Goal: Transaction & Acquisition: Obtain resource

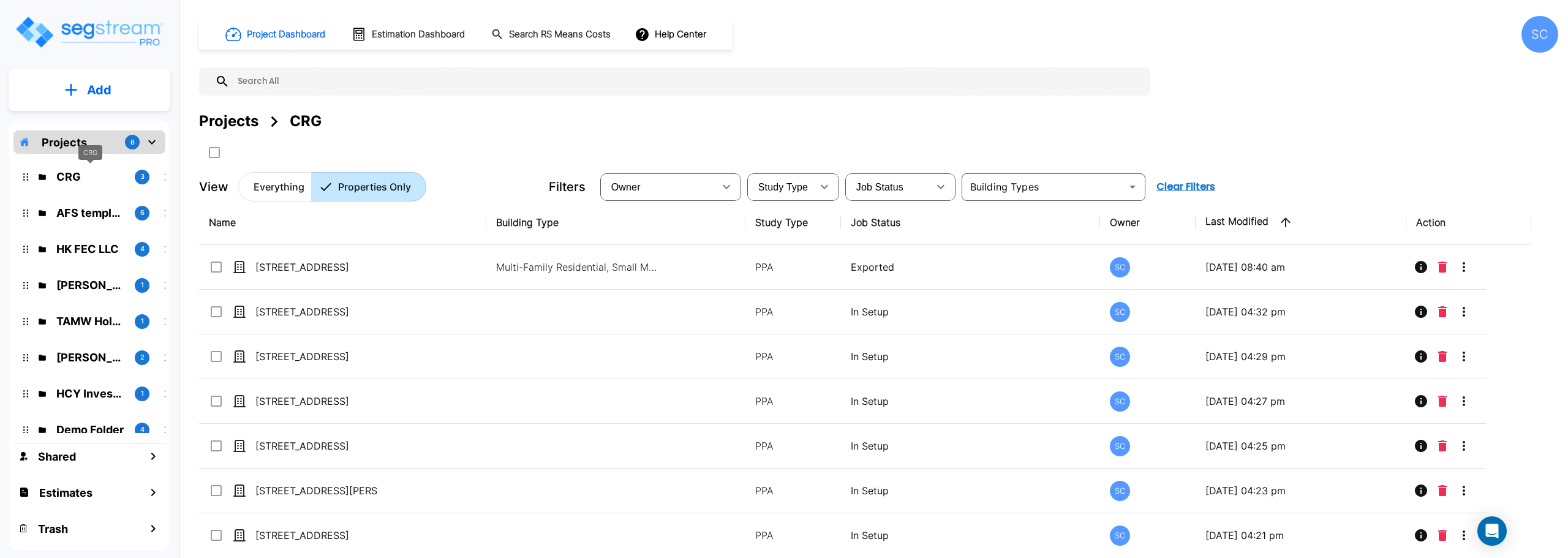
click at [78, 175] on p "CRG" at bounding box center [91, 176] width 69 height 17
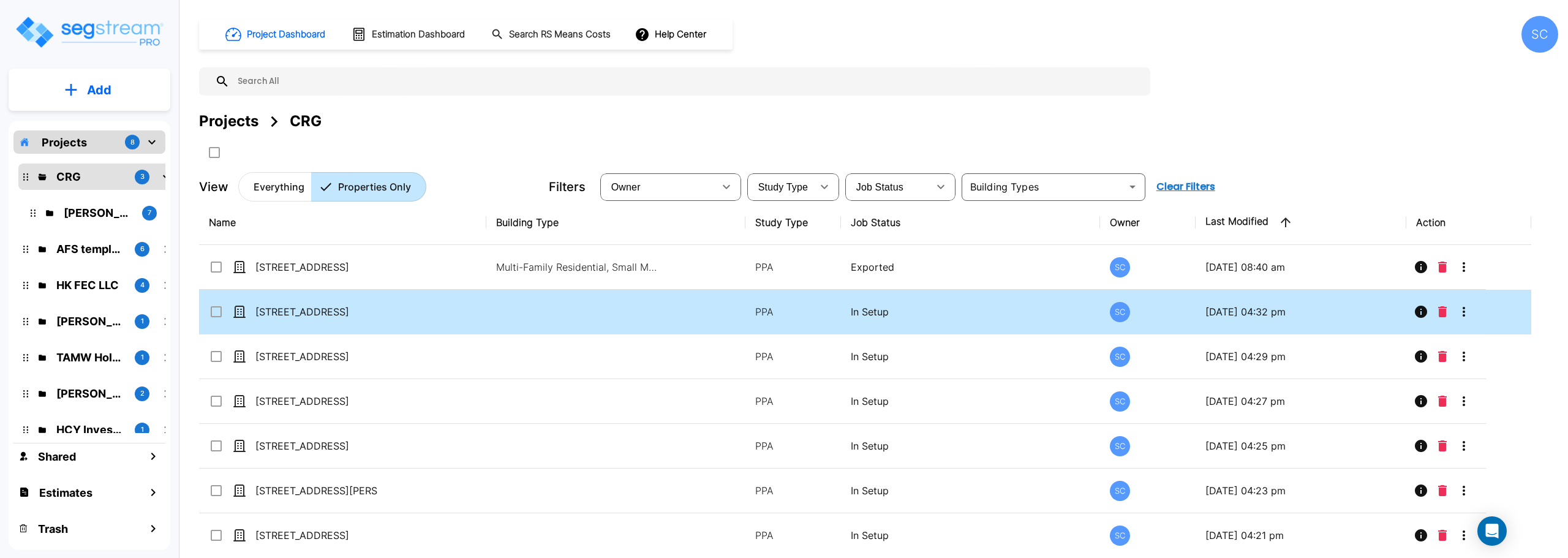
scroll to position [101, 0]
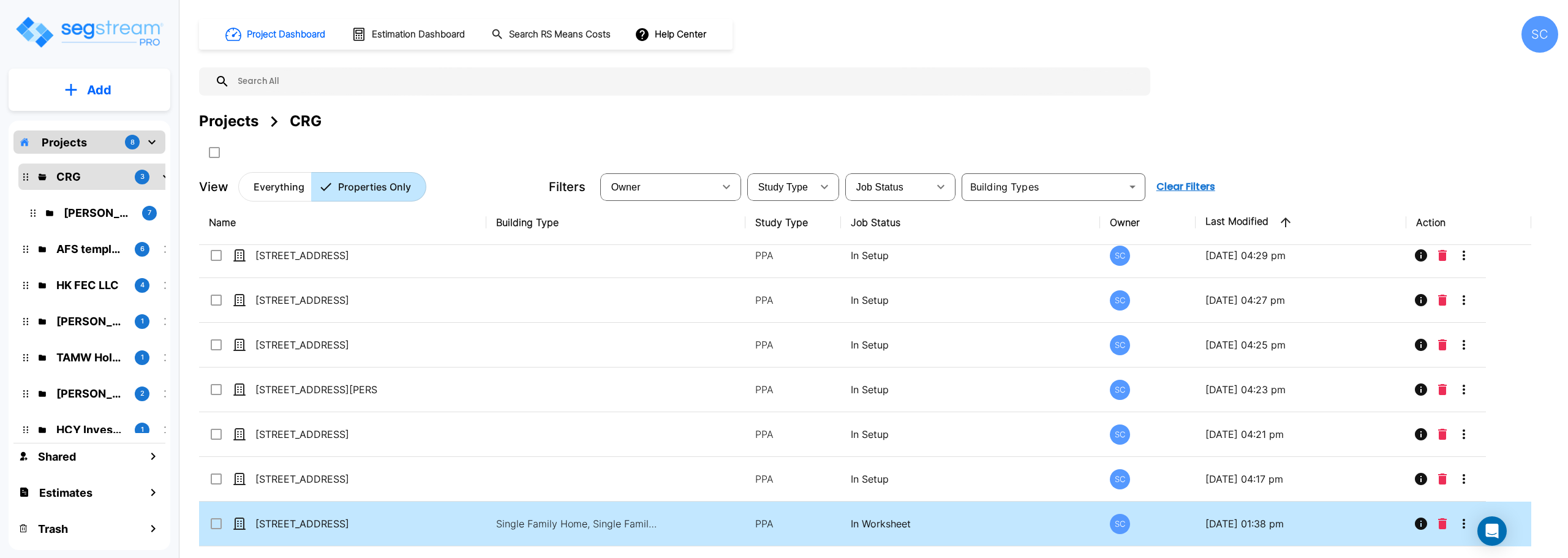
click at [214, 520] on input "select row 5280 S 118th Road" at bounding box center [215, 521] width 12 height 10
checkbox input "true"
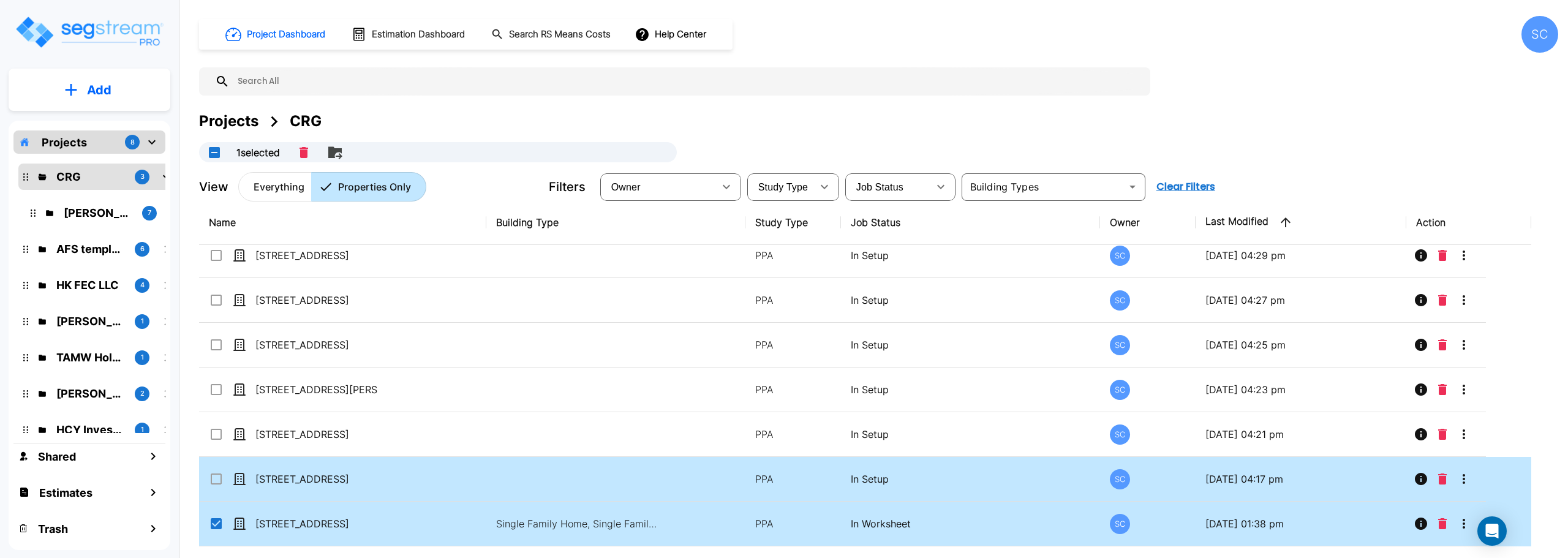
click at [218, 470] on td "510 N Forest Ave" at bounding box center [343, 479] width 288 height 44
checkbox input "true"
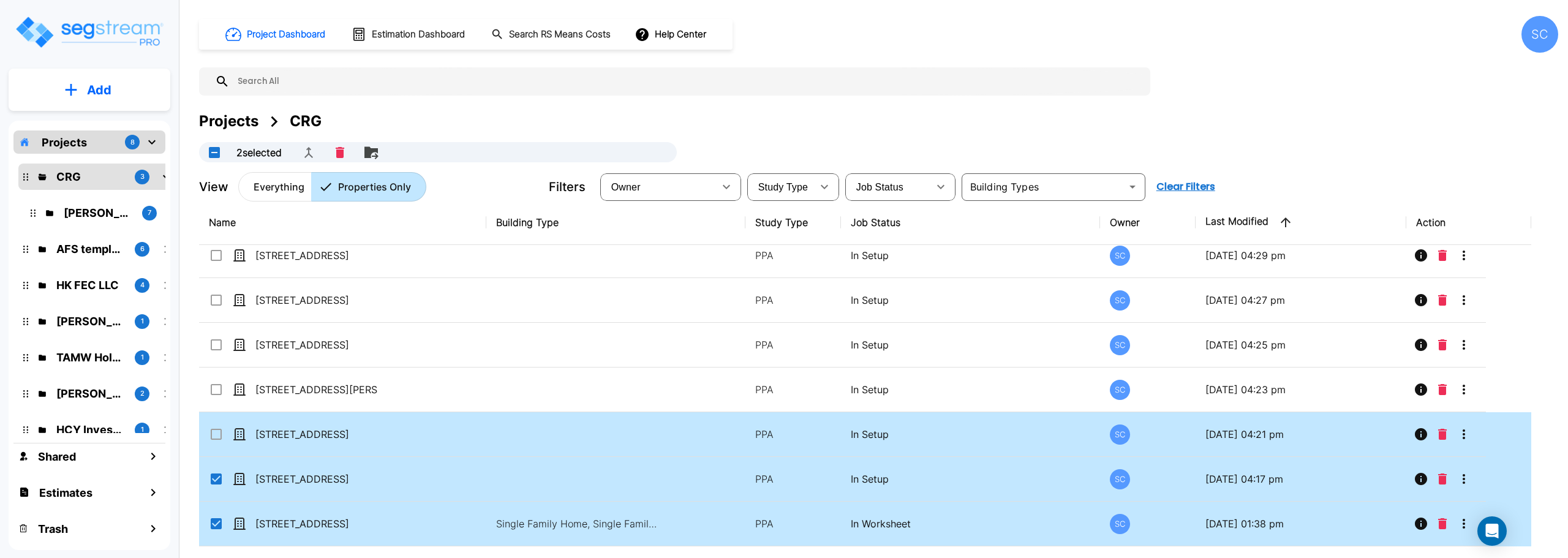
click at [215, 436] on input "select row 520 S Lexington Ave" at bounding box center [215, 431] width 12 height 10
checkbox input "true"
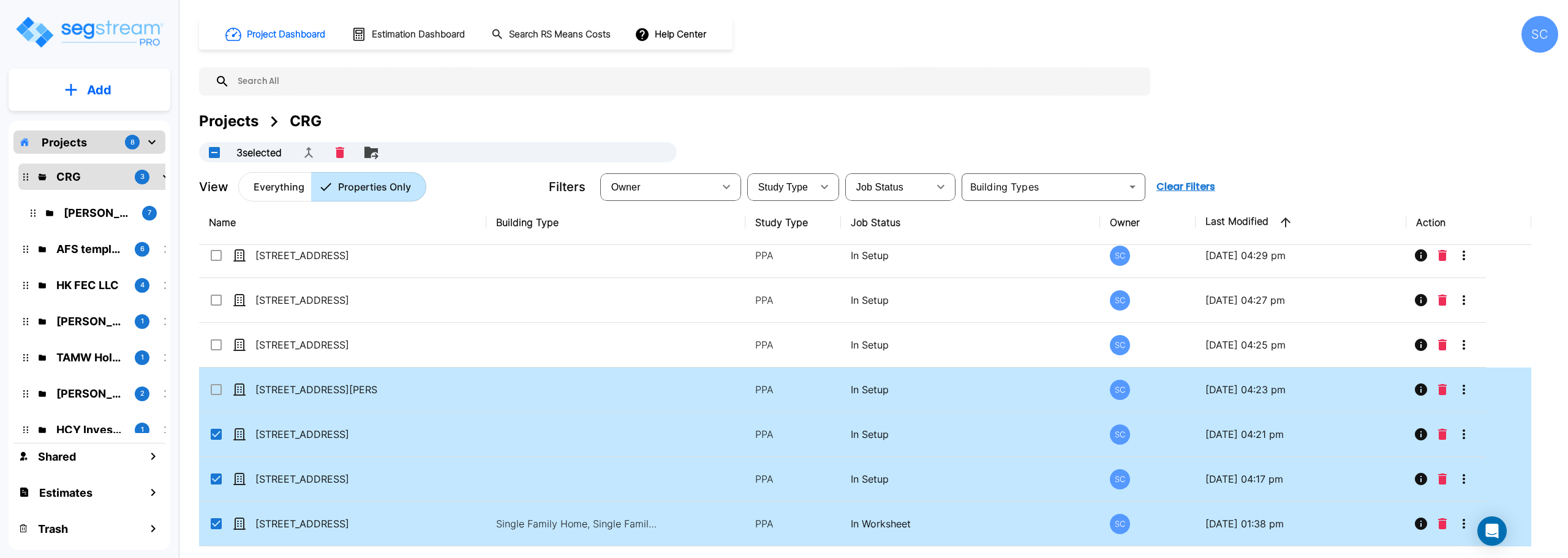
click at [220, 392] on input "select row 651 S Warren Ave" at bounding box center [215, 387] width 12 height 10
checkbox input "true"
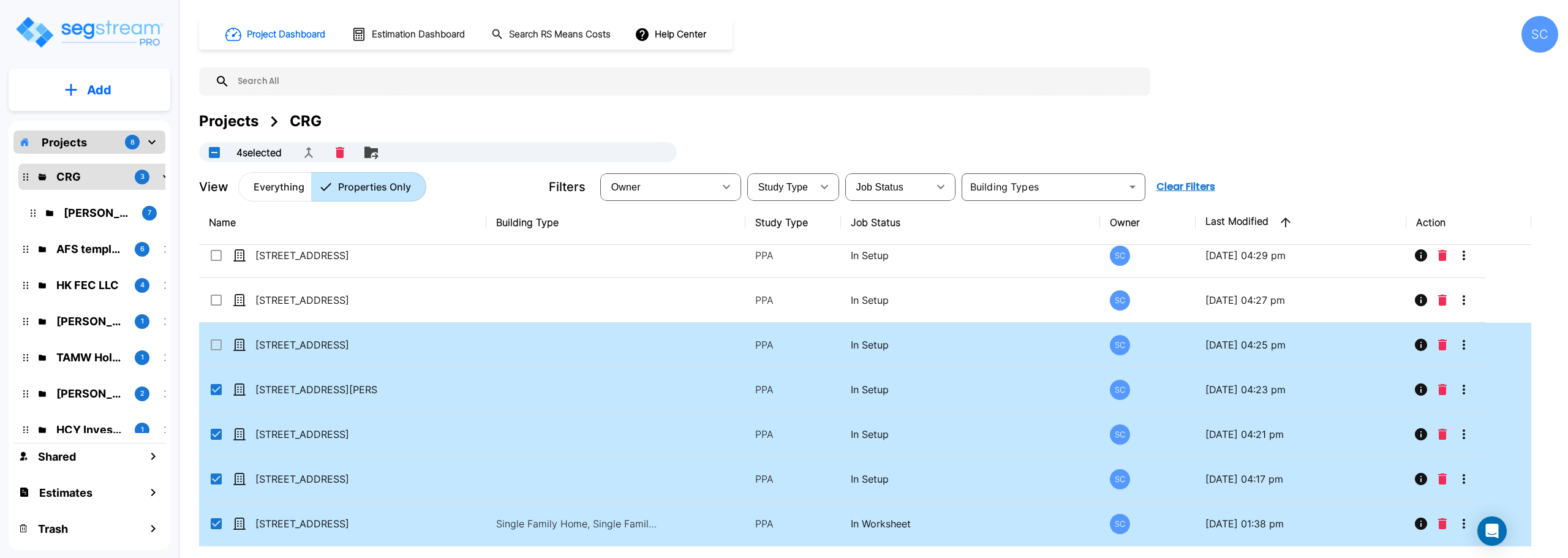
click at [216, 342] on input "select row 1021 W Locust St" at bounding box center [215, 342] width 12 height 10
checkbox input "true"
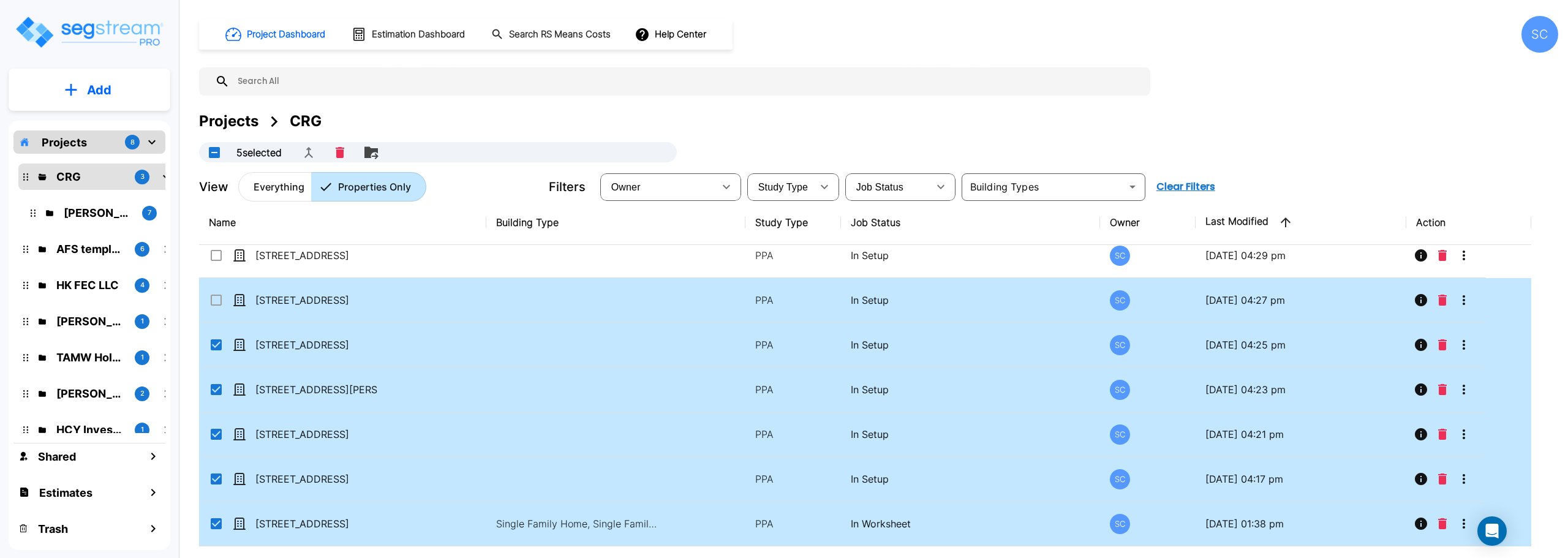
click at [214, 295] on input "select row 1038 S New Ave" at bounding box center [215, 298] width 12 height 10
checkbox input "true"
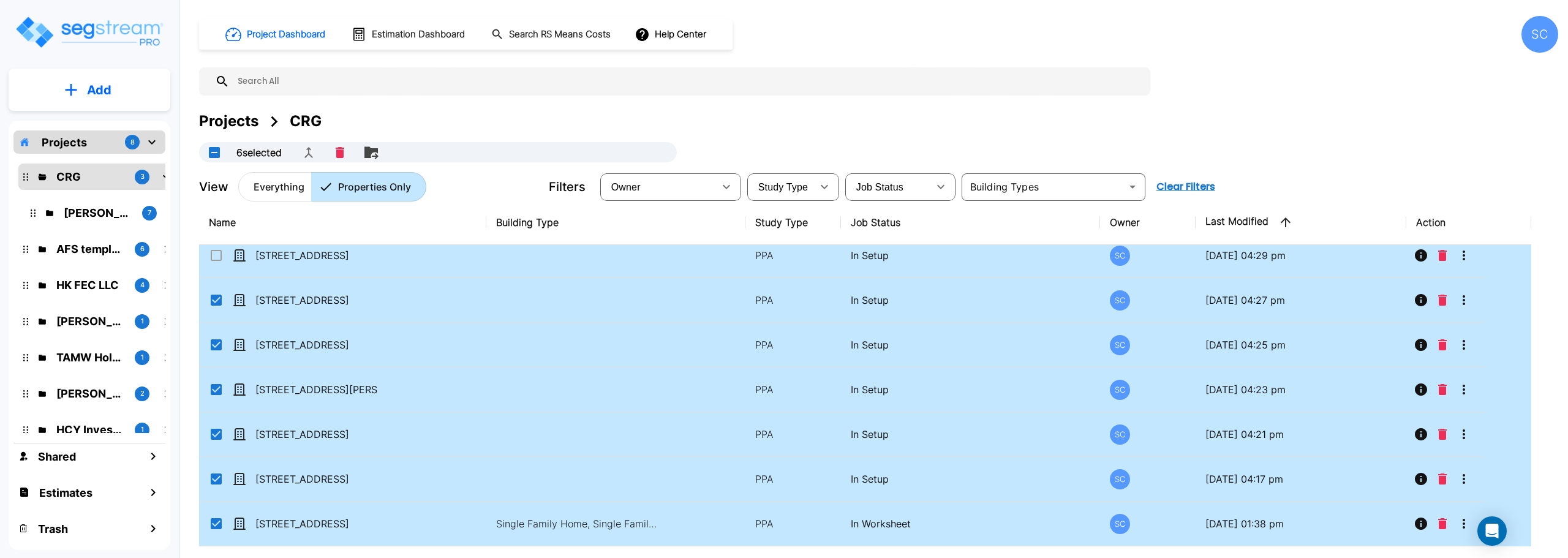
click at [221, 254] on icon at bounding box center [216, 255] width 11 height 11
checkbox input "true"
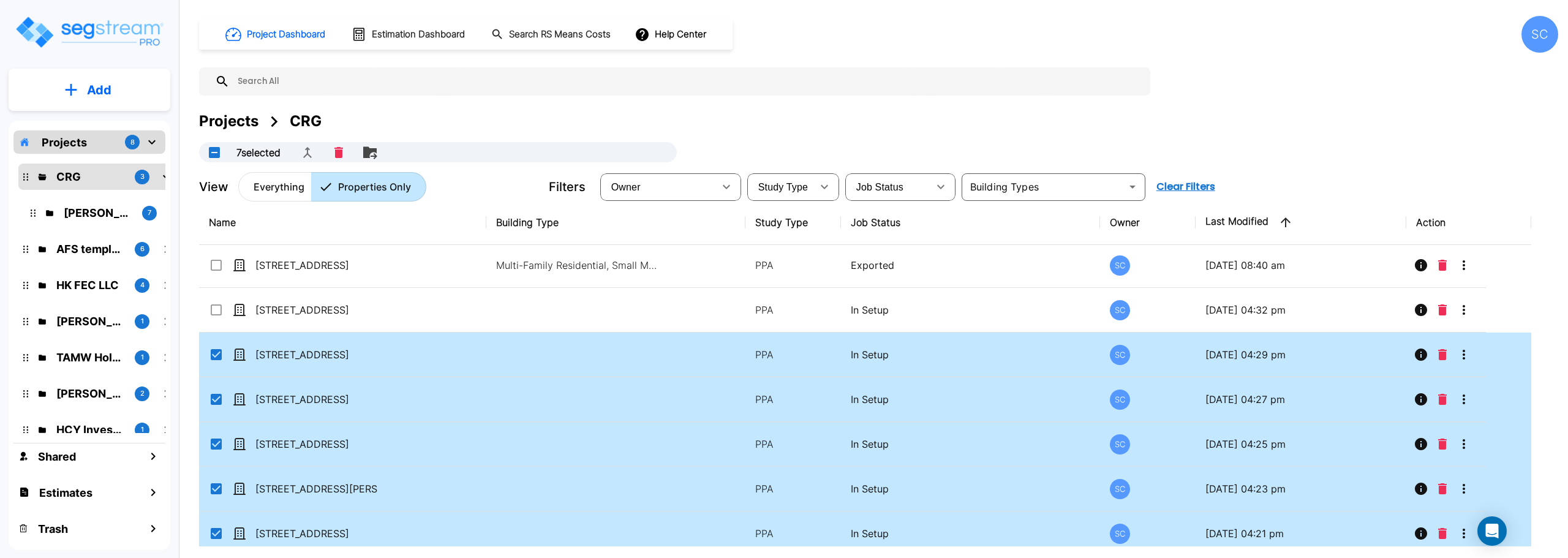
scroll to position [0, 0]
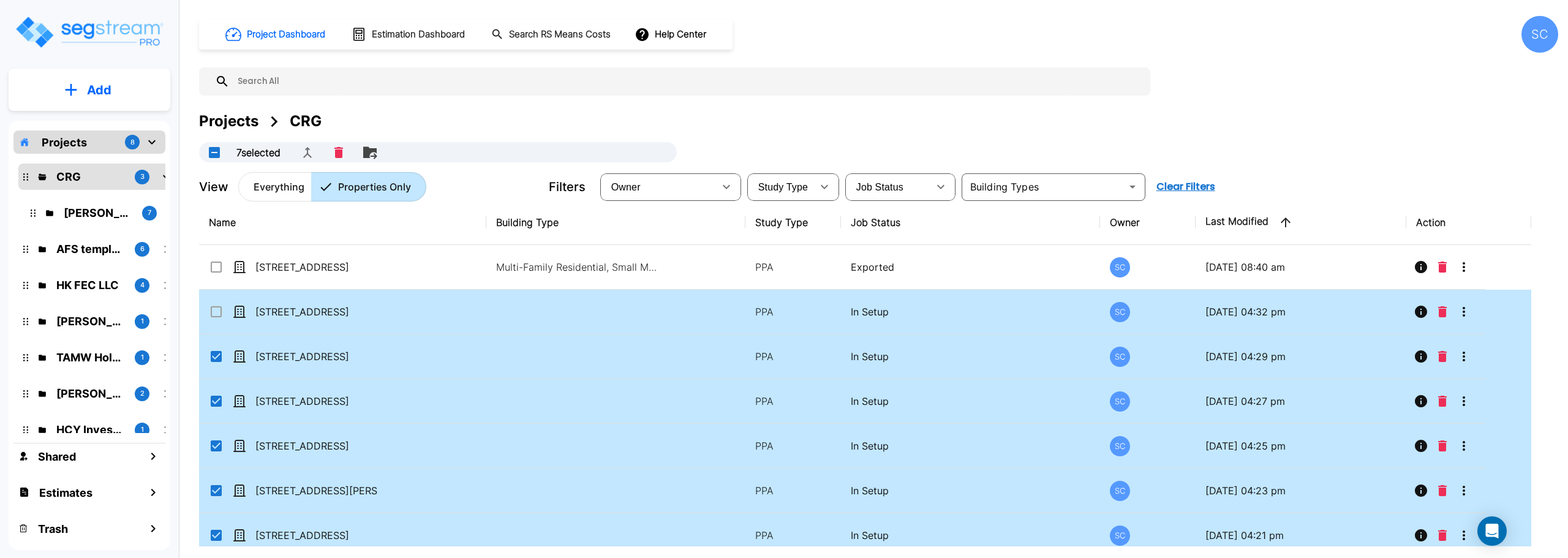
click at [219, 308] on input "select row 1027 W Locust St" at bounding box center [215, 309] width 12 height 10
click at [349, 151] on button "Delete" at bounding box center [339, 152] width 18 height 21
checkbox input "false"
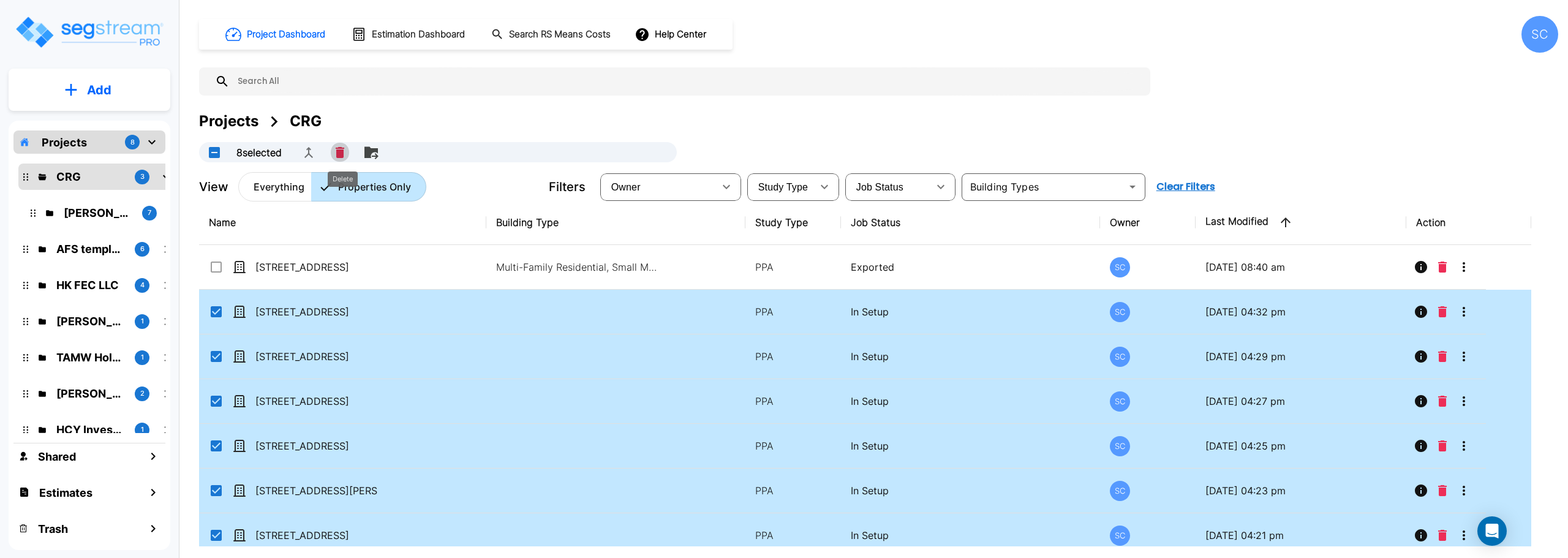
checkbox input "false"
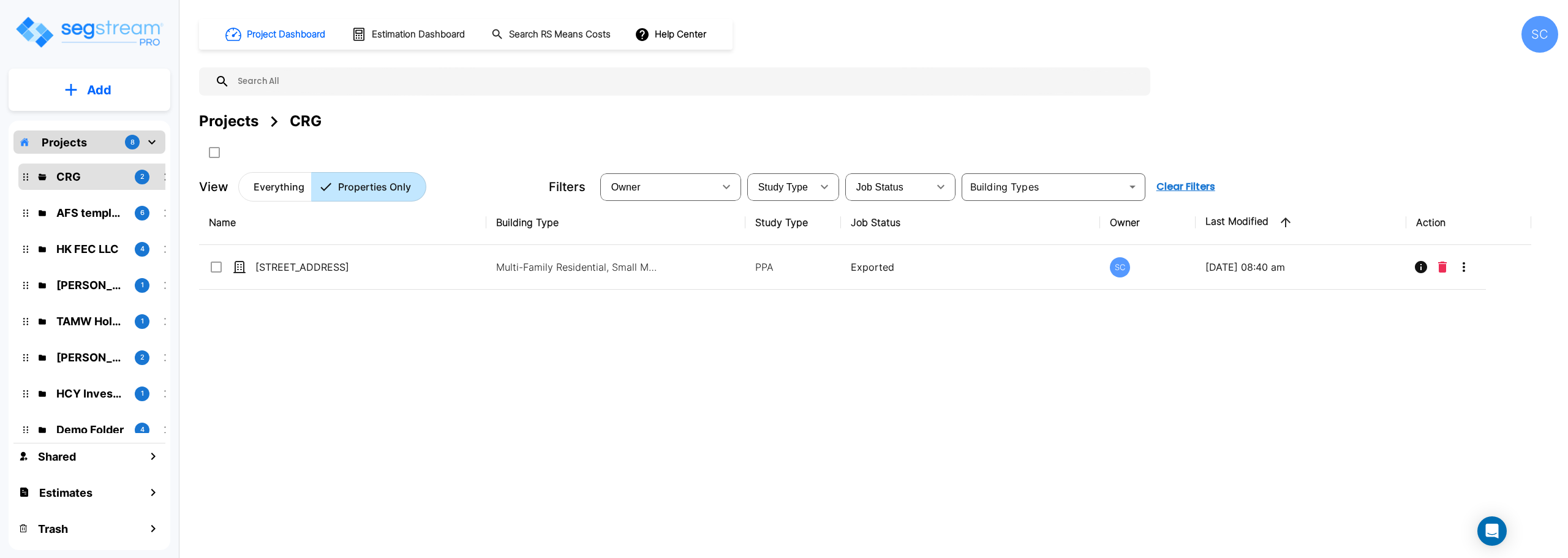
click at [115, 180] on p "CRG" at bounding box center [91, 176] width 69 height 17
click at [164, 174] on icon "mailbox folders" at bounding box center [166, 177] width 15 height 15
click at [1183, 185] on button "Clear Filters" at bounding box center [1186, 186] width 69 height 24
click at [248, 182] on button "Everything" at bounding box center [275, 187] width 73 height 30
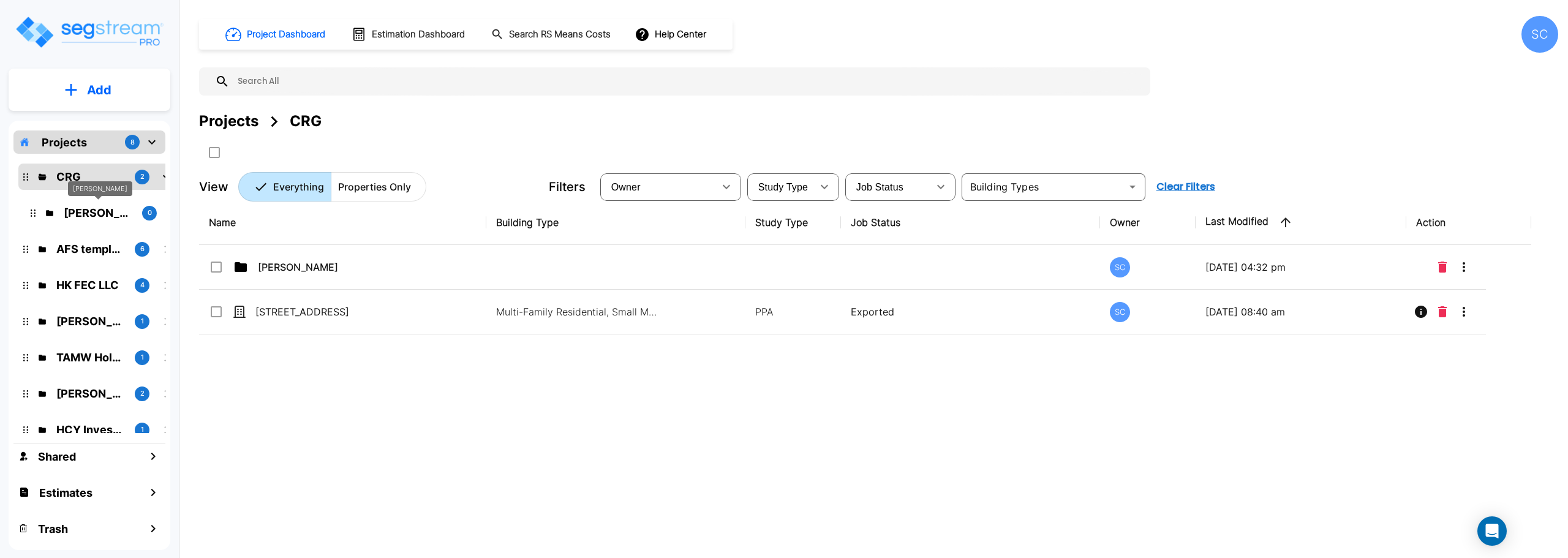
click at [105, 215] on p "Jordan Johnson" at bounding box center [98, 213] width 69 height 17
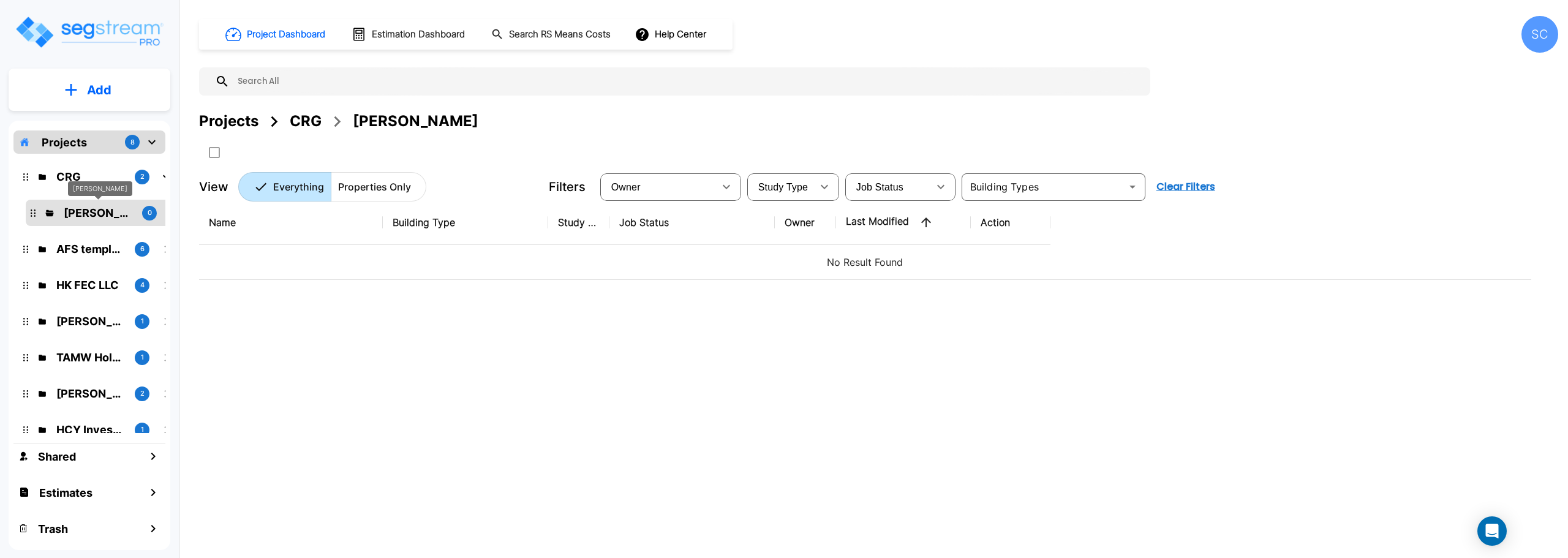
click at [105, 215] on p "Jordan Johnson" at bounding box center [98, 213] width 69 height 17
click at [240, 274] on td "No Result Found" at bounding box center [865, 263] width 1332 height 35
click at [121, 176] on p "CRG" at bounding box center [91, 176] width 69 height 17
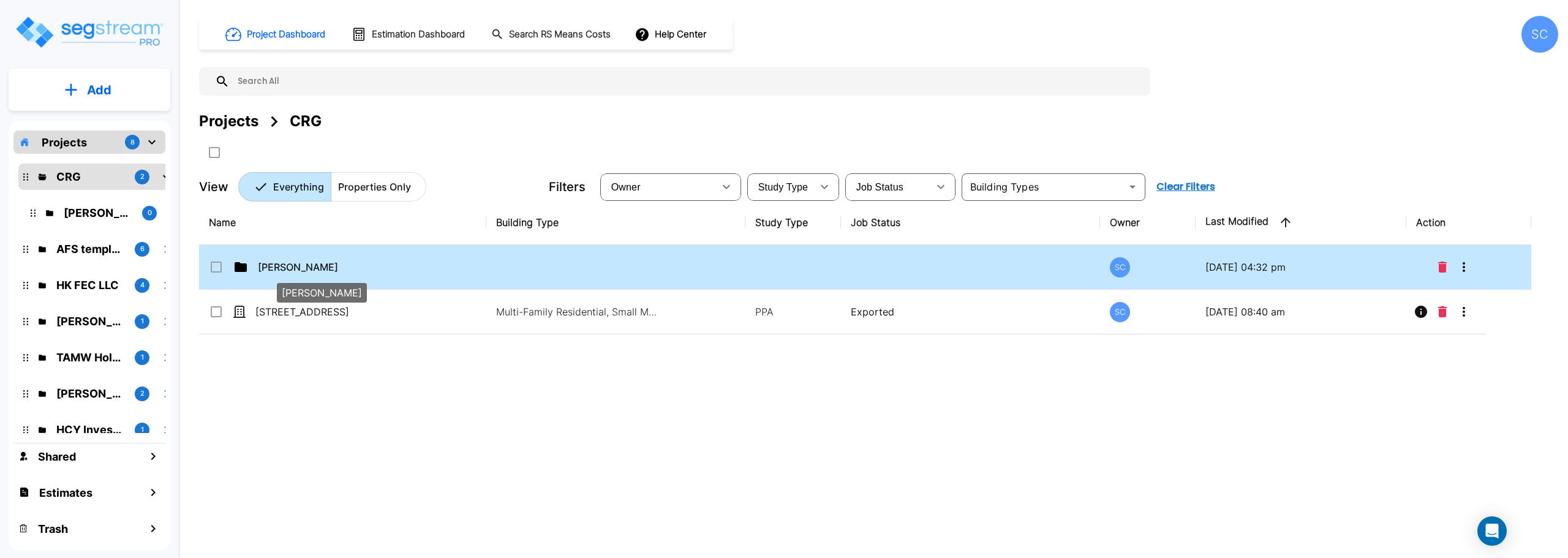
click at [330, 273] on p "Jordan Johnson" at bounding box center [319, 267] width 123 height 15
checkbox input "false"
click at [330, 273] on p "Jordan Johnson" at bounding box center [319, 267] width 123 height 15
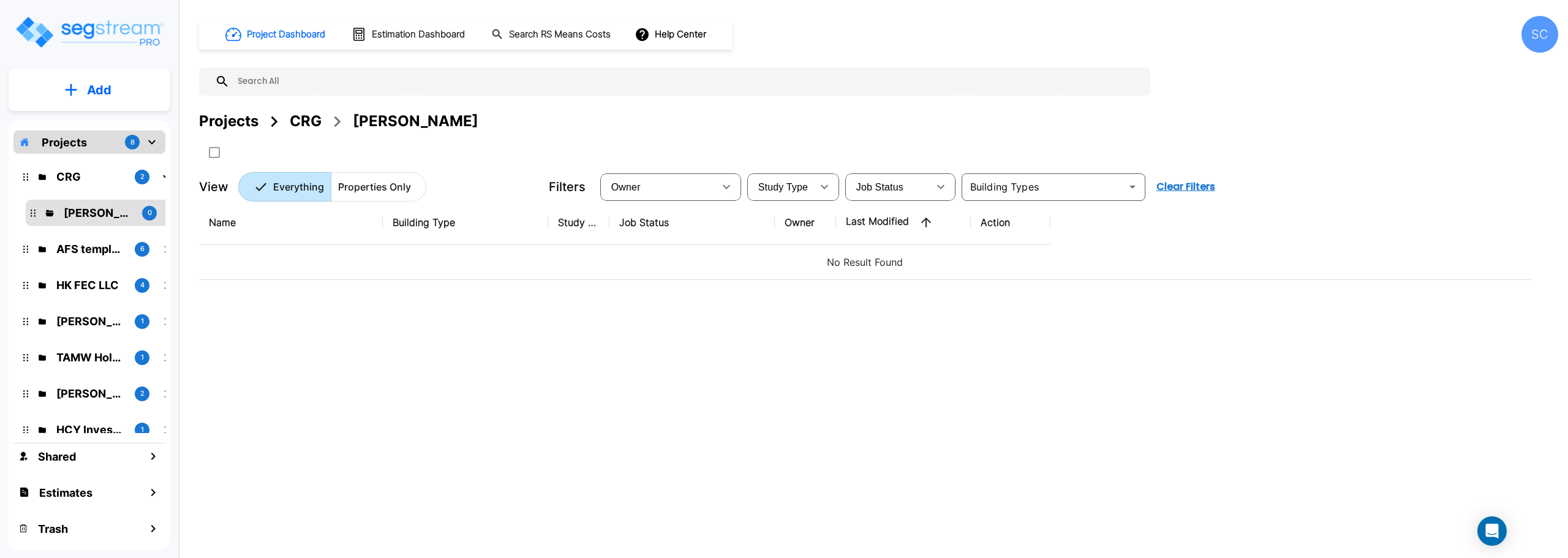
click at [152, 145] on icon "mailbox folders" at bounding box center [152, 142] width 15 height 15
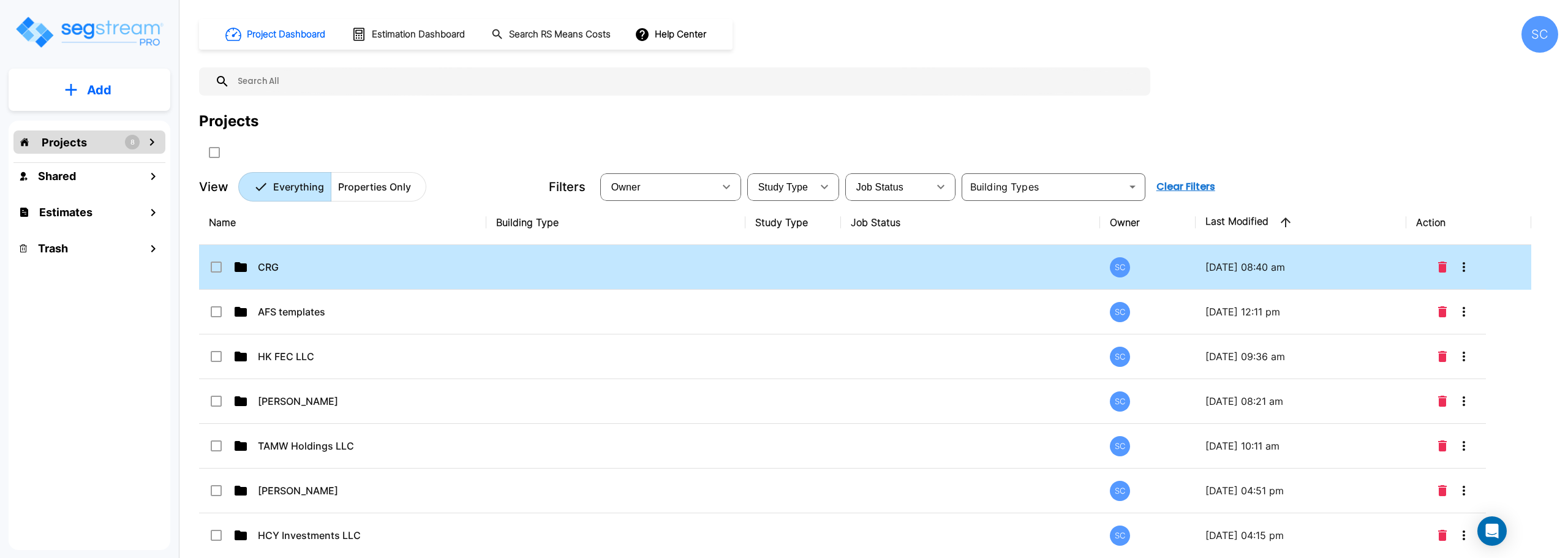
click at [263, 247] on td "CRG" at bounding box center [343, 267] width 288 height 44
click at [264, 267] on p "CRG" at bounding box center [319, 267] width 123 height 15
checkbox input "false"
click at [264, 267] on p "CRG" at bounding box center [319, 267] width 123 height 15
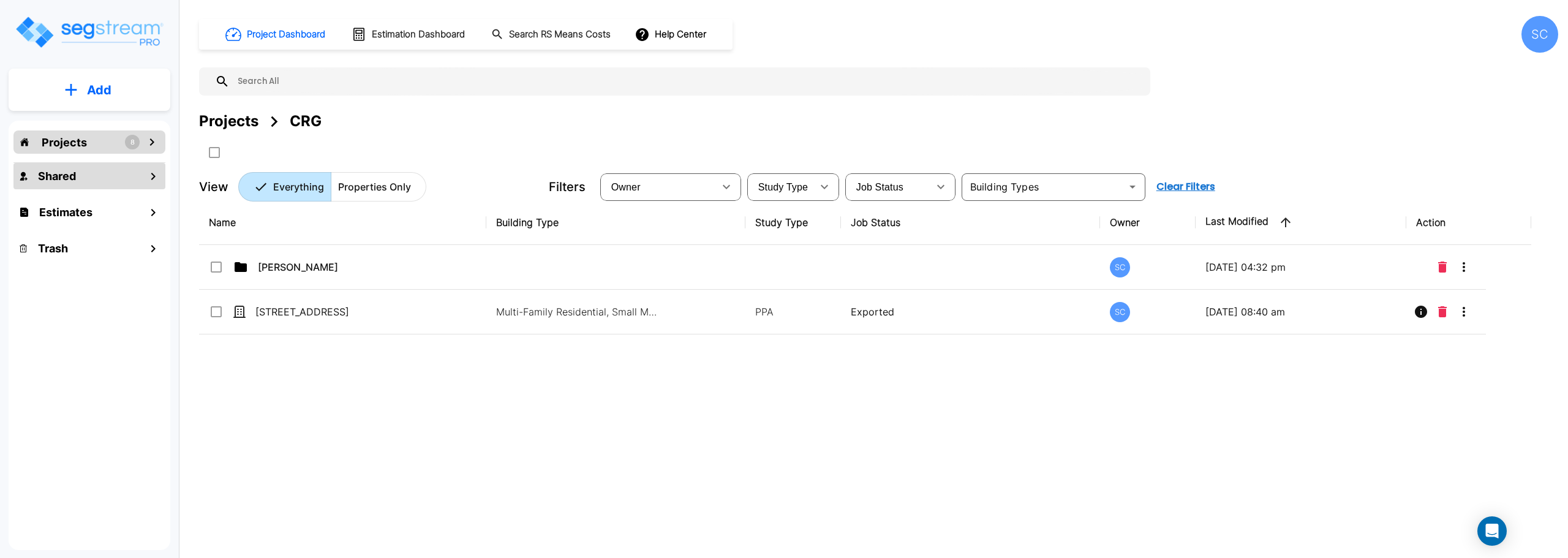
click at [150, 180] on icon "mailbox folders" at bounding box center [153, 176] width 15 height 15
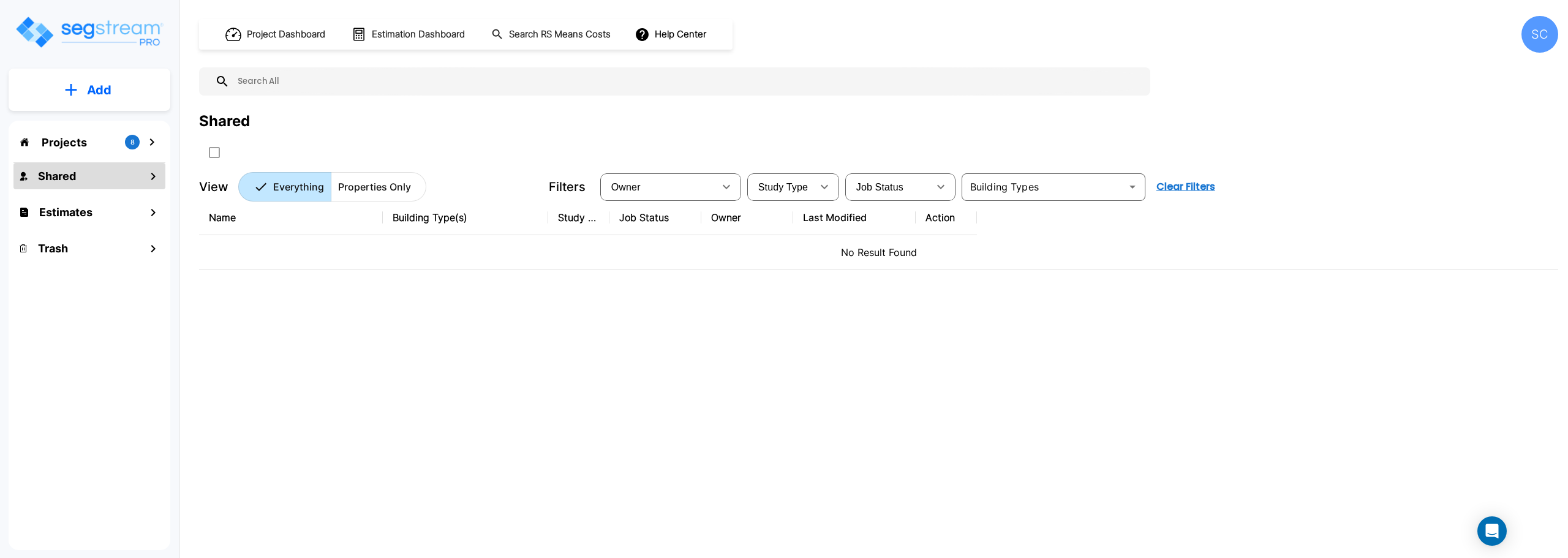
click at [128, 142] on div "8" at bounding box center [133, 142] width 15 height 15
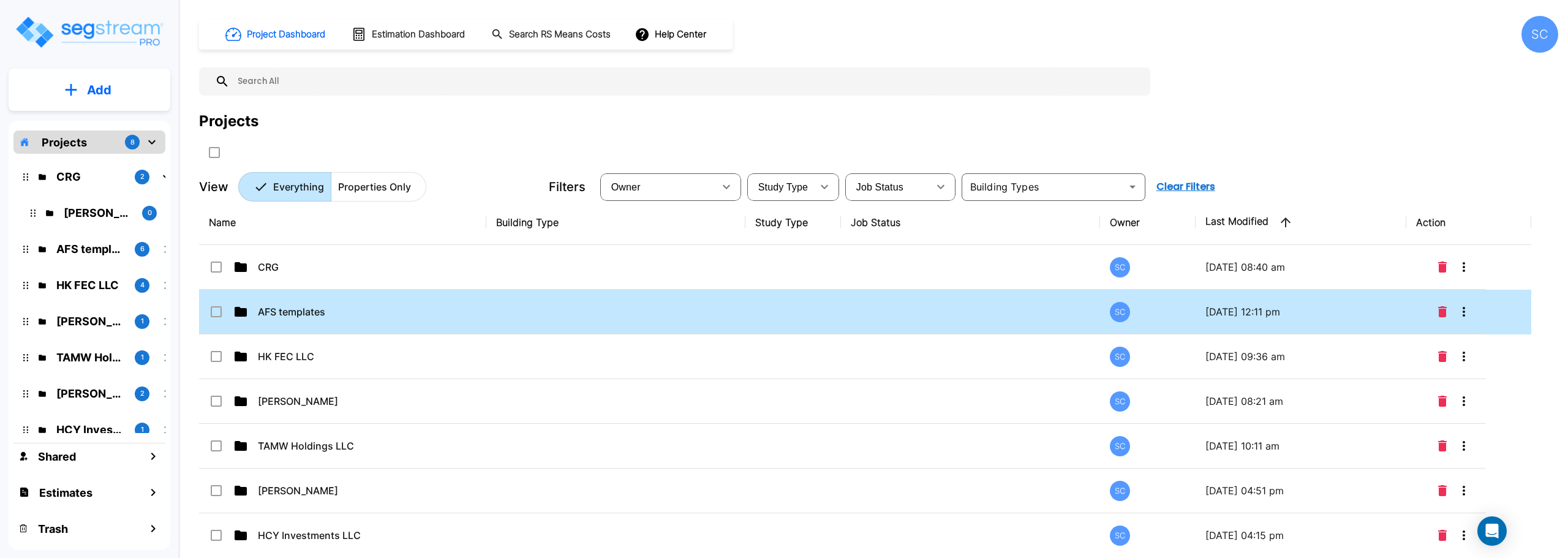
scroll to position [57, 0]
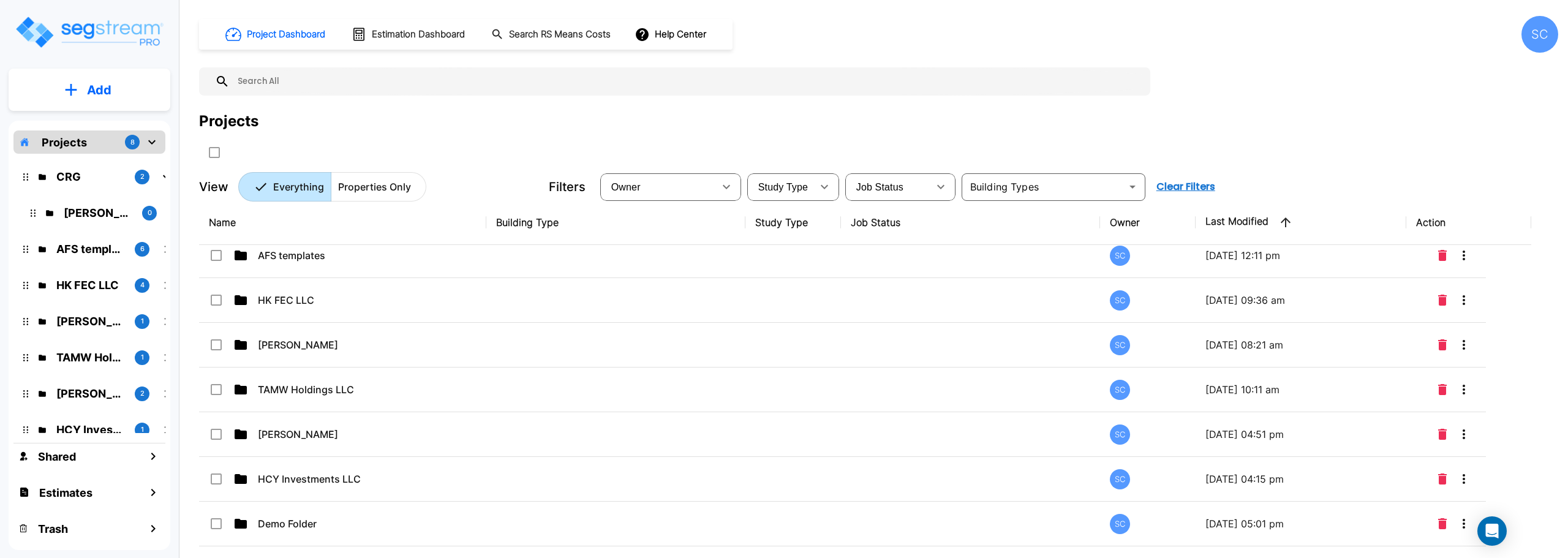
click at [1541, 34] on div "SC" at bounding box center [1540, 34] width 37 height 37
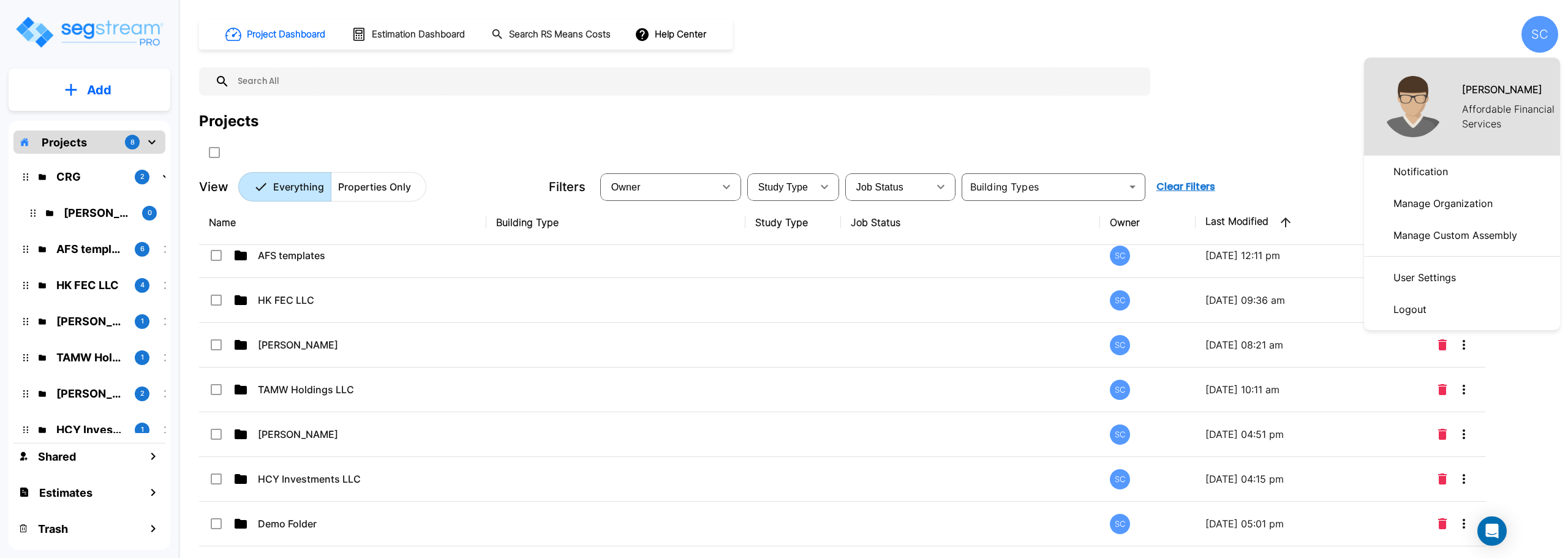
click at [1417, 241] on p "Manage Custom Assembly" at bounding box center [1456, 235] width 133 height 24
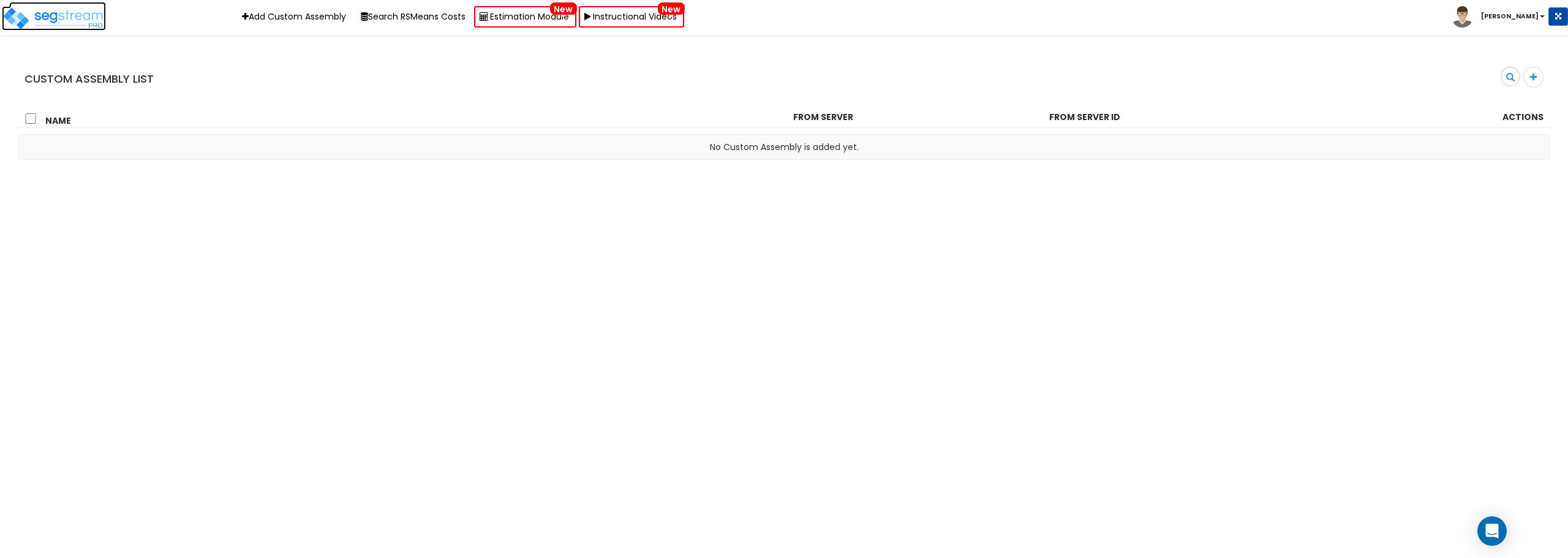
click at [40, 14] on img at bounding box center [54, 18] width 104 height 24
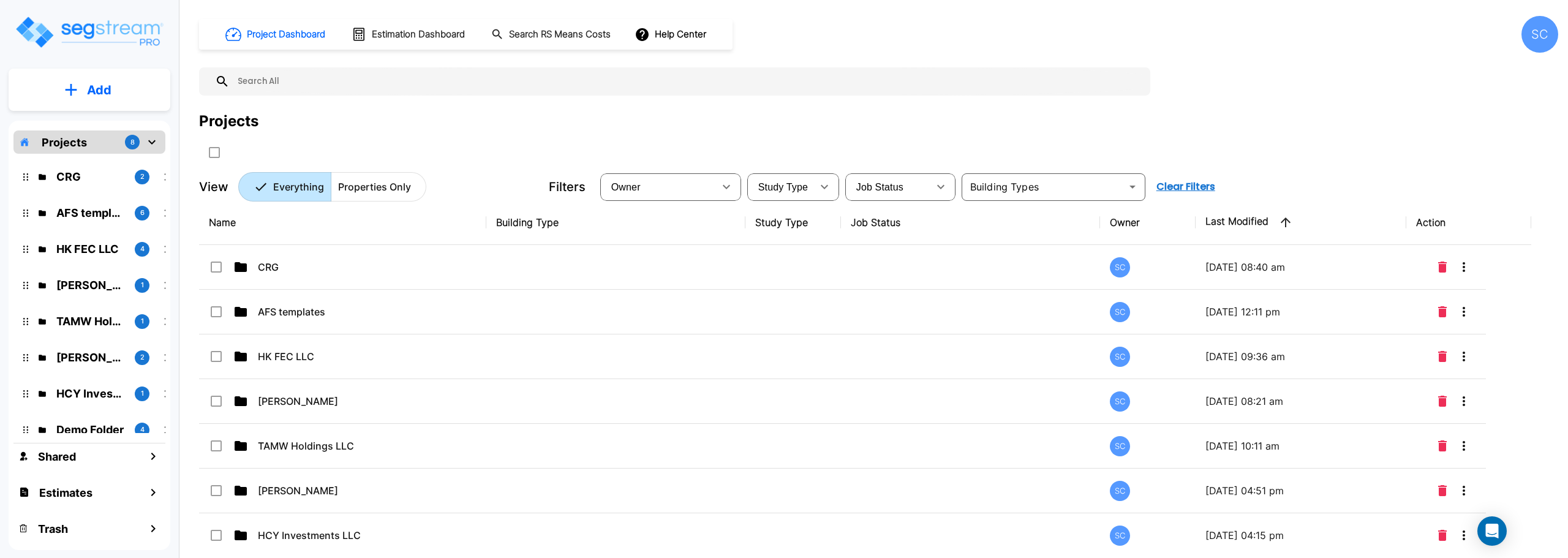
click at [40, 15] on img "mailbox folders" at bounding box center [89, 32] width 150 height 35
click at [65, 179] on p "CRG" at bounding box center [91, 176] width 69 height 17
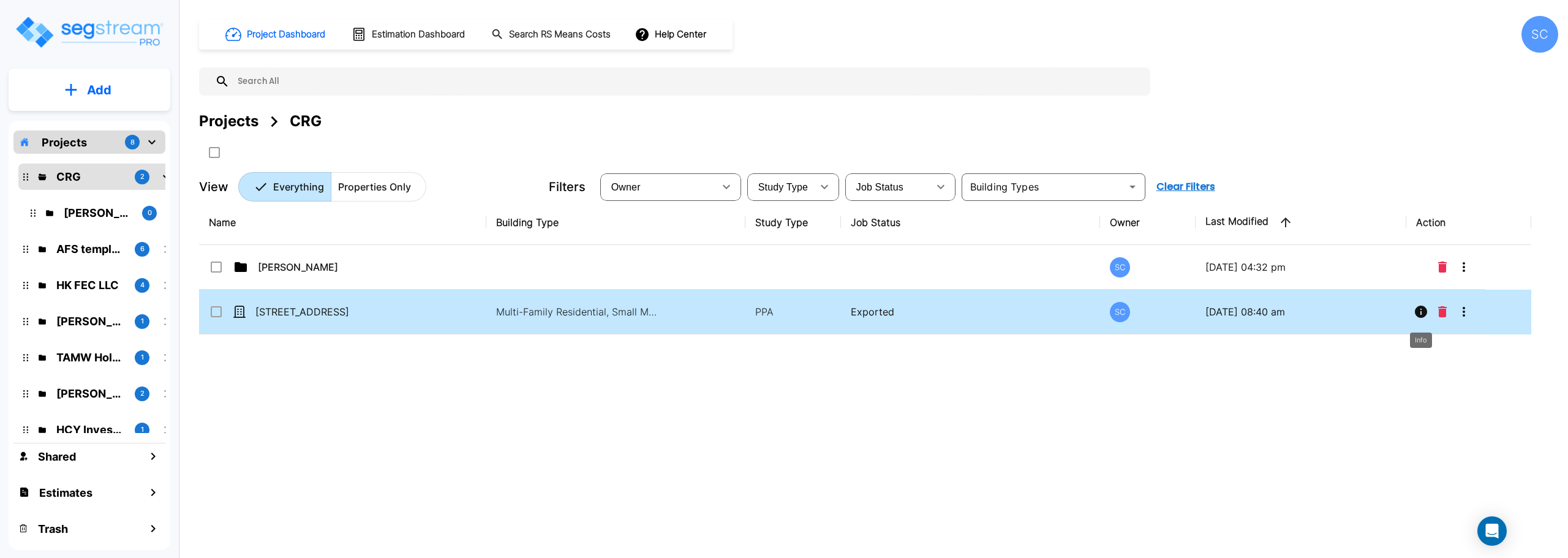
click at [1420, 316] on icon "Info" at bounding box center [1421, 312] width 12 height 12
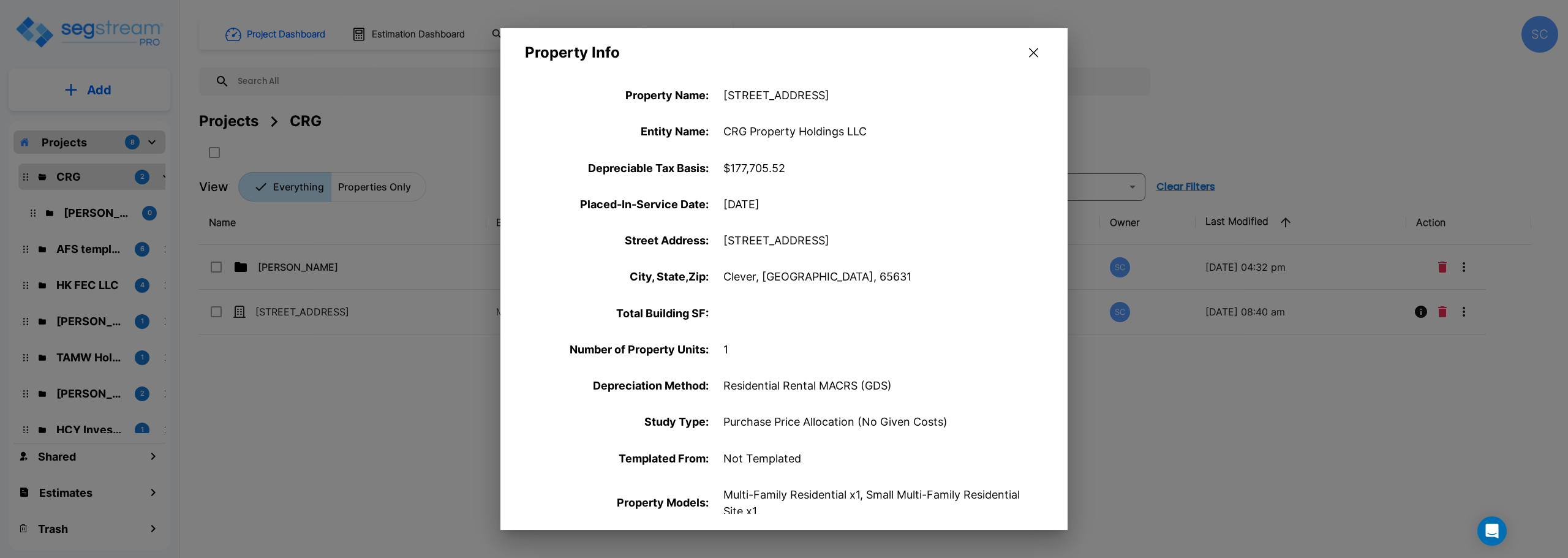
click at [1036, 57] on icon "button" at bounding box center [1034, 53] width 9 height 10
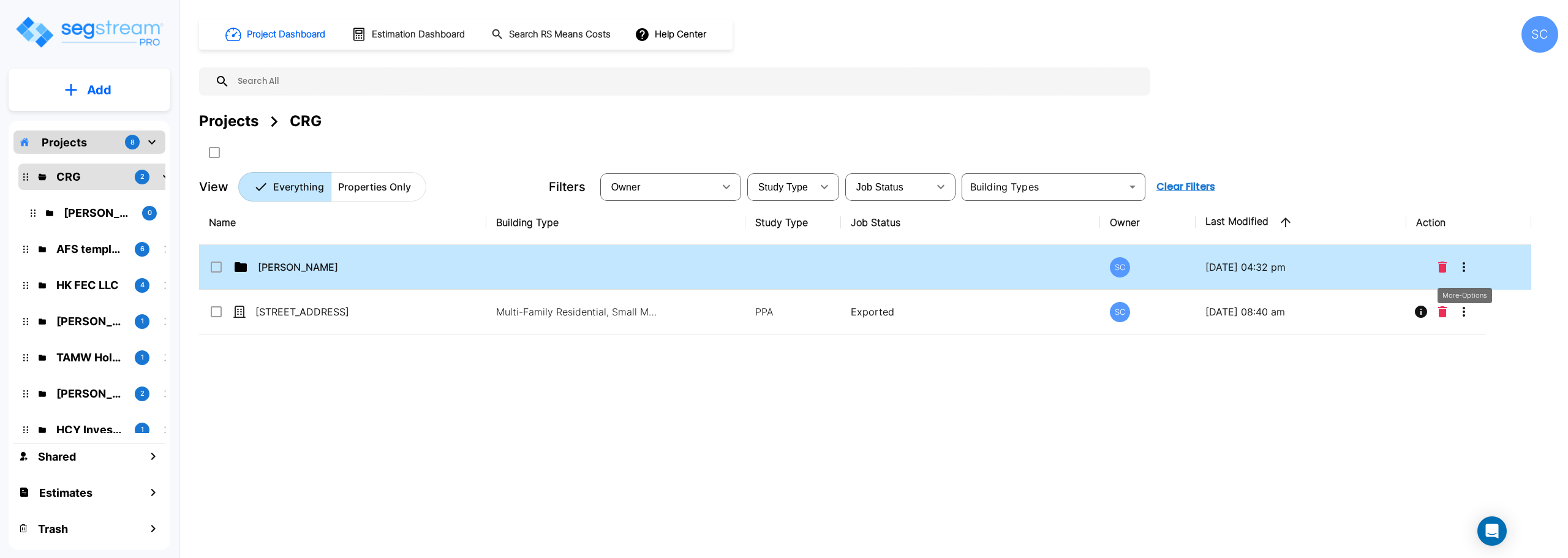
click at [1463, 268] on icon "More-Options" at bounding box center [1464, 267] width 15 height 15
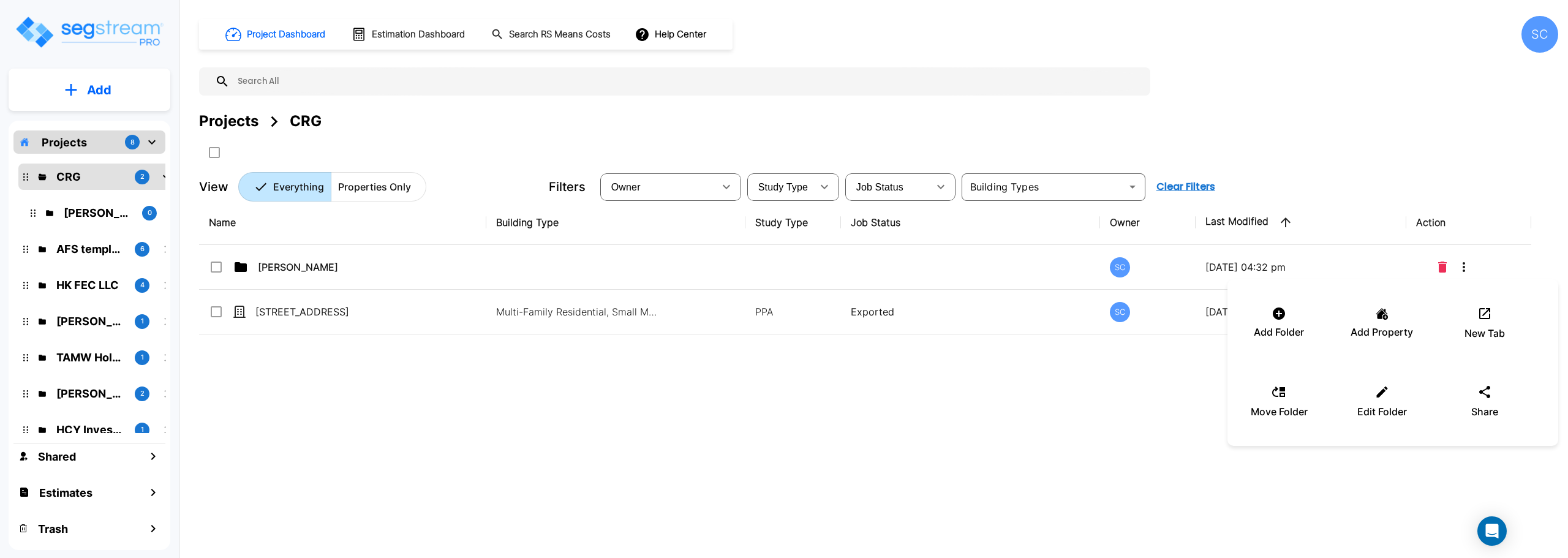
drag, startPoint x: 540, startPoint y: 370, endPoint x: 469, endPoint y: 340, distance: 77.1
click at [540, 370] on div at bounding box center [784, 279] width 1568 height 558
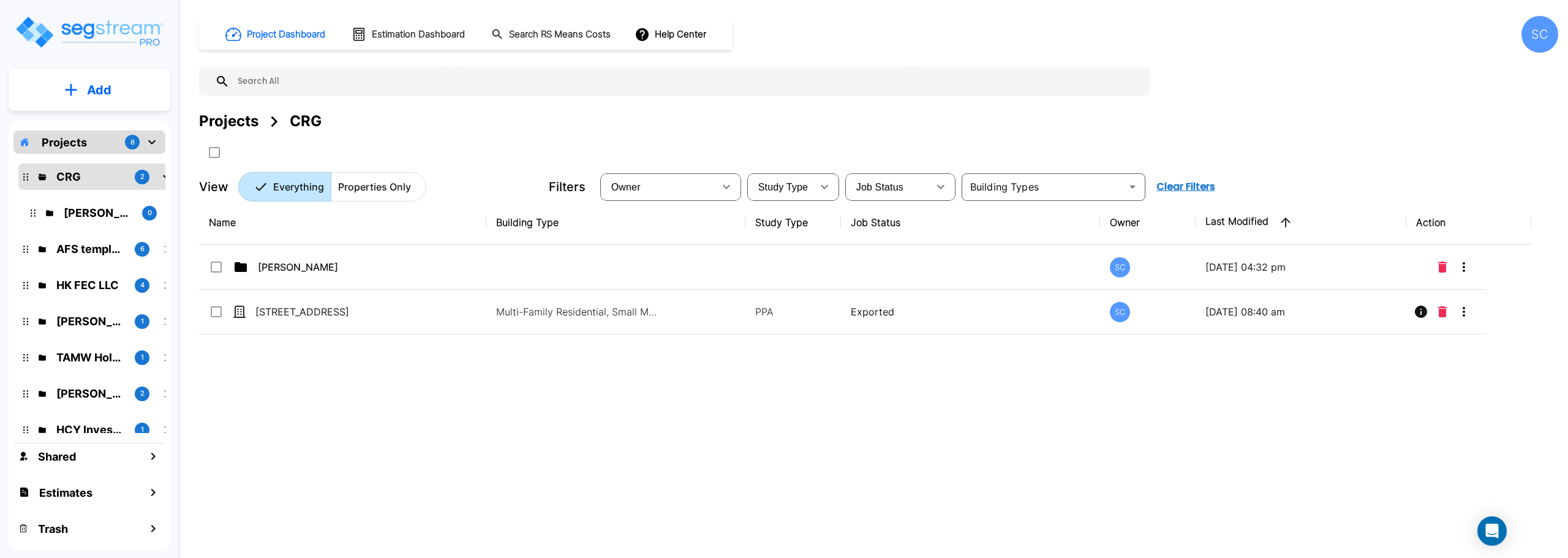
click at [385, 187] on p "Properties Only" at bounding box center [374, 186] width 73 height 15
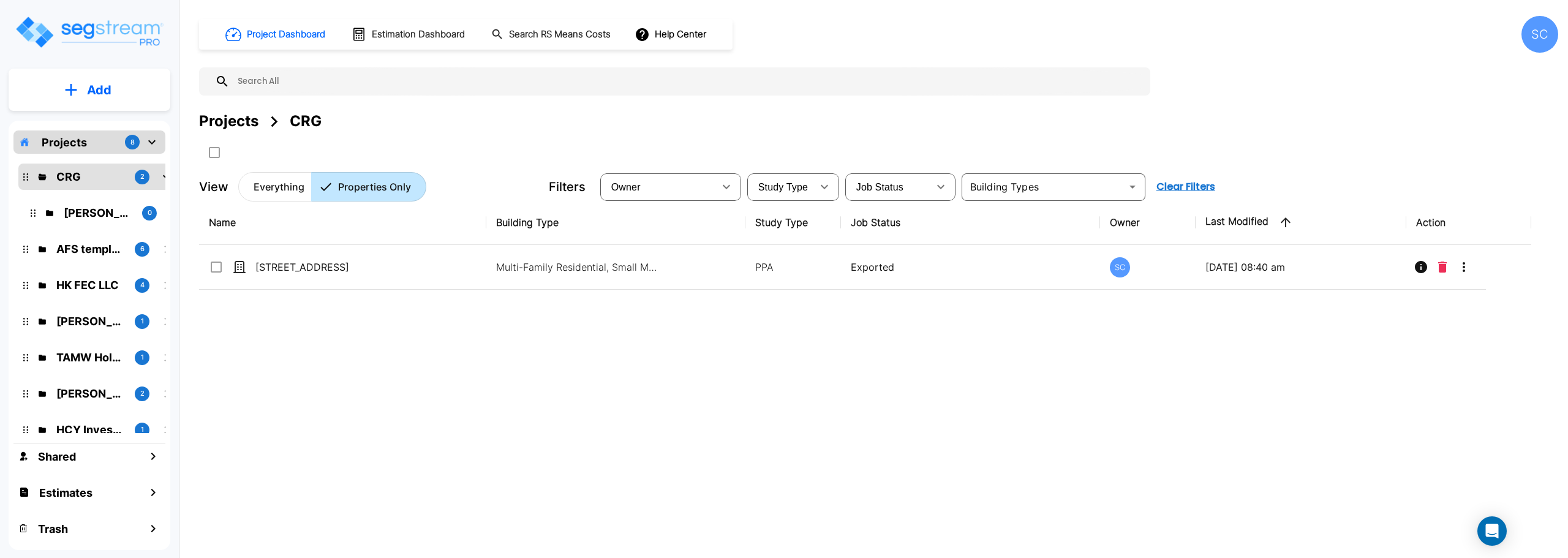
click at [468, 73] on input "text" at bounding box center [687, 81] width 915 height 28
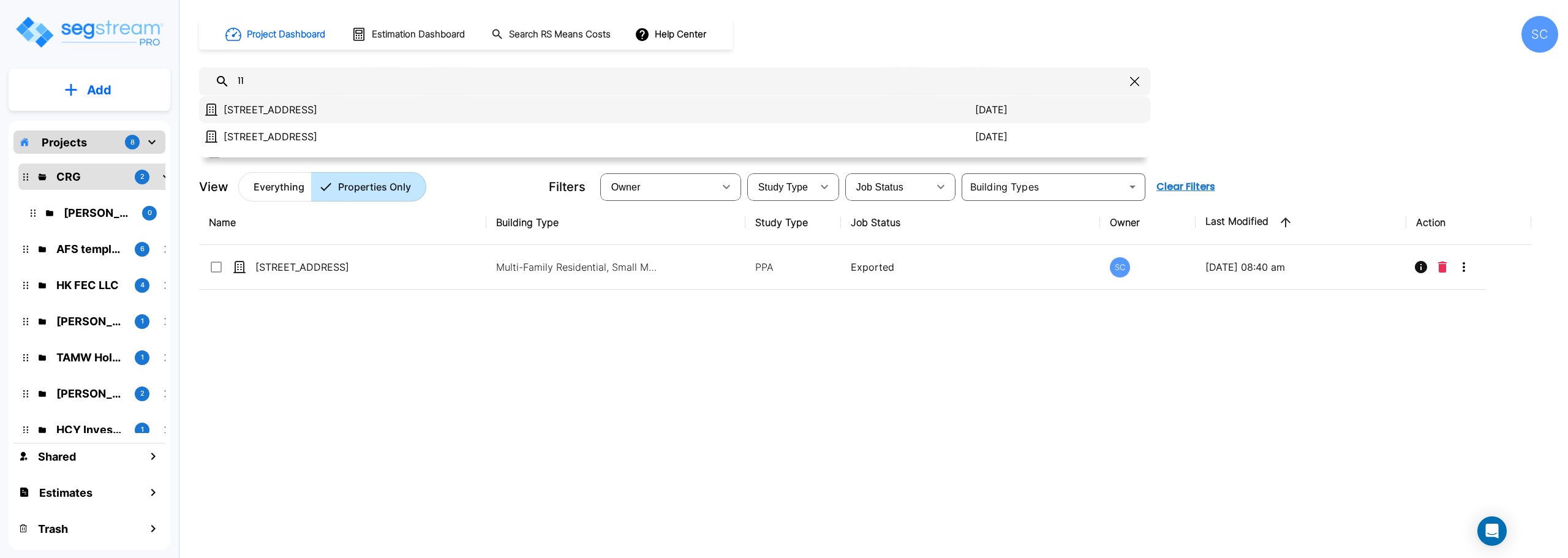
type input "11"
click at [406, 110] on p "11863 State Hwy 13 unit 105" at bounding box center [599, 110] width 752 height 15
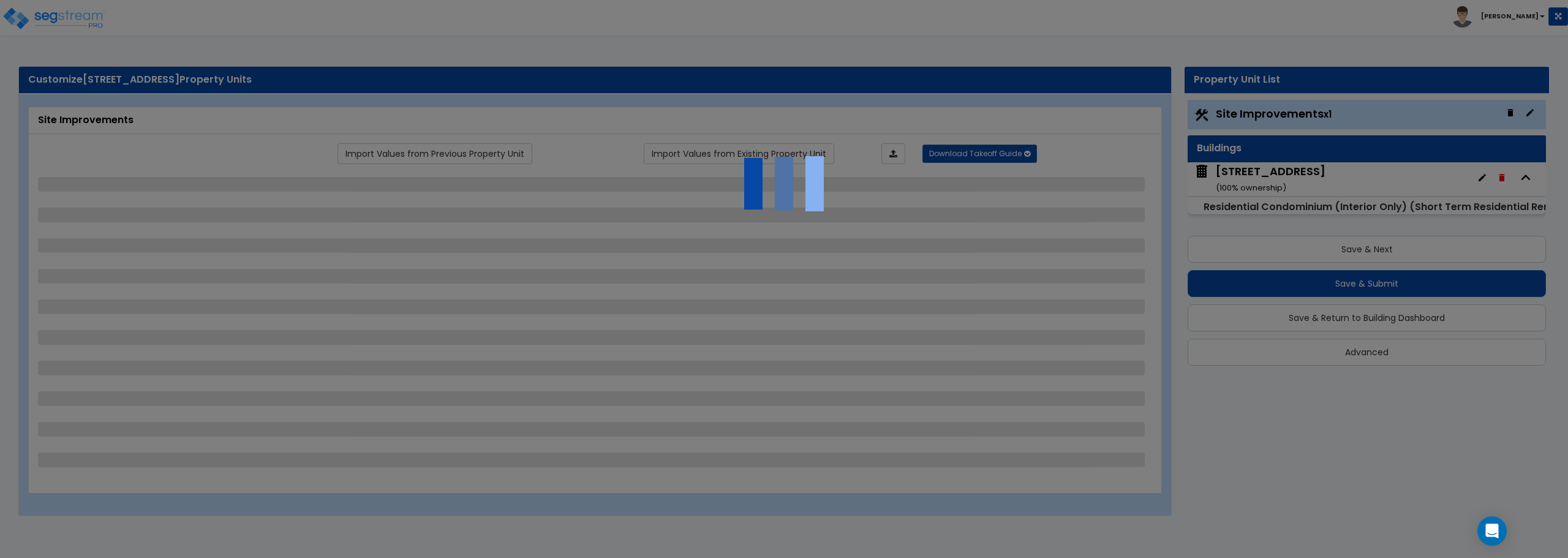
select select "2"
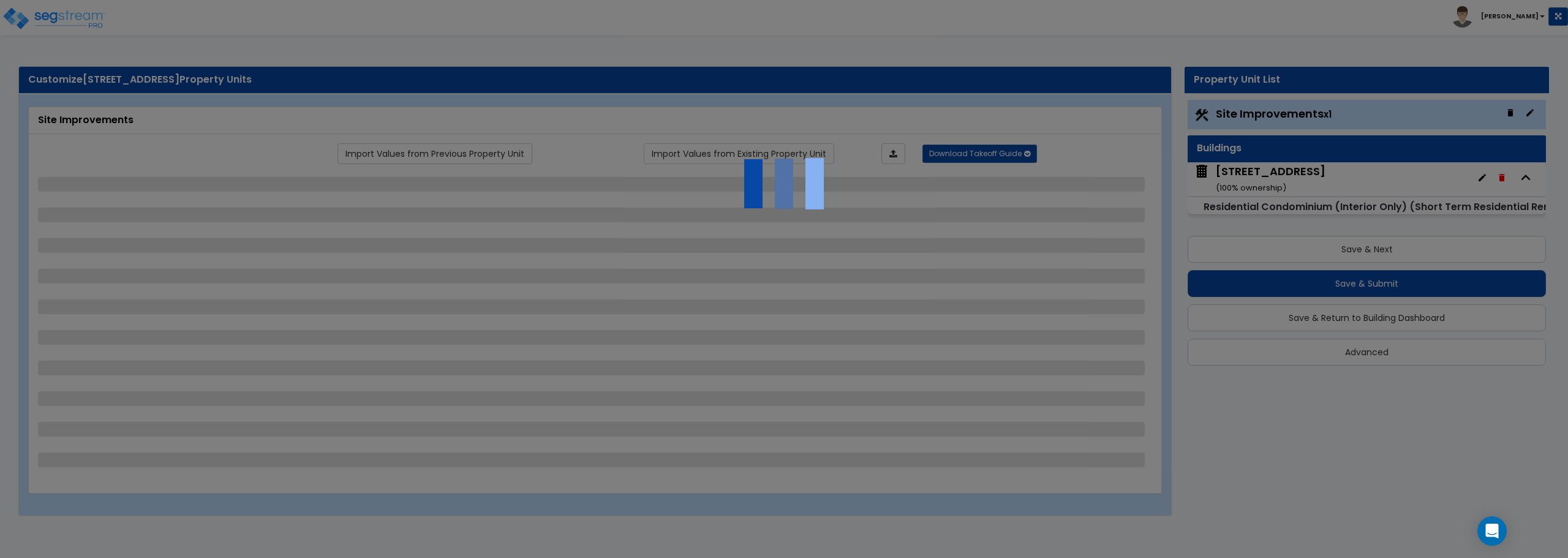
select select "1"
select select "2"
select select "1"
select select "2"
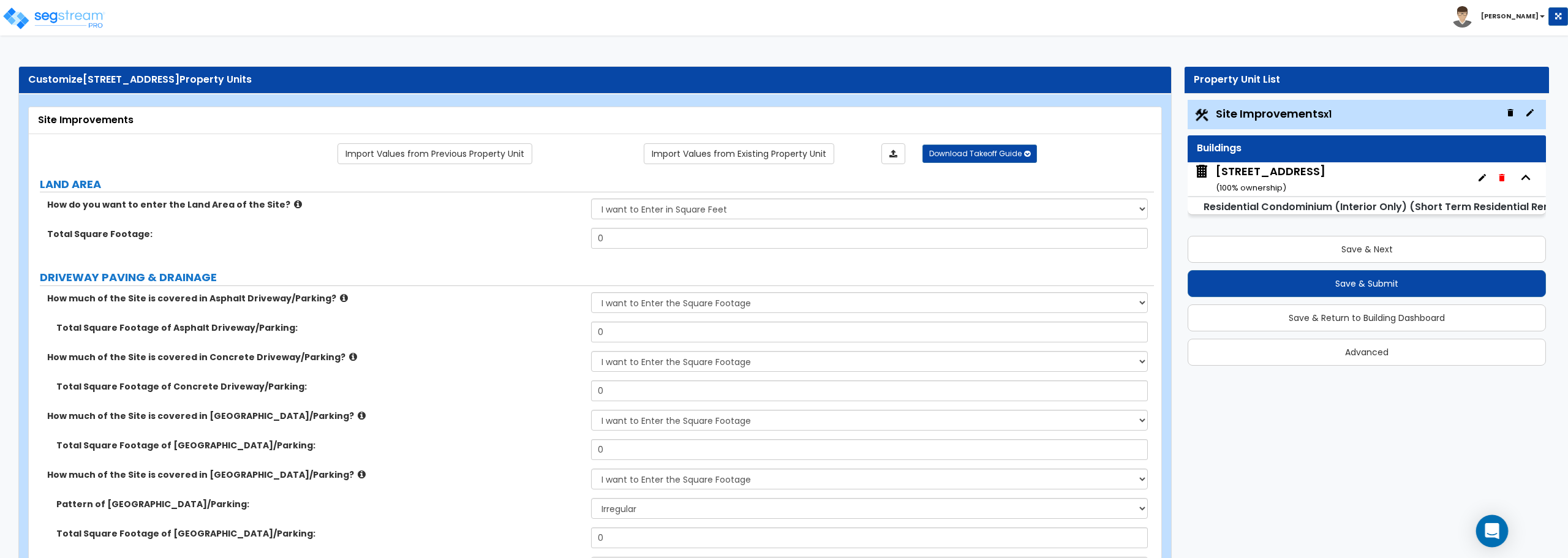
click at [1490, 522] on div "Open Intercom Messenger" at bounding box center [1493, 531] width 32 height 32
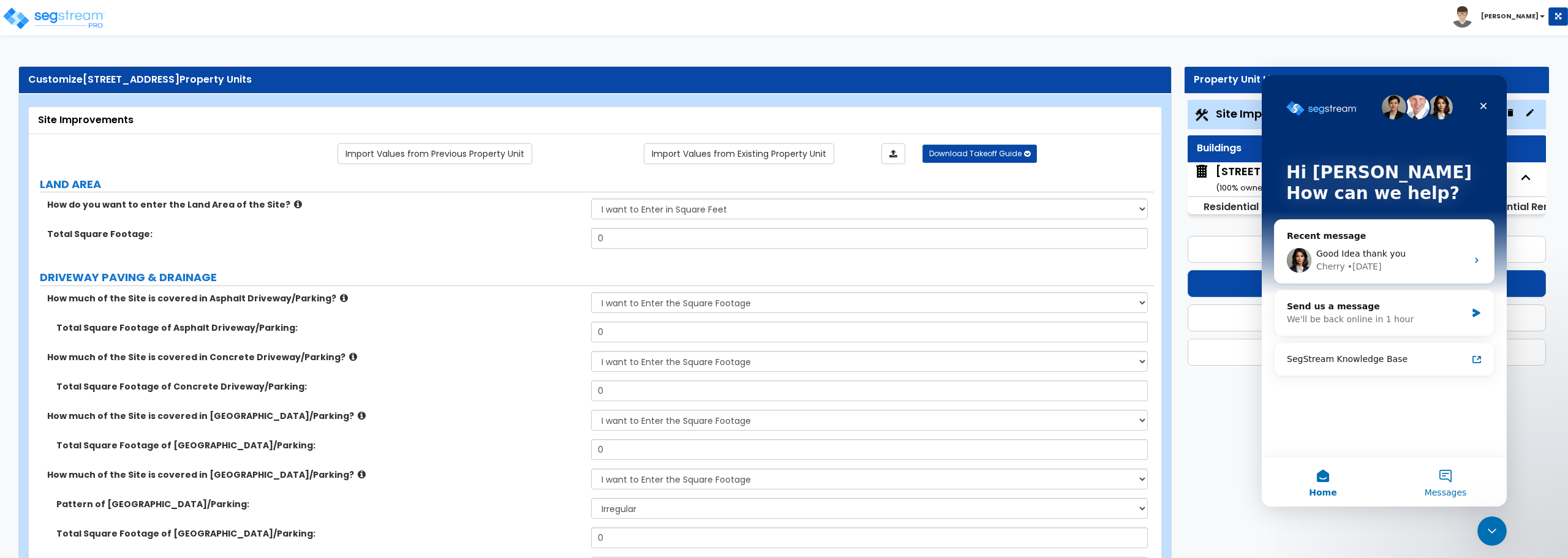
click at [1447, 478] on button "Messages" at bounding box center [1446, 481] width 123 height 49
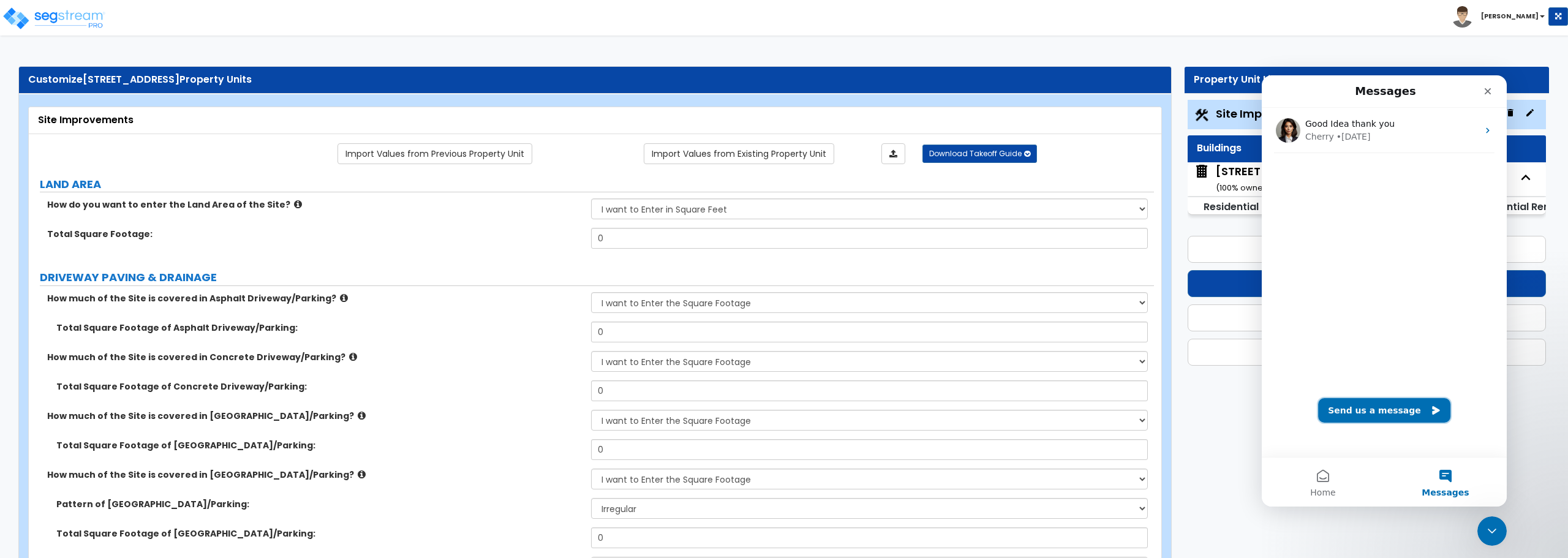
click at [1373, 405] on button "Send us a message" at bounding box center [1384, 410] width 132 height 24
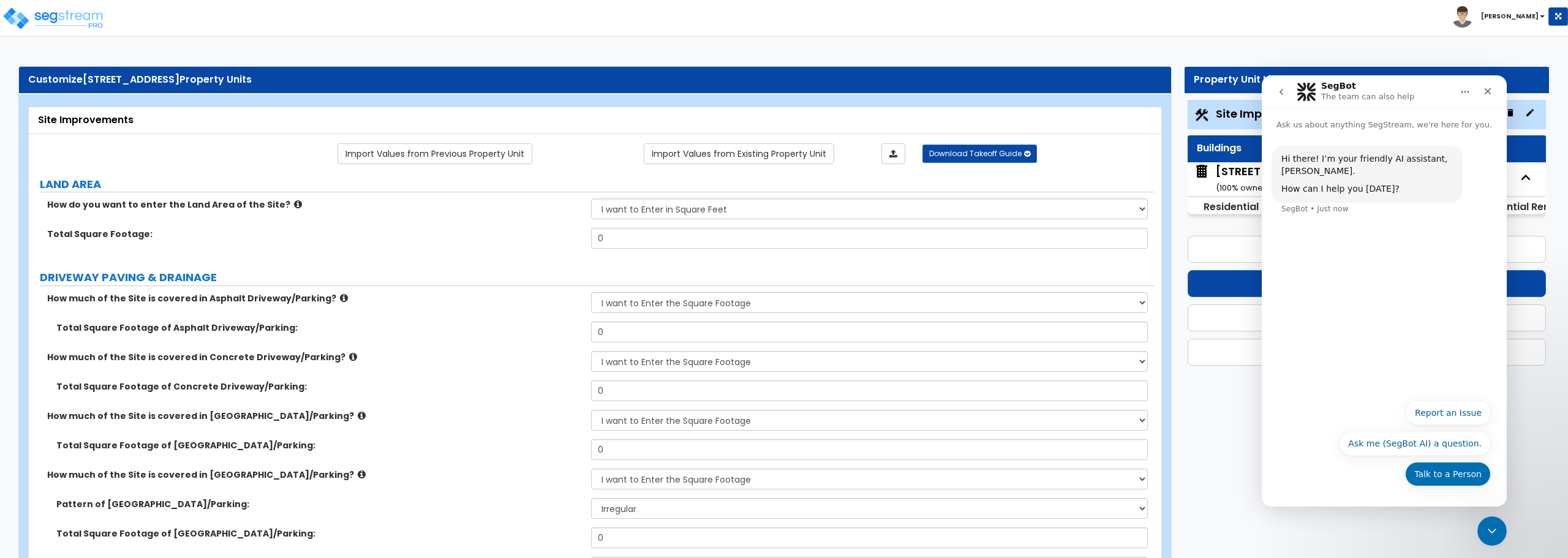
click at [1456, 470] on button "Talk to a Person" at bounding box center [1447, 474] width 86 height 24
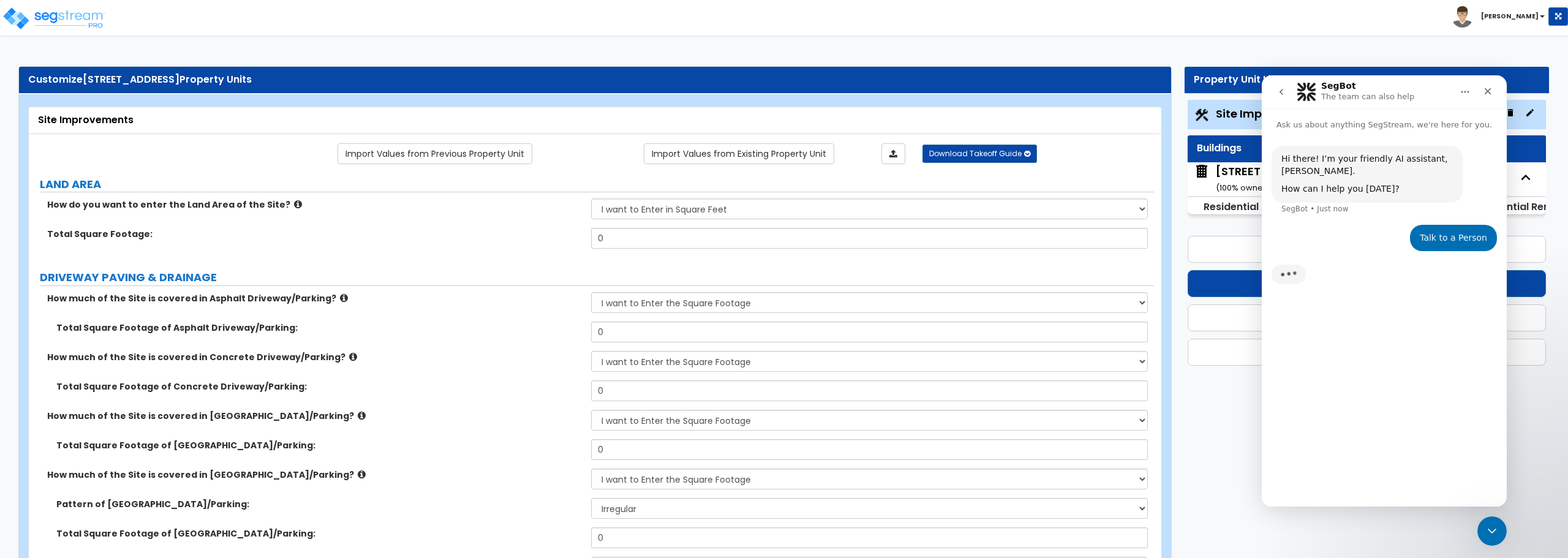
click at [1367, 440] on div "Hi there! I’m your friendly AI assistant, SegBot. How can I help you today? Seg…" at bounding box center [1385, 314] width 245 height 365
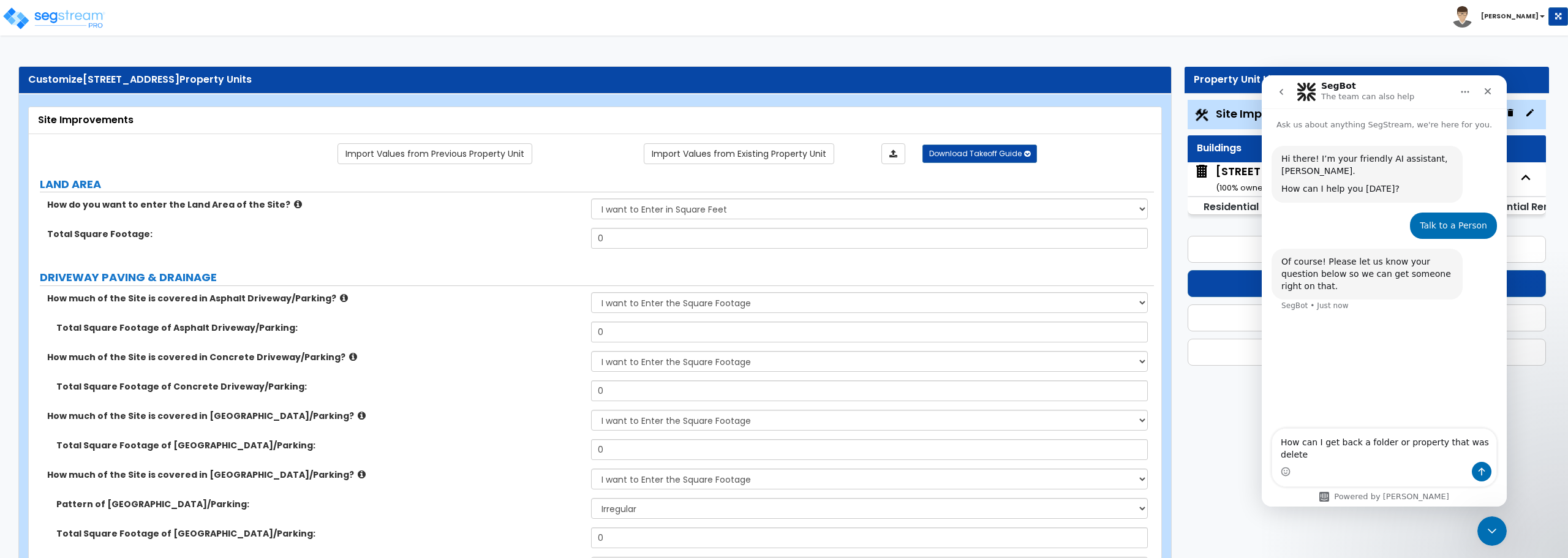
type textarea "How can I get back a folder or property that was deleted"
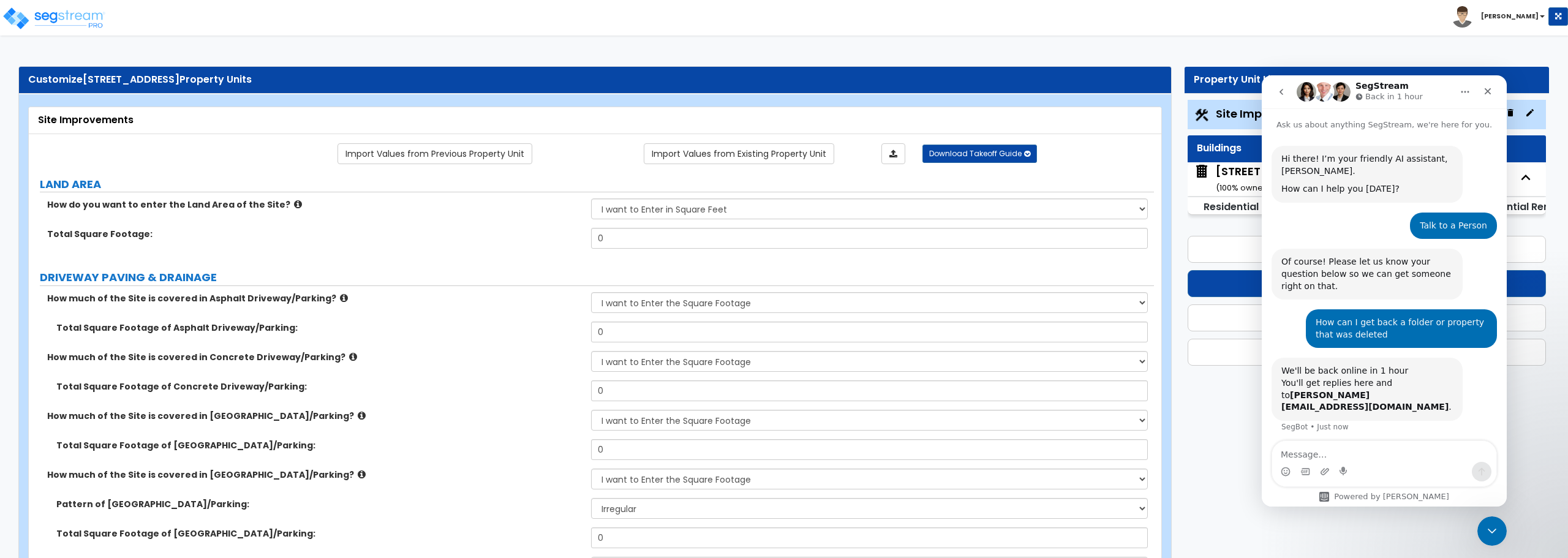
click at [1320, 92] on img "Intercom messenger" at bounding box center [1324, 92] width 20 height 20
click at [1487, 92] on icon "Close" at bounding box center [1489, 92] width 7 height 7
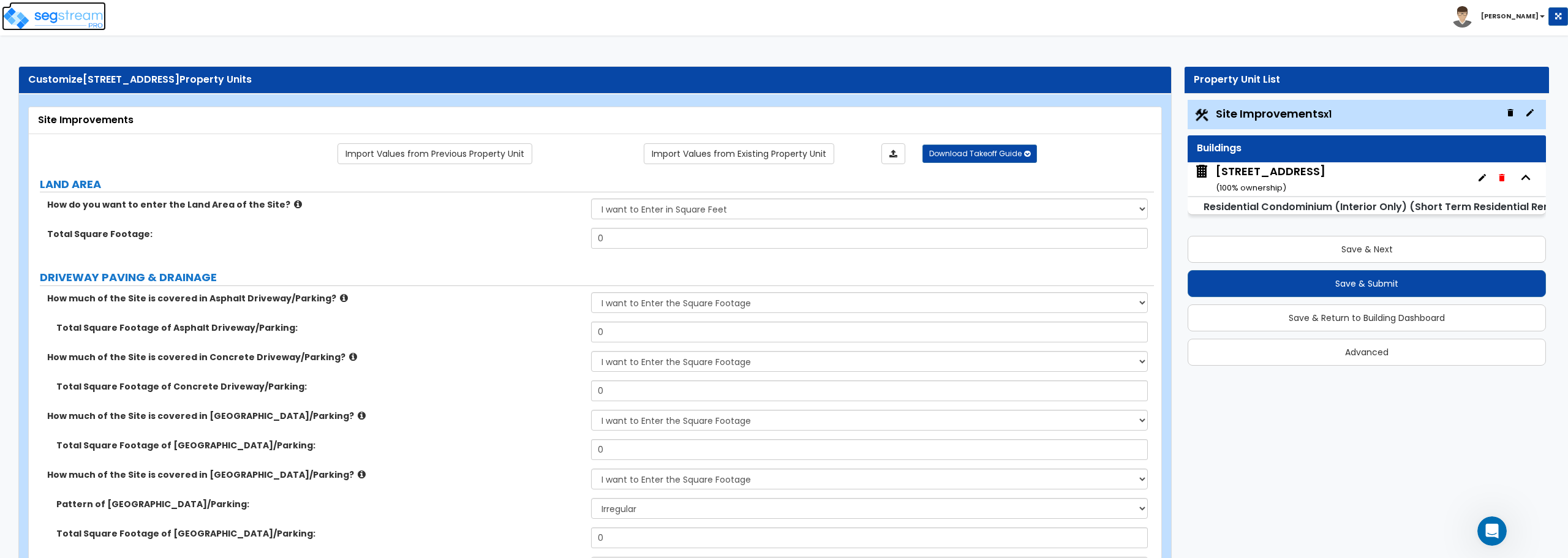
click at [61, 8] on img at bounding box center [54, 18] width 104 height 24
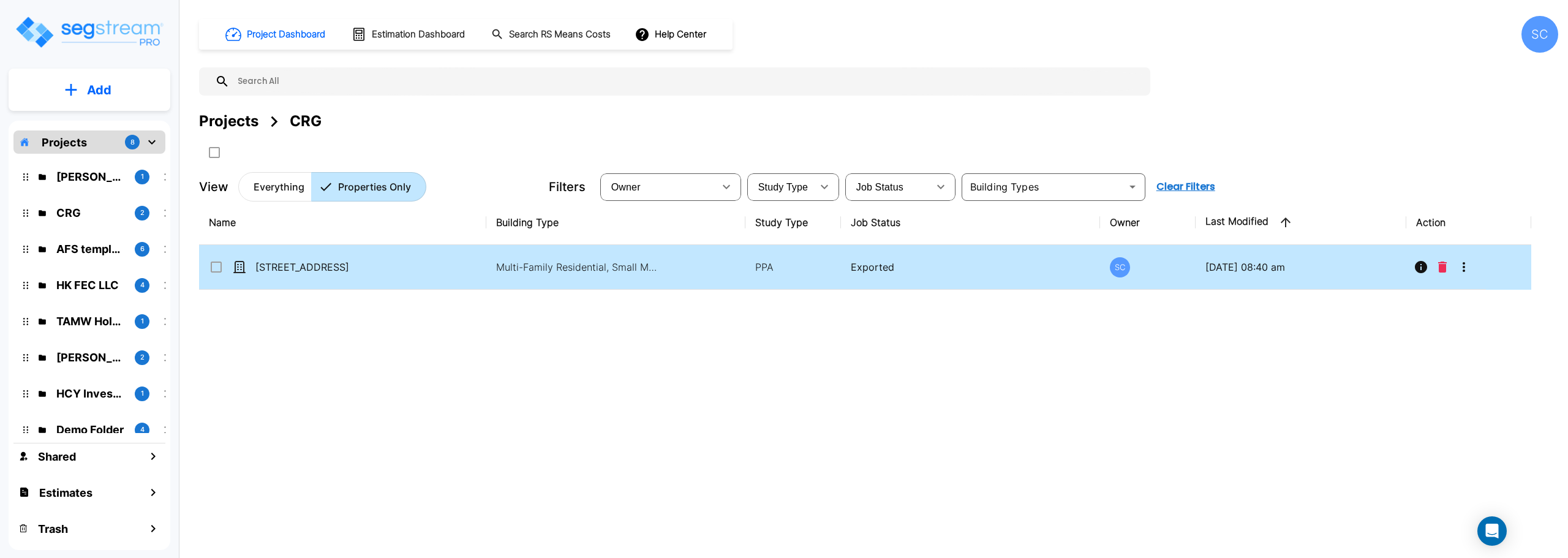
click at [284, 263] on p "222 Eagle Circle" at bounding box center [317, 267] width 123 height 15
checkbox input "true"
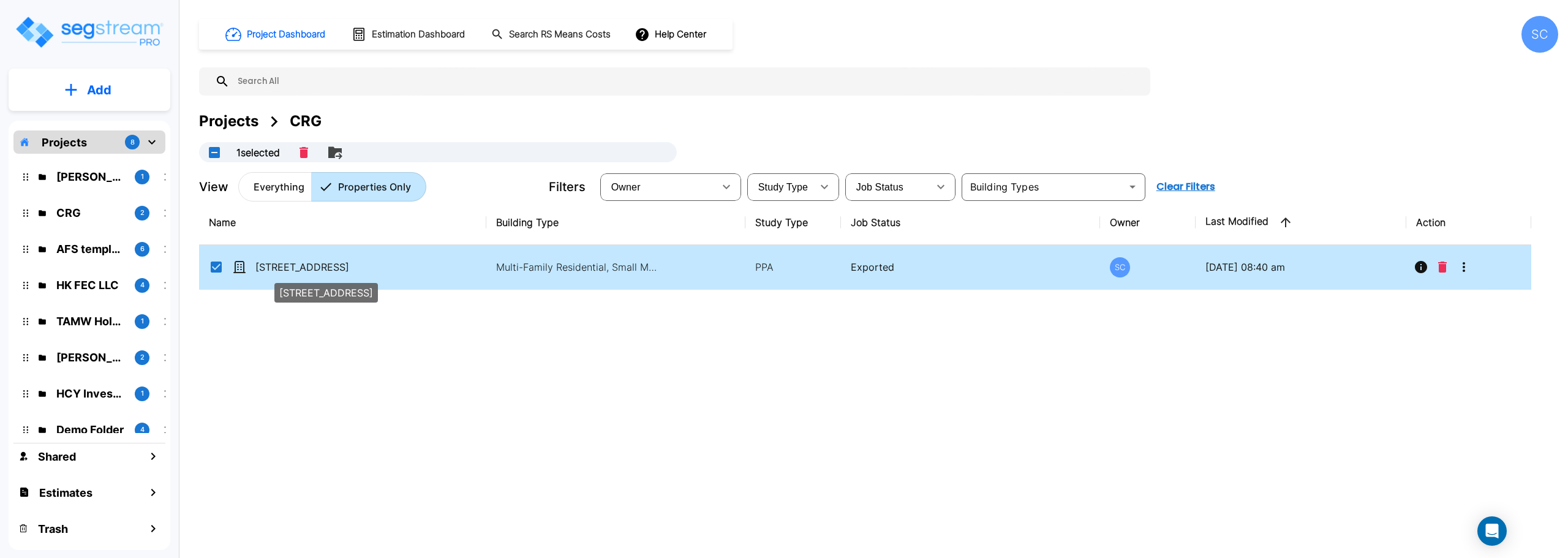
click at [284, 263] on p "222 Eagle Circle" at bounding box center [317, 267] width 123 height 15
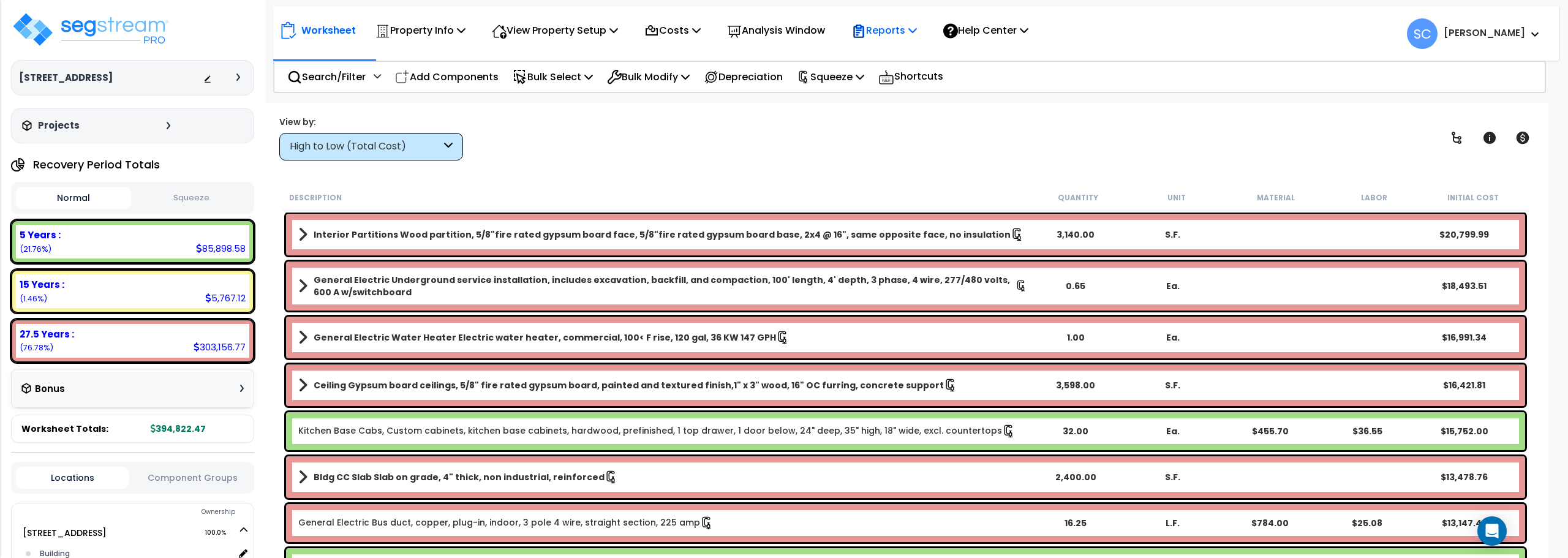
click at [917, 26] on p "Reports" at bounding box center [884, 30] width 65 height 17
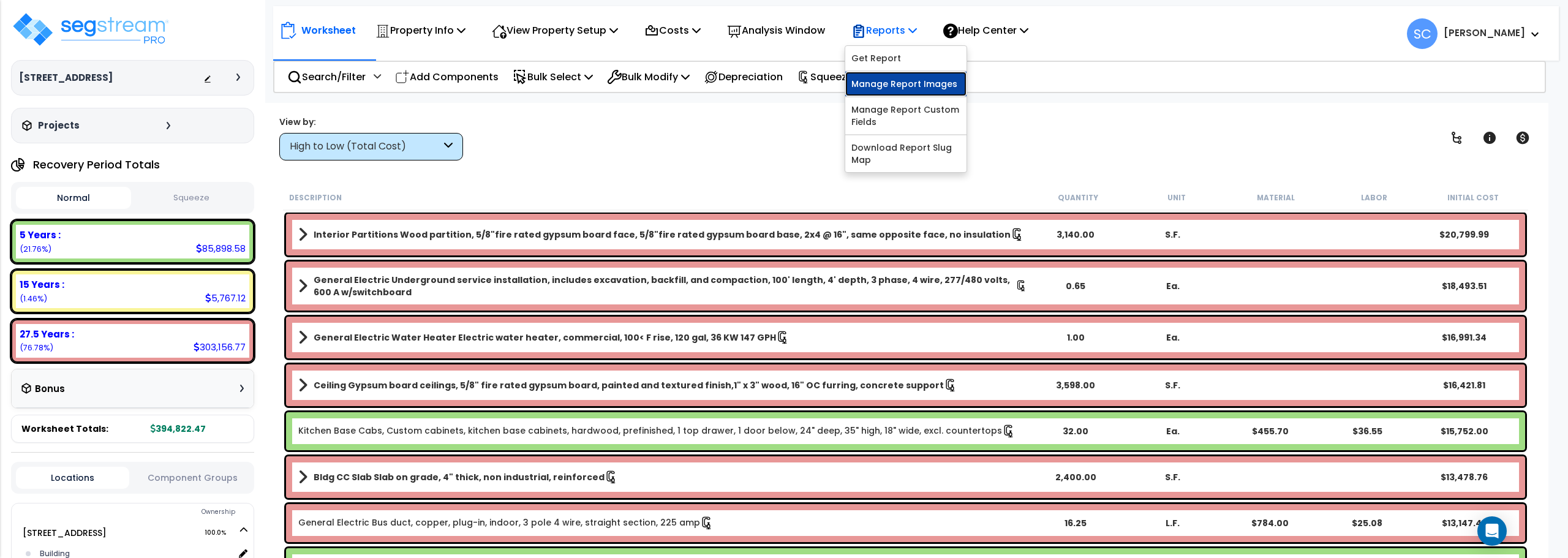
click at [904, 88] on link "Manage Report Images" at bounding box center [906, 83] width 121 height 24
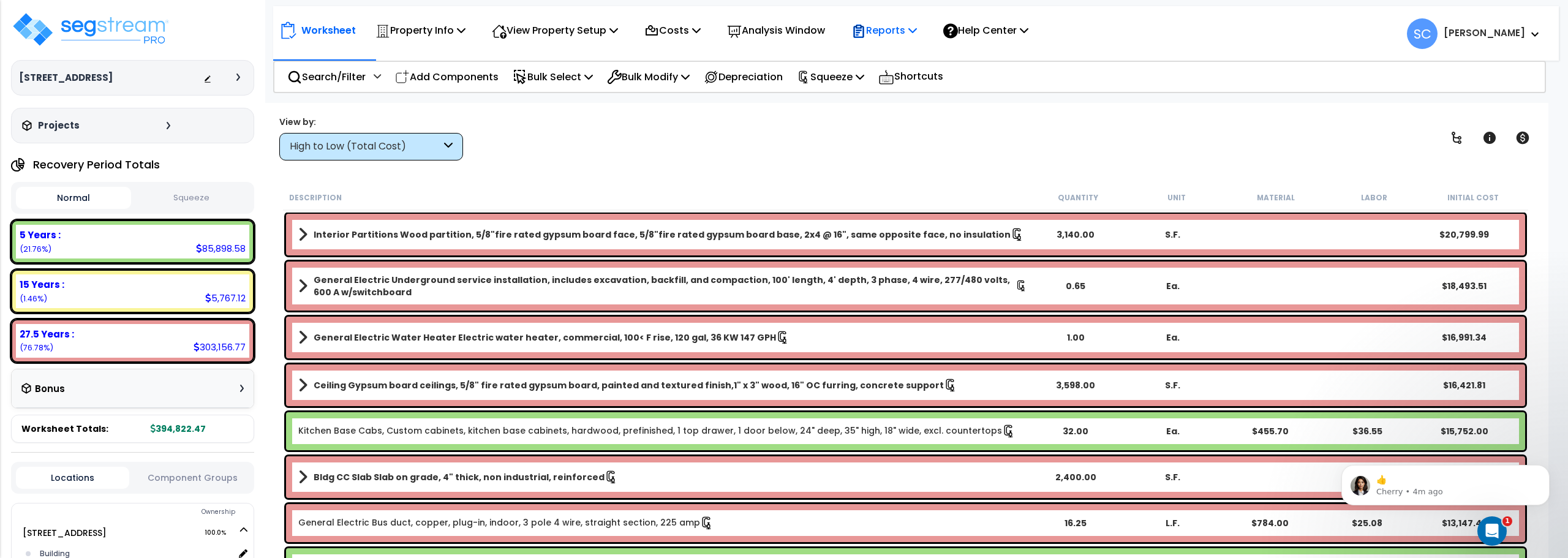
click at [899, 30] on p "Reports" at bounding box center [884, 30] width 65 height 17
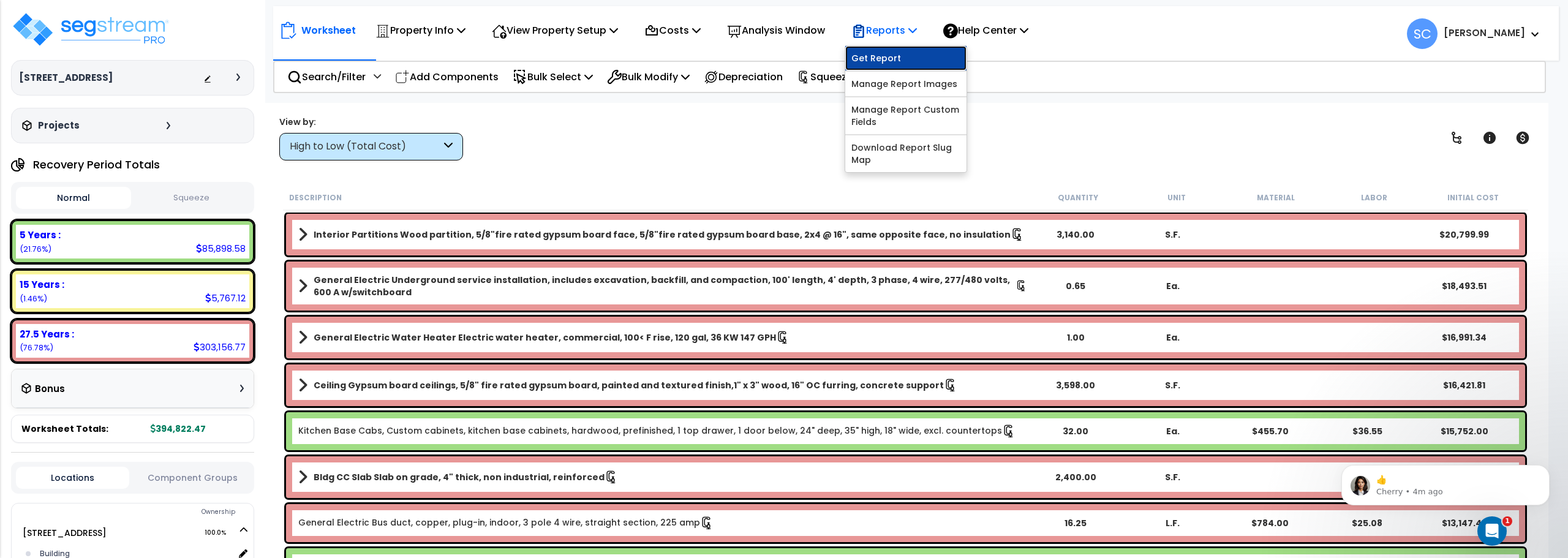
click at [885, 61] on link "Get Report" at bounding box center [906, 58] width 121 height 24
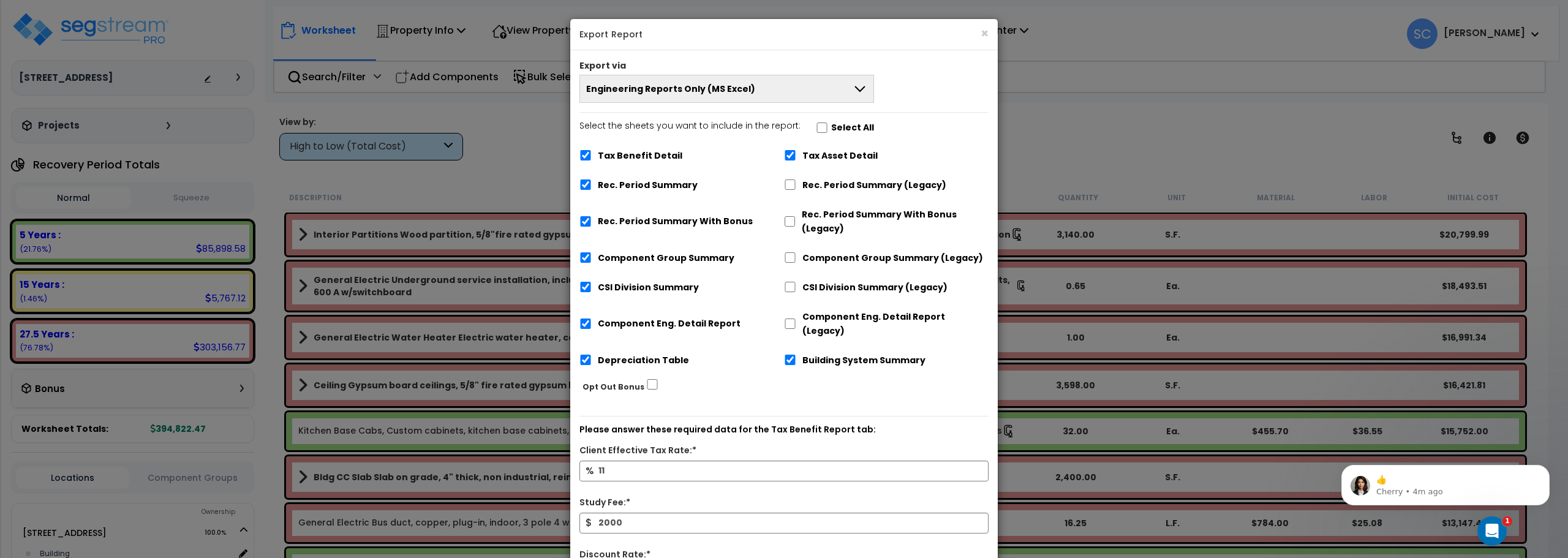
click at [749, 83] on button "Engineering Reports Only (MS Excel)" at bounding box center [726, 89] width 294 height 28
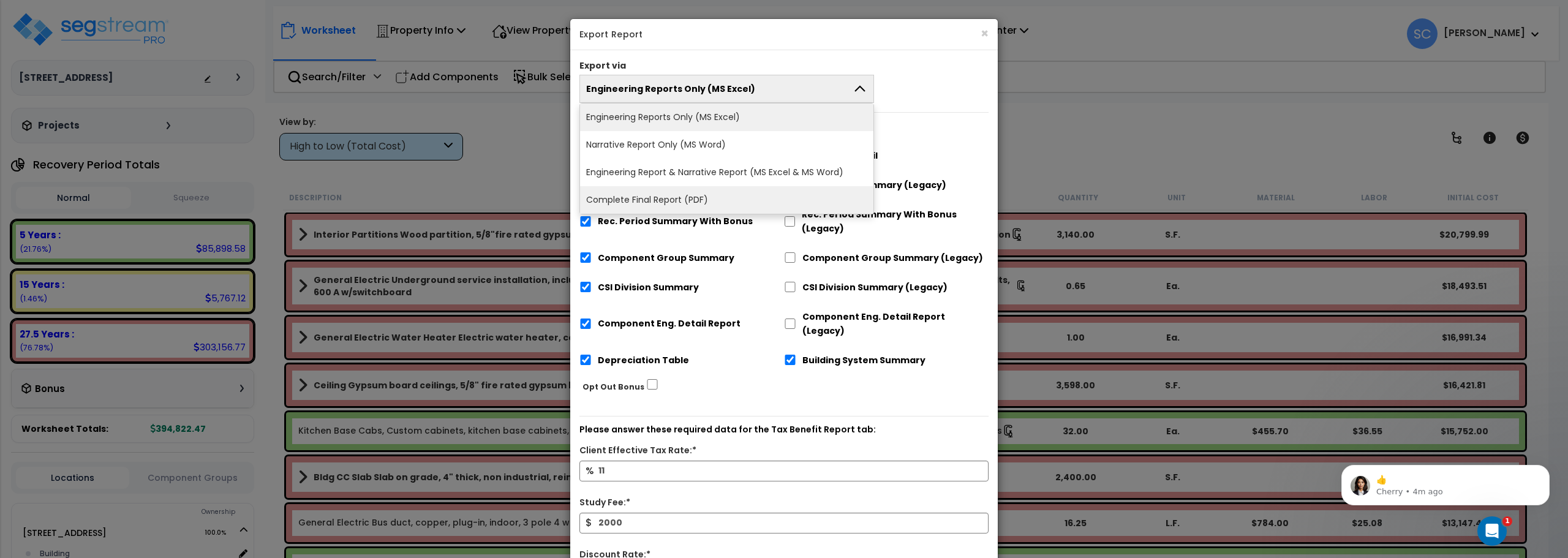
click at [704, 199] on li "Complete Final Report (PDF)" at bounding box center [727, 200] width 294 height 28
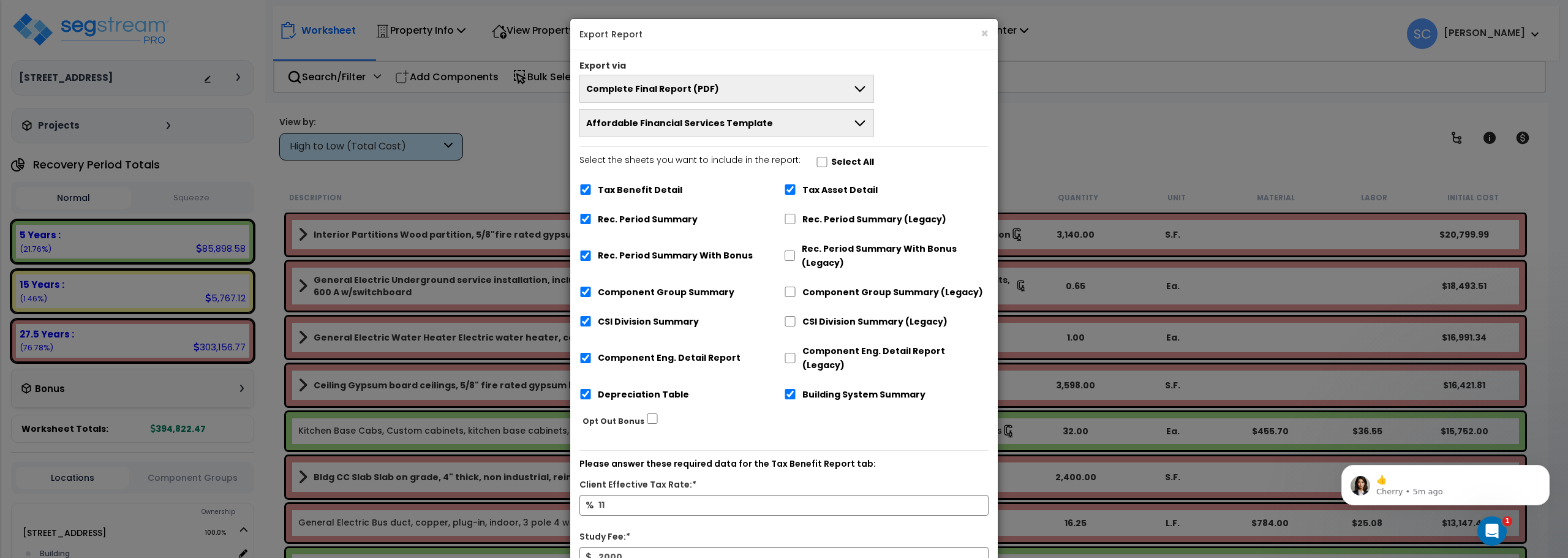
click at [793, 123] on button "Affordable Financial Services Template" at bounding box center [726, 123] width 294 height 28
click at [851, 118] on button "Affordable Financial Services Template" at bounding box center [726, 123] width 294 height 28
click at [855, 87] on icon at bounding box center [860, 89] width 15 height 15
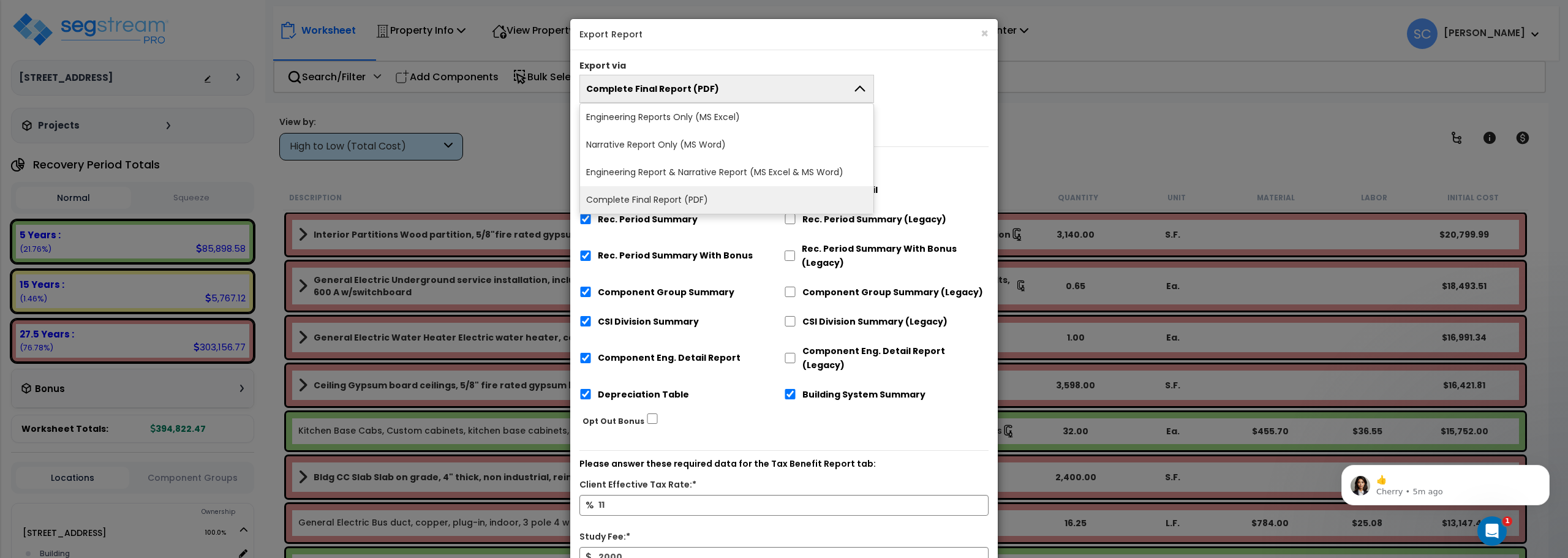
click at [741, 198] on li "Complete Final Report (PDF)" at bounding box center [727, 200] width 294 height 28
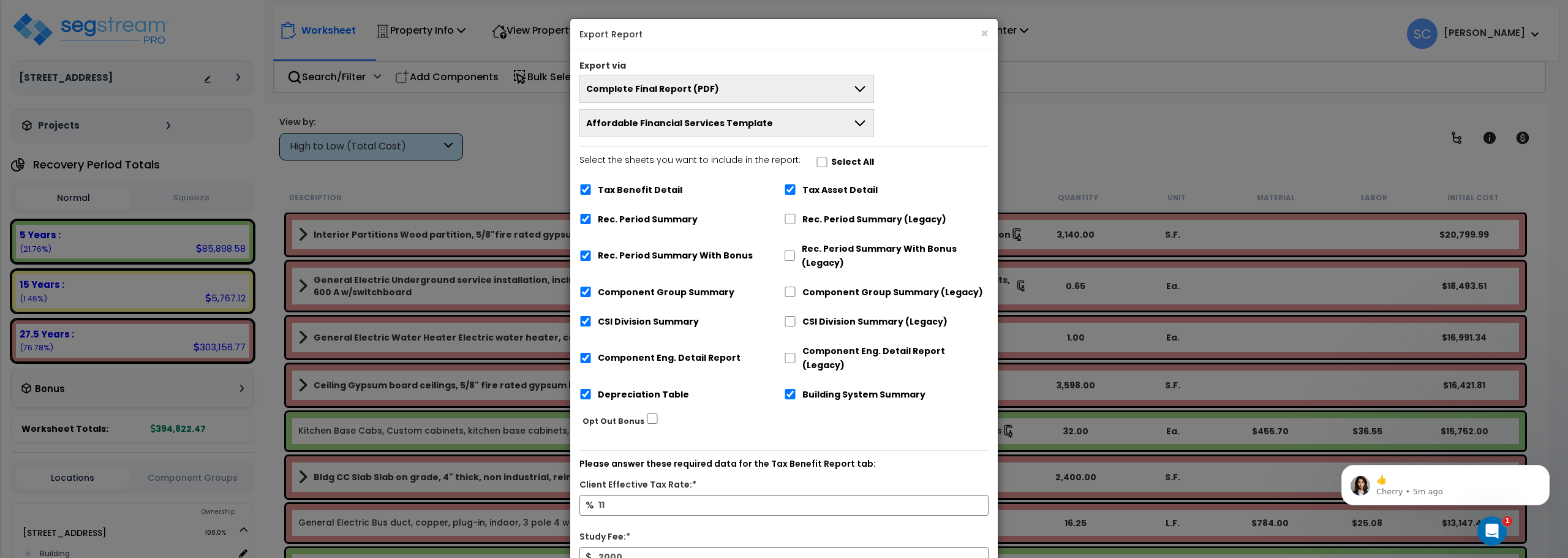
click at [746, 135] on button "Affordable Financial Services Template" at bounding box center [726, 123] width 294 height 28
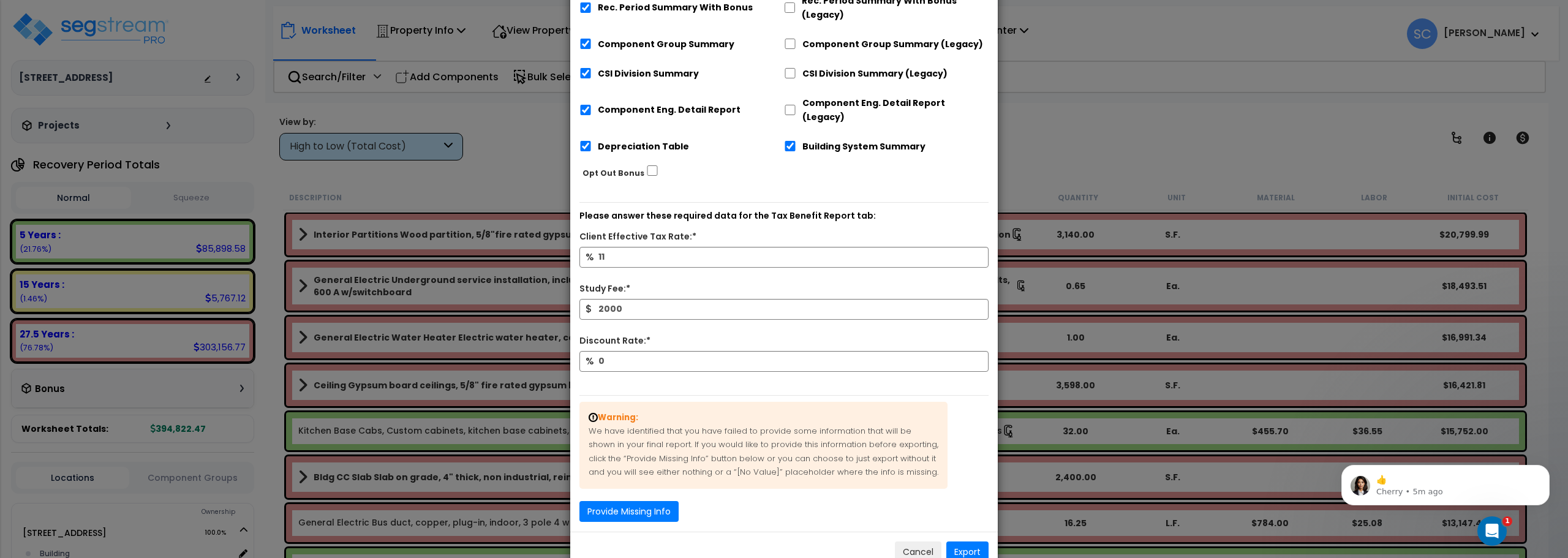
scroll to position [267, 0]
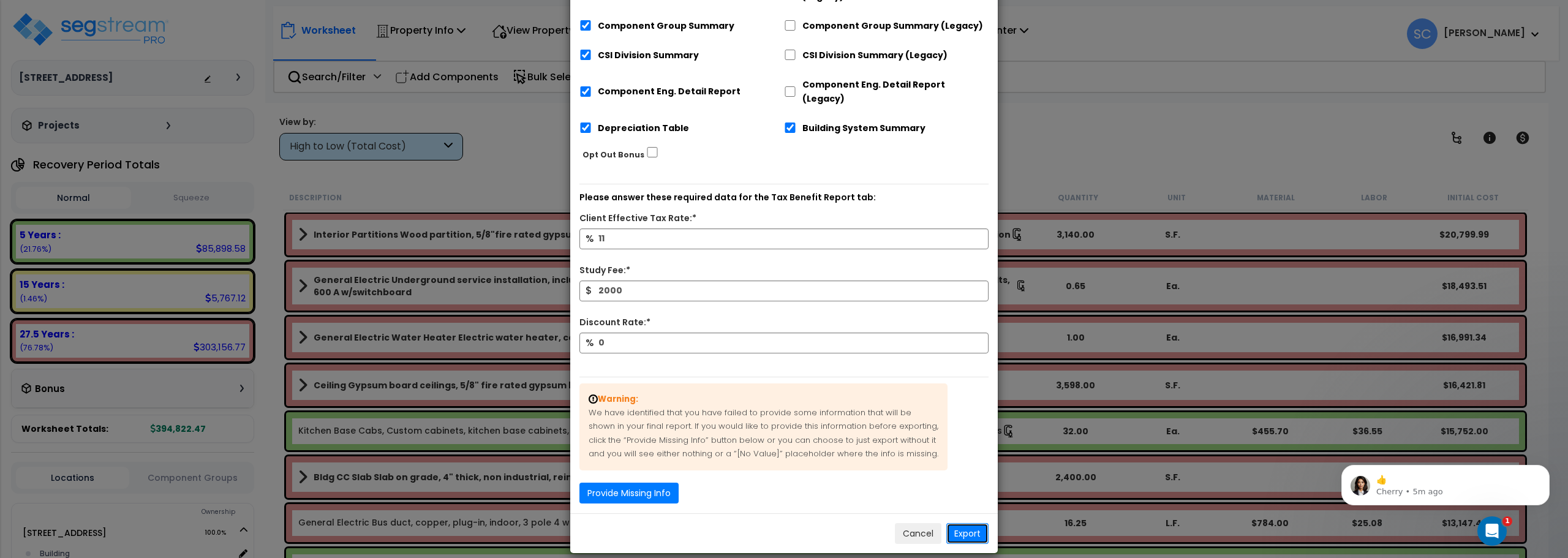
click at [975, 523] on button "Export" at bounding box center [967, 533] width 42 height 21
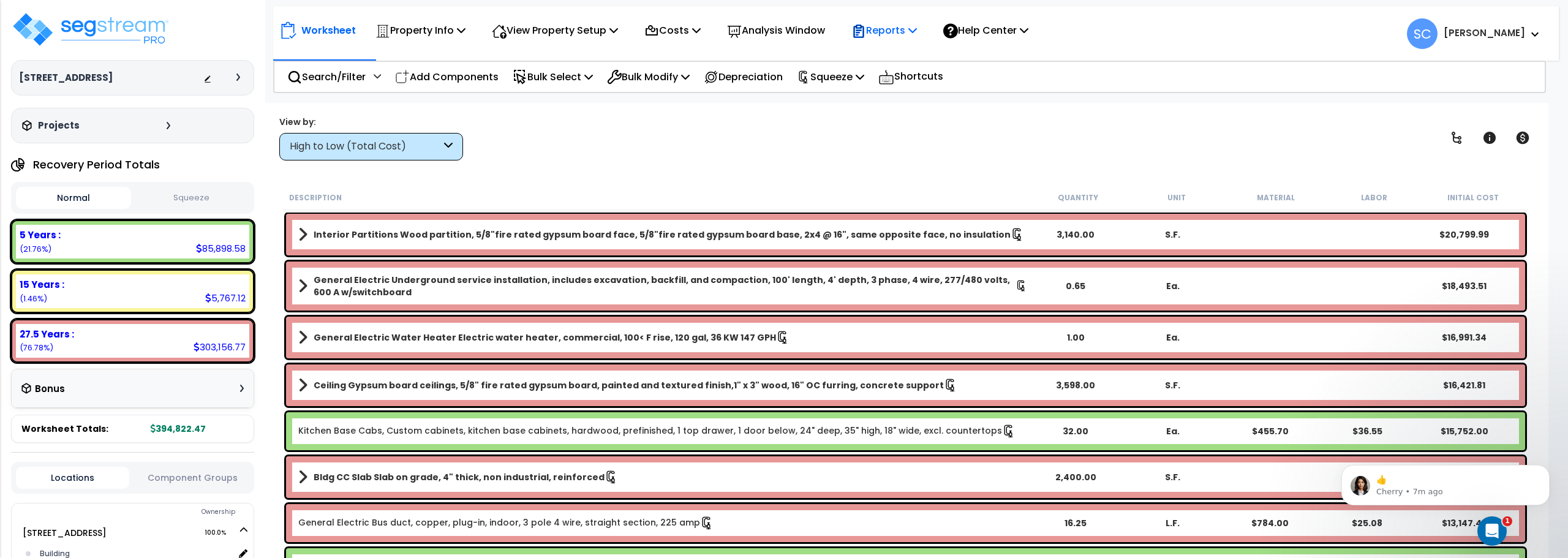
click at [884, 33] on p "Reports" at bounding box center [884, 30] width 65 height 17
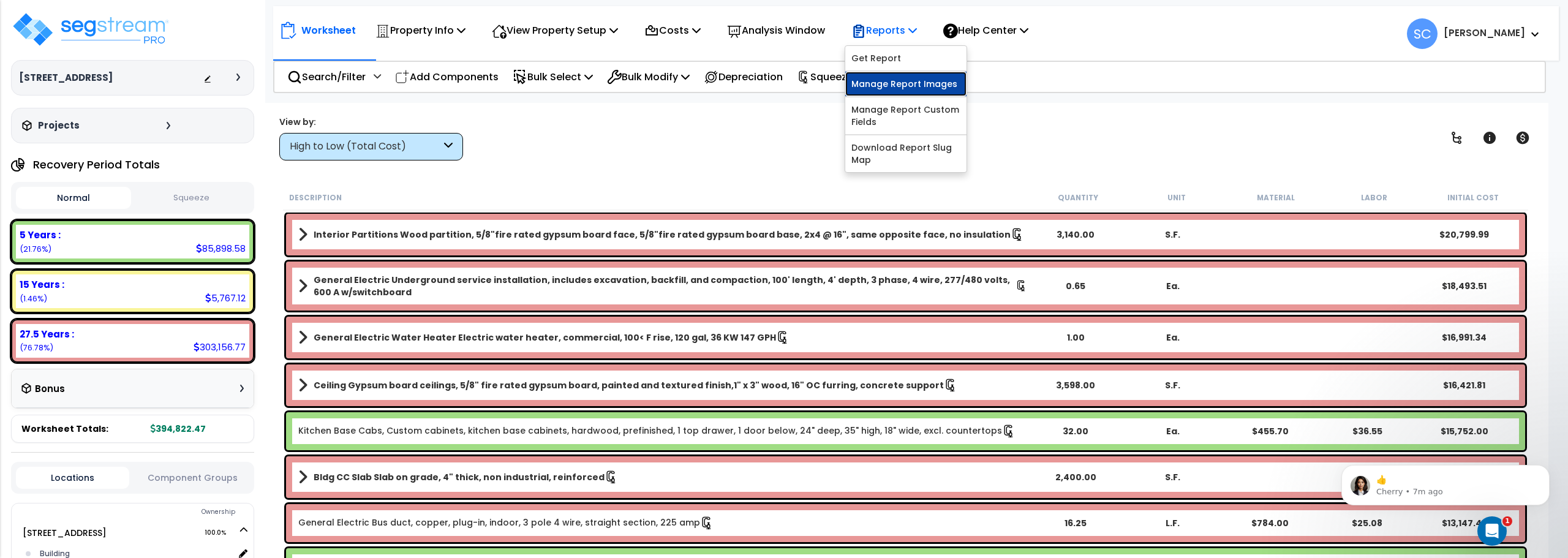
click at [880, 83] on link "Manage Report Images" at bounding box center [906, 83] width 121 height 24
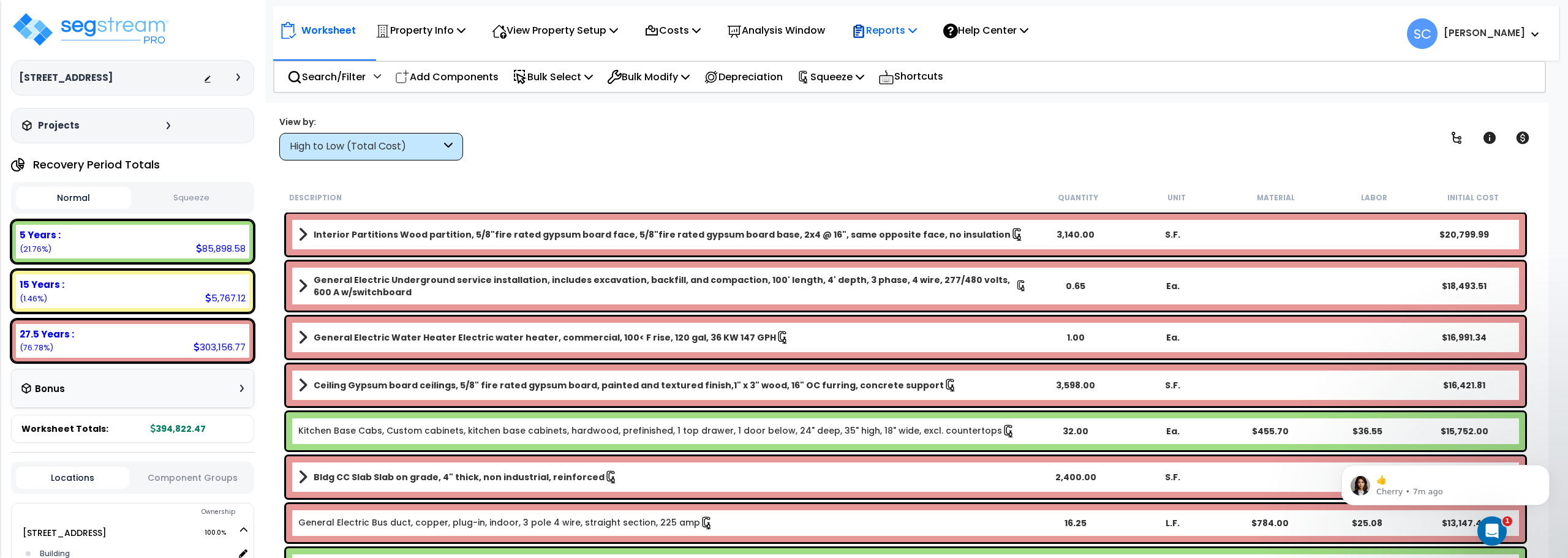
click at [909, 32] on p "Reports" at bounding box center [884, 30] width 65 height 17
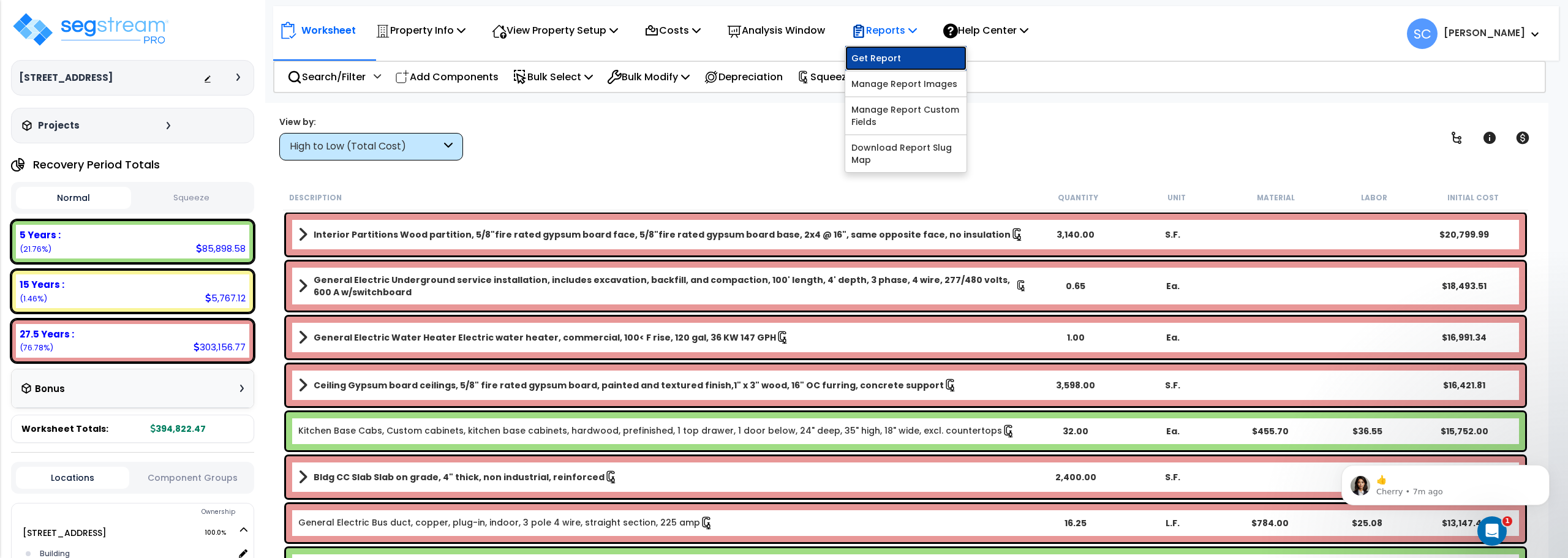
click at [896, 55] on link "Get Report" at bounding box center [906, 58] width 121 height 24
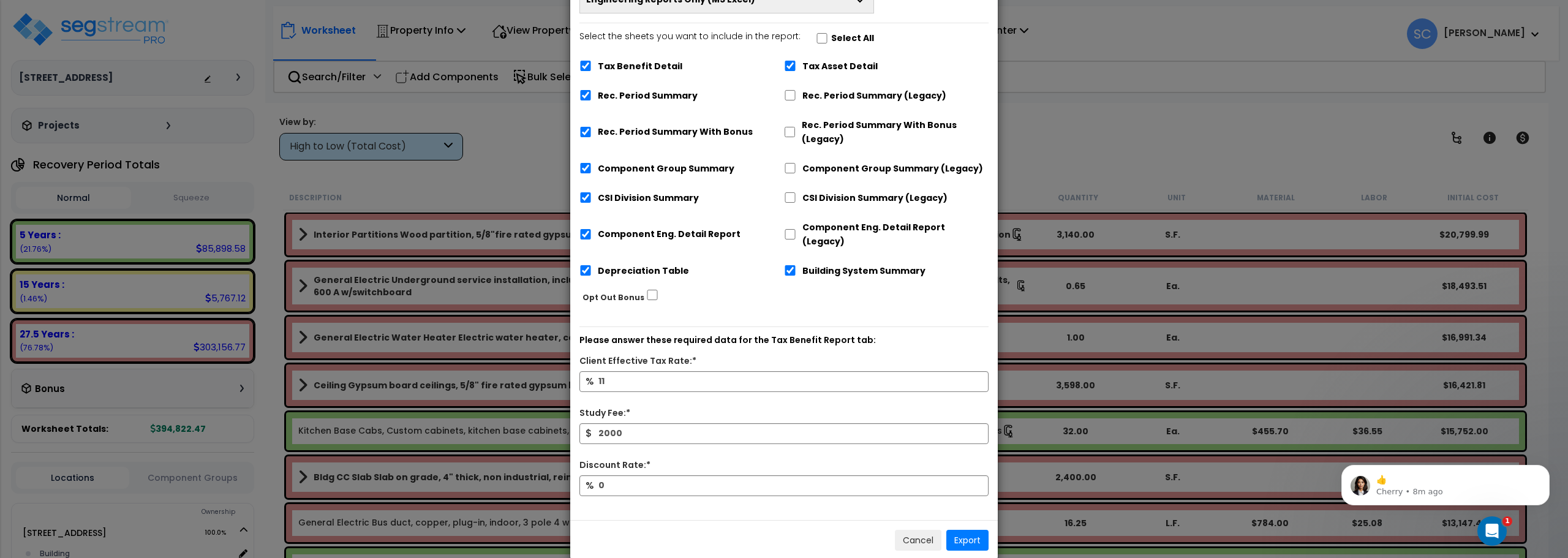
scroll to position [96, 0]
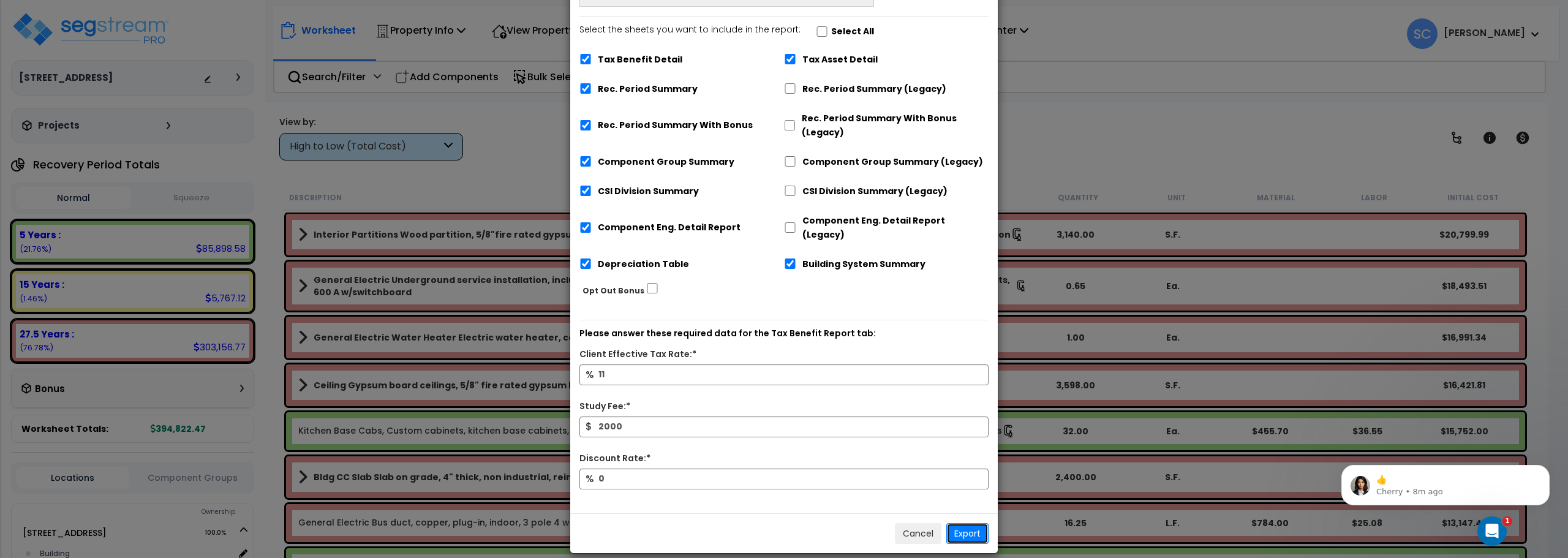
click at [978, 523] on button "Export" at bounding box center [967, 533] width 42 height 21
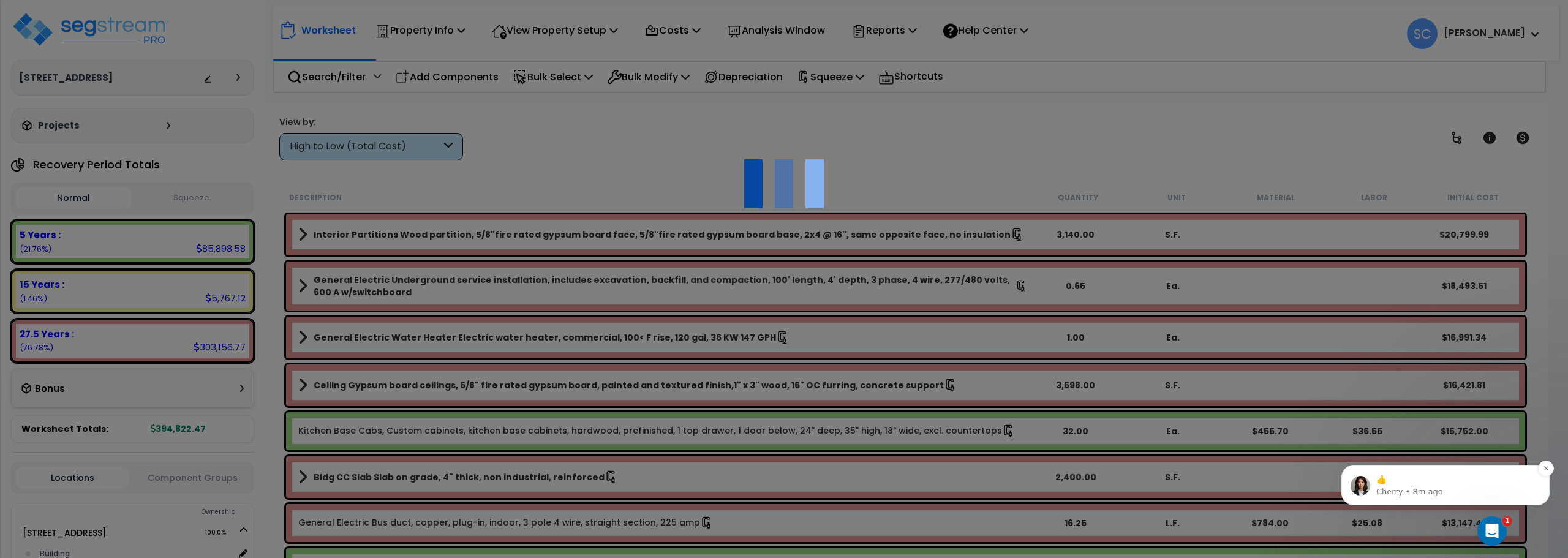
click at [1517, 486] on p "Cherry • 8m ago" at bounding box center [1456, 491] width 158 height 11
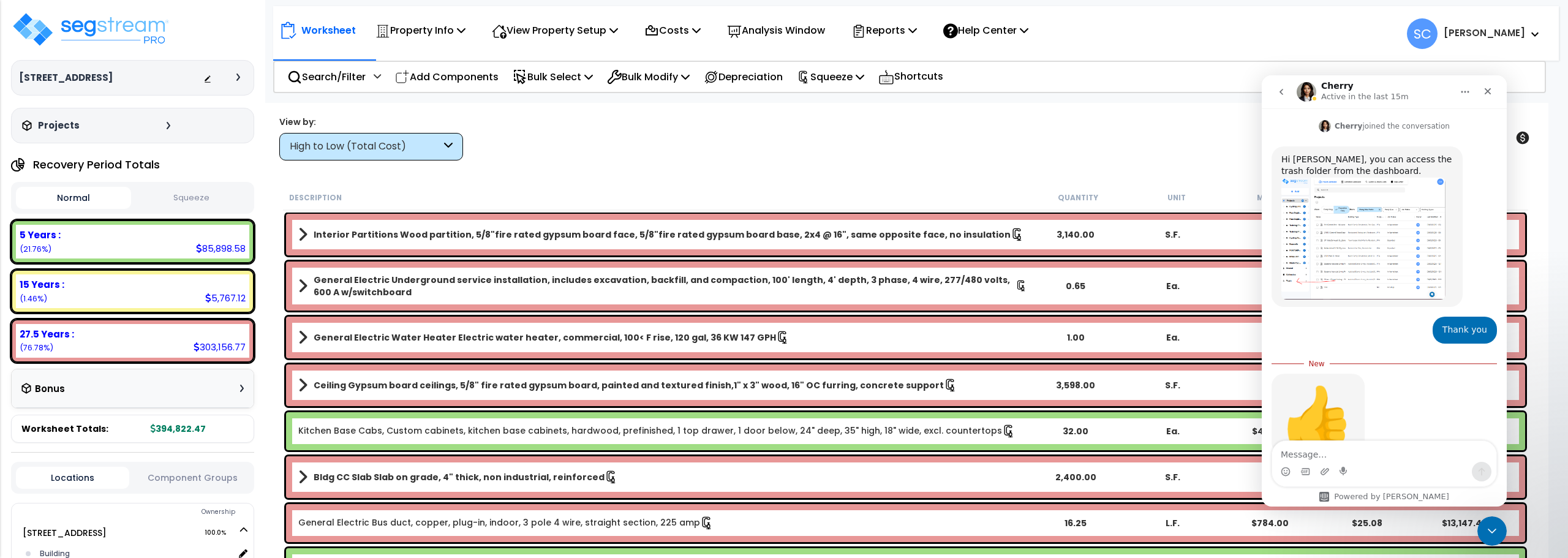
scroll to position [328, 0]
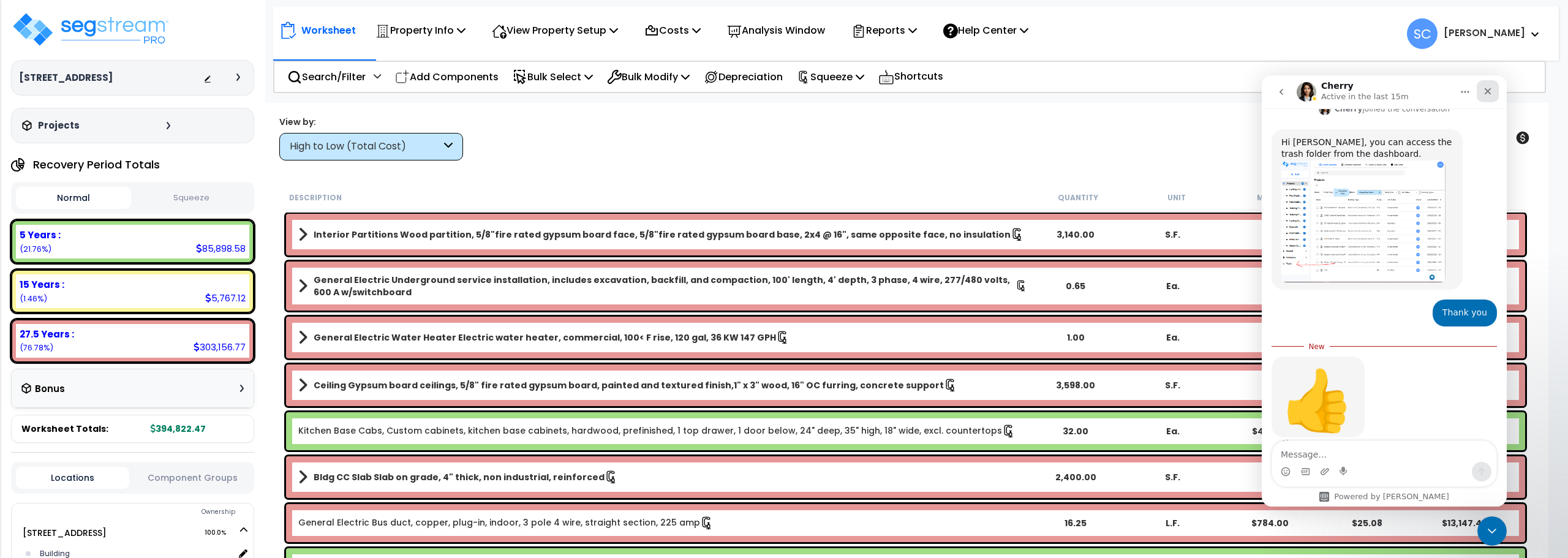
click at [1489, 85] on div "Close" at bounding box center [1488, 91] width 22 height 22
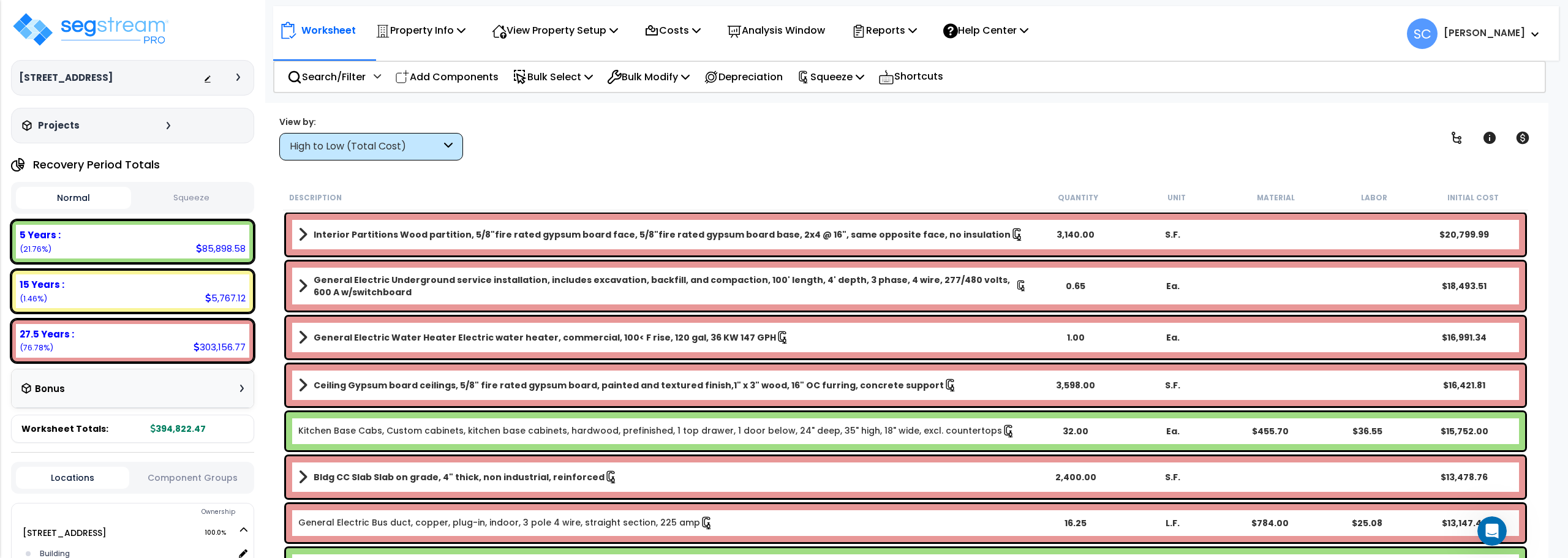
scroll to position [308, 0]
click at [1157, 115] on div "View by: High to Low (Total Cost) High to Low (Total Cost)" at bounding box center [905, 137] width 1262 height 45
click at [895, 30] on p "Reports" at bounding box center [884, 30] width 65 height 17
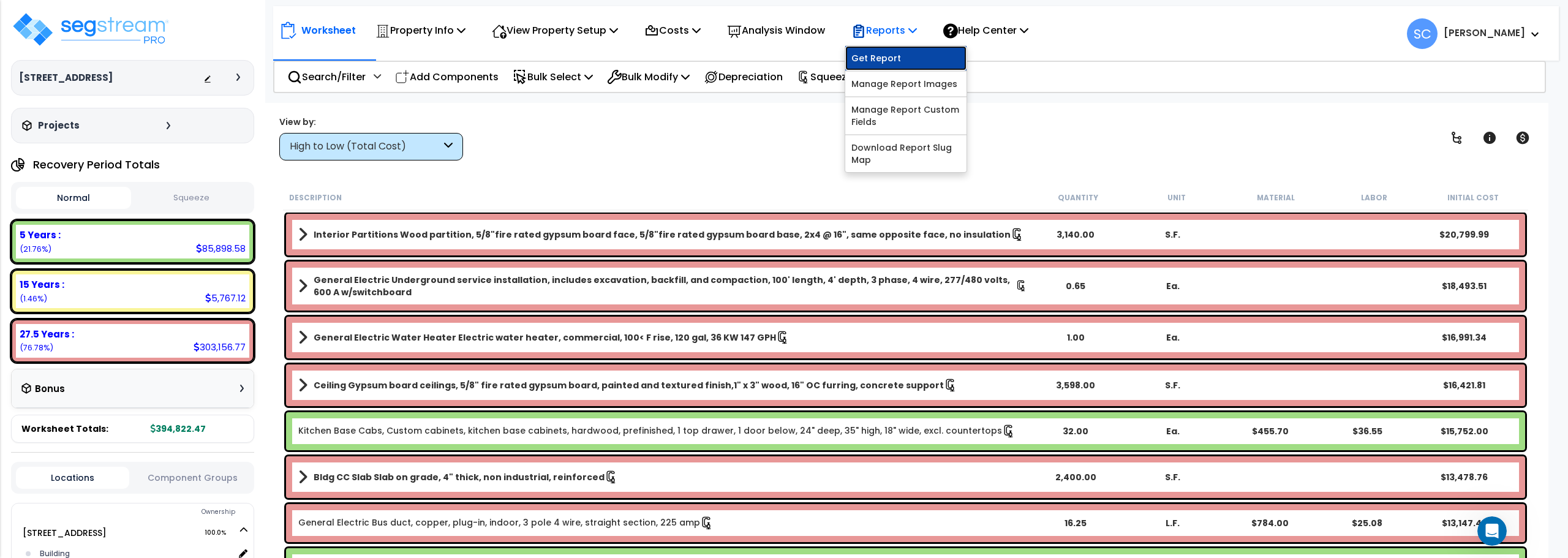
click at [896, 62] on link "Get Report" at bounding box center [906, 58] width 121 height 24
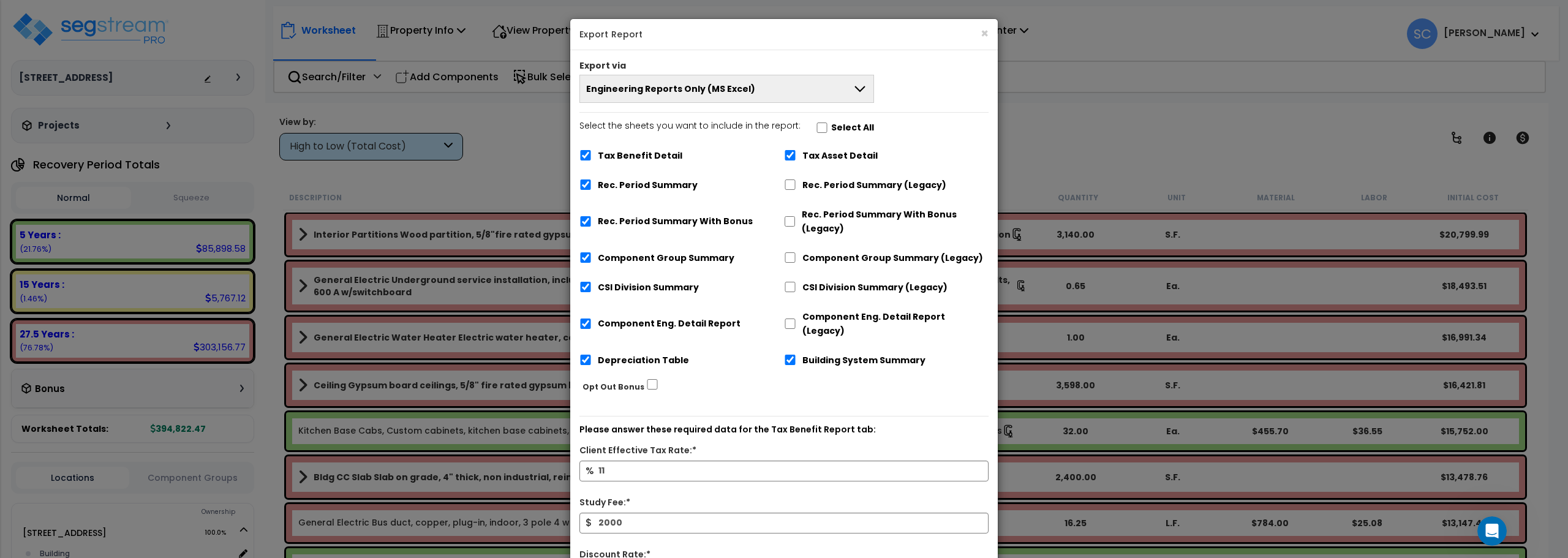
click at [829, 92] on button "Engineering Reports Only (MS Excel)" at bounding box center [726, 89] width 294 height 28
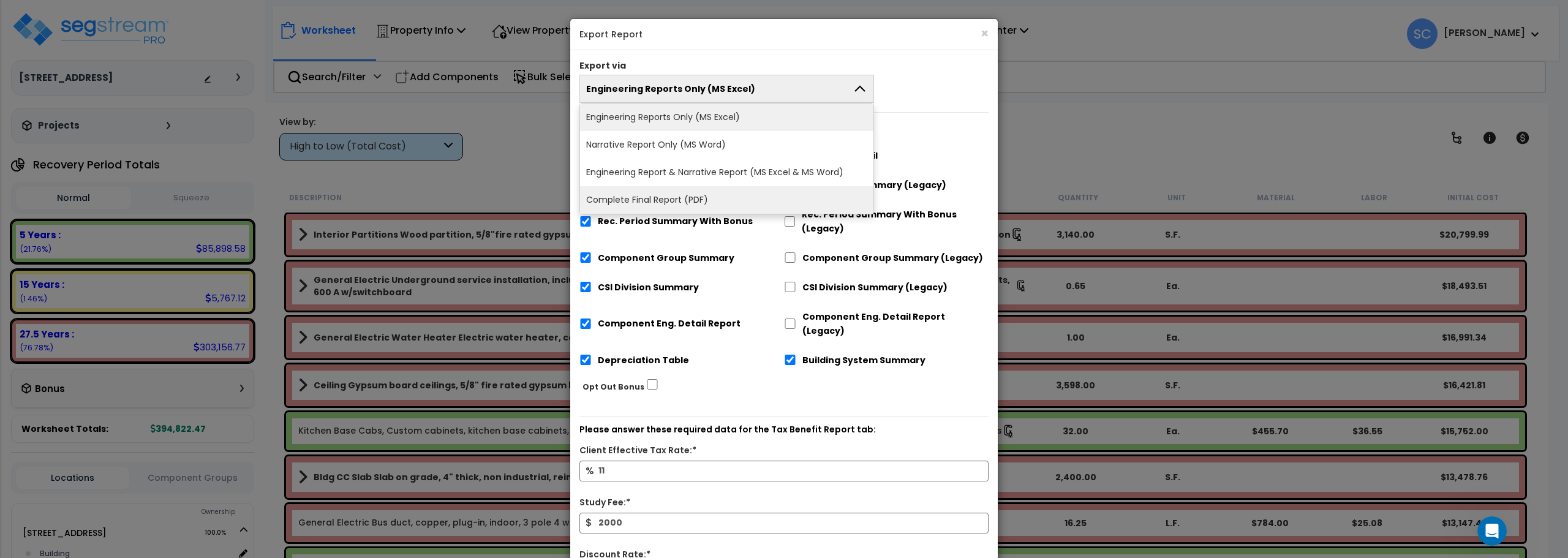
click at [725, 192] on li "Complete Final Report (PDF)" at bounding box center [727, 200] width 294 height 28
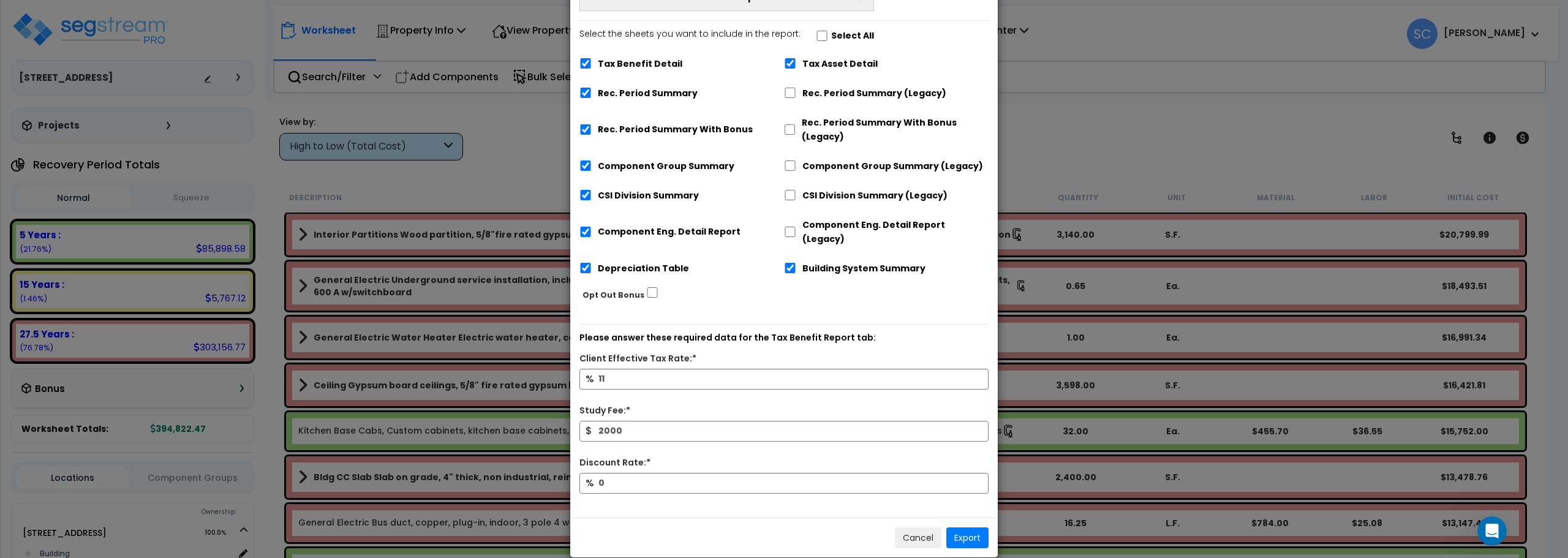
scroll to position [131, 0]
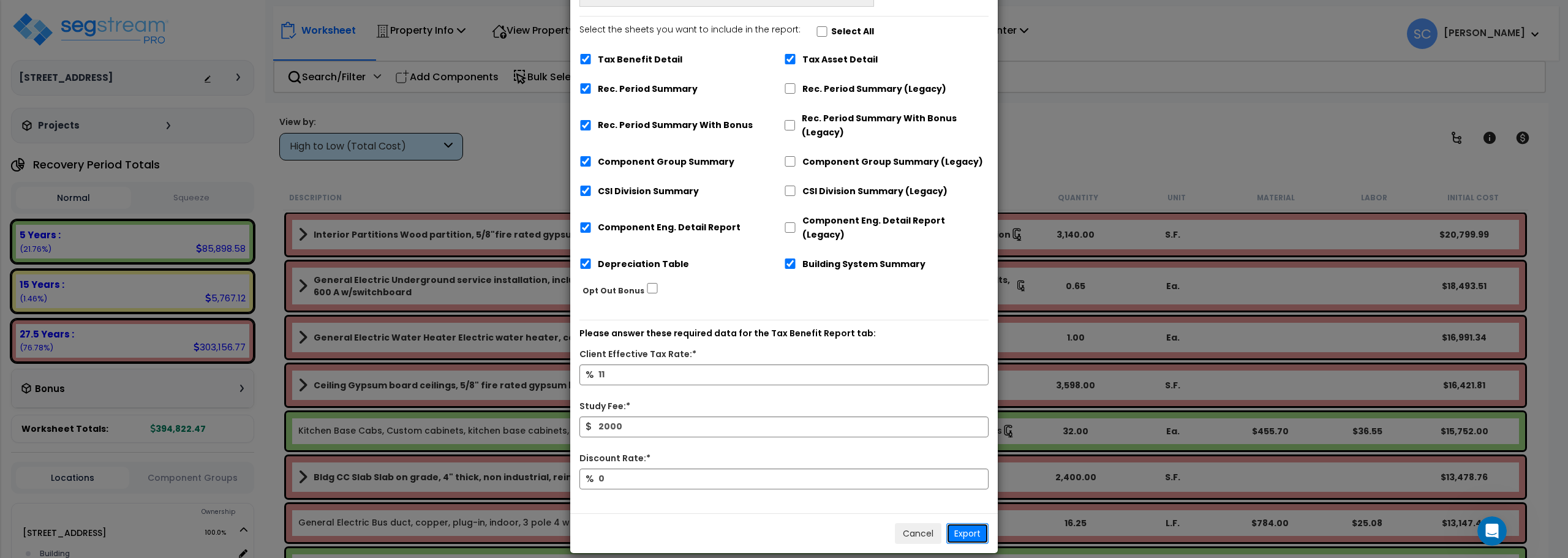
click at [964, 523] on button "Export" at bounding box center [967, 533] width 42 height 21
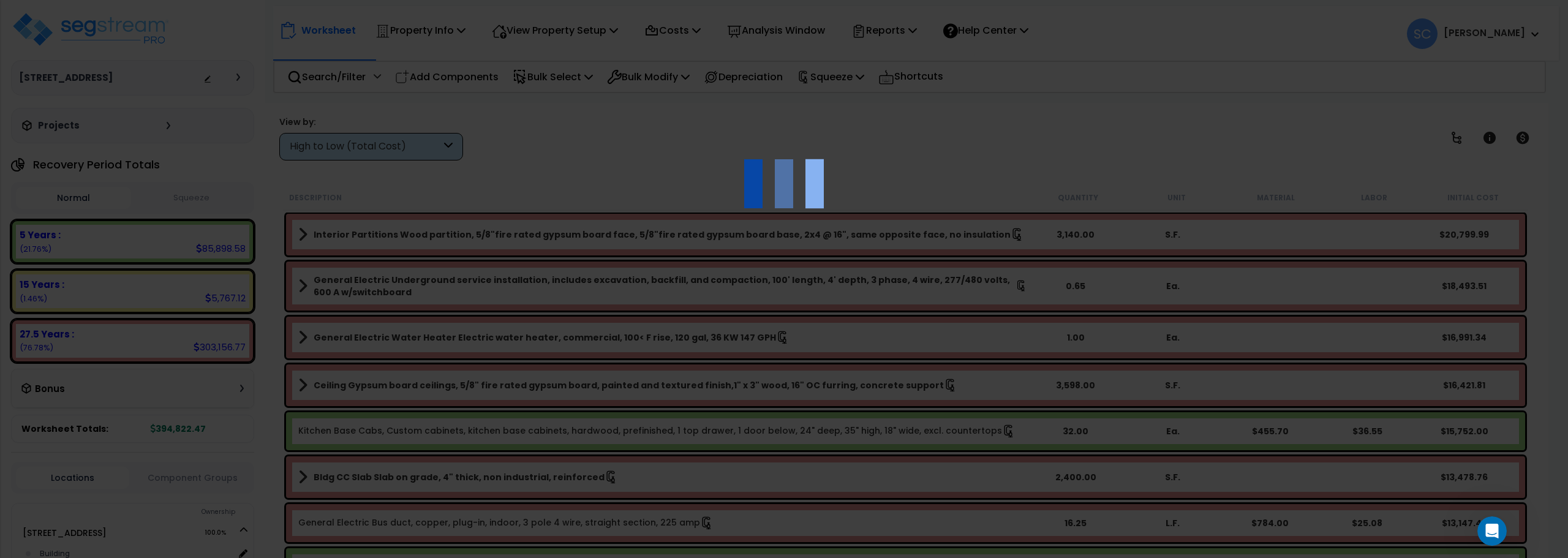
scroll to position [0, 0]
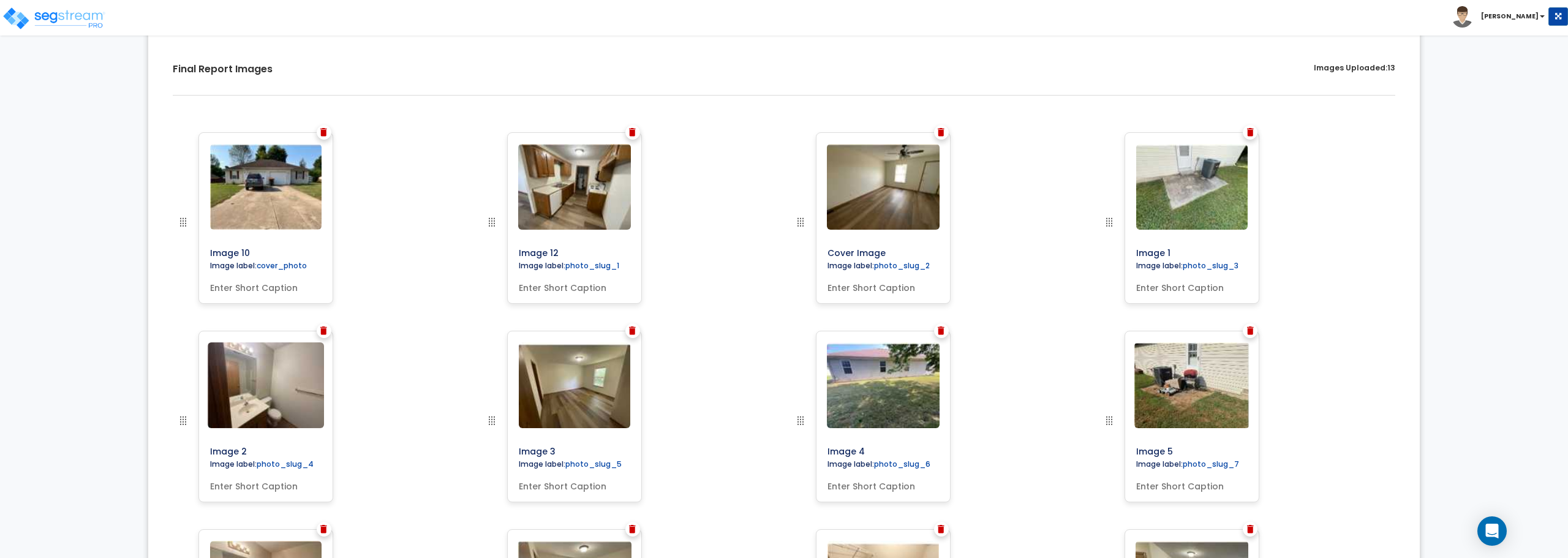
scroll to position [368, 0]
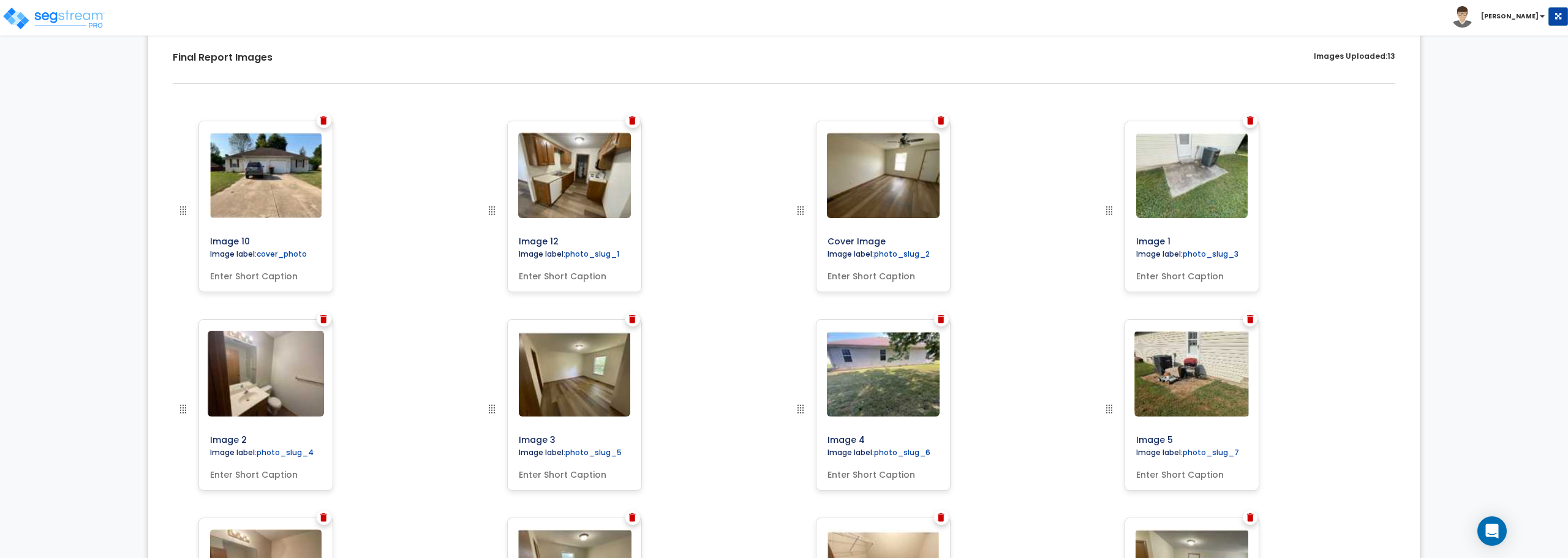
click at [329, 121] on div at bounding box center [324, 120] width 15 height 15
click at [319, 122] on div at bounding box center [324, 120] width 15 height 15
click at [322, 118] on img at bounding box center [324, 120] width 7 height 9
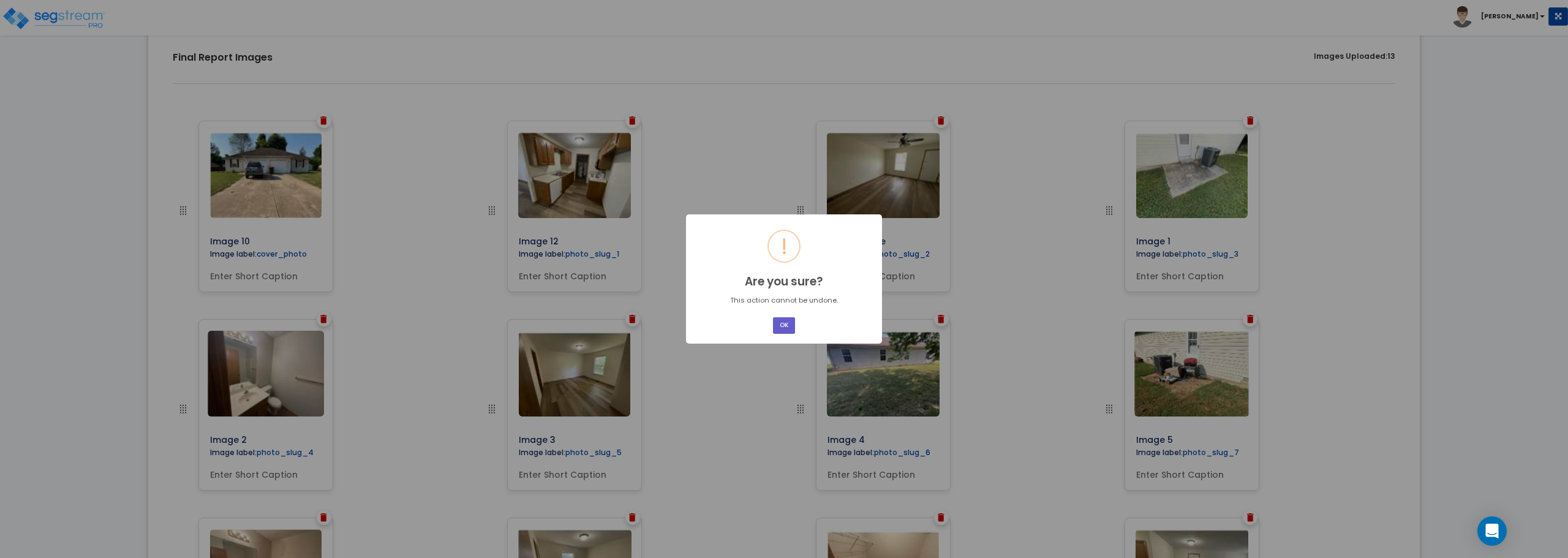
click at [789, 333] on button "OK" at bounding box center [784, 325] width 22 height 17
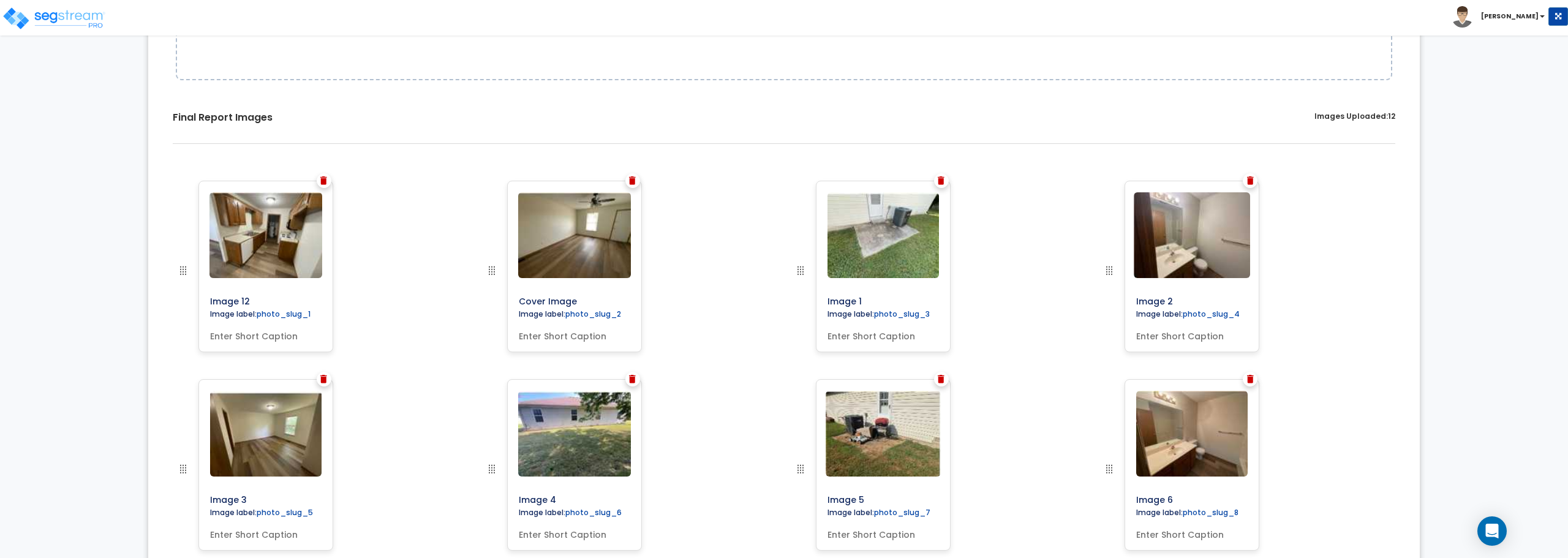
scroll to position [306, 0]
click at [321, 183] on img at bounding box center [324, 182] width 7 height 9
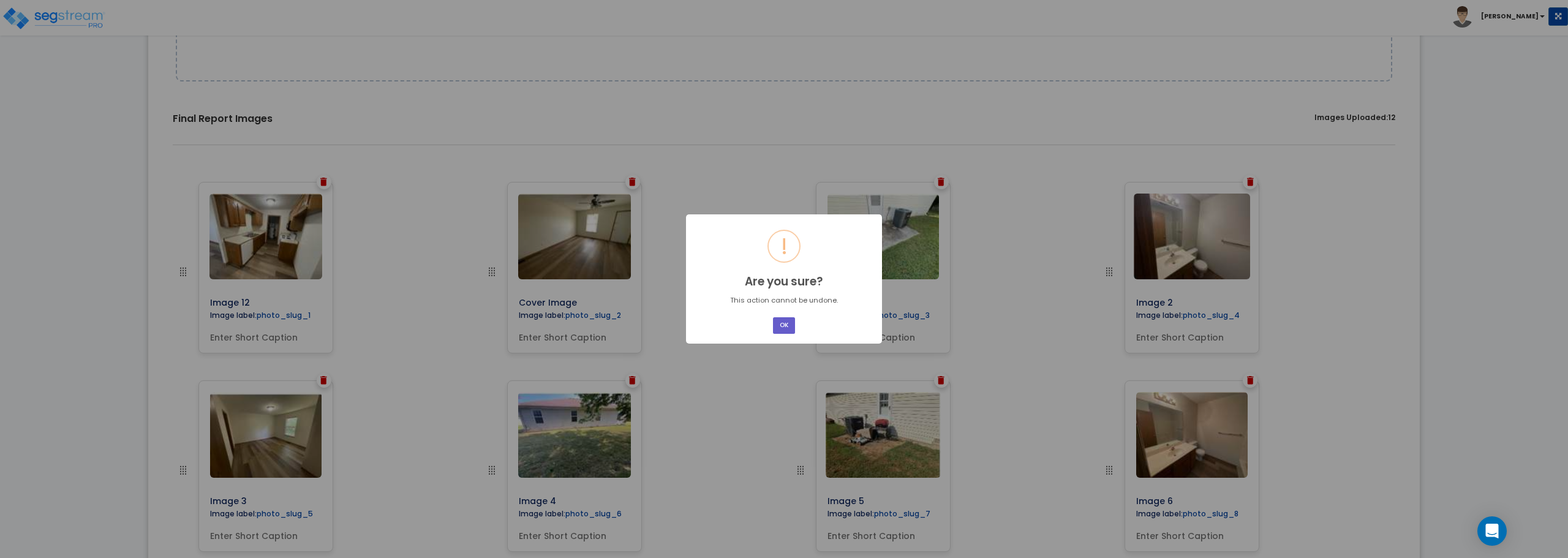
click at [782, 325] on button "OK" at bounding box center [784, 325] width 22 height 17
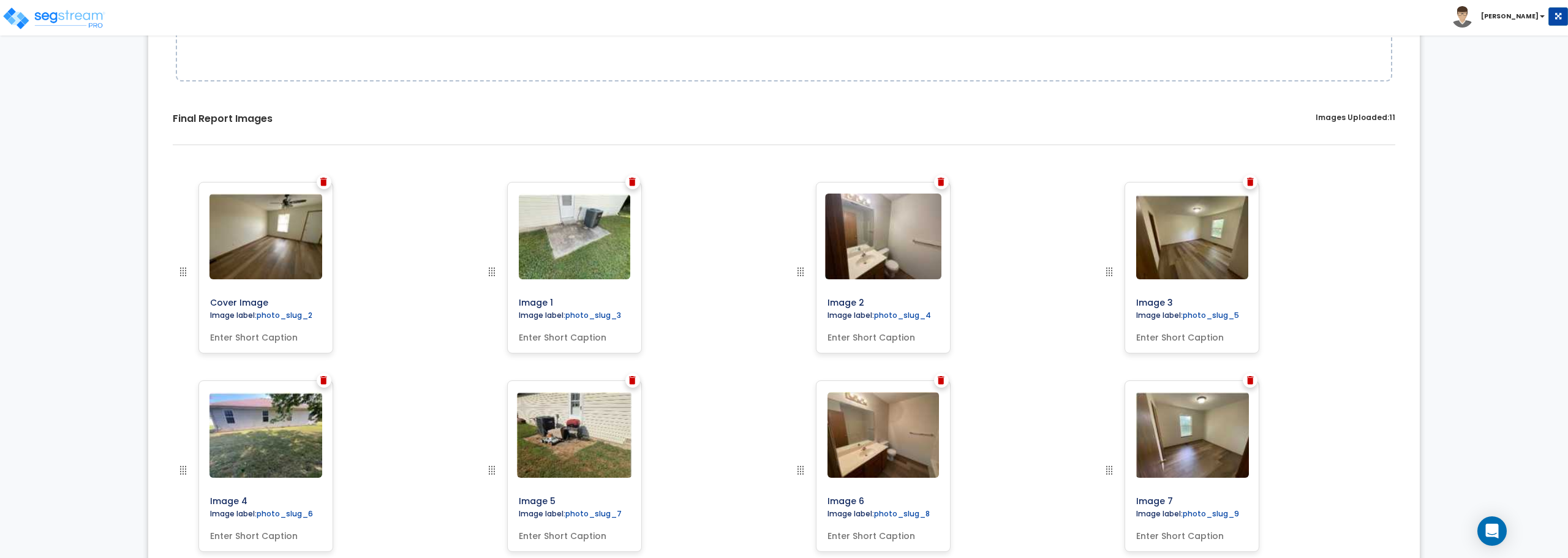
click at [312, 178] on div "Cover Image Image label: Image 1" at bounding box center [784, 479] width 1253 height 613
click at [322, 179] on img at bounding box center [324, 182] width 7 height 9
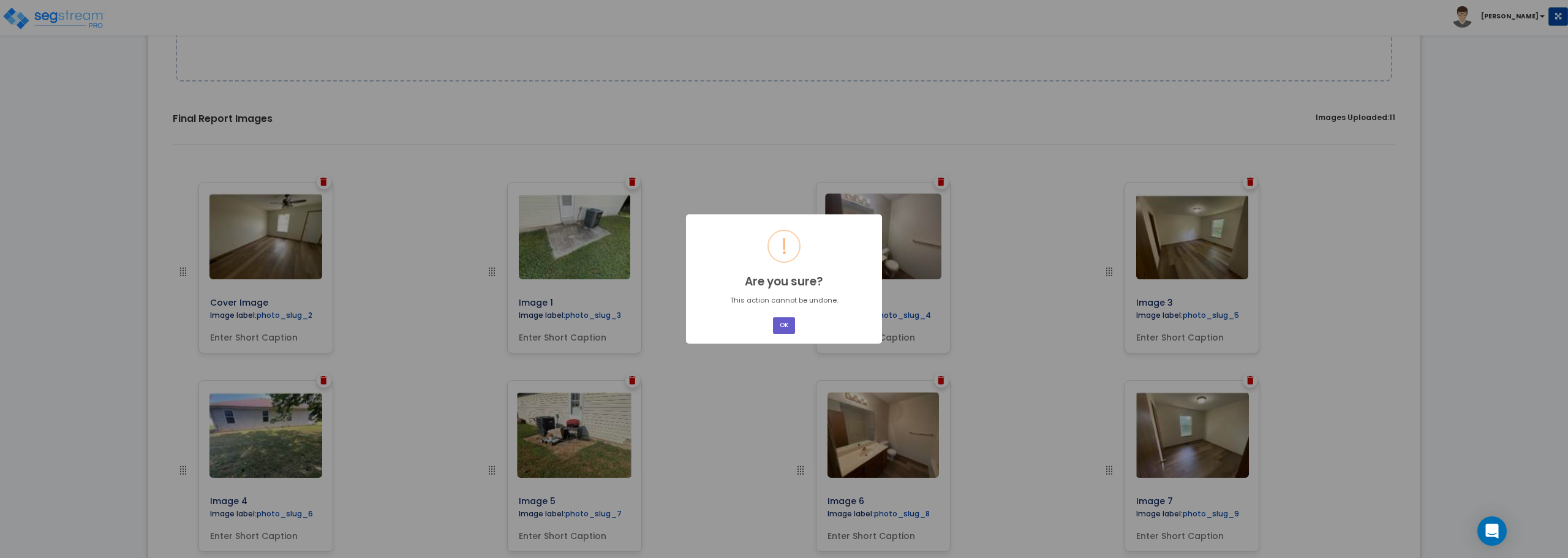
click at [783, 326] on button "OK" at bounding box center [784, 325] width 22 height 17
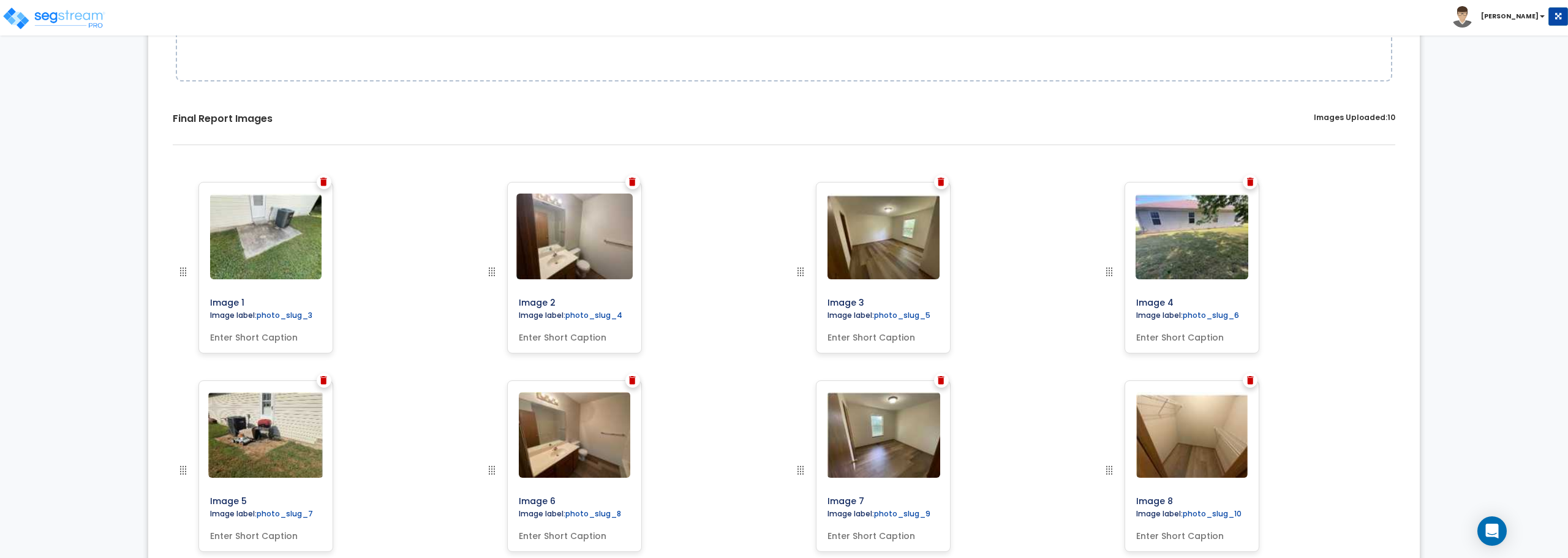
click at [325, 180] on img at bounding box center [324, 182] width 7 height 9
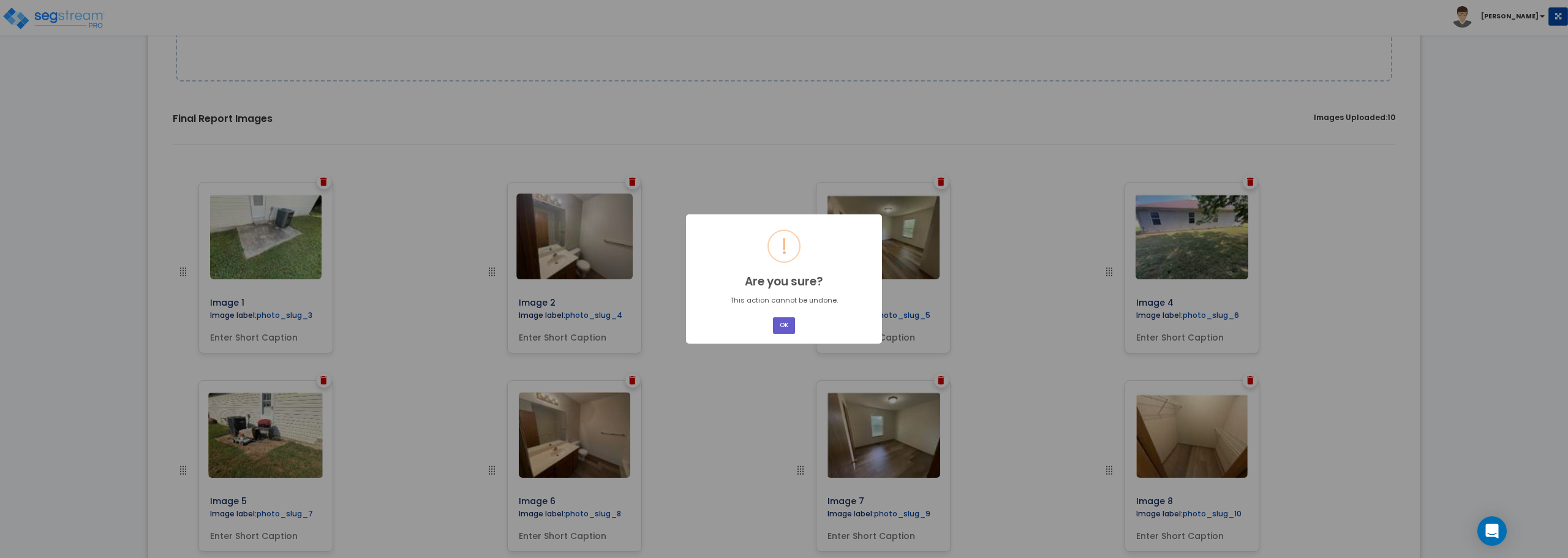
click at [779, 328] on button "OK" at bounding box center [784, 325] width 22 height 17
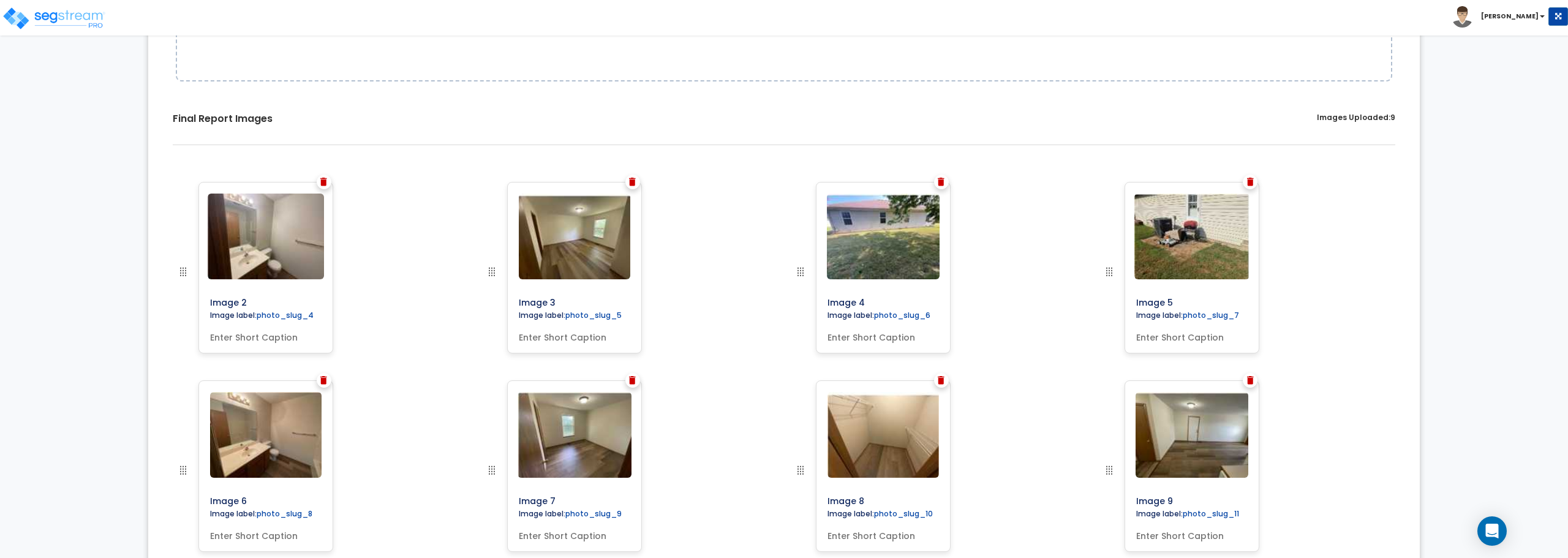
click at [323, 180] on img at bounding box center [324, 182] width 7 height 9
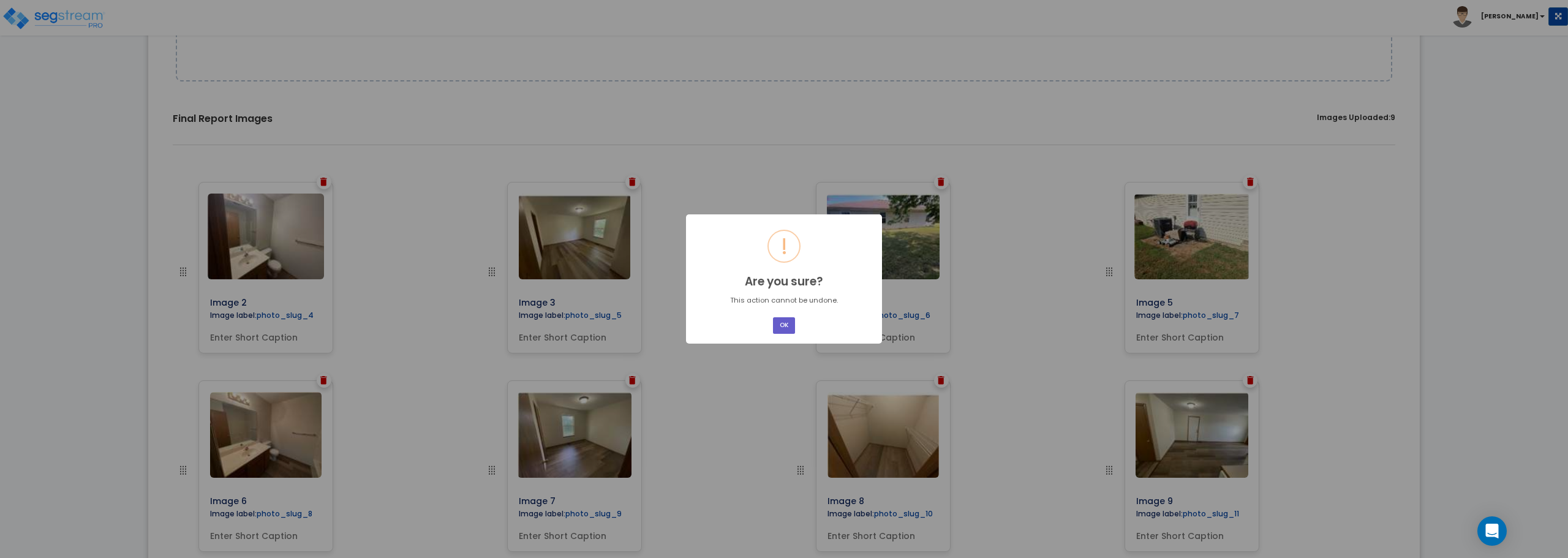
click at [788, 327] on button "OK" at bounding box center [784, 325] width 22 height 17
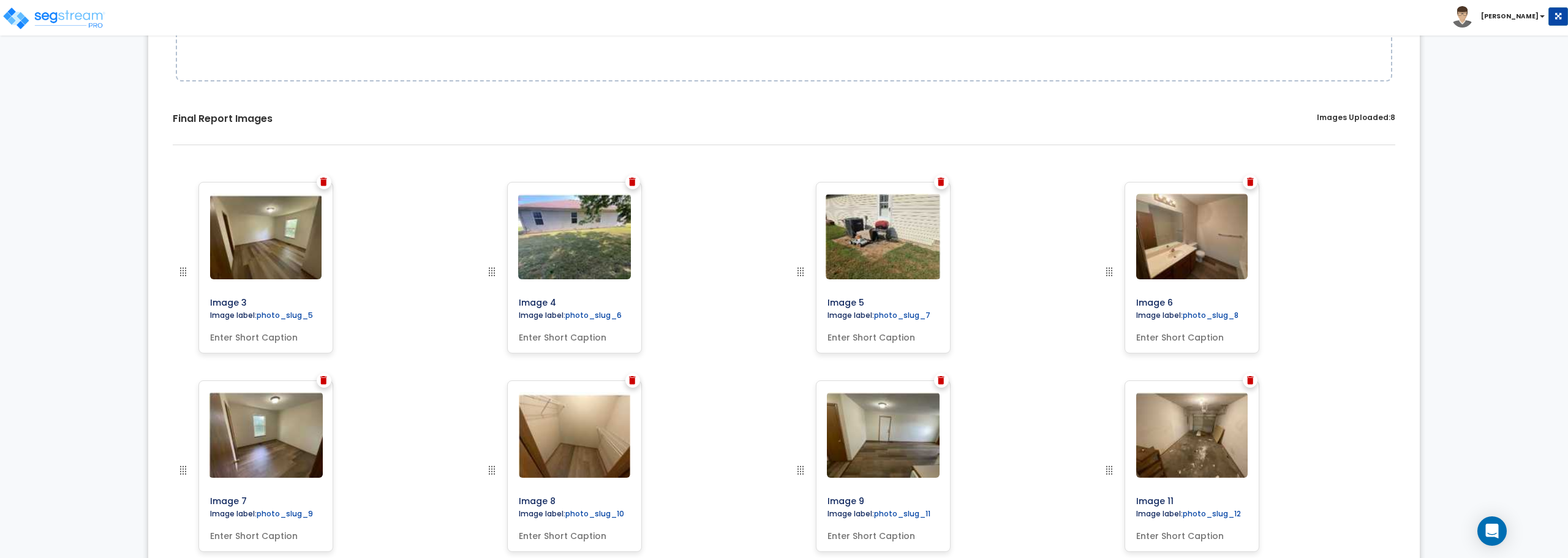
click at [325, 180] on img at bounding box center [324, 182] width 7 height 9
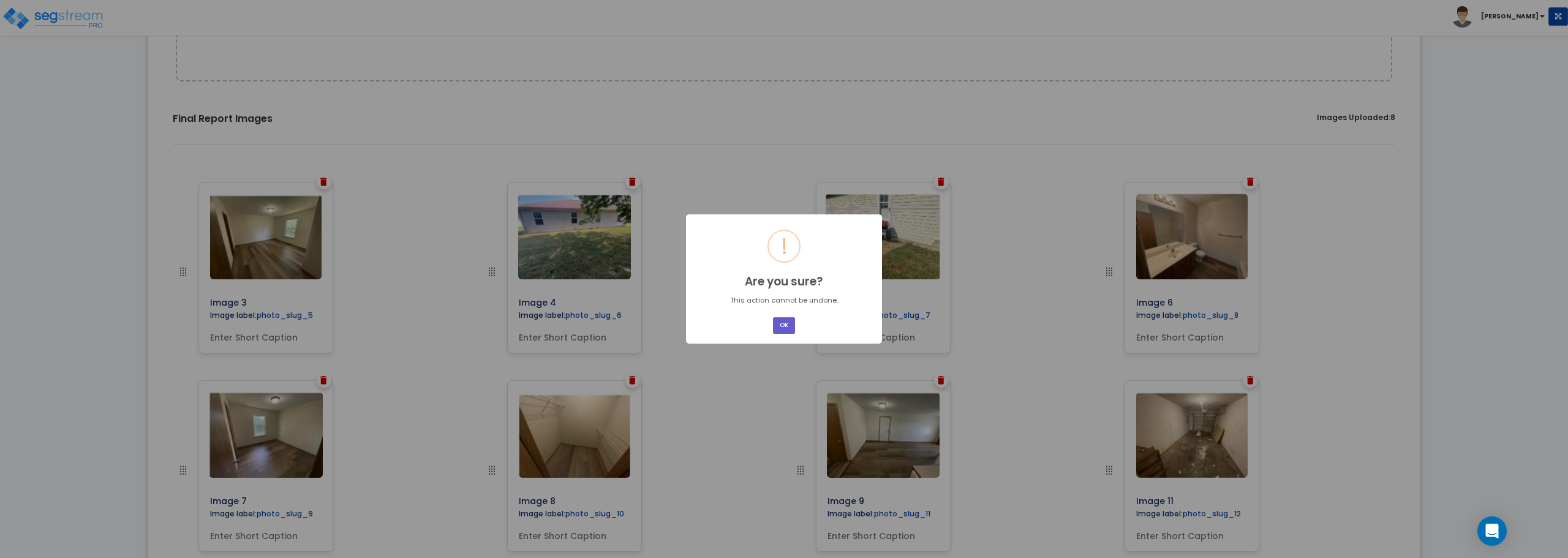
click at [791, 322] on button "OK" at bounding box center [784, 325] width 22 height 17
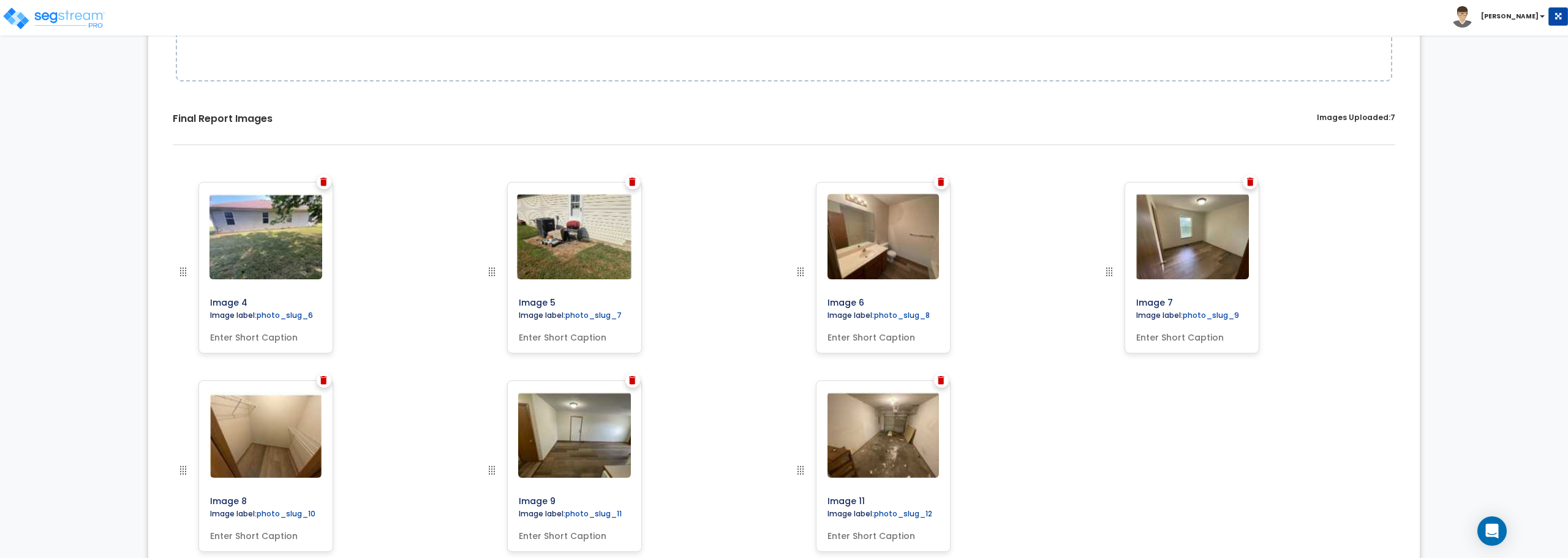
click at [321, 184] on img at bounding box center [324, 182] width 7 height 9
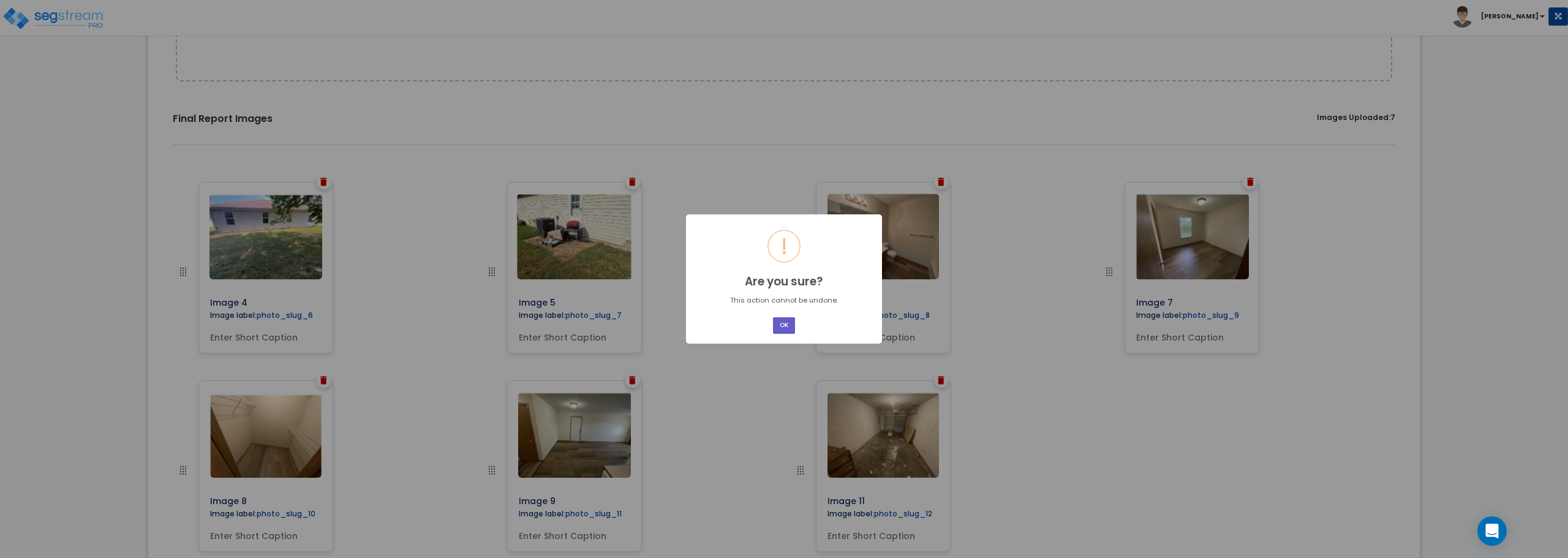
click at [783, 322] on button "OK" at bounding box center [784, 325] width 22 height 17
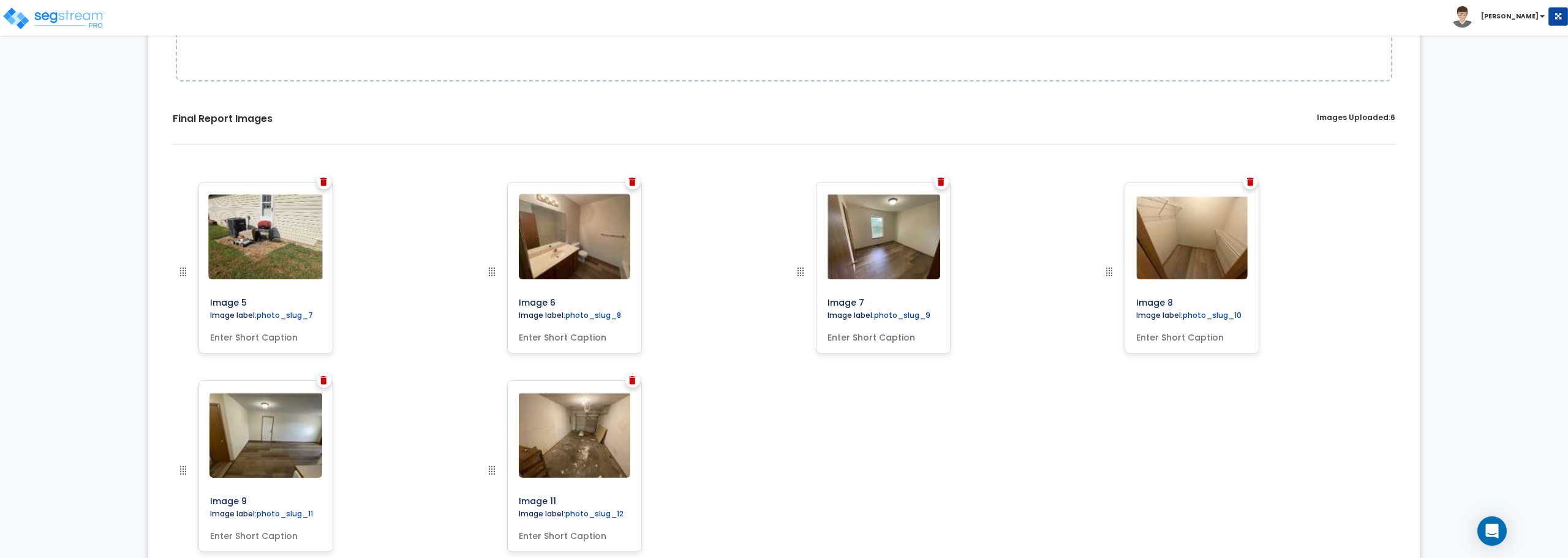
click at [327, 181] on img at bounding box center [324, 182] width 7 height 9
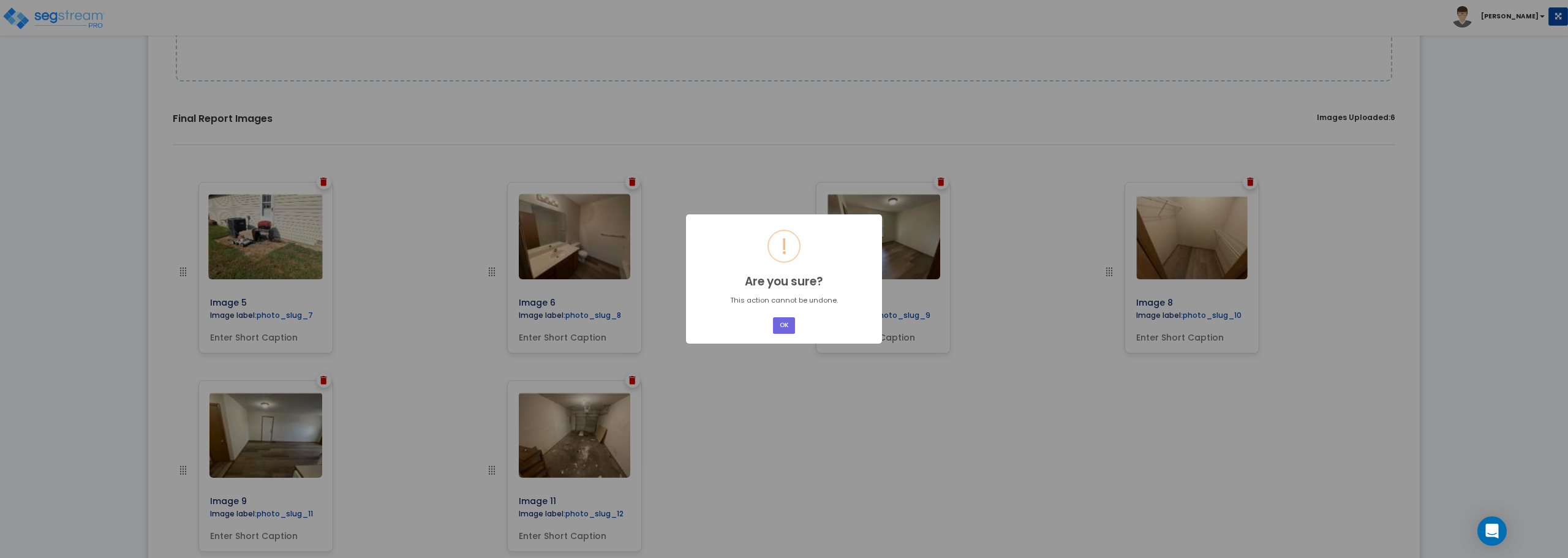
drag, startPoint x: 782, startPoint y: 328, endPoint x: 565, endPoint y: 268, distance: 225.1
click at [782, 328] on button "OK" at bounding box center [784, 325] width 22 height 17
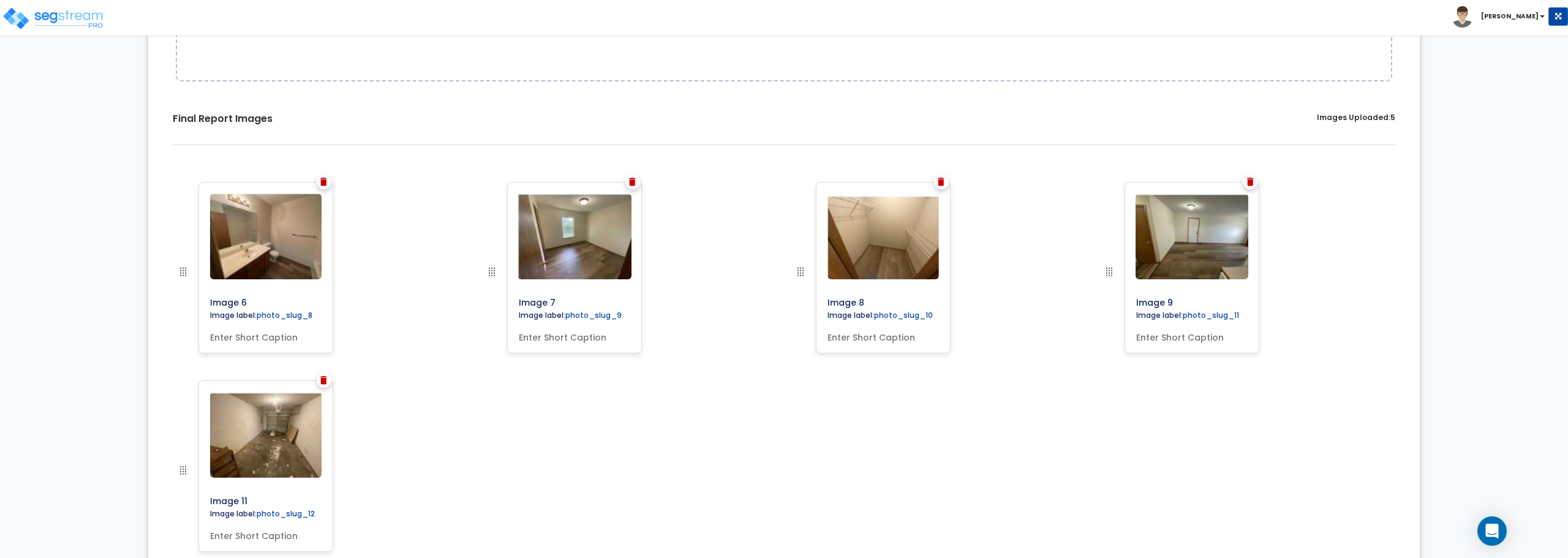
click at [321, 184] on img at bounding box center [324, 182] width 7 height 9
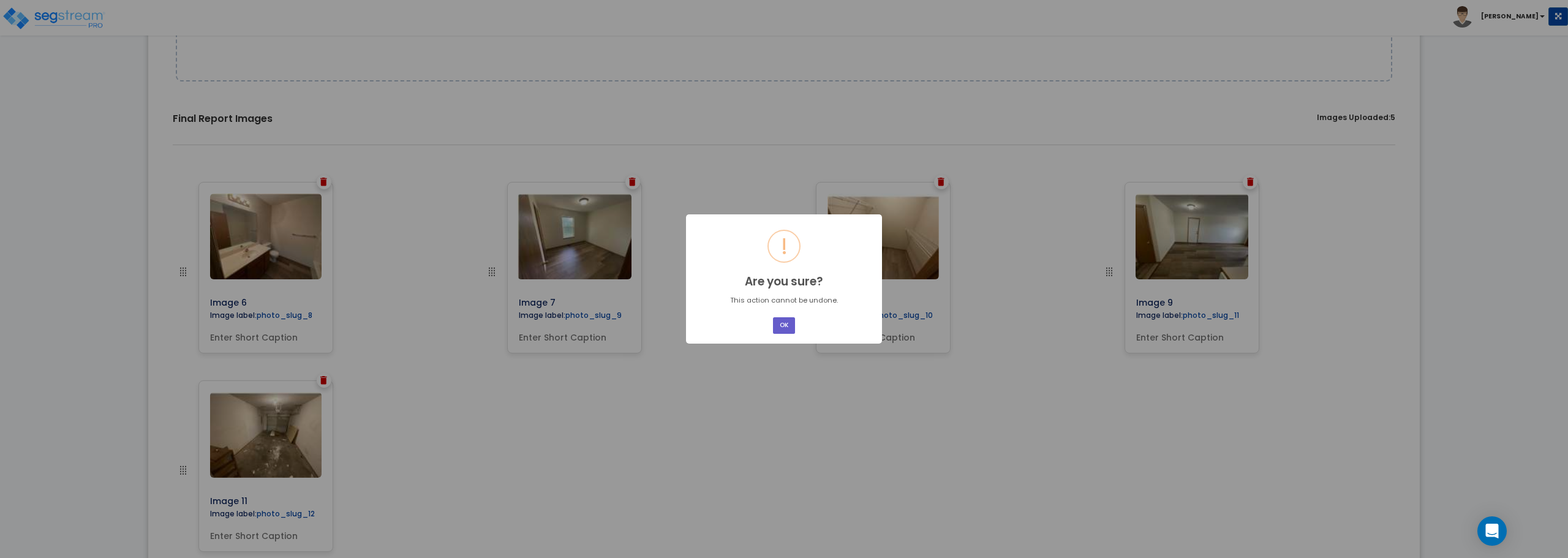
click at [775, 321] on button "OK" at bounding box center [784, 325] width 22 height 17
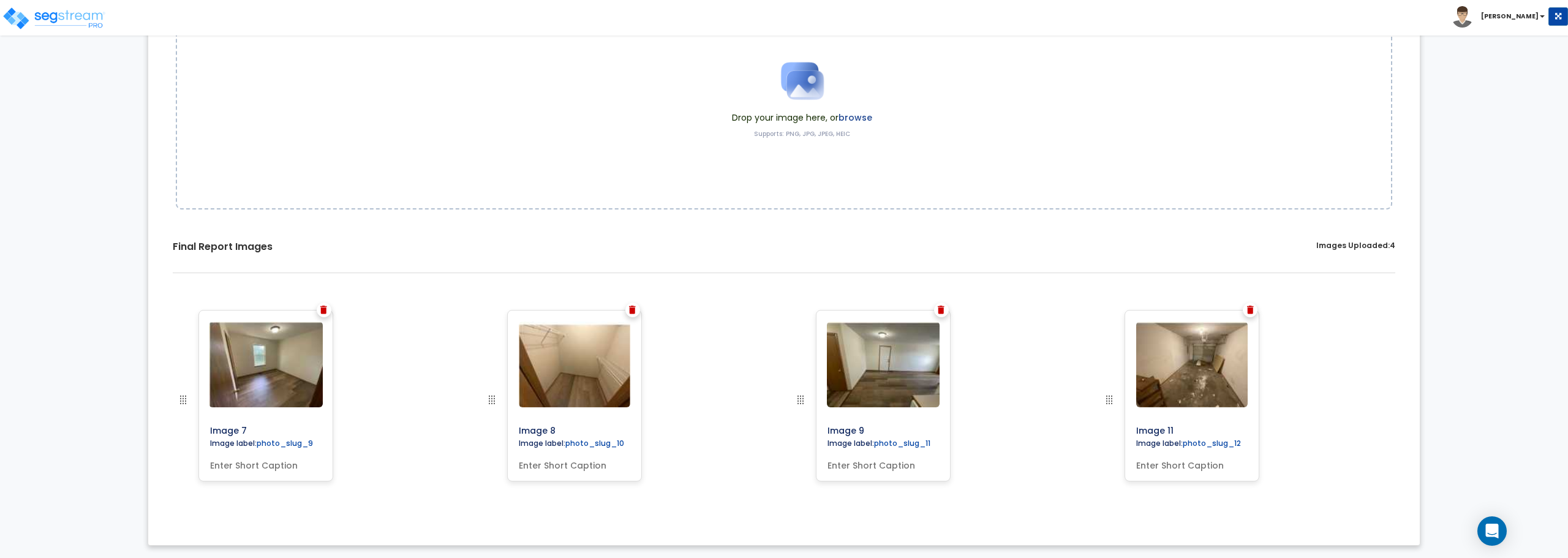
scroll to position [178, 0]
click at [325, 306] on img at bounding box center [324, 310] width 7 height 9
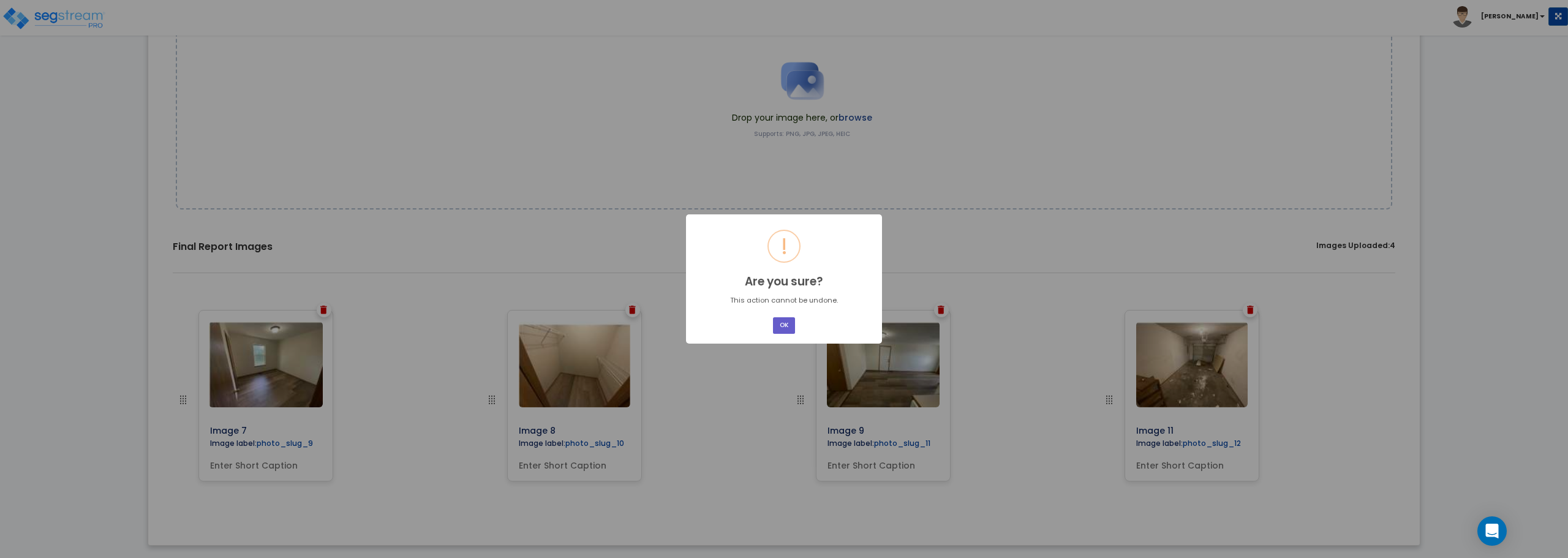
click at [777, 326] on button "OK" at bounding box center [784, 325] width 22 height 17
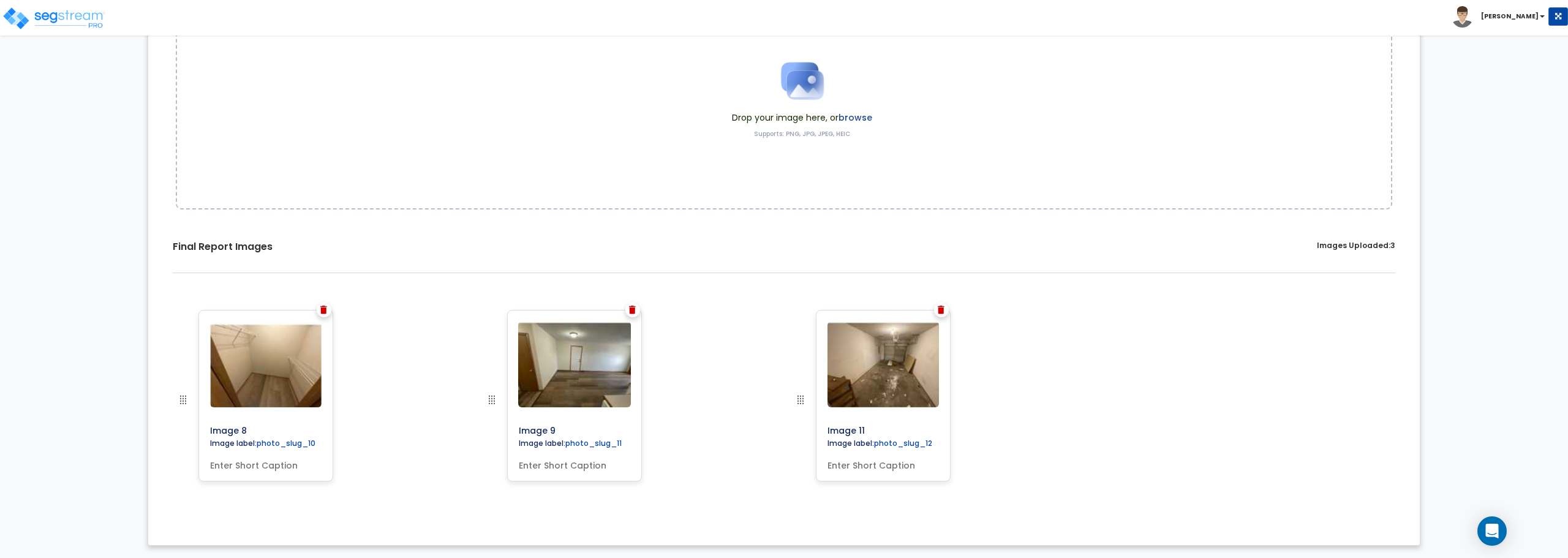
click at [329, 312] on div at bounding box center [324, 310] width 15 height 15
click at [632, 308] on img at bounding box center [632, 310] width 7 height 9
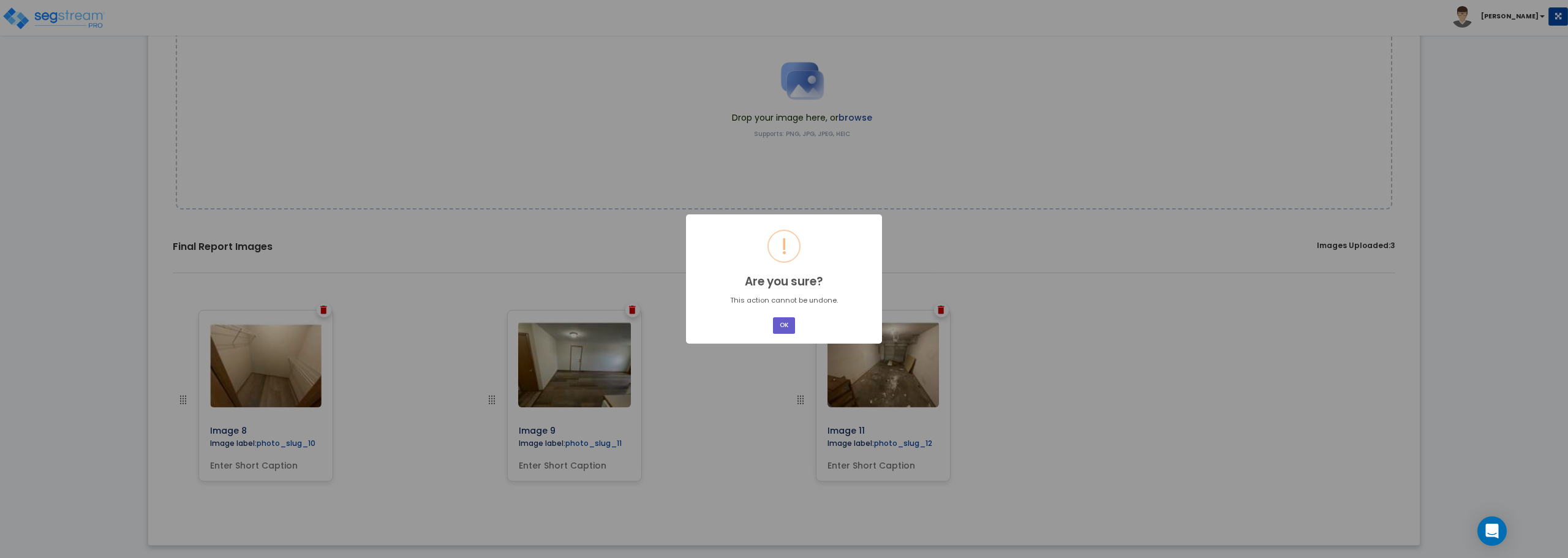
click at [780, 327] on button "OK" at bounding box center [784, 325] width 22 height 17
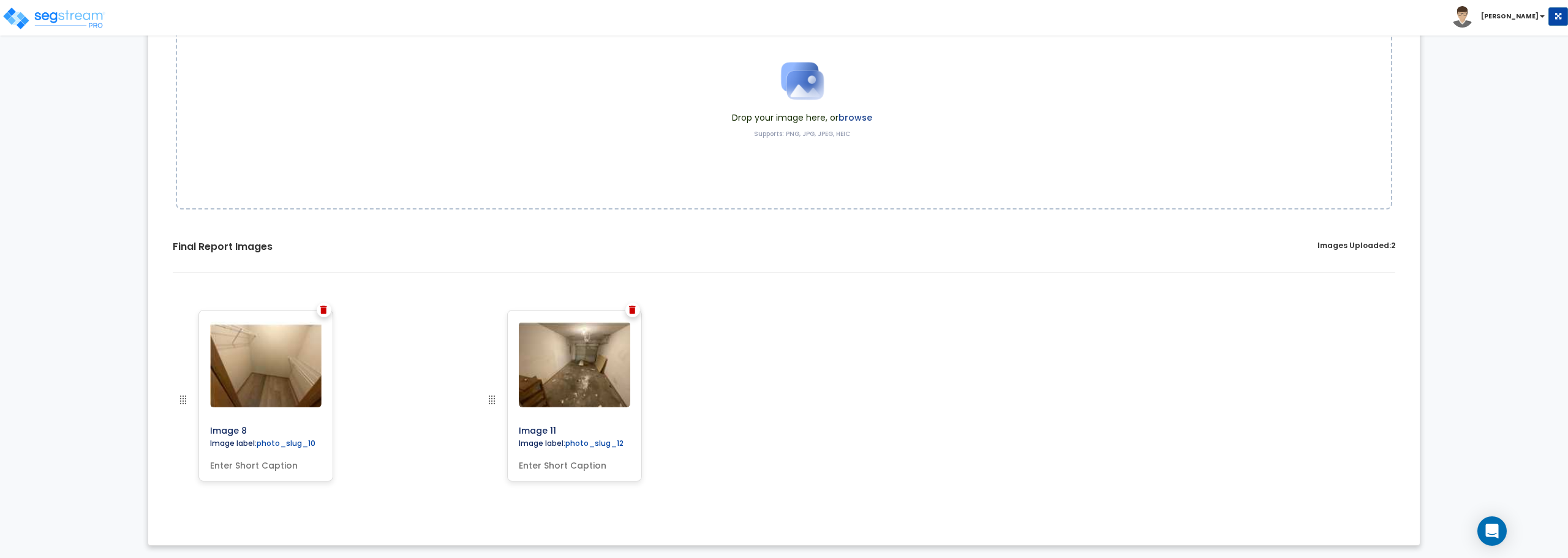
click at [632, 310] on img at bounding box center [632, 310] width 7 height 9
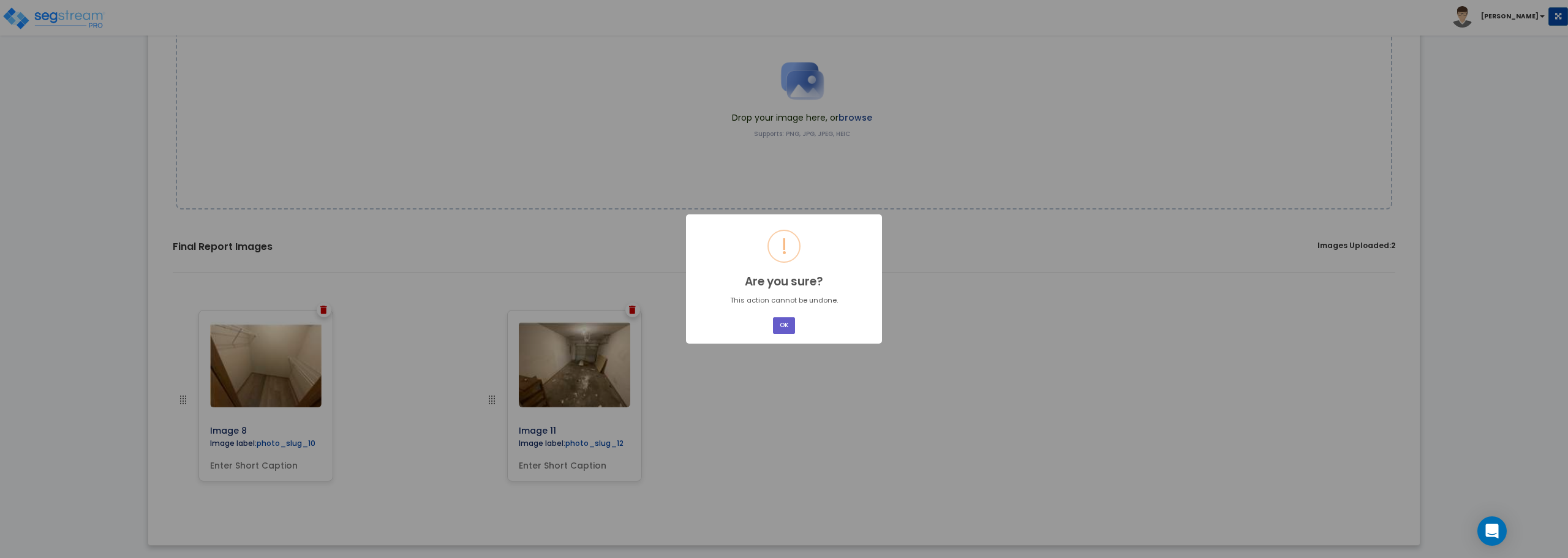
click at [781, 326] on button "OK" at bounding box center [784, 325] width 22 height 17
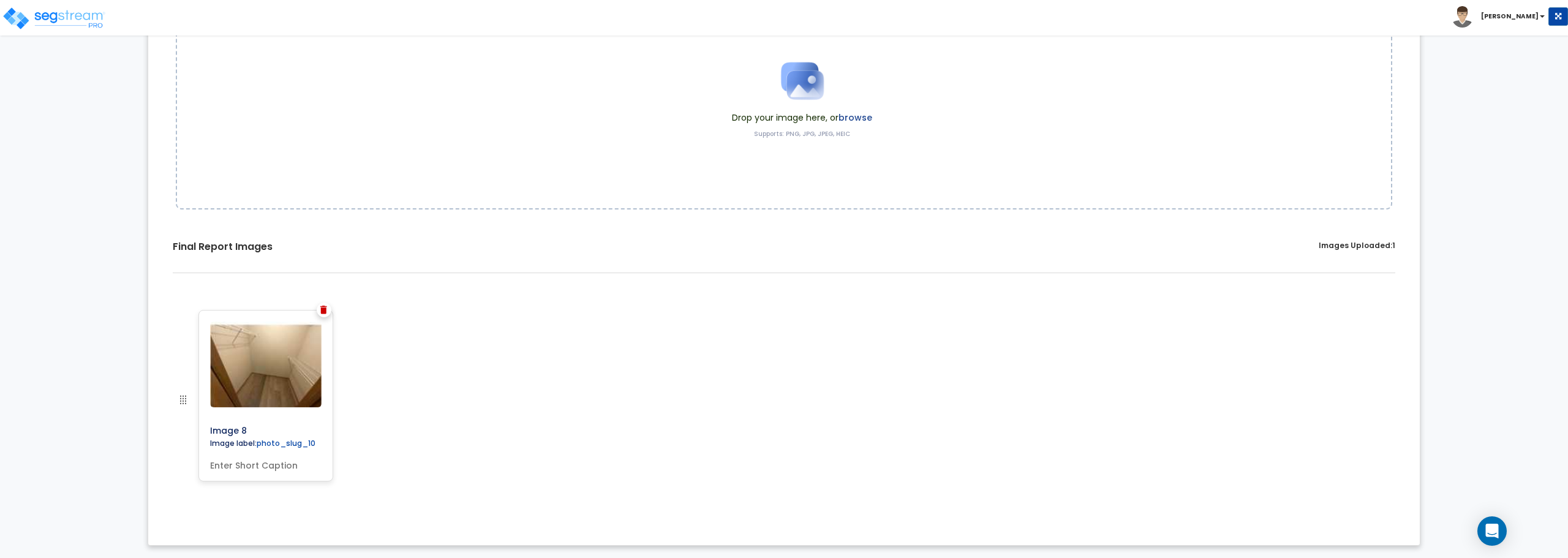
click at [327, 312] on img at bounding box center [324, 310] width 7 height 9
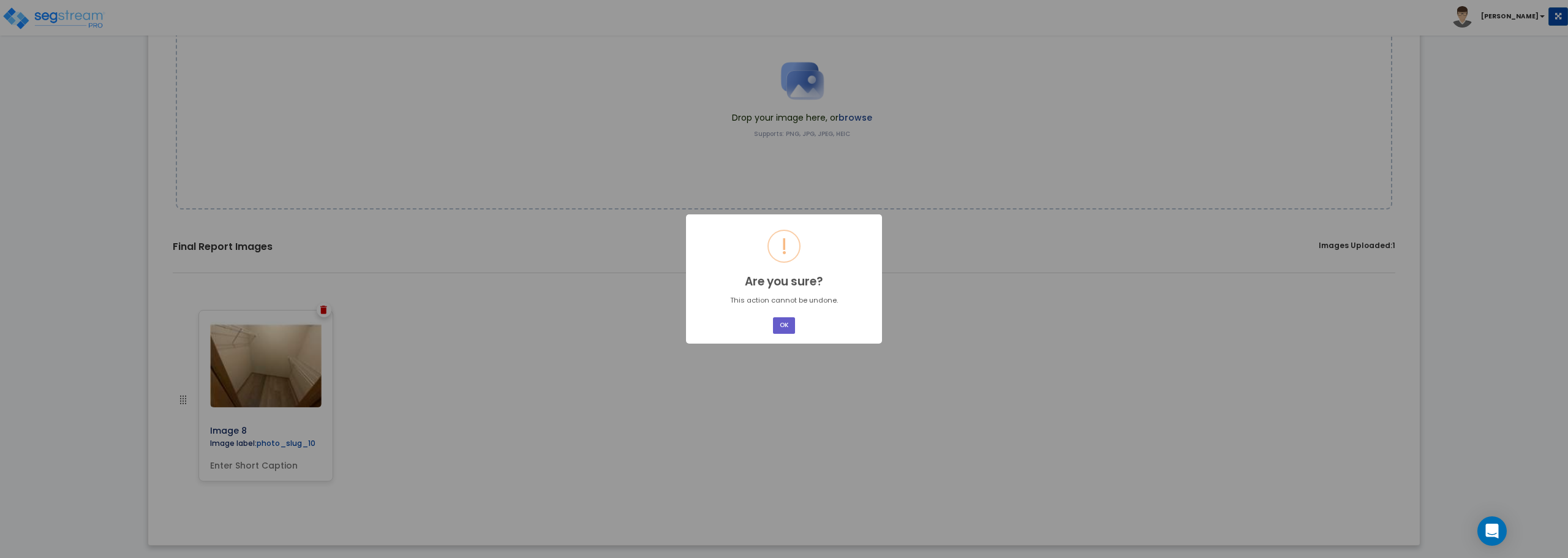
click at [783, 325] on button "OK" at bounding box center [784, 325] width 22 height 17
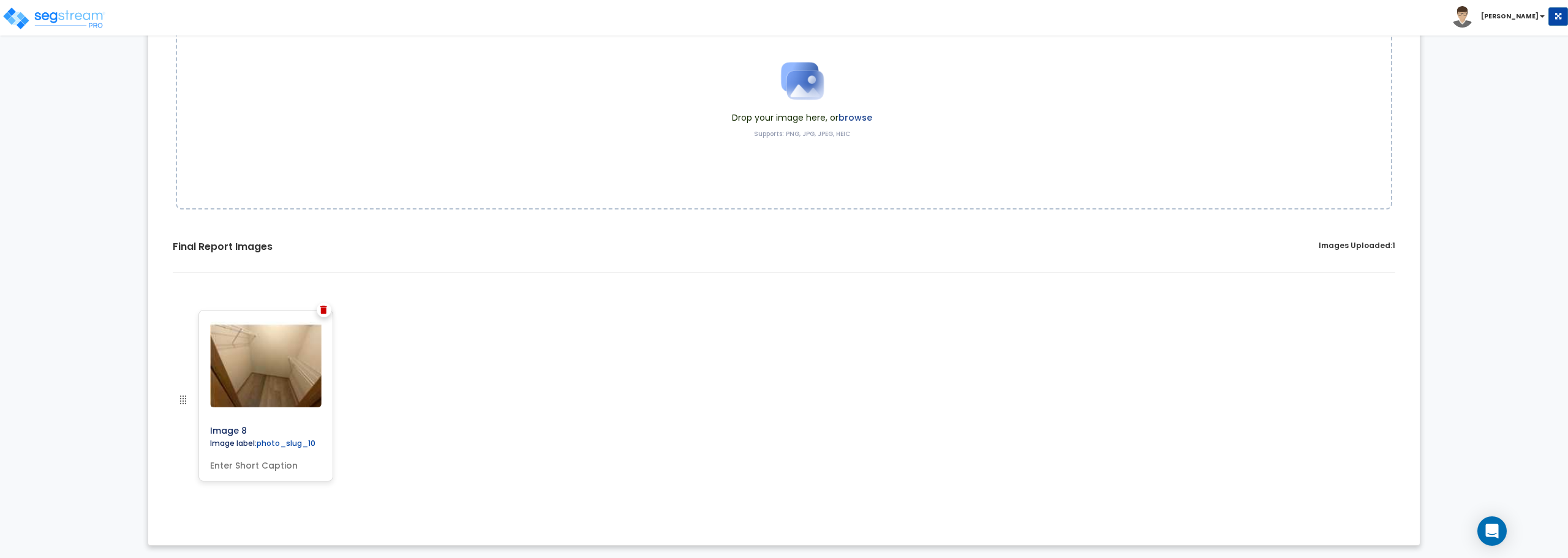
scroll to position [0, 0]
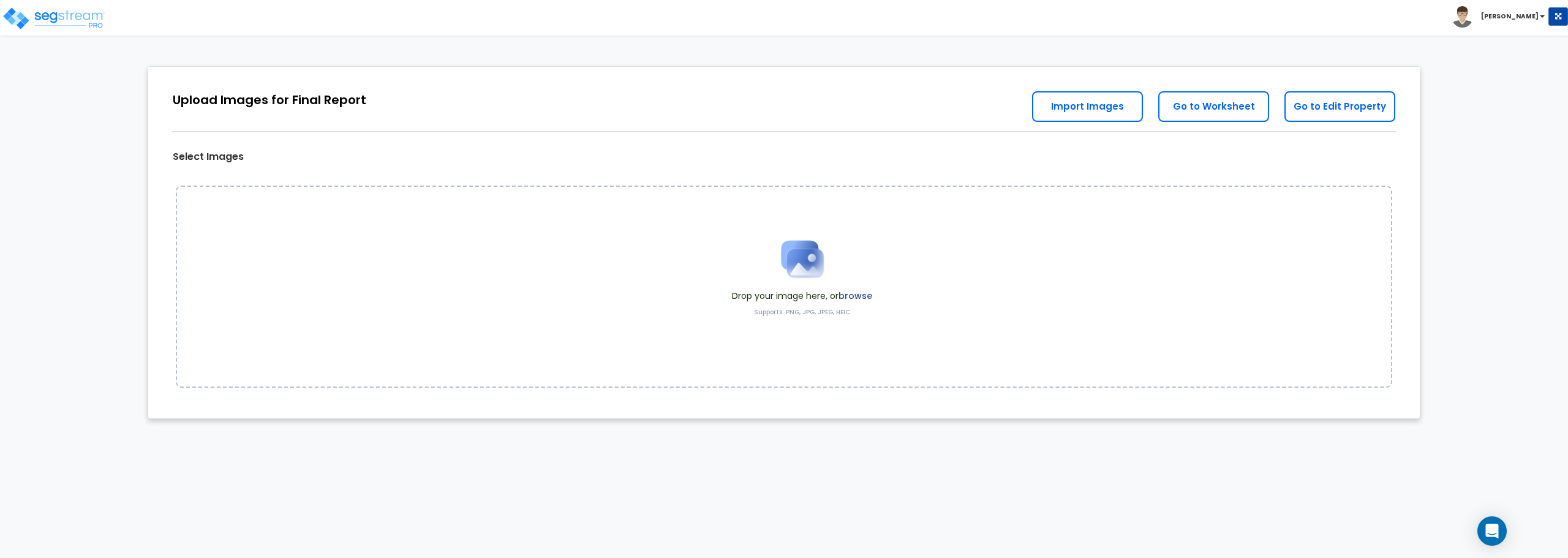
click at [789, 259] on img at bounding box center [802, 258] width 61 height 61
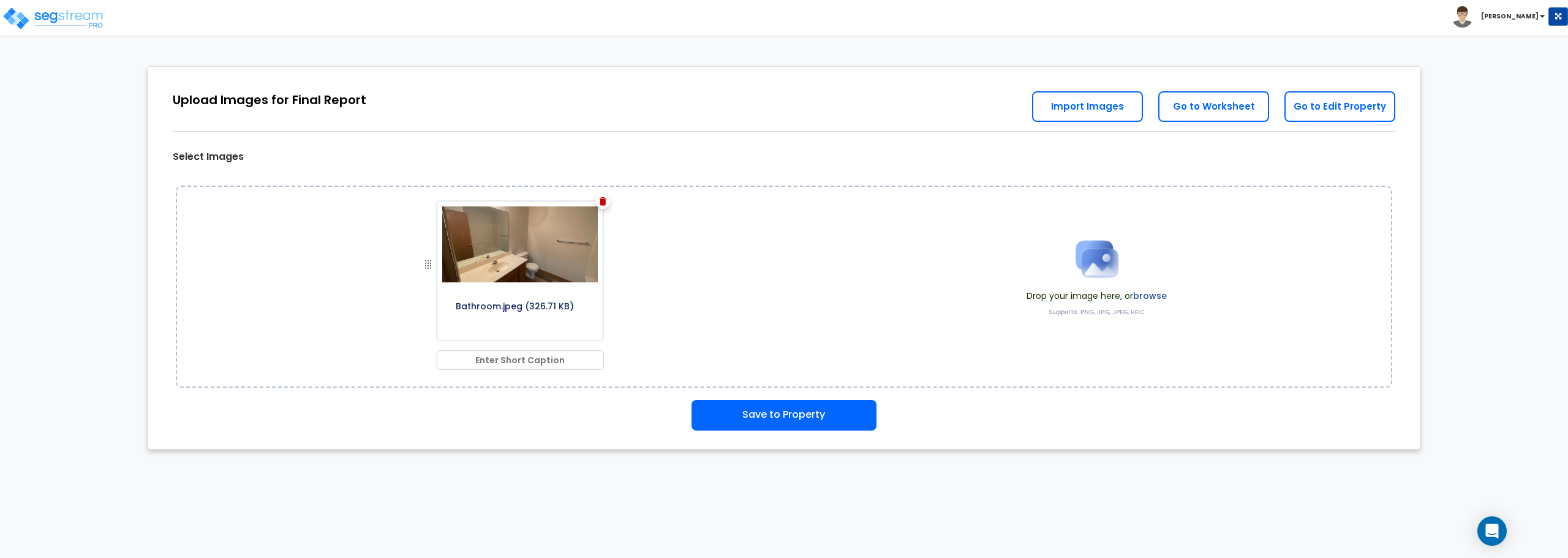
click at [1104, 269] on img at bounding box center [1097, 258] width 61 height 61
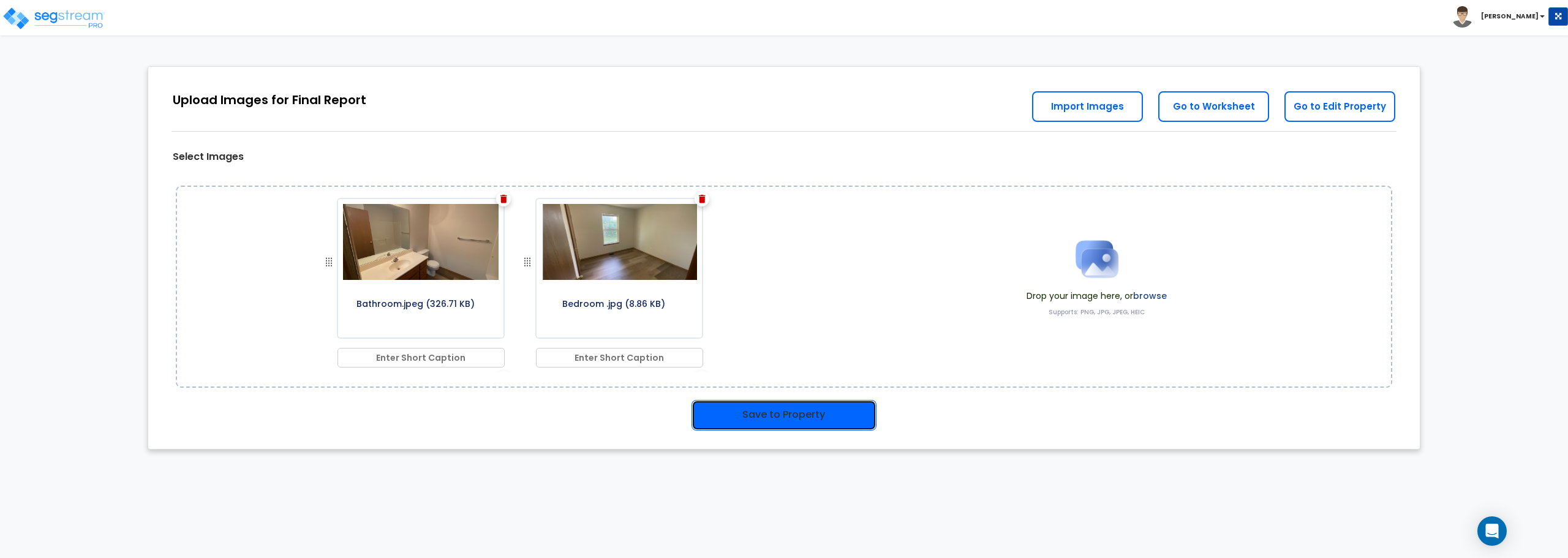
click at [773, 416] on button "Save to Property" at bounding box center [784, 415] width 185 height 30
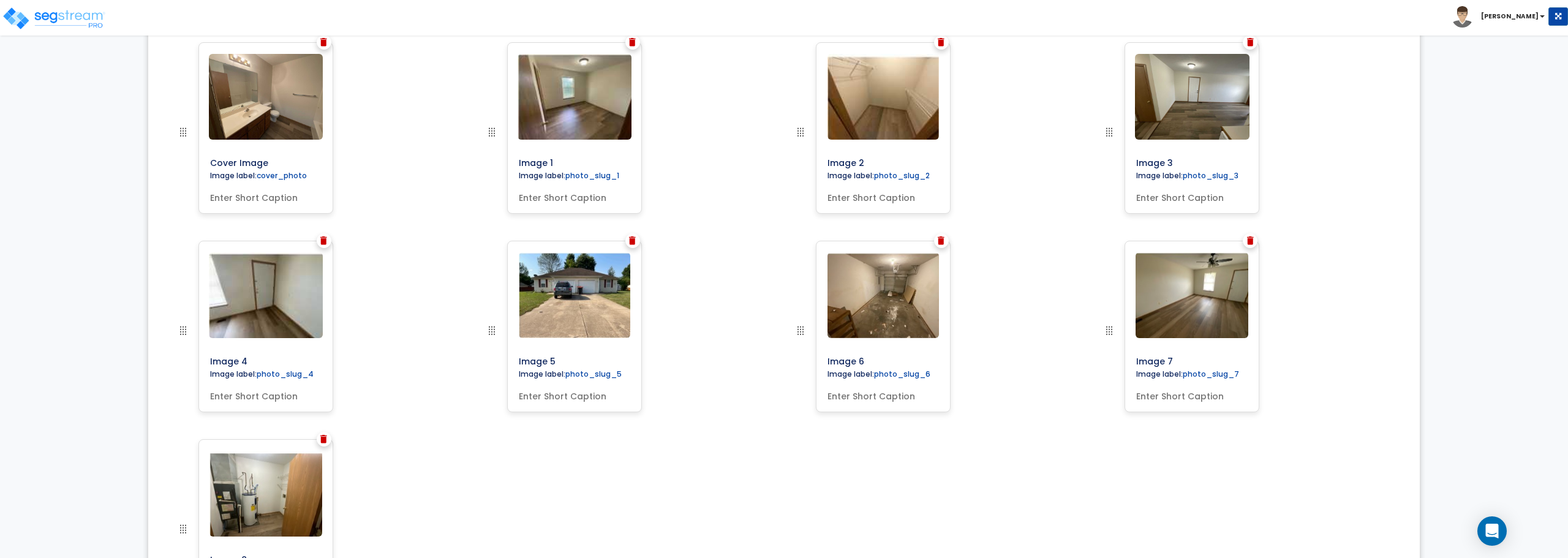
scroll to position [376, 0]
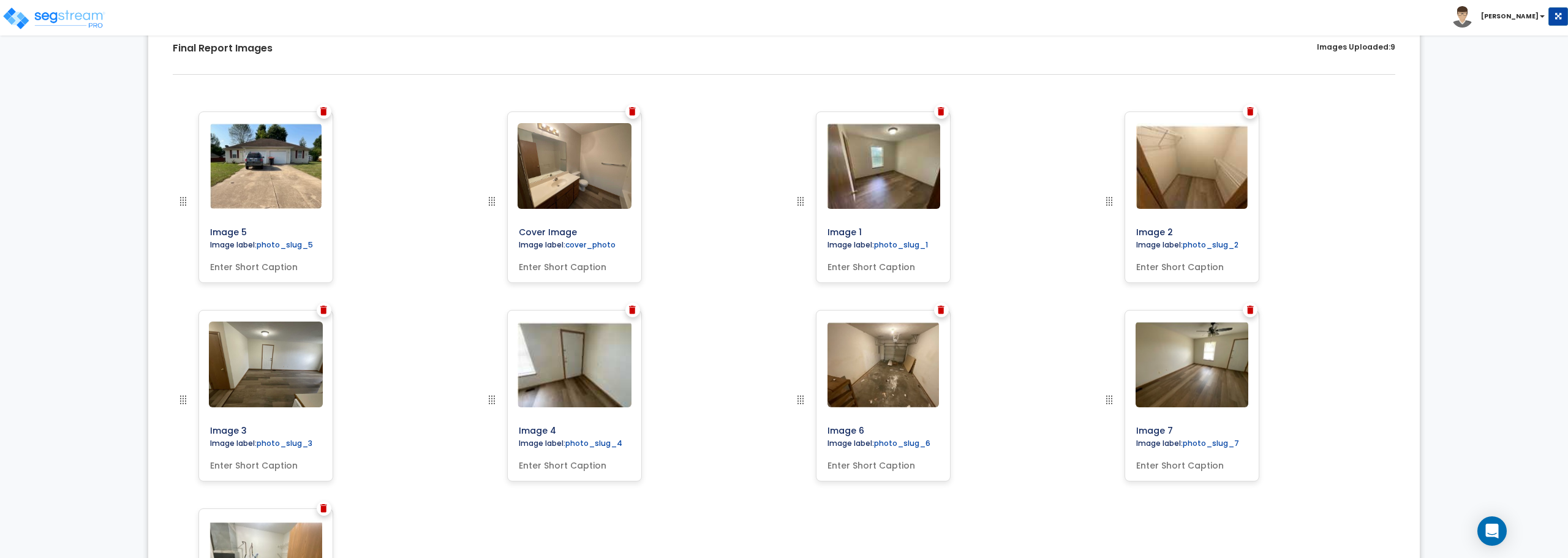
drag, startPoint x: 489, startPoint y: 330, endPoint x: 164, endPoint y: 153, distance: 370.1
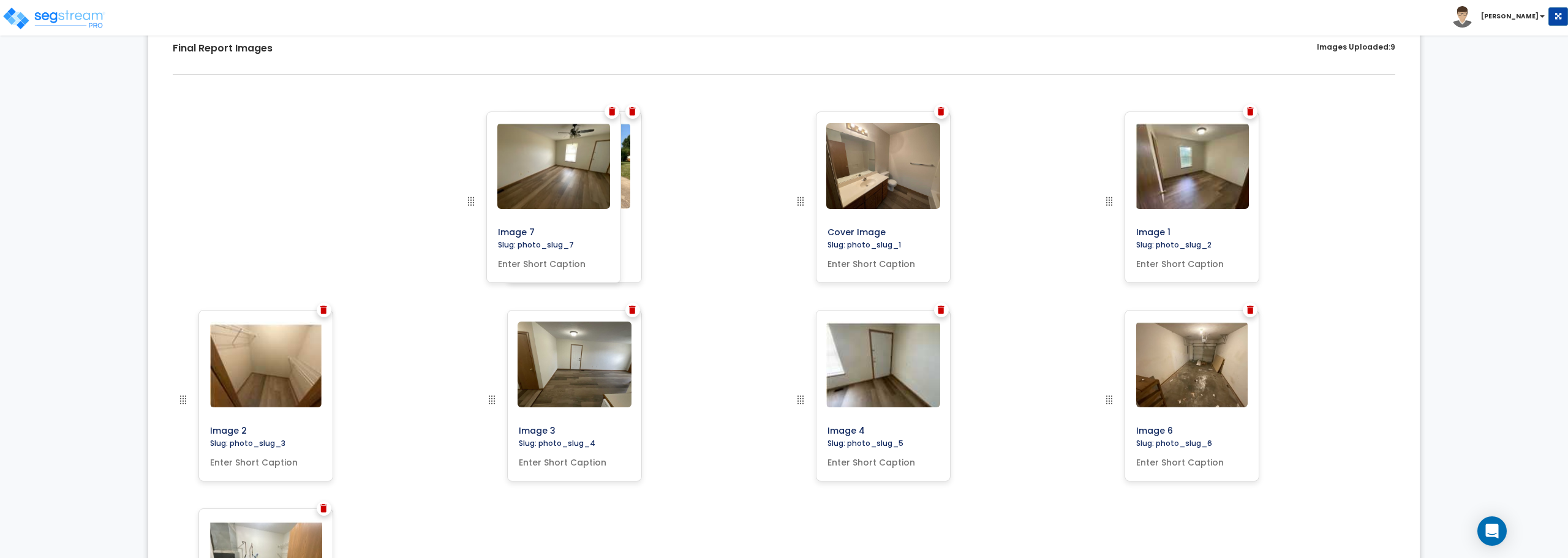
drag, startPoint x: 1108, startPoint y: 396, endPoint x: 476, endPoint y: 182, distance: 667.2
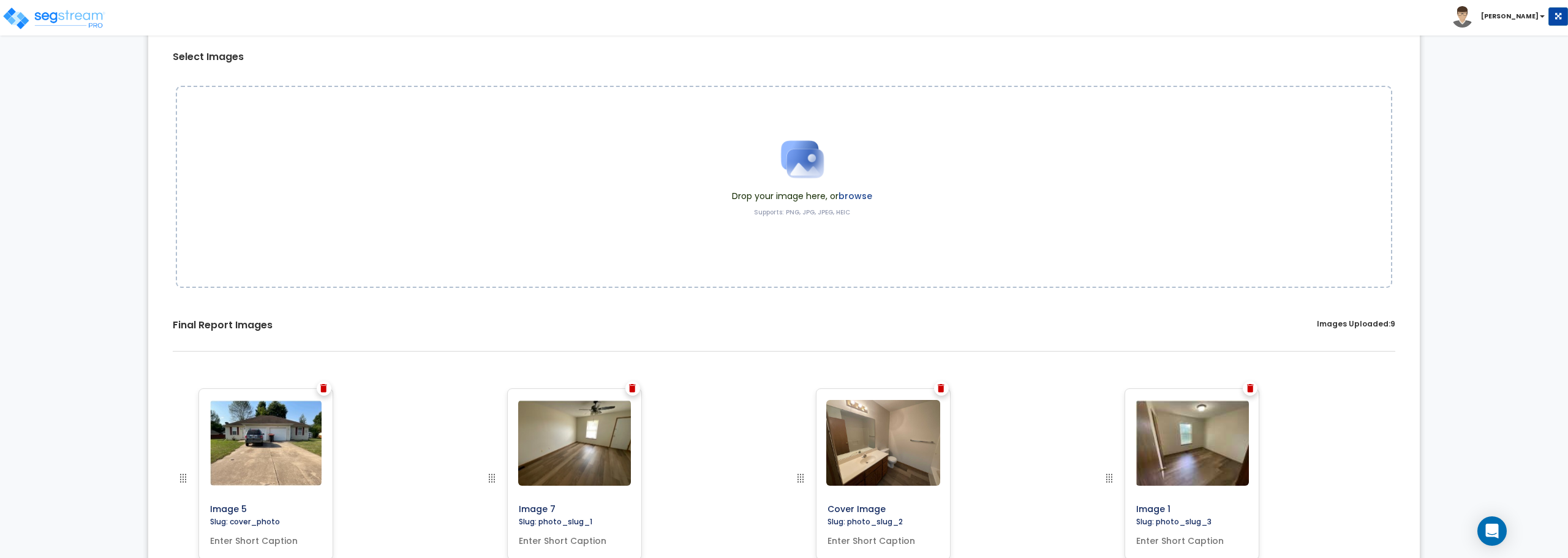
scroll to position [0, 0]
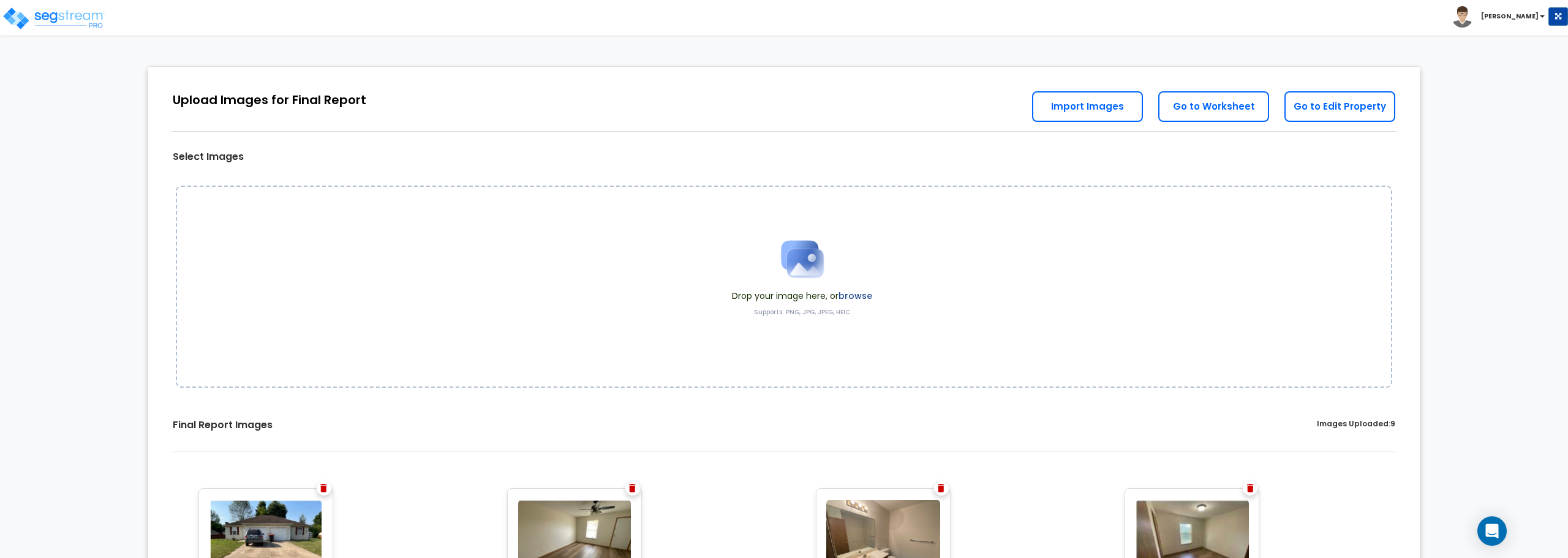
click at [800, 260] on img at bounding box center [802, 258] width 61 height 61
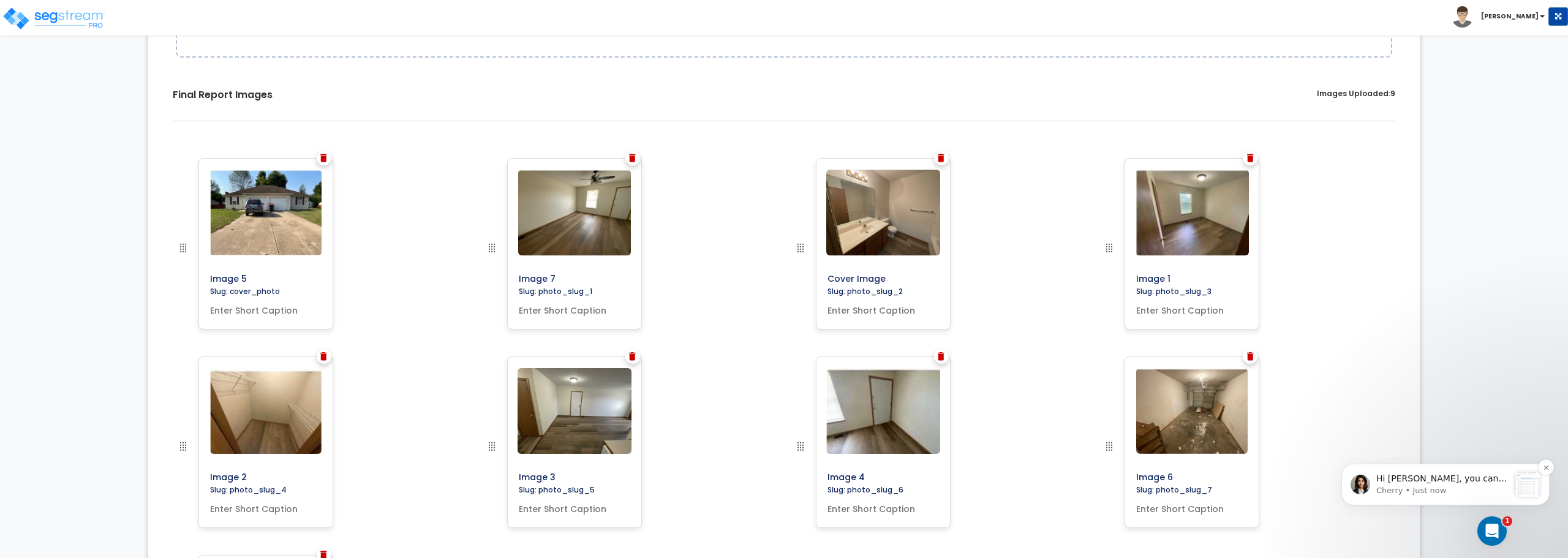
click at [1449, 491] on p "Cherry • Just now" at bounding box center [1443, 490] width 132 height 11
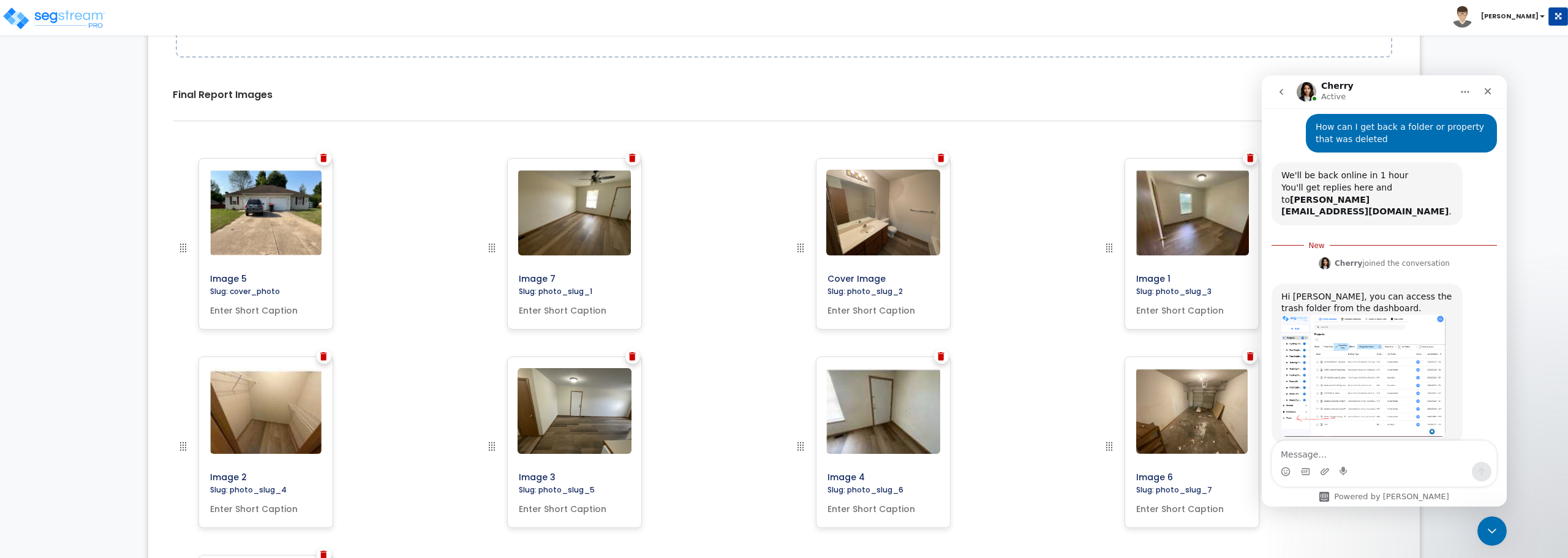
scroll to position [200, 0]
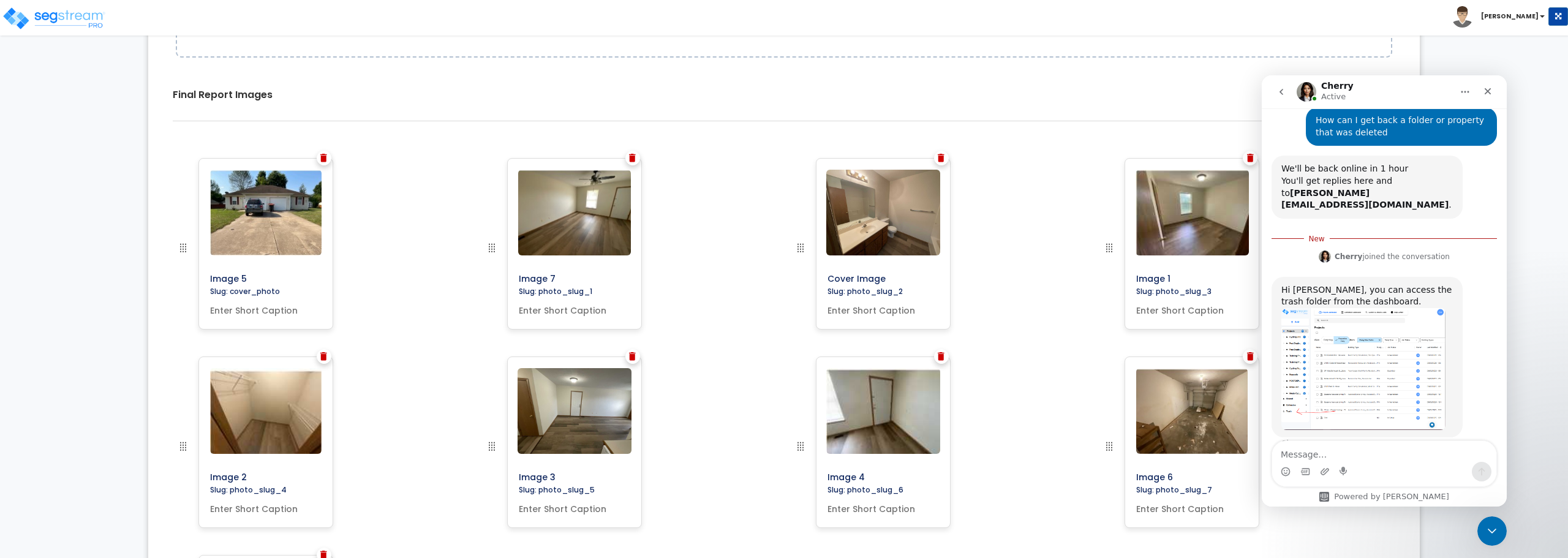
click at [1392, 284] on div "Hi [PERSON_NAME], you can access the trash folder from the dashboard." at bounding box center [1367, 295] width 172 height 24
click at [1385, 310] on img "Cherry says…" at bounding box center [1364, 369] width 164 height 123
click at [1385, 458] on textarea "Message…" at bounding box center [1384, 451] width 224 height 21
type textarea "Thank you"
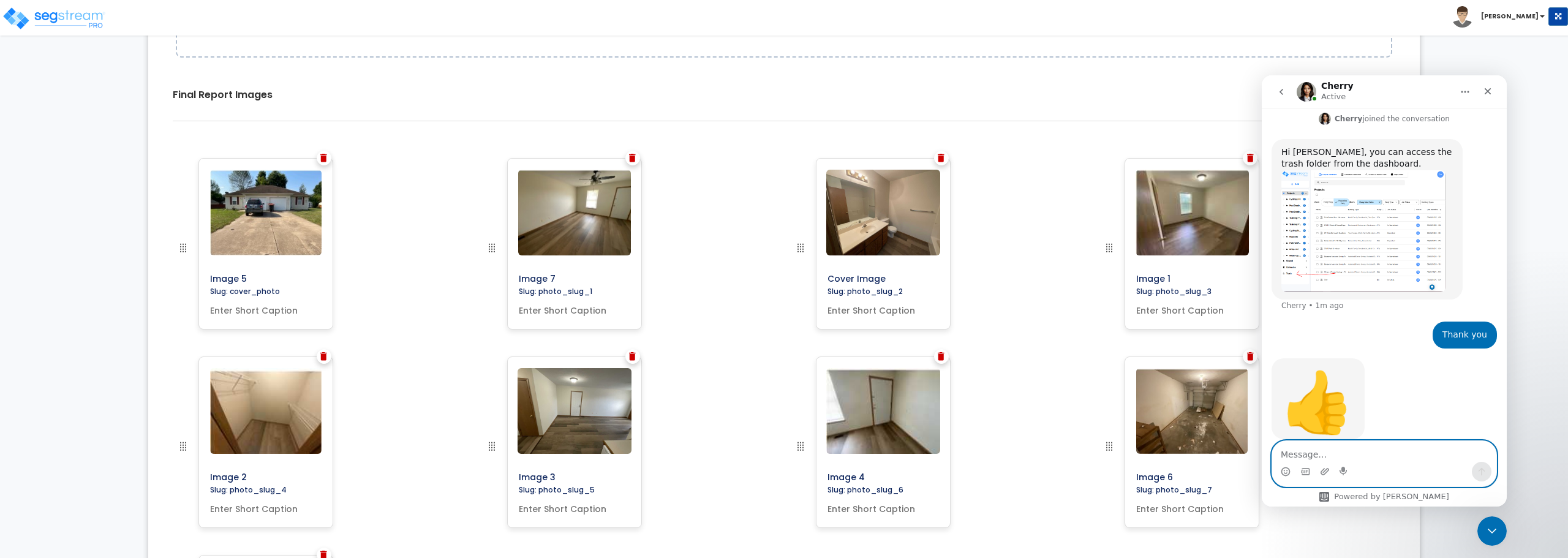
scroll to position [320, 0]
click at [1488, 92] on icon "Close" at bounding box center [1489, 92] width 7 height 7
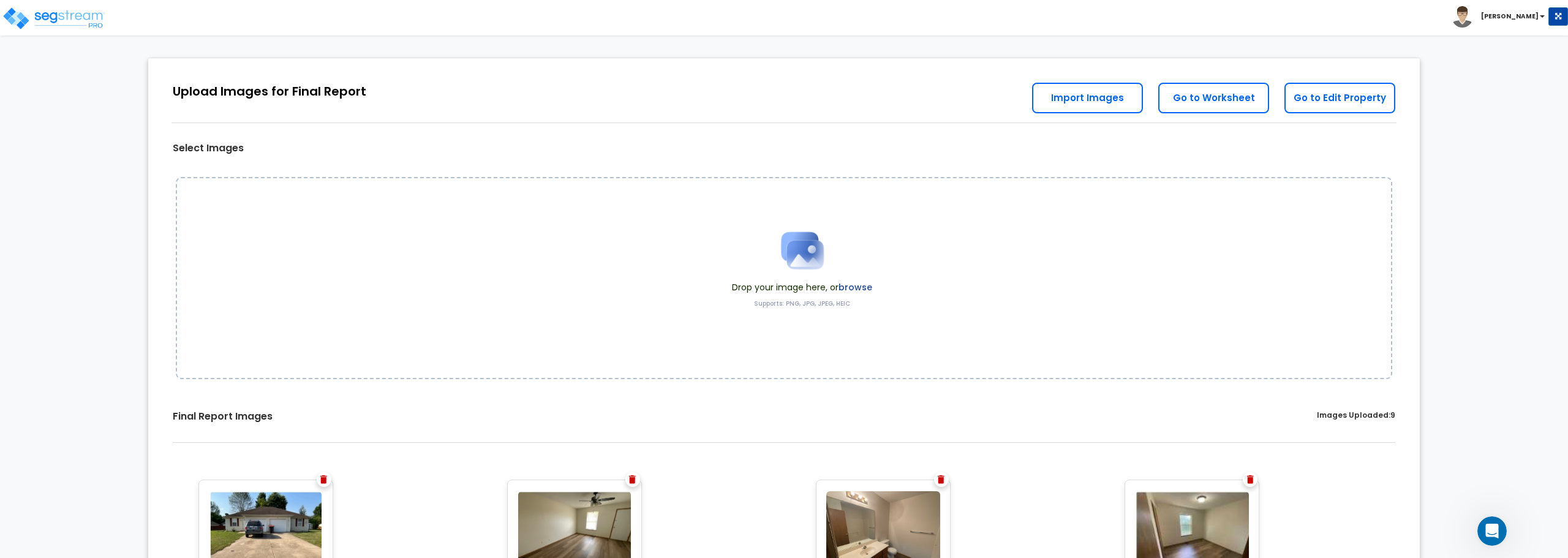
scroll to position [0, 0]
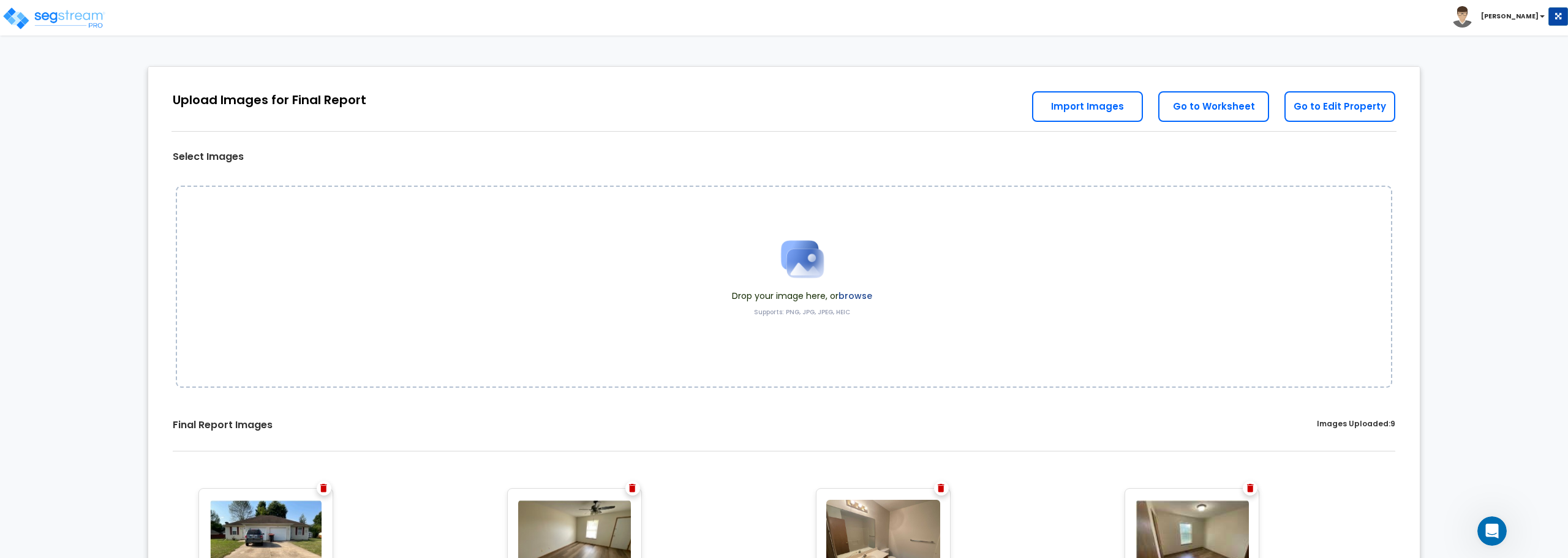
click at [816, 257] on img at bounding box center [802, 258] width 61 height 61
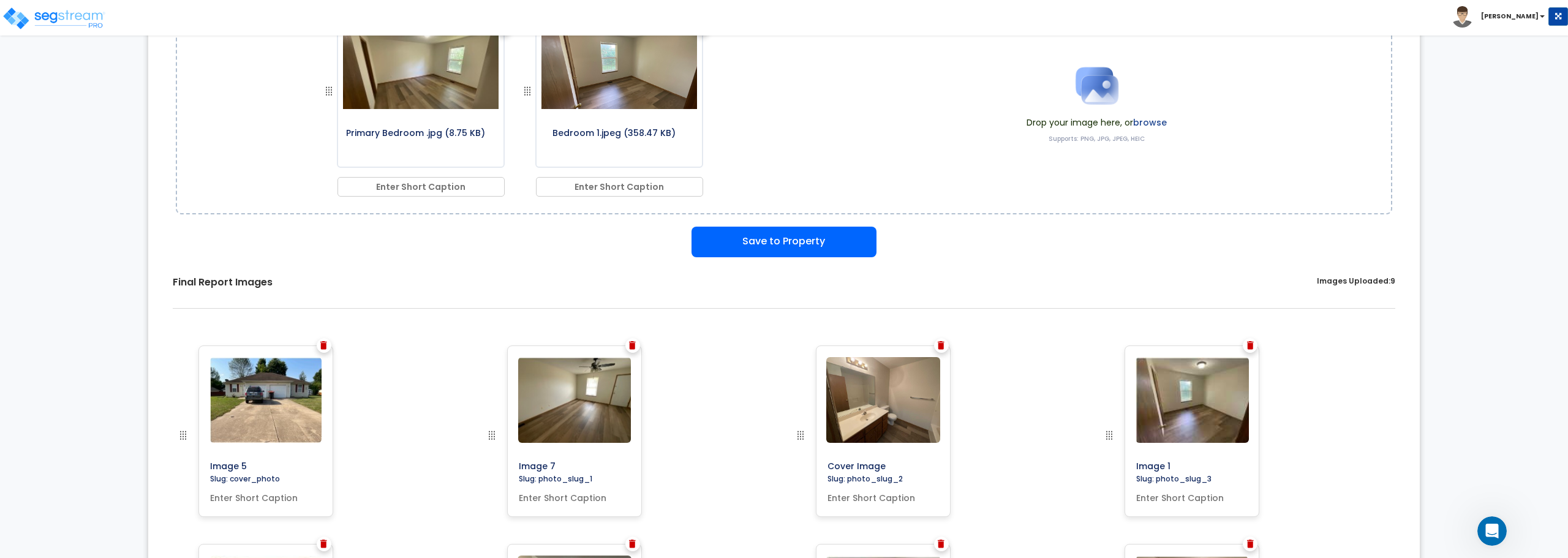
scroll to position [184, 0]
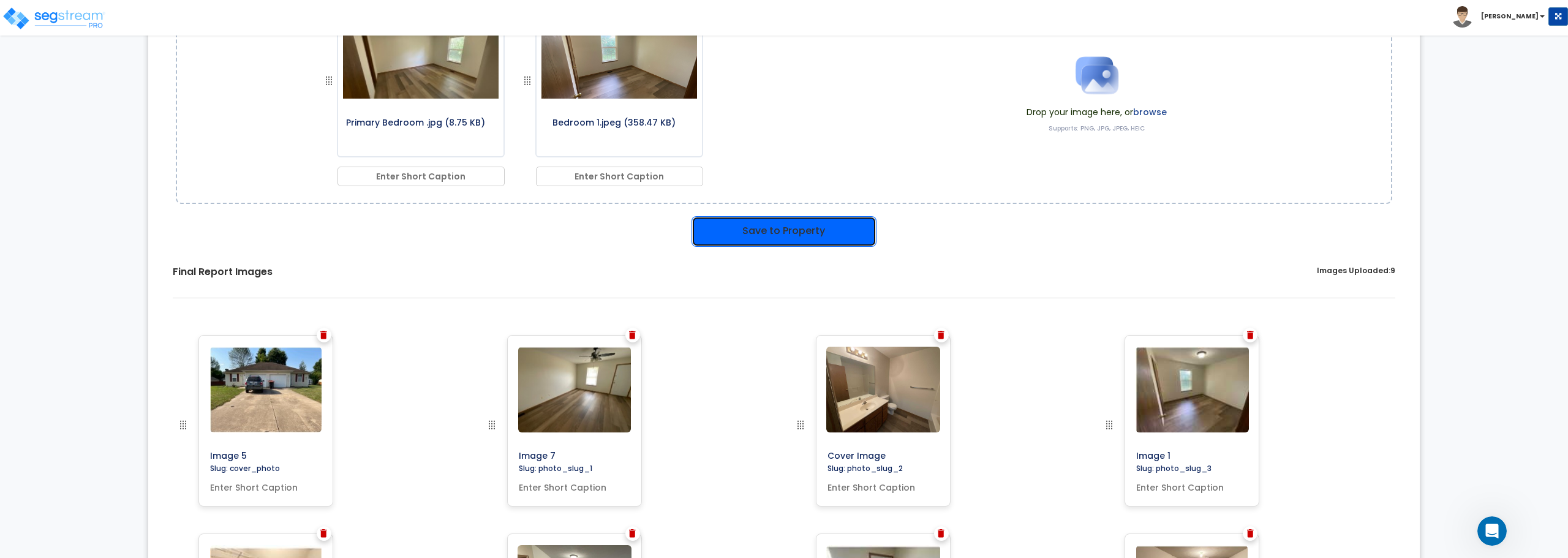
click at [779, 234] on button "Save to Property" at bounding box center [784, 231] width 185 height 30
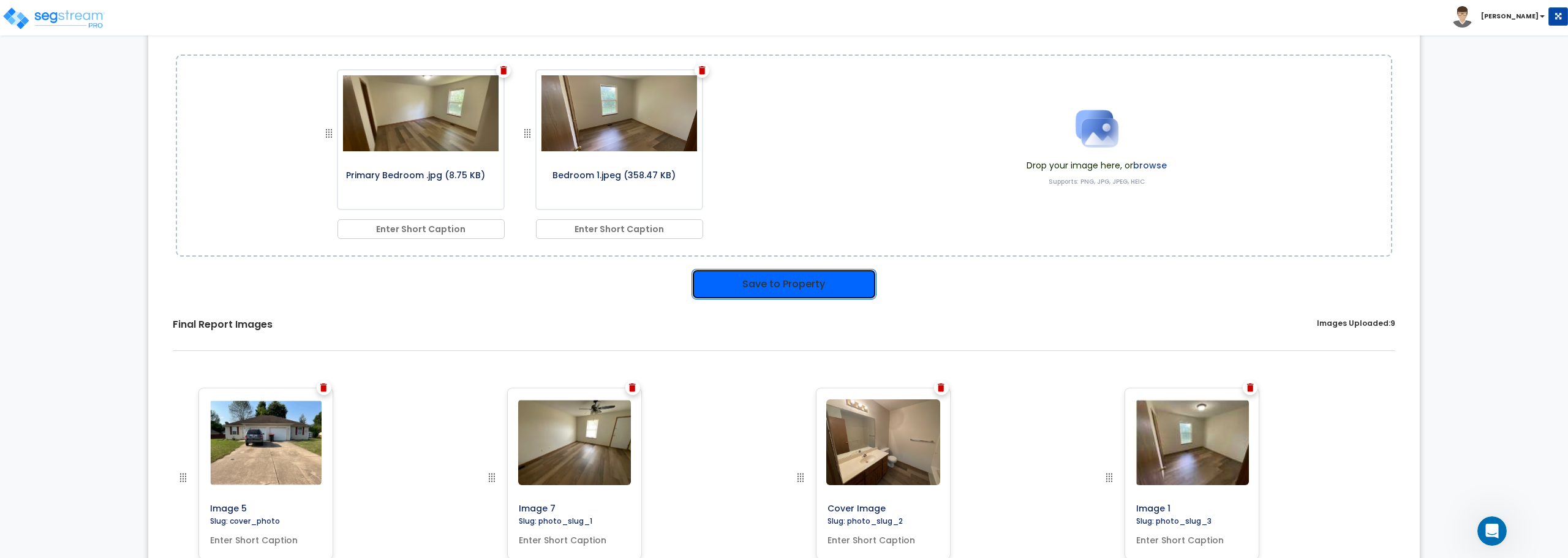
scroll to position [236, 0]
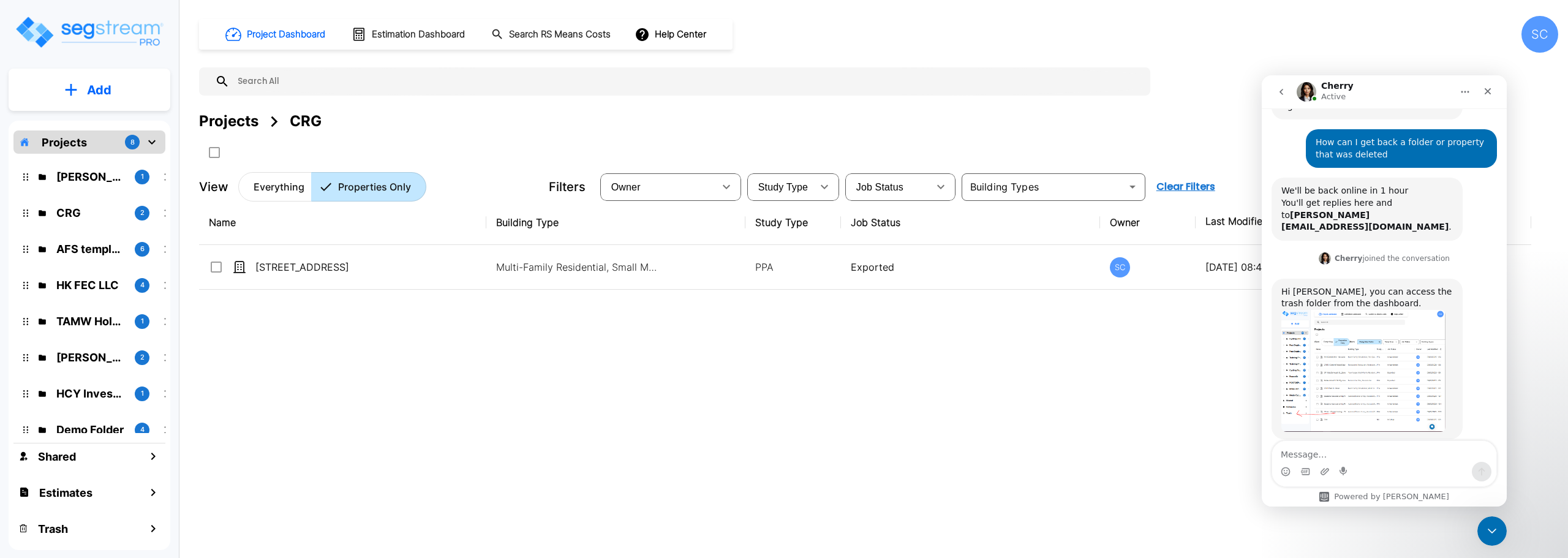
scroll to position [10, 0]
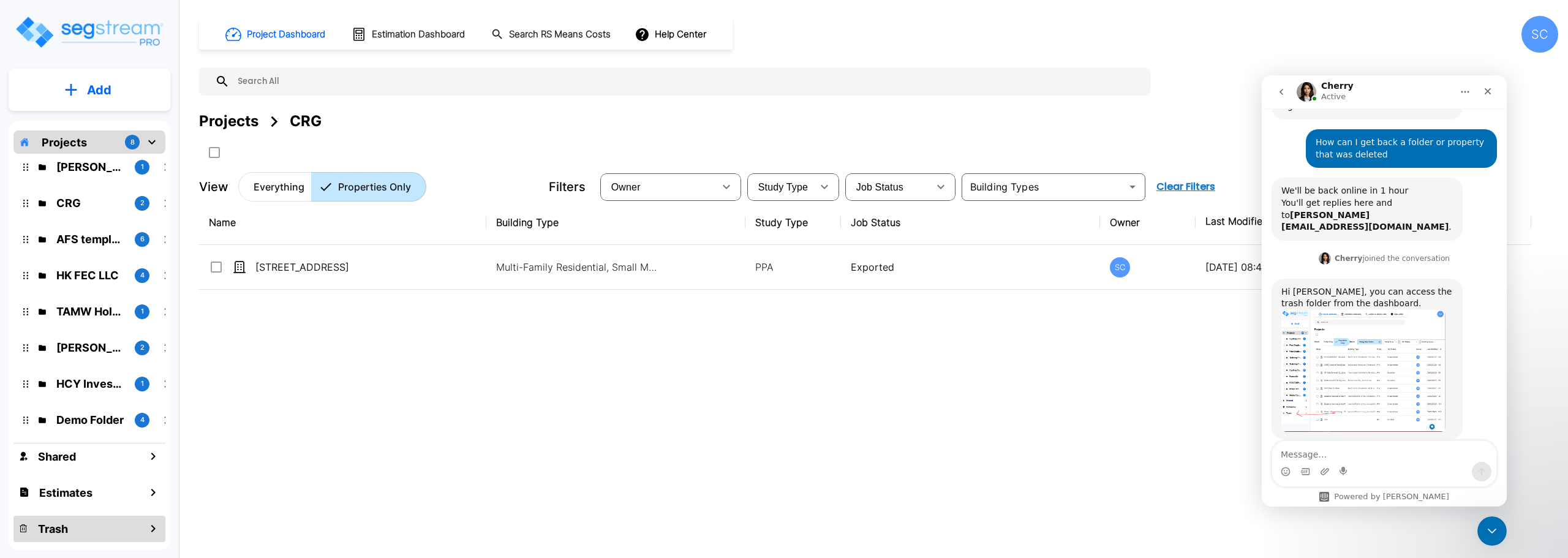
click at [135, 525] on div "Trash" at bounding box center [90, 528] width 152 height 26
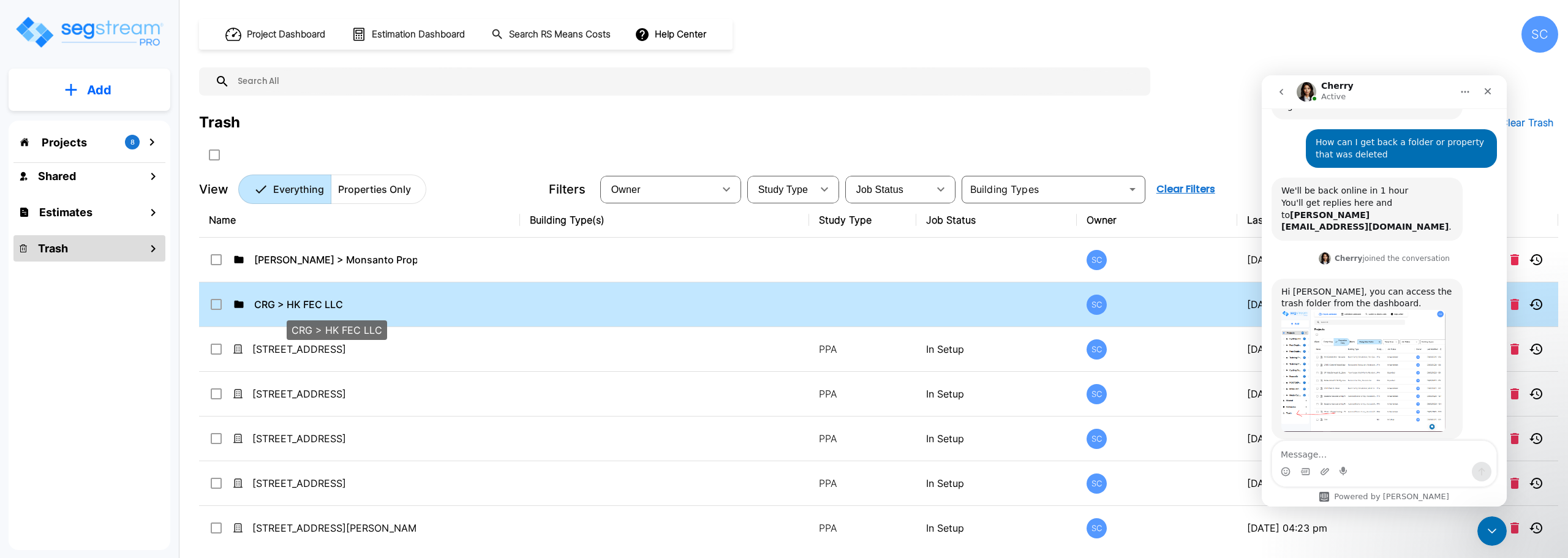
click at [299, 302] on p "CRG > HK FEC LLC" at bounding box center [335, 304] width 163 height 15
checkbox input "false"
click at [299, 302] on p "CRG > HK FEC LLC" at bounding box center [335, 304] width 163 height 15
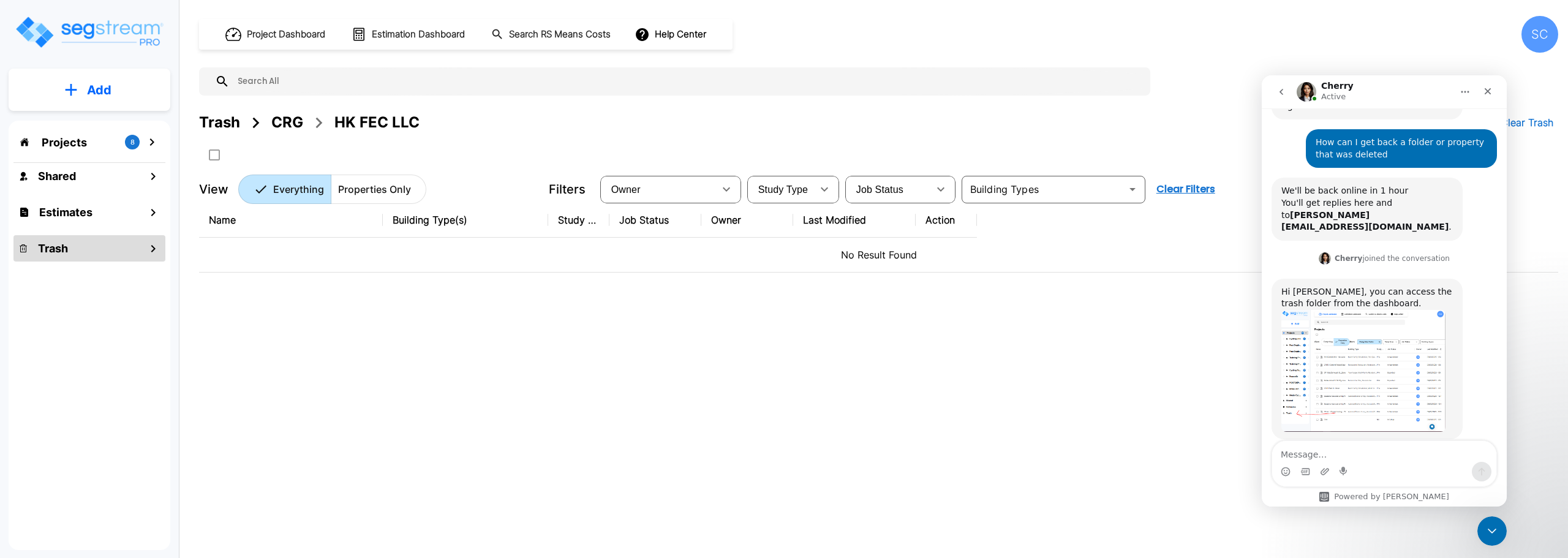
click at [146, 251] on icon "mailbox folders" at bounding box center [153, 248] width 15 height 15
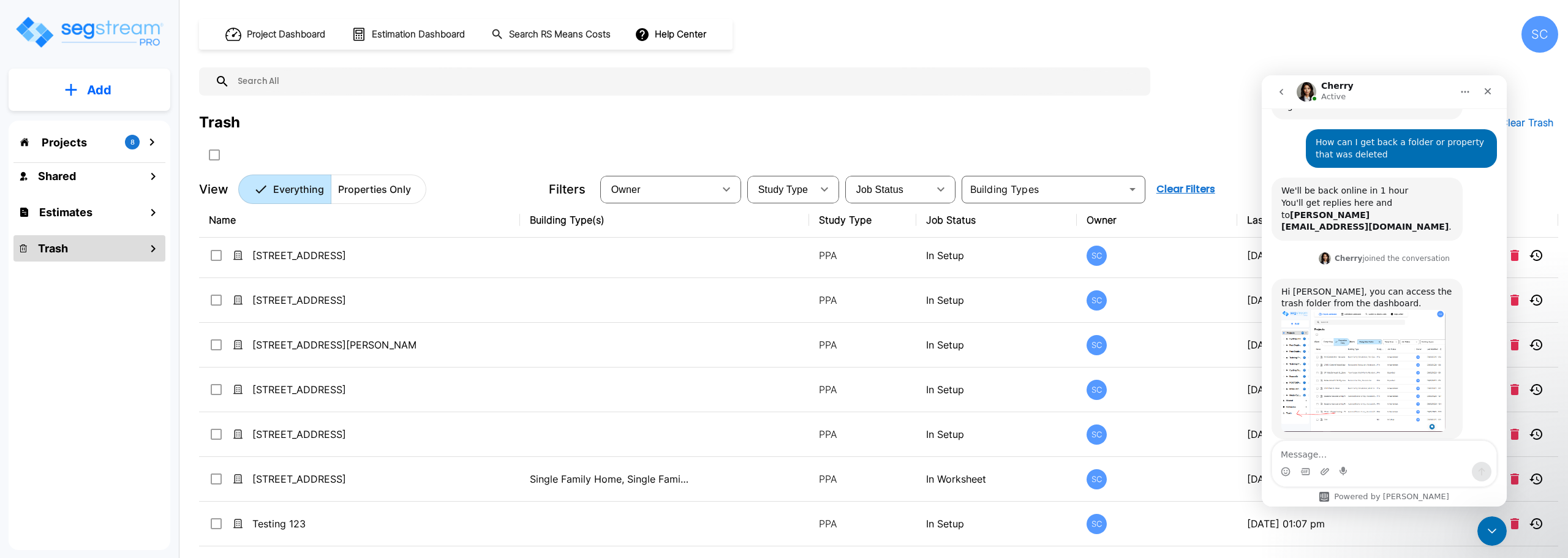
scroll to position [176, 0]
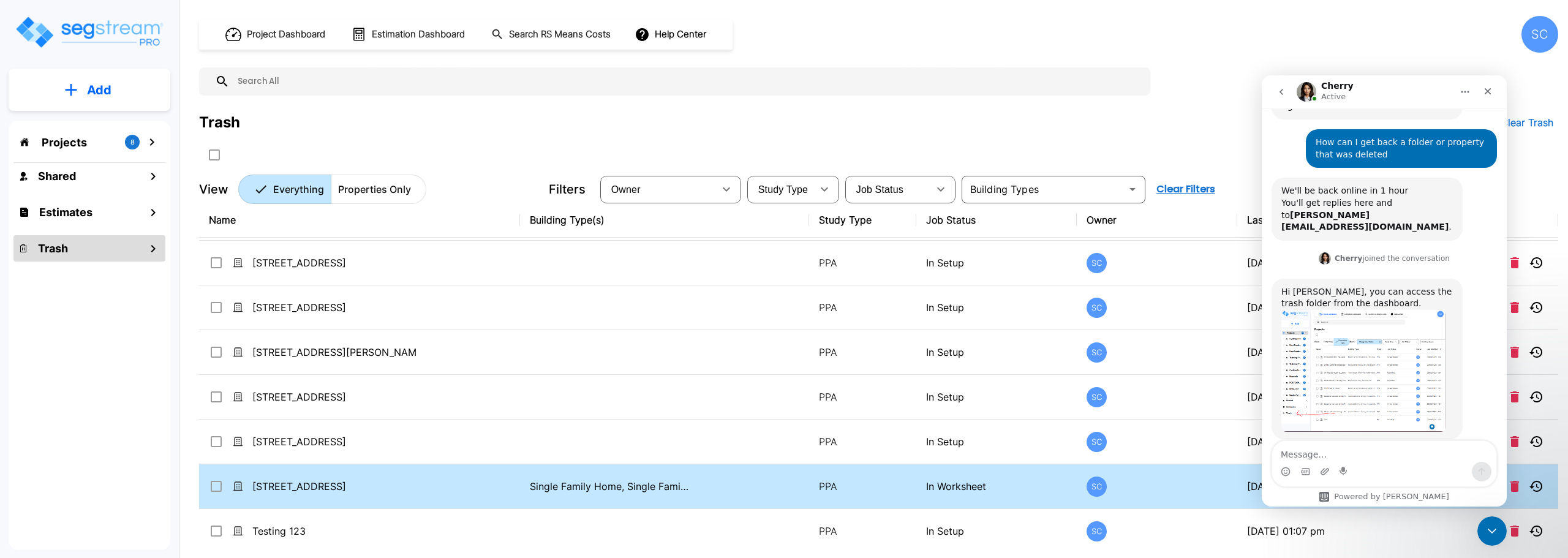
click at [214, 488] on input "select row 5280 S 118th Road" at bounding box center [215, 483] width 12 height 10
checkbox input "true"
click at [154, 142] on icon "mailbox folders" at bounding box center [152, 142] width 4 height 7
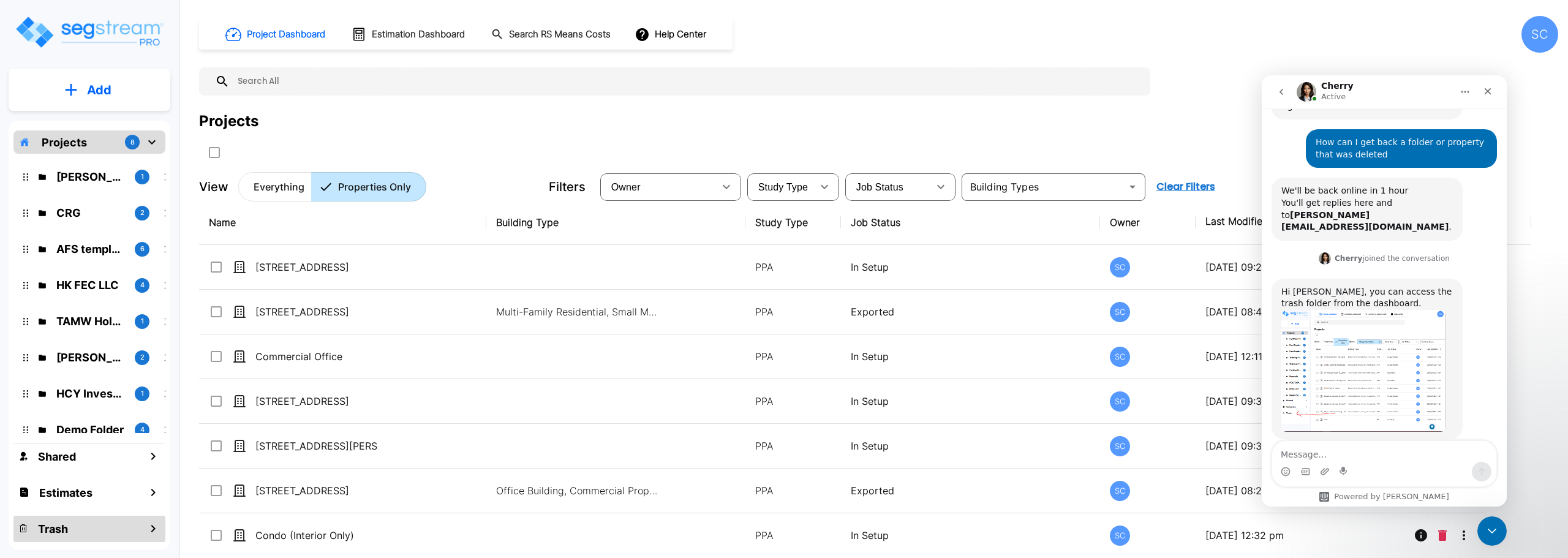
click at [118, 524] on div "Trash" at bounding box center [90, 528] width 152 height 26
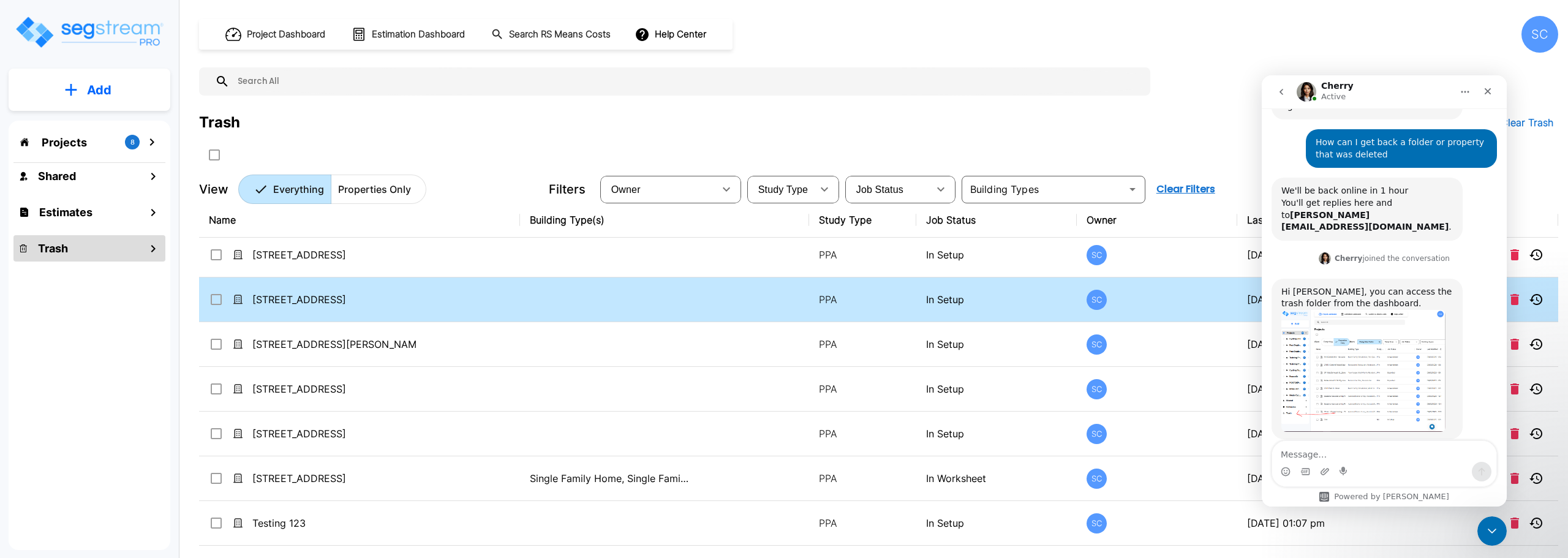
scroll to position [245, 0]
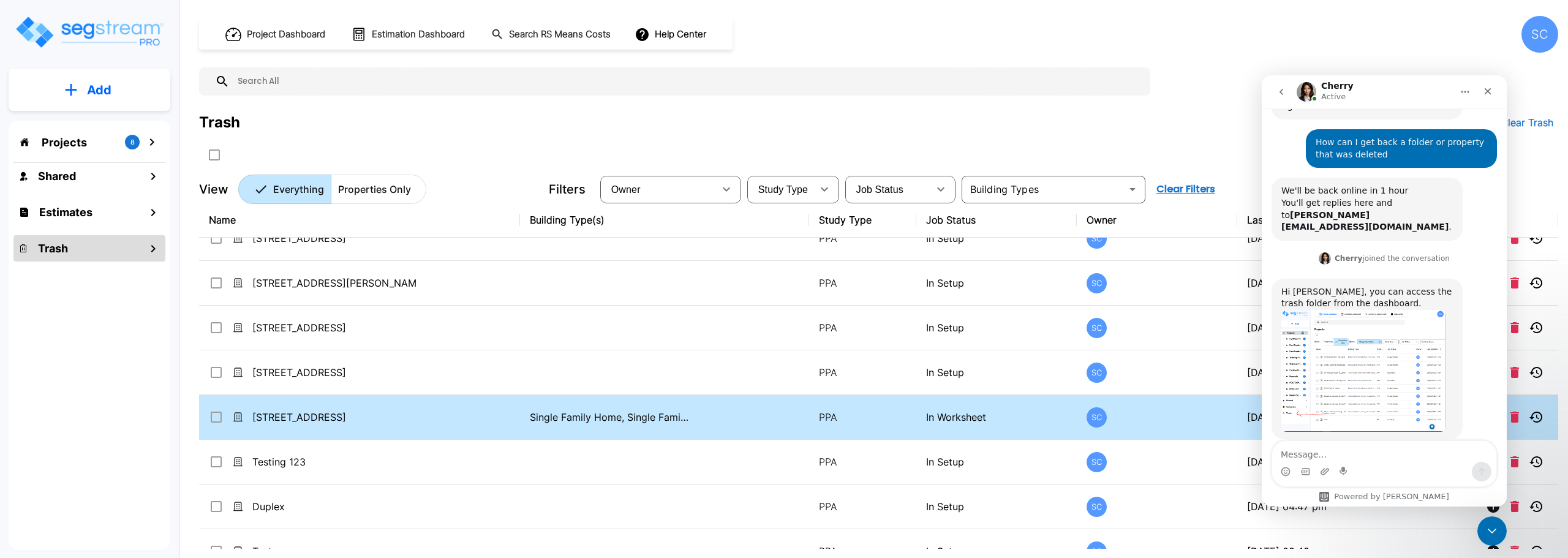
click at [218, 415] on input "select row 5280 S 118th Road" at bounding box center [215, 414] width 12 height 10
drag, startPoint x: 218, startPoint y: 415, endPoint x: 497, endPoint y: 431, distance: 279.5
click at [497, 431] on td "[STREET_ADDRESS]" at bounding box center [360, 417] width 321 height 44
click at [586, 414] on p "Single Family Home, Single Family Home Site" at bounding box center [610, 417] width 159 height 15
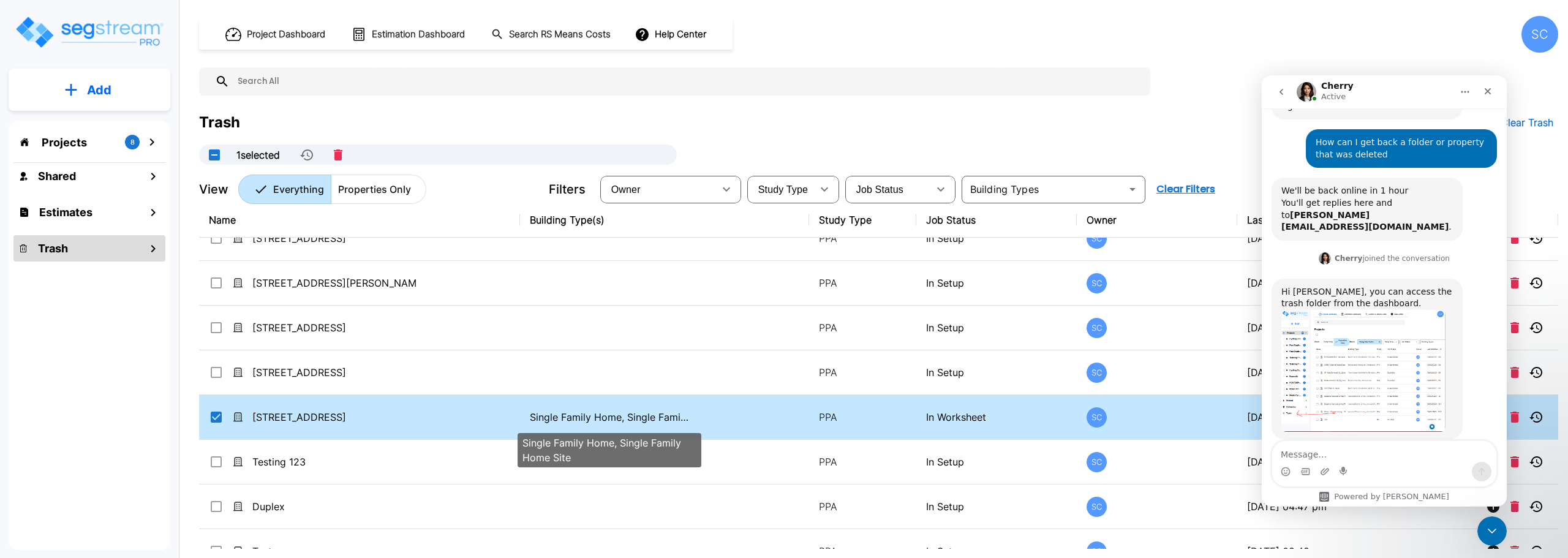
click at [586, 414] on p "Single Family Home, Single Family Home Site" at bounding box center [610, 417] width 159 height 15
click at [1487, 92] on icon "Close" at bounding box center [1488, 91] width 10 height 10
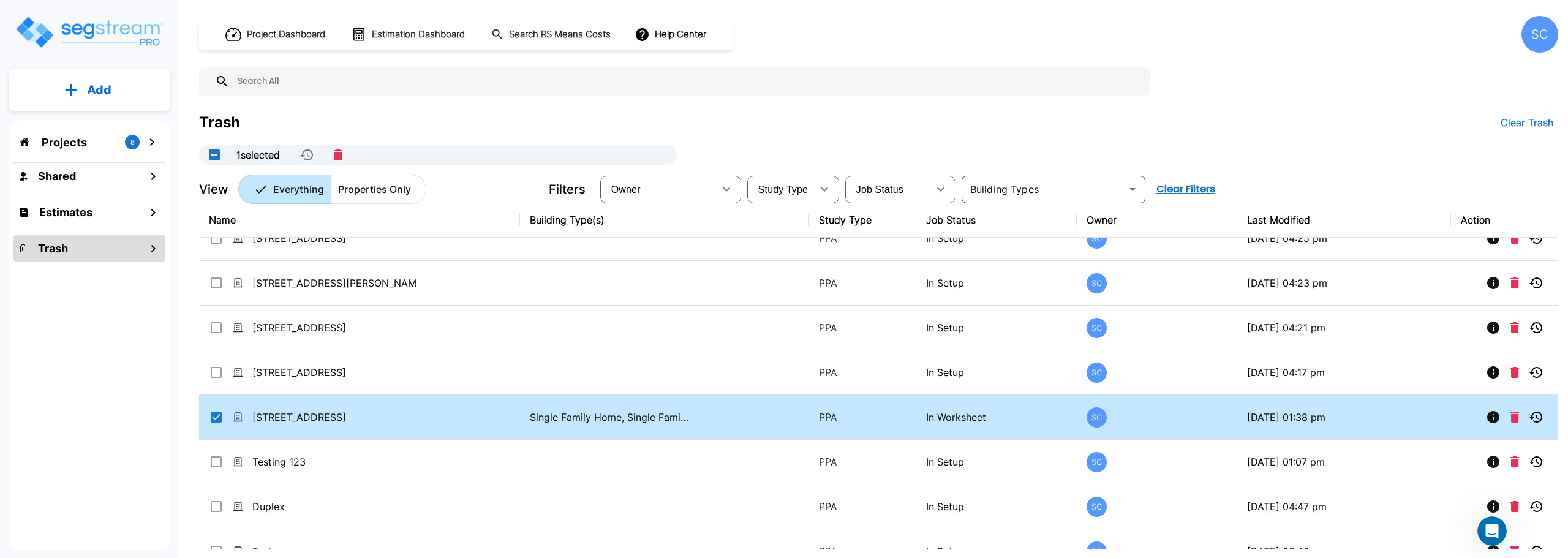
scroll to position [180, 0]
click at [1532, 415] on icon "Restore" at bounding box center [1536, 417] width 13 height 11
checkbox input "false"
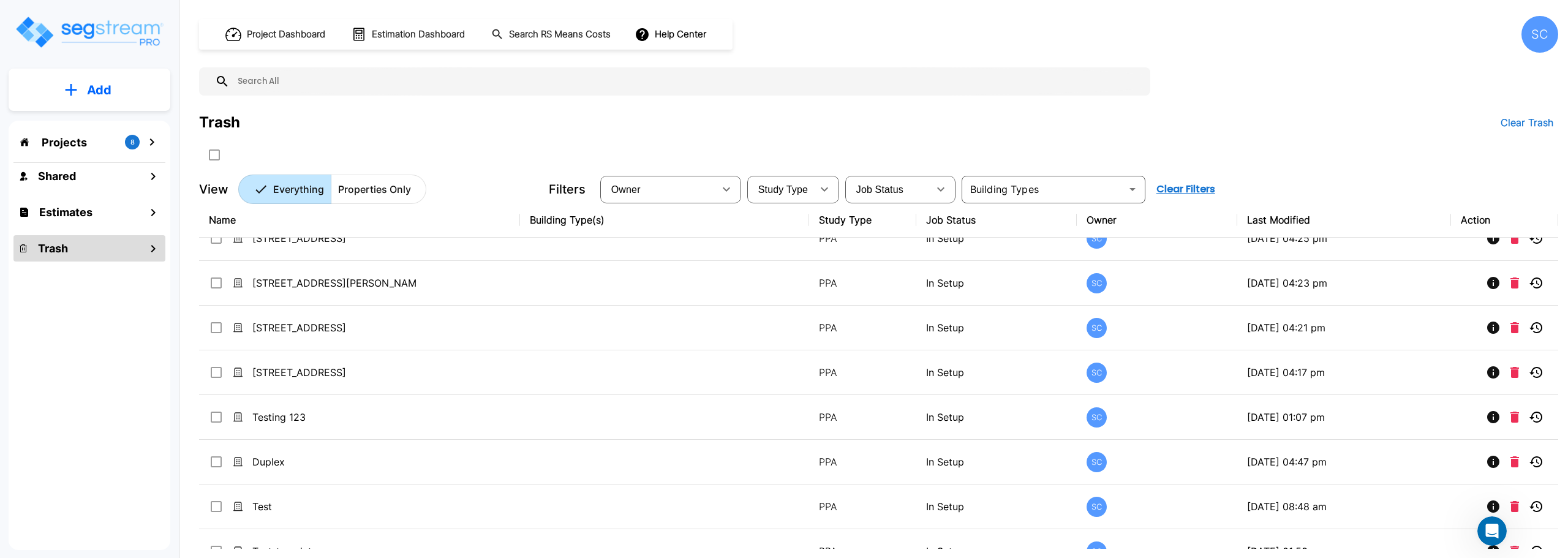
click at [101, 145] on div "Projects 8" at bounding box center [90, 142] width 152 height 24
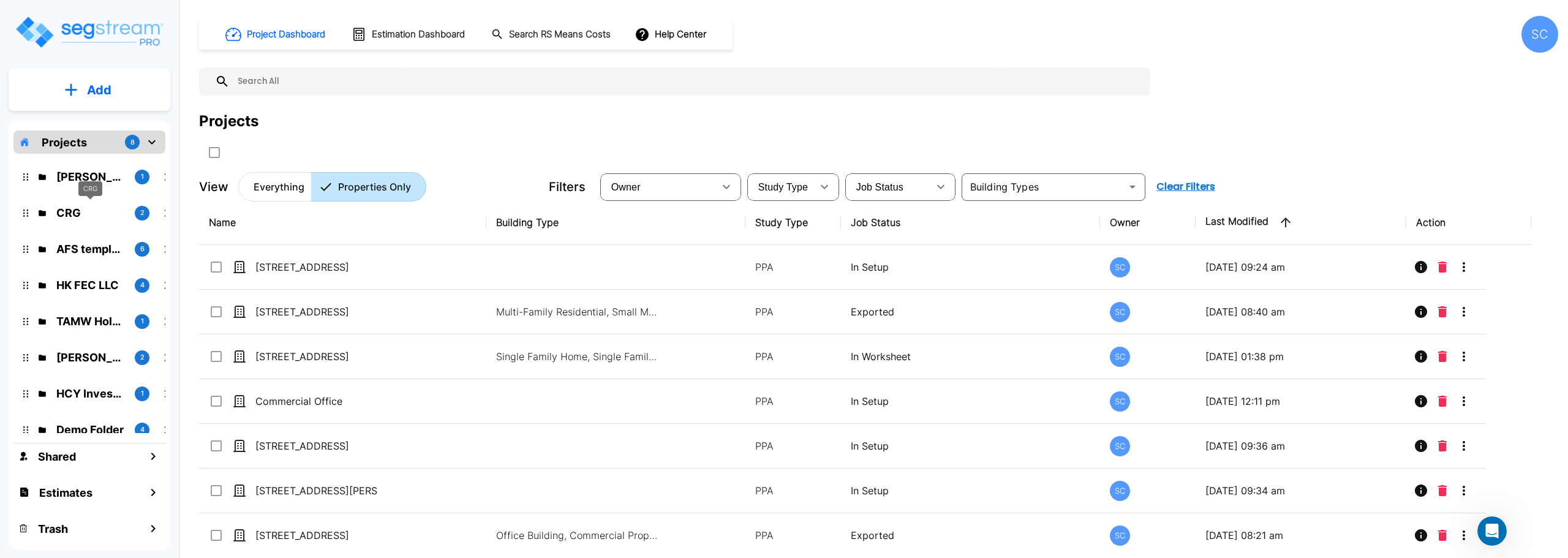
click at [67, 219] on p "CRG" at bounding box center [91, 213] width 69 height 17
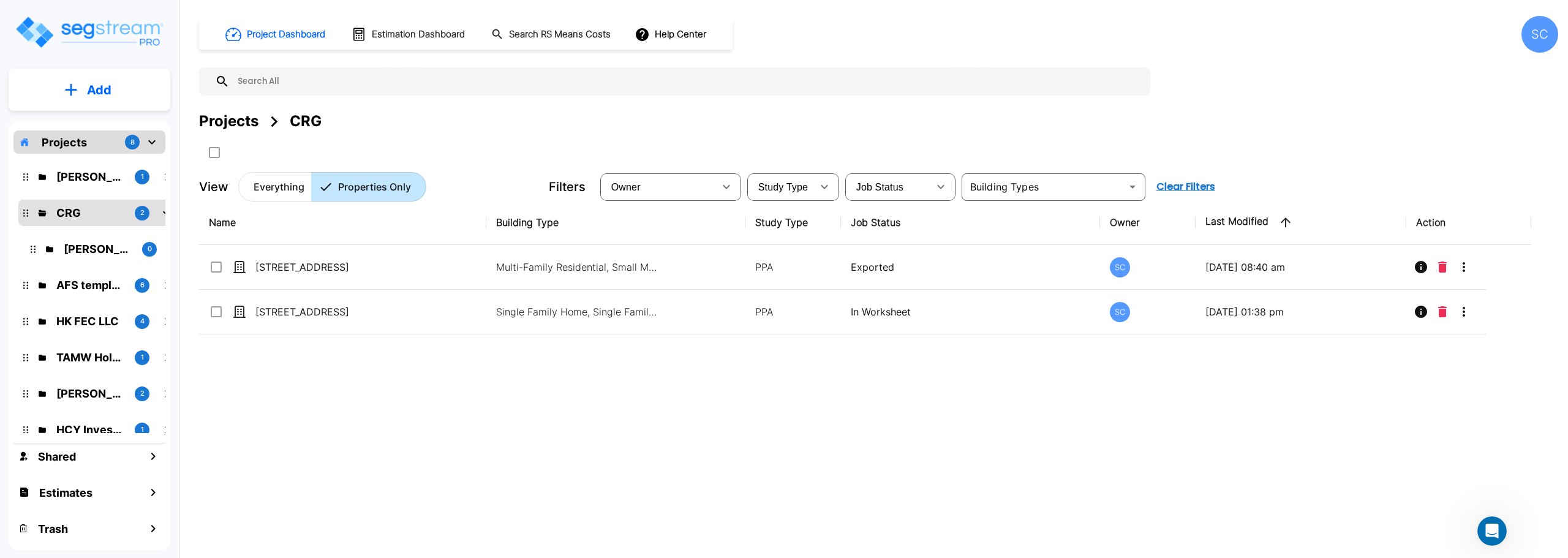
scroll to position [308, 0]
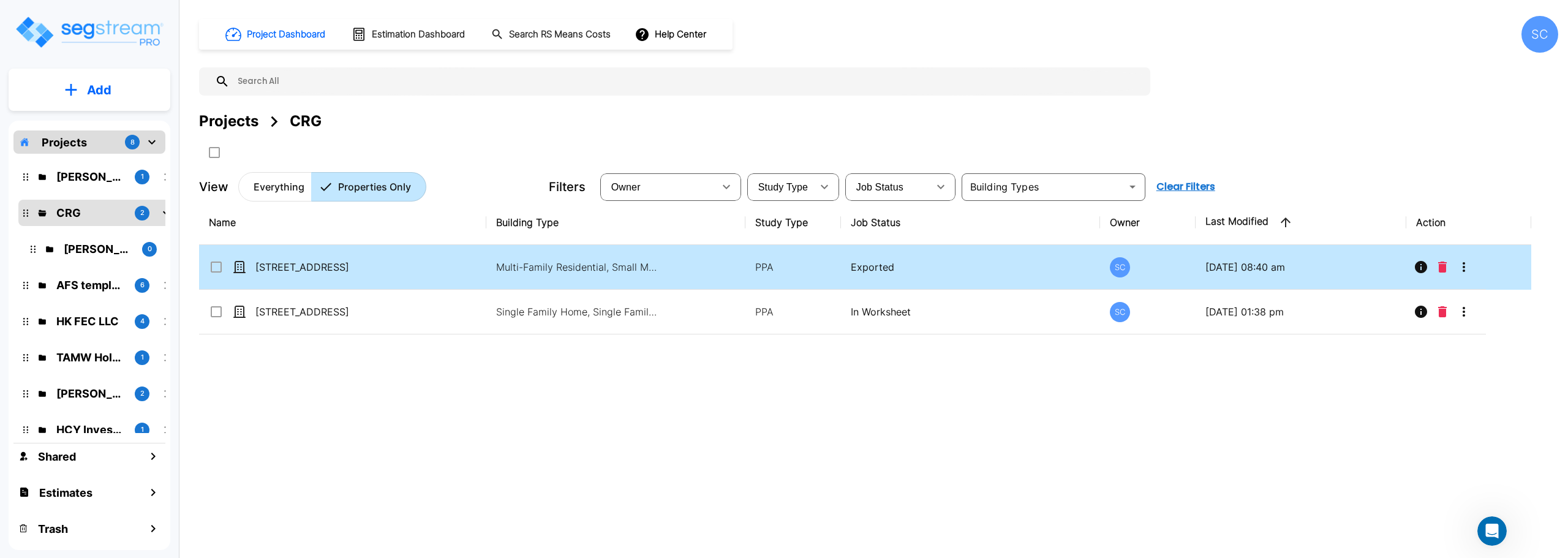
click at [327, 254] on td "[STREET_ADDRESS]" at bounding box center [343, 267] width 288 height 44
click at [533, 277] on td "Multi-Family Residential, Small Multi-Family Residential Site" at bounding box center [616, 267] width 259 height 44
checkbox input "false"
click at [533, 277] on td "Multi-Family Residential, Small Multi-Family Residential Site" at bounding box center [616, 267] width 259 height 44
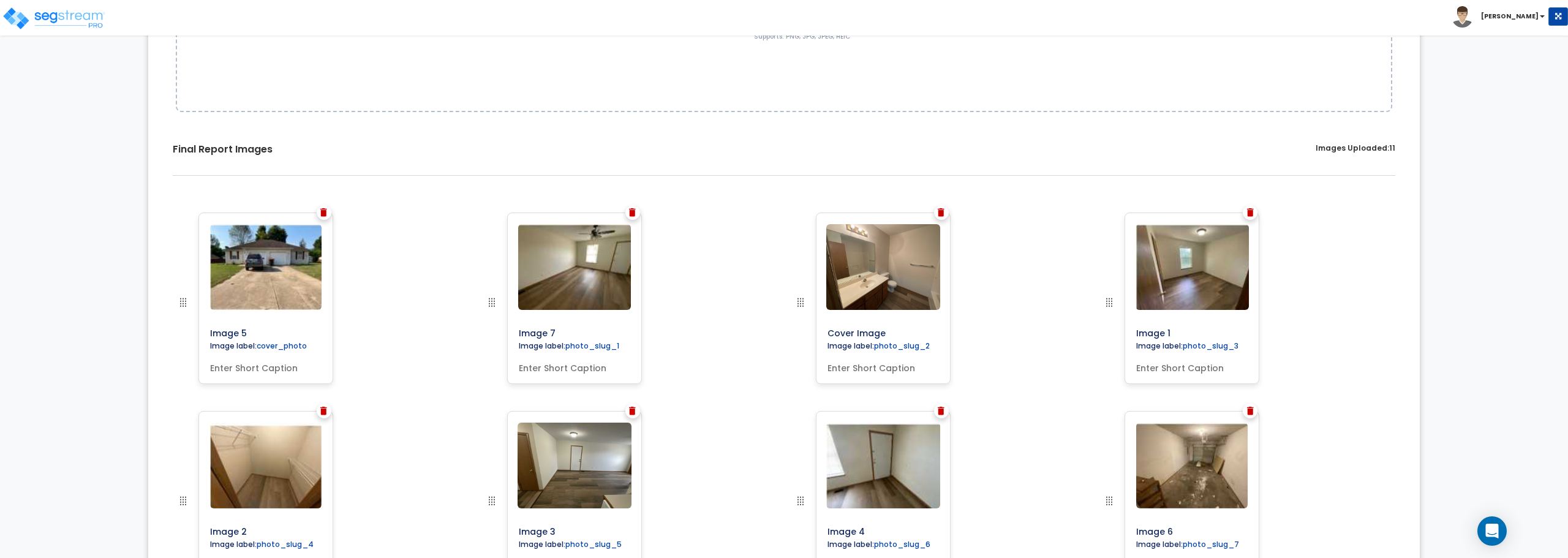
scroll to position [306, 0]
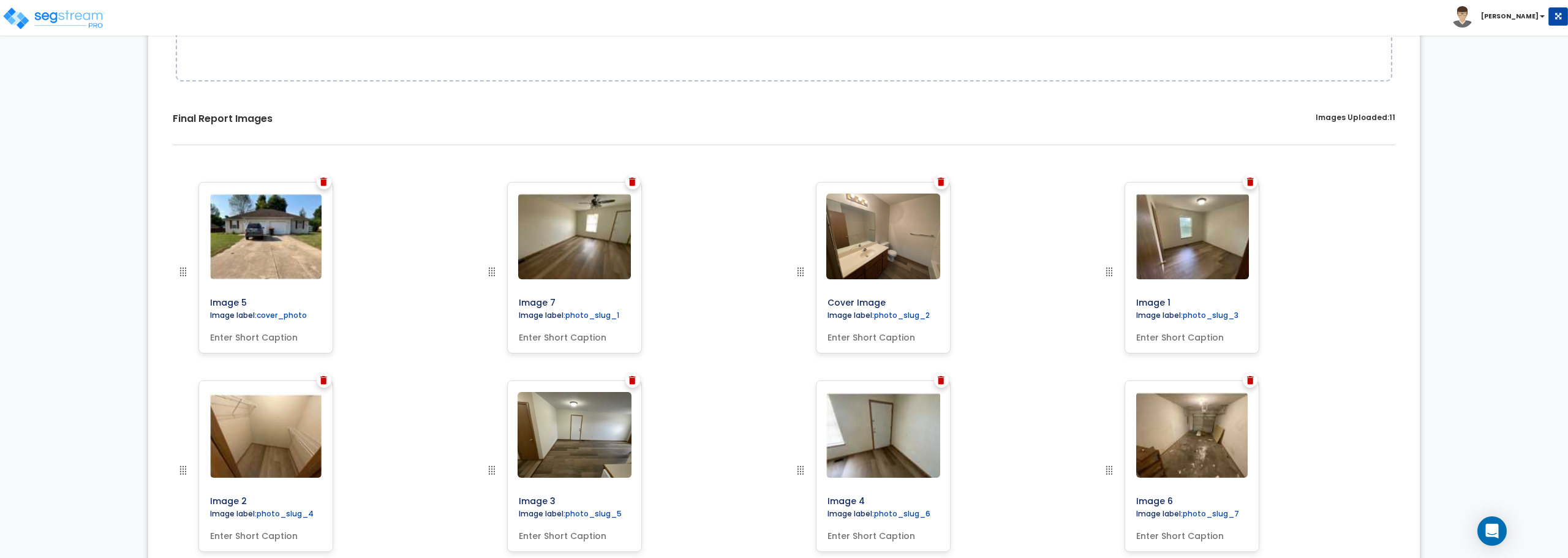
click at [329, 181] on div at bounding box center [324, 182] width 15 height 15
click at [324, 182] on img at bounding box center [324, 182] width 7 height 9
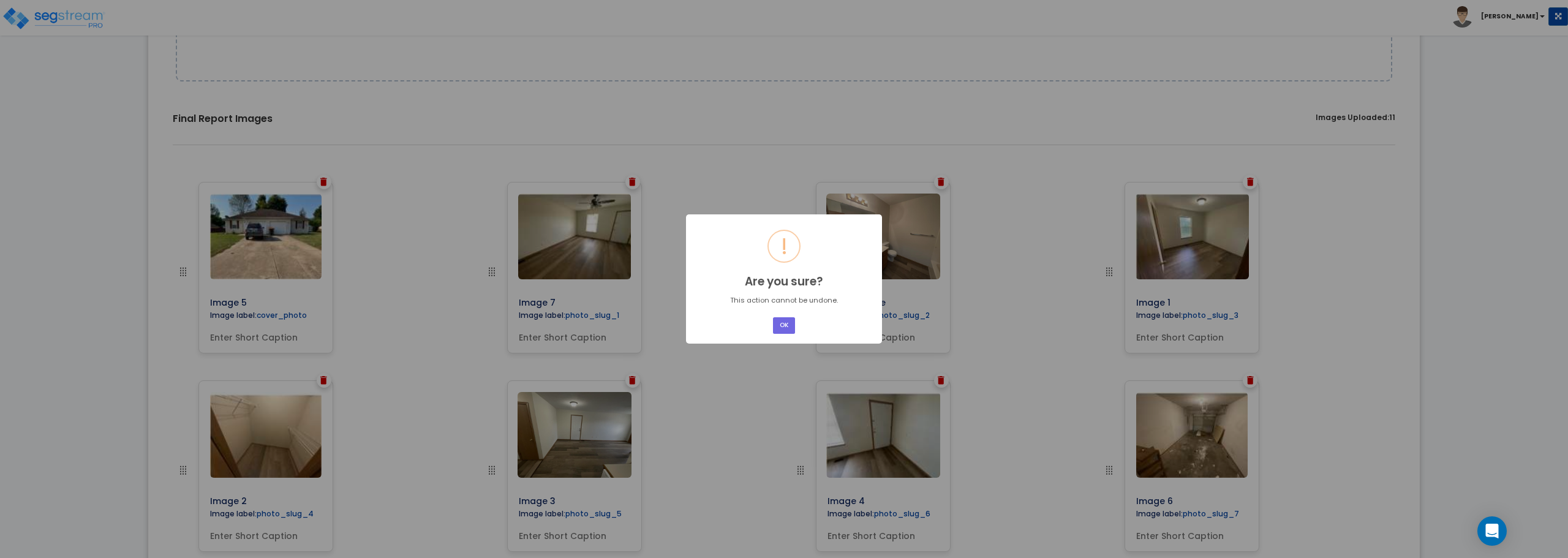
drag, startPoint x: 795, startPoint y: 330, endPoint x: 604, endPoint y: 272, distance: 199.6
click at [794, 330] on button "OK" at bounding box center [784, 325] width 22 height 17
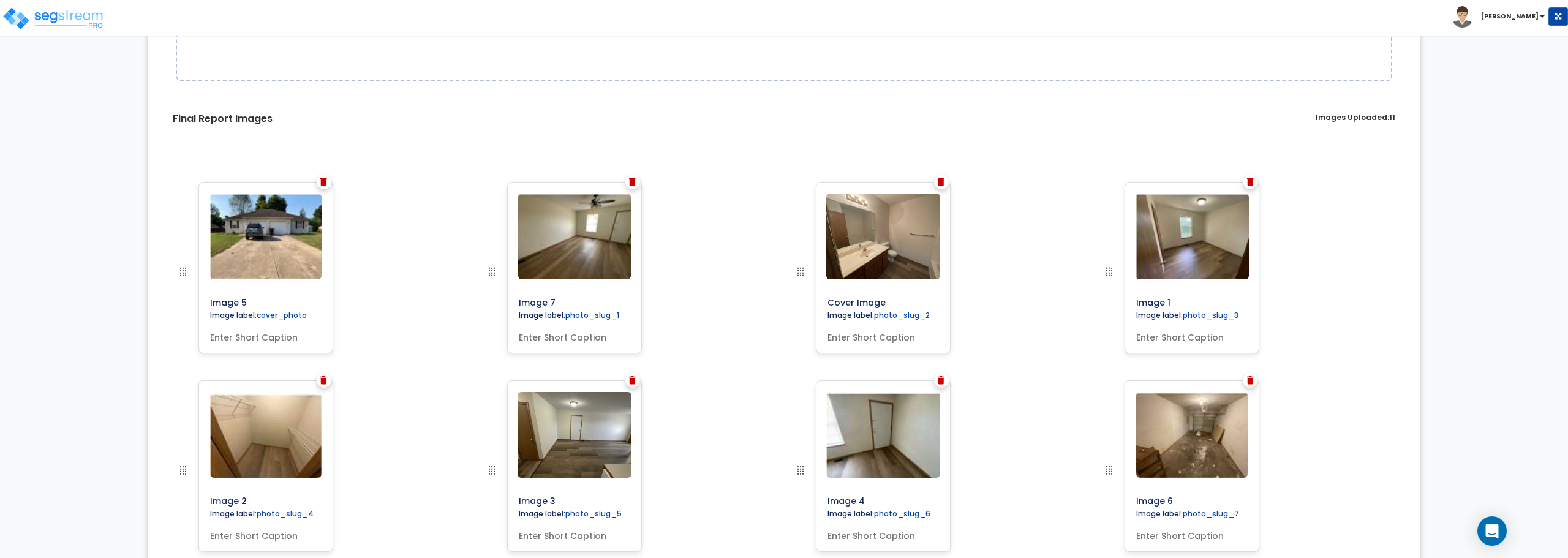
click at [625, 180] on div "Image 5 Image label: cover_photo Image 7 Cover Image" at bounding box center [784, 479] width 1253 height 613
click at [634, 176] on div at bounding box center [633, 182] width 15 height 15
click at [635, 187] on div at bounding box center [633, 182] width 15 height 15
click at [636, 183] on div at bounding box center [633, 182] width 15 height 15
click at [946, 187] on div "Cover Image Image label: photo_slug_2" at bounding box center [884, 267] width 135 height 172
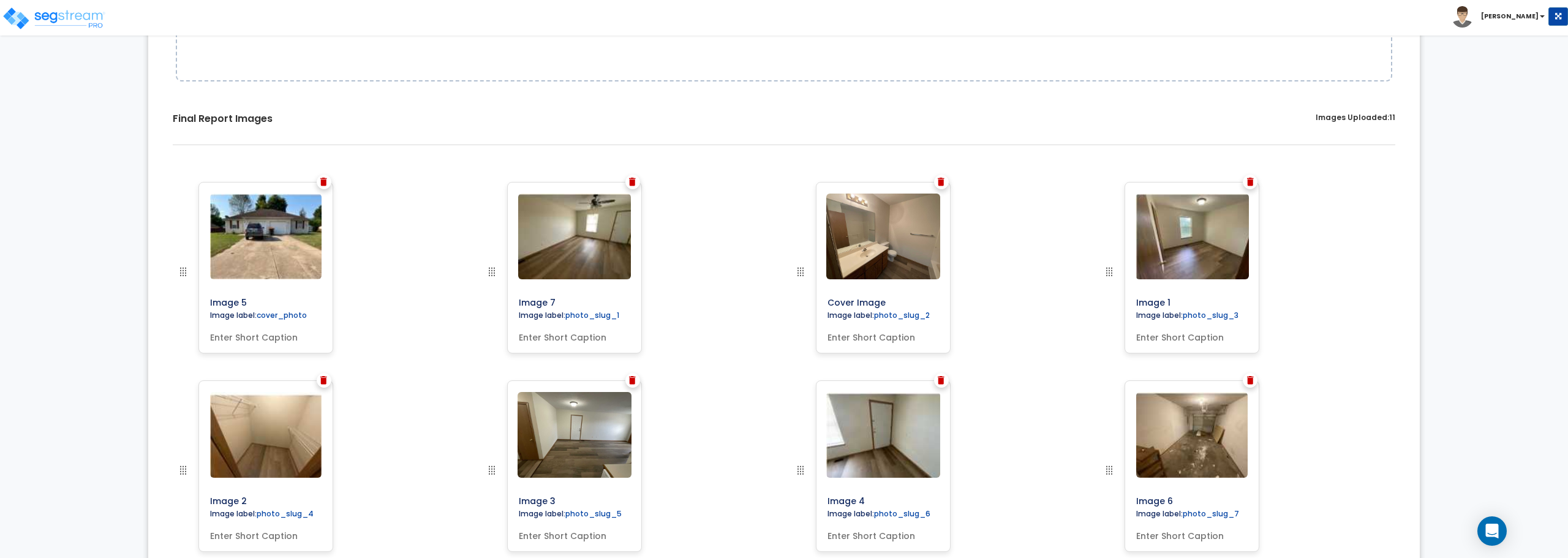
click at [942, 179] on img at bounding box center [942, 182] width 7 height 9
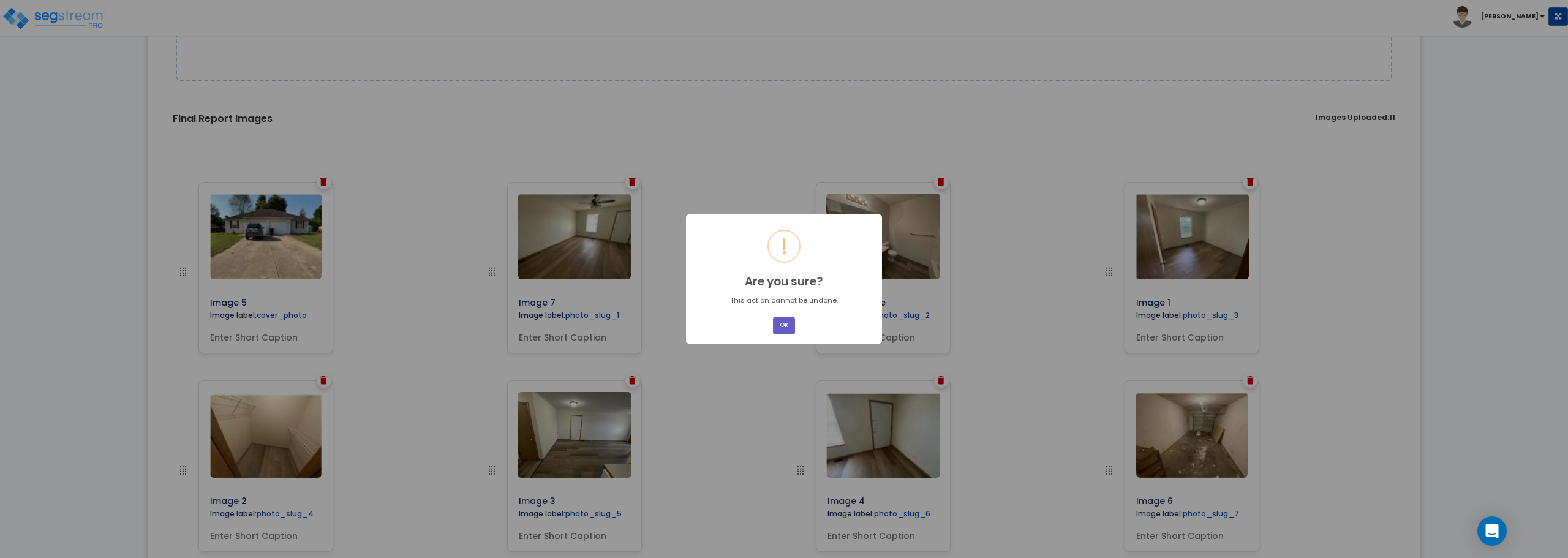
click at [785, 327] on button "OK" at bounding box center [784, 325] width 22 height 17
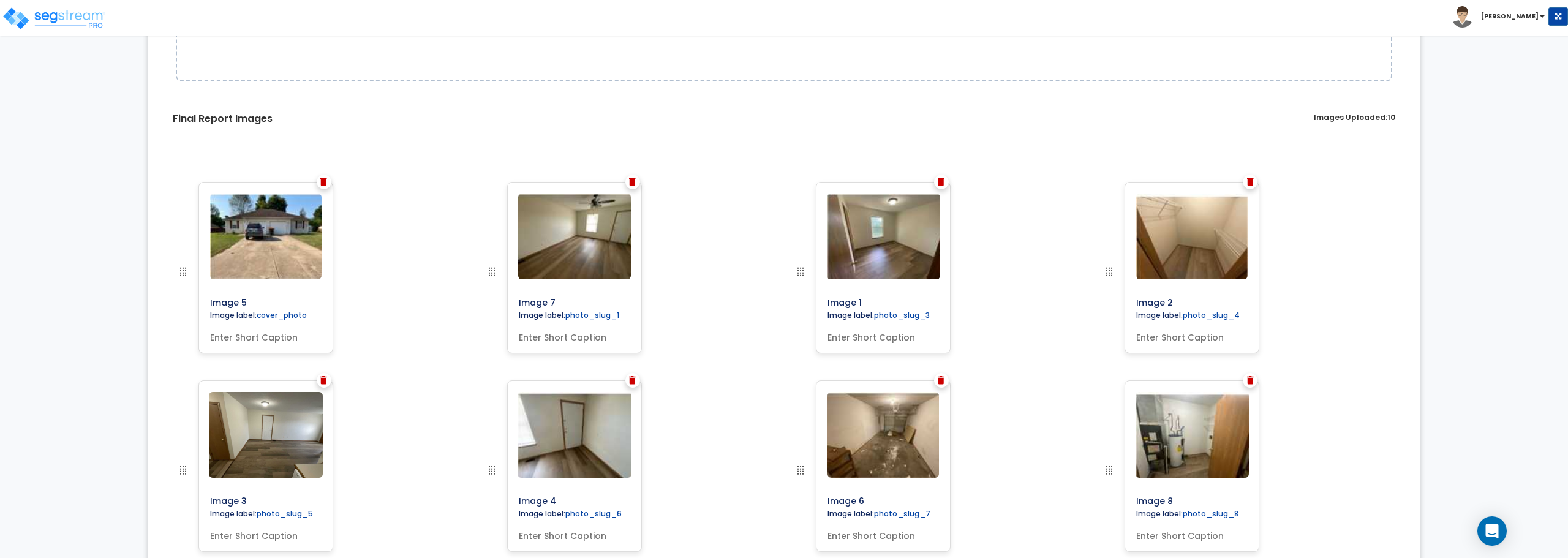
click at [938, 182] on div at bounding box center [942, 182] width 15 height 15
click at [942, 178] on img at bounding box center [942, 182] width 7 height 9
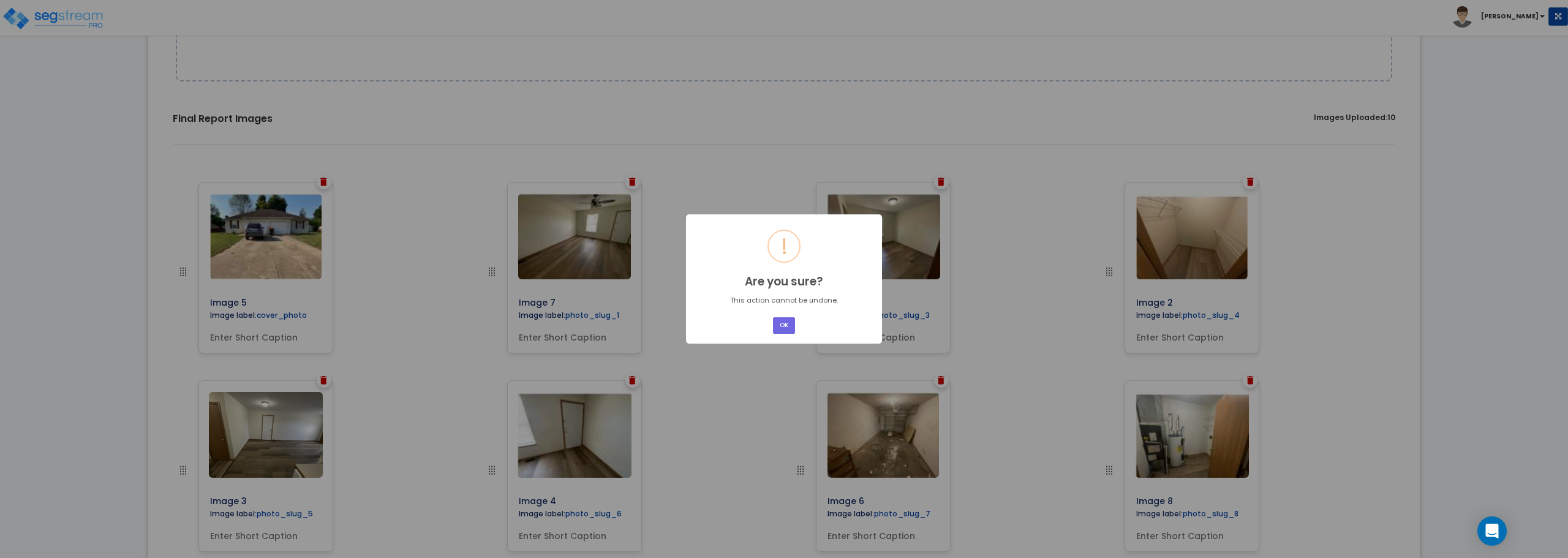
click at [801, 320] on div "× ! Are you sure? This action cannot be undone. OK No Cancel" at bounding box center [784, 278] width 196 height 129
click at [767, 320] on div "× ! Are you sure? This action cannot be undone. OK No Cancel" at bounding box center [784, 278] width 196 height 129
click at [783, 327] on button "OK" at bounding box center [784, 325] width 22 height 17
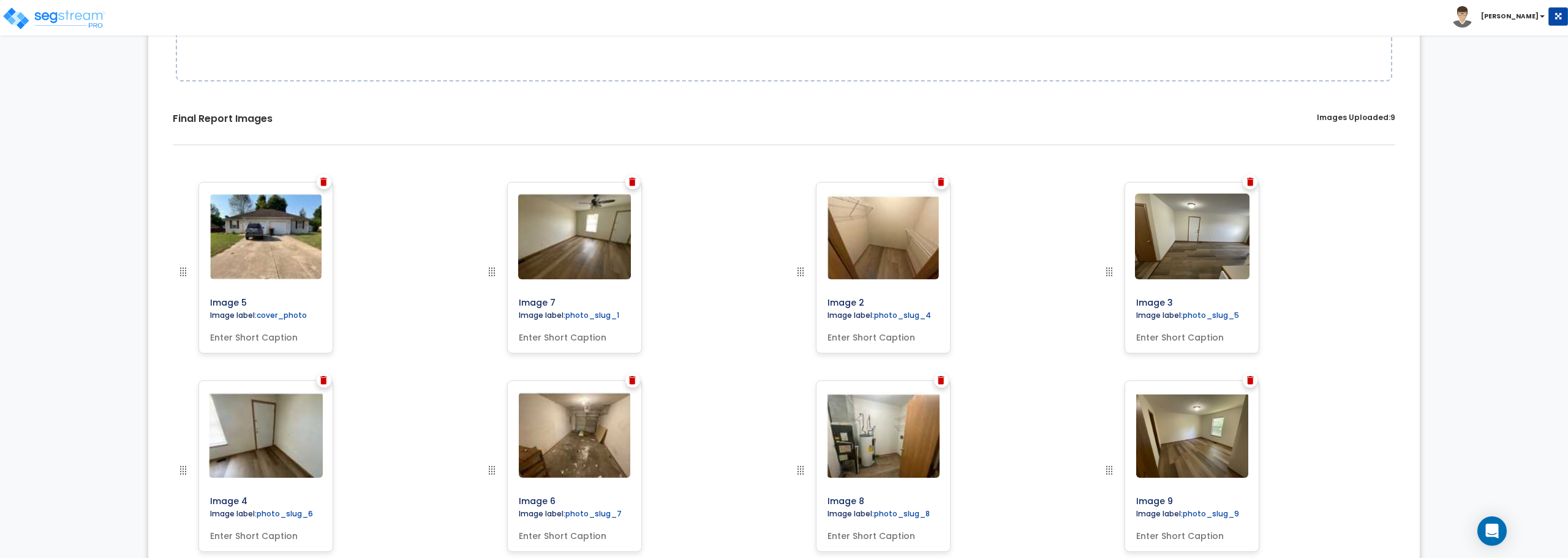
click at [938, 180] on img at bounding box center [942, 182] width 7 height 9
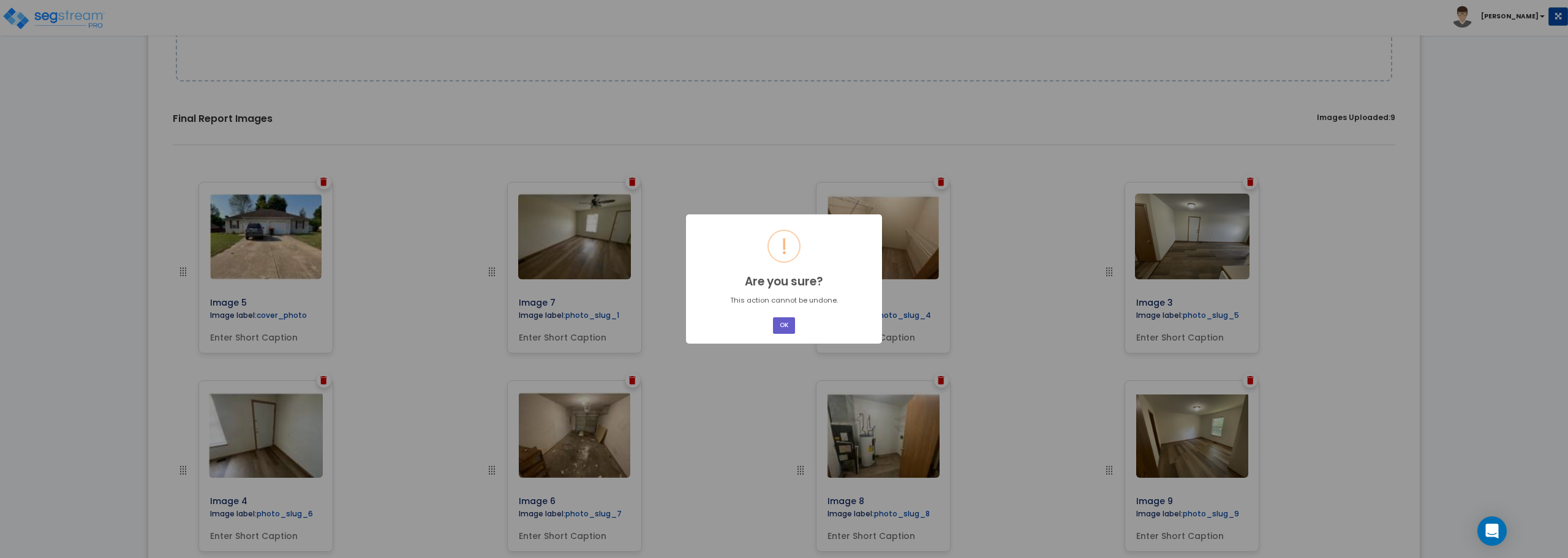
click at [790, 323] on button "OK" at bounding box center [784, 325] width 22 height 17
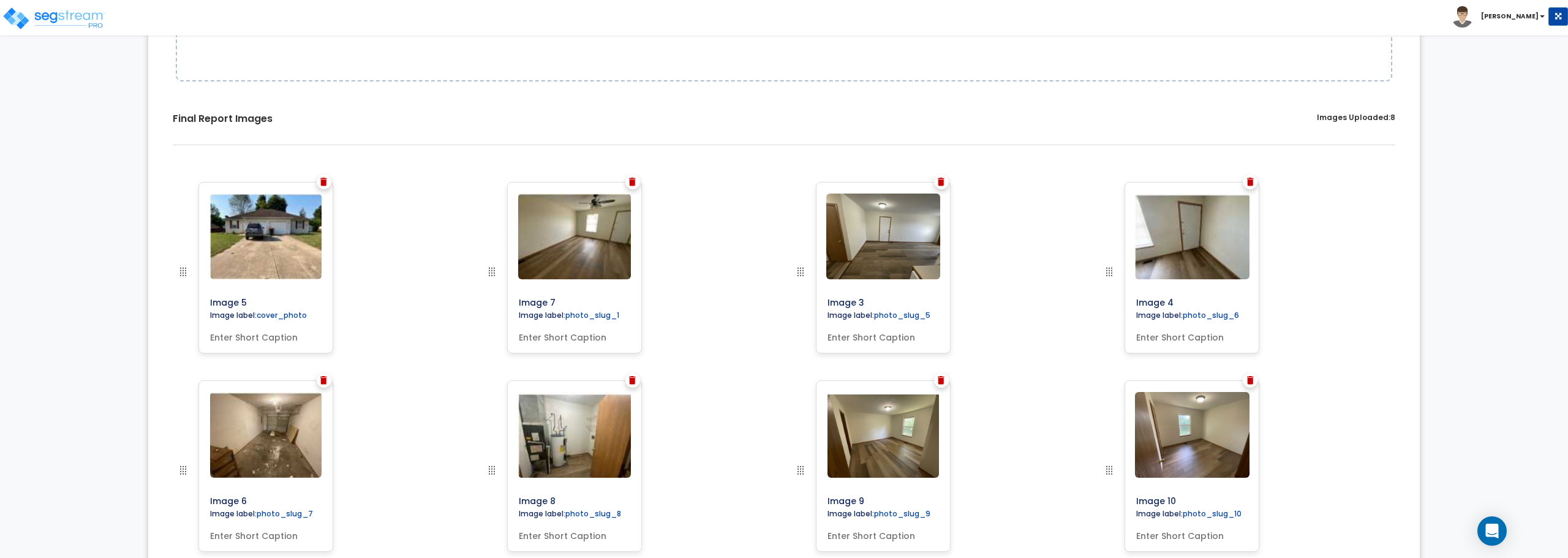
click at [1253, 179] on img at bounding box center [1251, 182] width 7 height 9
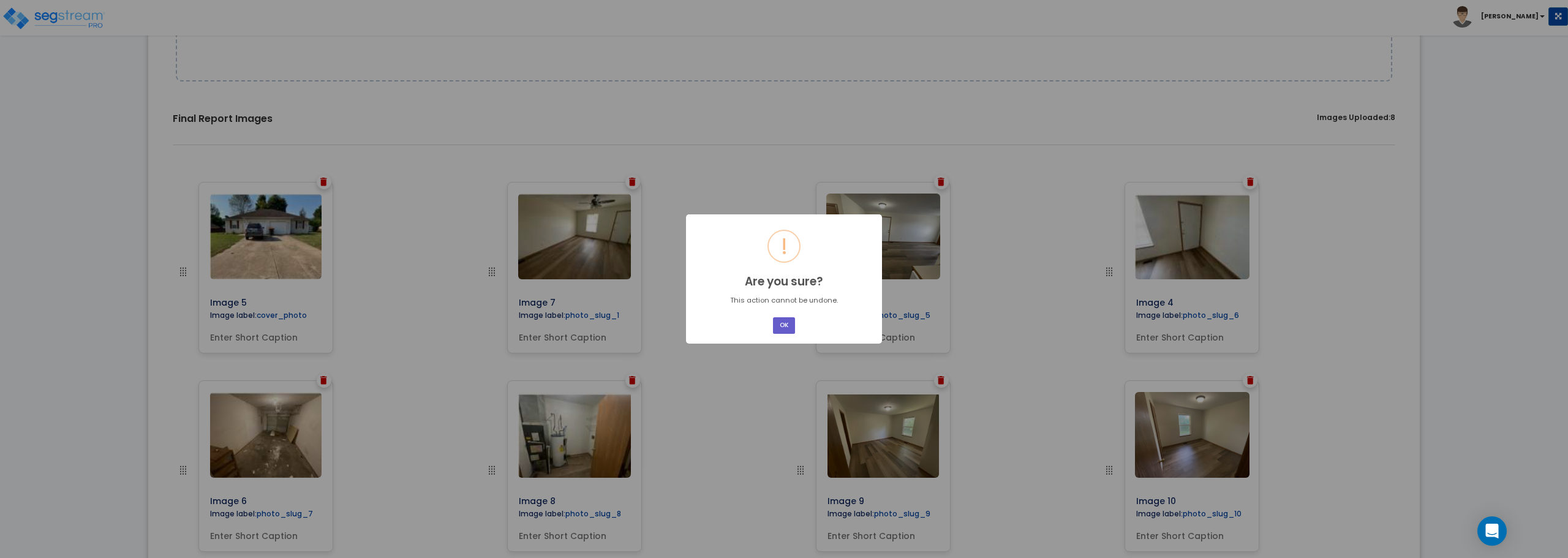
click at [782, 327] on button "OK" at bounding box center [784, 325] width 22 height 17
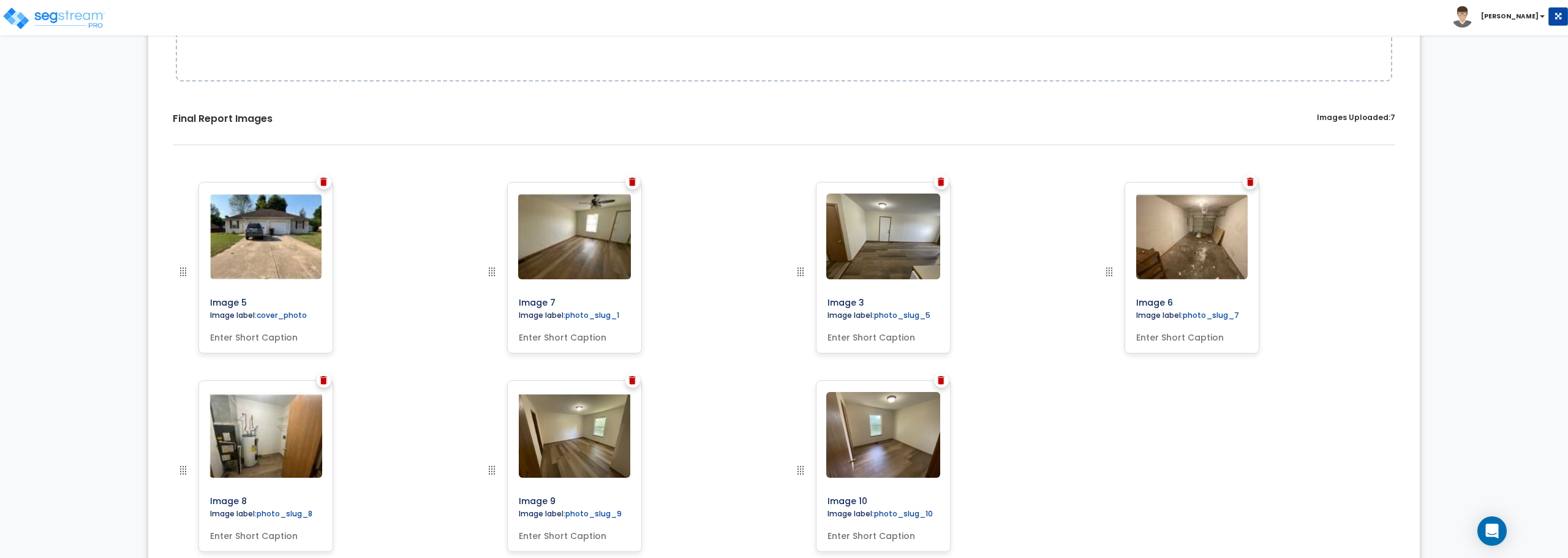
click at [636, 178] on img at bounding box center [632, 182] width 7 height 9
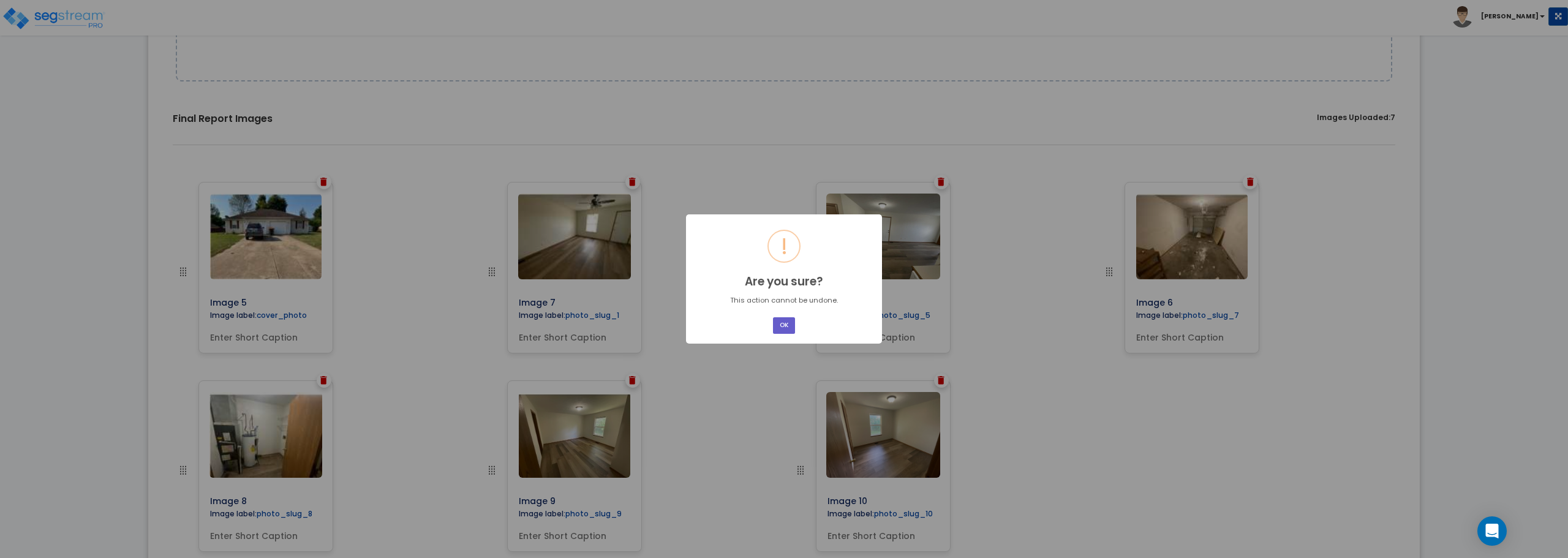
click at [782, 324] on button "OK" at bounding box center [784, 325] width 22 height 17
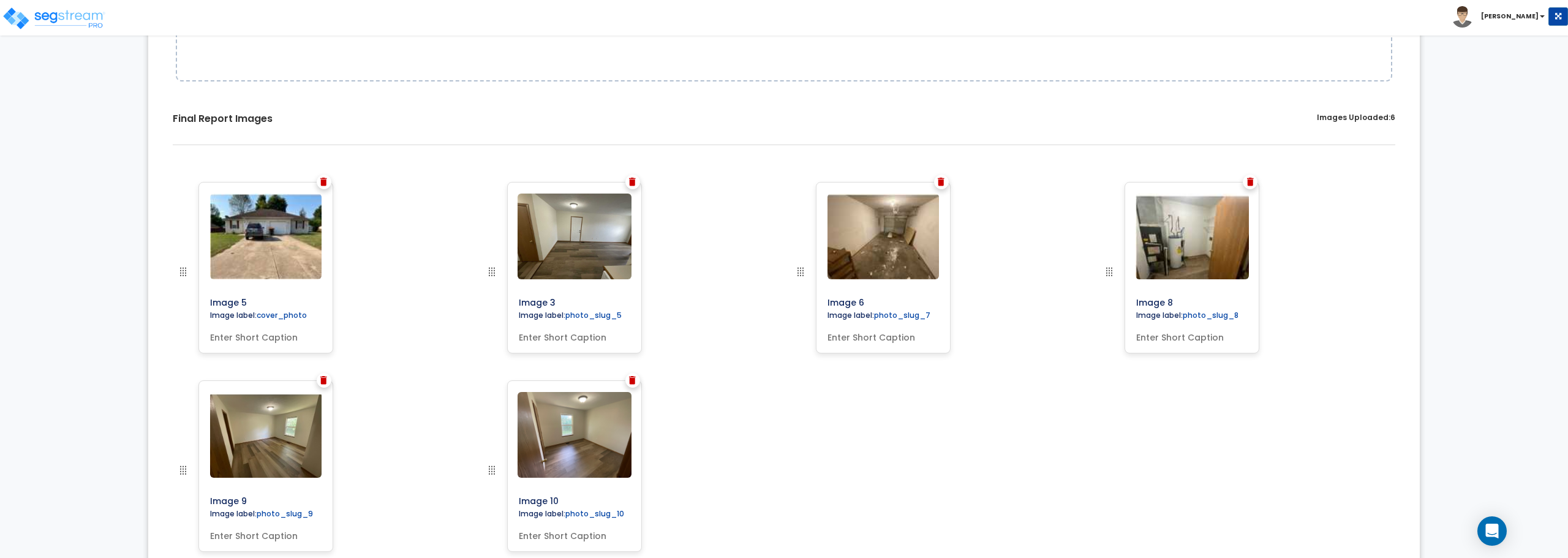
click at [319, 178] on div at bounding box center [324, 182] width 15 height 15
click at [323, 183] on img at bounding box center [324, 182] width 7 height 9
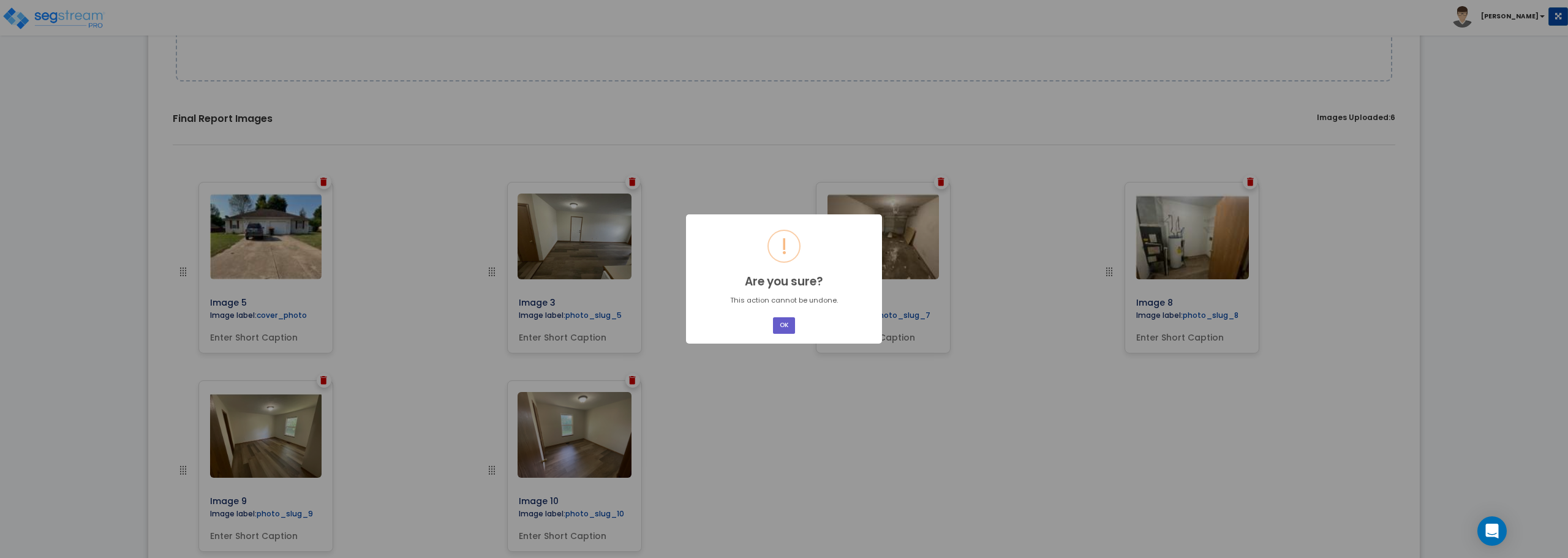
click at [779, 329] on button "OK" at bounding box center [784, 325] width 22 height 17
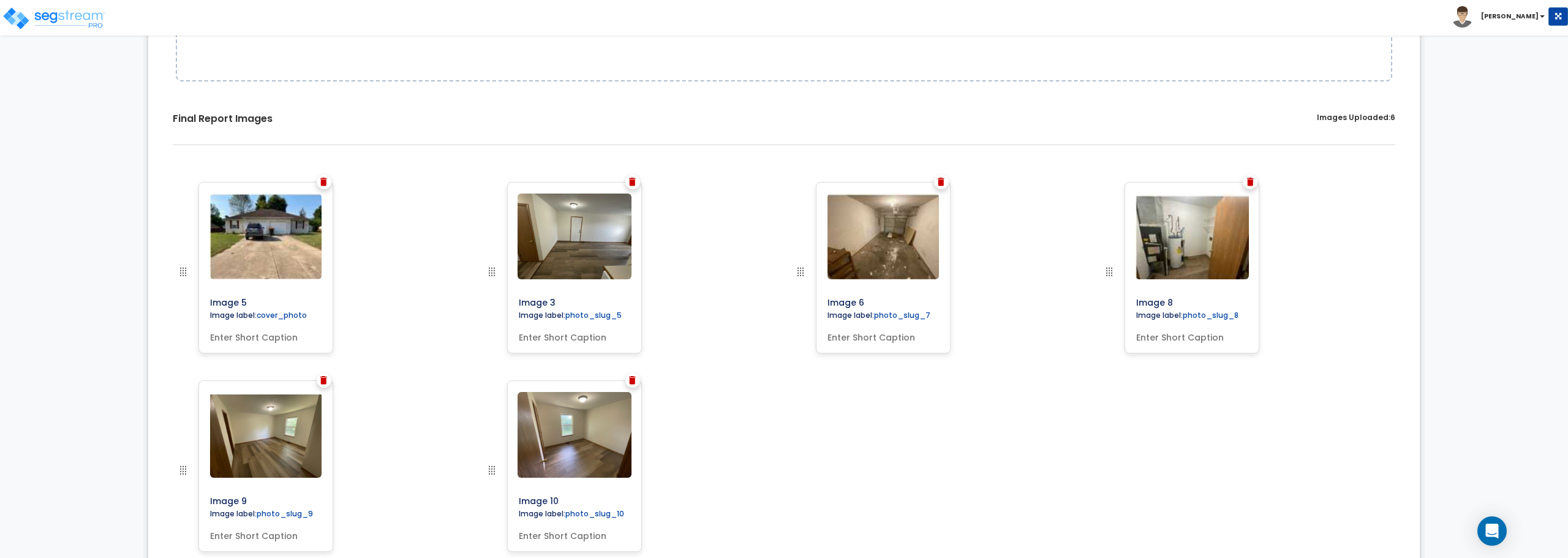
click at [323, 179] on img at bounding box center [324, 182] width 7 height 9
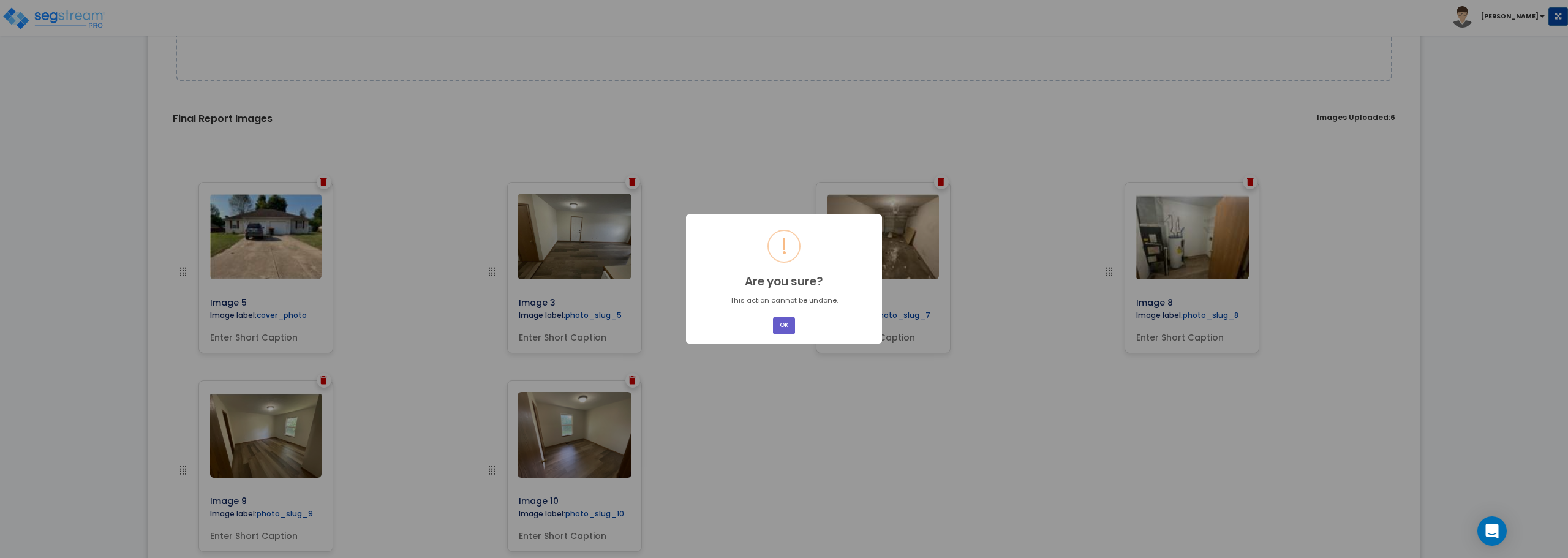
click at [784, 325] on button "OK" at bounding box center [784, 325] width 22 height 17
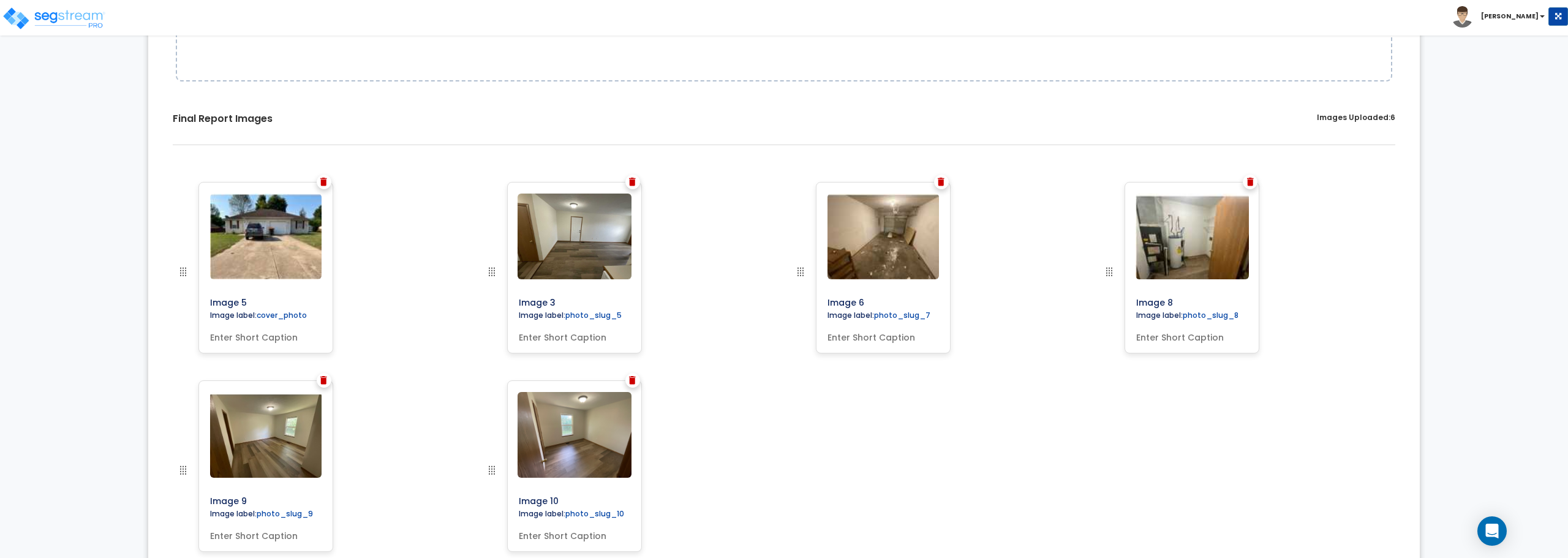
click at [316, 179] on div "Image 5 Image label: cover_photo Image 3 Image 6" at bounding box center [784, 380] width 1253 height 415
click at [329, 185] on div at bounding box center [324, 182] width 15 height 15
click at [321, 182] on img at bounding box center [324, 182] width 7 height 9
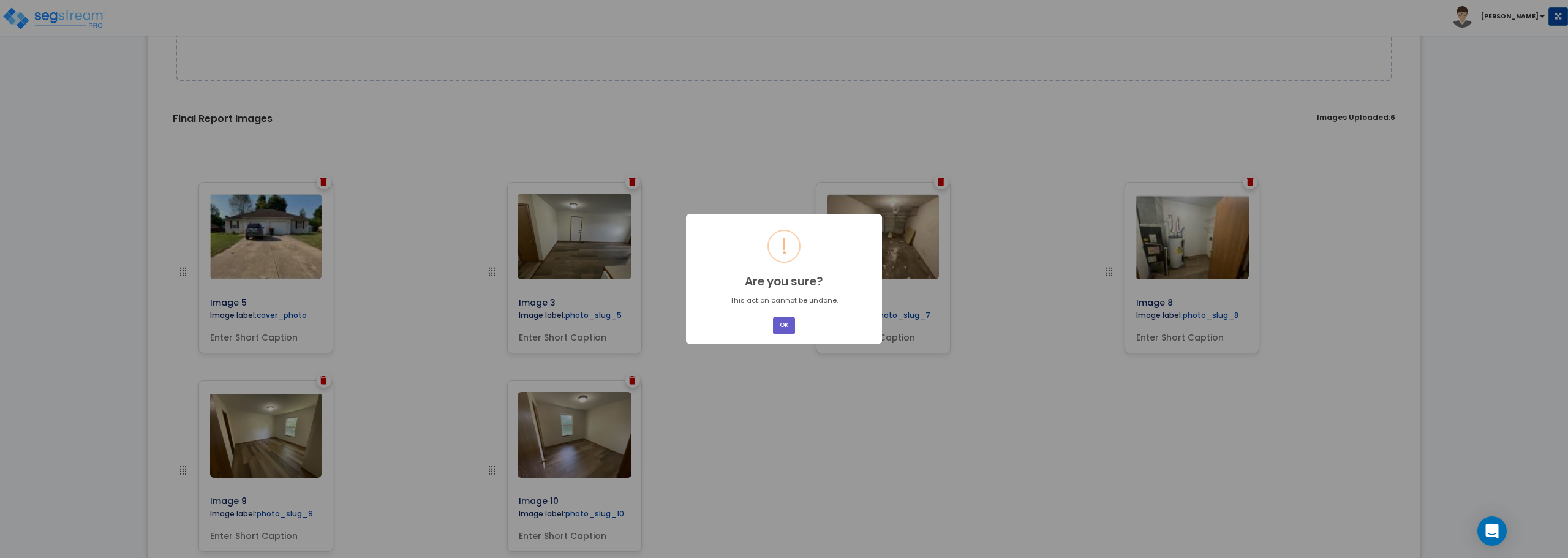
click at [783, 328] on button "OK" at bounding box center [784, 325] width 22 height 17
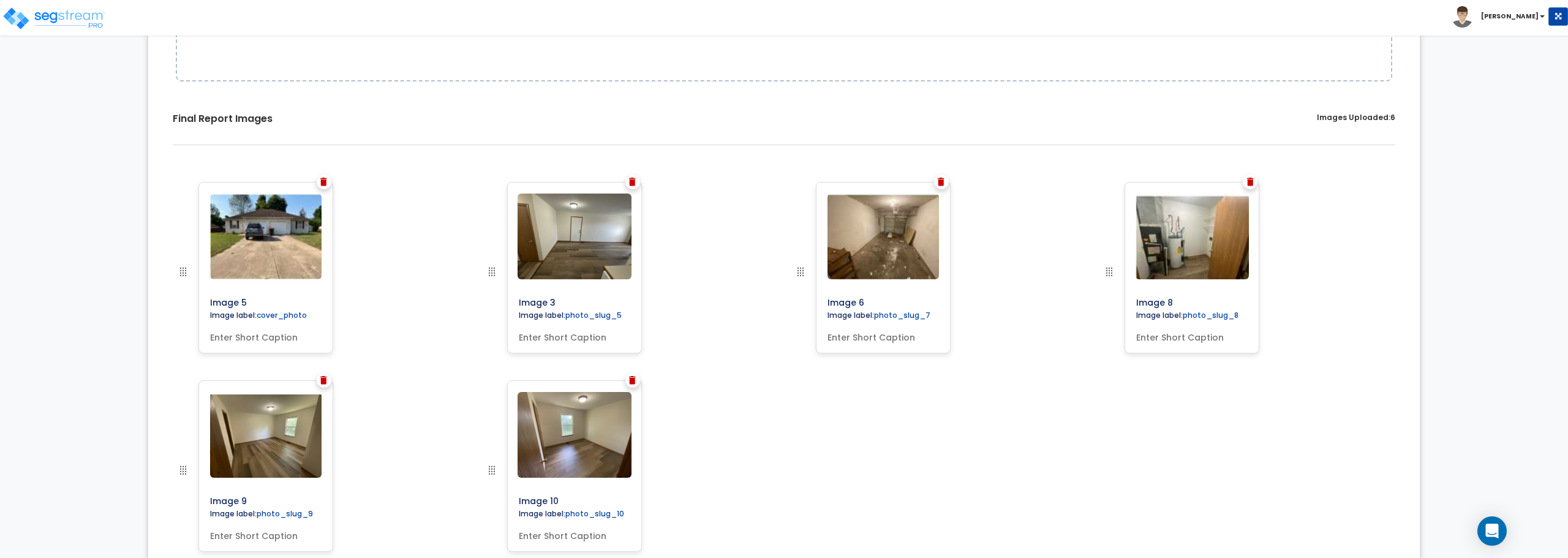
click at [320, 183] on div at bounding box center [324, 182] width 15 height 15
click at [324, 182] on img at bounding box center [324, 182] width 7 height 9
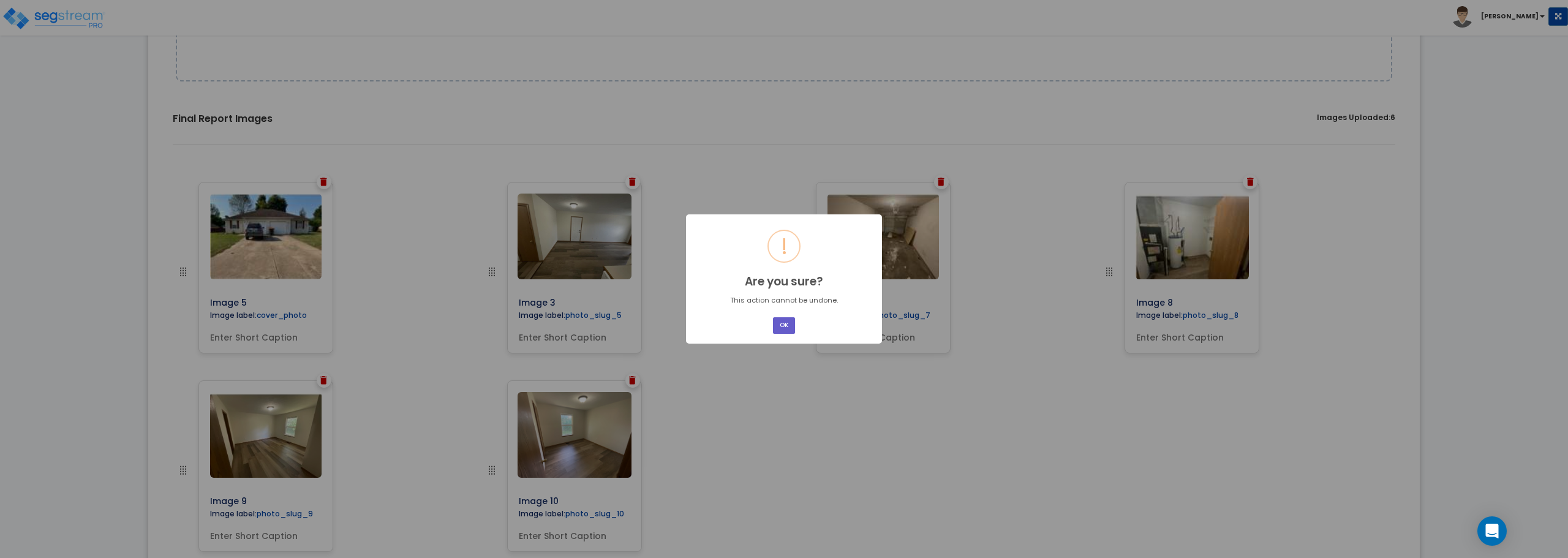
click at [790, 322] on button "OK" at bounding box center [784, 325] width 22 height 17
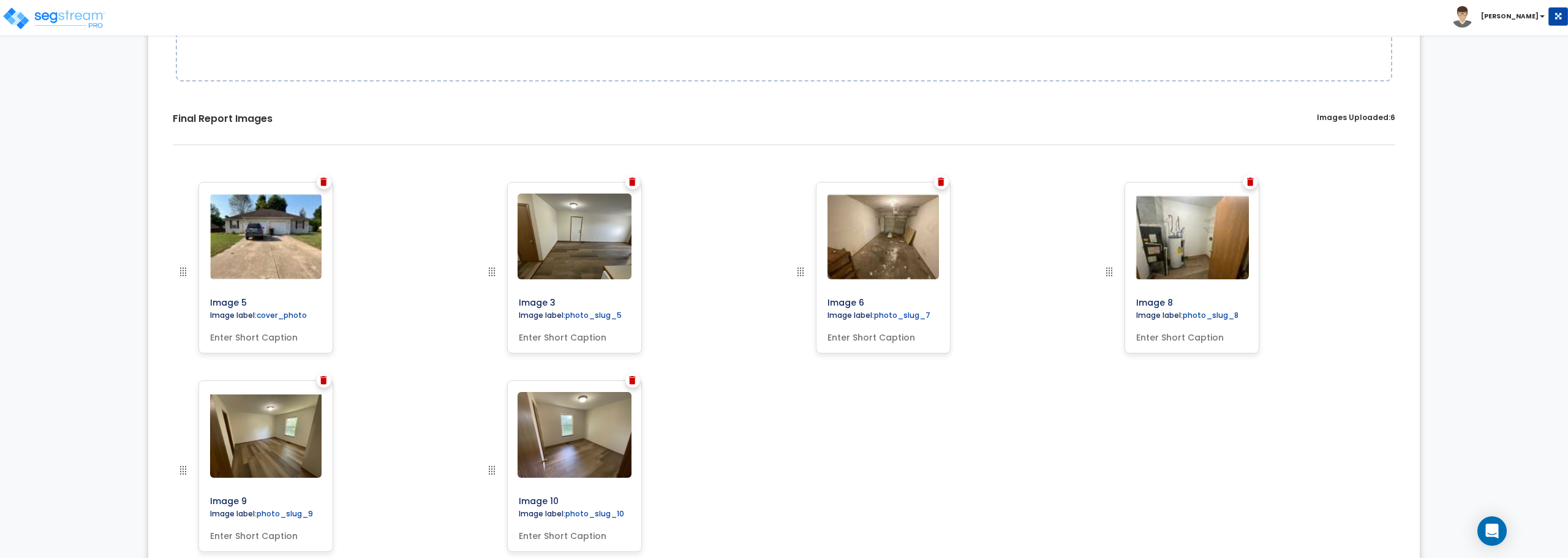
click at [323, 181] on img at bounding box center [324, 182] width 7 height 9
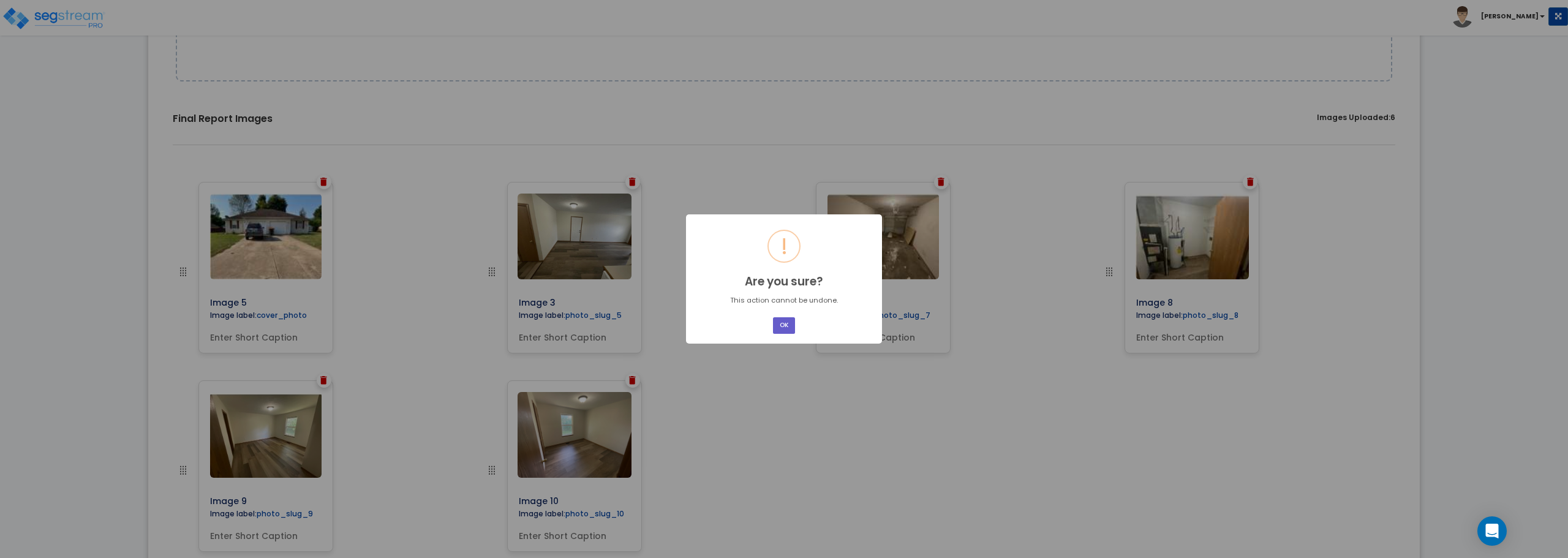
click at [787, 326] on button "OK" at bounding box center [784, 325] width 22 height 17
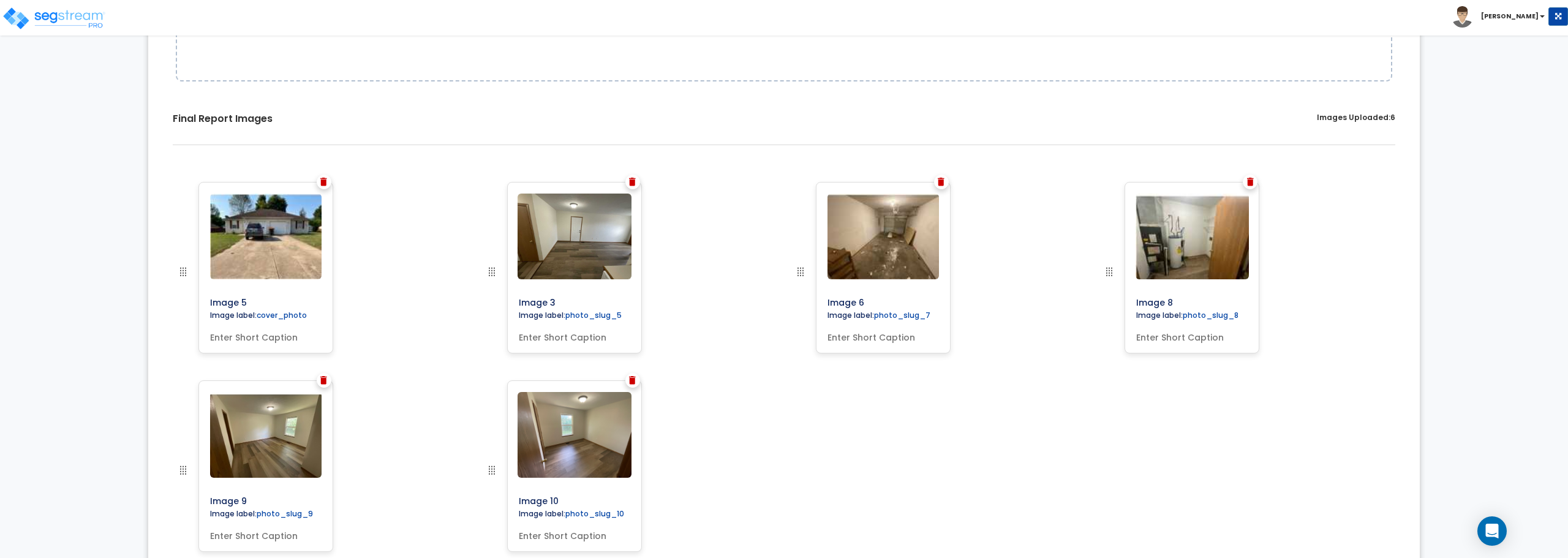
click at [323, 180] on img at bounding box center [324, 182] width 7 height 9
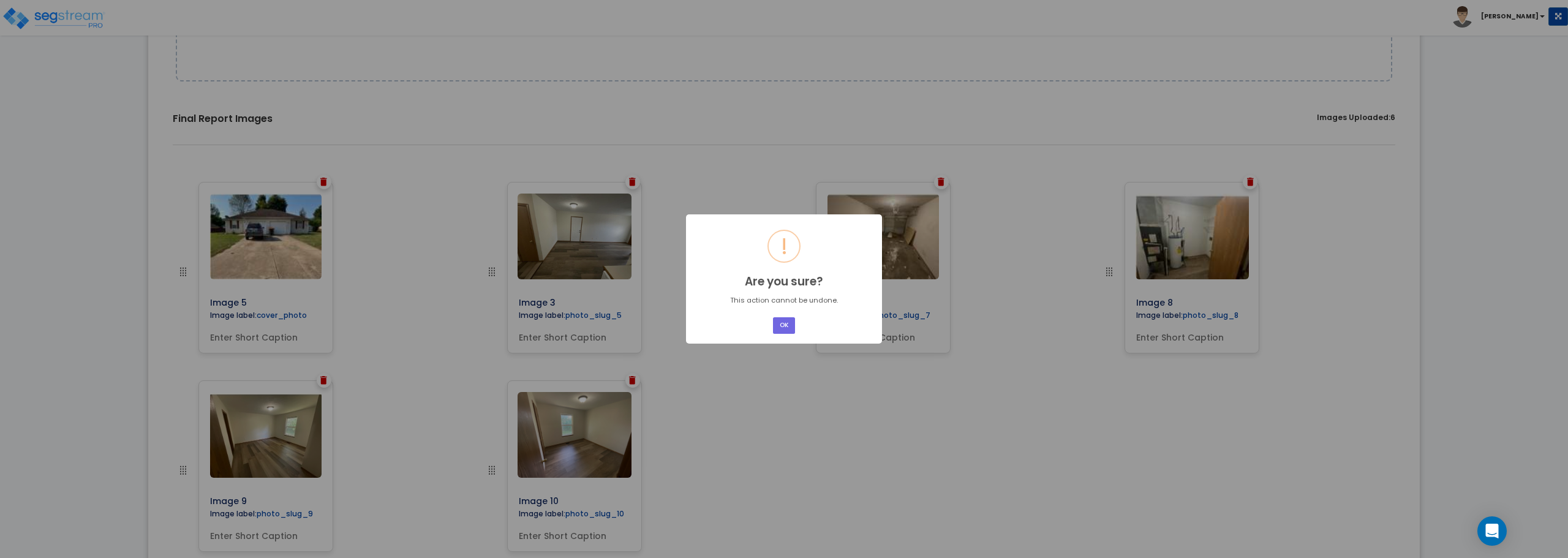
drag, startPoint x: 789, startPoint y: 328, endPoint x: 745, endPoint y: 318, distance: 45.1
click at [789, 328] on button "OK" at bounding box center [784, 325] width 22 height 17
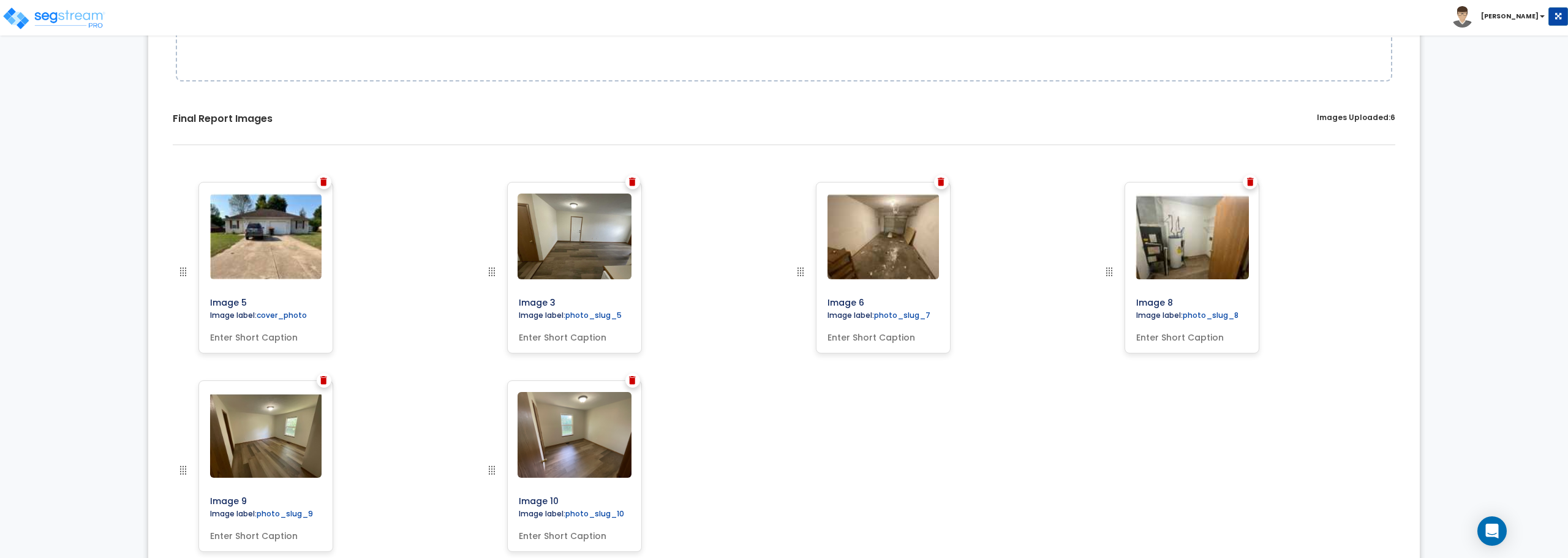
click at [322, 180] on img at bounding box center [324, 182] width 7 height 9
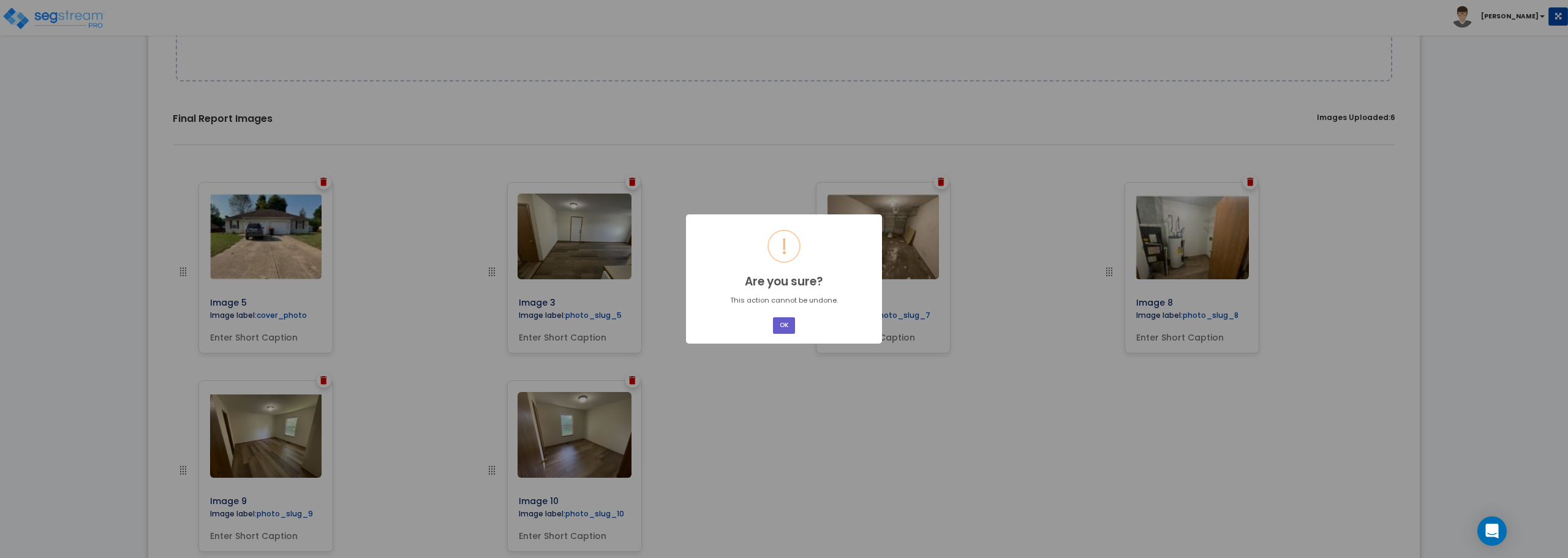
click at [782, 325] on button "OK" at bounding box center [784, 325] width 22 height 17
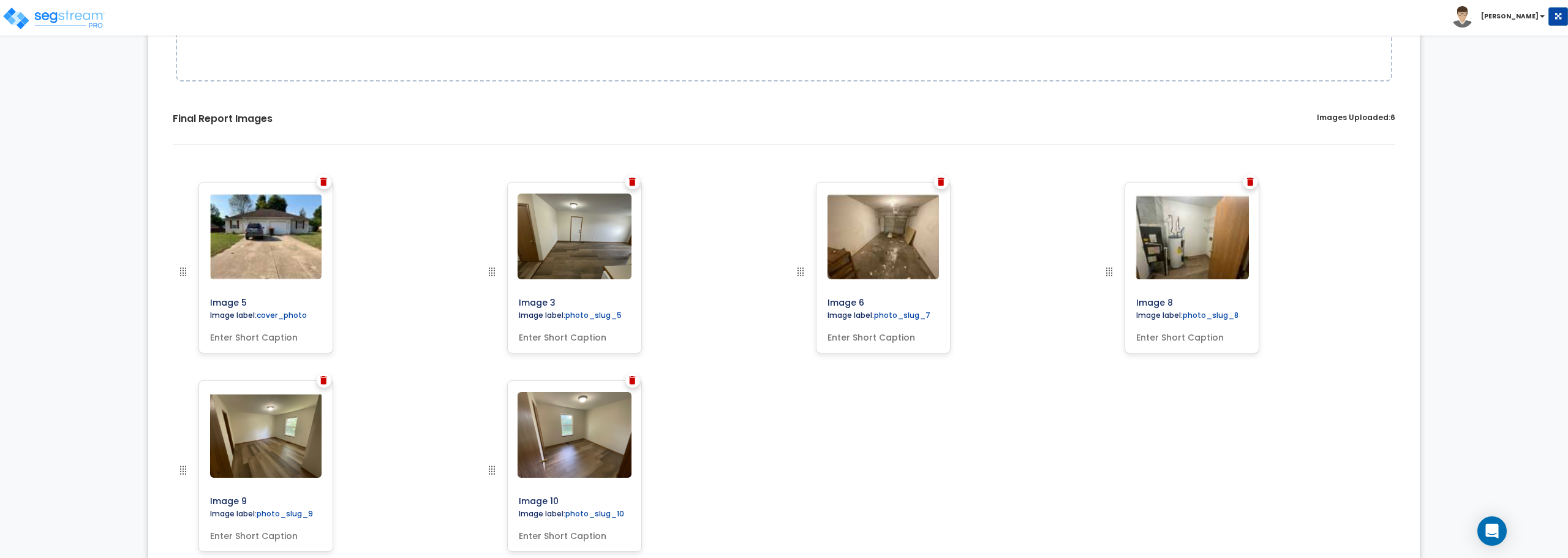
click at [639, 182] on div at bounding box center [633, 182] width 15 height 15
click at [634, 180] on img at bounding box center [632, 182] width 7 height 9
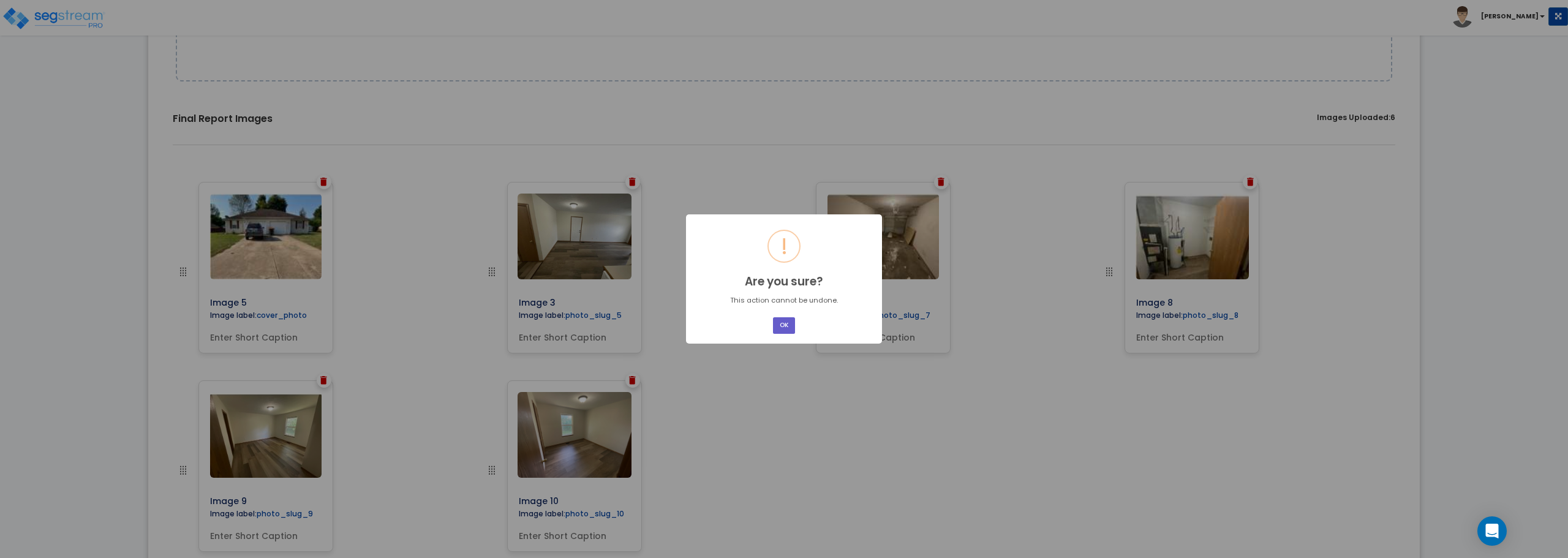
click at [777, 327] on button "OK" at bounding box center [784, 325] width 22 height 17
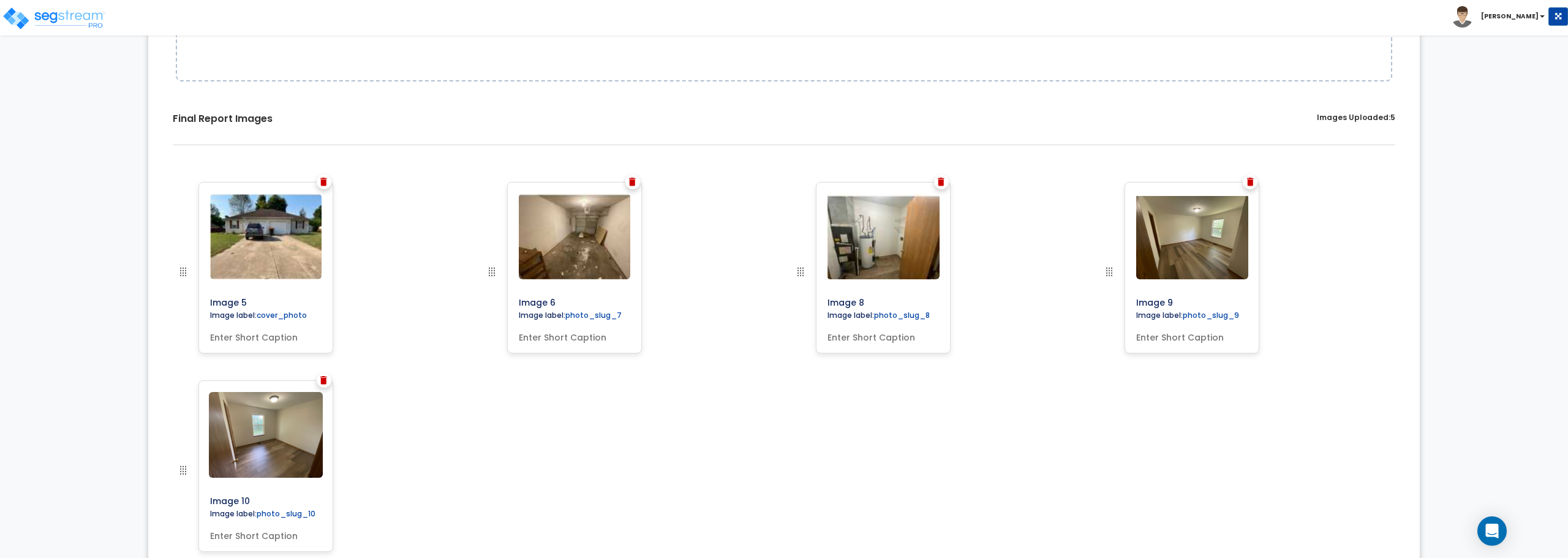
click at [634, 184] on img at bounding box center [632, 182] width 7 height 9
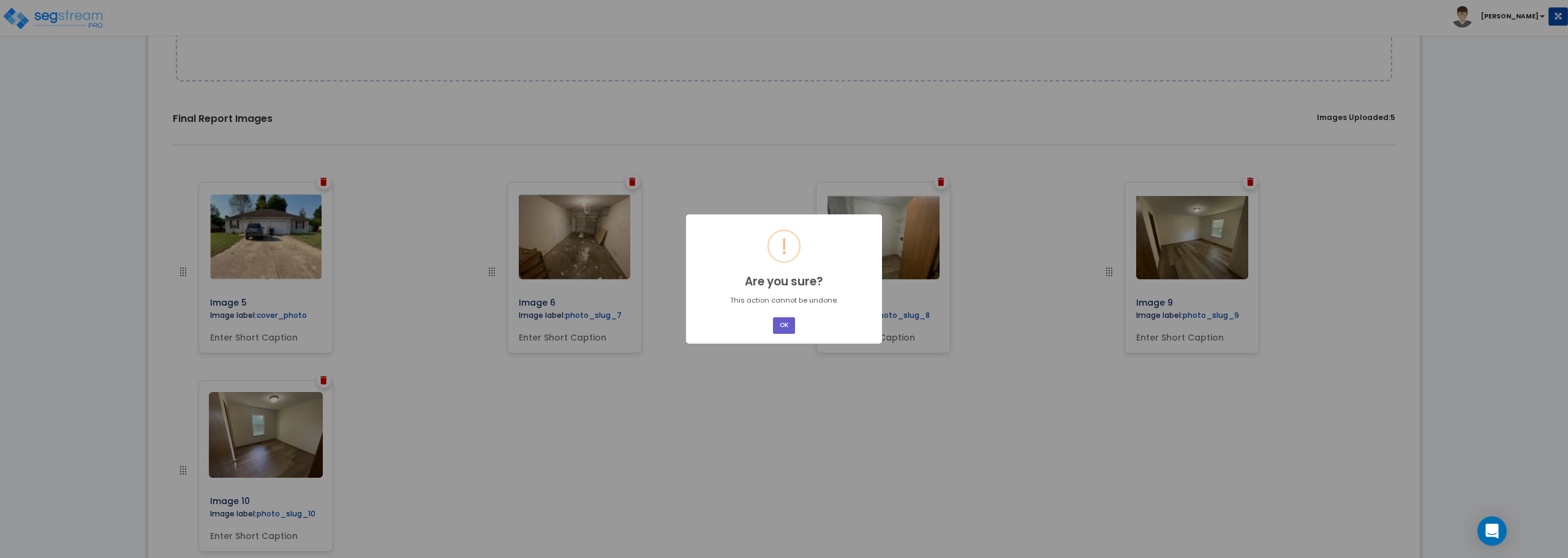
click at [788, 326] on button "OK" at bounding box center [784, 325] width 22 height 17
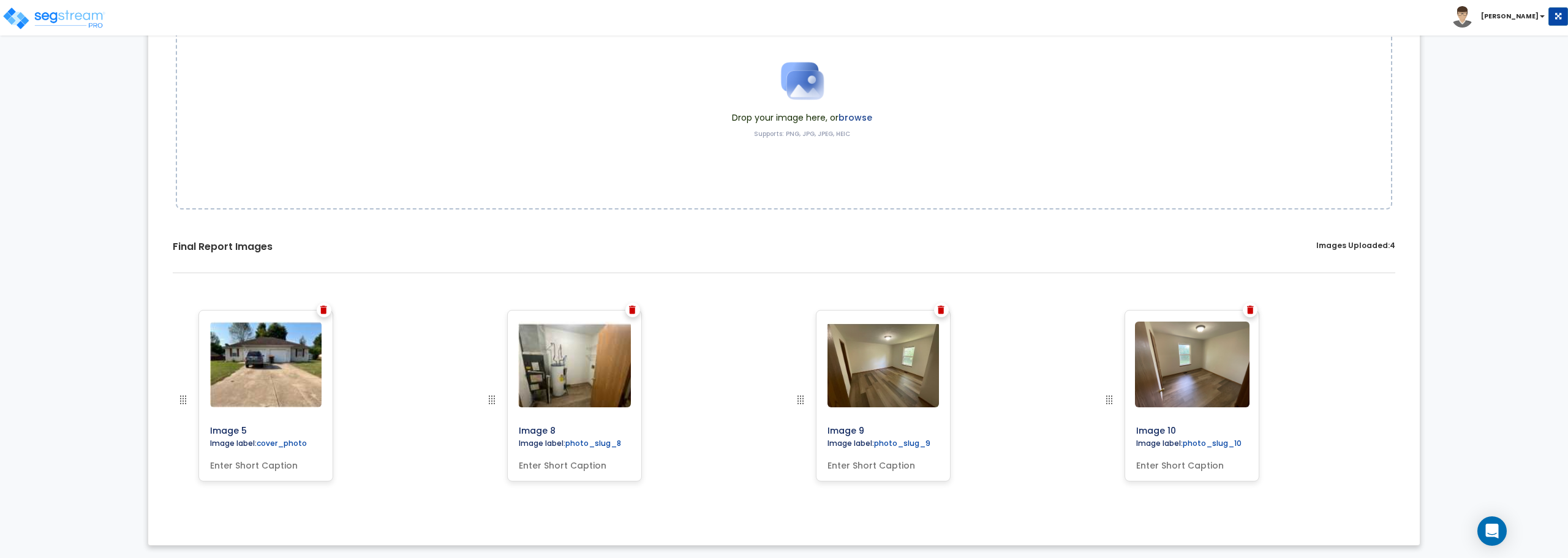
scroll to position [178, 0]
click at [636, 310] on div at bounding box center [633, 310] width 15 height 15
click at [633, 306] on img at bounding box center [632, 310] width 7 height 9
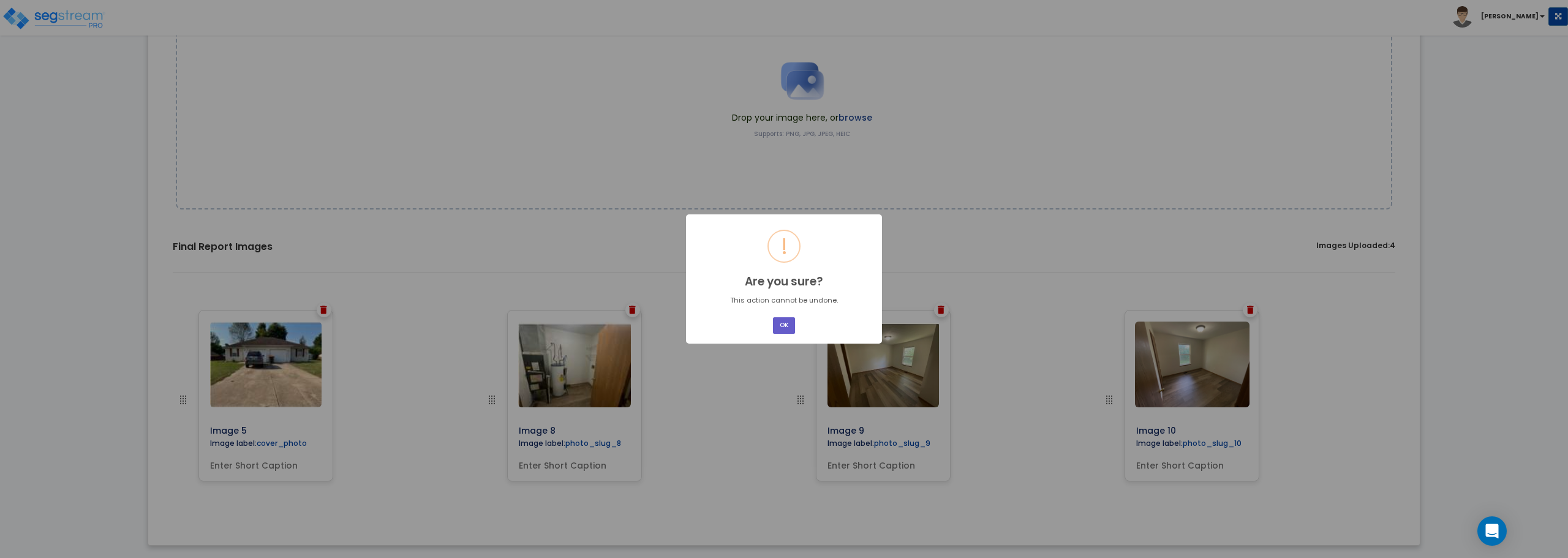
click at [782, 328] on button "OK" at bounding box center [784, 325] width 22 height 17
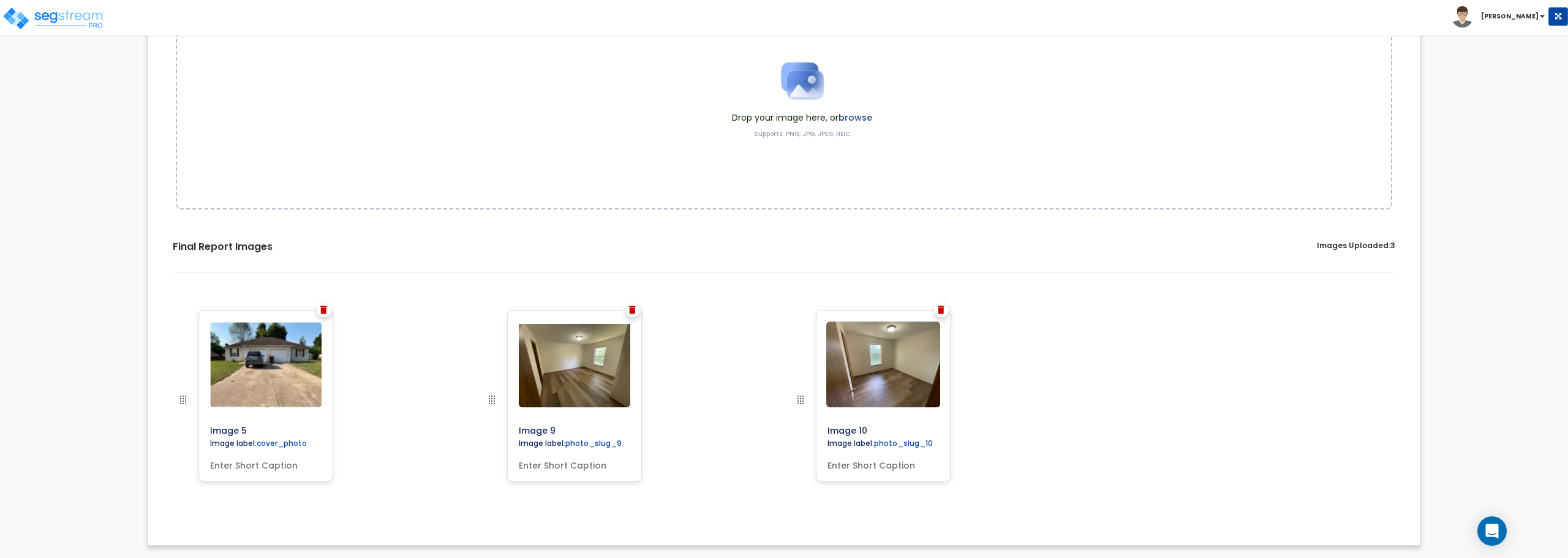
click at [937, 305] on div at bounding box center [942, 310] width 15 height 15
click at [942, 312] on img at bounding box center [942, 310] width 7 height 9
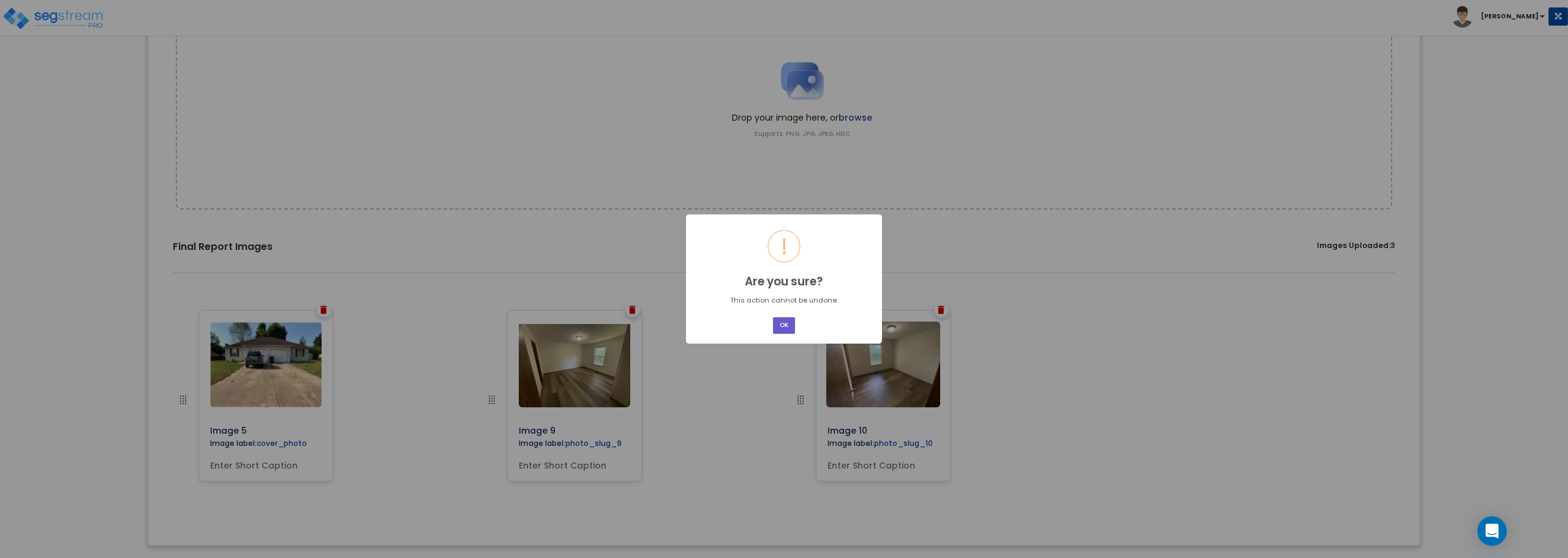
click at [787, 332] on button "OK" at bounding box center [784, 325] width 22 height 17
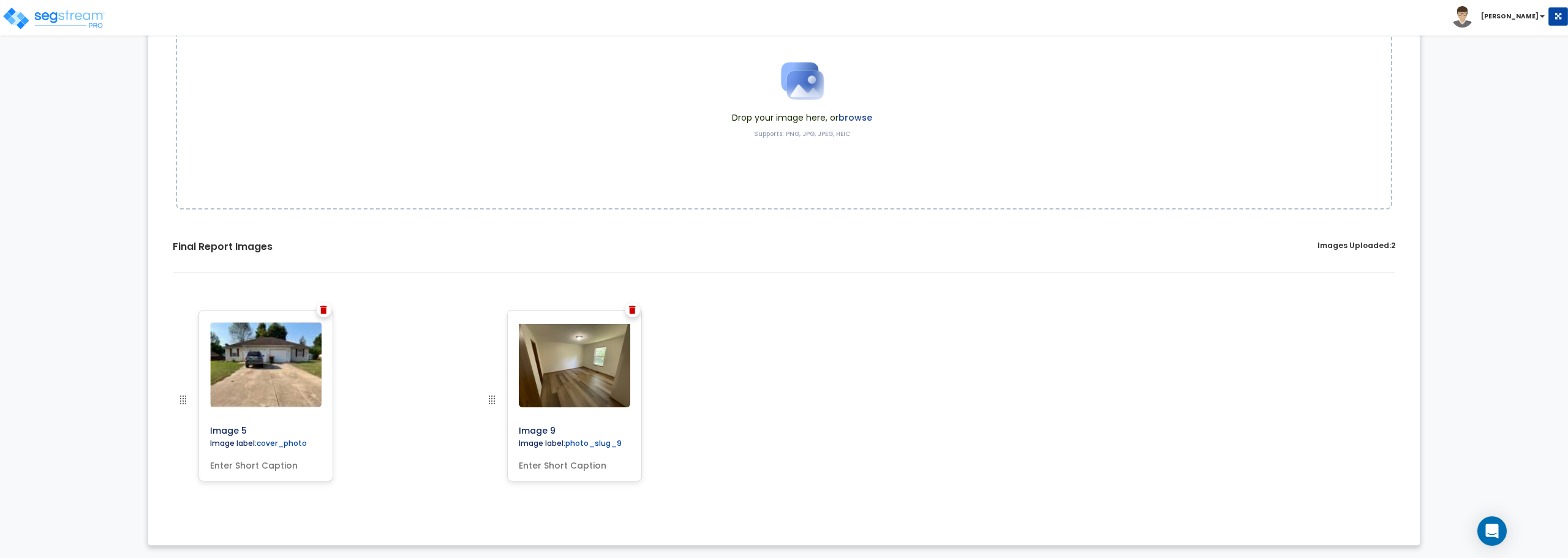
click at [630, 311] on img at bounding box center [632, 310] width 7 height 9
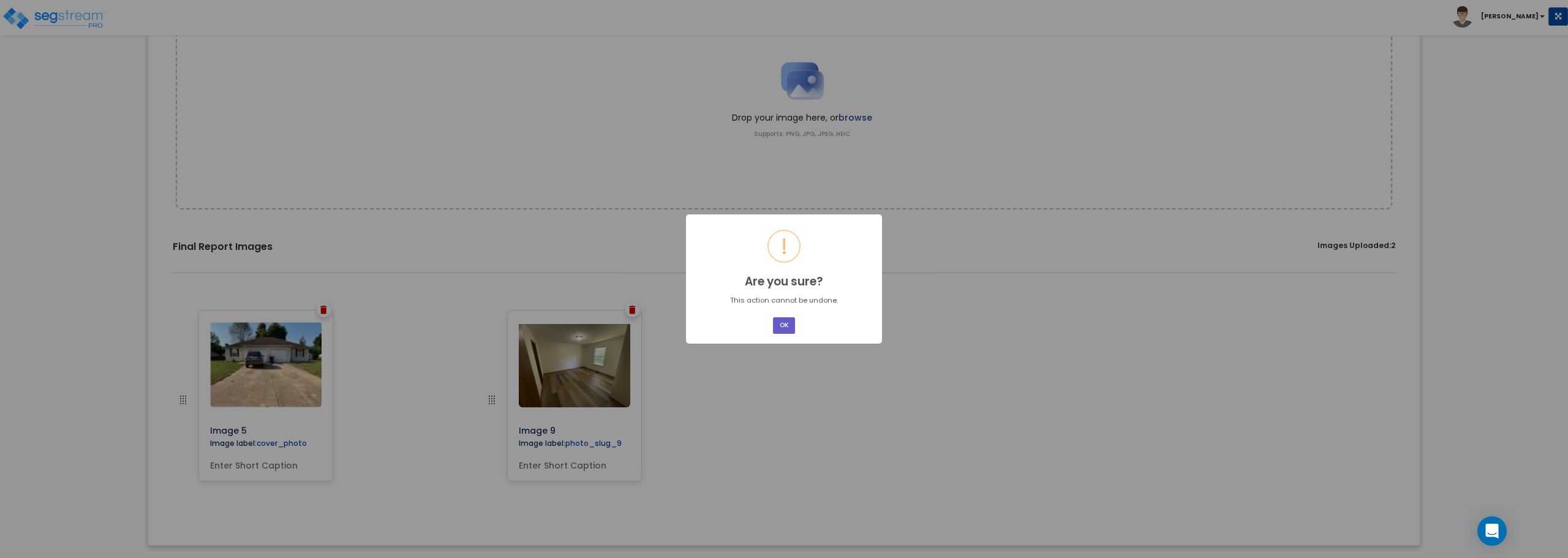
click at [779, 325] on button "OK" at bounding box center [784, 325] width 22 height 17
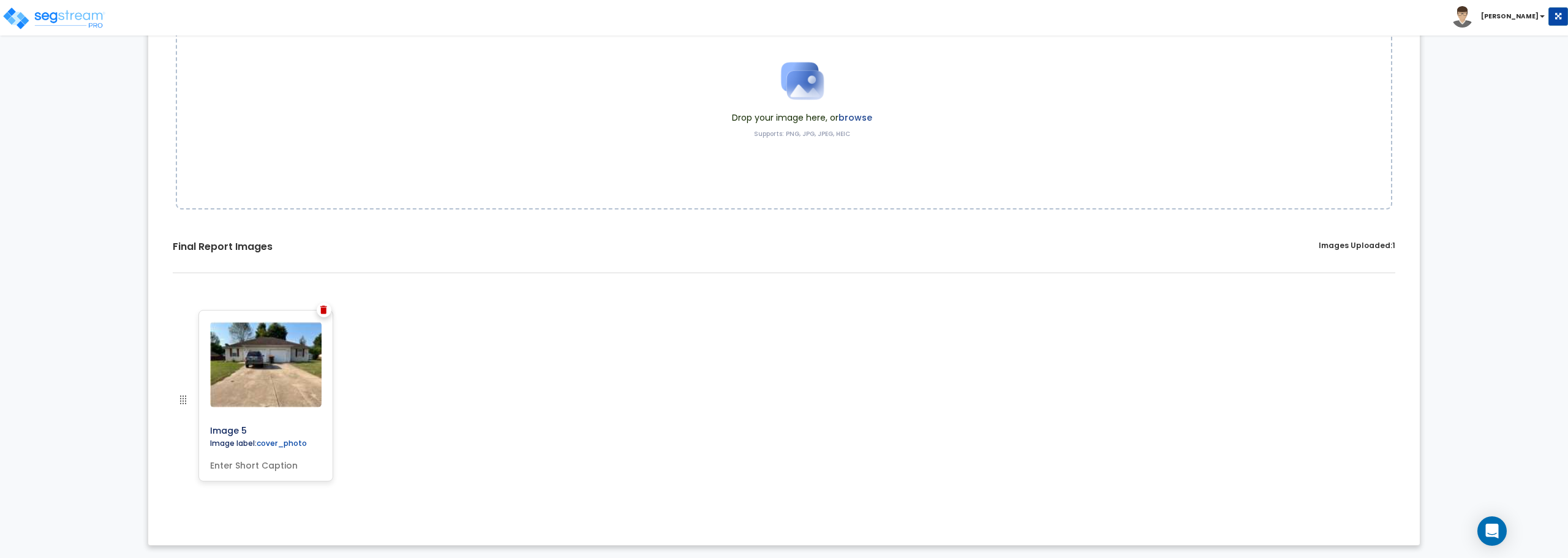
click at [327, 313] on img at bounding box center [324, 310] width 7 height 9
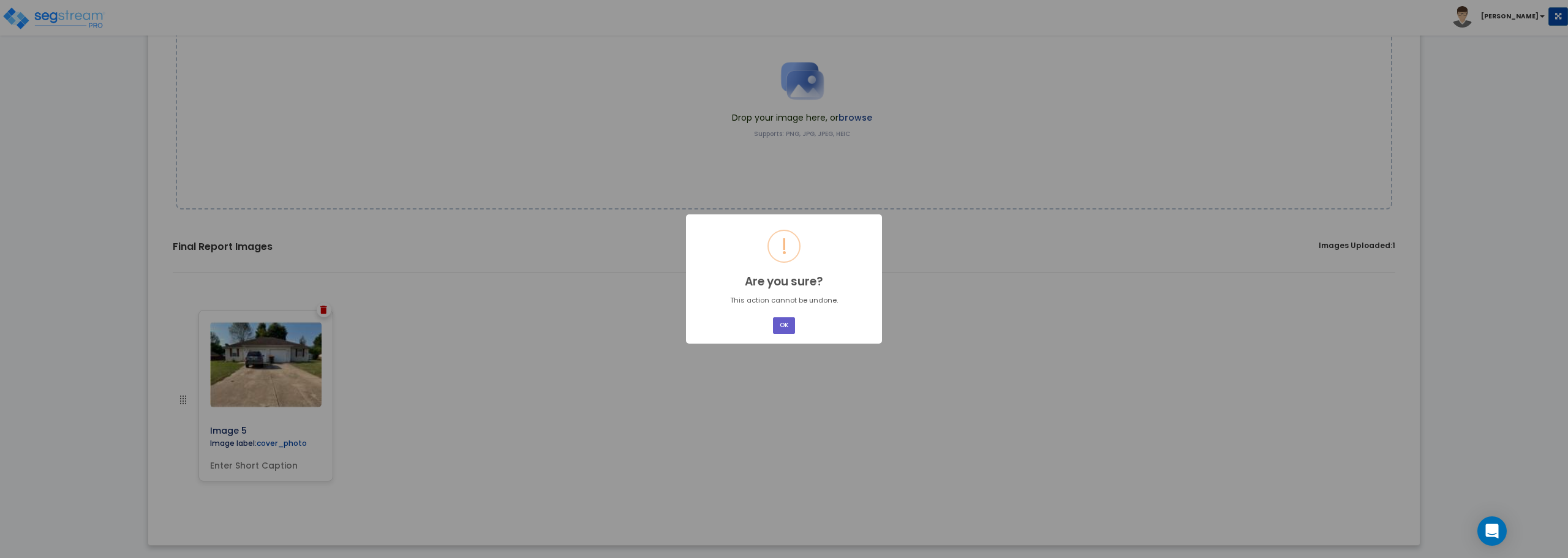
click at [783, 331] on button "OK" at bounding box center [784, 325] width 22 height 17
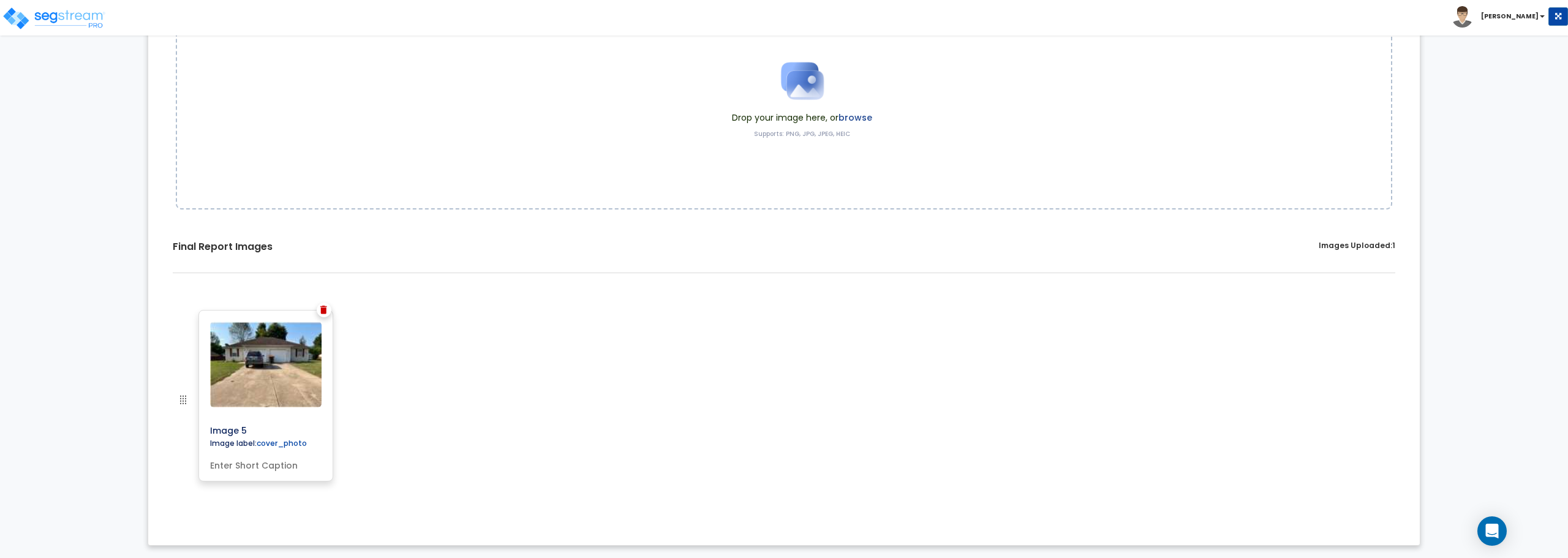
click at [277, 409] on div at bounding box center [266, 364] width 121 height 96
click at [329, 306] on div at bounding box center [324, 310] width 15 height 15
drag, startPoint x: 317, startPoint y: 345, endPoint x: 271, endPoint y: 322, distance: 51.4
click at [271, 322] on img at bounding box center [266, 364] width 112 height 85
click at [323, 312] on img at bounding box center [324, 310] width 7 height 9
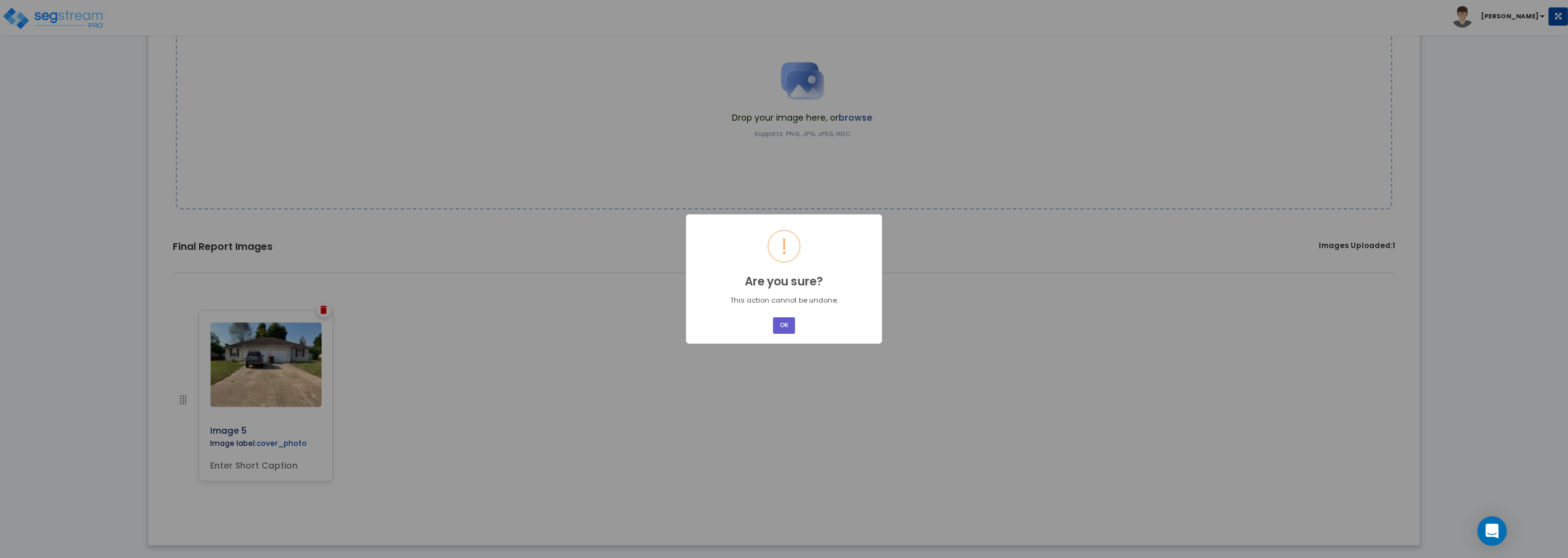
click at [785, 324] on button "OK" at bounding box center [784, 325] width 22 height 17
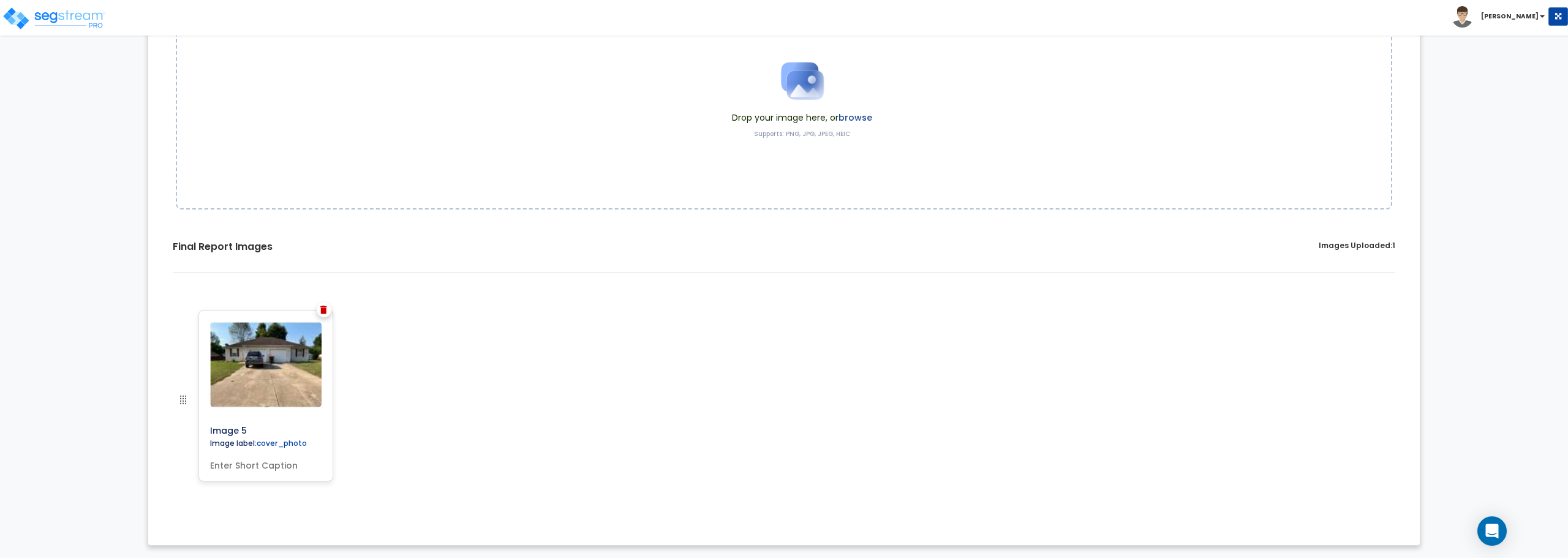
click at [195, 344] on div at bounding box center [212, 409] width 73 height 199
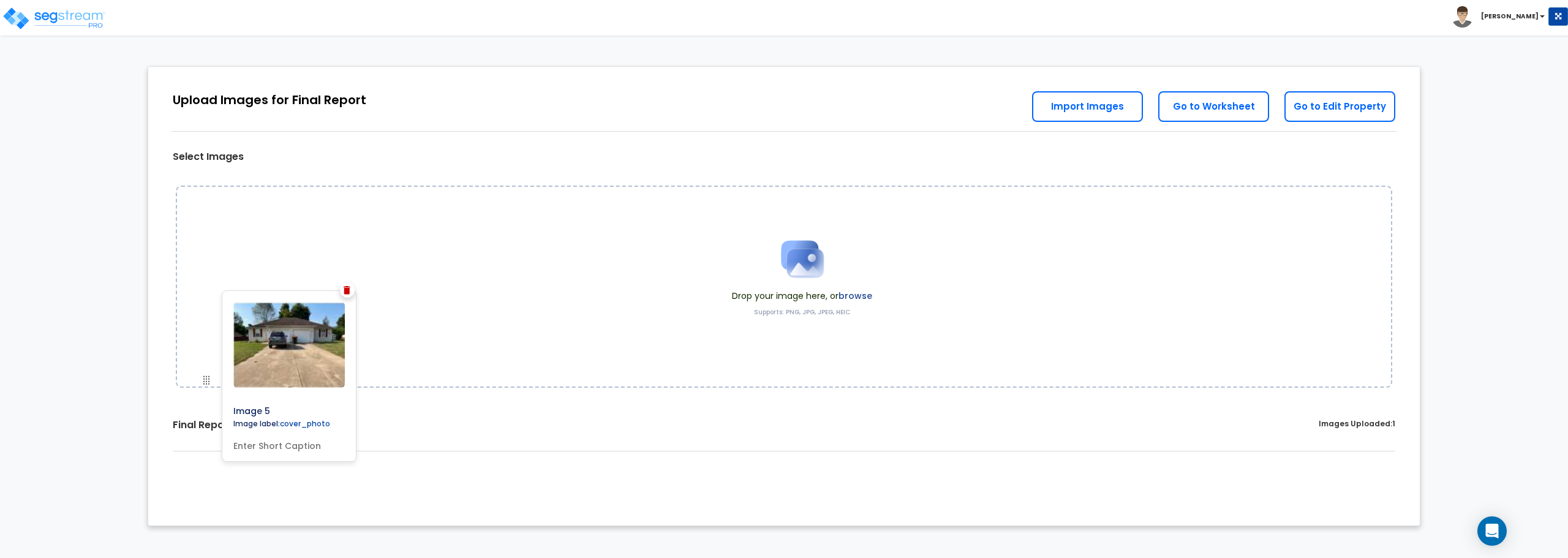
scroll to position [0, 0]
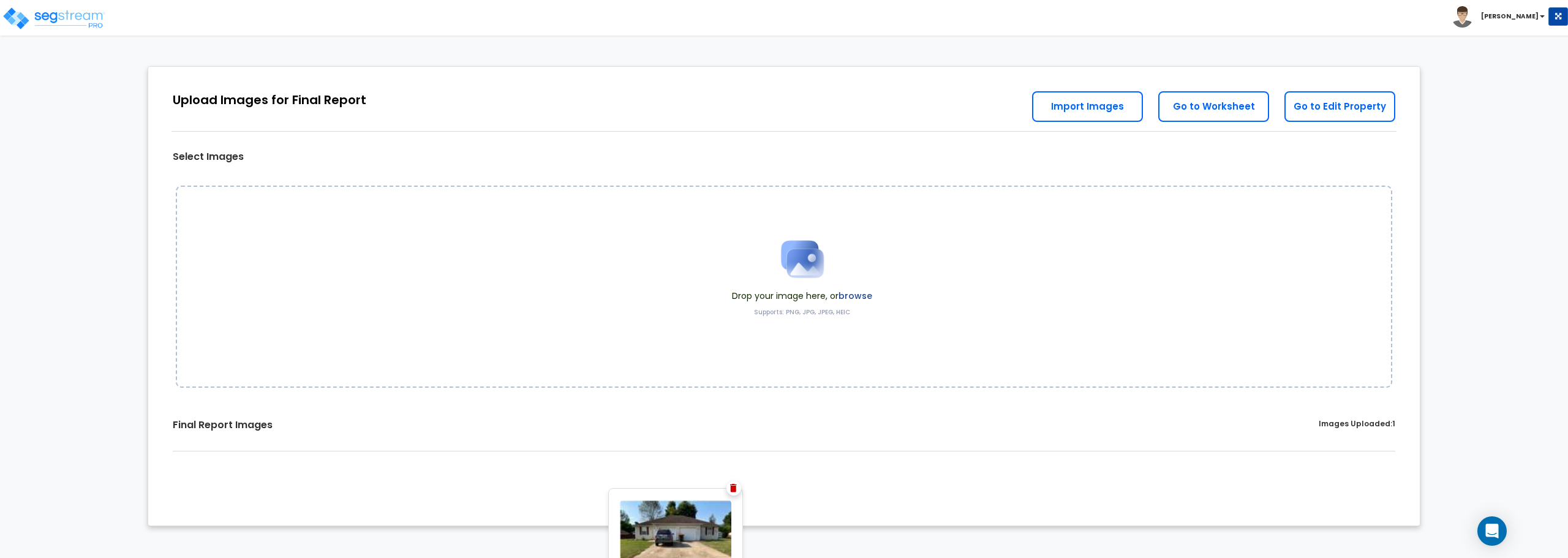
drag, startPoint x: 182, startPoint y: 398, endPoint x: 592, endPoint y: 330, distance: 415.6
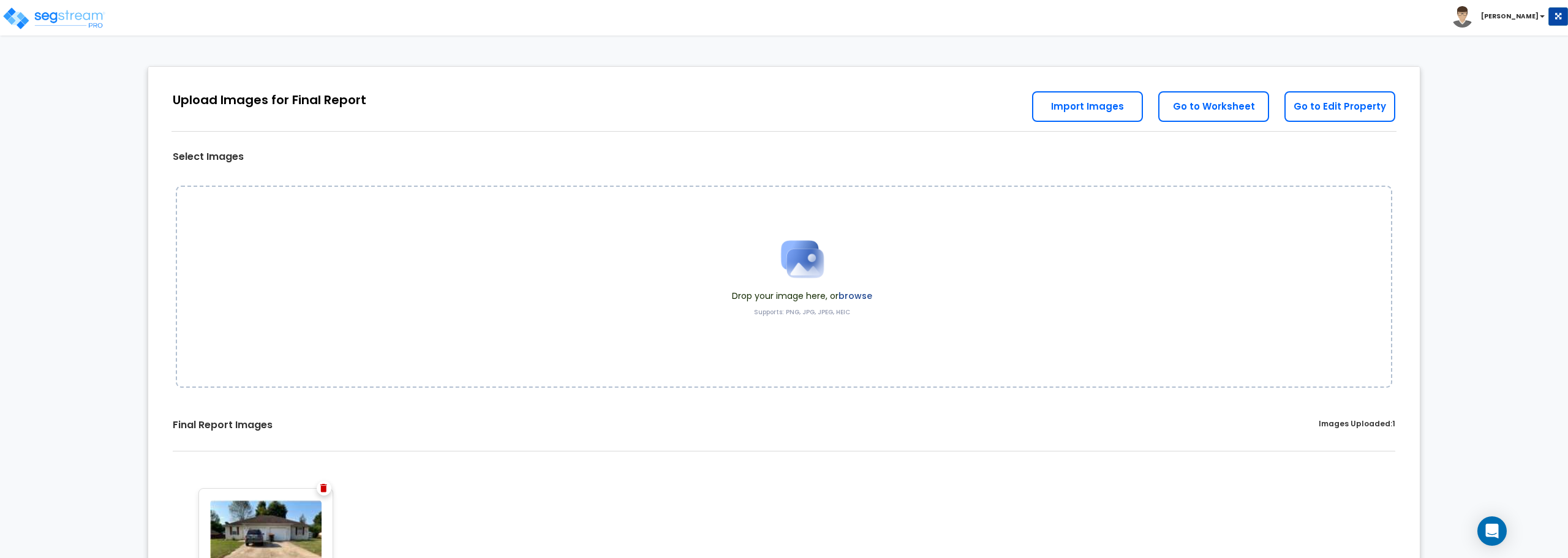
click at [325, 483] on div at bounding box center [324, 488] width 15 height 15
click at [324, 485] on img at bounding box center [324, 488] width 7 height 9
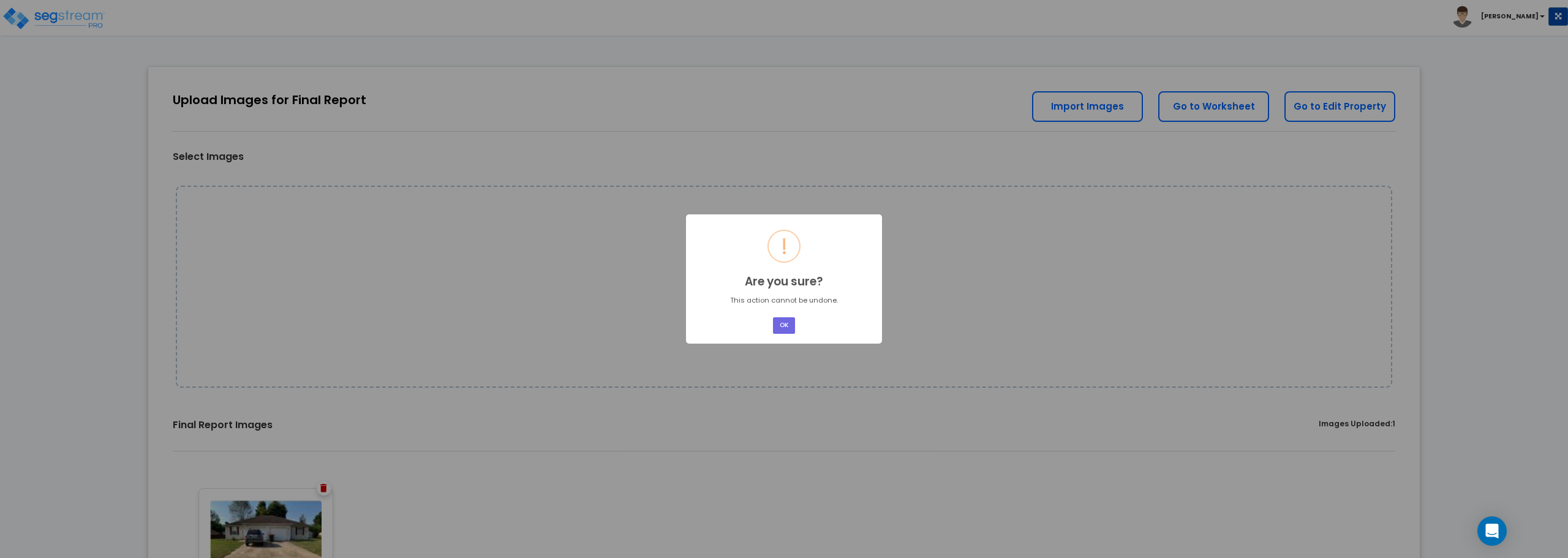
click at [773, 317] on button "OK" at bounding box center [784, 325] width 22 height 17
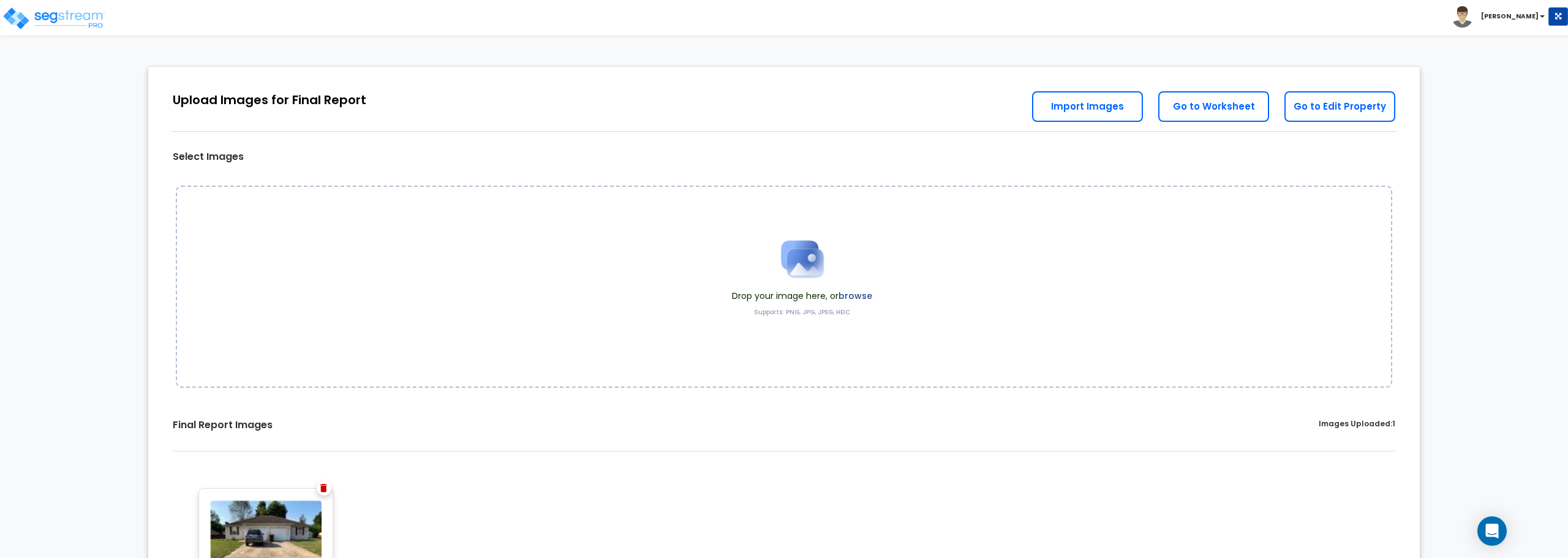
click at [269, 513] on img at bounding box center [266, 542] width 112 height 85
click at [322, 490] on img at bounding box center [324, 488] width 7 height 9
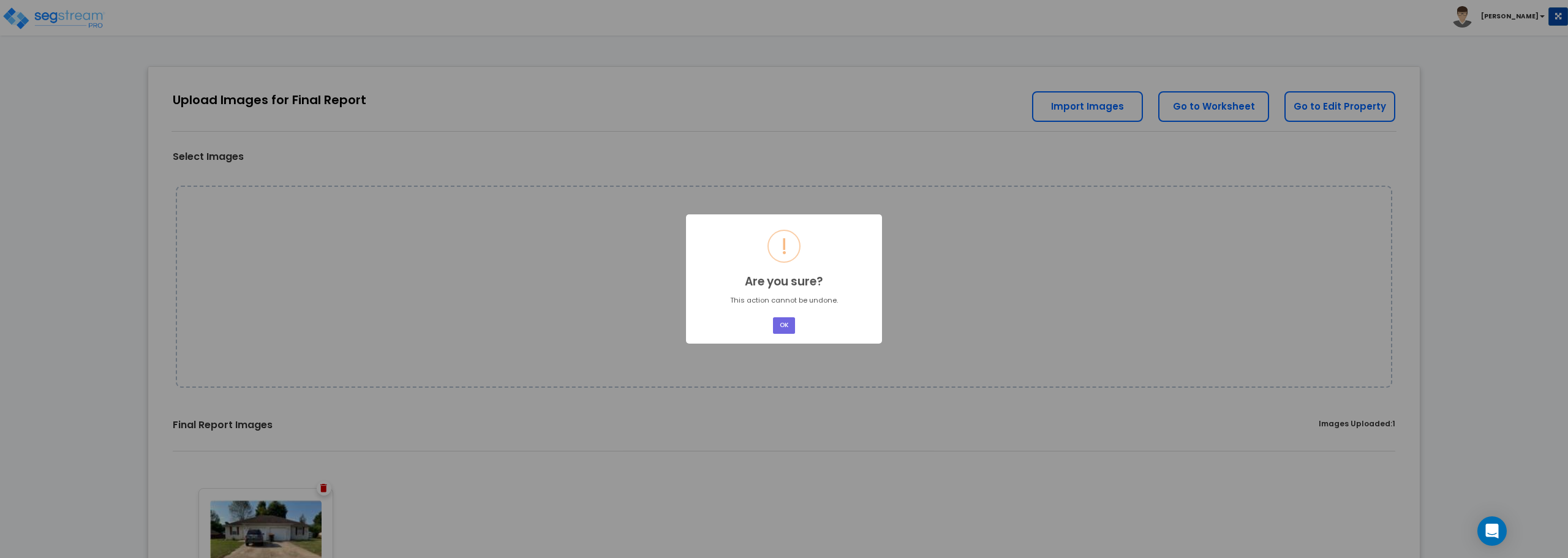
click at [795, 322] on div "OK No Cancel" at bounding box center [784, 325] width 26 height 20
click at [779, 325] on button "OK" at bounding box center [784, 325] width 22 height 17
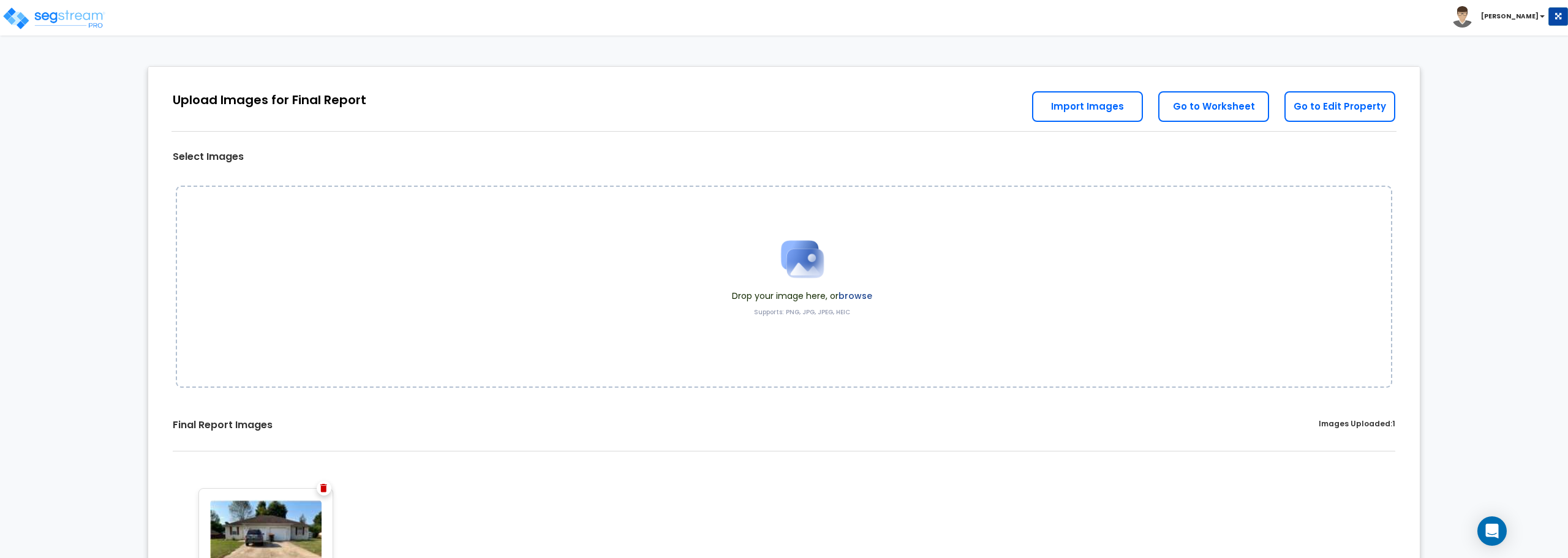
click at [791, 251] on img at bounding box center [802, 258] width 61 height 61
click at [1113, 122] on div "Go to Edit Property Go to Worksheet Import Images" at bounding box center [1222, 105] width 379 height 65
click at [1111, 103] on link "Import Images" at bounding box center [1088, 106] width 111 height 30
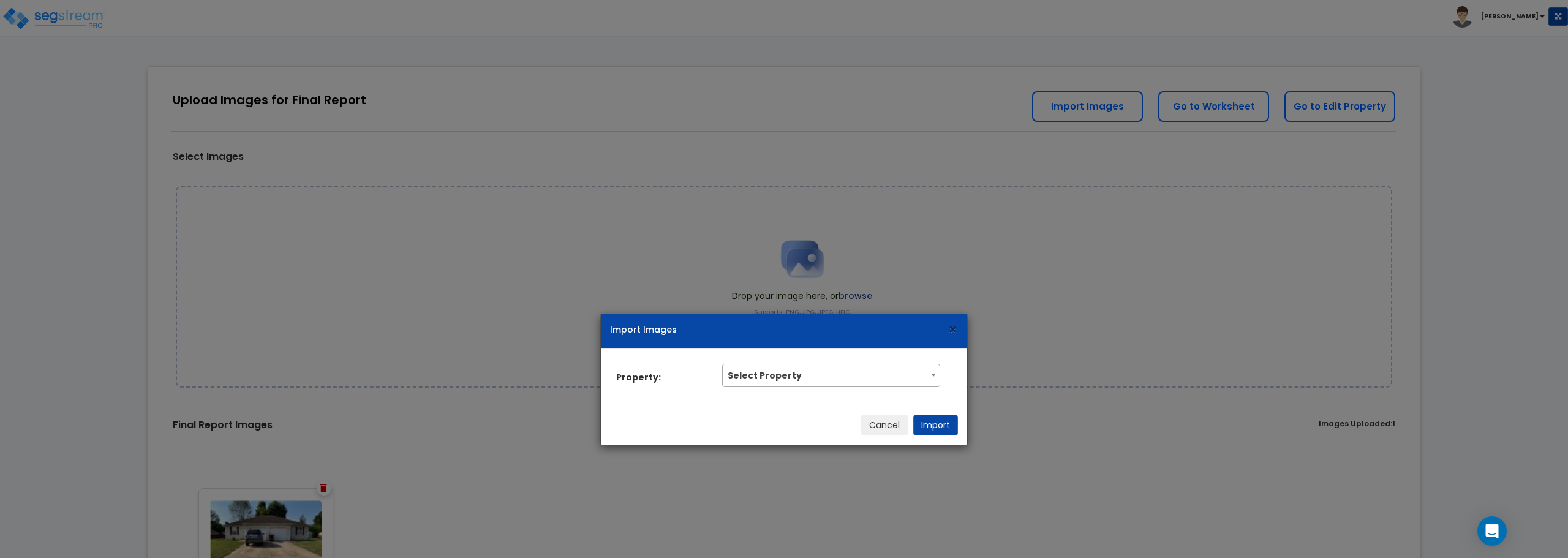
click at [956, 325] on span "×" at bounding box center [952, 330] width 10 height 22
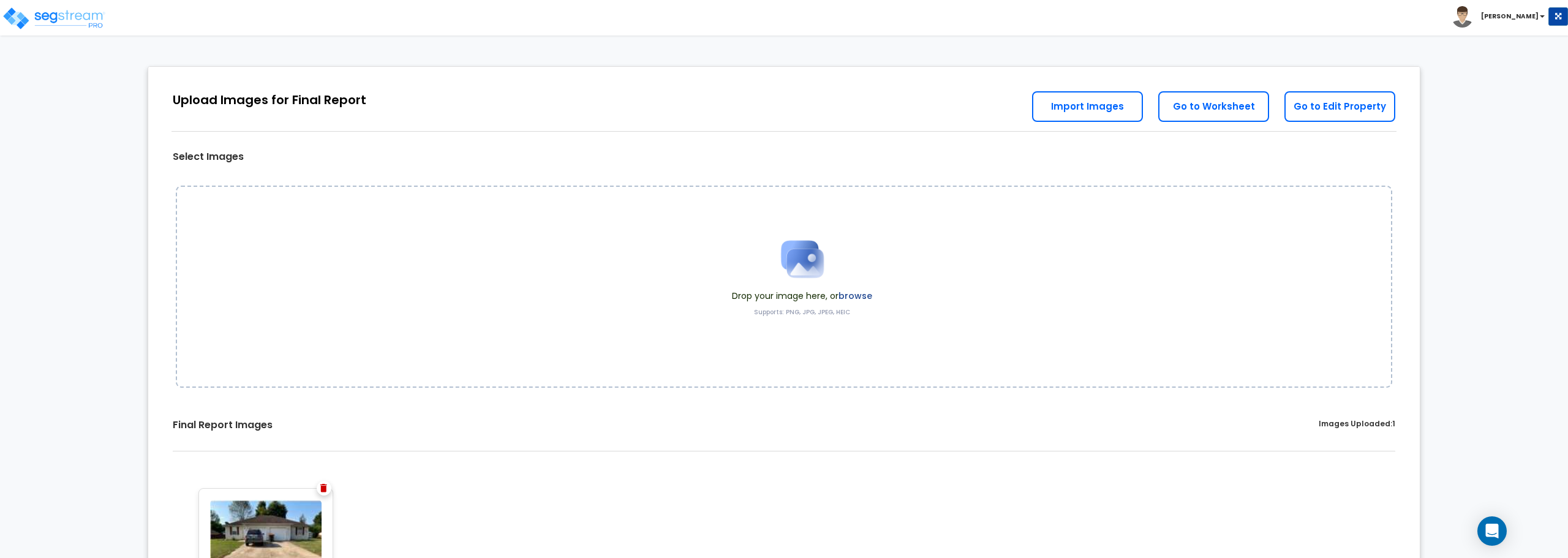
click at [321, 489] on img at bounding box center [324, 488] width 7 height 9
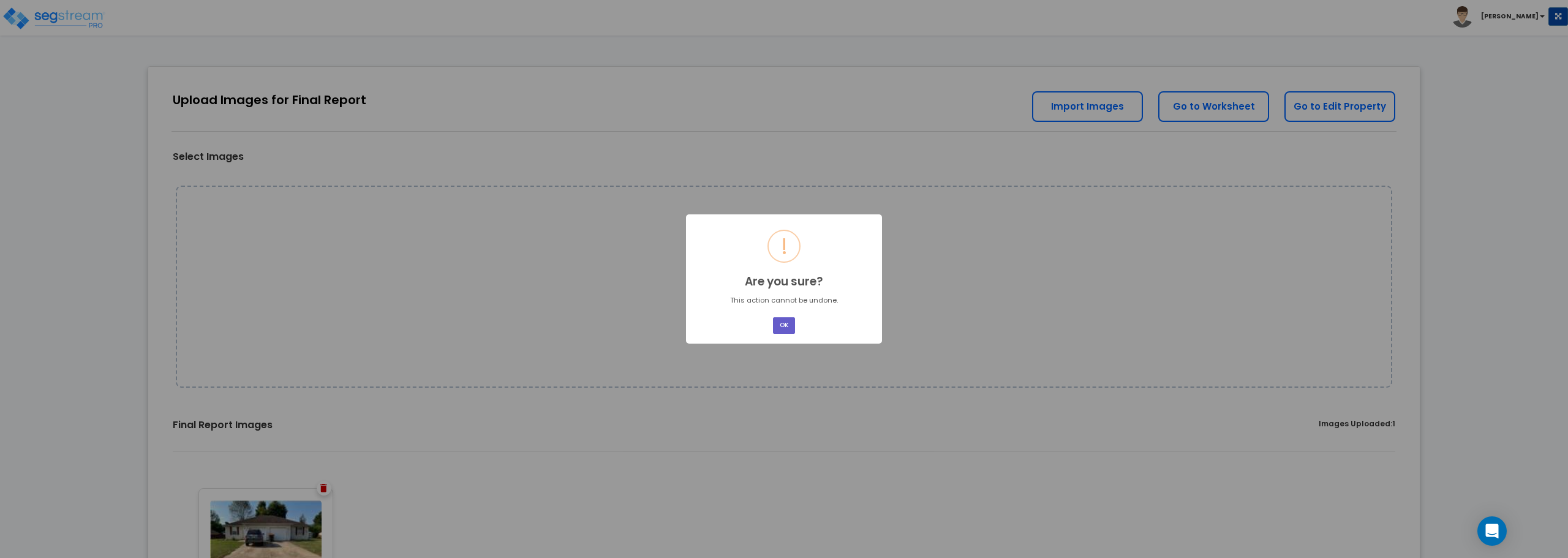
click at [785, 324] on button "OK" at bounding box center [784, 325] width 22 height 17
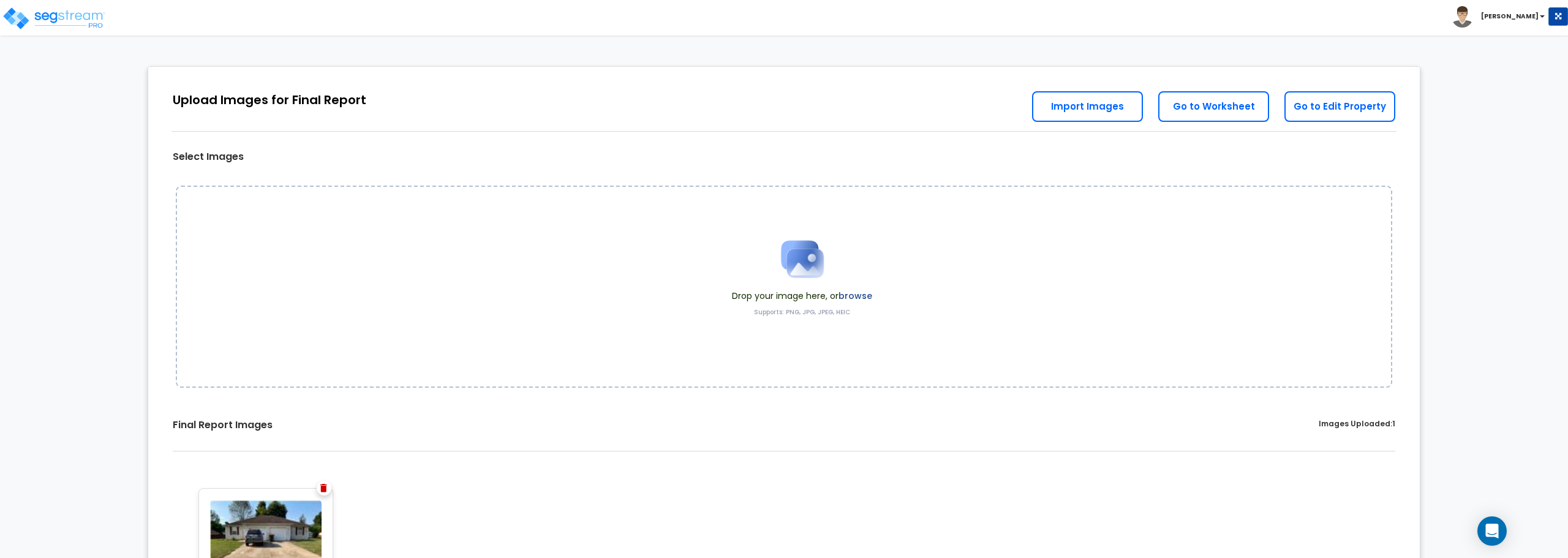
click at [888, 205] on div "Drop your image here, or browse Supports: PNG, JPG, JPEG, HEIC" at bounding box center [784, 287] width 1216 height 202
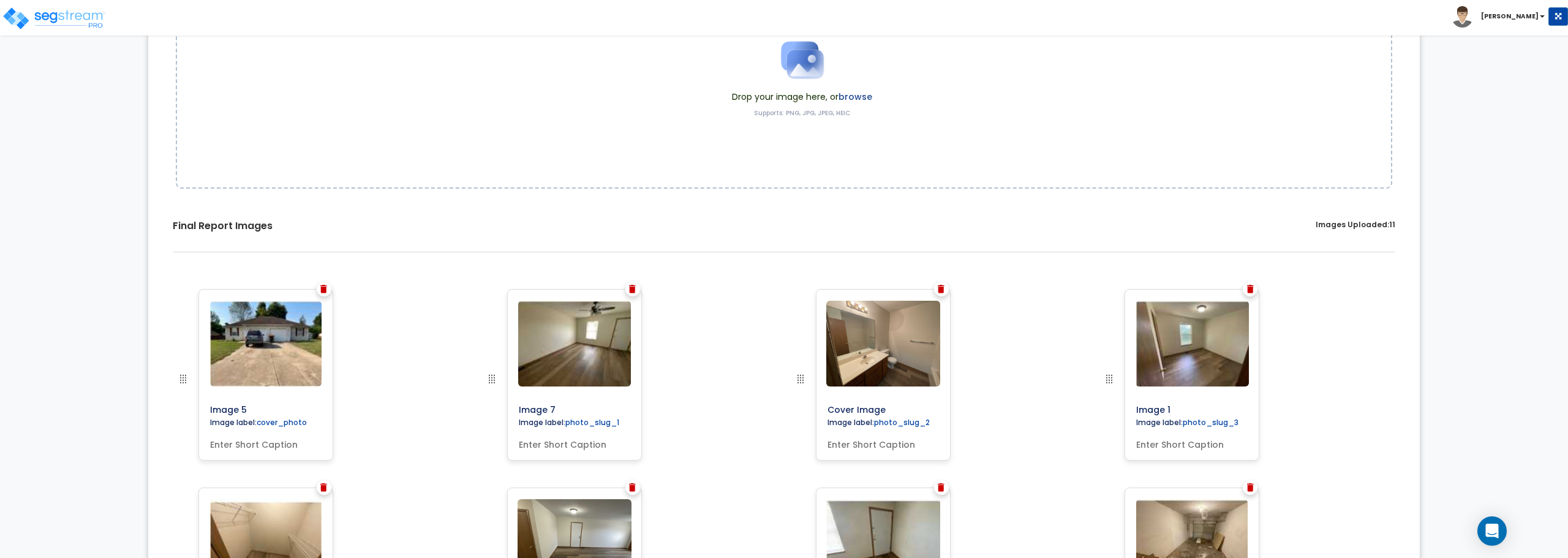
scroll to position [306, 0]
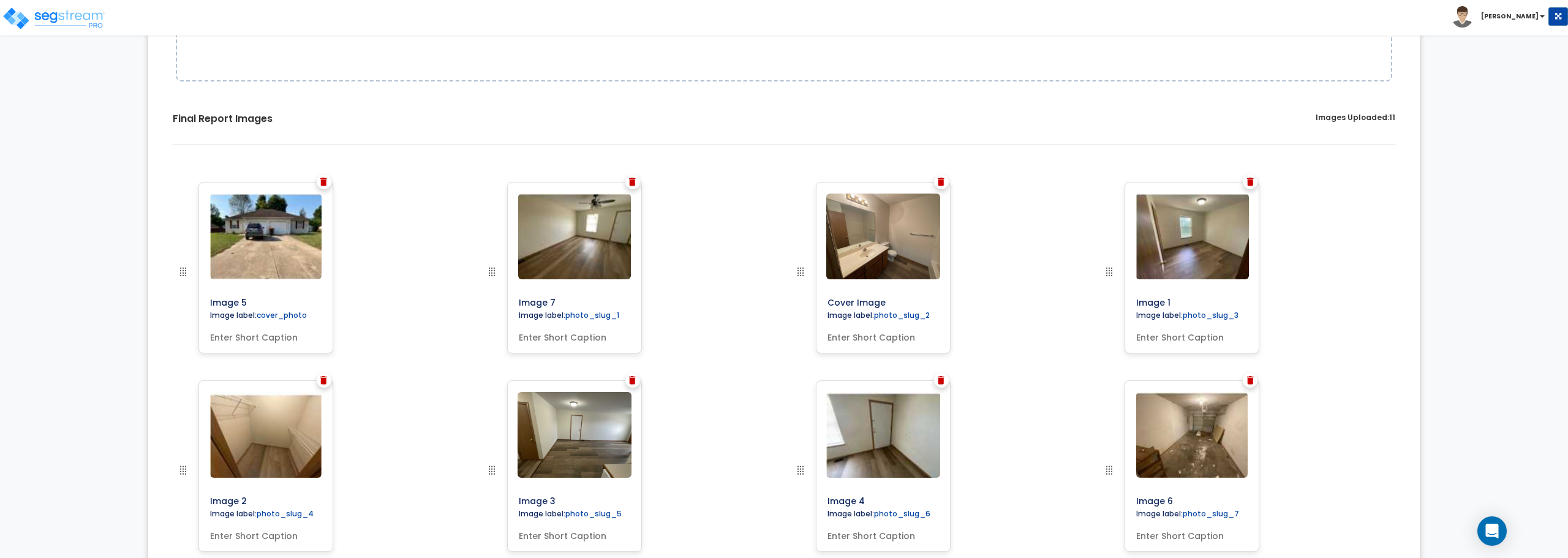
click at [322, 178] on img at bounding box center [324, 182] width 7 height 9
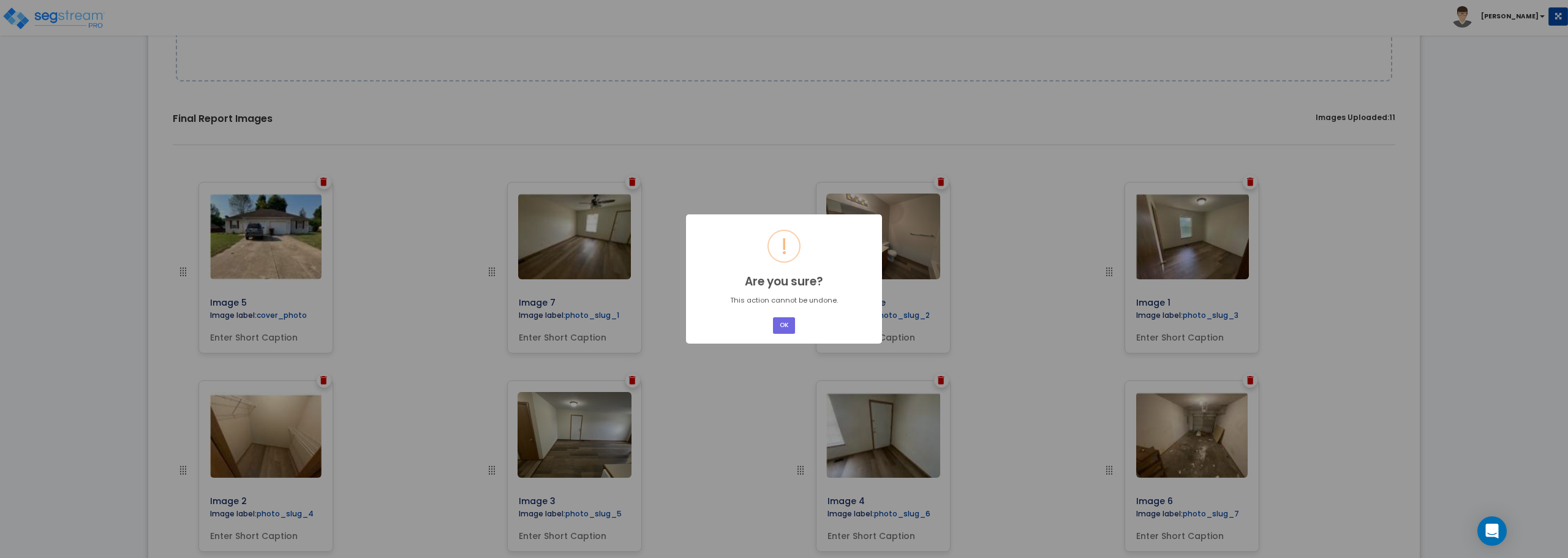
click at [793, 326] on button "OK" at bounding box center [784, 325] width 22 height 17
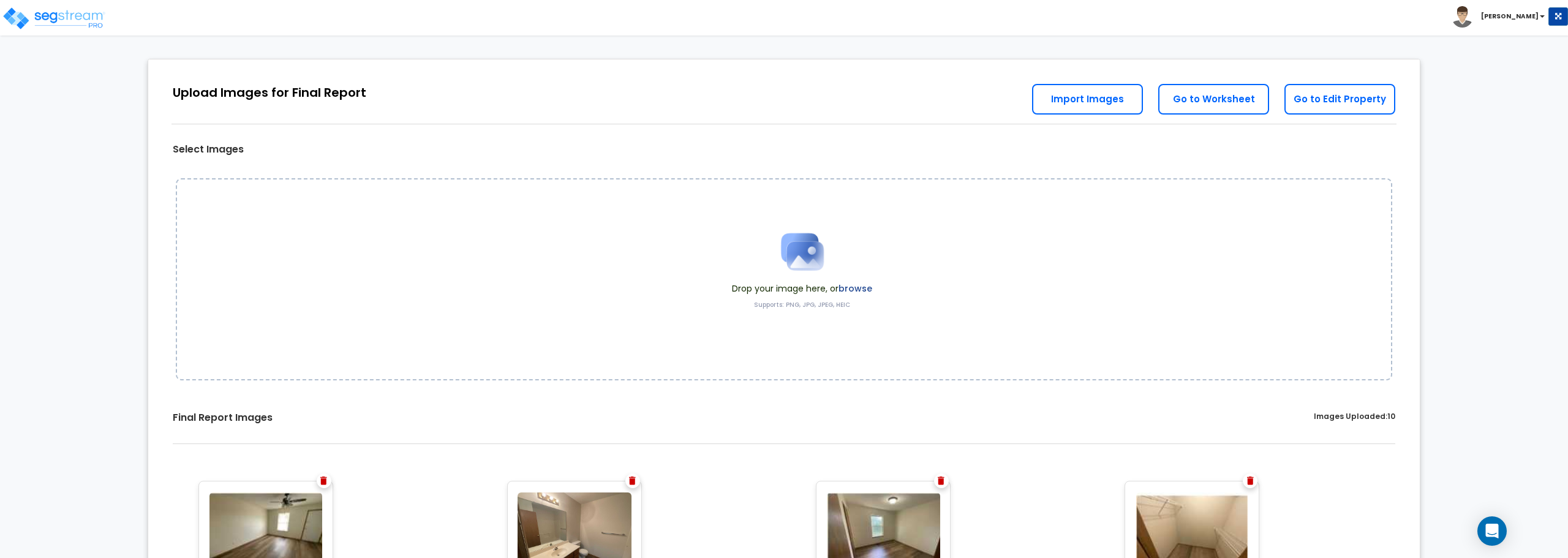
scroll to position [0, 0]
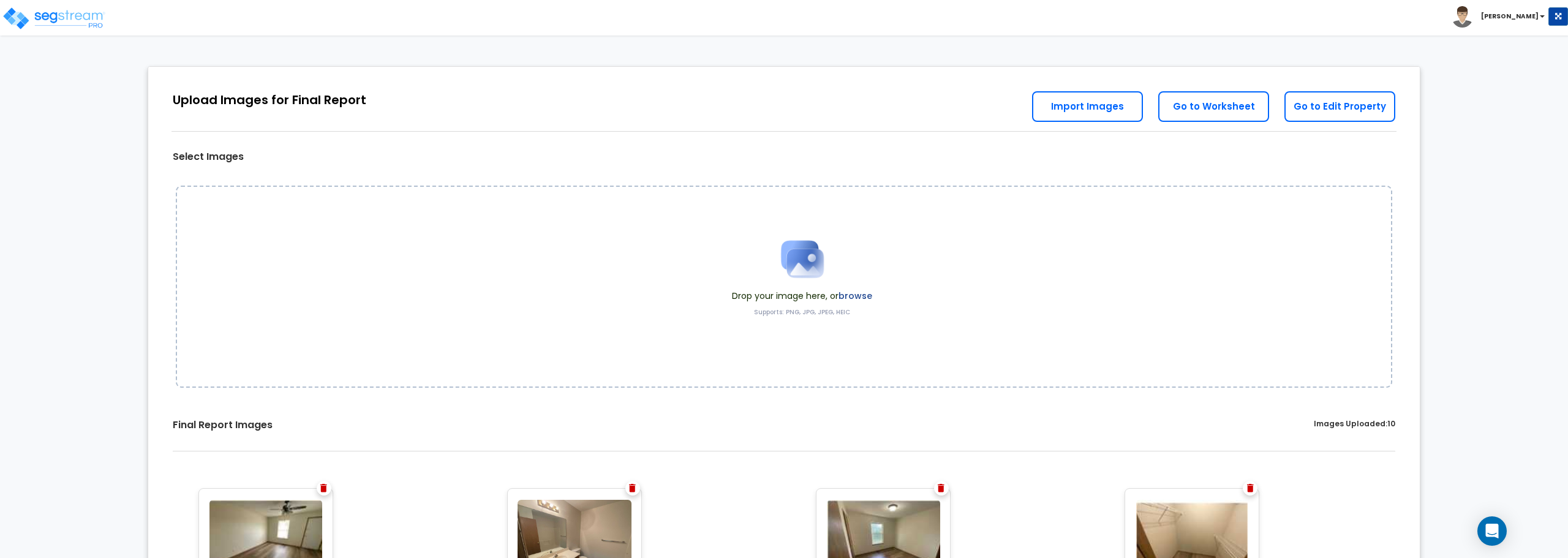
click at [804, 260] on img at bounding box center [802, 258] width 61 height 61
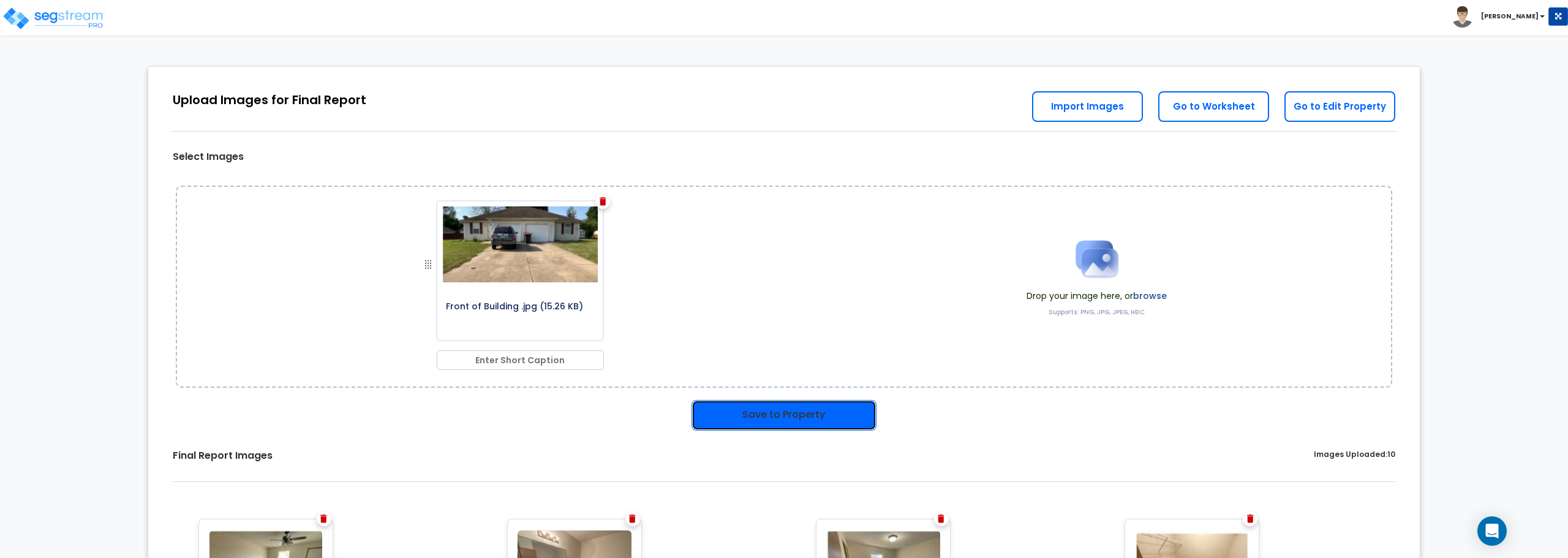
click at [839, 409] on button "Save to Property" at bounding box center [784, 415] width 185 height 30
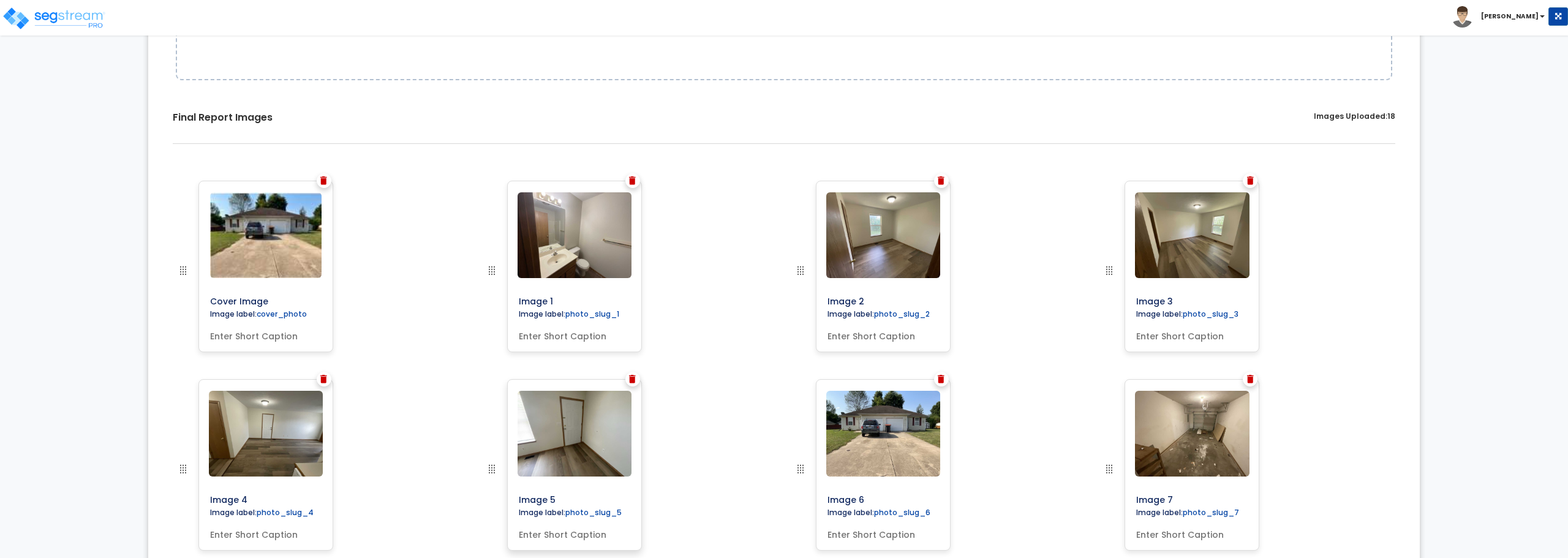
scroll to position [368, 0]
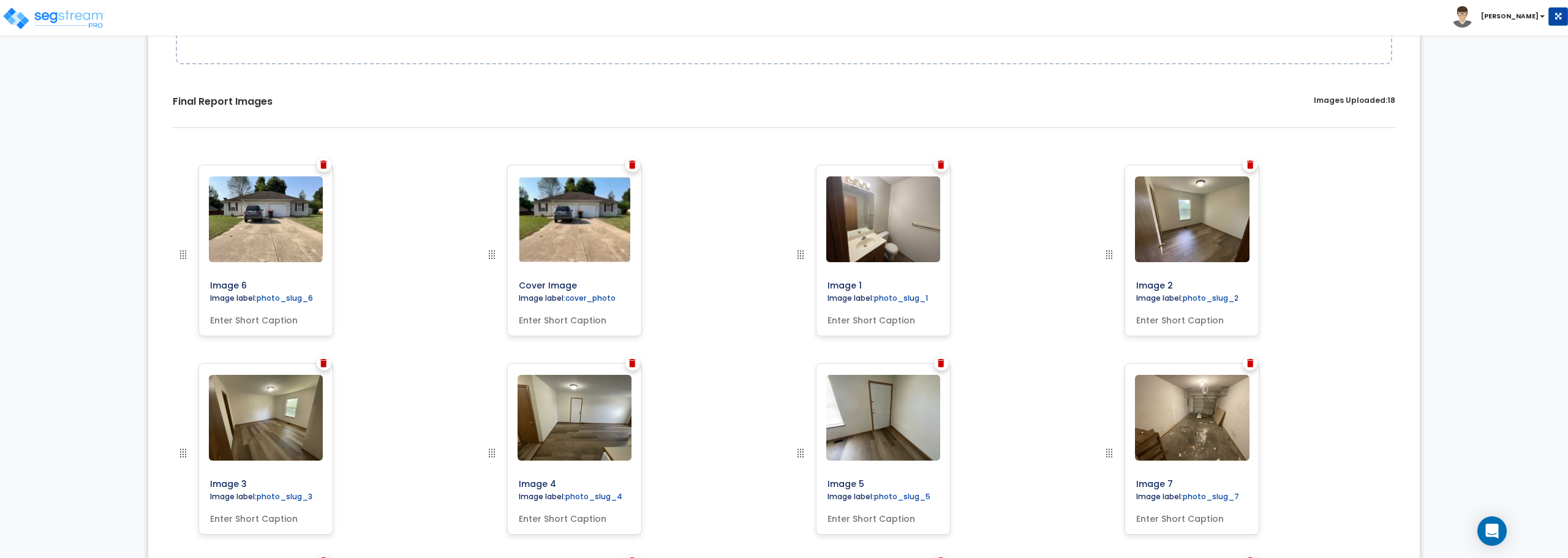
drag, startPoint x: 803, startPoint y: 453, endPoint x: 153, endPoint y: 254, distance: 679.8
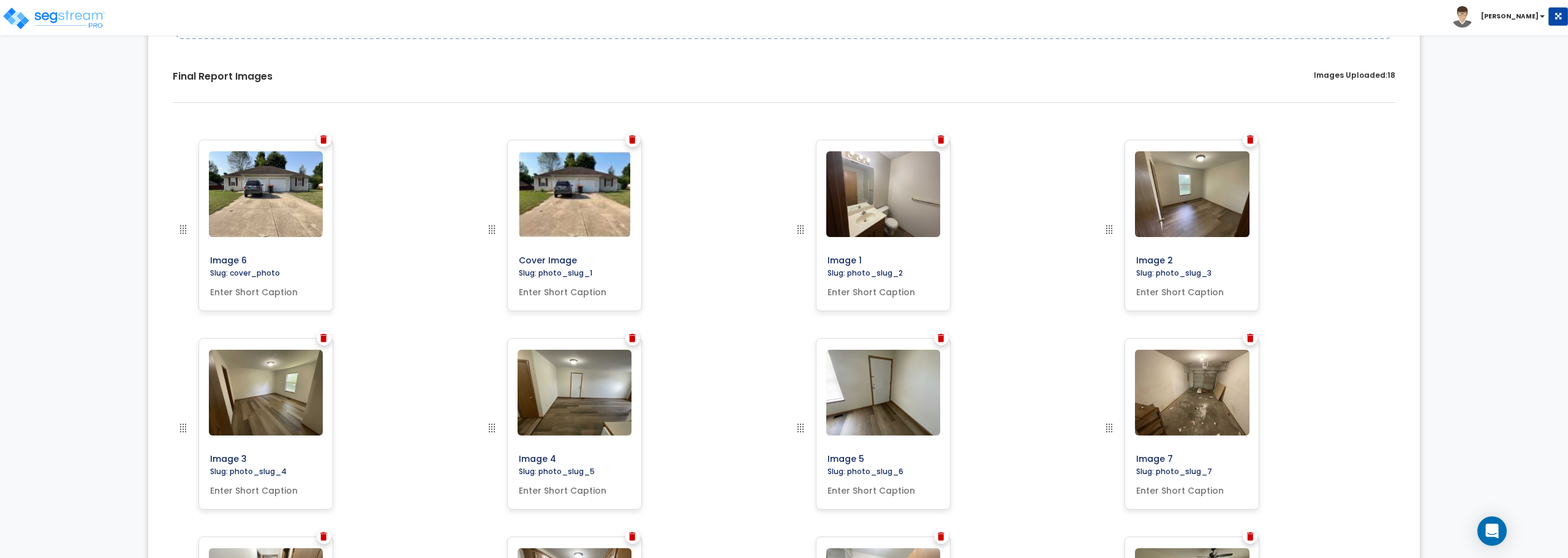
scroll to position [323, 0]
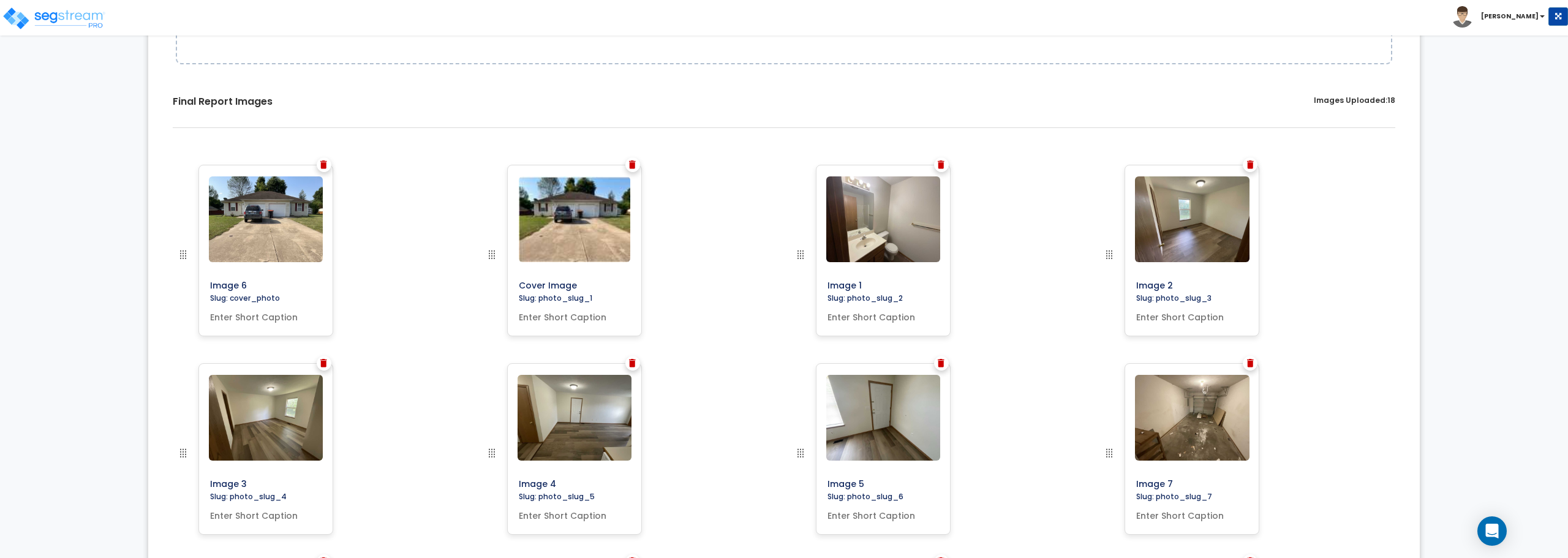
click at [630, 164] on img at bounding box center [632, 164] width 7 height 9
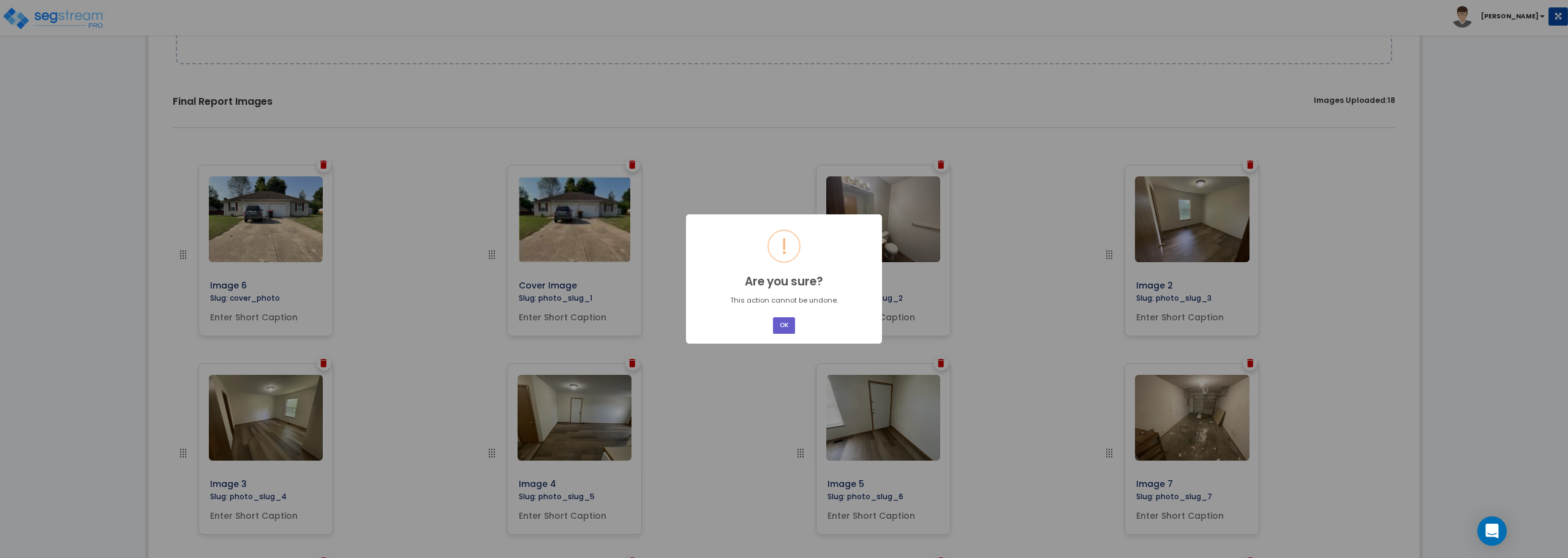
click at [782, 322] on button "OK" at bounding box center [784, 325] width 22 height 17
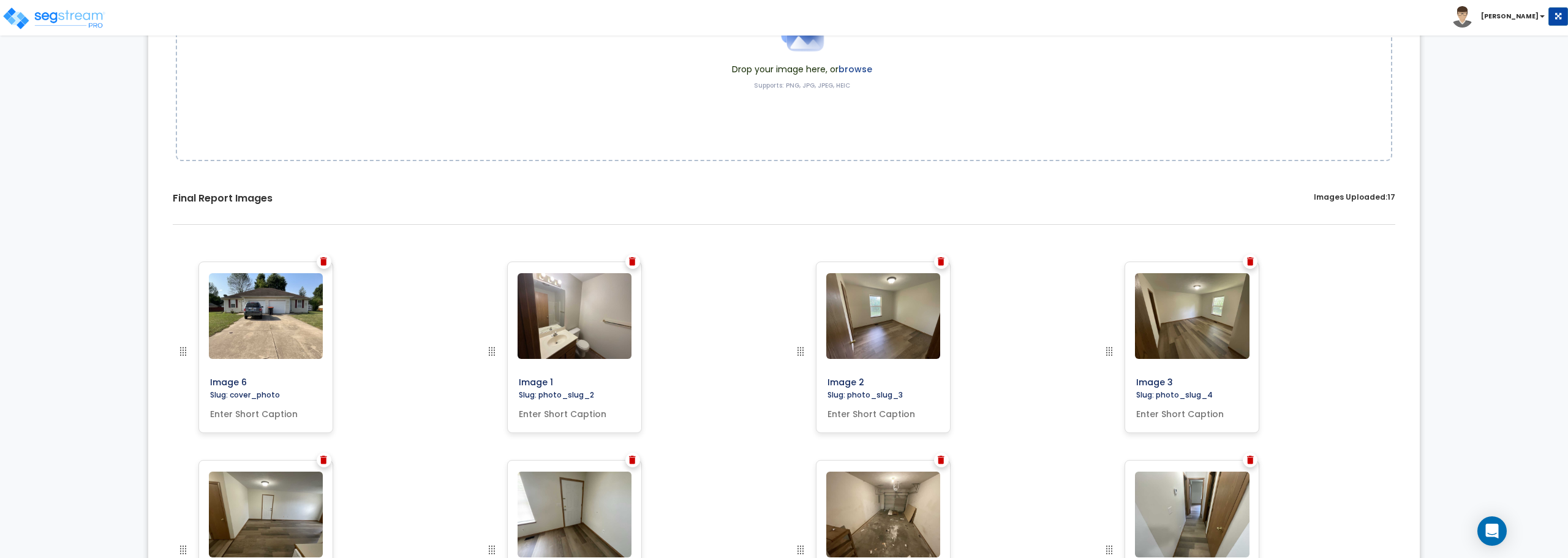
scroll to position [0, 0]
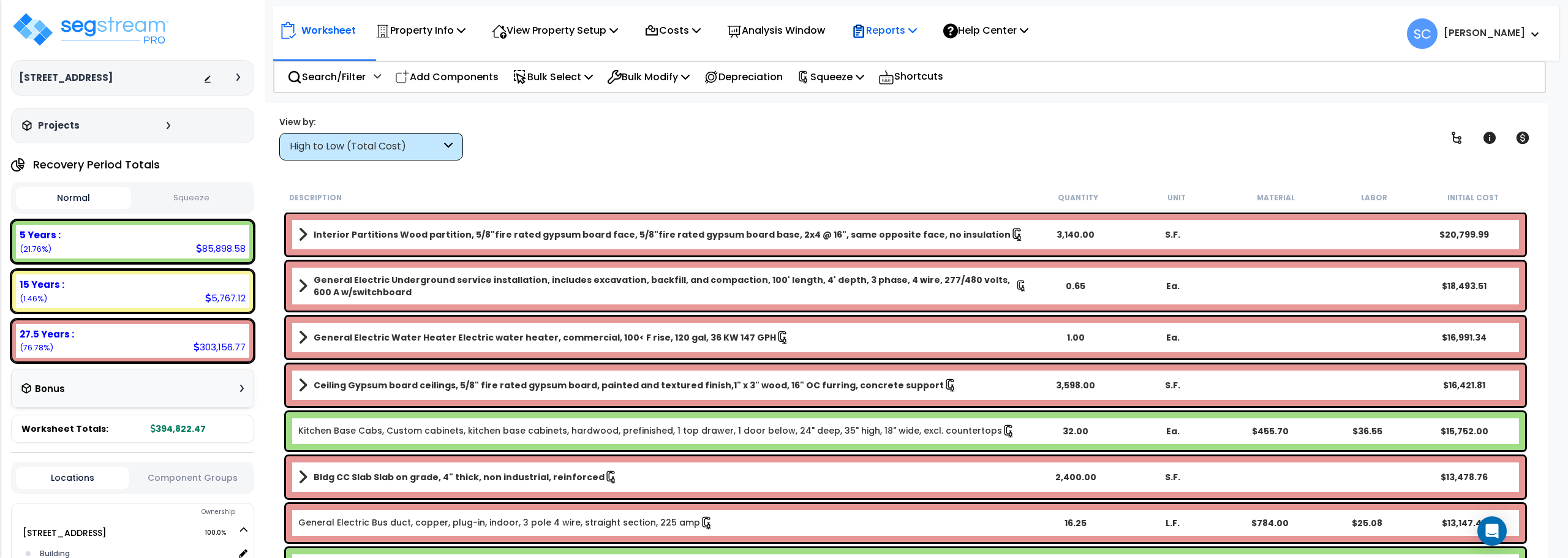
click at [916, 31] on p "Reports" at bounding box center [884, 30] width 65 height 17
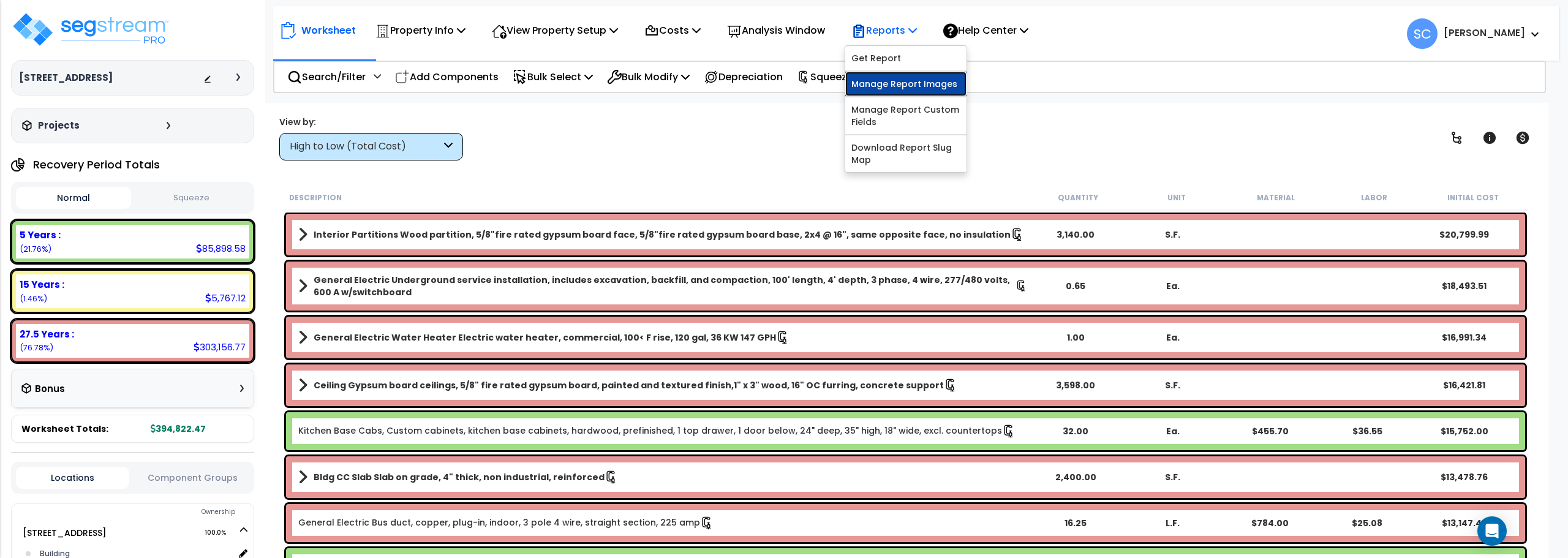
click at [902, 88] on link "Manage Report Images" at bounding box center [906, 83] width 121 height 24
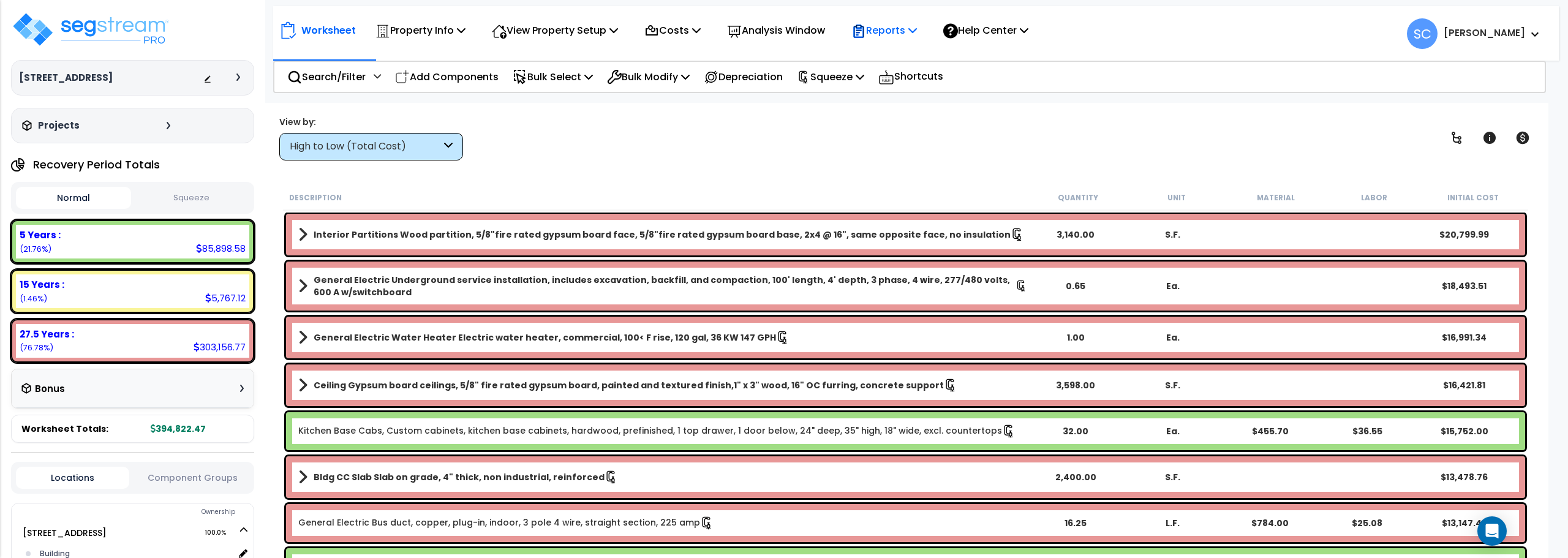
click at [911, 38] on p "Reports" at bounding box center [884, 30] width 65 height 17
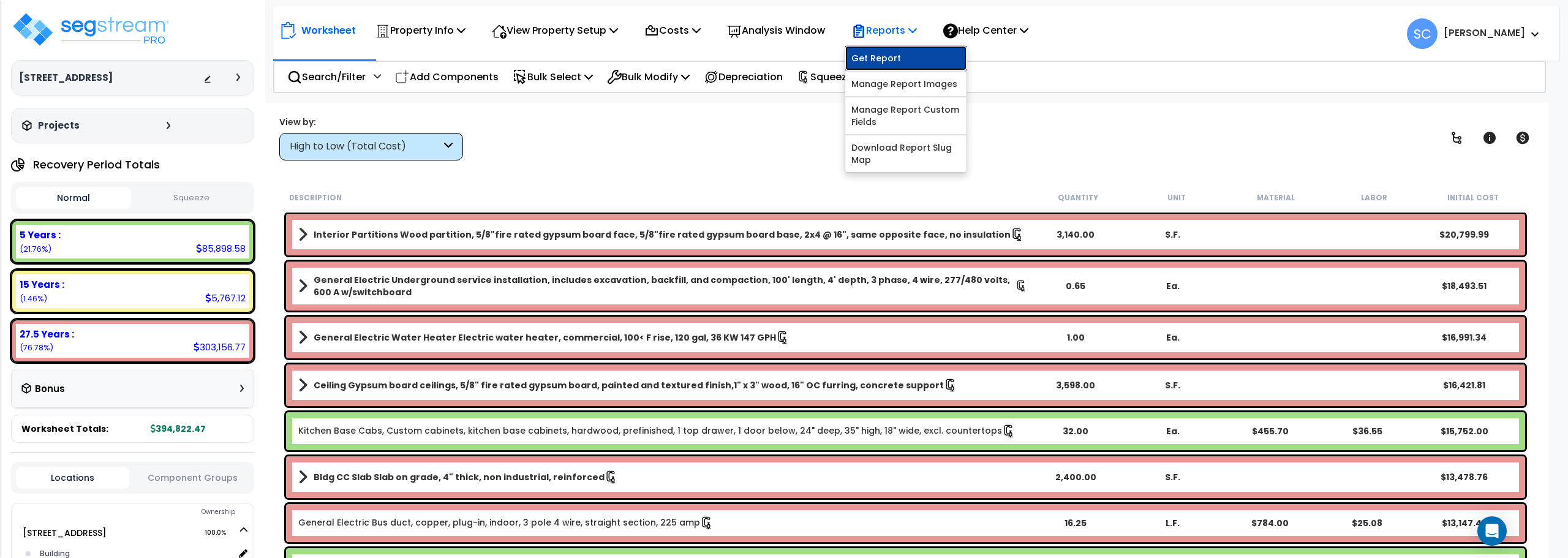
click at [906, 61] on link "Get Report" at bounding box center [906, 58] width 121 height 24
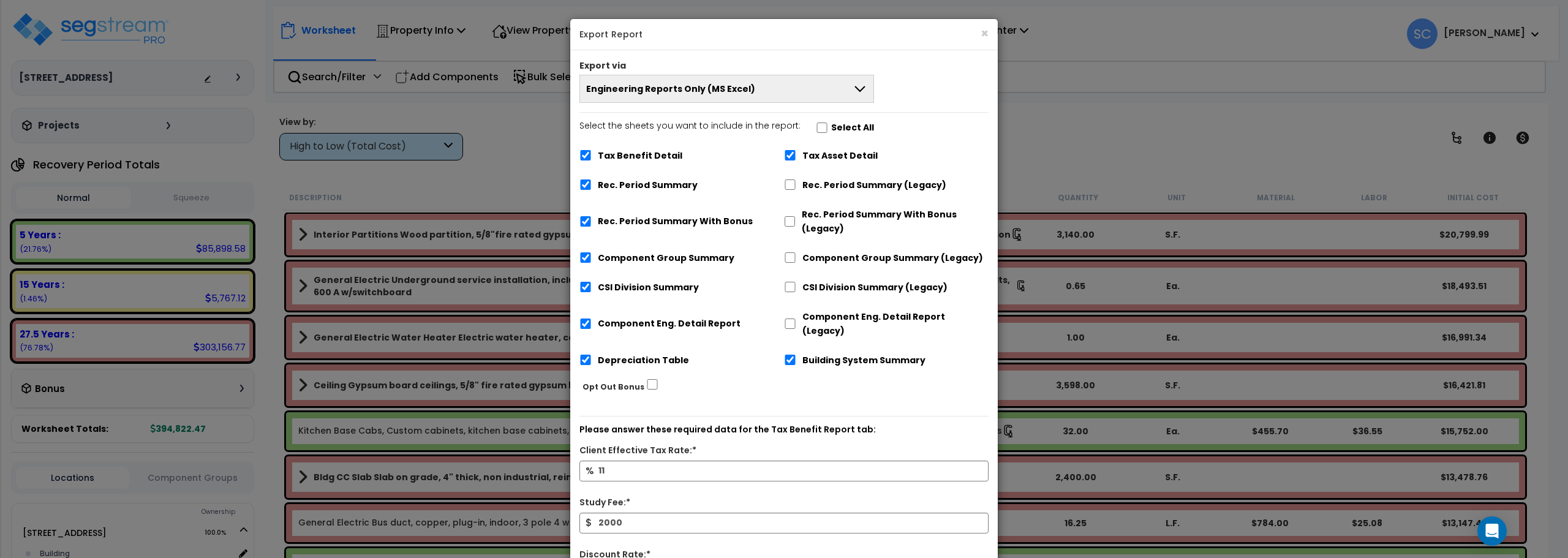
click at [816, 102] on button "Engineering Reports Only (MS Excel)" at bounding box center [726, 89] width 294 height 28
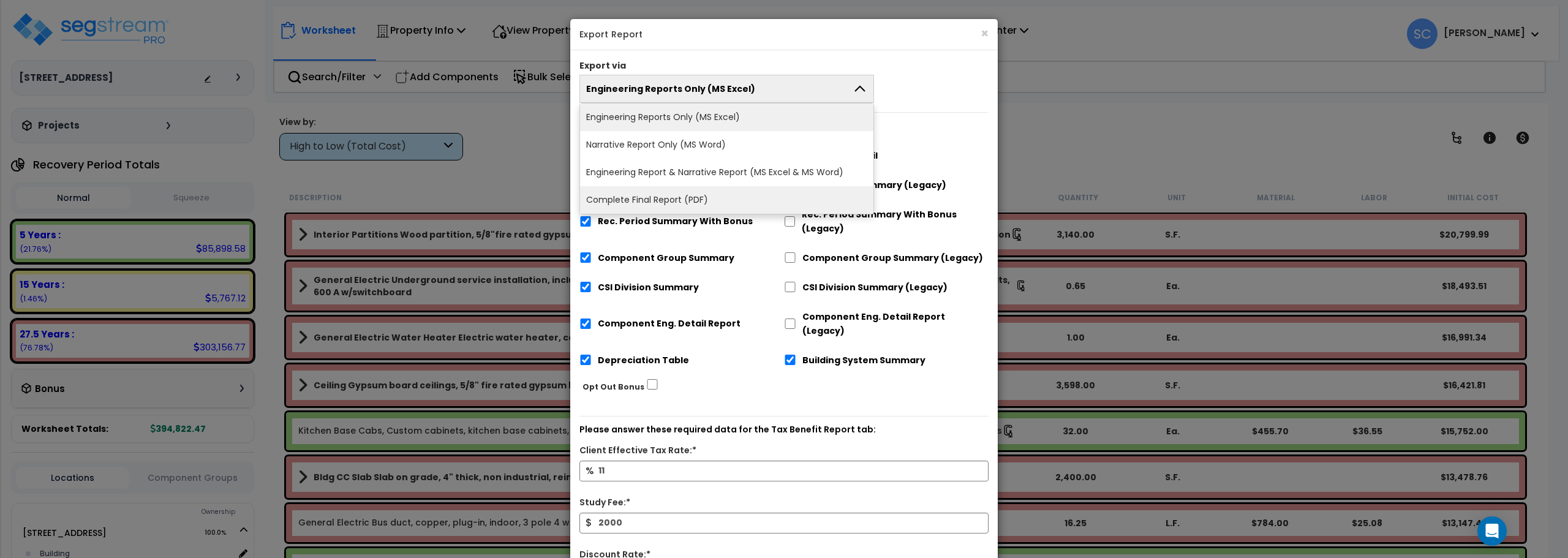
click at [728, 198] on li "Complete Final Report (PDF)" at bounding box center [727, 200] width 294 height 28
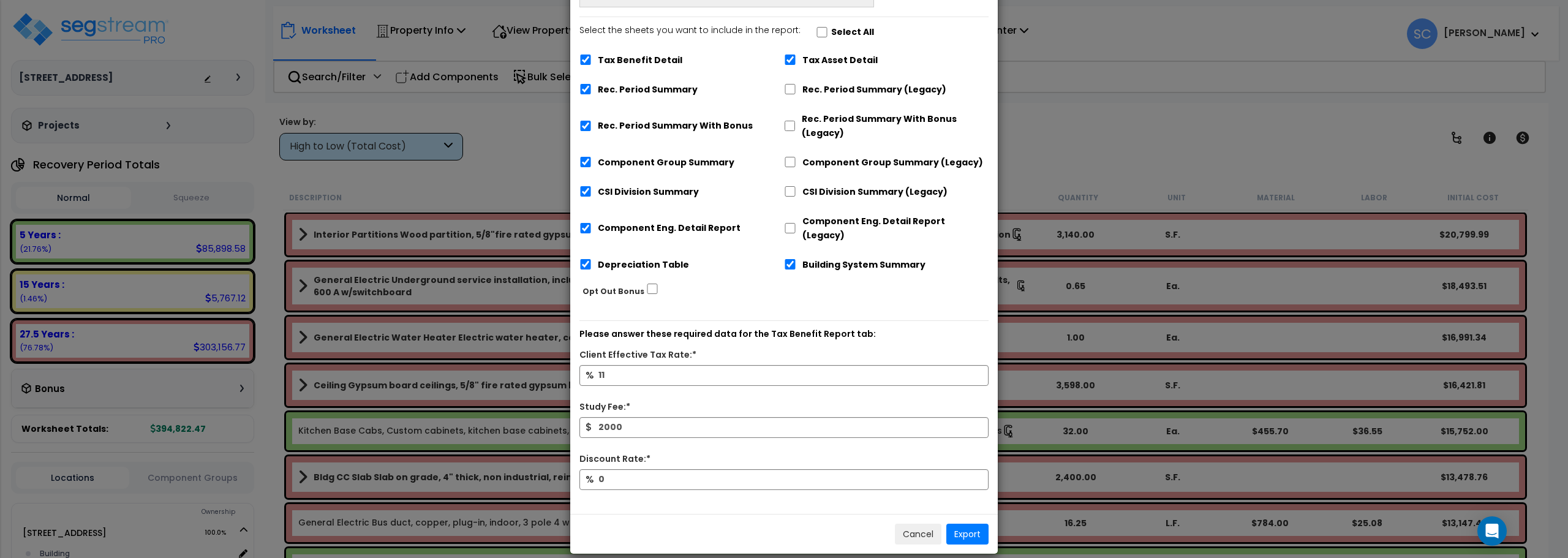
scroll to position [131, 0]
click at [960, 523] on button "Export" at bounding box center [967, 533] width 42 height 21
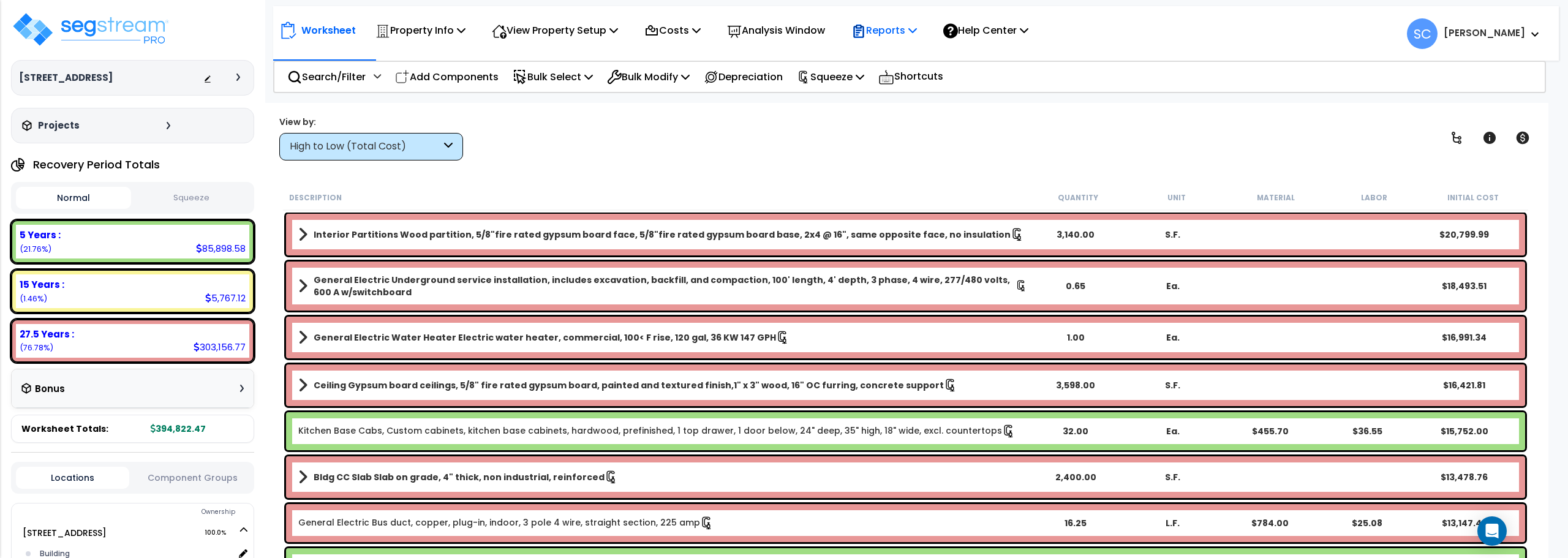
click at [905, 26] on p "Reports" at bounding box center [884, 30] width 65 height 17
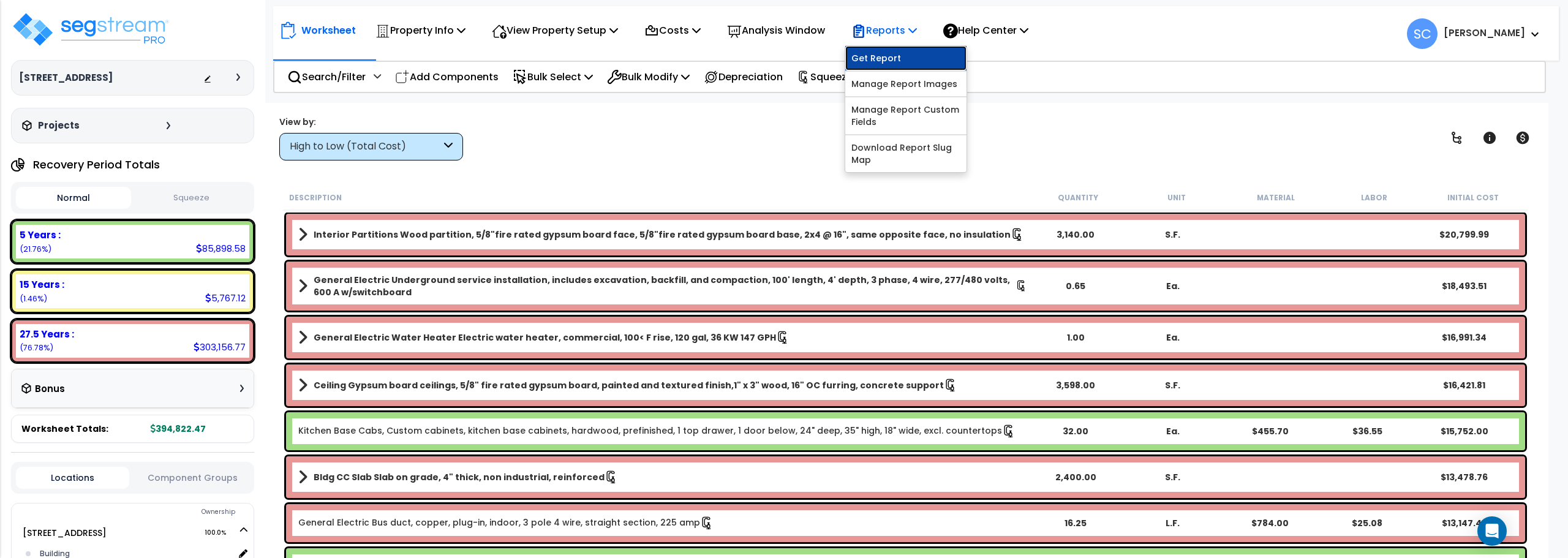
click at [888, 59] on link "Get Report" at bounding box center [906, 58] width 121 height 24
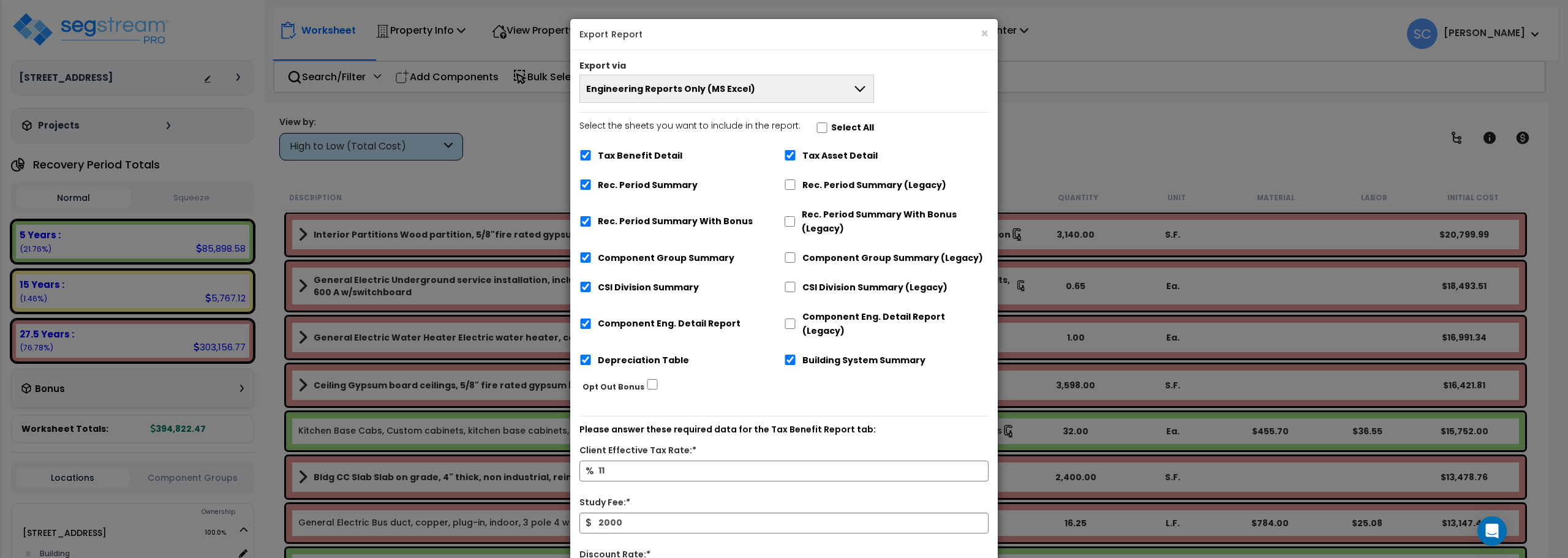
click at [801, 89] on button "Engineering Reports Only (MS Excel)" at bounding box center [726, 89] width 294 height 28
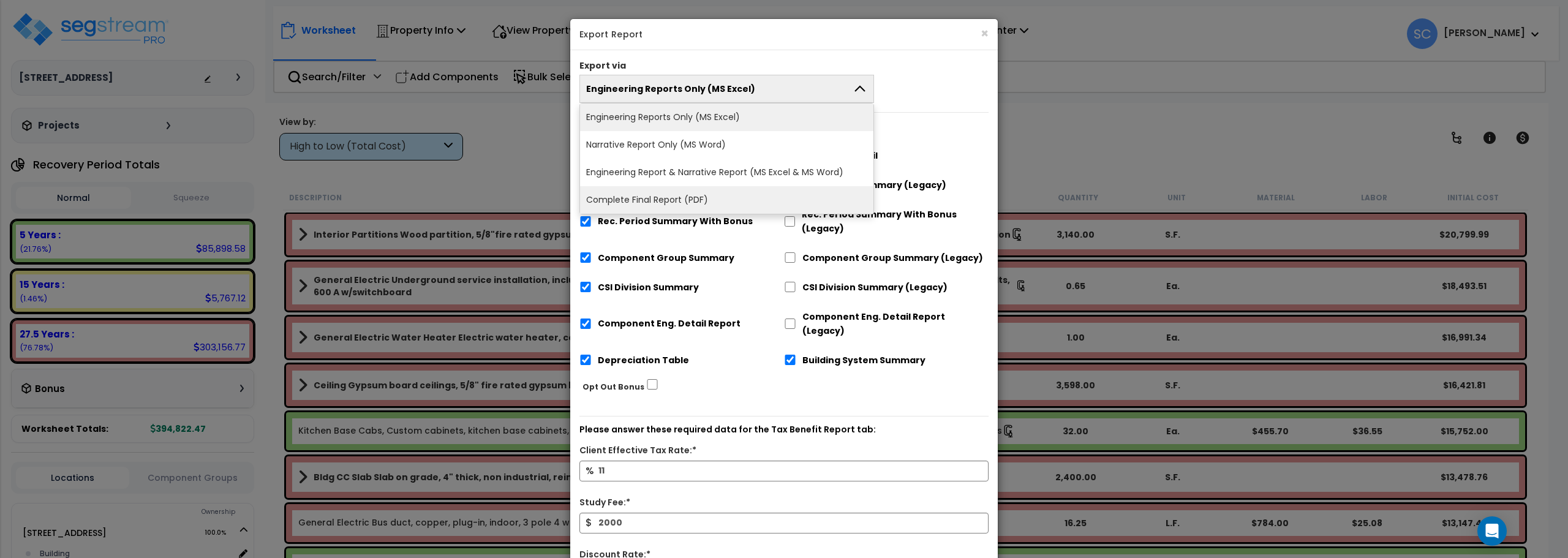
click at [741, 197] on li "Complete Final Report (PDF)" at bounding box center [727, 200] width 294 height 28
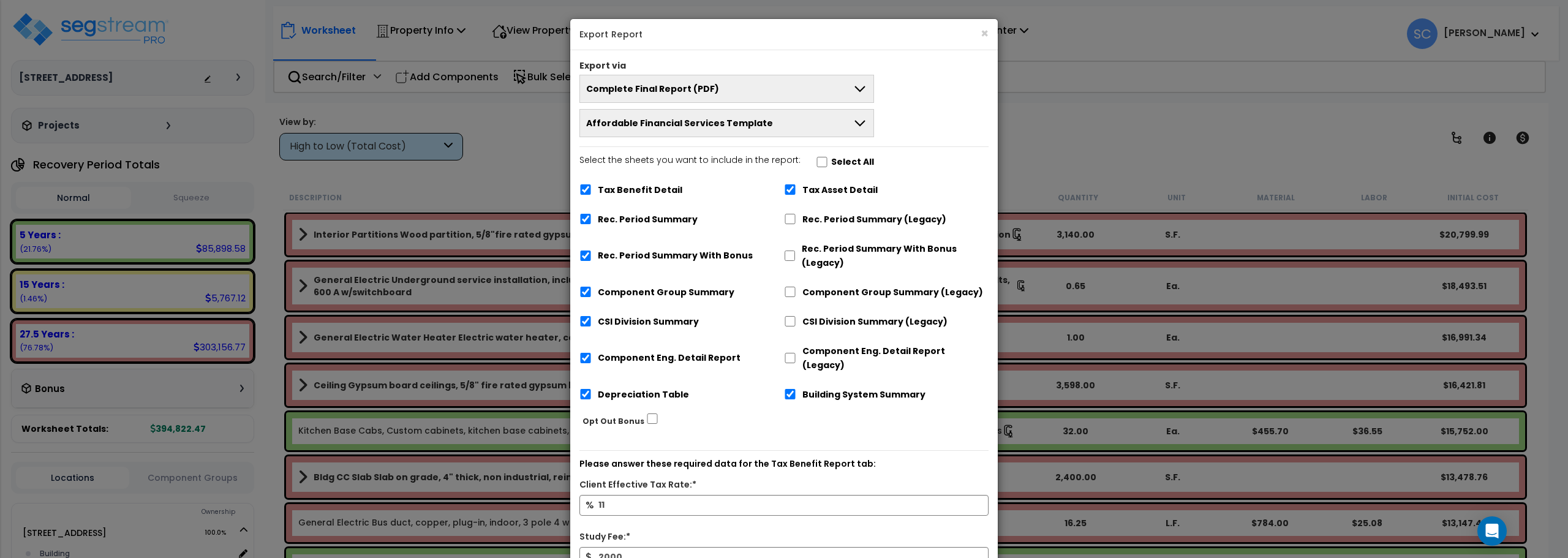
click at [823, 125] on button "Affordable Financial Services Template" at bounding box center [726, 123] width 294 height 28
click at [740, 151] on li "Affordable Financial Services Template" at bounding box center [727, 151] width 294 height 28
click at [856, 118] on icon at bounding box center [860, 123] width 15 height 15
click at [983, 33] on button "×" at bounding box center [985, 33] width 8 height 13
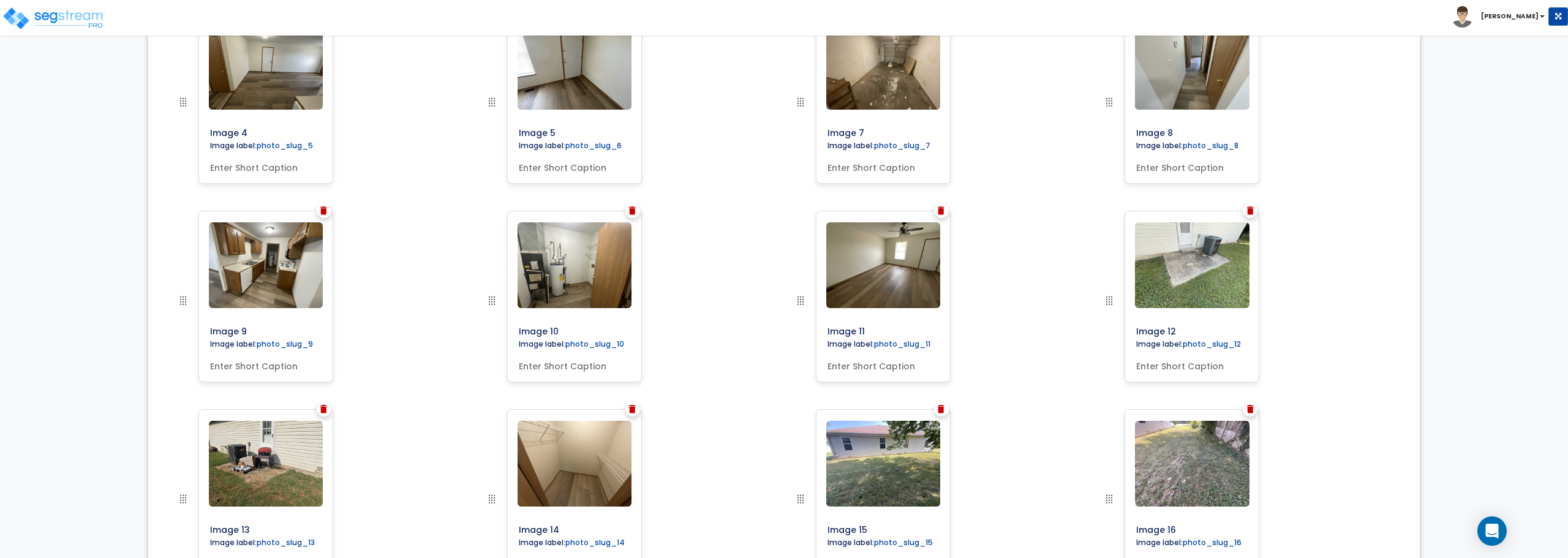
scroll to position [673, 0]
click at [325, 407] on img at bounding box center [324, 409] width 7 height 9
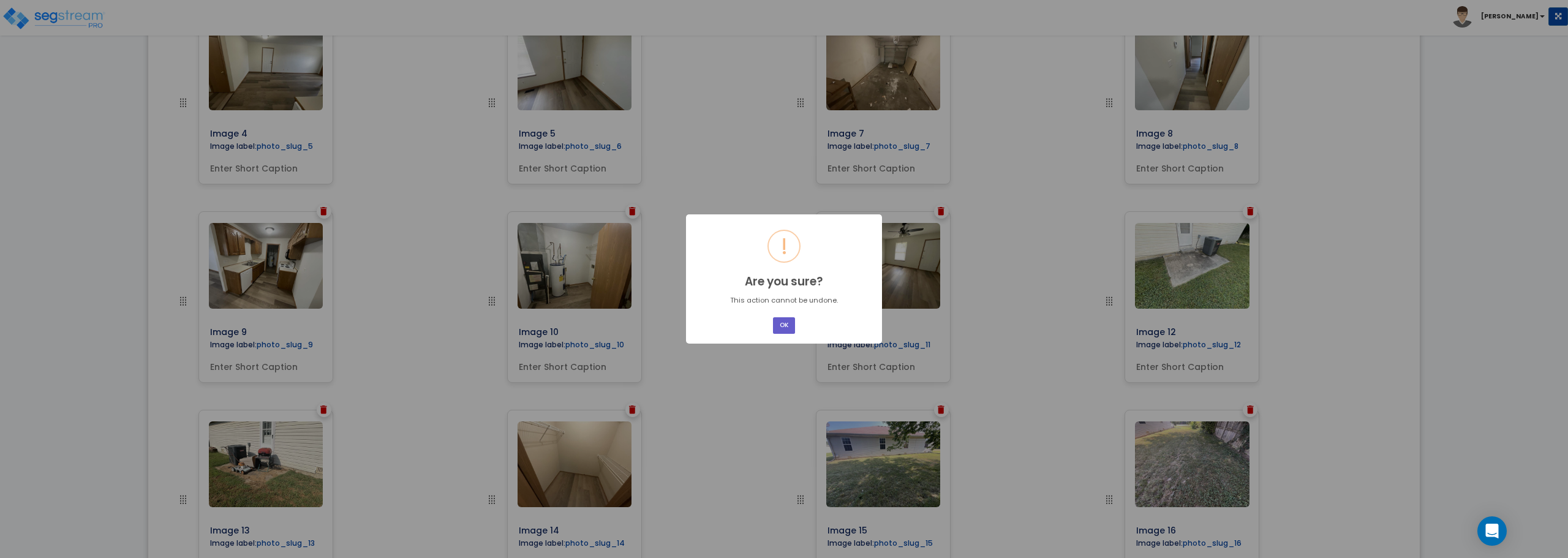
click at [781, 324] on button "OK" at bounding box center [784, 325] width 22 height 17
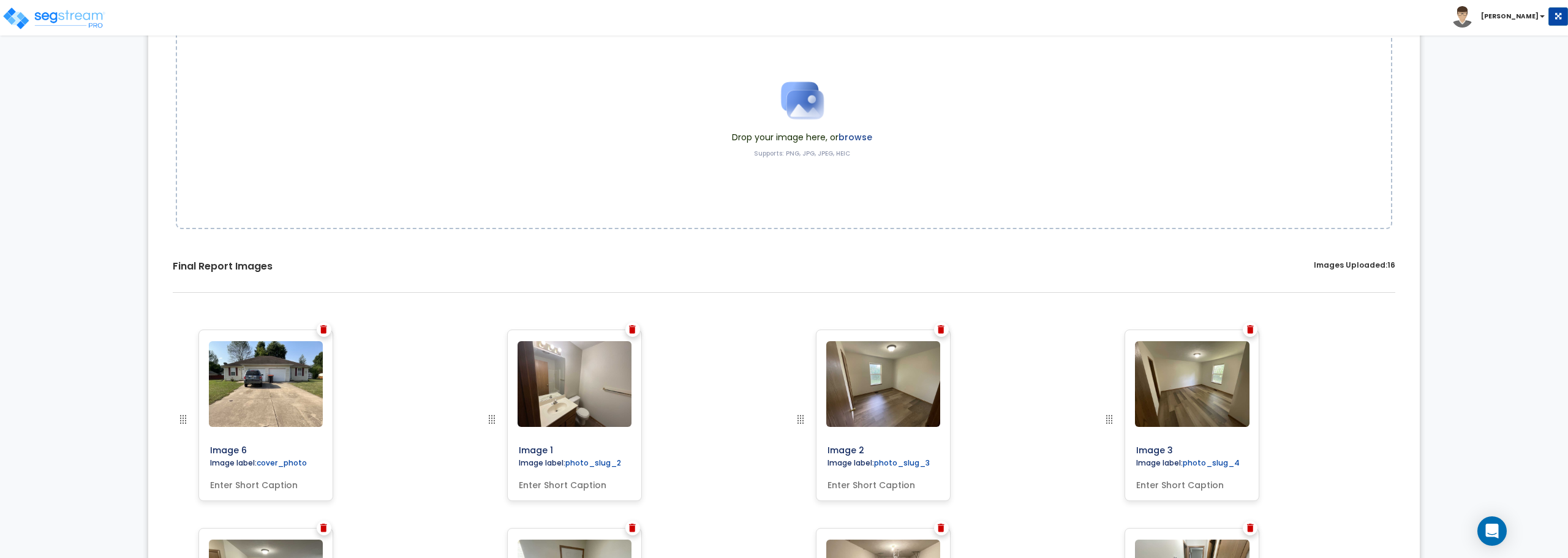
scroll to position [0, 0]
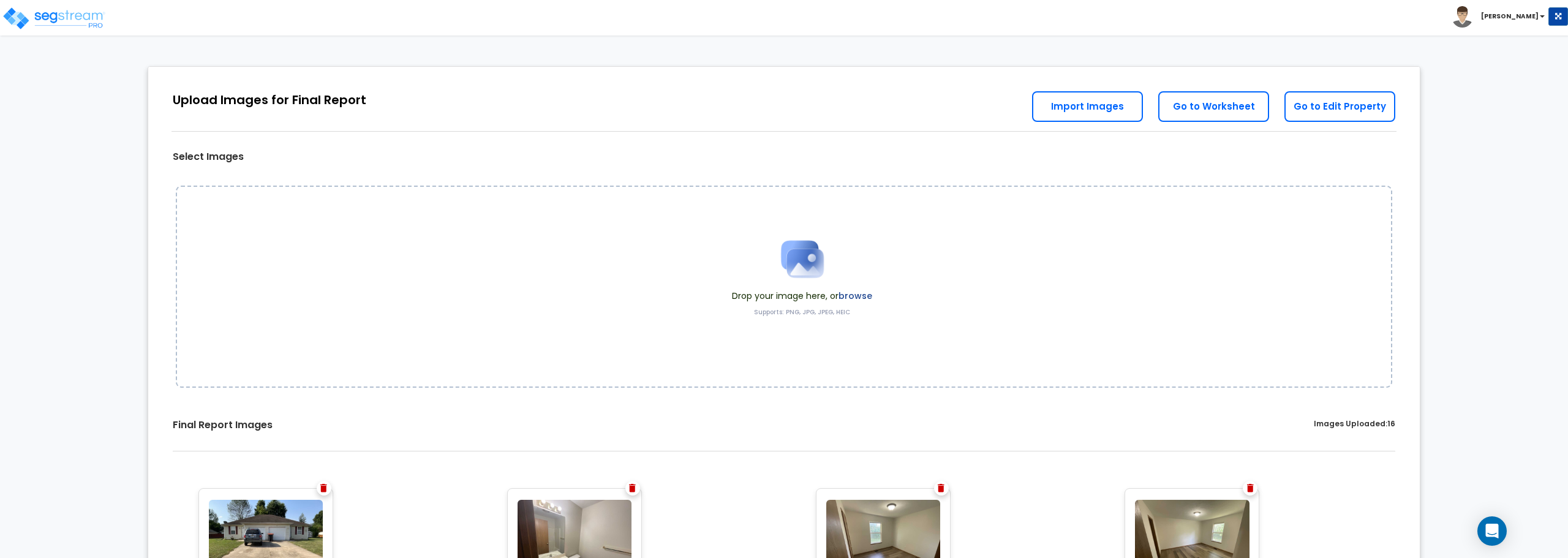
click at [1518, 16] on b "[PERSON_NAME]" at bounding box center [1509, 16] width 57 height 9
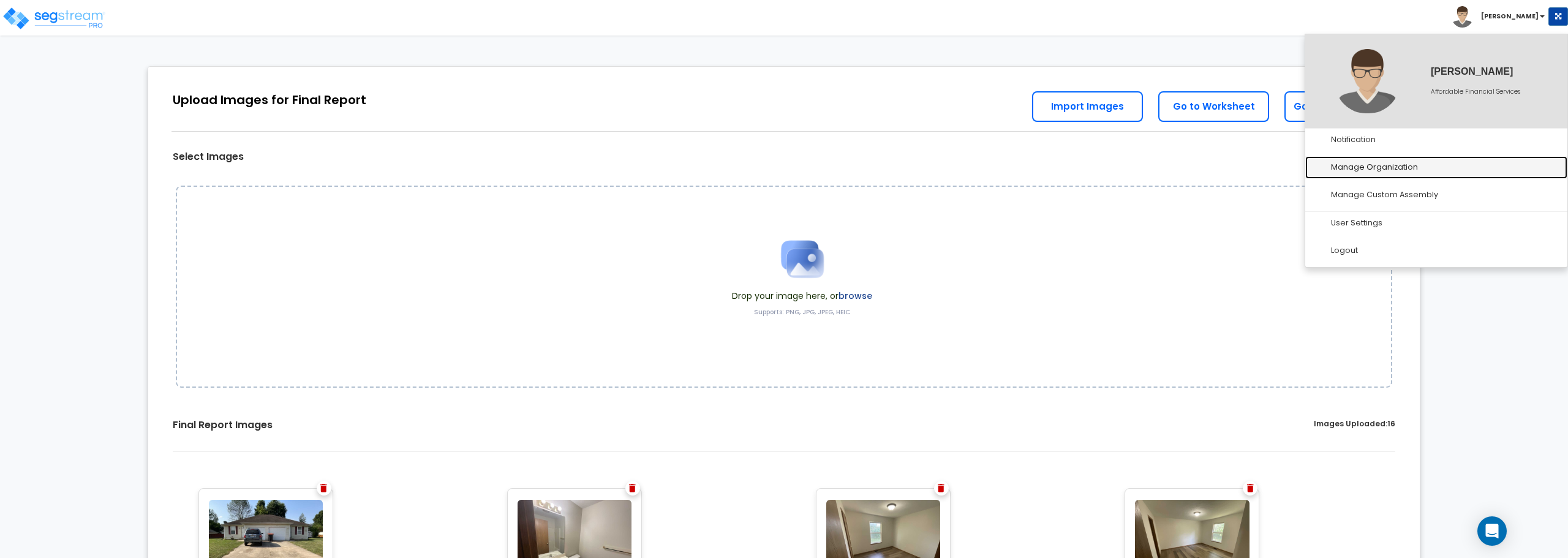
click at [1365, 166] on link "Manage Organization" at bounding box center [1436, 168] width 262 height 23
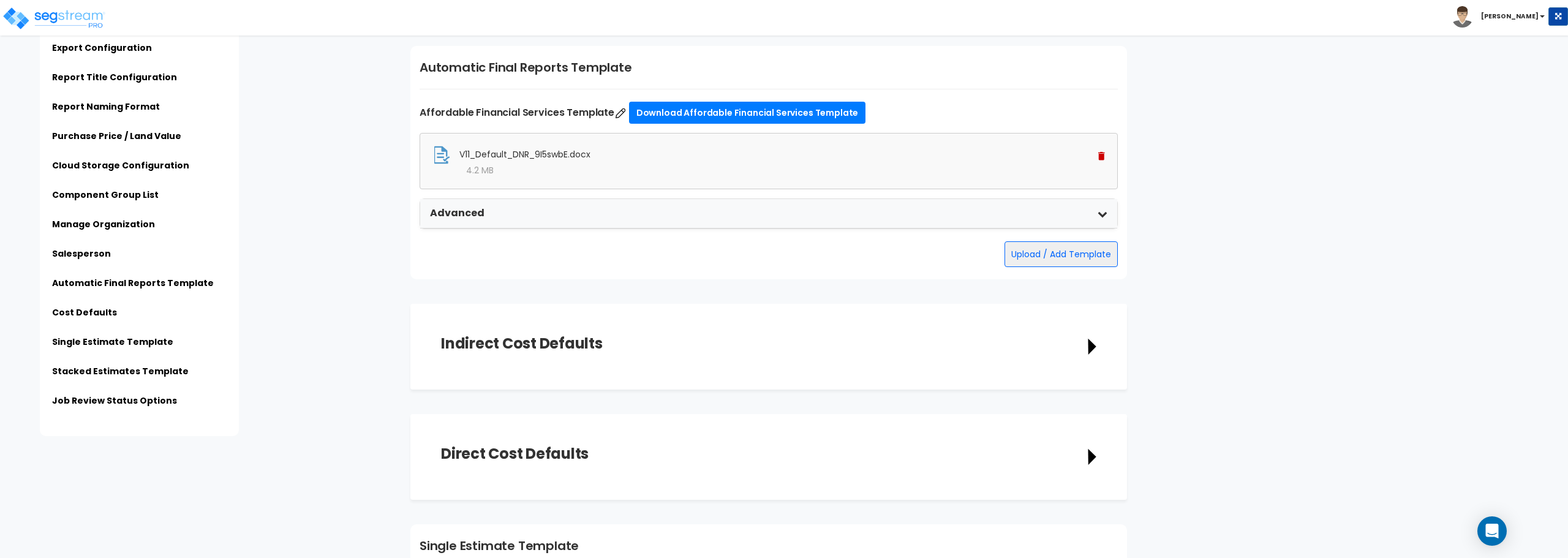
scroll to position [2387, 0]
click at [868, 215] on div "Advanced" at bounding box center [769, 215] width 697 height 30
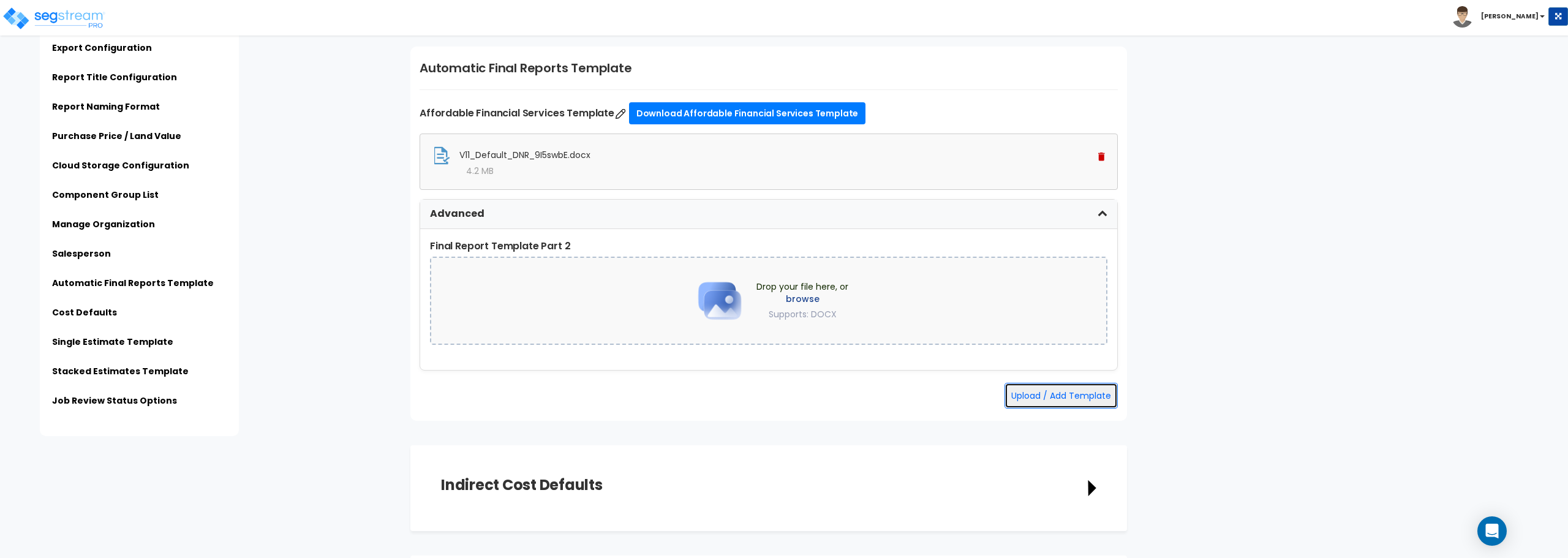
click at [1057, 400] on button "Upload / Add Template" at bounding box center [1061, 395] width 113 height 26
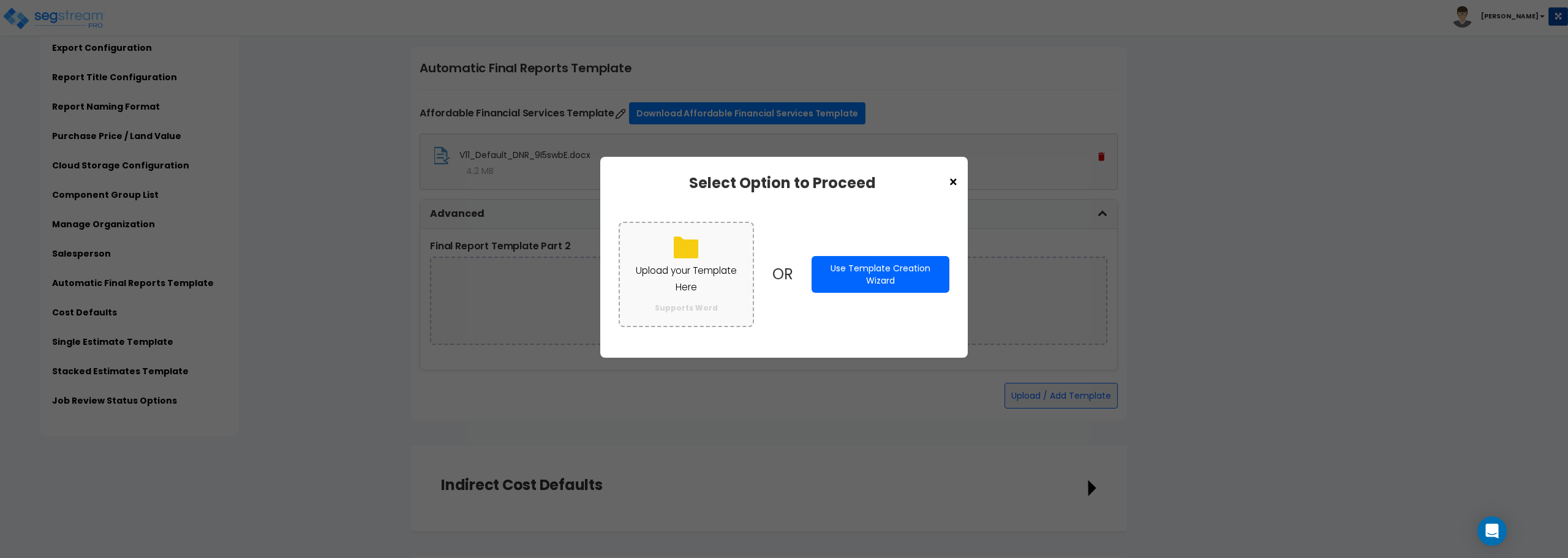
click at [670, 270] on p "Upload your Template Here" at bounding box center [686, 278] width 108 height 32
click at [0, 0] on input "Upload your Template Here Supports Word" at bounding box center [0, 0] width 0 height 0
click at [952, 184] on span "×" at bounding box center [953, 182] width 10 height 21
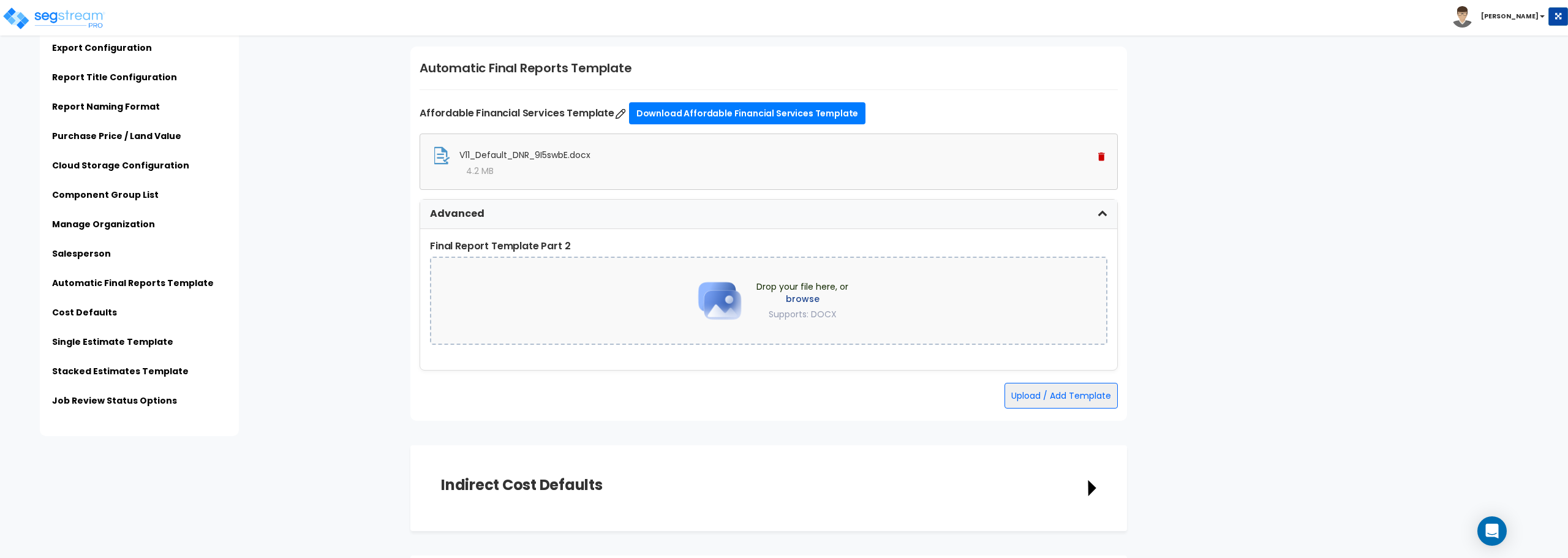
click at [799, 304] on label "browse" at bounding box center [802, 299] width 92 height 12
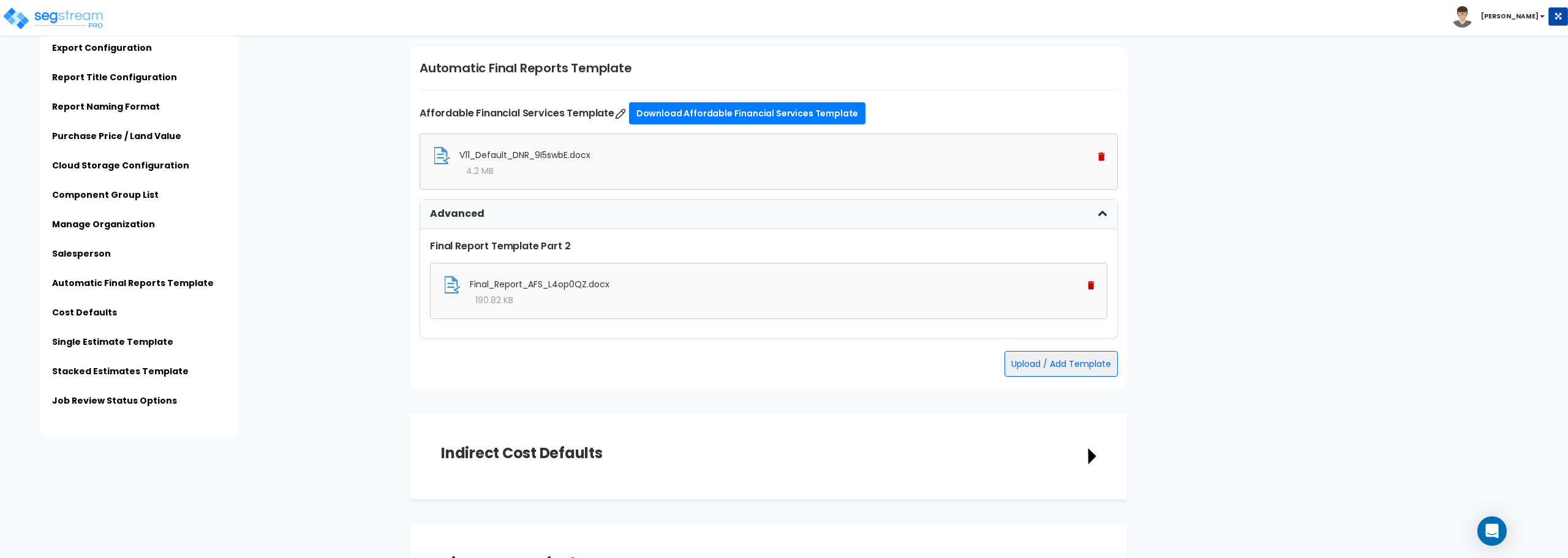
click at [571, 281] on span "Final_Report_AFS_L4op0QZ.docx" at bounding box center [540, 284] width 139 height 12
click at [1037, 362] on button "Upload / Add Template" at bounding box center [1061, 363] width 113 height 26
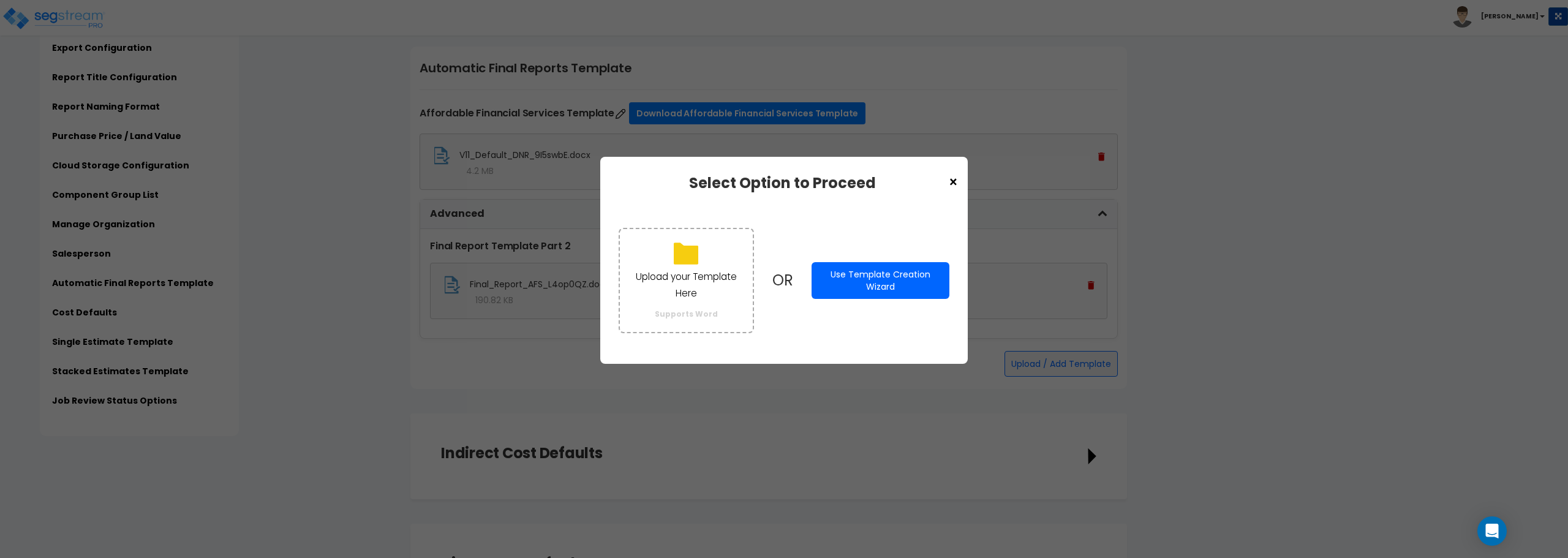
click at [952, 179] on span "×" at bounding box center [953, 182] width 10 height 21
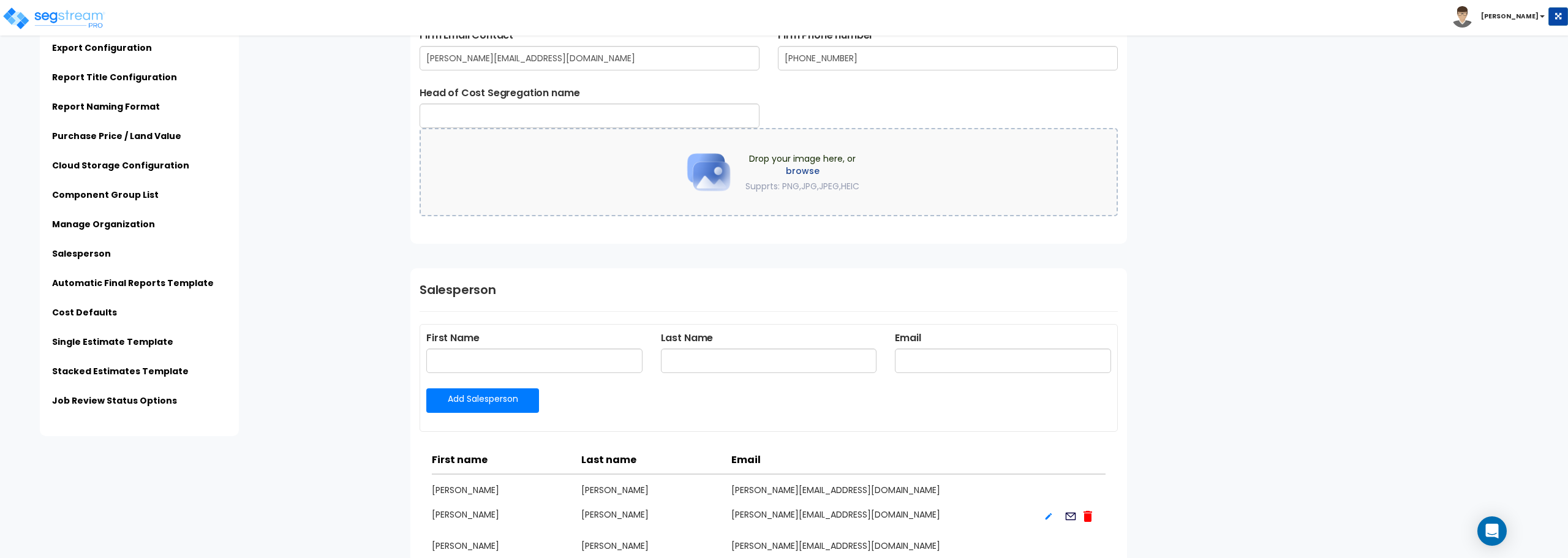
scroll to position [1457, 0]
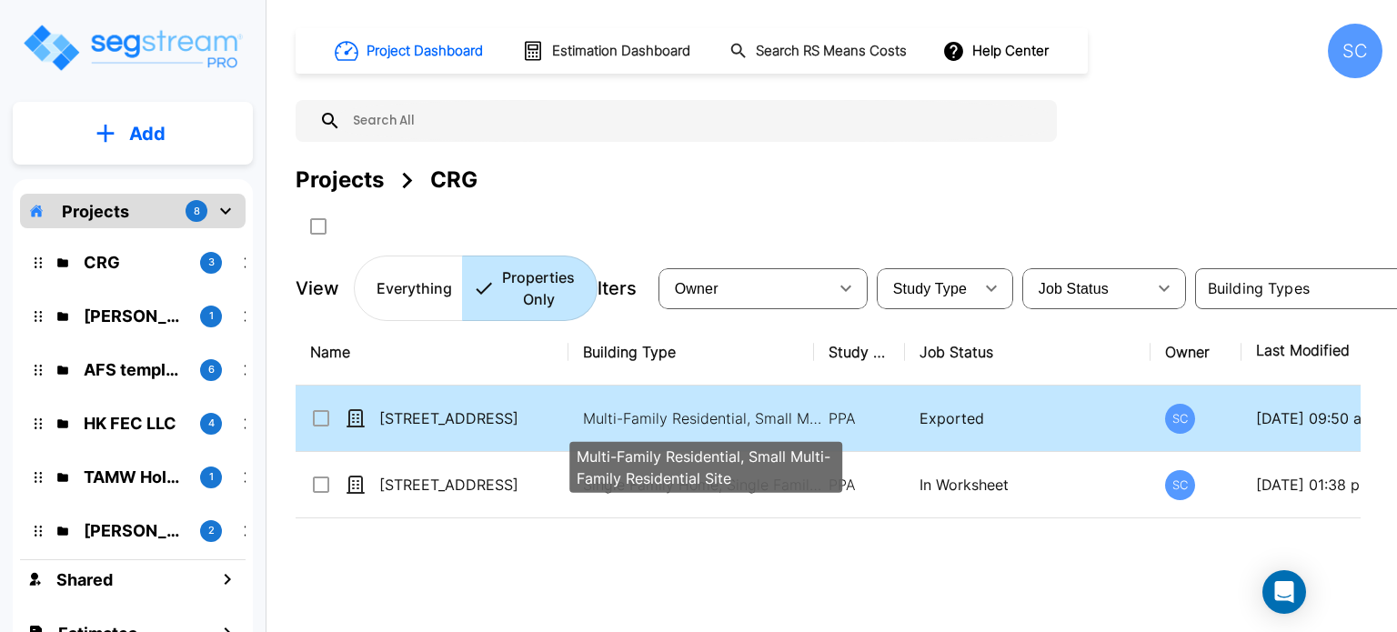
click at [633, 422] on p "Multi-Family Residential, Small Multi-Family Residential Site" at bounding box center [706, 418] width 246 height 22
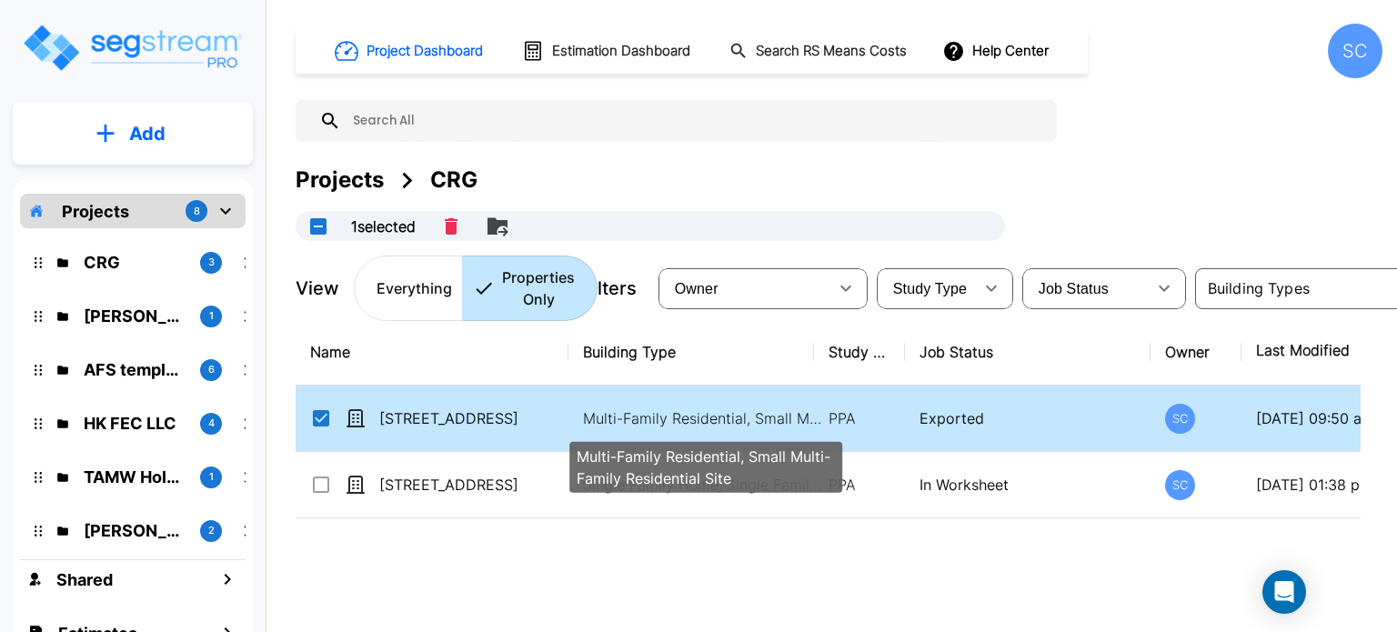
click at [633, 422] on p "Multi-Family Residential, Small Multi-Family Residential Site" at bounding box center [706, 418] width 246 height 22
click at [655, 422] on p "Multi-Family Residential, Small Multi-Family Residential Site" at bounding box center [706, 418] width 246 height 22
checkbox input "false"
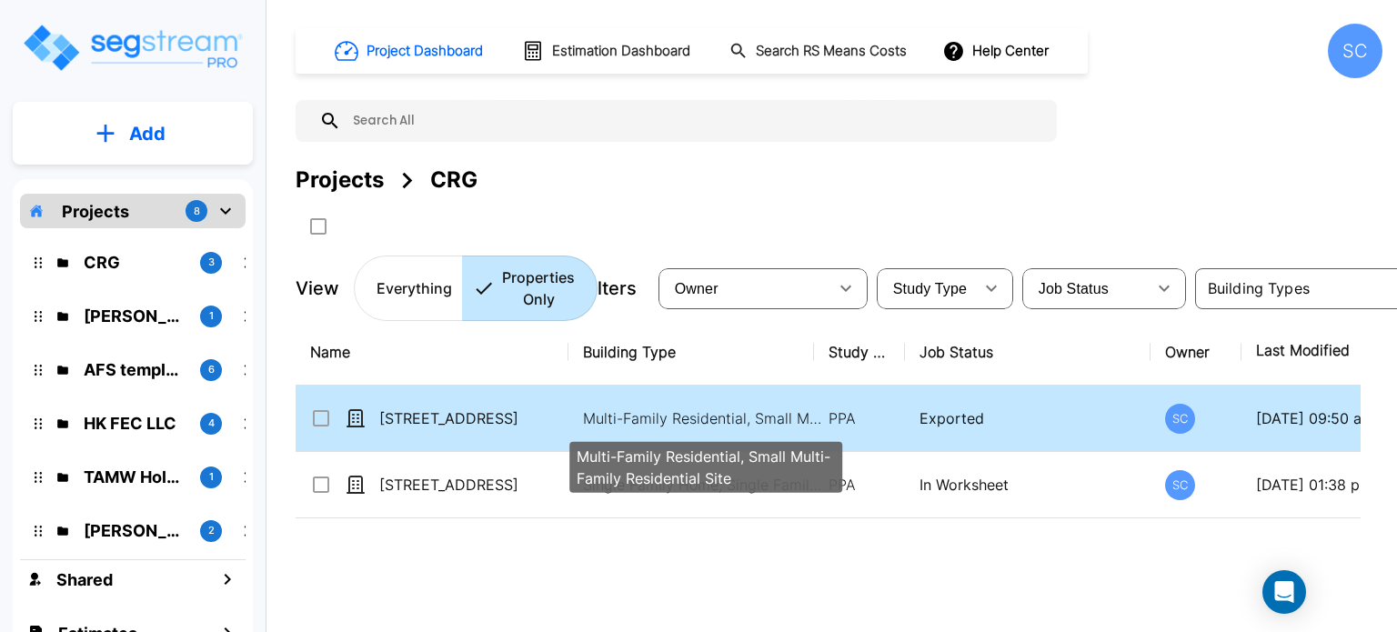
click at [655, 422] on p "Multi-Family Residential, Small Multi-Family Residential Site" at bounding box center [706, 418] width 246 height 22
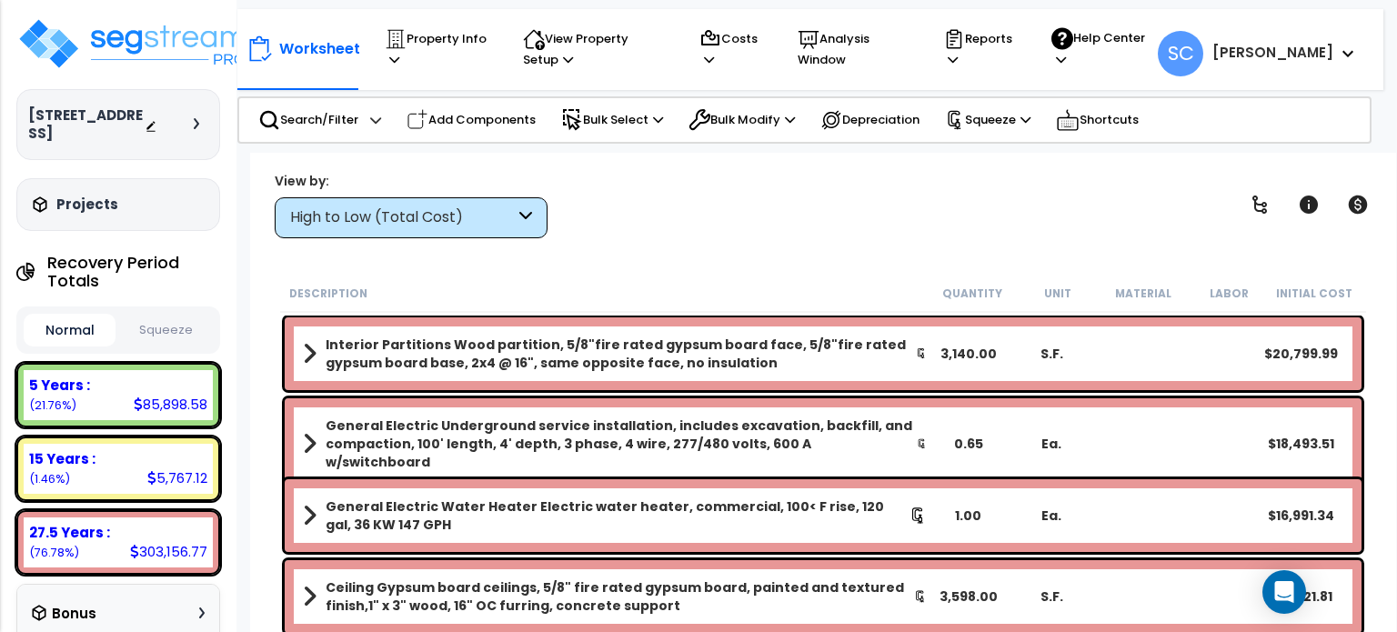
click at [1292, 57] on b "[PERSON_NAME]" at bounding box center [1272, 52] width 121 height 19
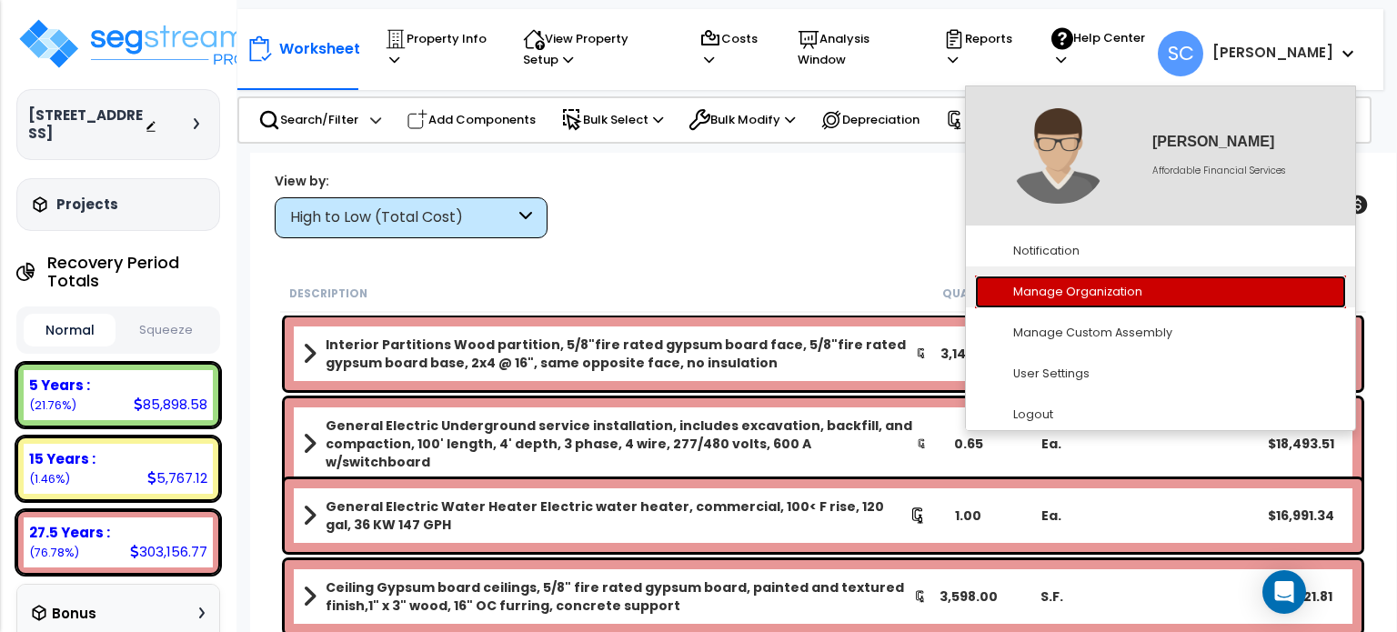
click at [1115, 295] on link "Manage Organization" at bounding box center [1160, 293] width 371 height 34
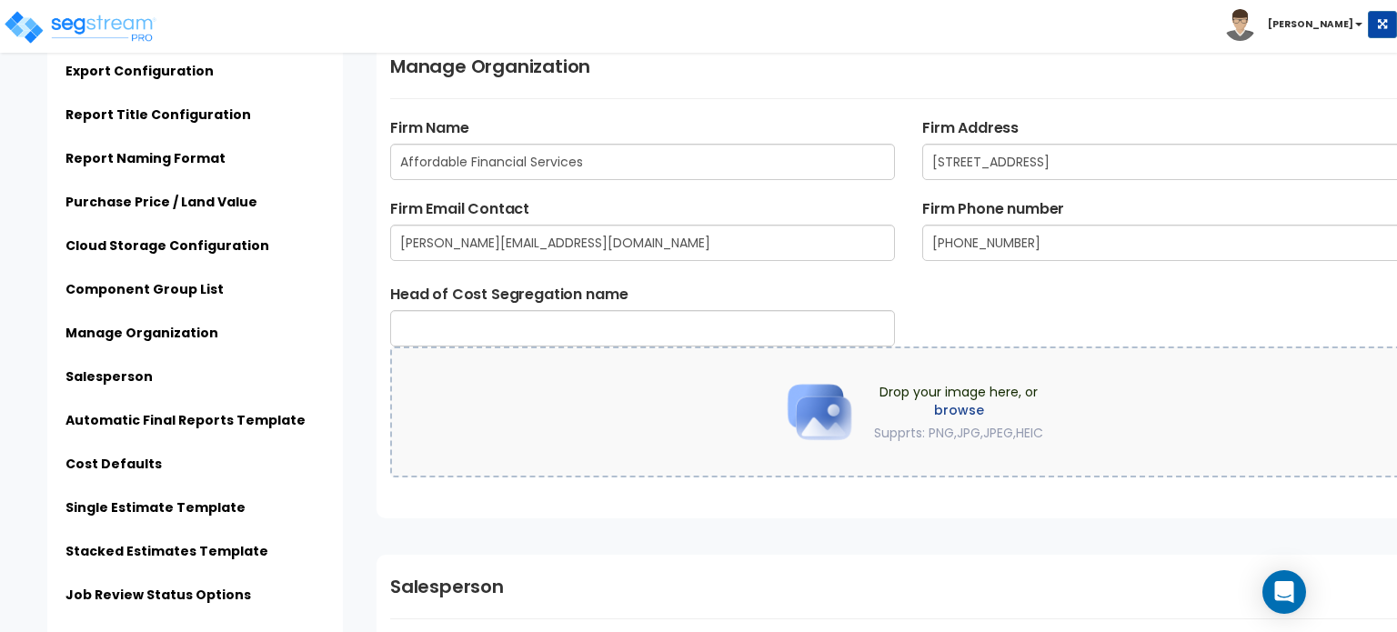
scroll to position [2547, 0]
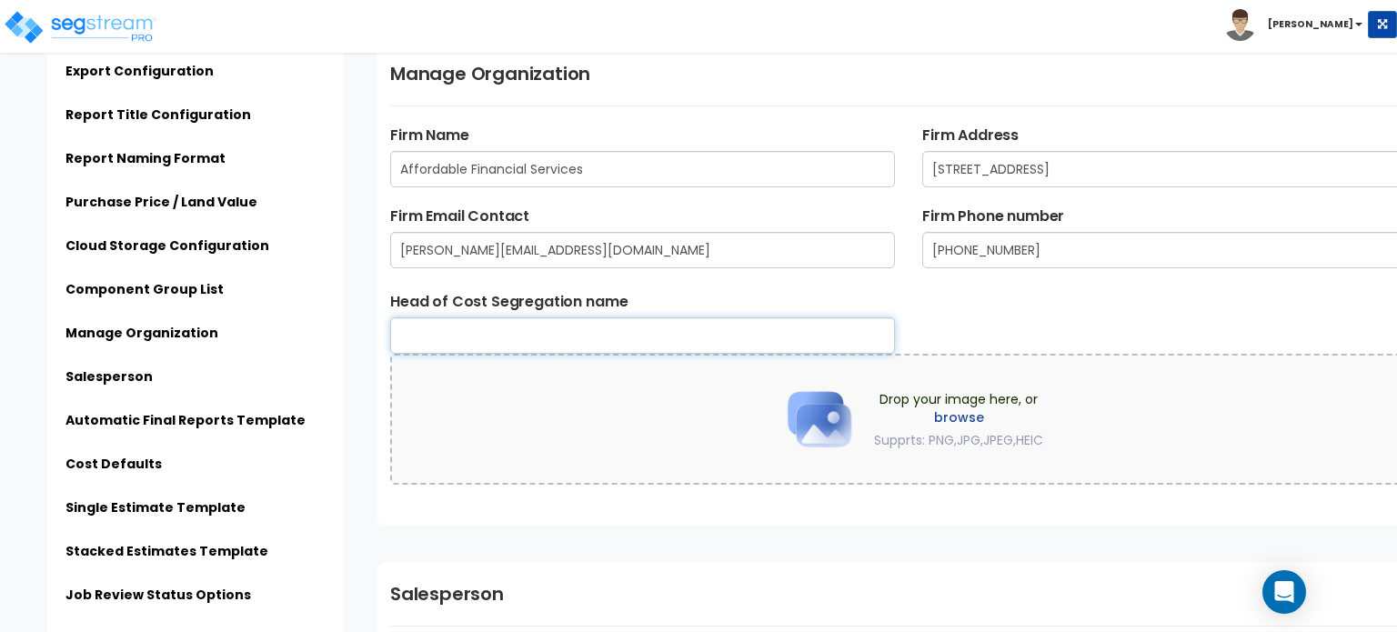
click at [495, 336] on input "text" at bounding box center [642, 335] width 505 height 36
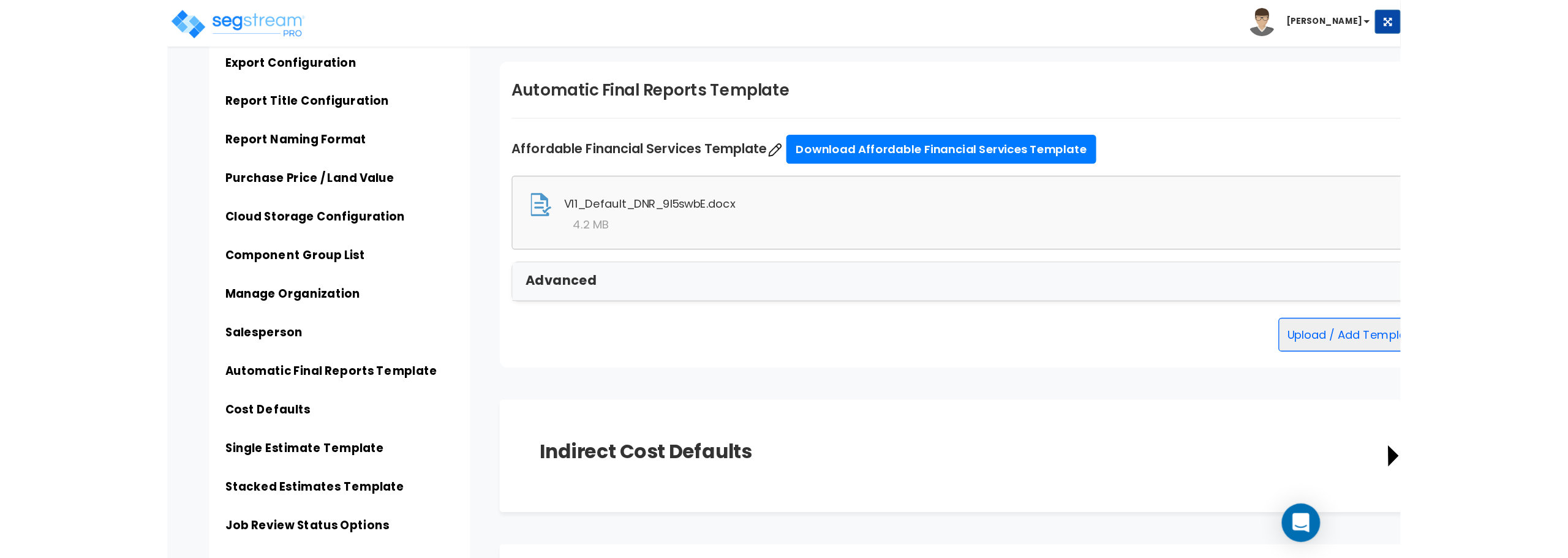
scroll to position [2387, 0]
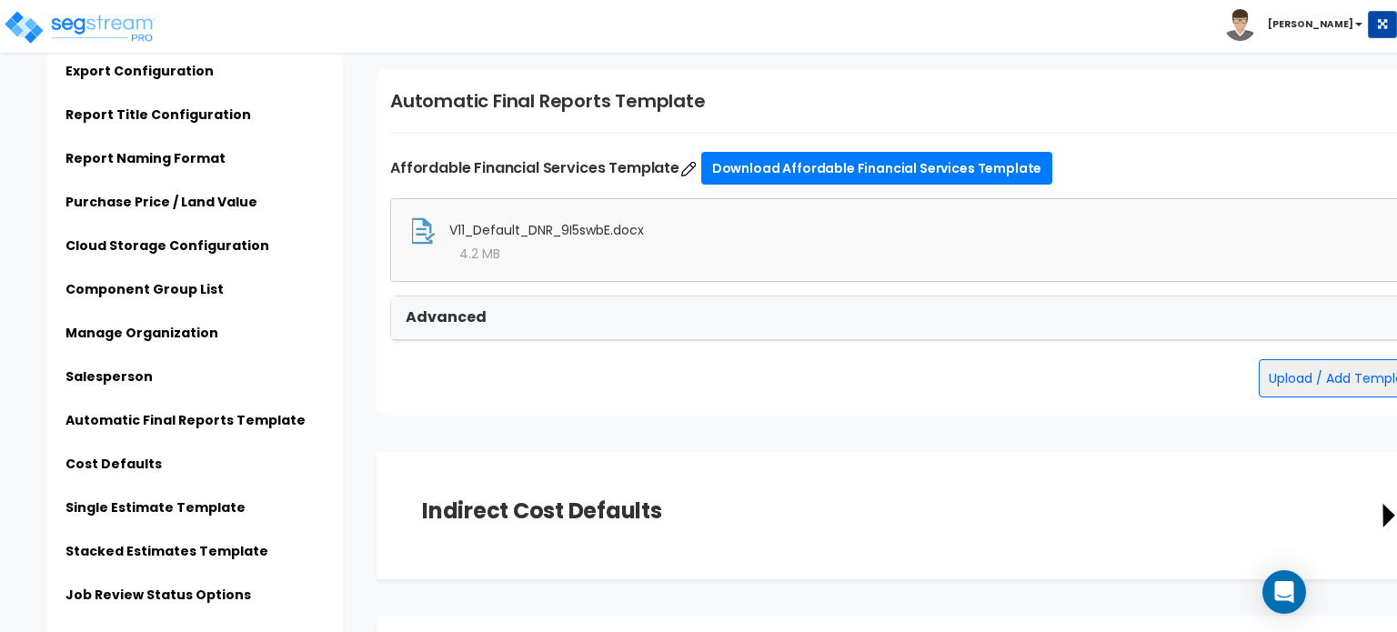
type input "[PERSON_NAME]"
click at [1282, 374] on button "Upload / Add Template" at bounding box center [1343, 378] width 168 height 38
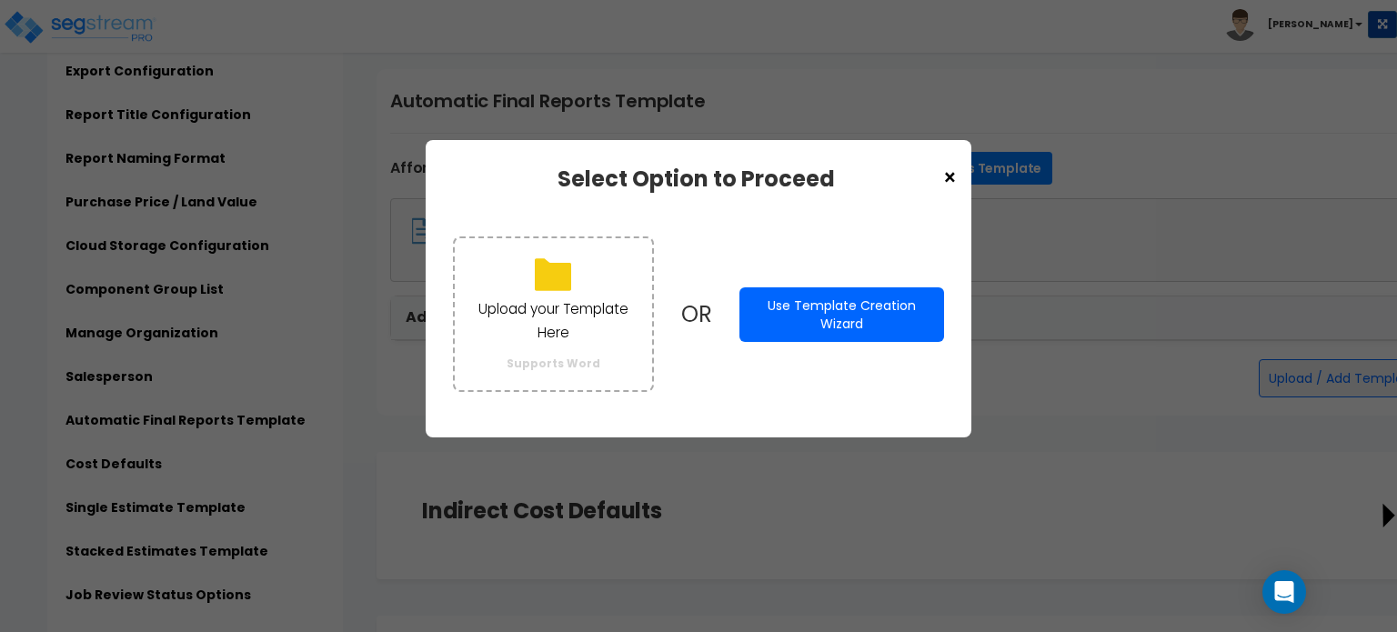
click at [945, 170] on span "×" at bounding box center [949, 178] width 15 height 31
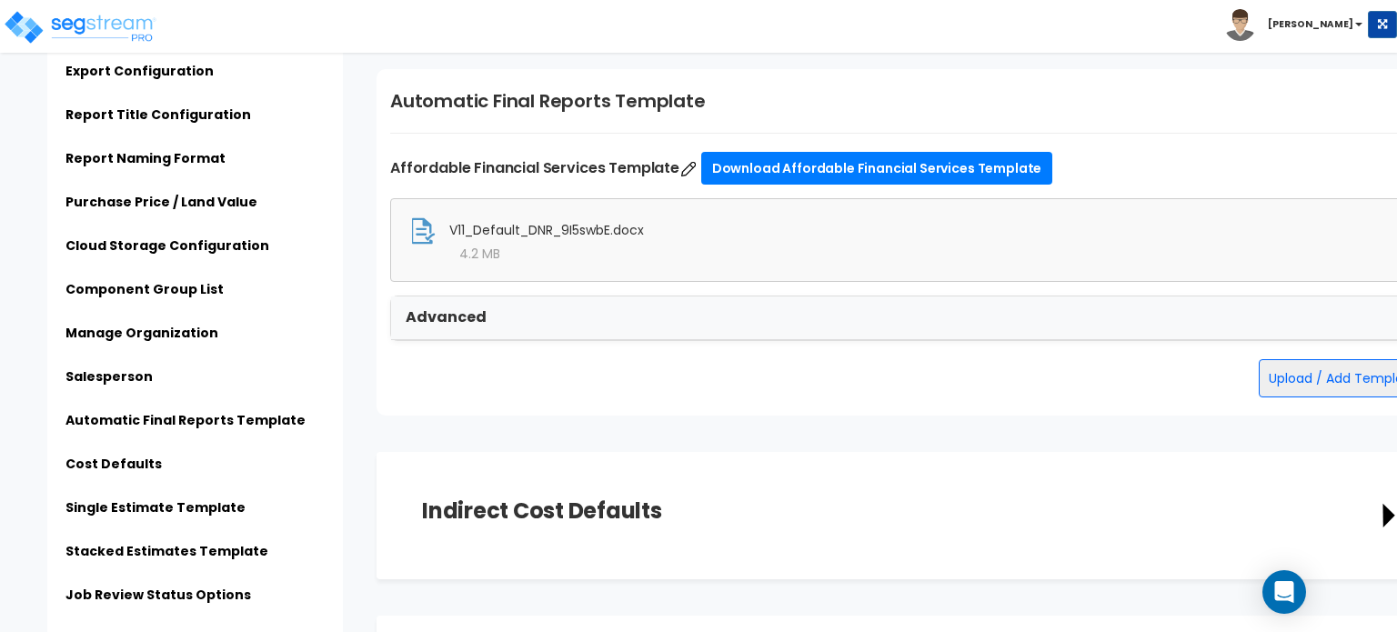
drag, startPoint x: 771, startPoint y: 592, endPoint x: 786, endPoint y: 593, distance: 14.6
click at [760, 312] on div "Advanced" at bounding box center [908, 319] width 1035 height 44
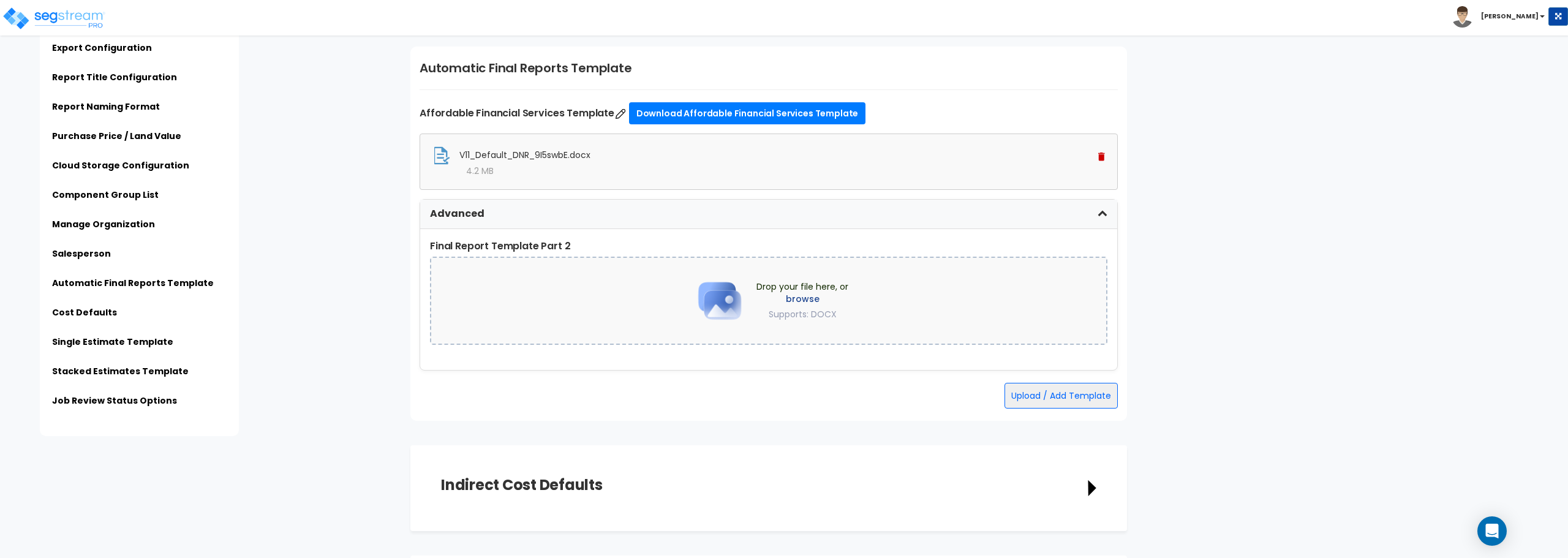
click at [591, 151] on span "V11_Default_DNR_9I5swbE.docx" at bounding box center [525, 155] width 131 height 12
click at [678, 195] on div "Automatic Final Reports Template Affordable Financial Services Template Downloa…" at bounding box center [769, 234] width 717 height 374
click at [940, 157] on div "V11_Default_DNR_9I5swbE.docx" at bounding box center [769, 155] width 673 height 18
click at [550, 101] on div "Automatic Final Reports Template Affordable Financial Services Template Downloa…" at bounding box center [769, 234] width 717 height 374
click at [609, 112] on label "Affordable Financial Services Template Download Affordable Financial Services T…" at bounding box center [769, 113] width 698 height 22
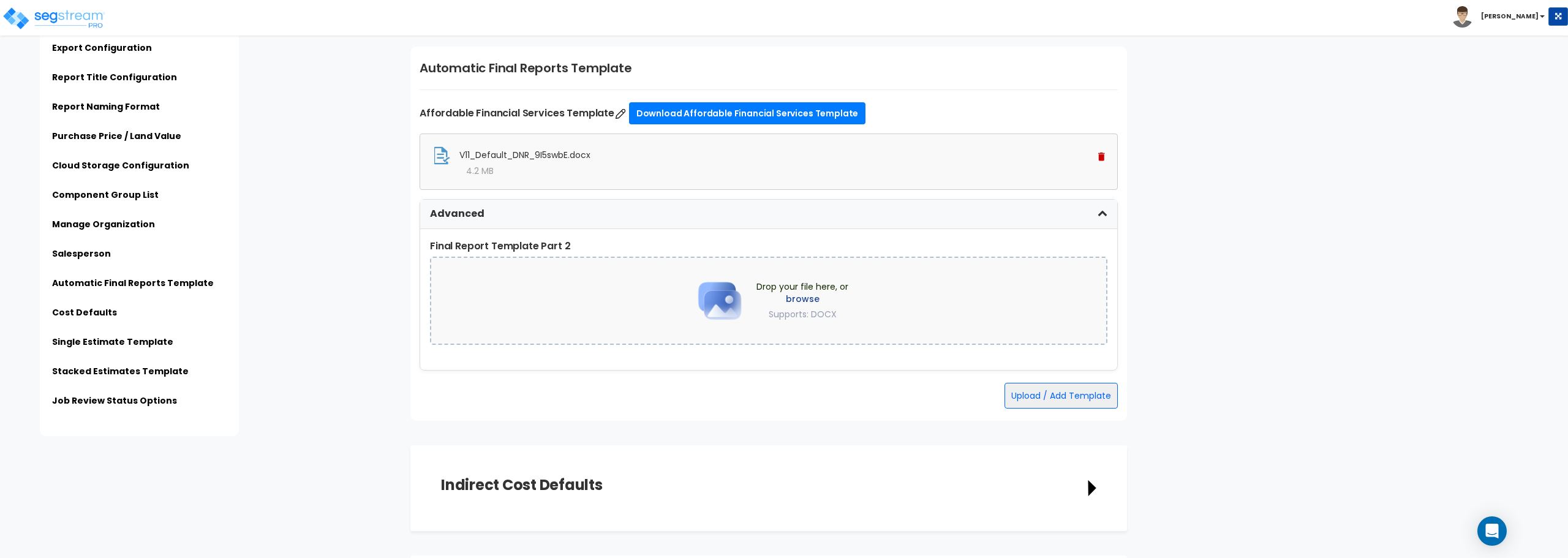
click at [622, 112] on img at bounding box center [620, 114] width 12 height 12
type input "Affordable Financial Services Template"
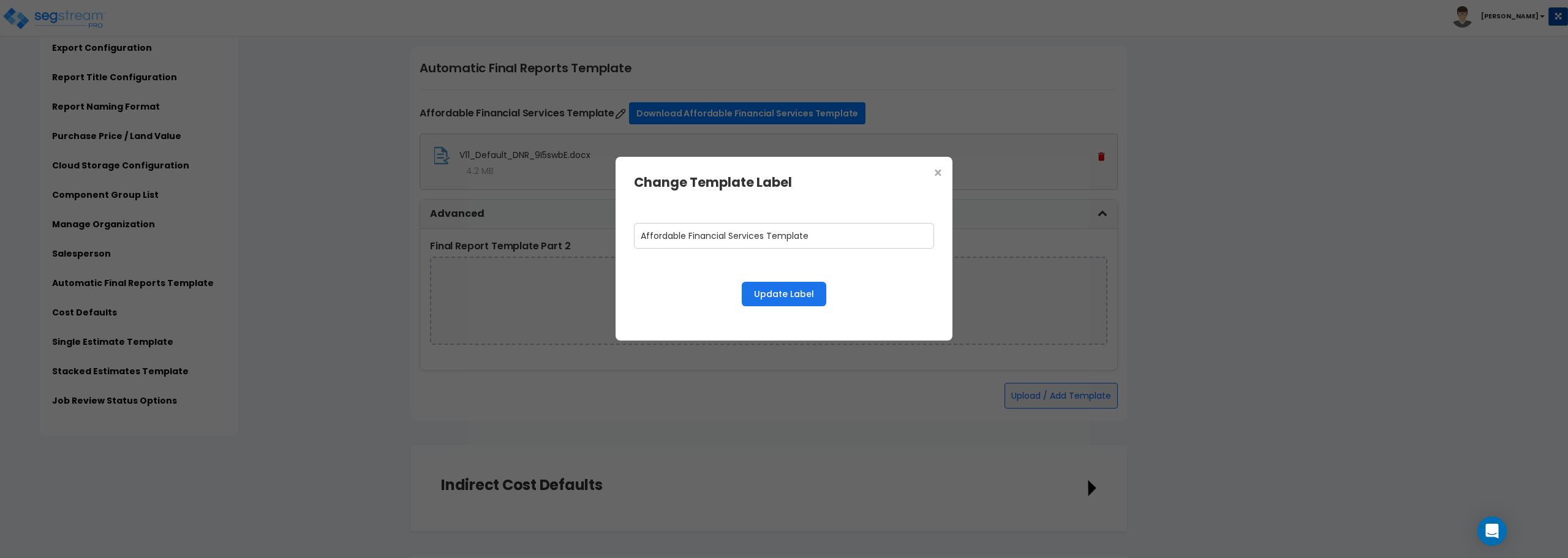
drag, startPoint x: 837, startPoint y: 234, endPoint x: 552, endPoint y: 236, distance: 285.0
click at [552, 236] on div "× Change Template Label Affordable Financial Services Template Update Label" at bounding box center [784, 279] width 1568 height 558
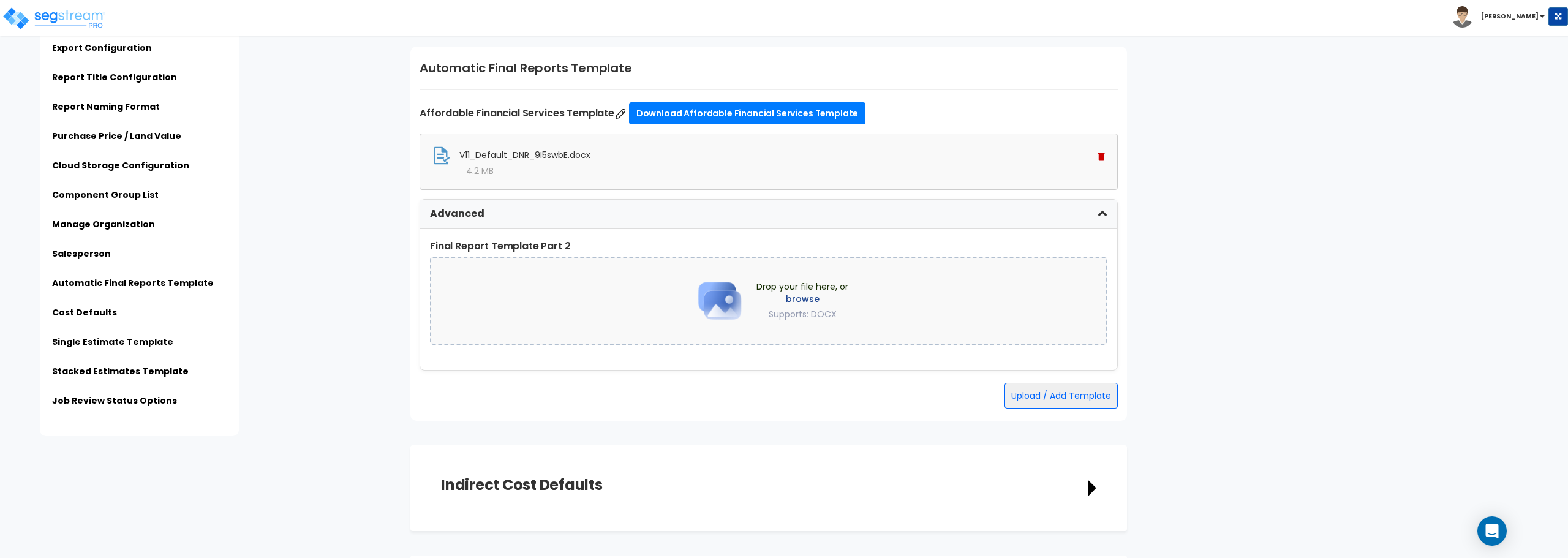
click at [940, 159] on img at bounding box center [1102, 156] width 7 height 9
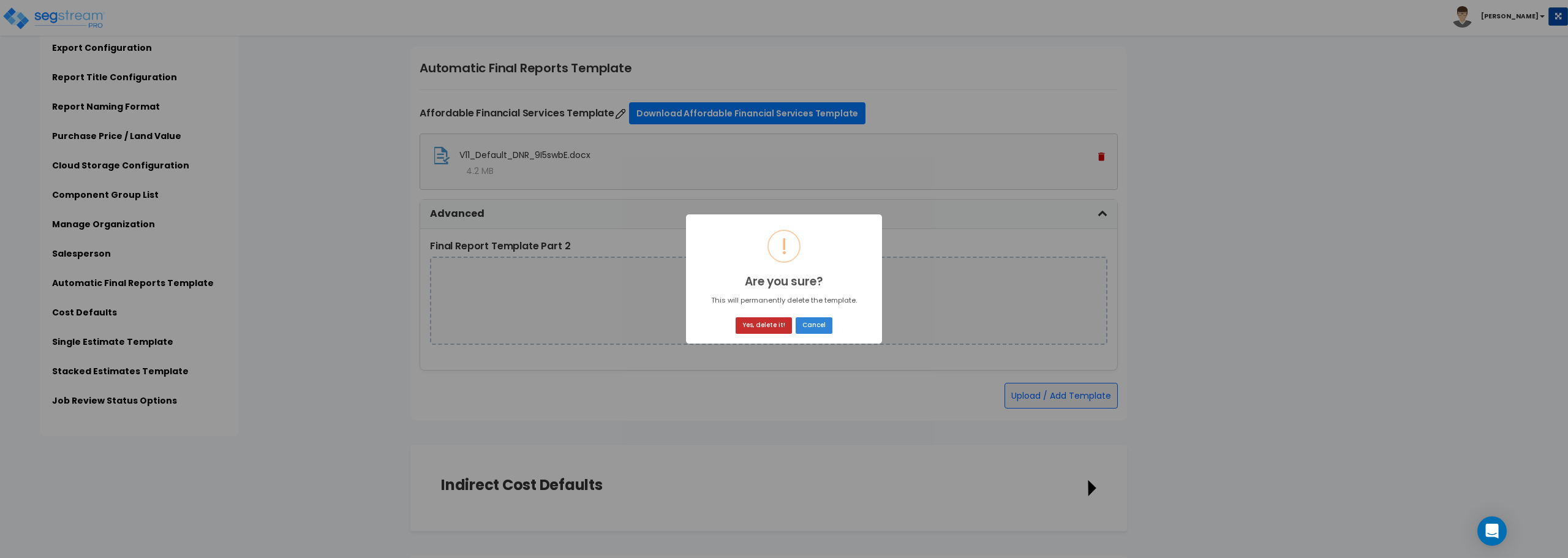
click at [776, 322] on button "Yes, delete it!" at bounding box center [764, 325] width 57 height 17
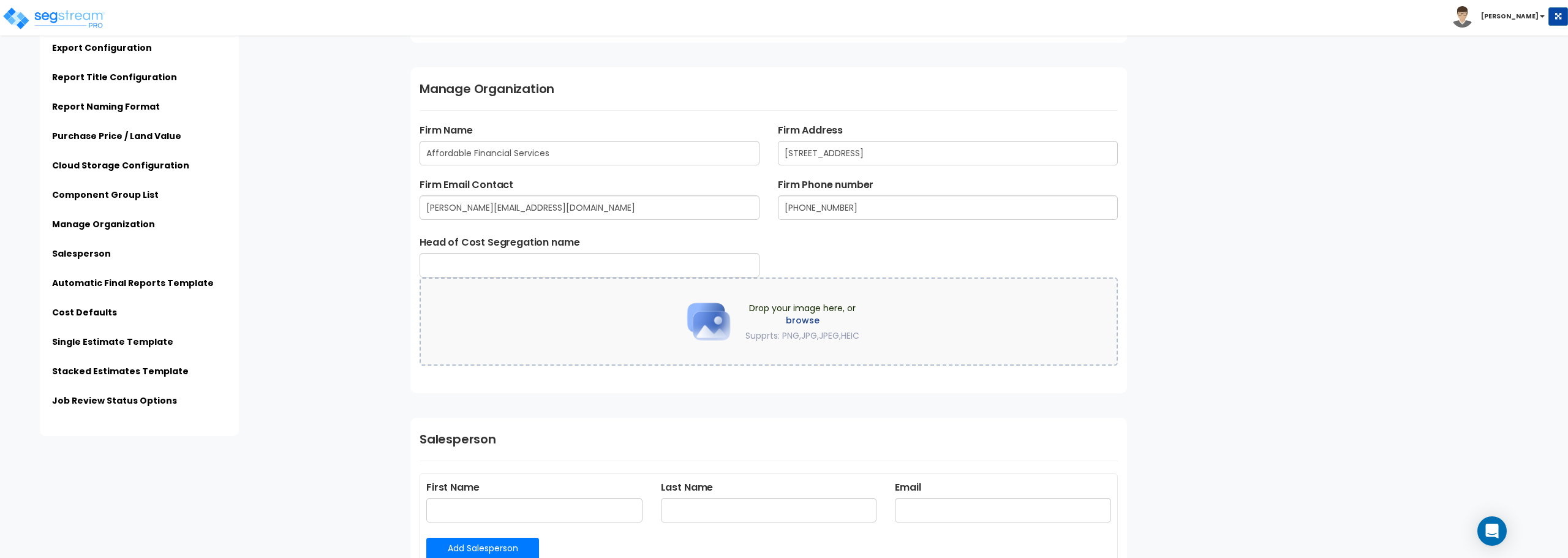
scroll to position [1714, 0]
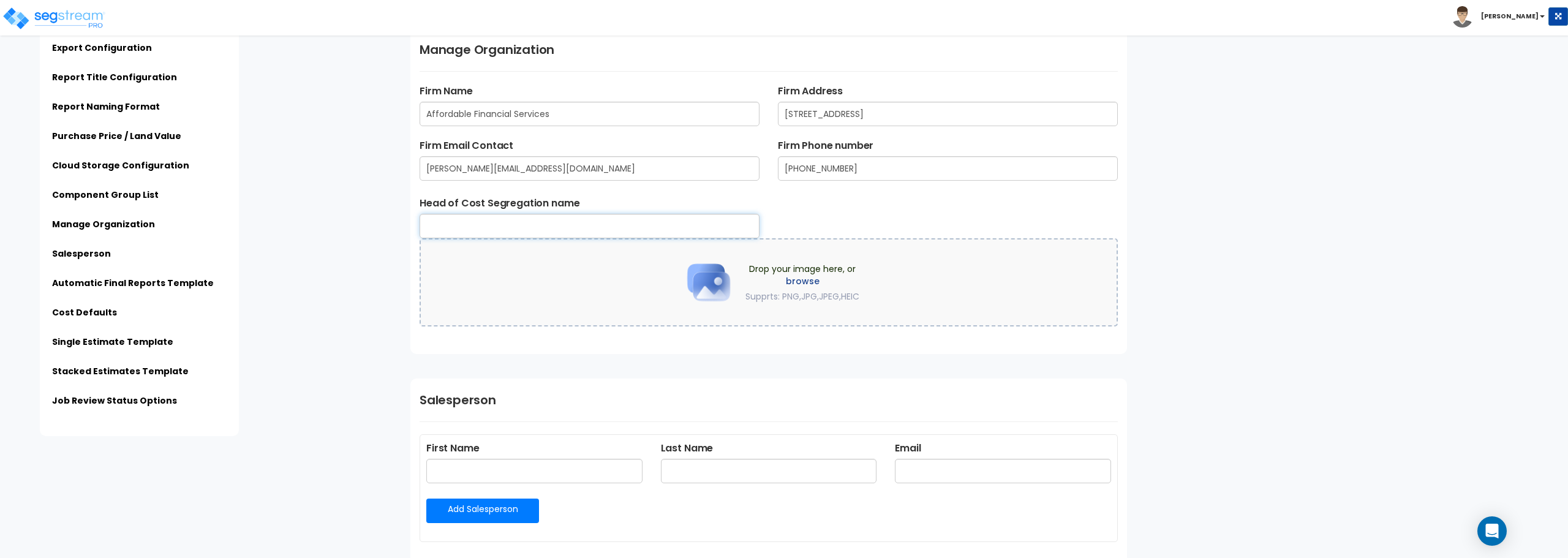
click at [668, 230] on input "text" at bounding box center [589, 225] width 340 height 24
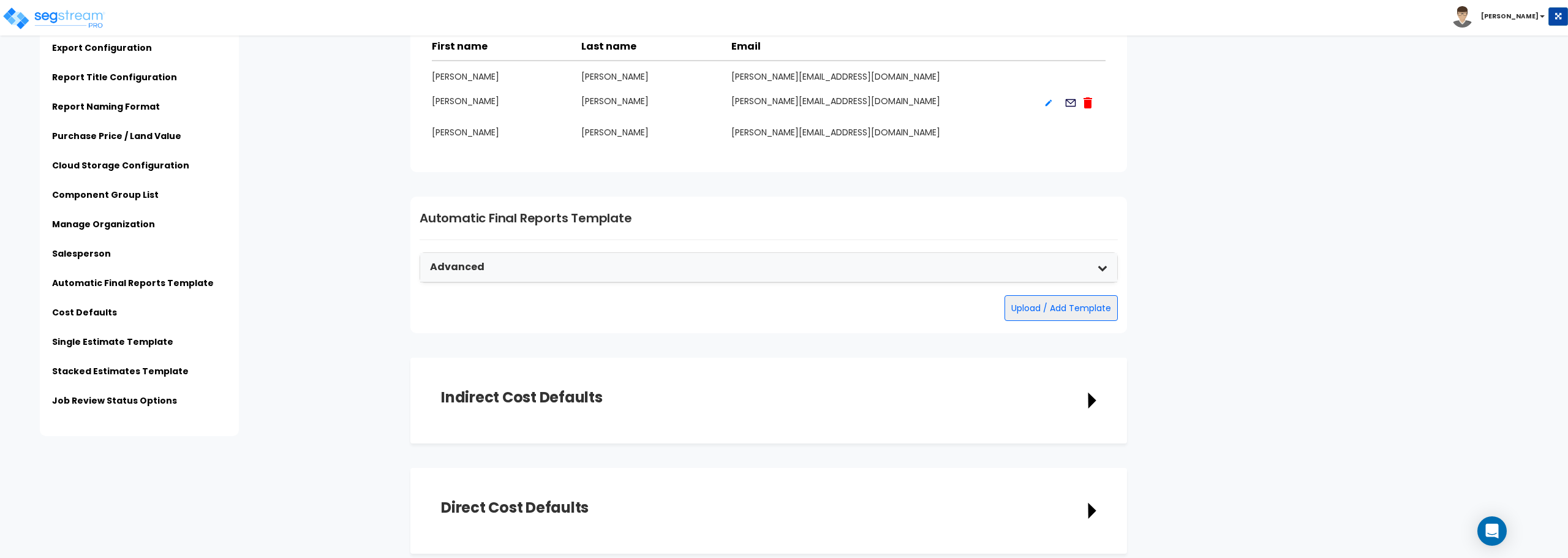
scroll to position [2204, 0]
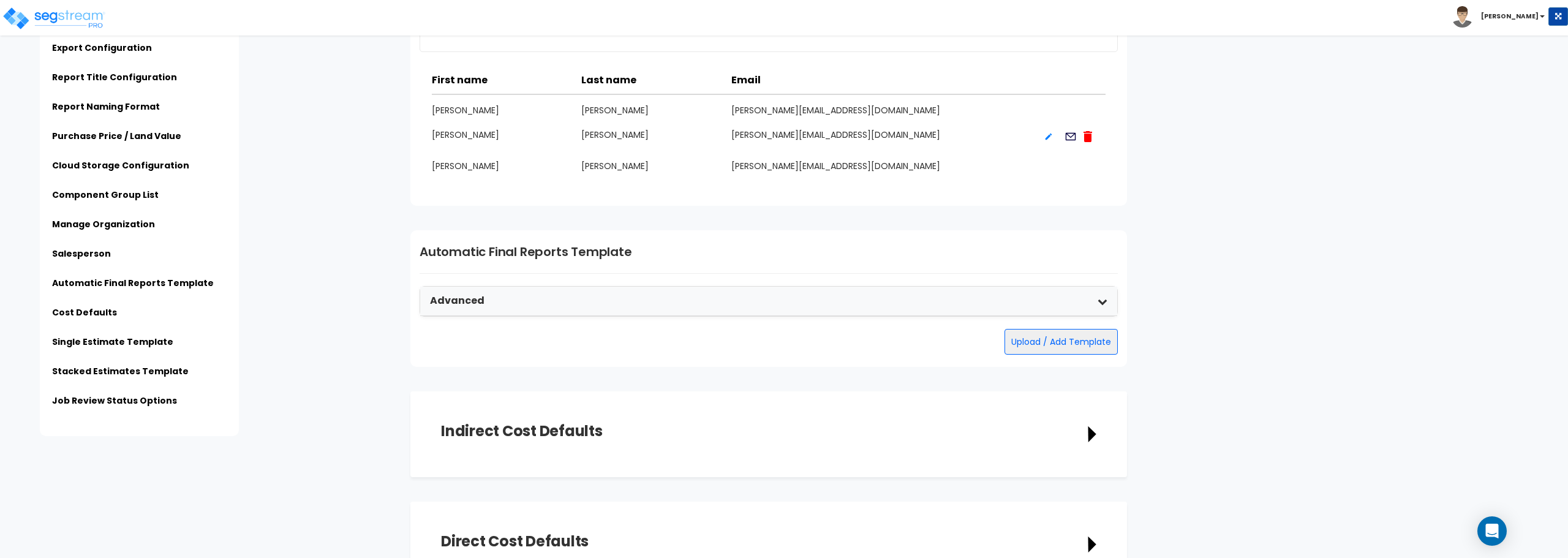
type input "[PERSON_NAME]"
click at [1040, 342] on button "Upload / Add Template" at bounding box center [1061, 341] width 113 height 26
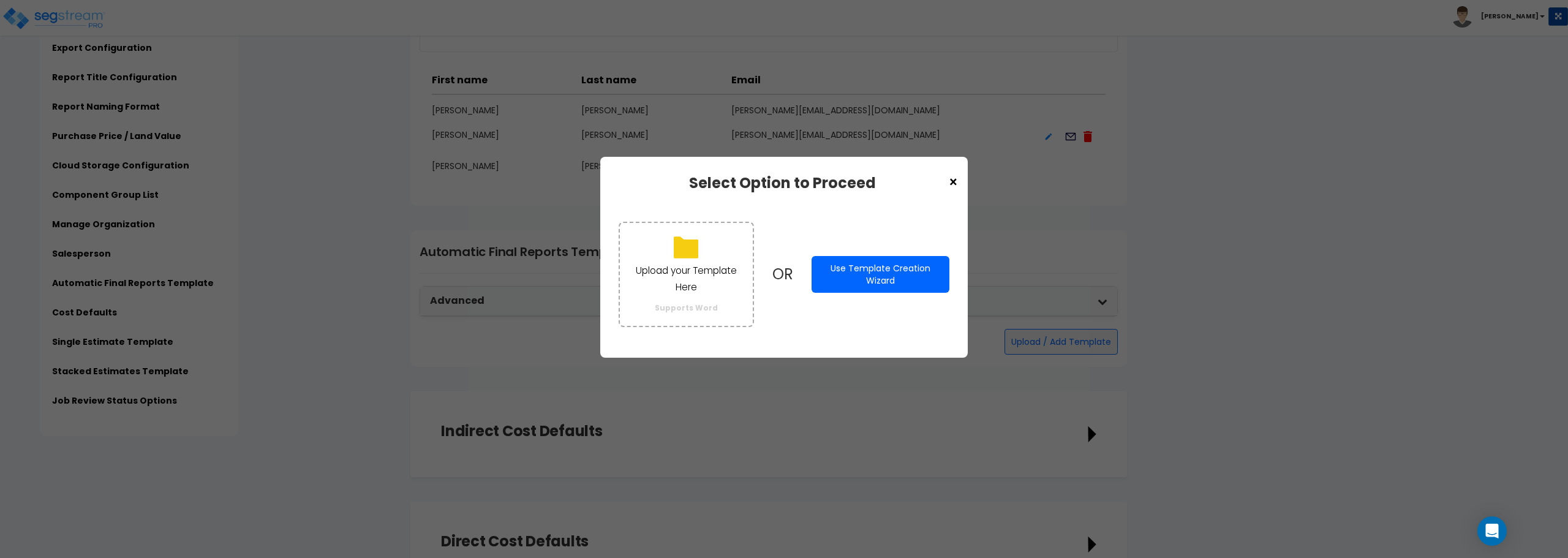
click at [991, 354] on div "× Select Option to Proceed Upload your Template Here Supports Word OR Use Templ…" at bounding box center [784, 279] width 1568 height 558
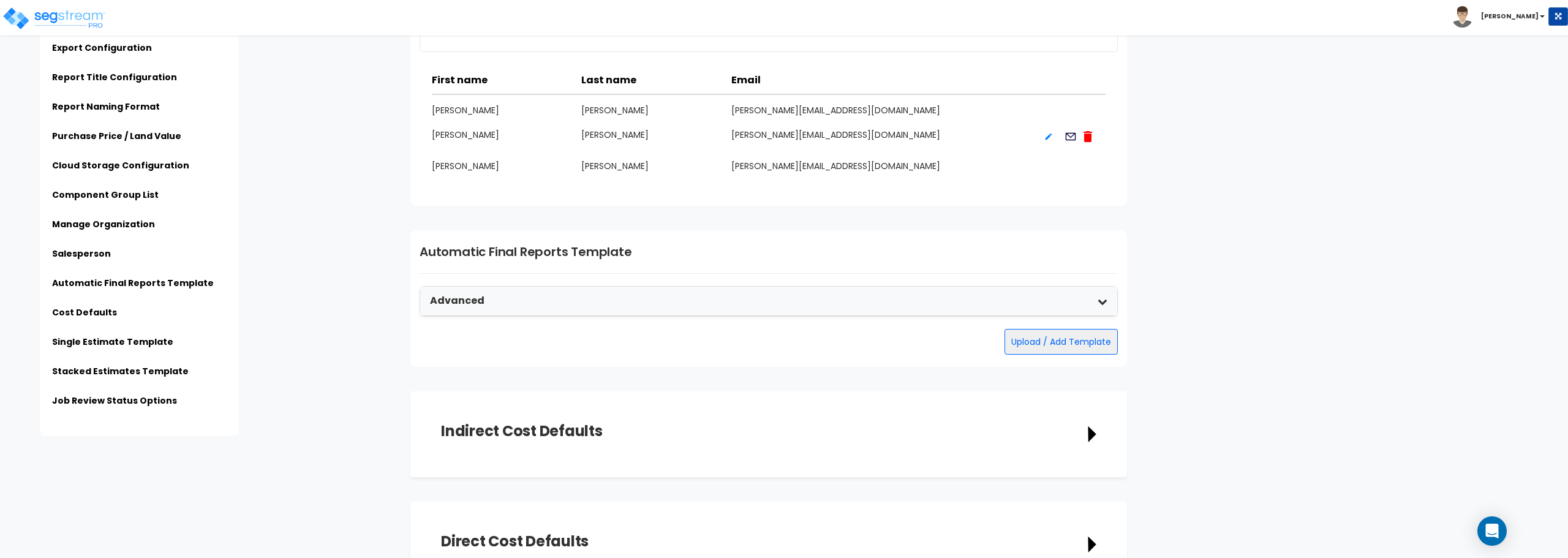
click at [789, 293] on div "Advanced" at bounding box center [769, 302] width 697 height 30
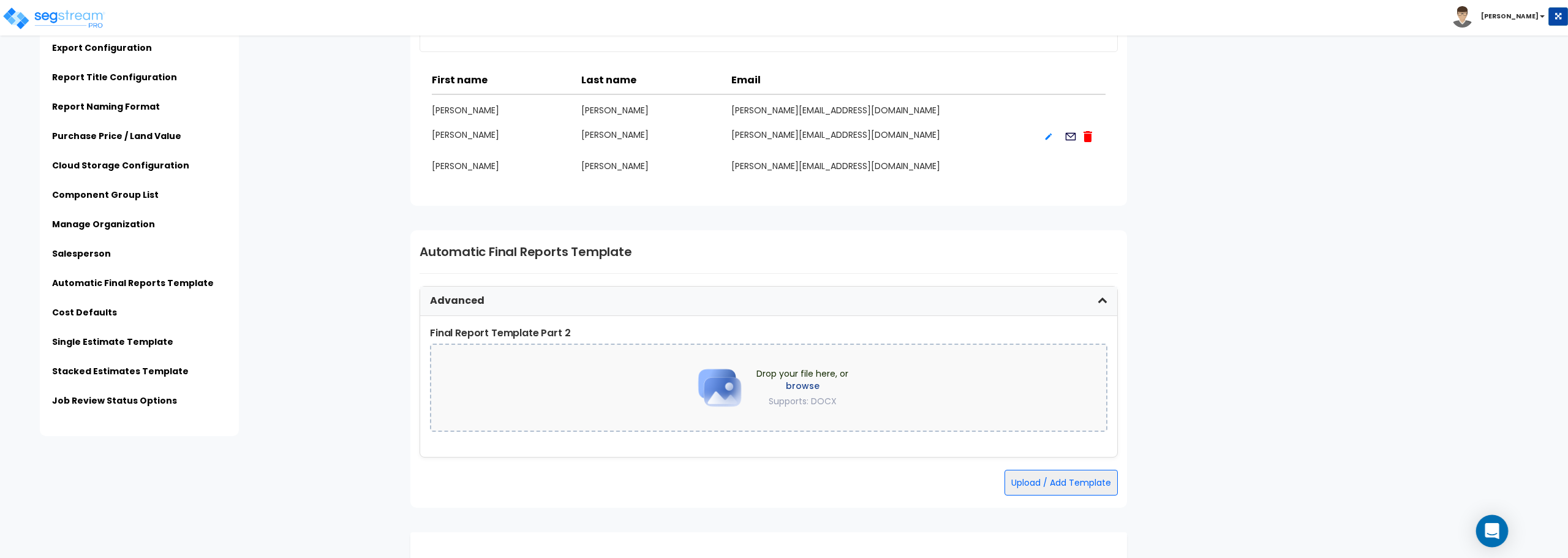
click at [1485, 526] on div "Open Intercom Messenger" at bounding box center [1493, 531] width 32 height 32
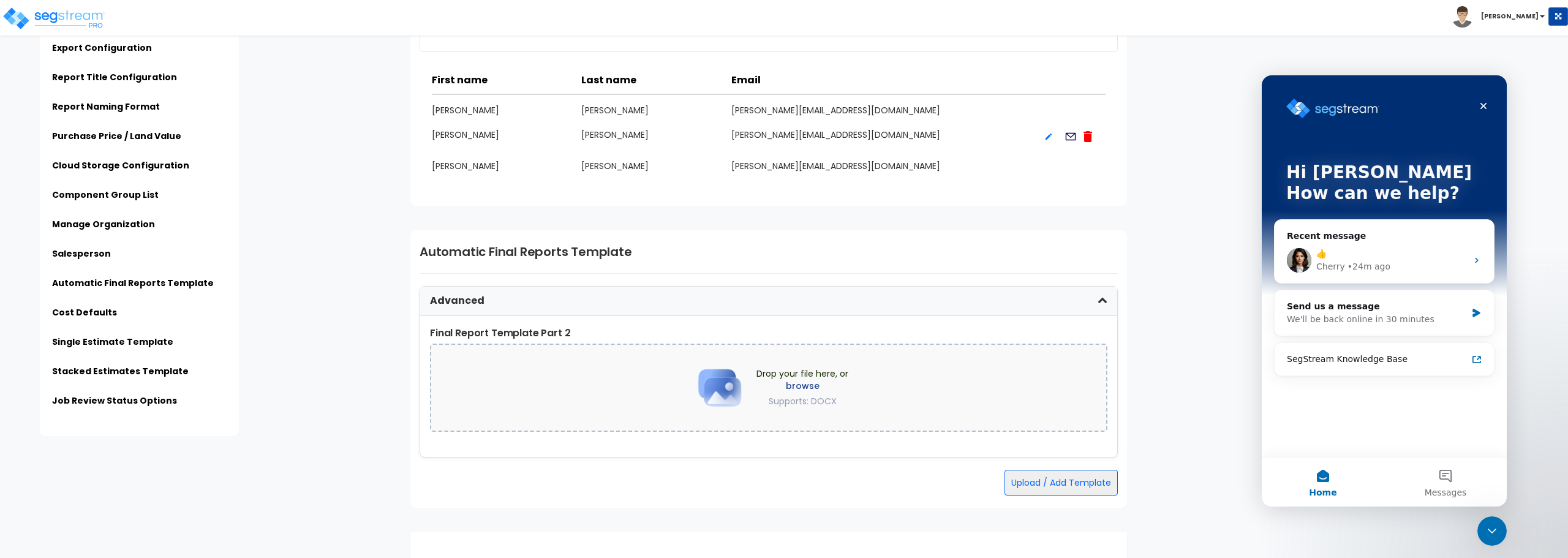
scroll to position [0, 0]
click at [1449, 475] on button "Messages" at bounding box center [1446, 481] width 123 height 49
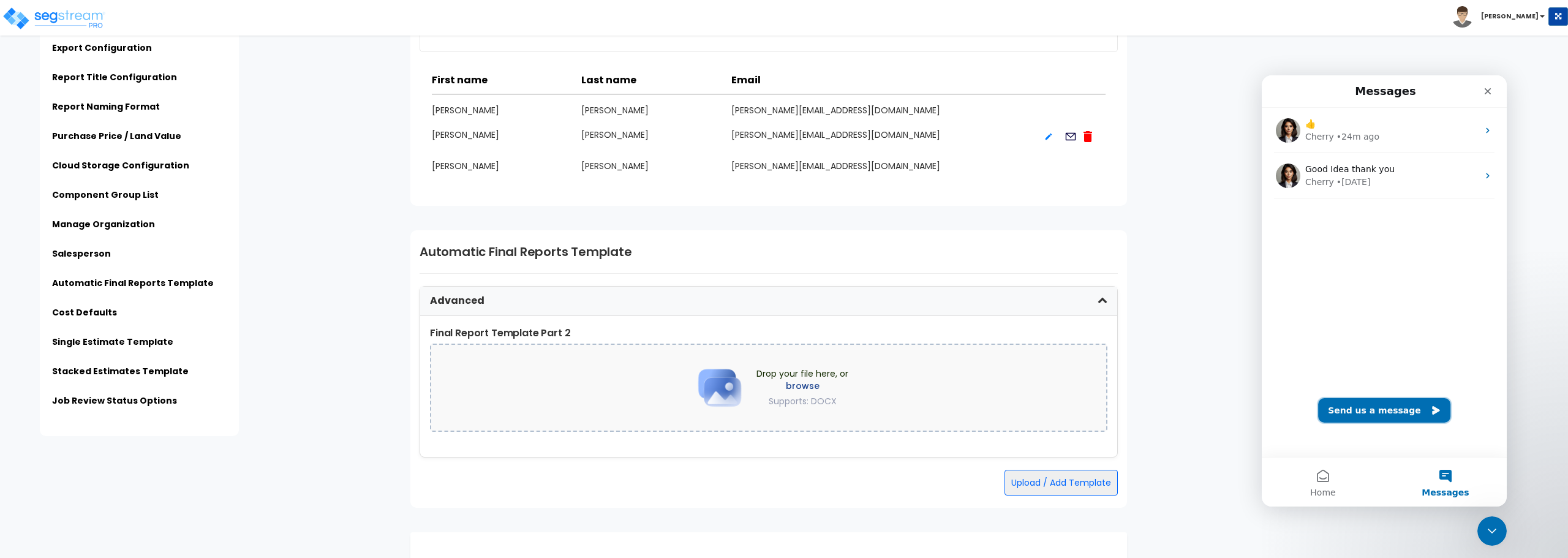
click at [1389, 410] on button "Send us a message" at bounding box center [1384, 410] width 132 height 24
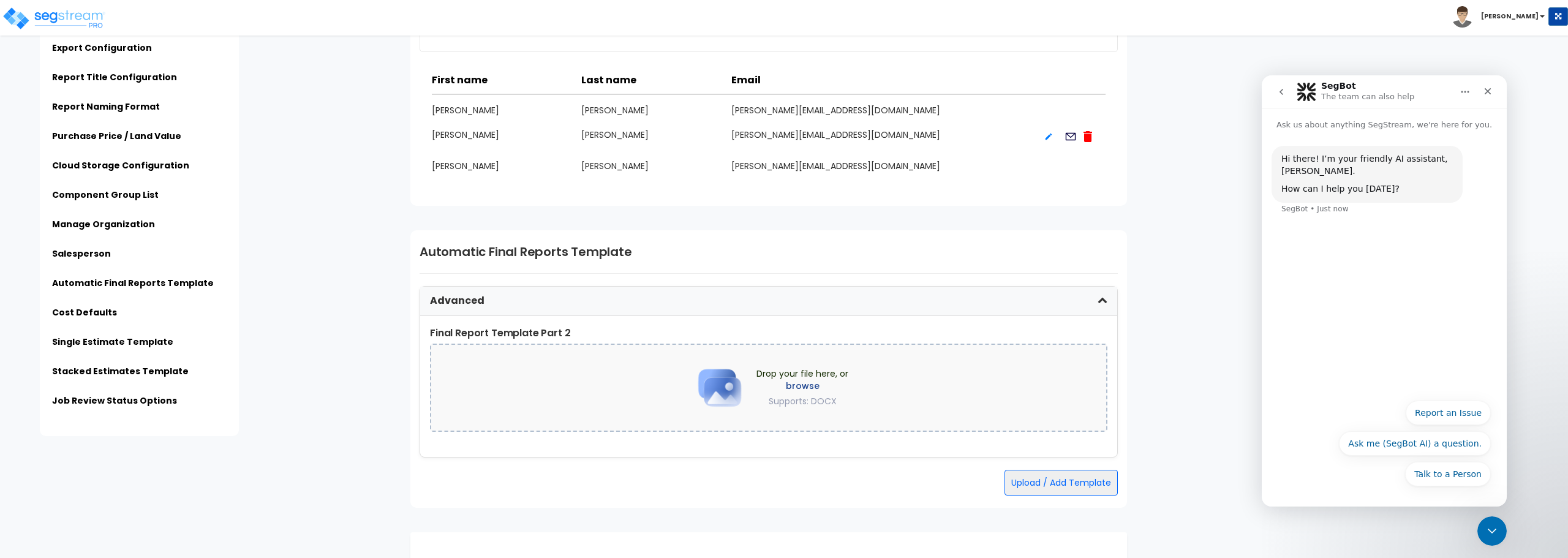
click at [1390, 345] on div "Hi there! I’m your friendly AI assistant, SegBot. How can I help you today? Seg…" at bounding box center [1385, 262] width 245 height 261
click at [1346, 245] on div "Hi there! I’m your friendly AI assistant, SegBot. How can I help you today? Seg…" at bounding box center [1385, 262] width 245 height 261
click at [1344, 486] on div "Talk to a Person Report an Issue Ask me (SegBot AI) a question. Talk to a Person" at bounding box center [1384, 446] width 214 height 92
click at [1402, 444] on button "Ask me (SegBot AI) a question." at bounding box center [1415, 443] width 152 height 24
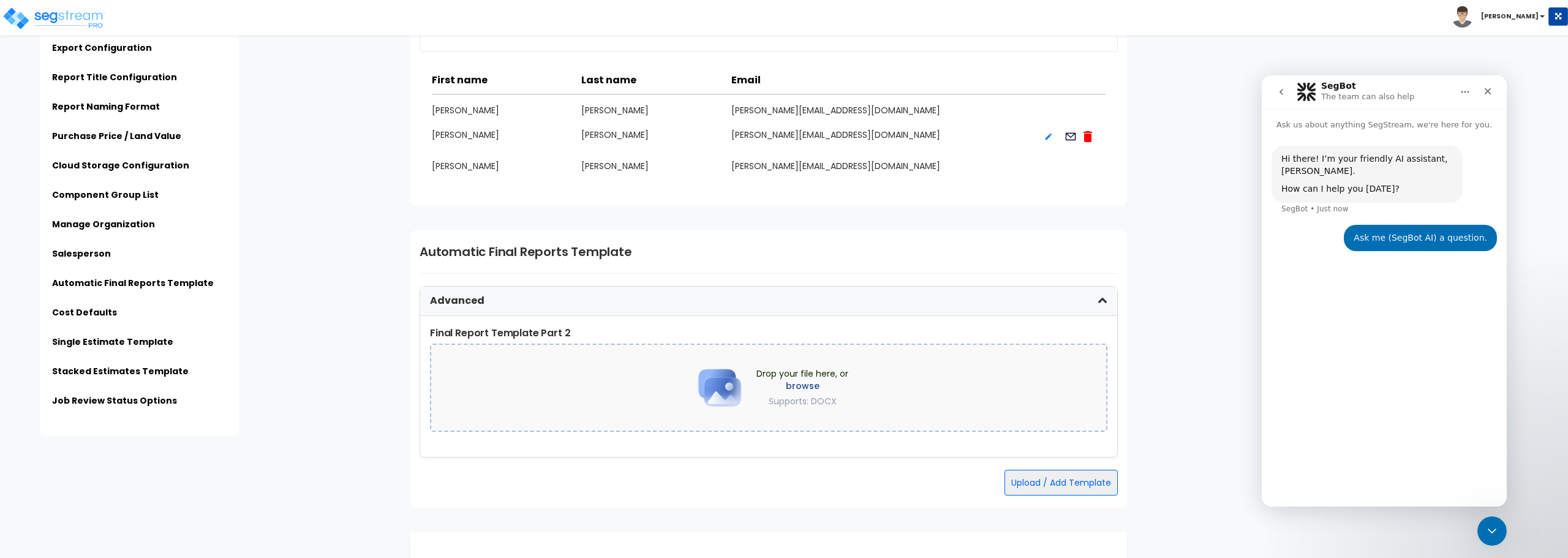
click at [1416, 438] on div "Hi there! I’m your friendly AI assistant, SegBot. How can I help you today? Seg…" at bounding box center [1385, 314] width 245 height 365
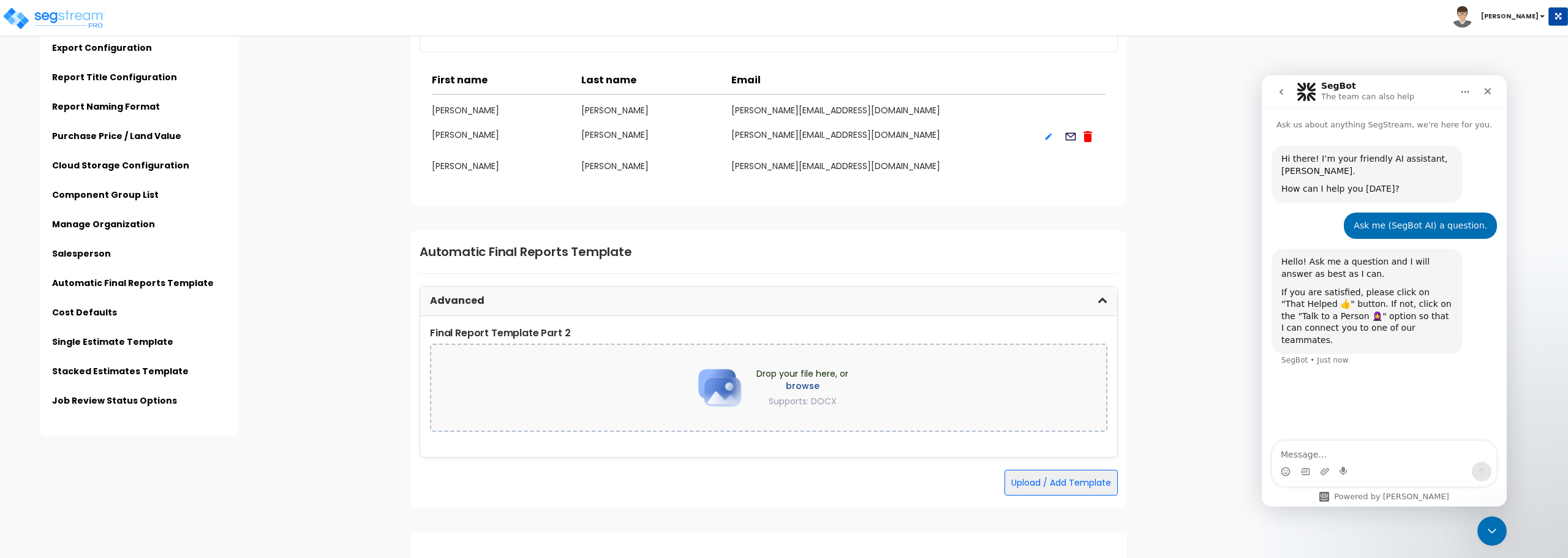
click at [1411, 457] on textarea "Message…" at bounding box center [1384, 451] width 224 height 21
click at [1434, 440] on textarea "How can I drop my file into the browswer it's not letting me" at bounding box center [1384, 445] width 224 height 33
click at [1428, 442] on textarea "How can I drop my file into the browswer it's not letting me" at bounding box center [1384, 445] width 224 height 33
click at [1433, 443] on textarea "How can I drop my file into the browswer it's not letting me" at bounding box center [1384, 445] width 224 height 33
drag, startPoint x: 1435, startPoint y: 443, endPoint x: 1387, endPoint y: 444, distance: 48.0
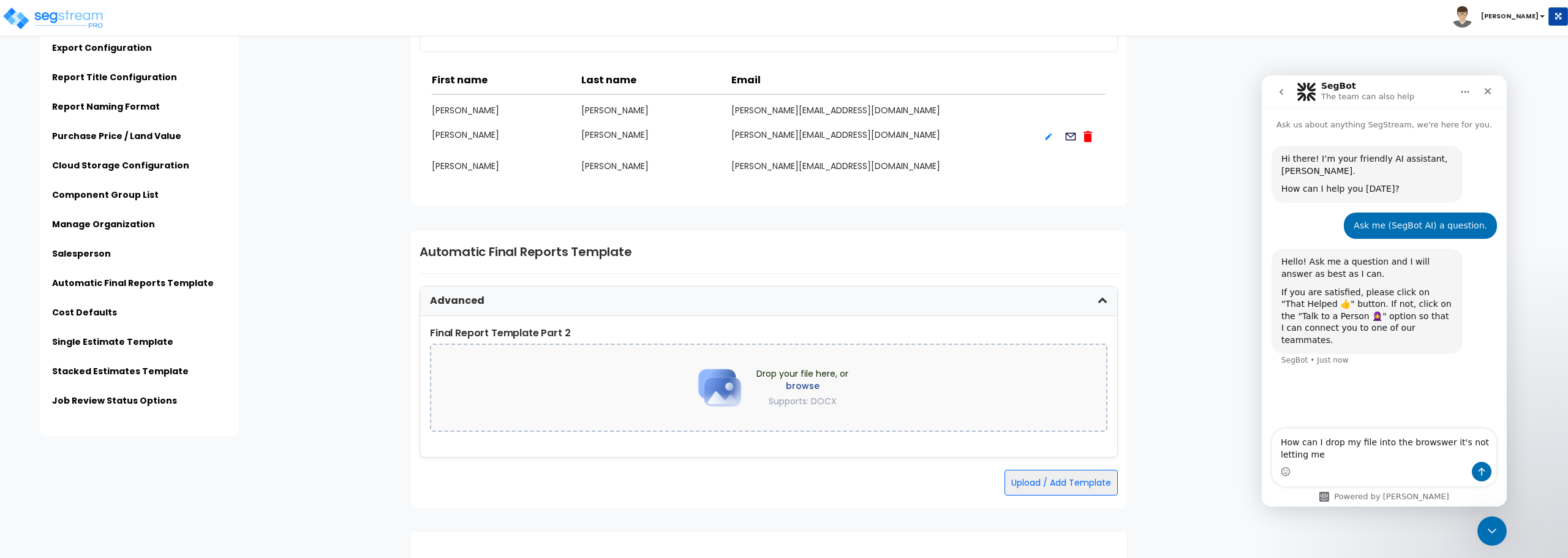
click at [1387, 444] on textarea "How can I drop my file into the browswer it's not letting me" at bounding box center [1384, 445] width 224 height 33
click at [1359, 455] on textarea "How can I drop my file into the browser it's not letting me" at bounding box center [1384, 445] width 224 height 33
type textarea "How can I drop my file into the browser it's not letting me"
click at [1478, 469] on icon "Send a message…" at bounding box center [1482, 471] width 10 height 10
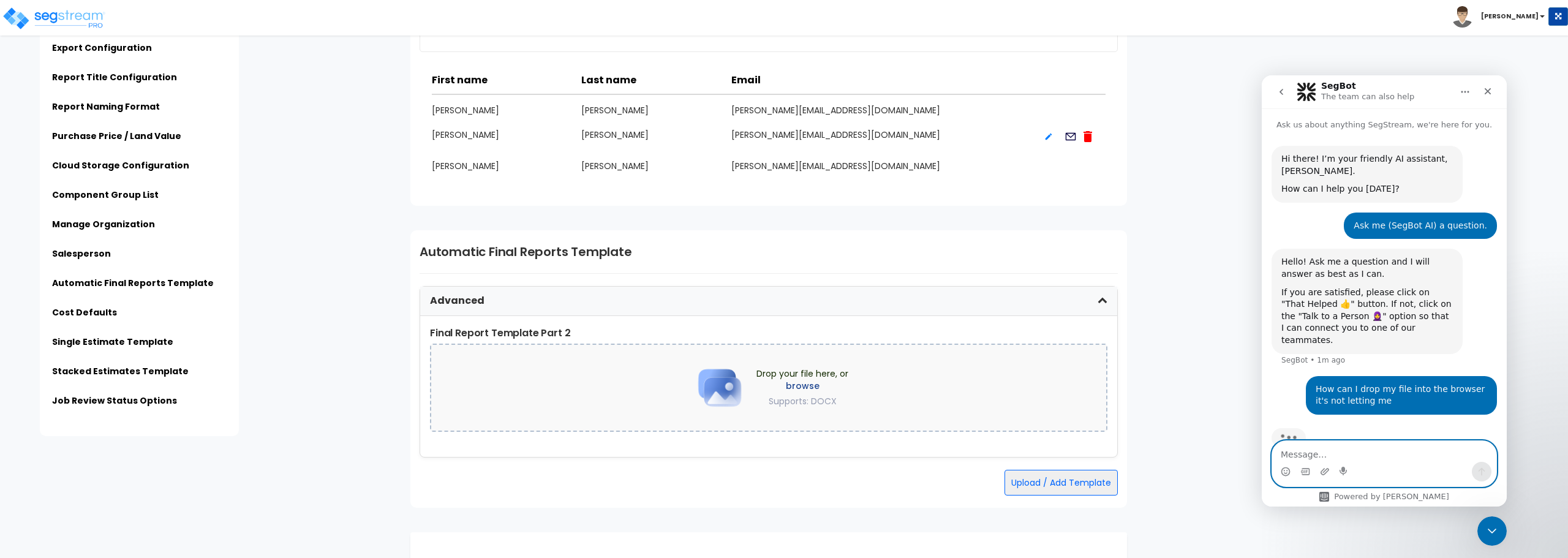
scroll to position [15, 0]
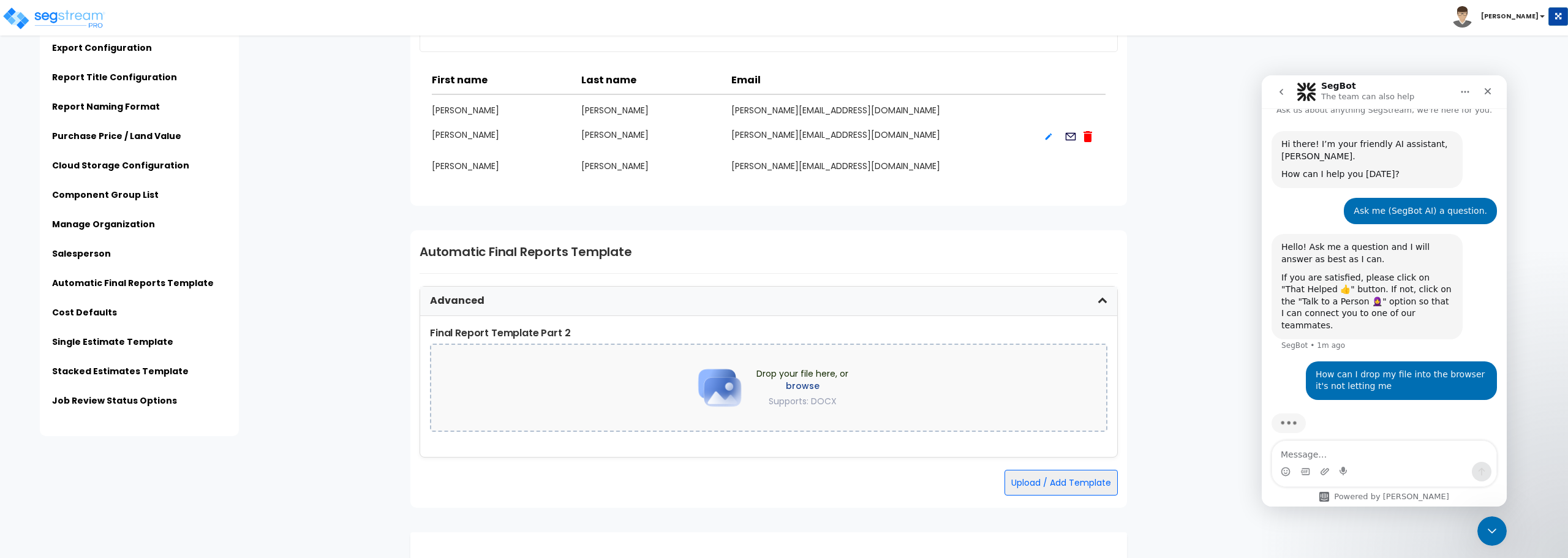
click at [674, 312] on div "Advanced" at bounding box center [769, 302] width 697 height 30
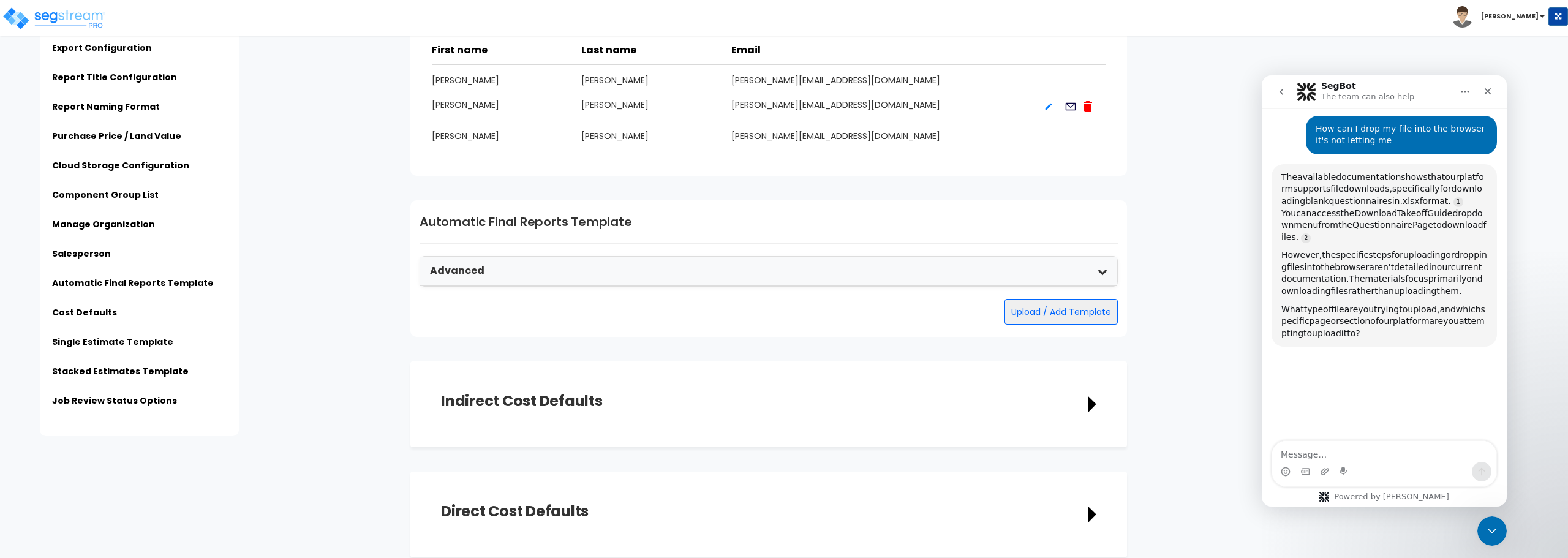
scroll to position [2204, 0]
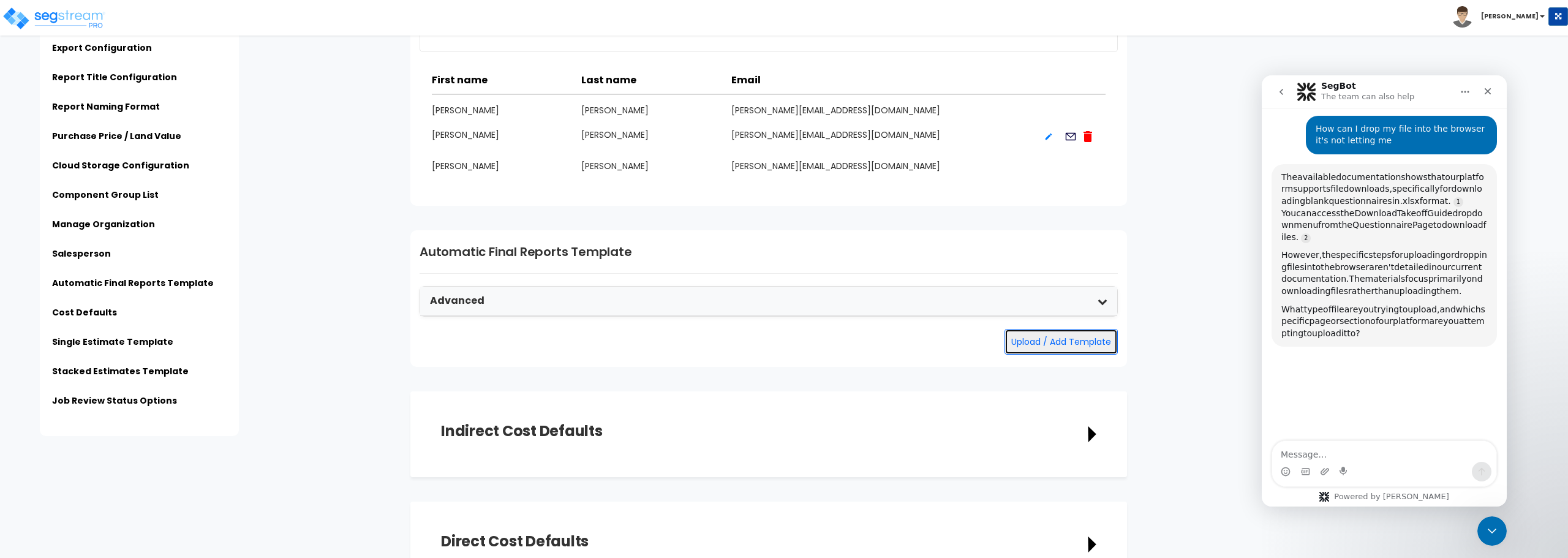
click at [1098, 344] on button "Upload / Add Template" at bounding box center [1061, 341] width 113 height 26
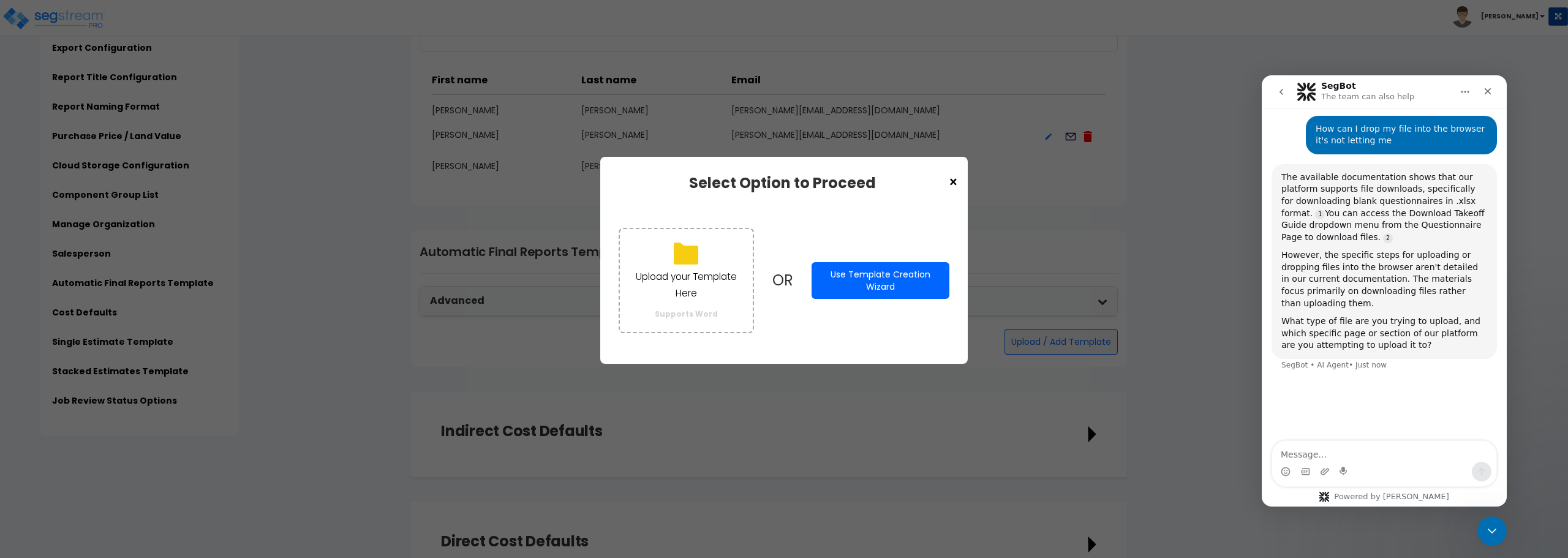
click at [880, 269] on button "Use Template Creation Wizard" at bounding box center [880, 280] width 138 height 37
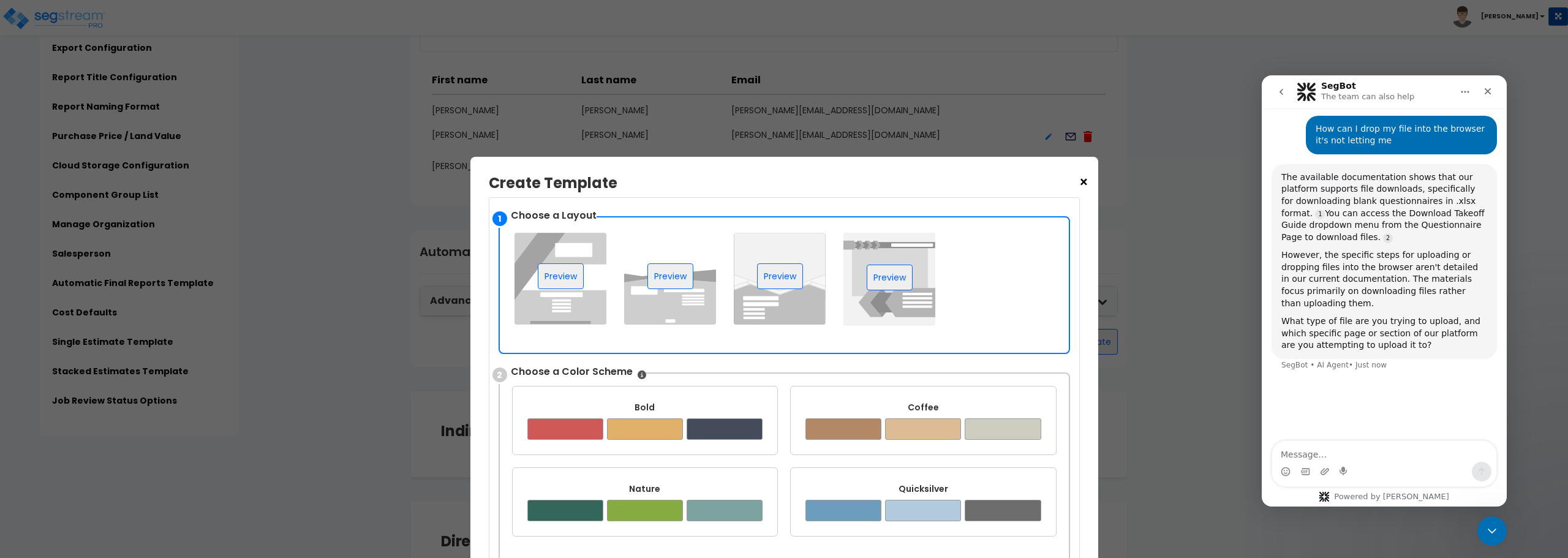
scroll to position [184, 0]
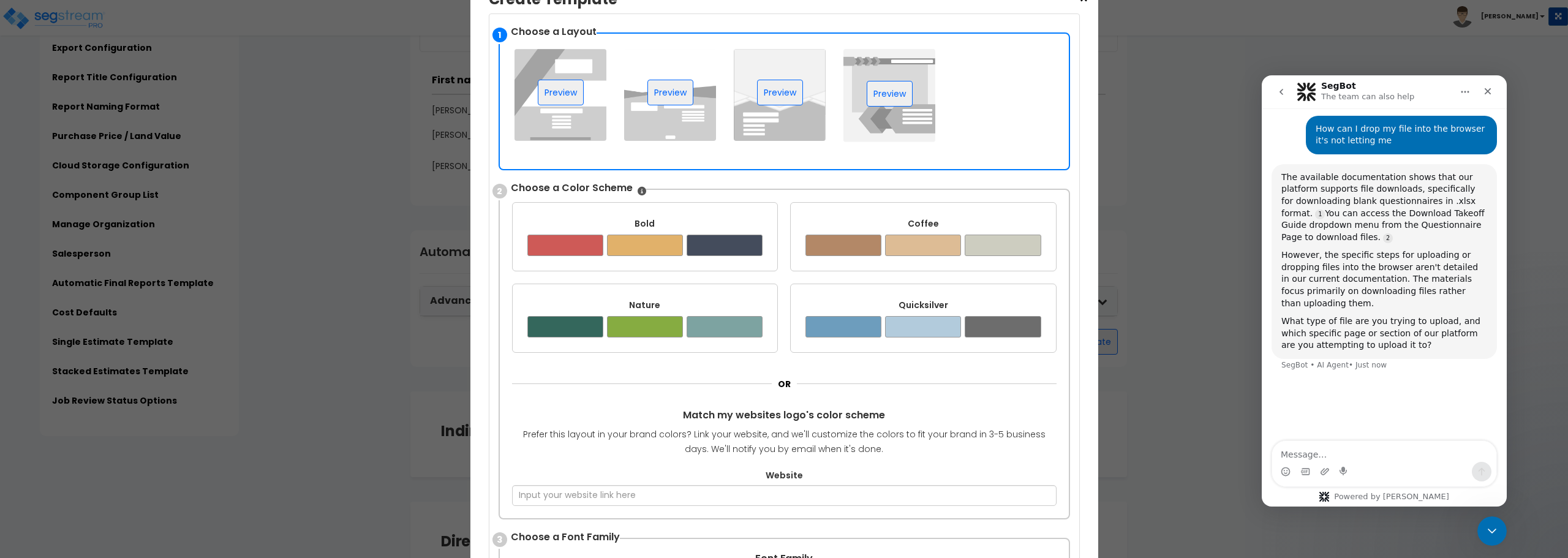
click at [857, 306] on div "Quicksilver" at bounding box center [923, 305] width 236 height 12
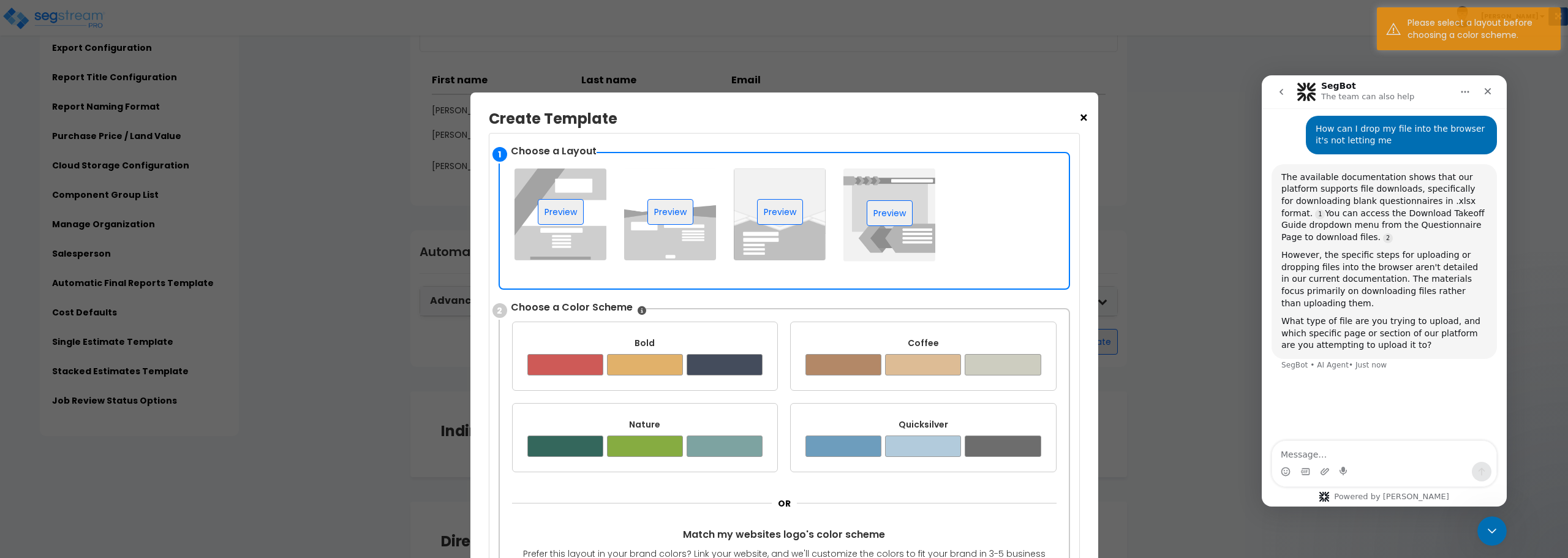
scroll to position [61, 0]
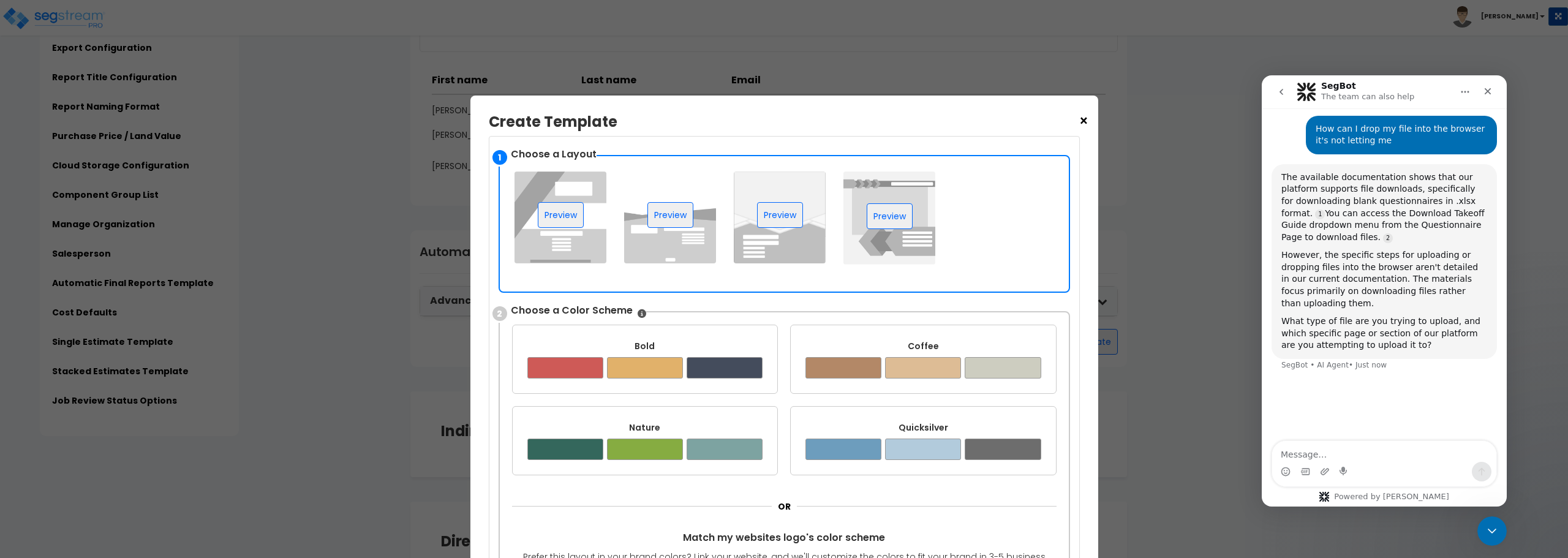
click at [859, 236] on img at bounding box center [889, 218] width 92 height 93
click at [986, 456] on div at bounding box center [1003, 449] width 76 height 22
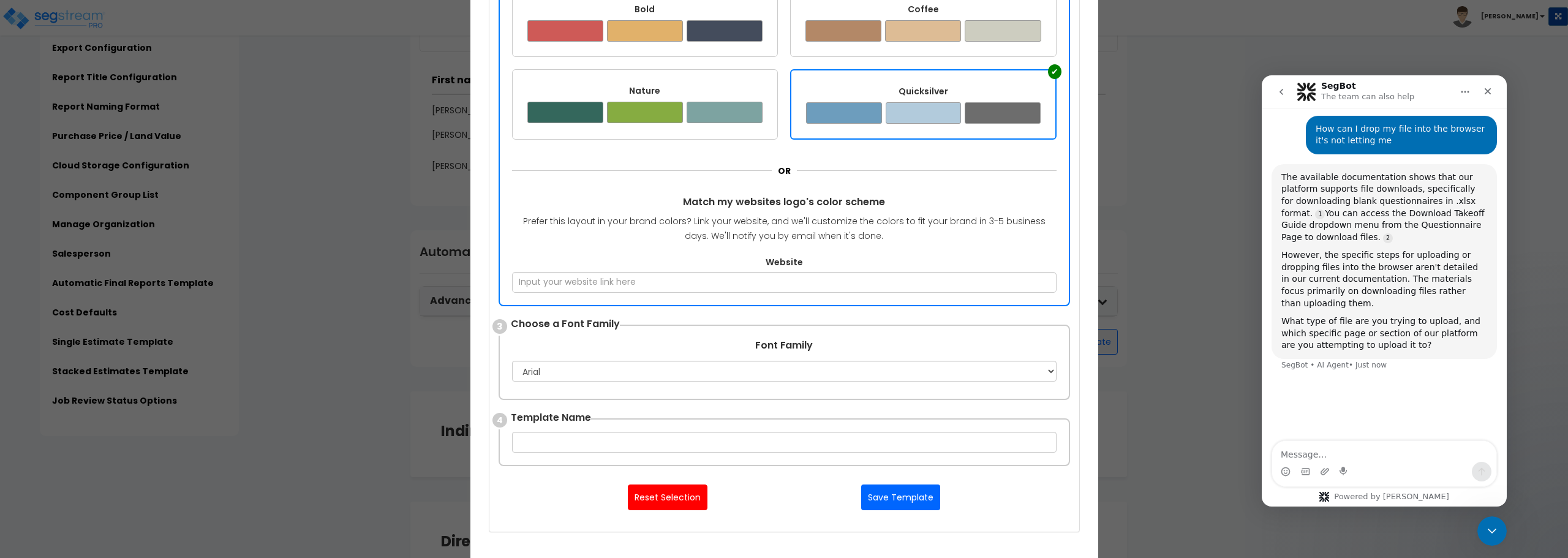
scroll to position [429, 0]
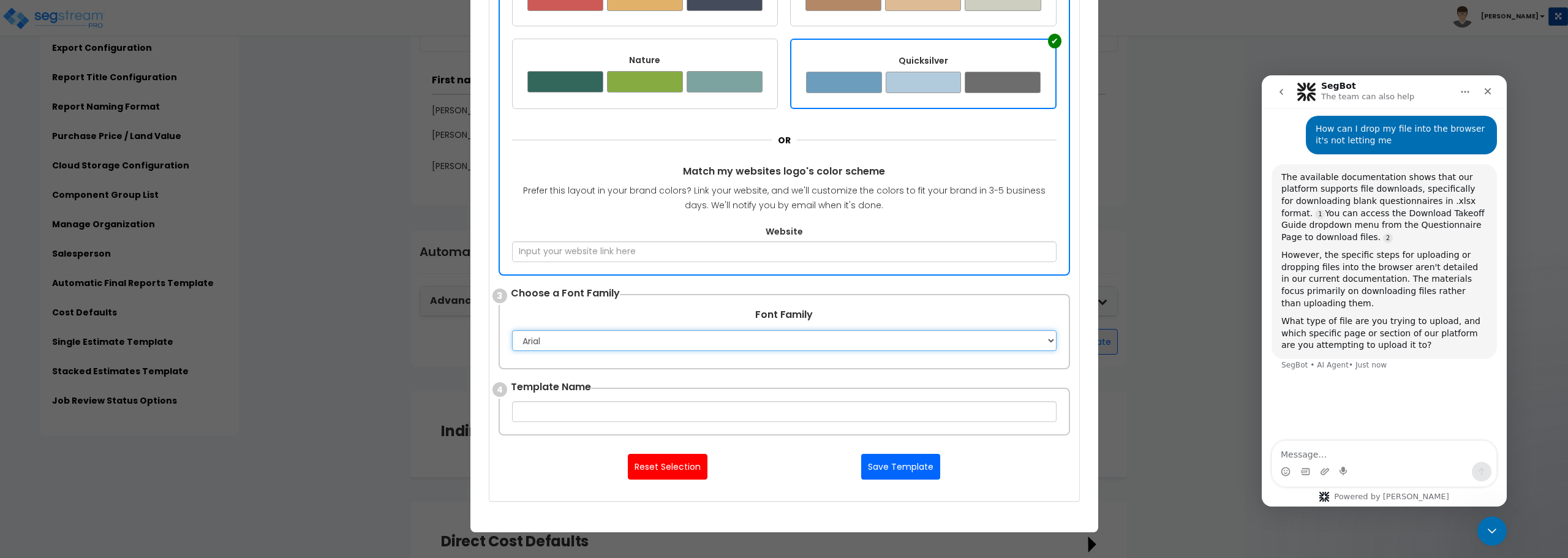
click at [846, 333] on select "Apple Chancery Aptos Arial Avenir Baskerville Calibri Cambria Century Gothic Co…" at bounding box center [784, 340] width 545 height 21
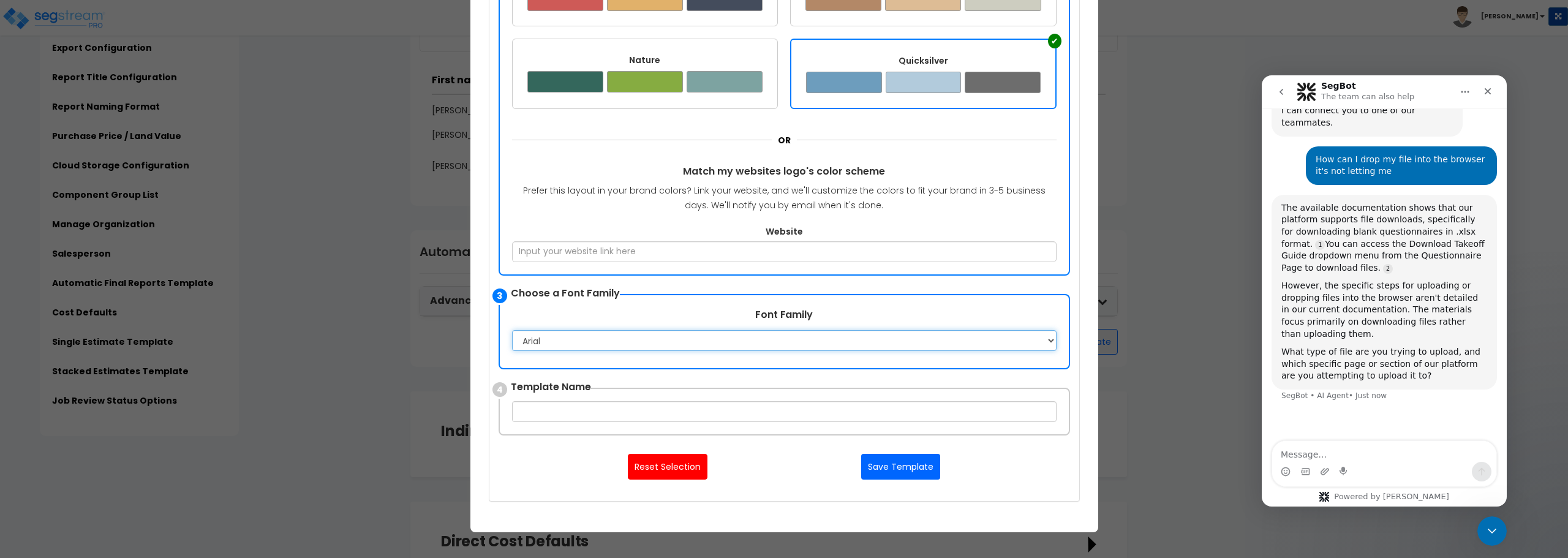
scroll to position [8, 0]
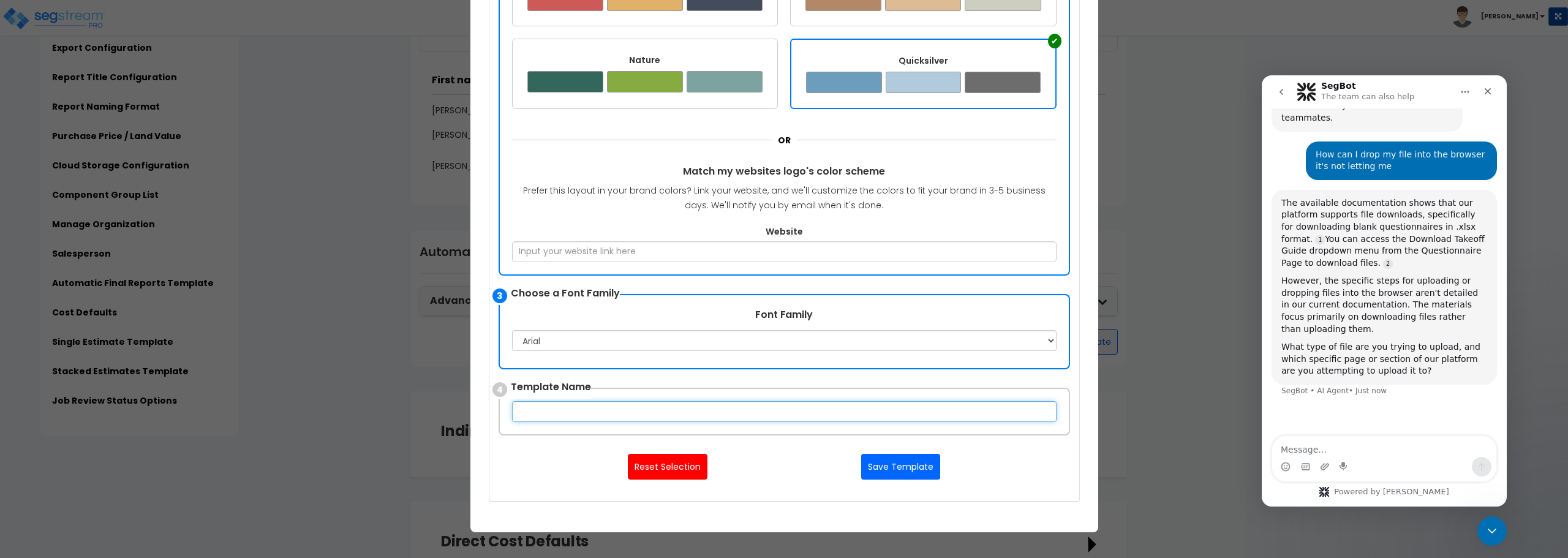
click at [830, 411] on input "text" at bounding box center [784, 411] width 545 height 21
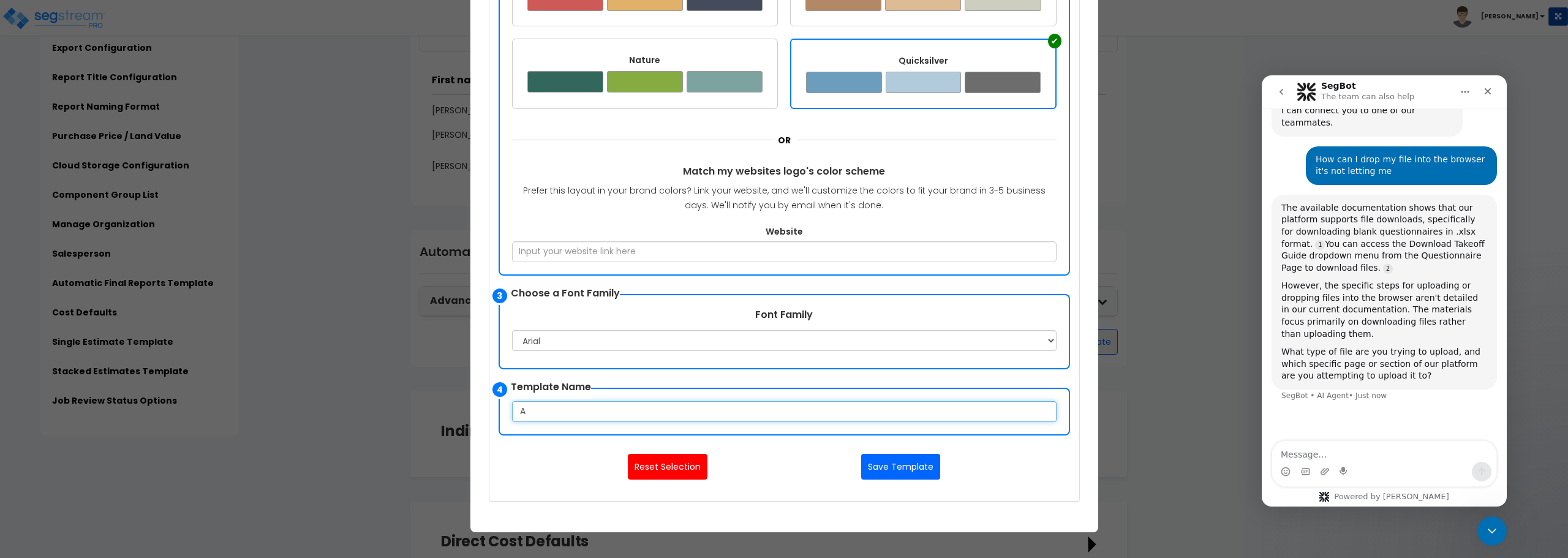
scroll to position [234, 0]
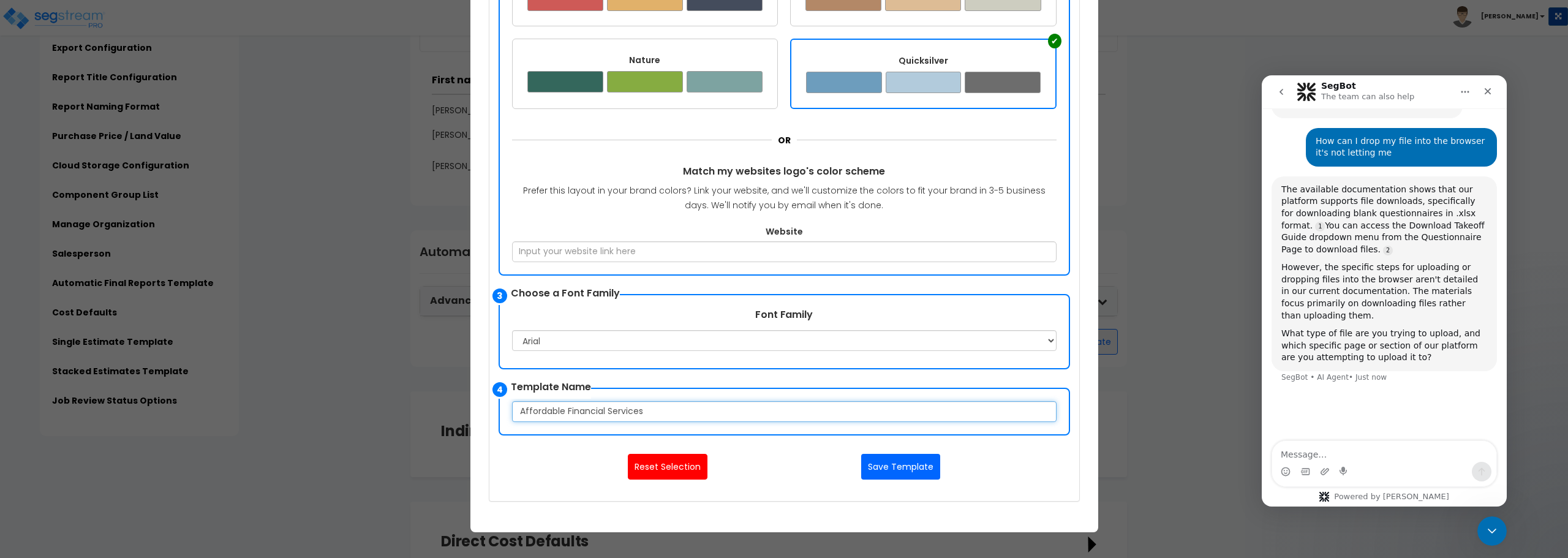
type input "Affordable Financial Services"
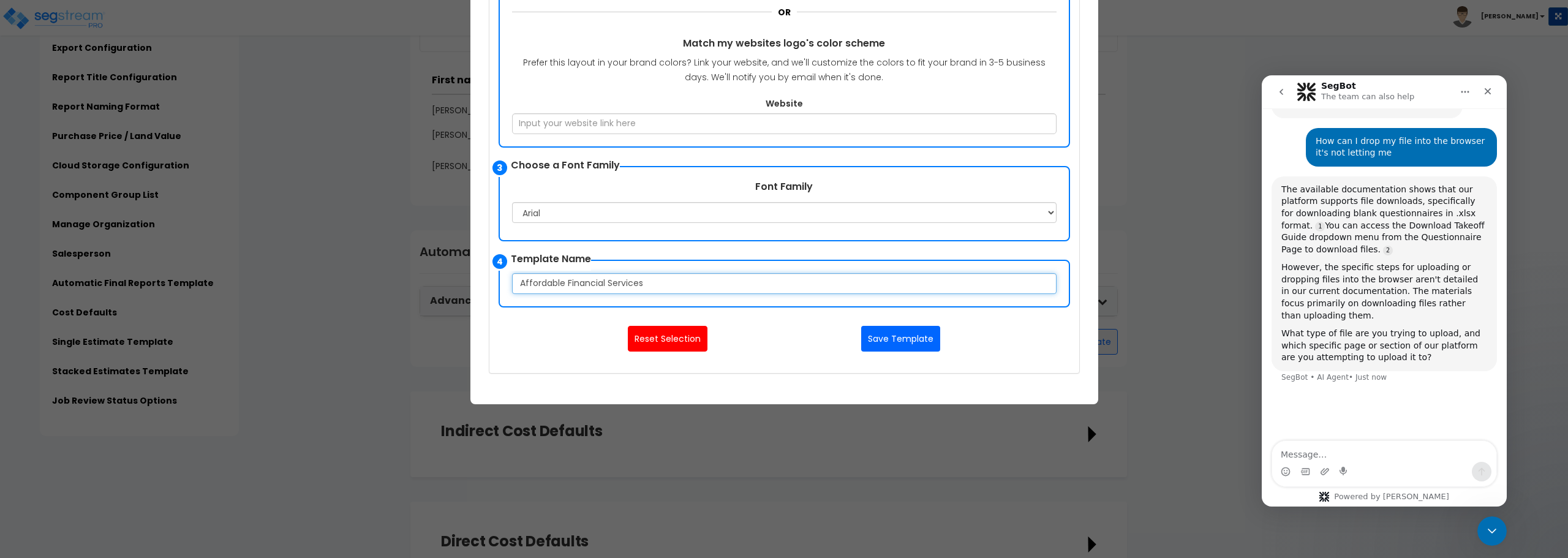
scroll to position [559, 0]
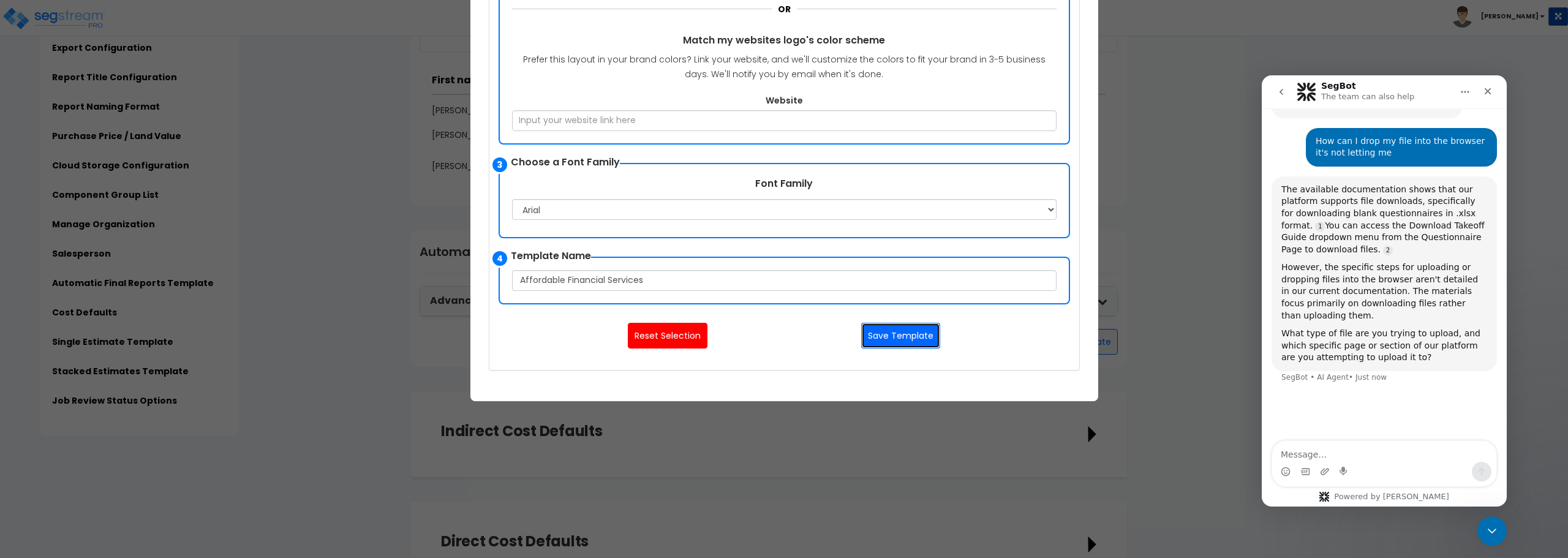
click at [911, 340] on button "Save Template" at bounding box center [901, 335] width 79 height 26
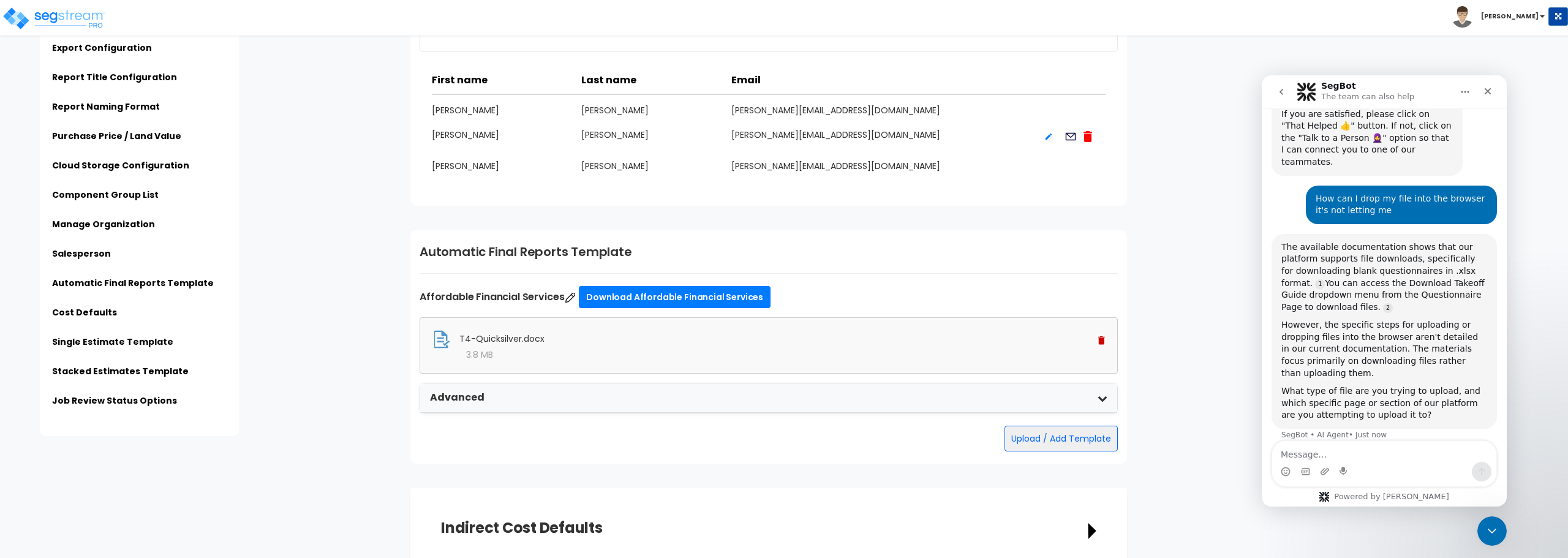
scroll to position [179, 0]
click at [623, 348] on div "T4-Quicksilver.docx" at bounding box center [769, 339] width 673 height 18
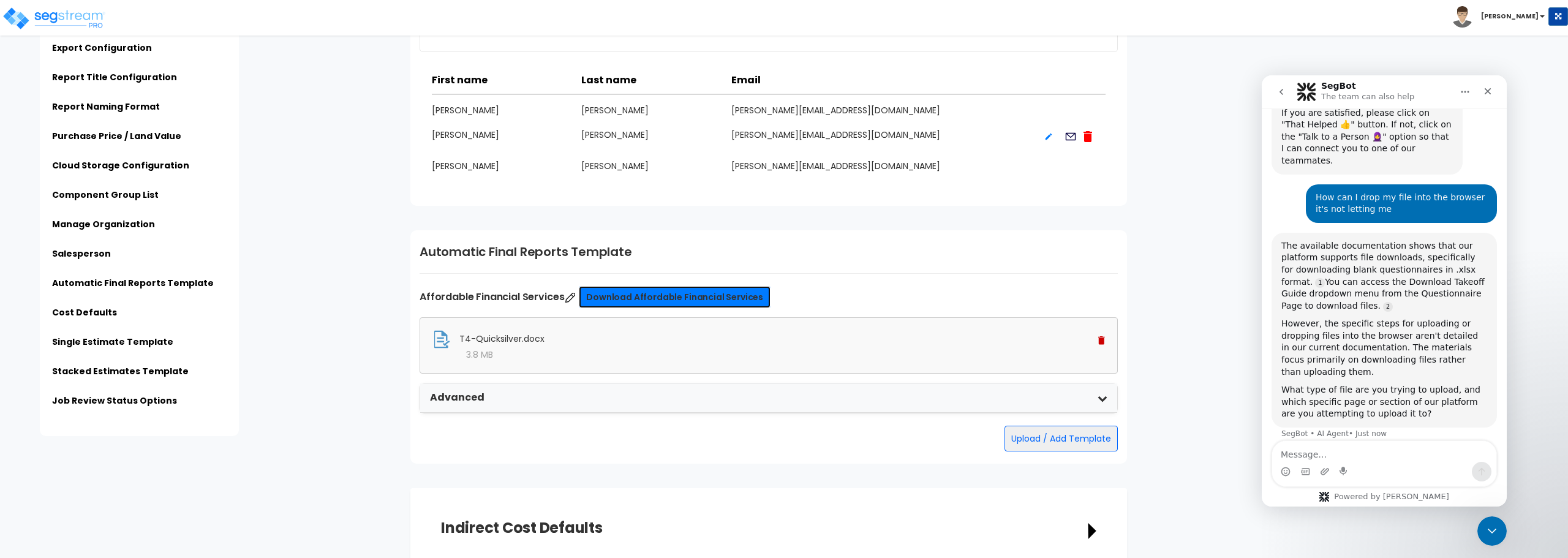
click at [668, 295] on link "Download Affordable Financial Services" at bounding box center [675, 297] width 192 height 22
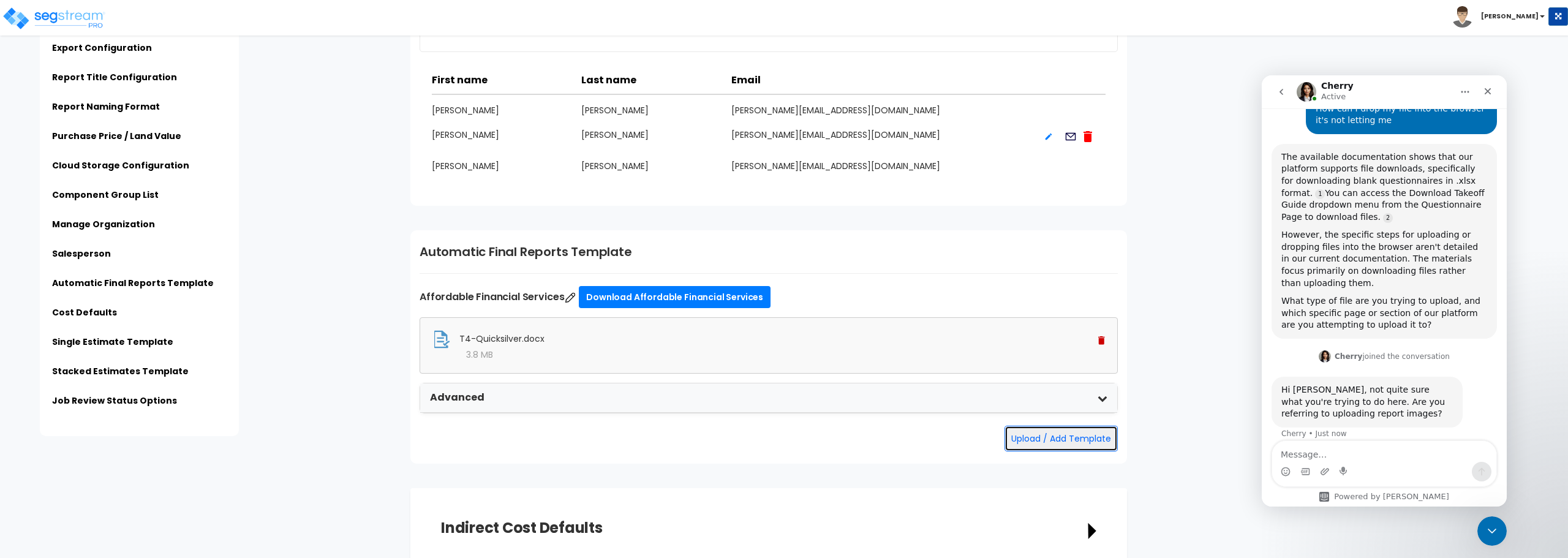
click at [1041, 435] on button "Upload / Add Template" at bounding box center [1061, 438] width 113 height 26
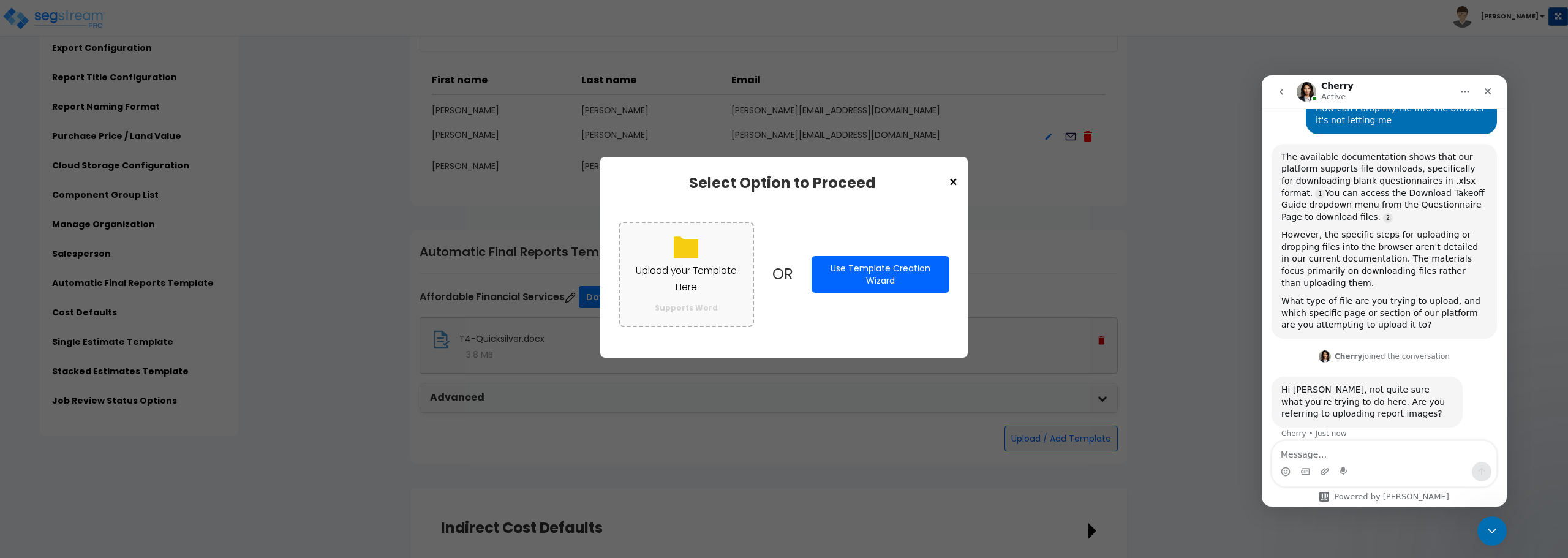
click at [694, 272] on p "Upload your Template Here" at bounding box center [686, 278] width 108 height 32
click at [0, 0] on input "Upload your Template Here Supports Word" at bounding box center [0, 0] width 0 height 0
click at [1386, 463] on div "Intercom messenger" at bounding box center [1384, 471] width 224 height 20
click at [1379, 450] on textarea "Message…" at bounding box center [1384, 451] width 224 height 21
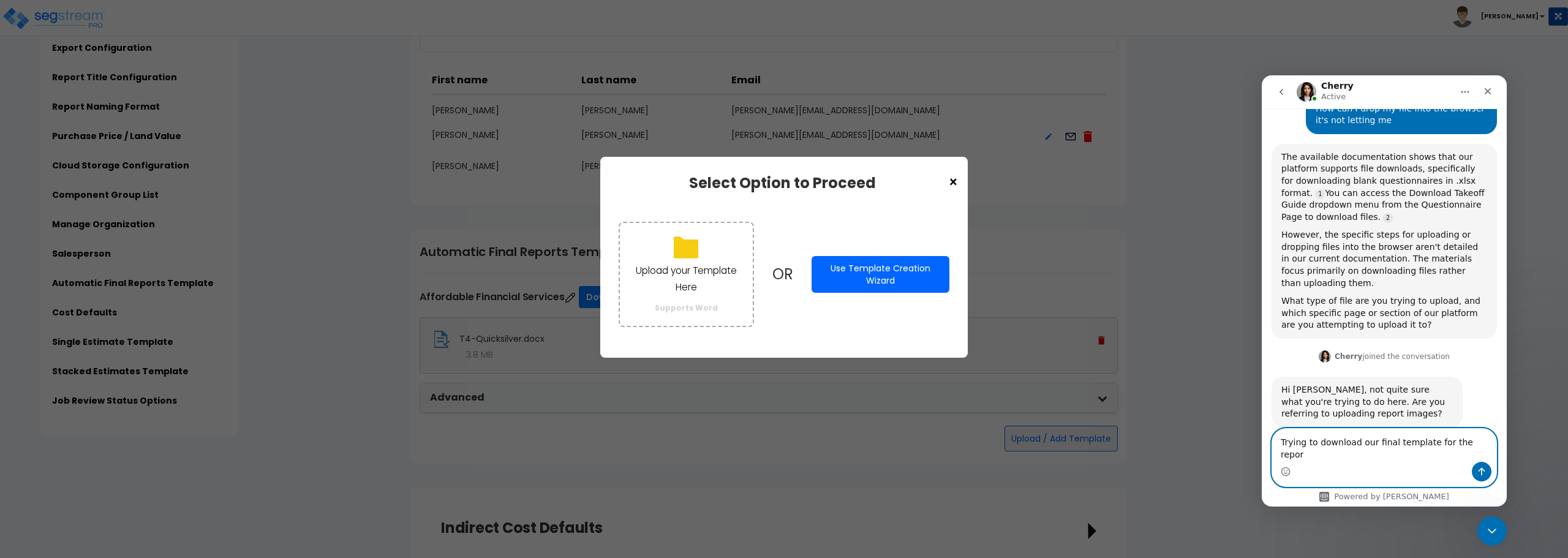
type textarea "Trying to download our final template for the report"
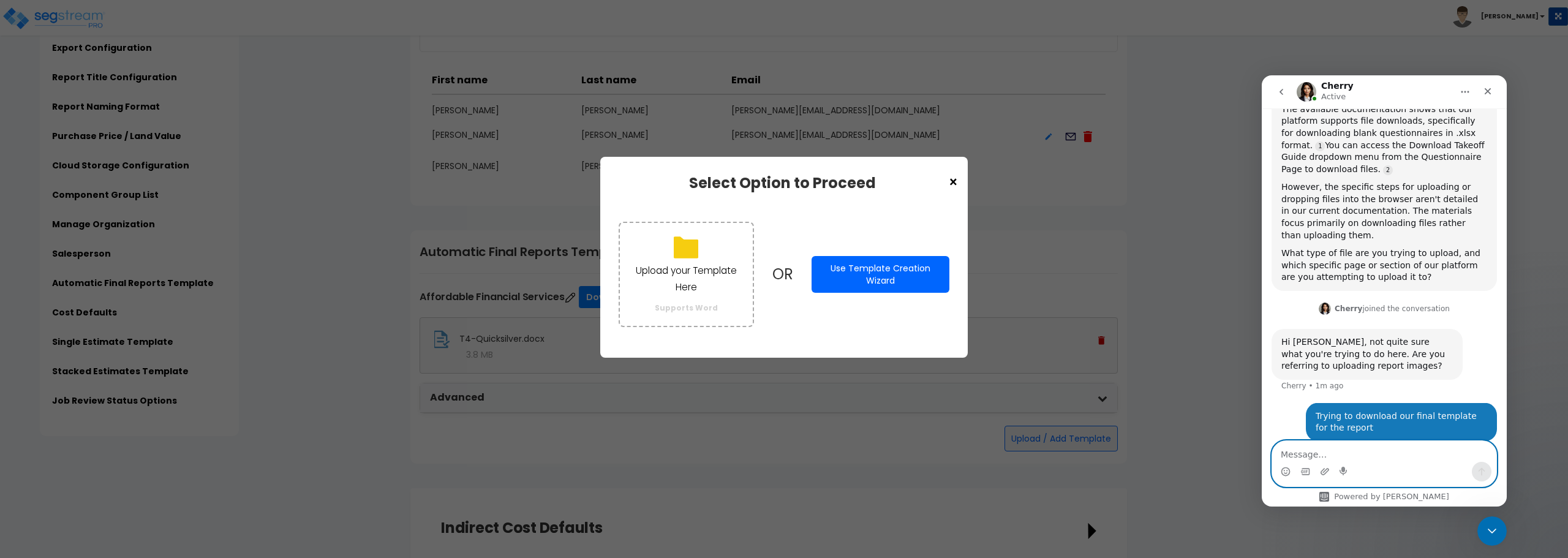
scroll to position [316, 0]
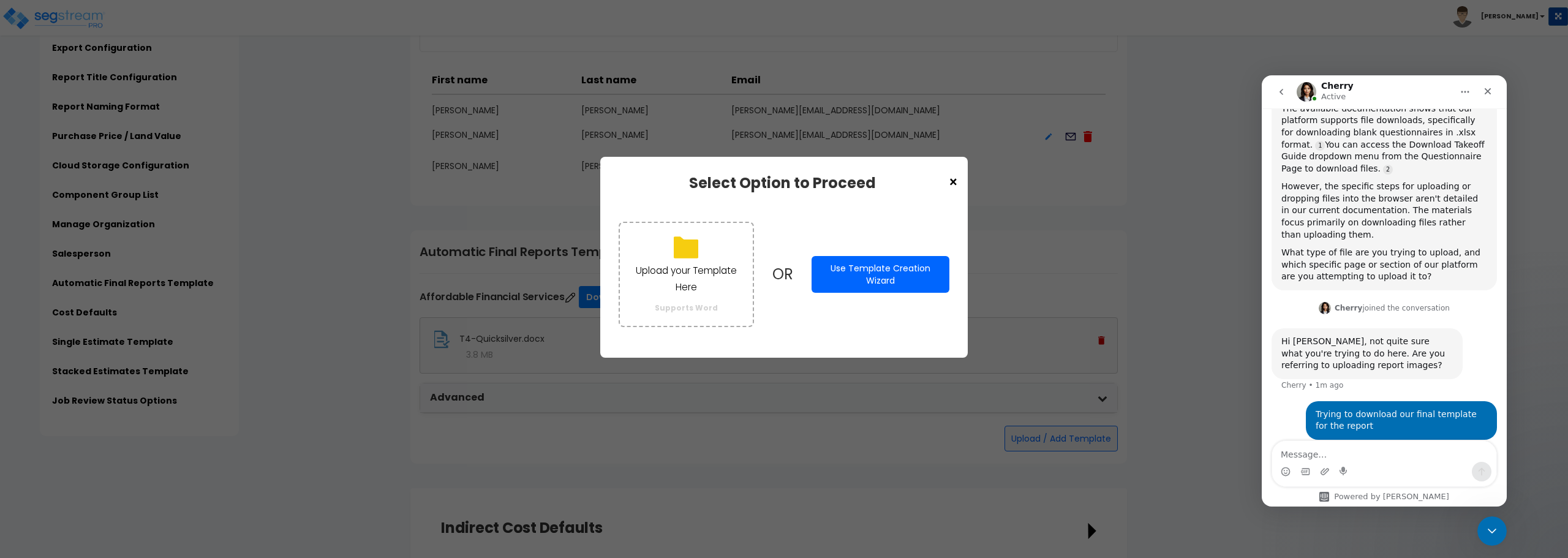
click at [956, 182] on span "×" at bounding box center [953, 182] width 10 height 21
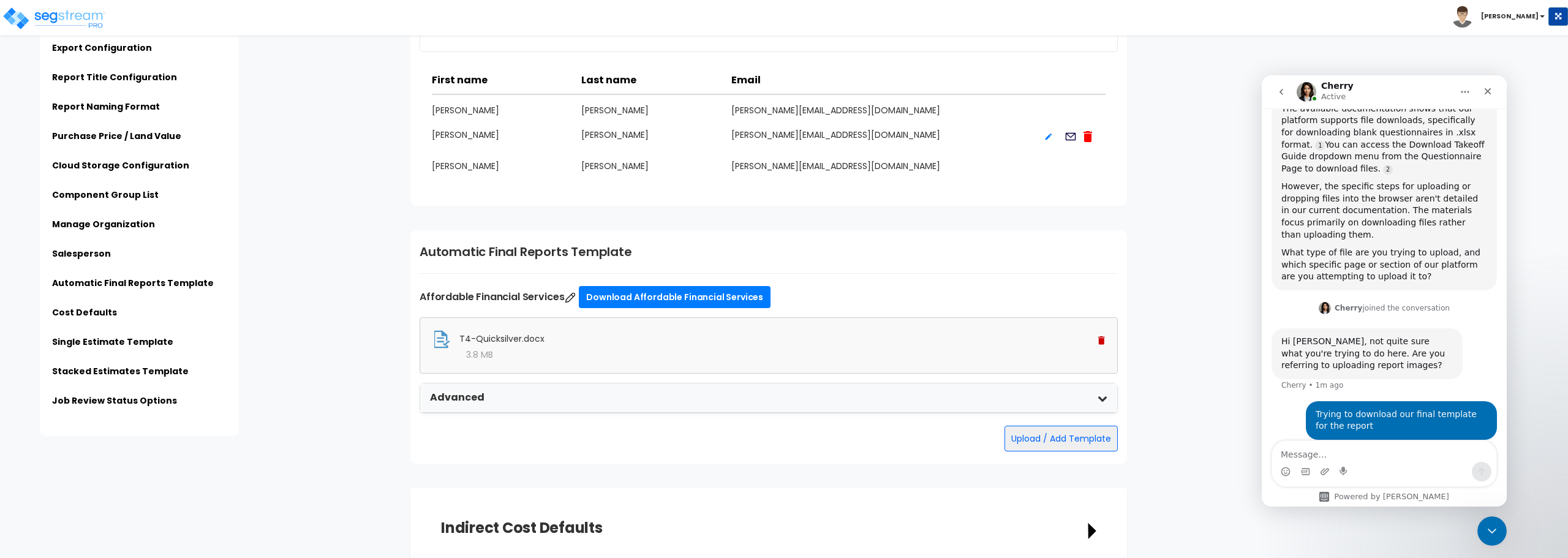
click at [459, 405] on div "Advanced" at bounding box center [769, 398] width 697 height 30
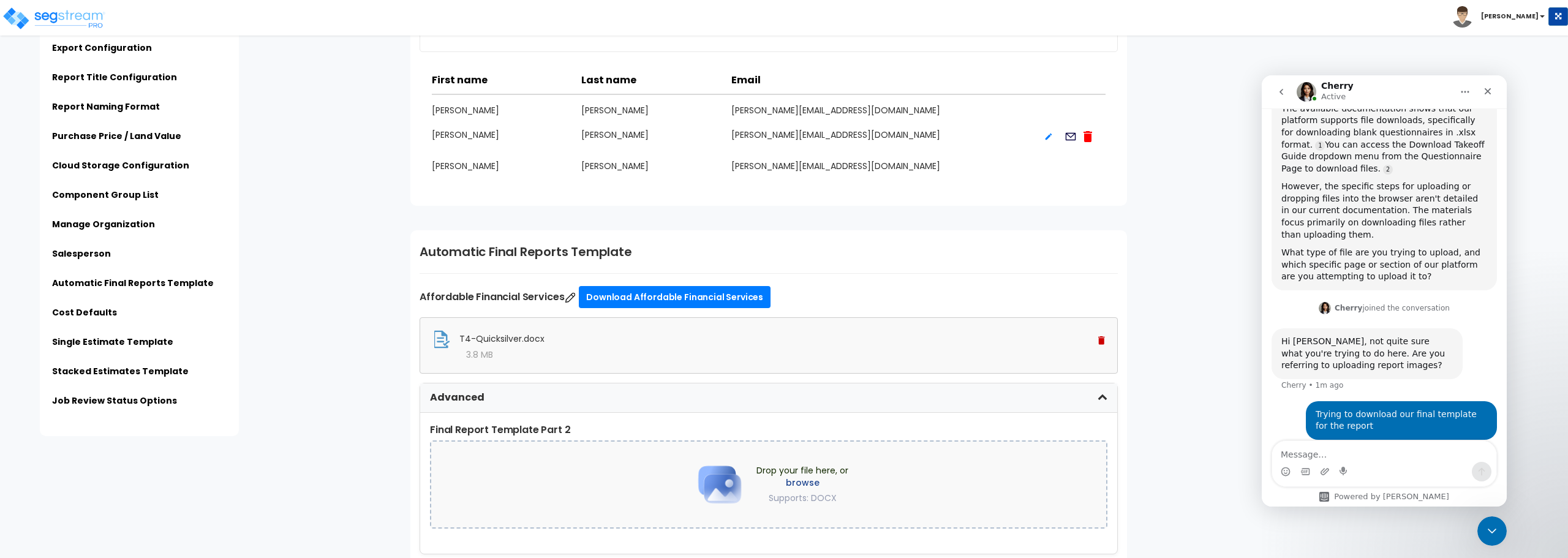
click at [484, 362] on div "T4-Quicksilver.docx 3.8 MB" at bounding box center [769, 345] width 698 height 57
click at [778, 353] on div "3.8 MB" at bounding box center [769, 355] width 673 height 12
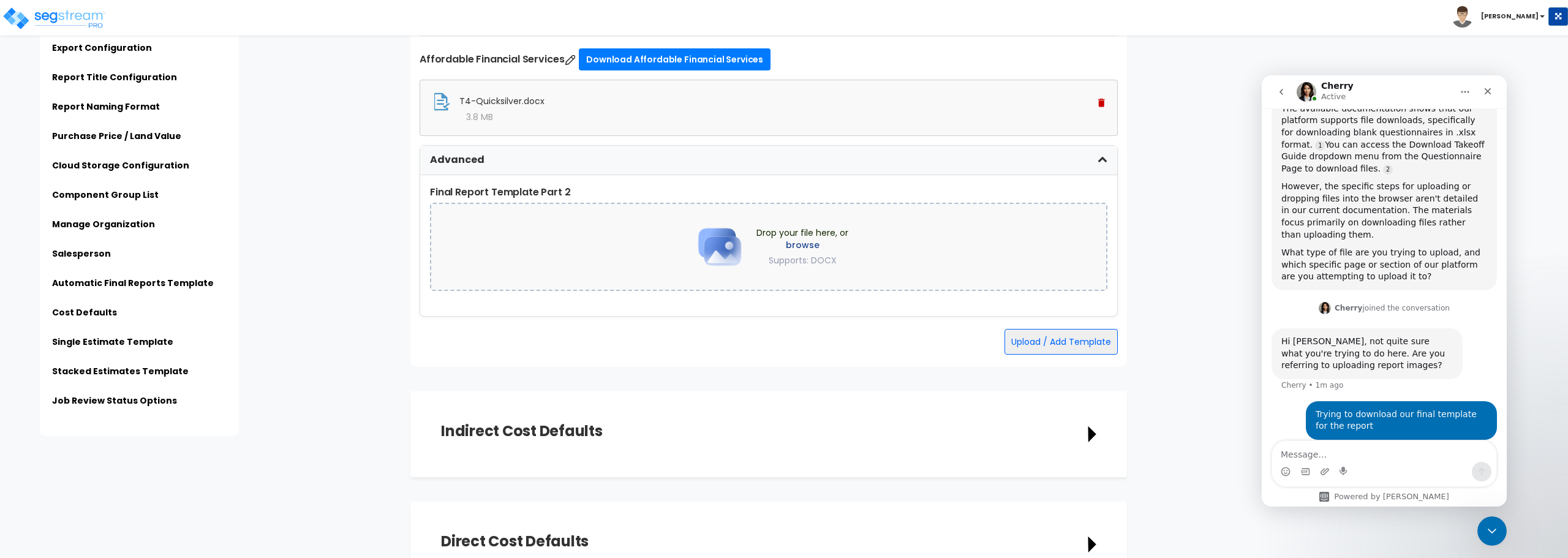
scroll to position [2449, 0]
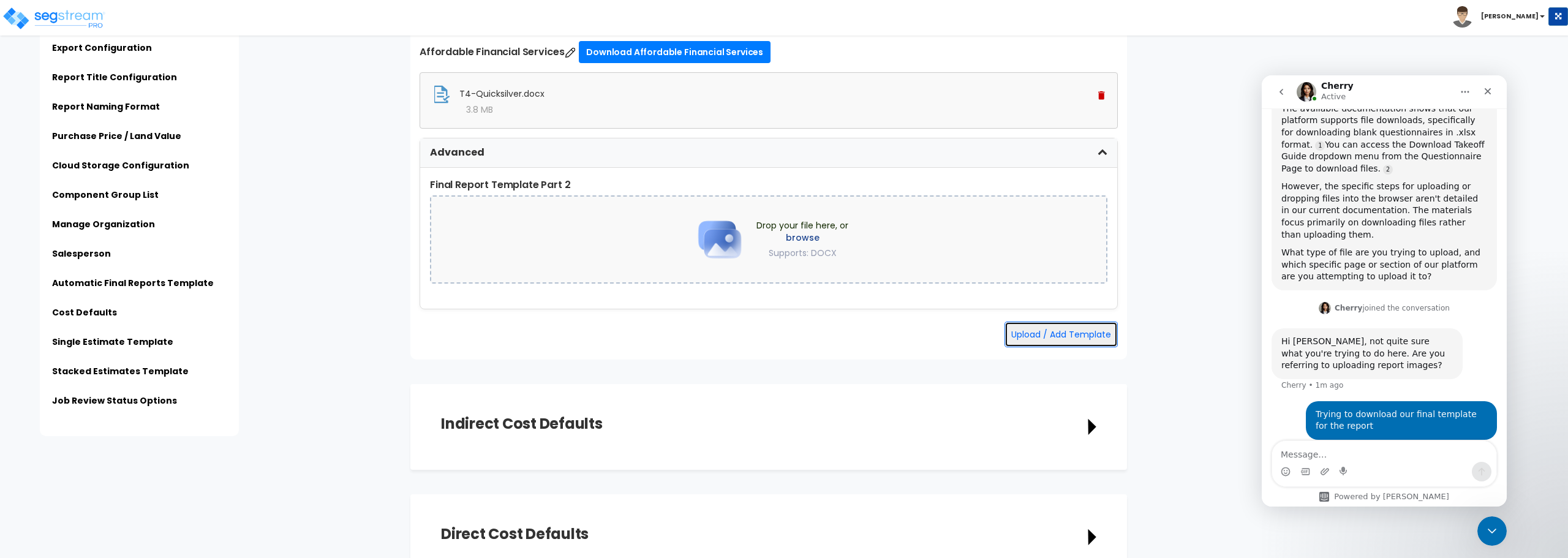
click at [1026, 333] on button "Upload / Add Template" at bounding box center [1061, 335] width 113 height 26
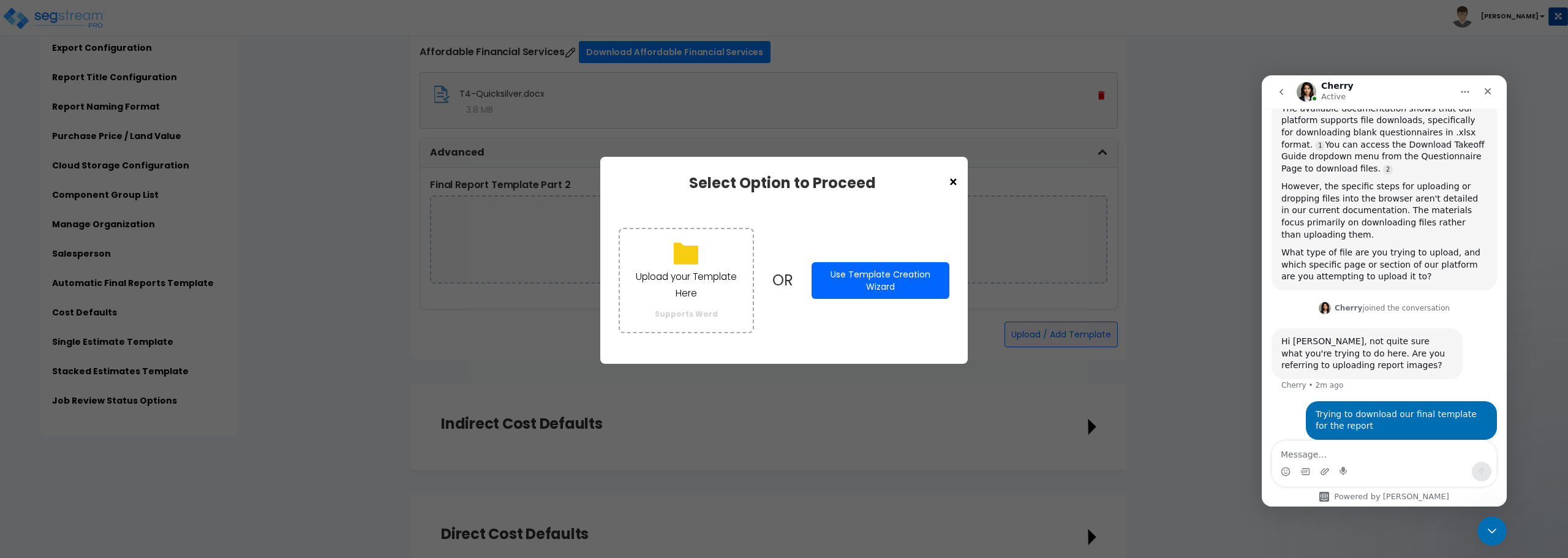
click at [1326, 442] on textarea "Message…" at bounding box center [1384, 451] width 224 height 21
type textarea "It is saying it needs permission to download"
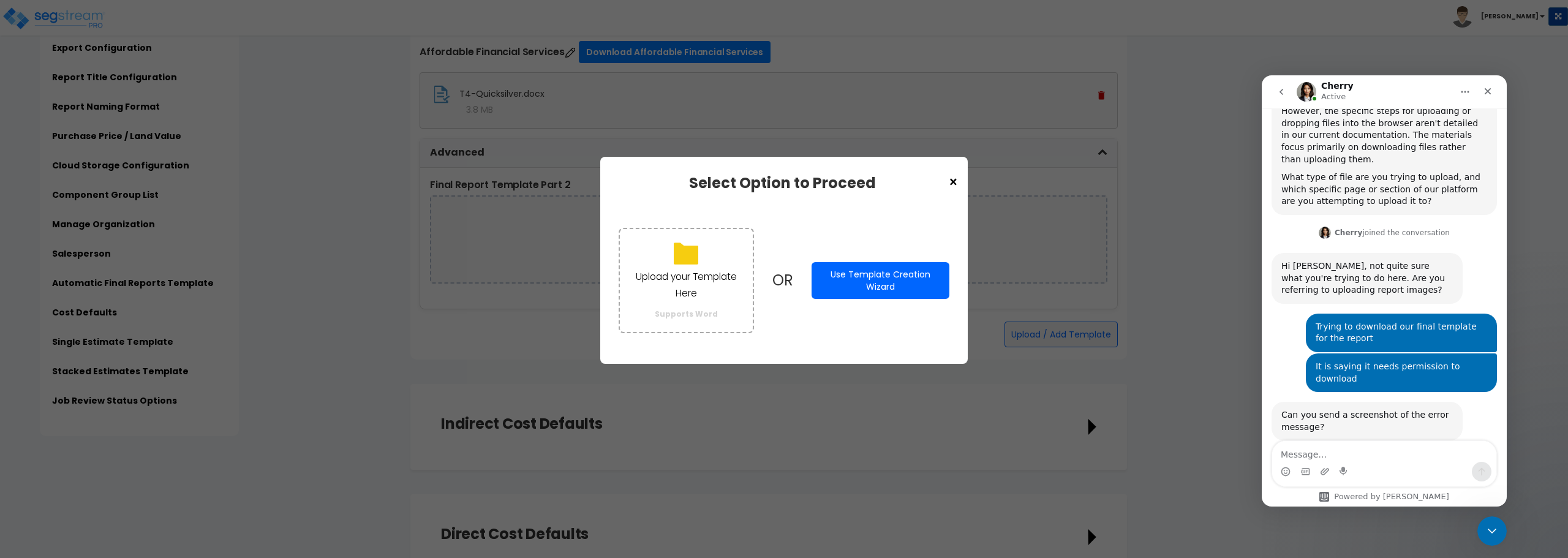
scroll to position [393, 0]
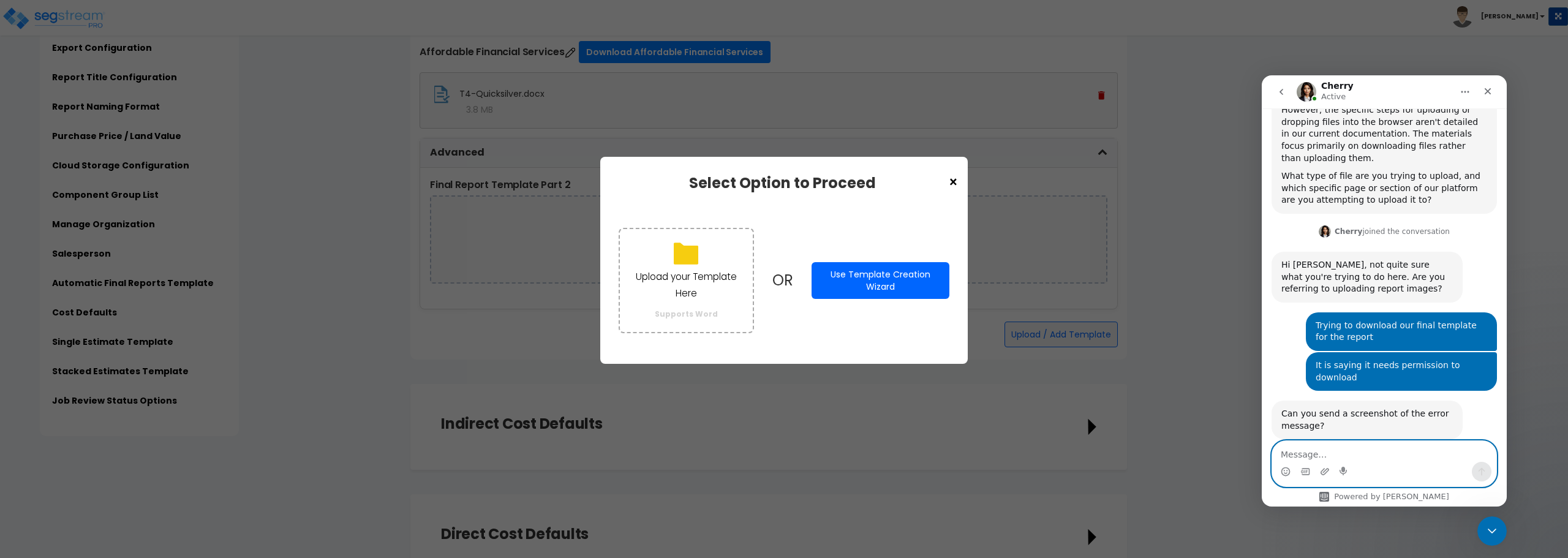
click at [1289, 446] on textarea "Message…" at bounding box center [1384, 451] width 224 height 21
type textarea "unfortunately no"
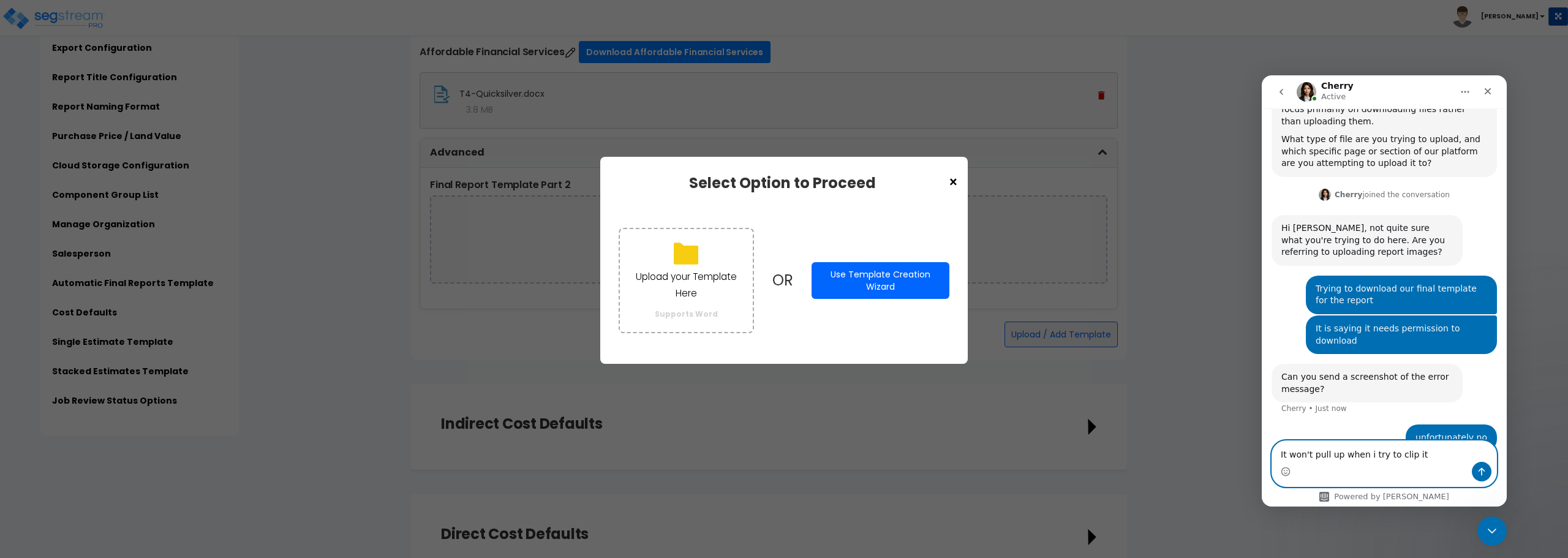
type textarea "It won't pull up when i try to clip it"
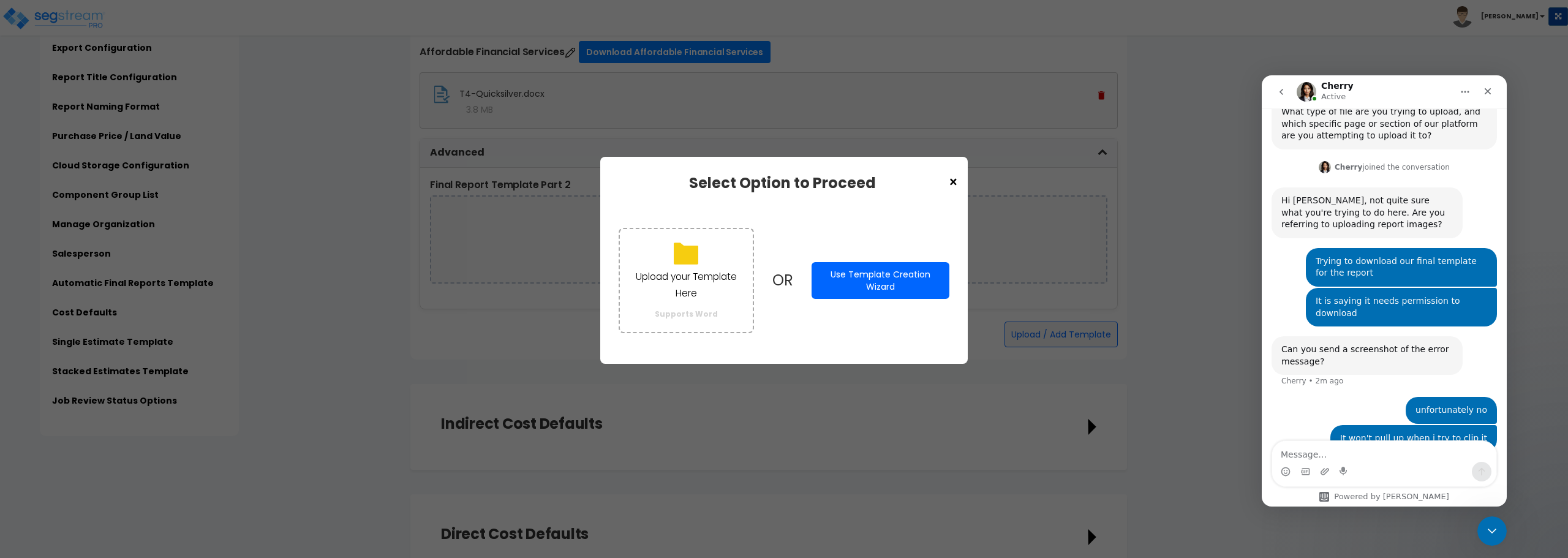
click at [511, 385] on div "× Select Option to Proceed Upload your Template Here Supports Word OR Use Templ…" at bounding box center [784, 279] width 1568 height 558
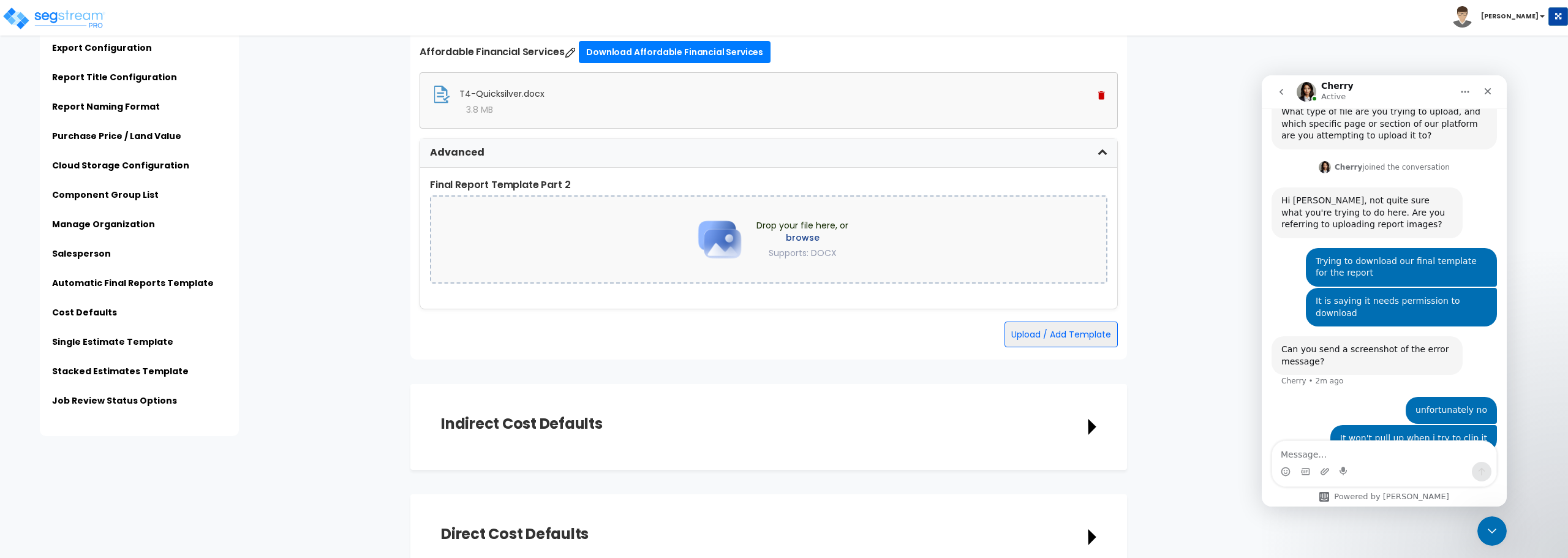
click at [1103, 97] on img at bounding box center [1102, 96] width 7 height 9
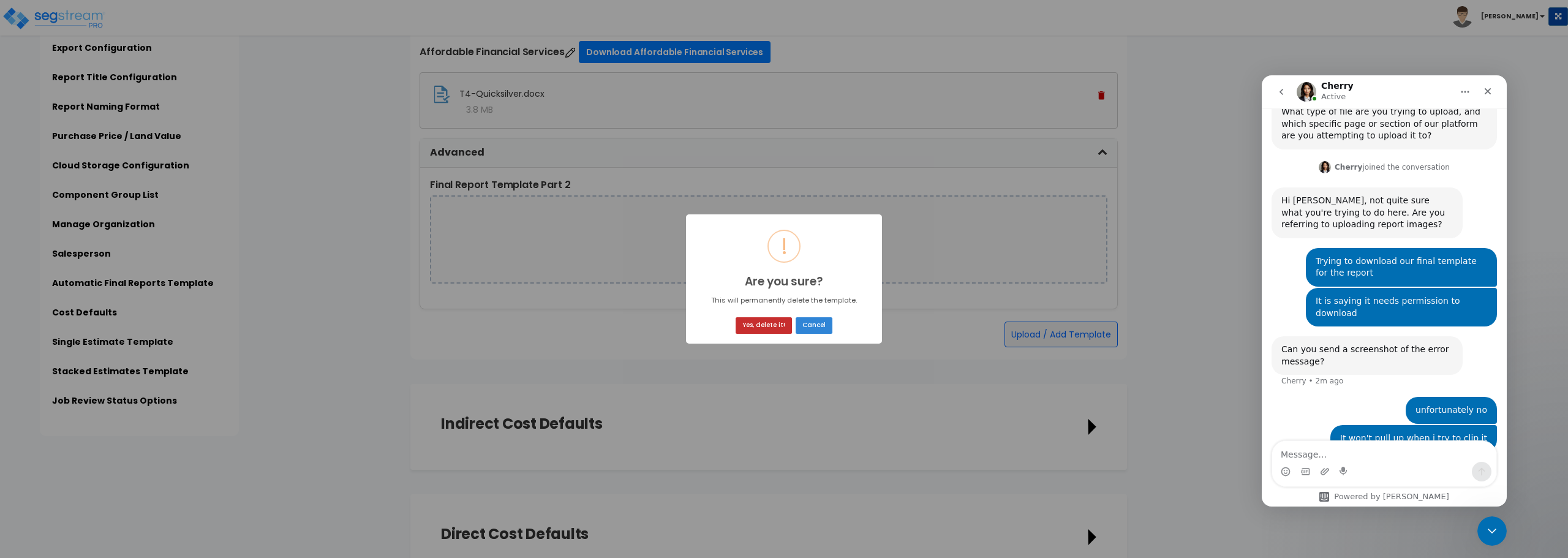
click at [766, 329] on button "Yes, delete it!" at bounding box center [764, 325] width 57 height 17
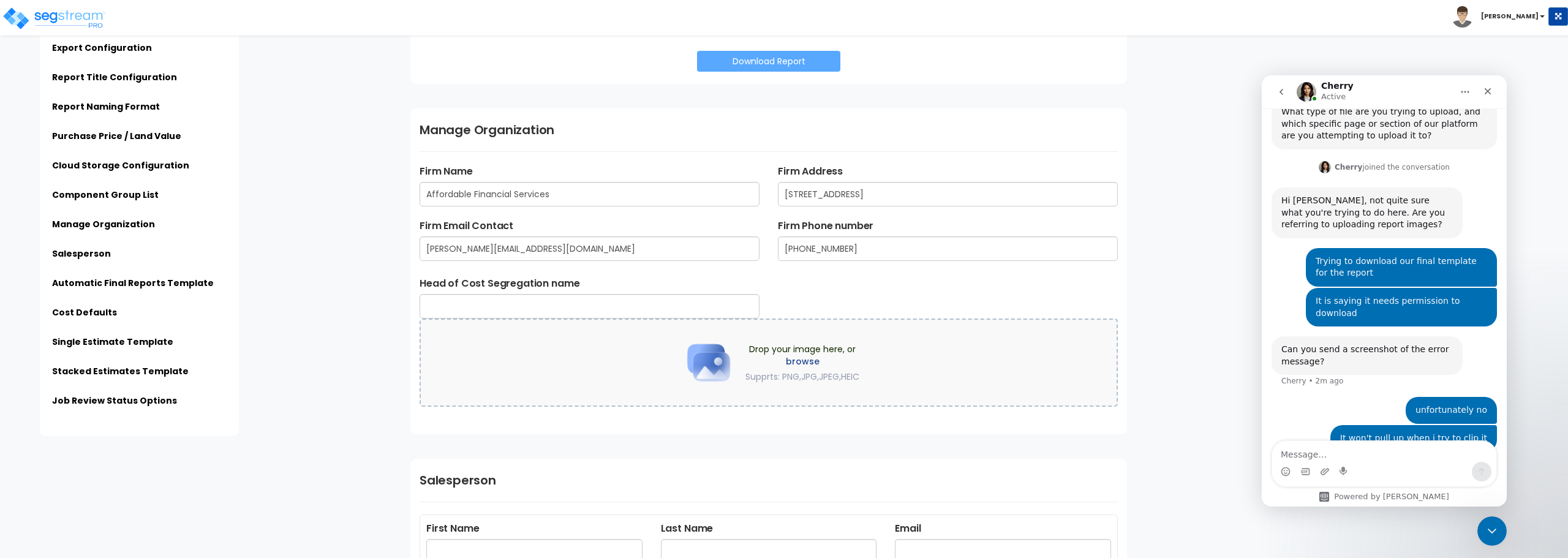
scroll to position [1653, 0]
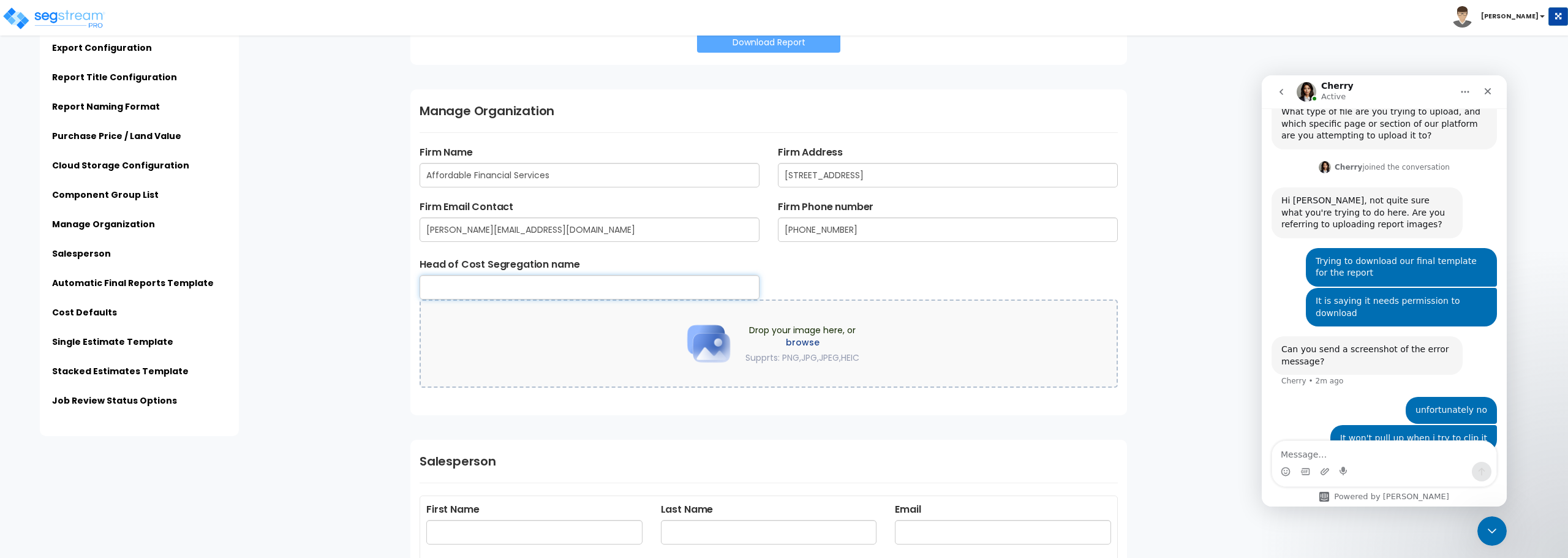
click at [615, 287] on input "text" at bounding box center [589, 287] width 340 height 24
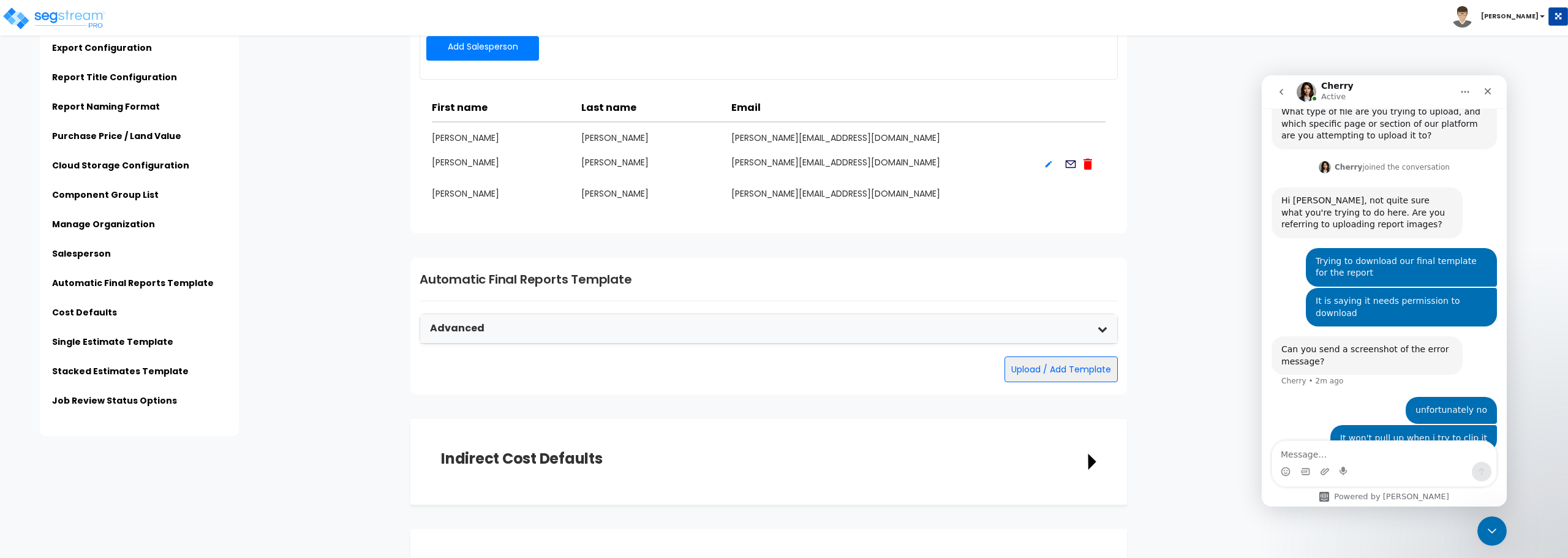
scroll to position [2204, 0]
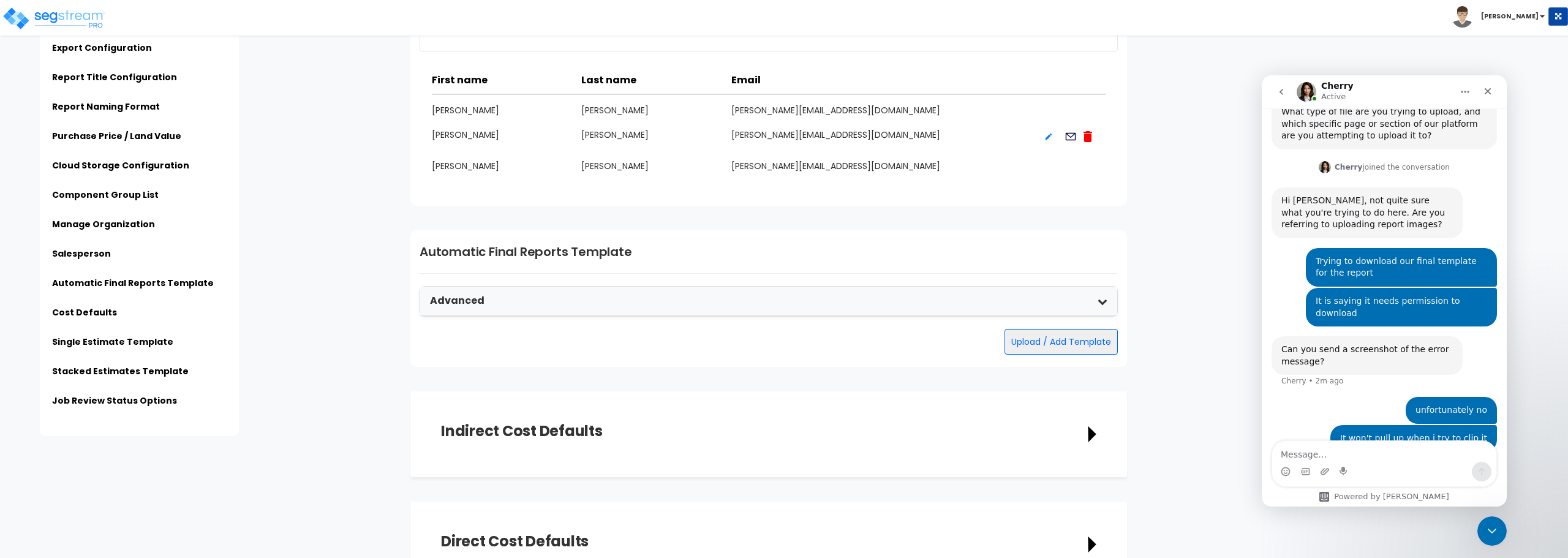
type input "[PERSON_NAME]"
click at [1111, 306] on div "Advanced" at bounding box center [769, 302] width 697 height 30
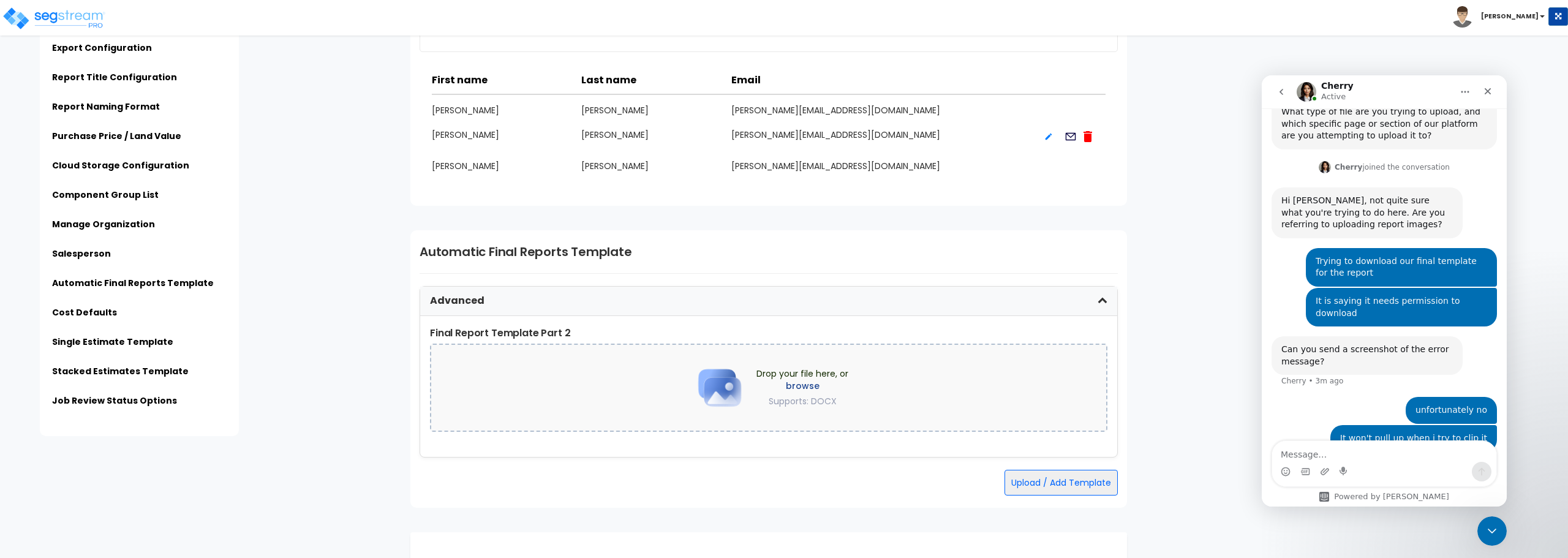
drag, startPoint x: 1311, startPoint y: 59, endPoint x: 1337, endPoint y: 2, distance: 62.6
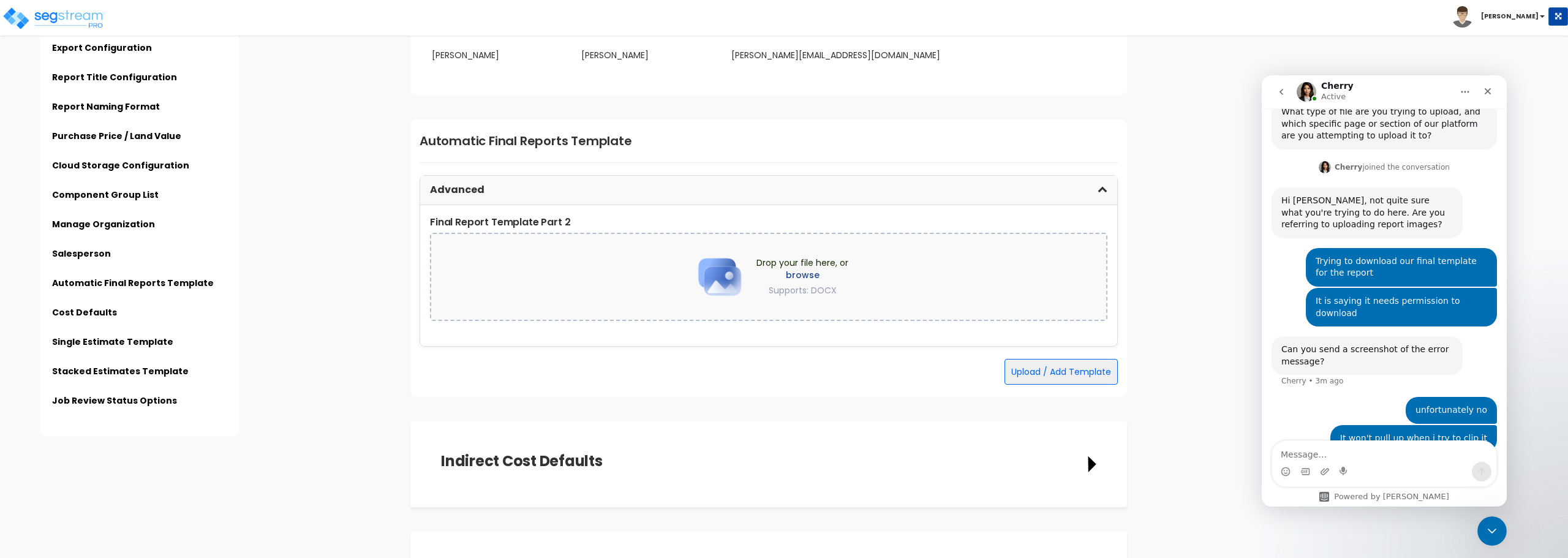
scroll to position [2326, 0]
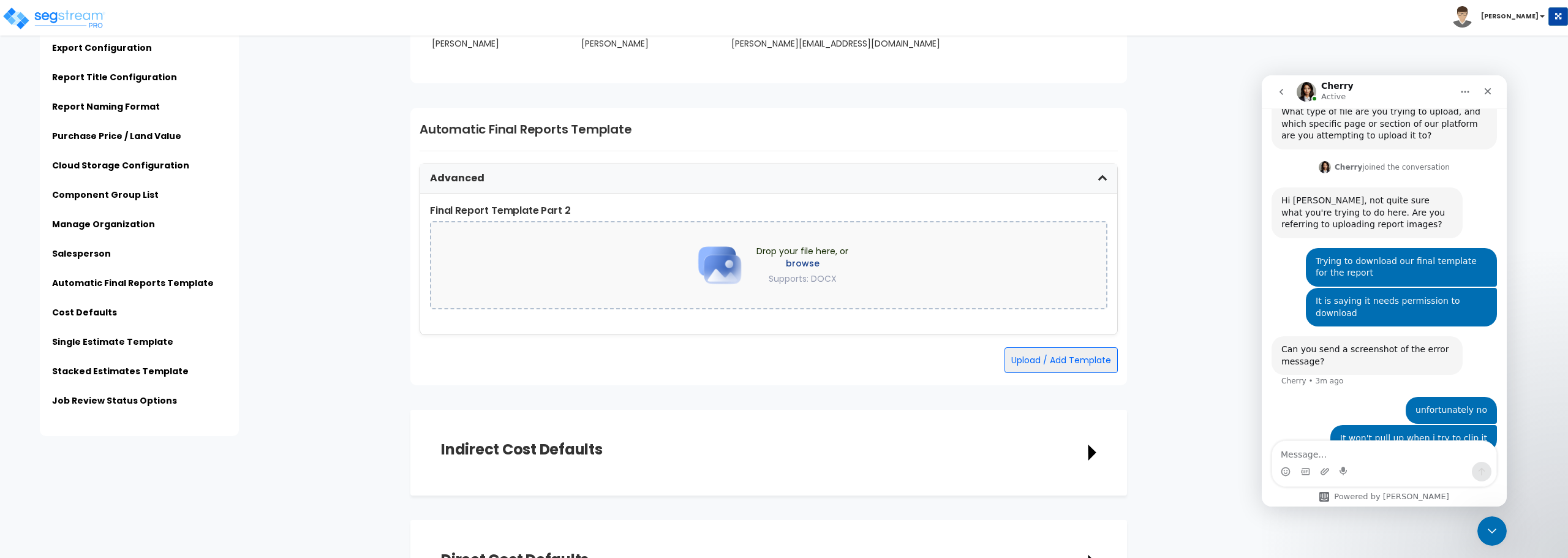
click at [797, 267] on label "browse" at bounding box center [802, 263] width 92 height 12
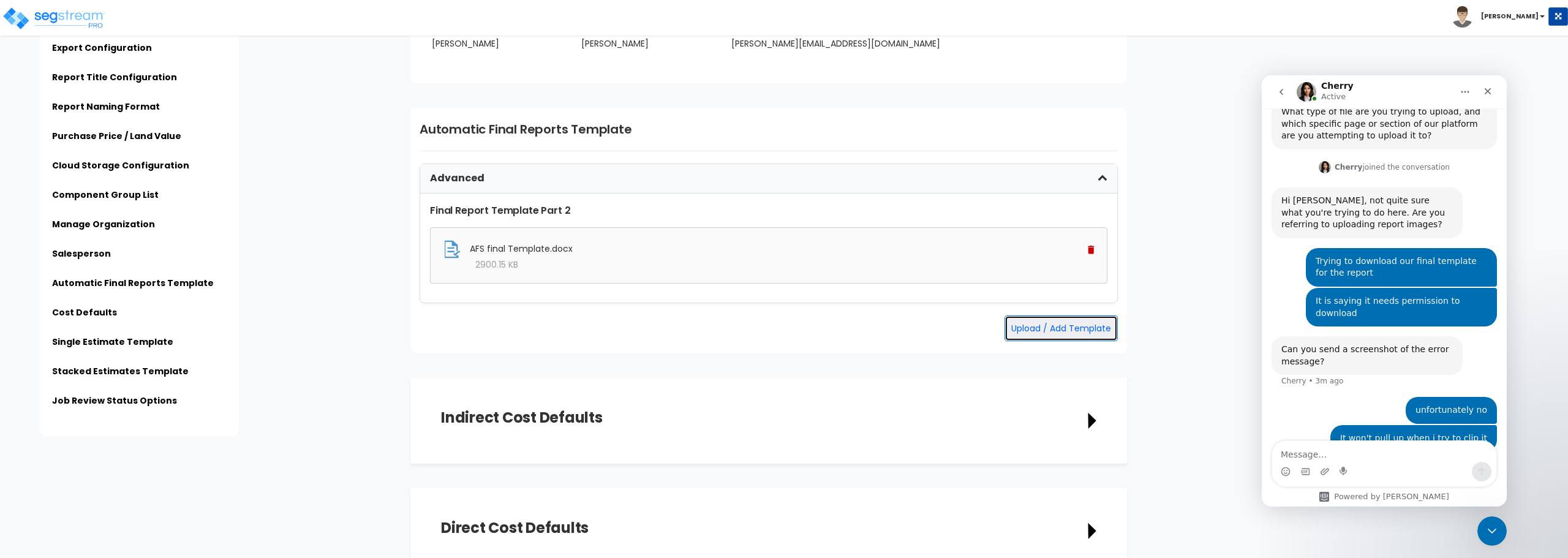
click at [1020, 326] on button "Upload / Add Template" at bounding box center [1061, 328] width 113 height 26
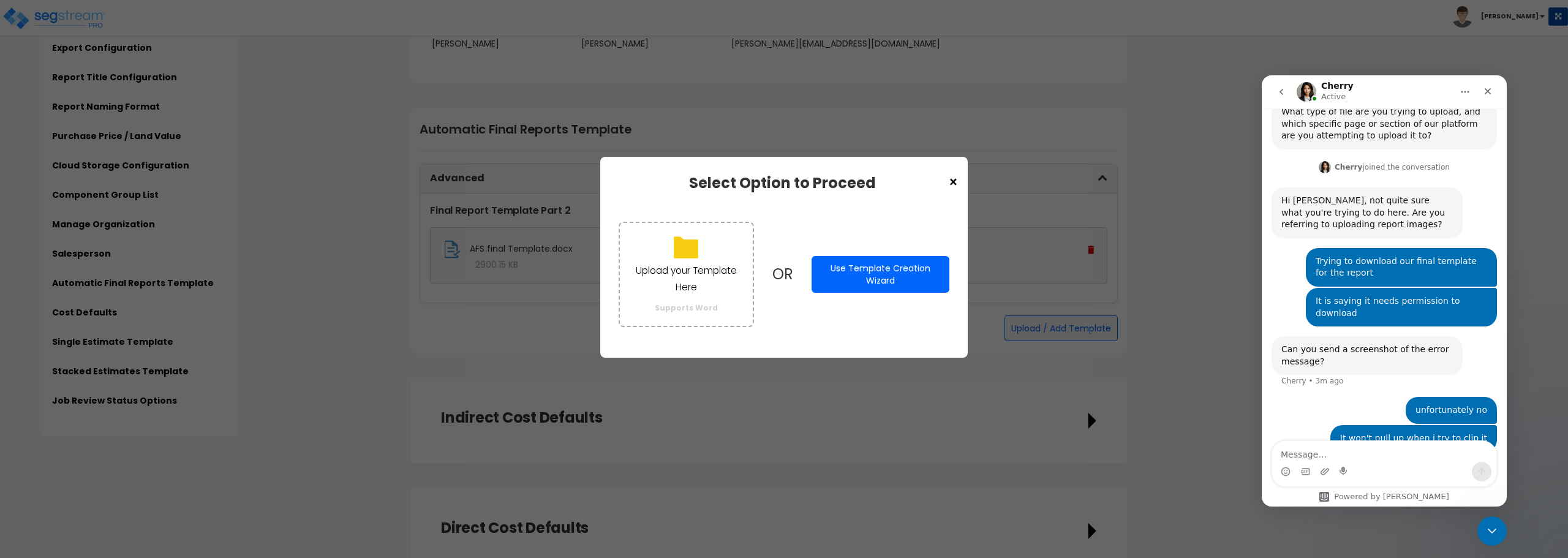
click at [946, 178] on div "× Select Option to Proceed" at bounding box center [784, 183] width 331 height 16
click at [956, 180] on span "×" at bounding box center [953, 182] width 10 height 21
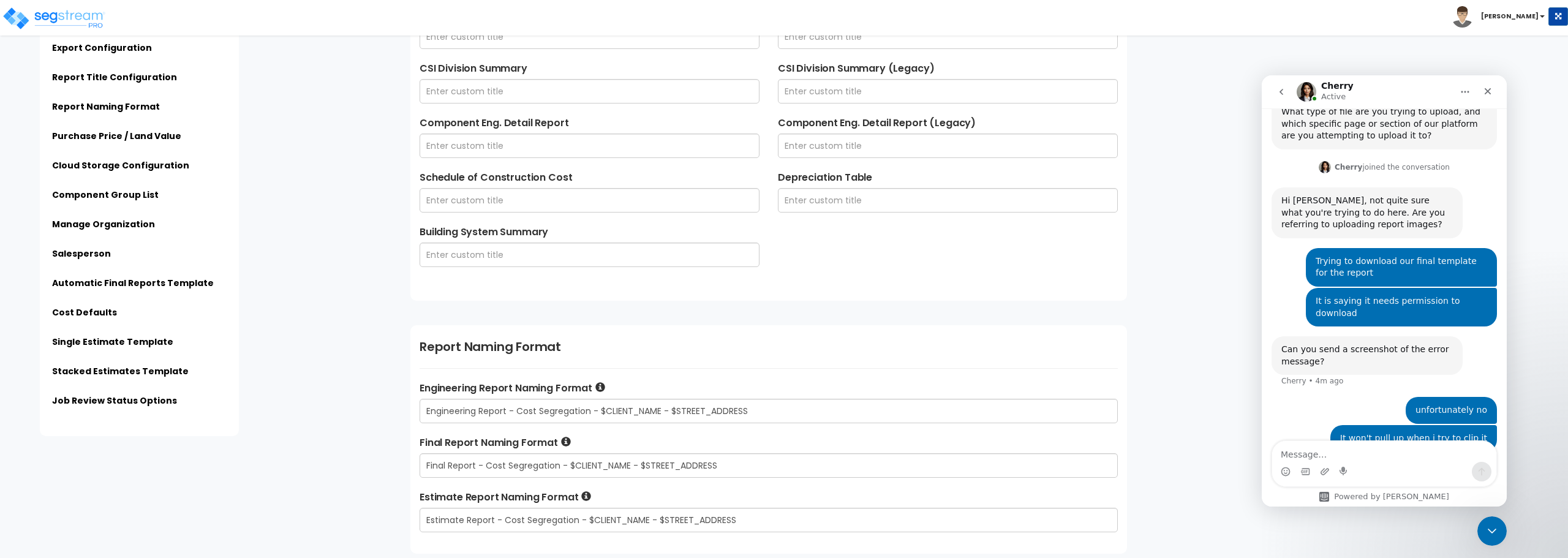
scroll to position [734, 0]
click at [85, 20] on img at bounding box center [54, 18] width 104 height 24
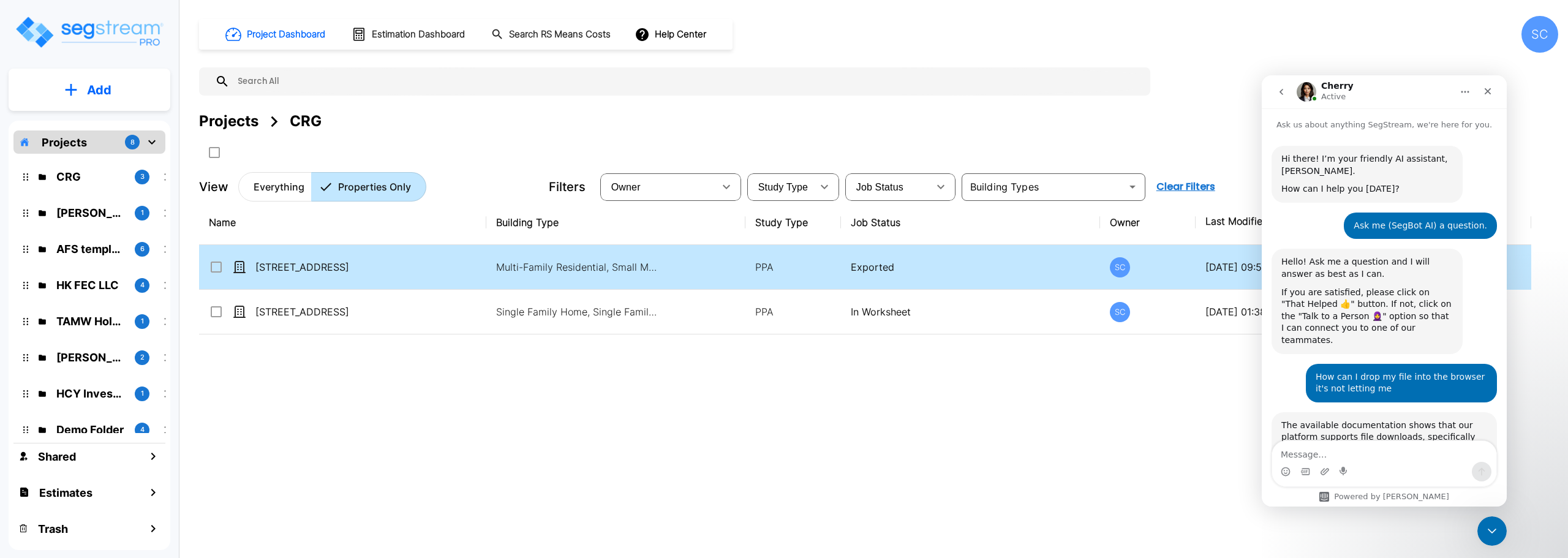
scroll to position [457, 0]
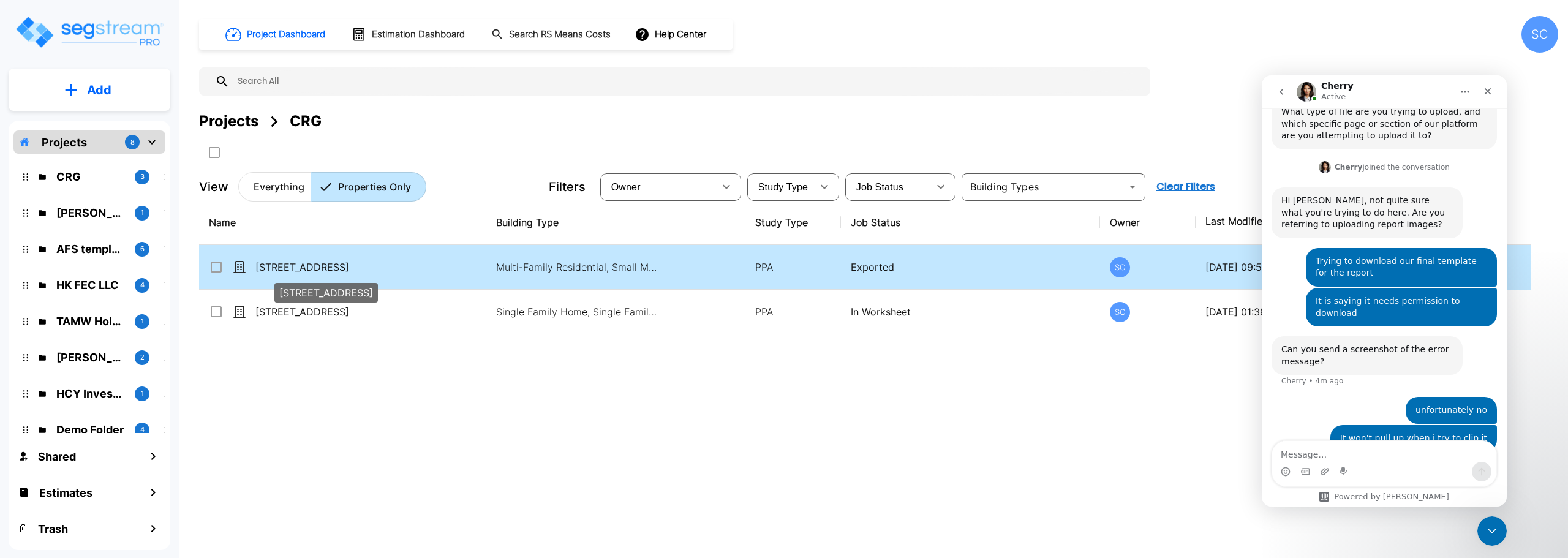
click at [302, 272] on p "[STREET_ADDRESS]" at bounding box center [317, 267] width 123 height 15
checkbox input "true"
click at [302, 272] on p "[STREET_ADDRESS]" at bounding box center [317, 267] width 123 height 15
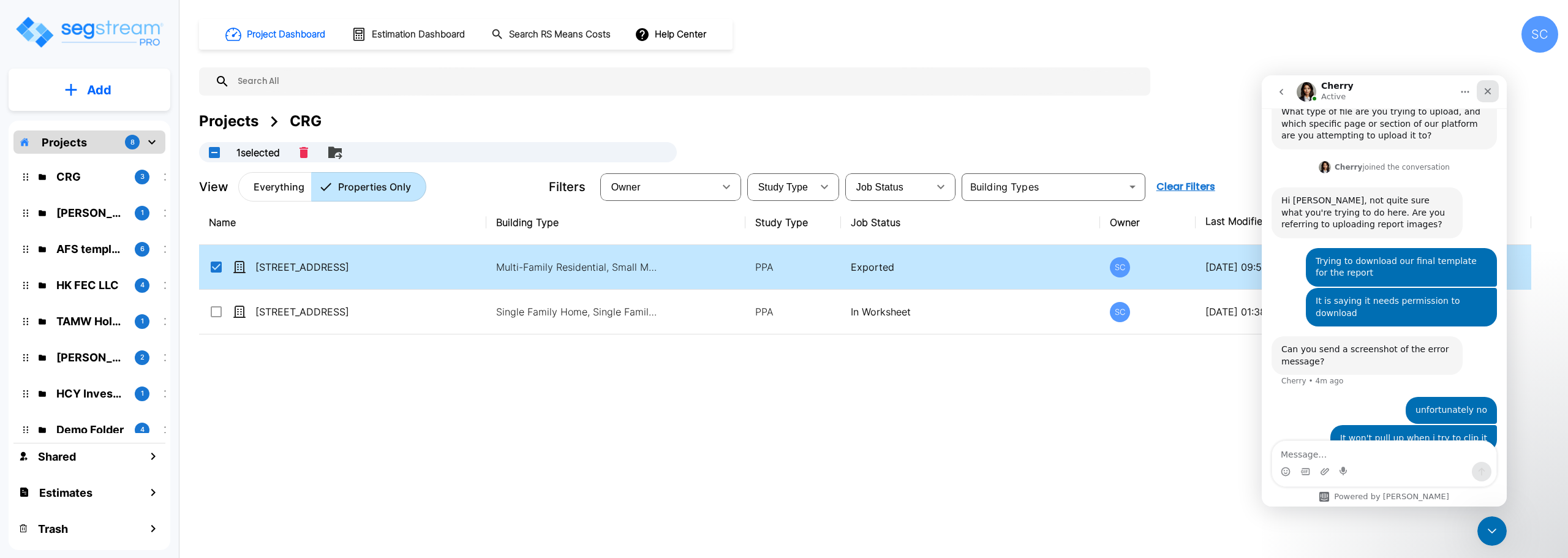
click at [1483, 90] on div "Close" at bounding box center [1488, 91] width 22 height 22
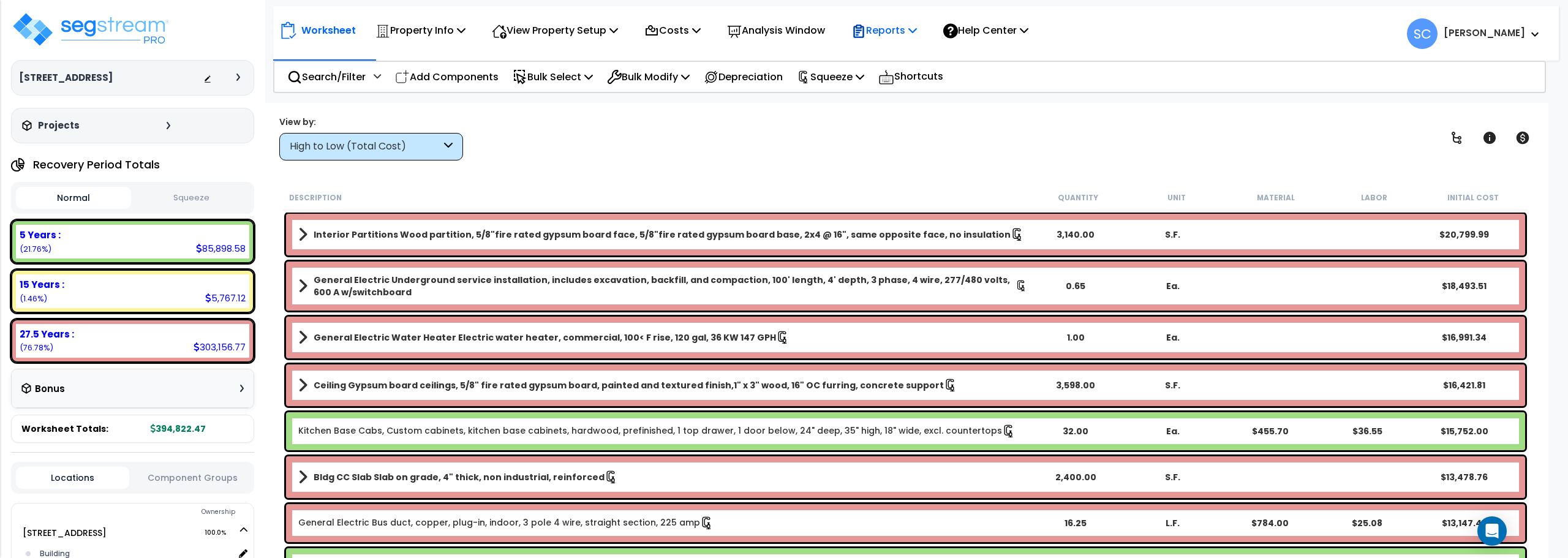
click at [890, 30] on p "Reports" at bounding box center [884, 30] width 65 height 17
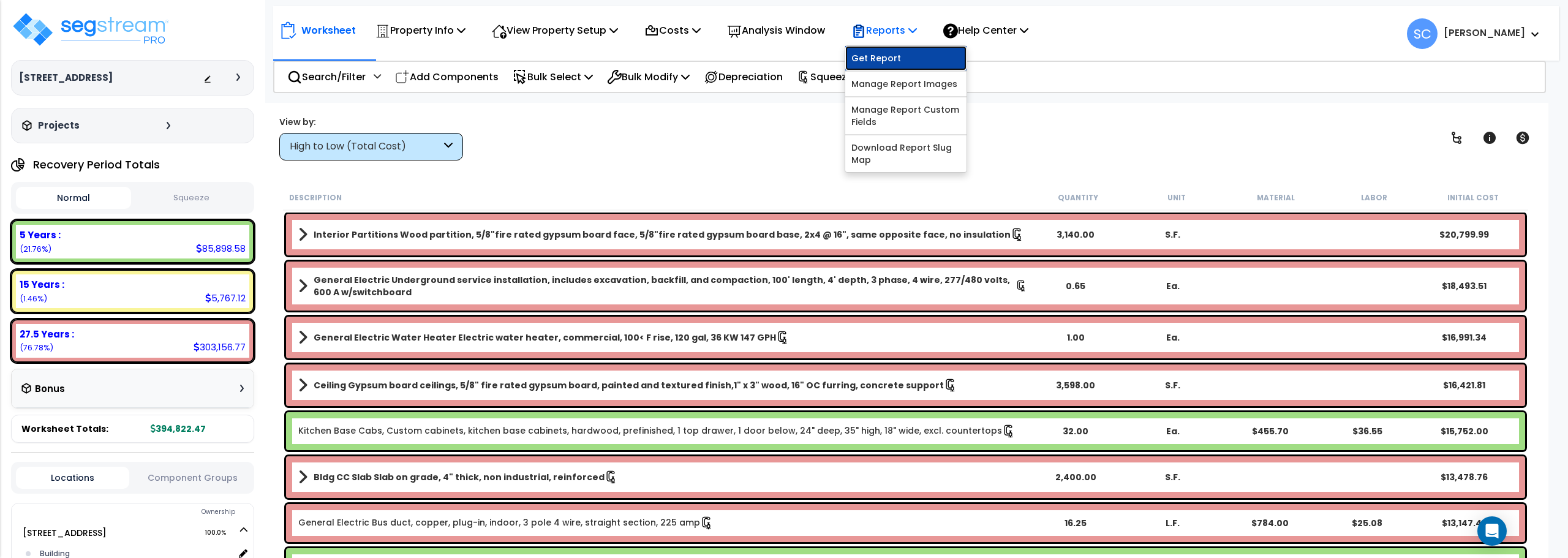
click at [890, 64] on link "Get Report" at bounding box center [906, 58] width 121 height 24
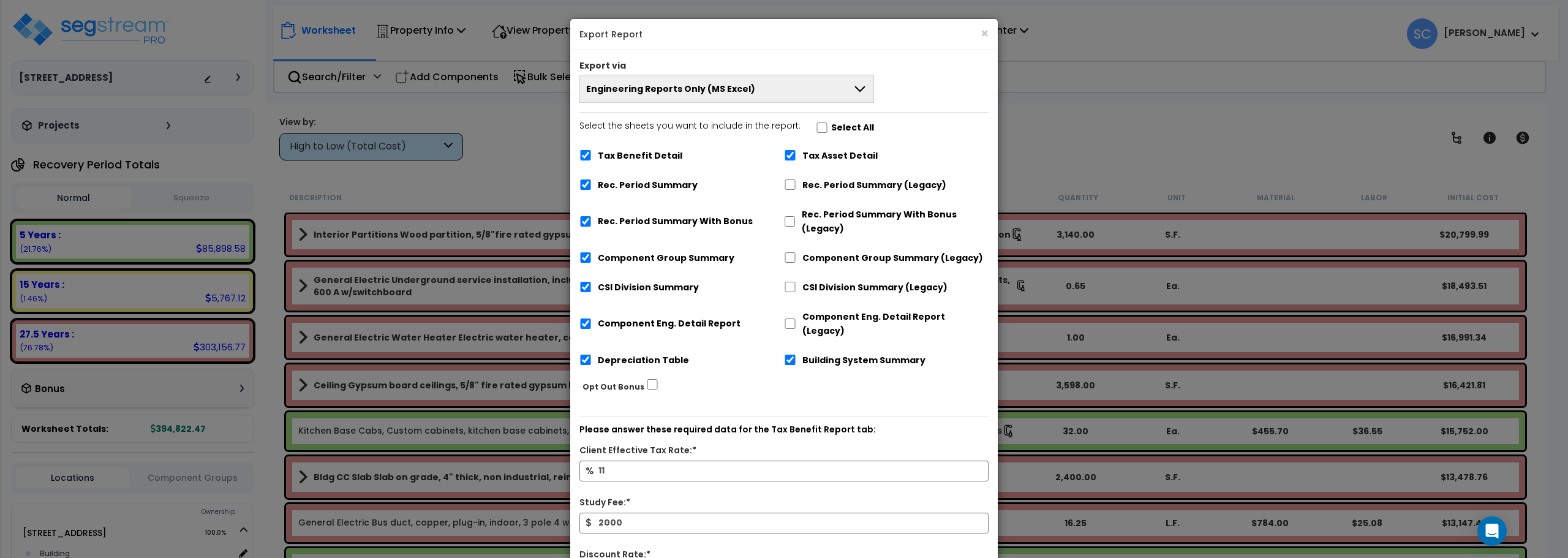
click at [753, 91] on button "Engineering Reports Only (MS Excel)" at bounding box center [726, 89] width 294 height 28
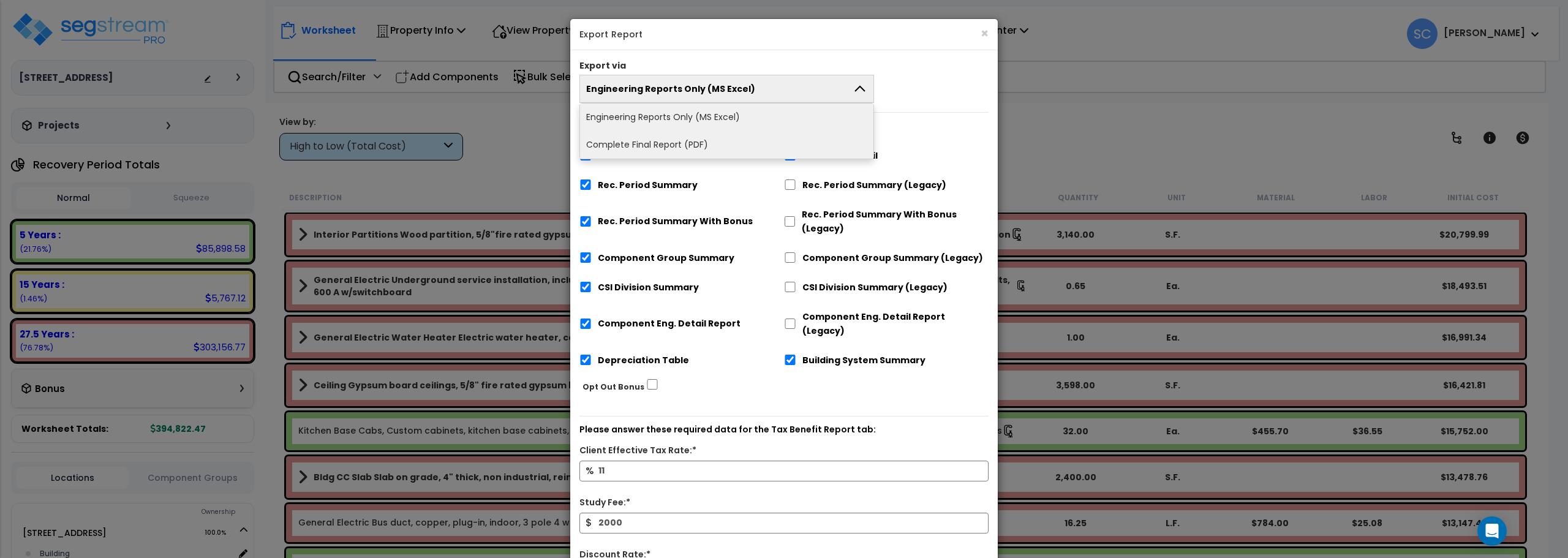
click at [708, 145] on li "Complete Final Report (PDF)" at bounding box center [727, 145] width 294 height 28
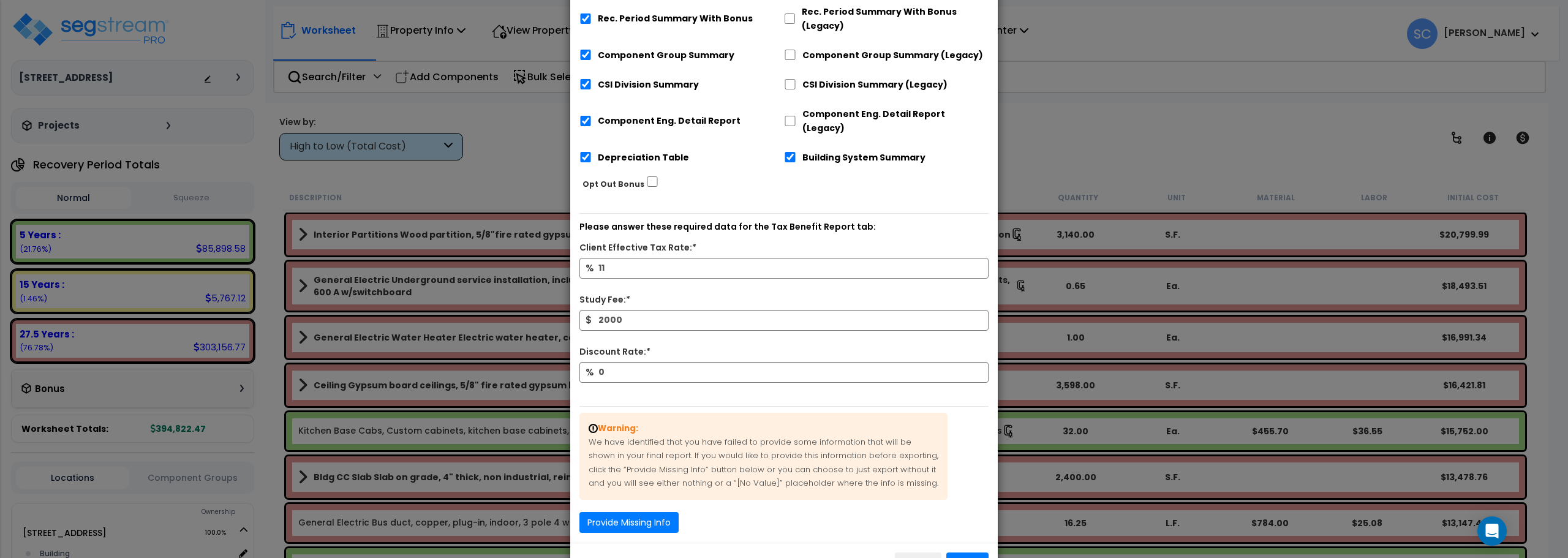
scroll to position [232, 0]
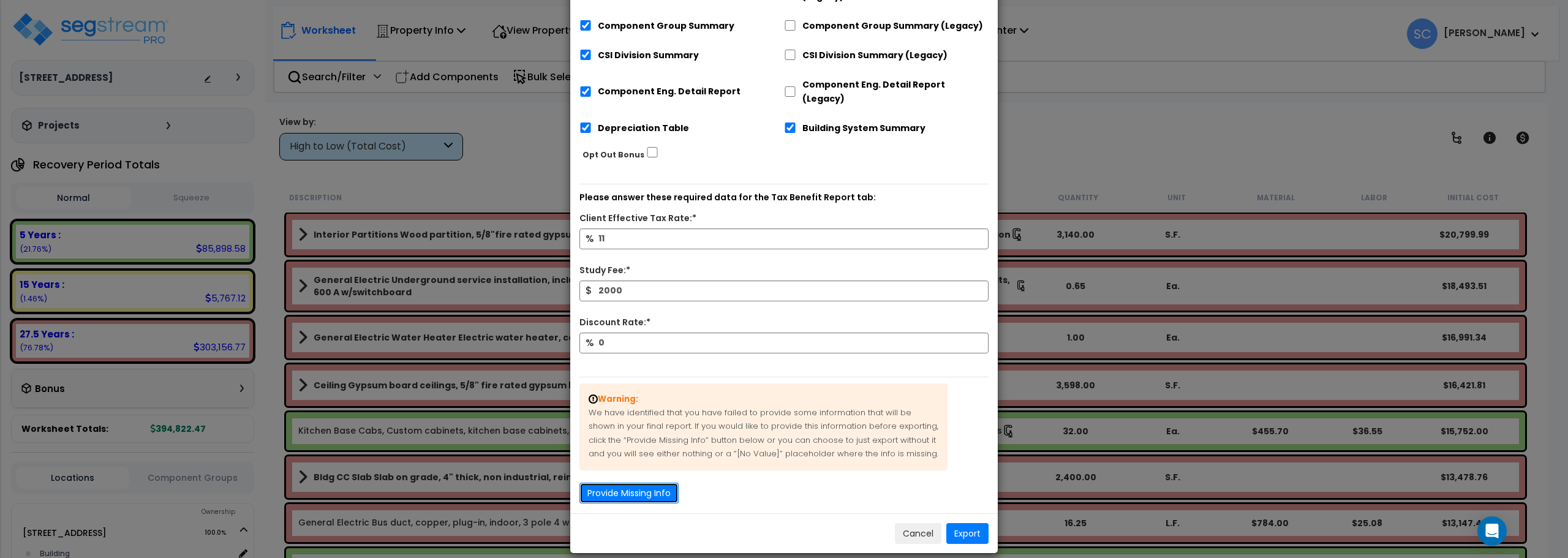
click at [630, 483] on button "Provide Missing Info" at bounding box center [628, 493] width 99 height 21
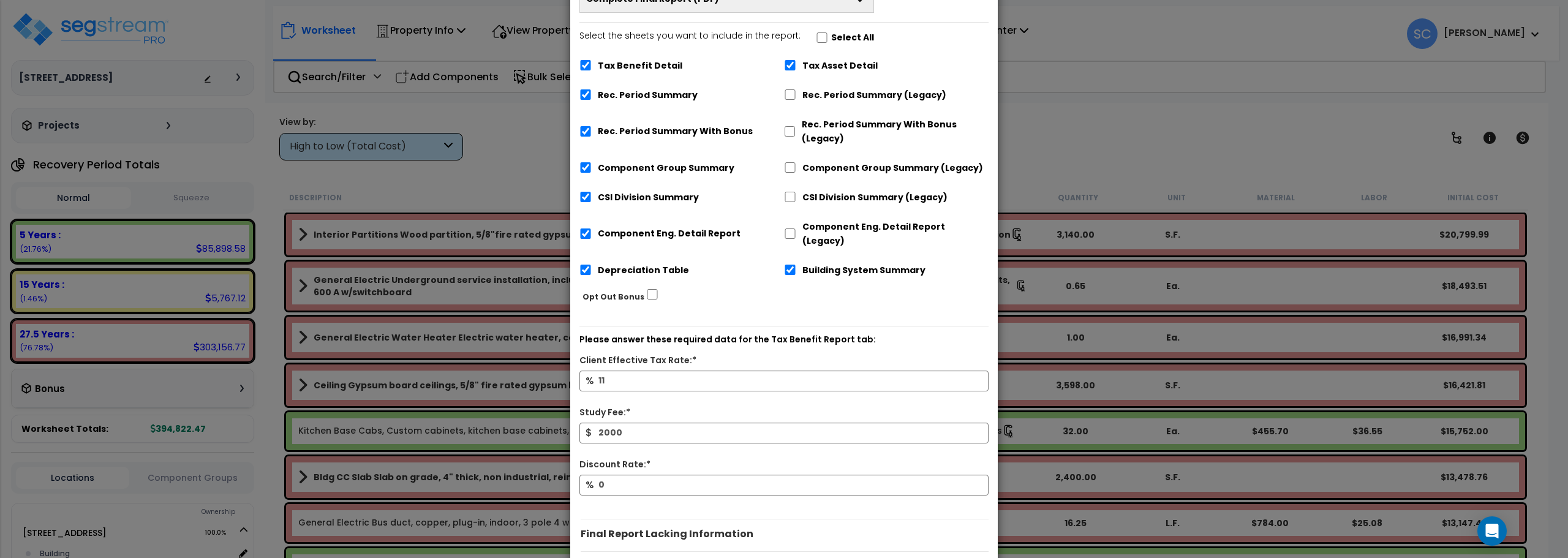
scroll to position [290, 0]
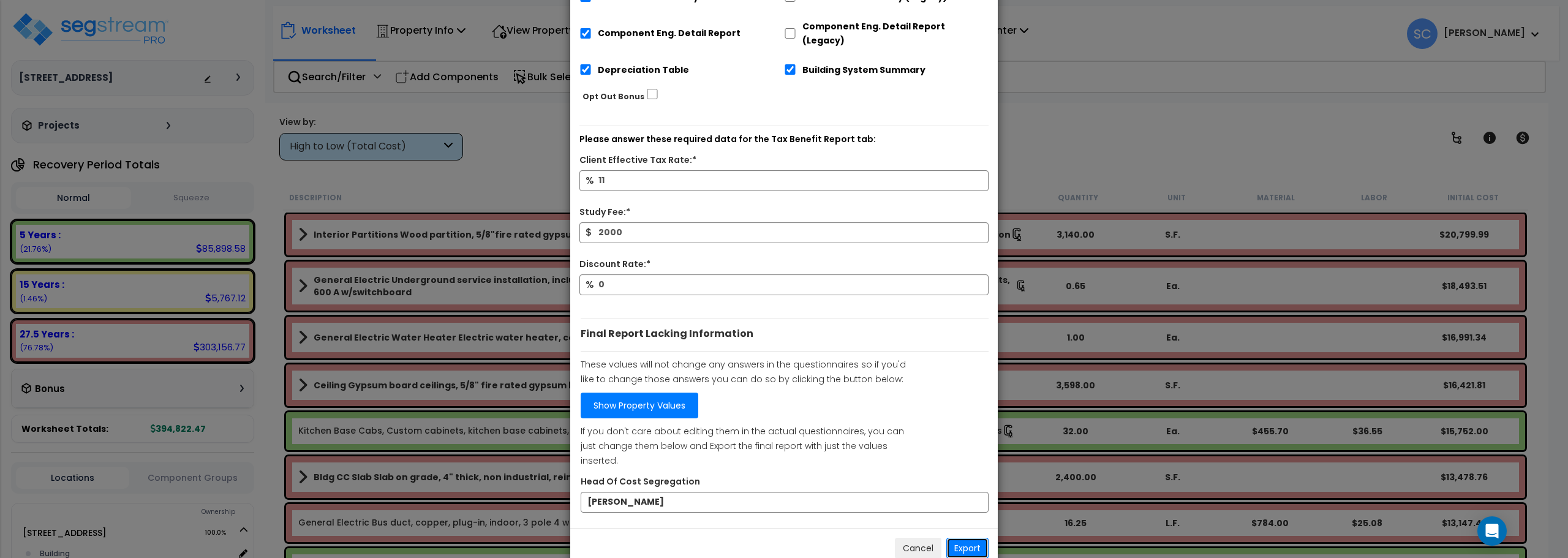
click at [959, 538] on button "Export" at bounding box center [967, 548] width 42 height 21
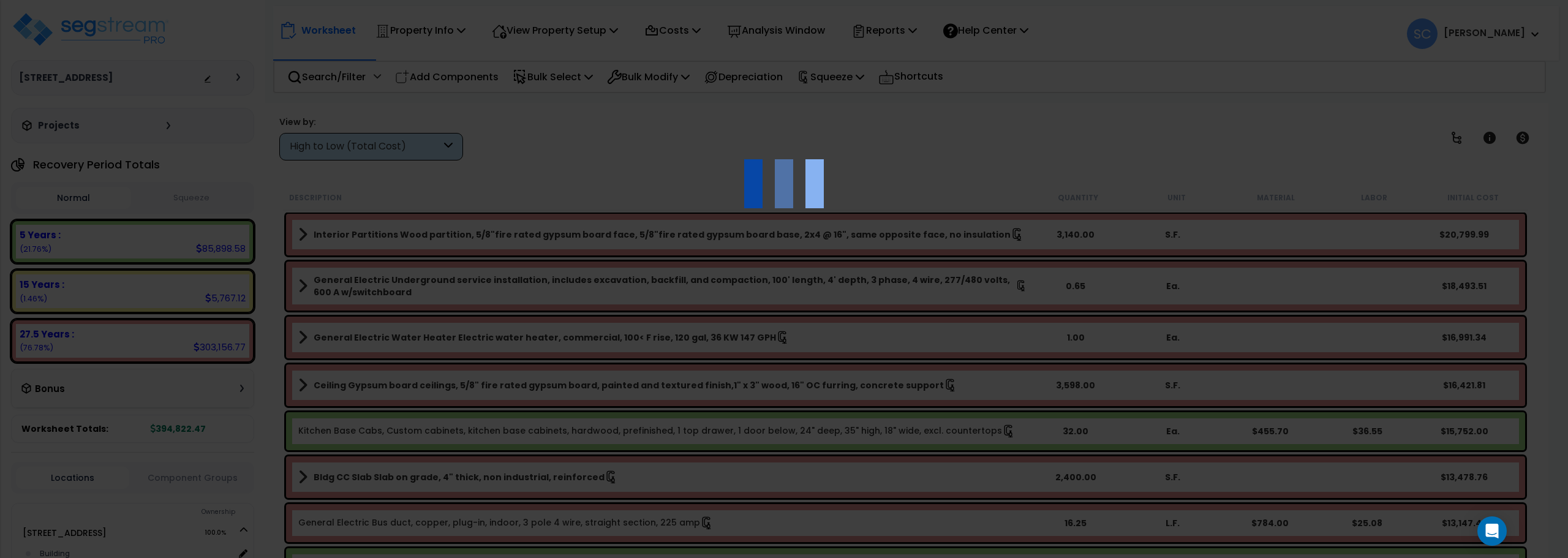
scroll to position [98, 0]
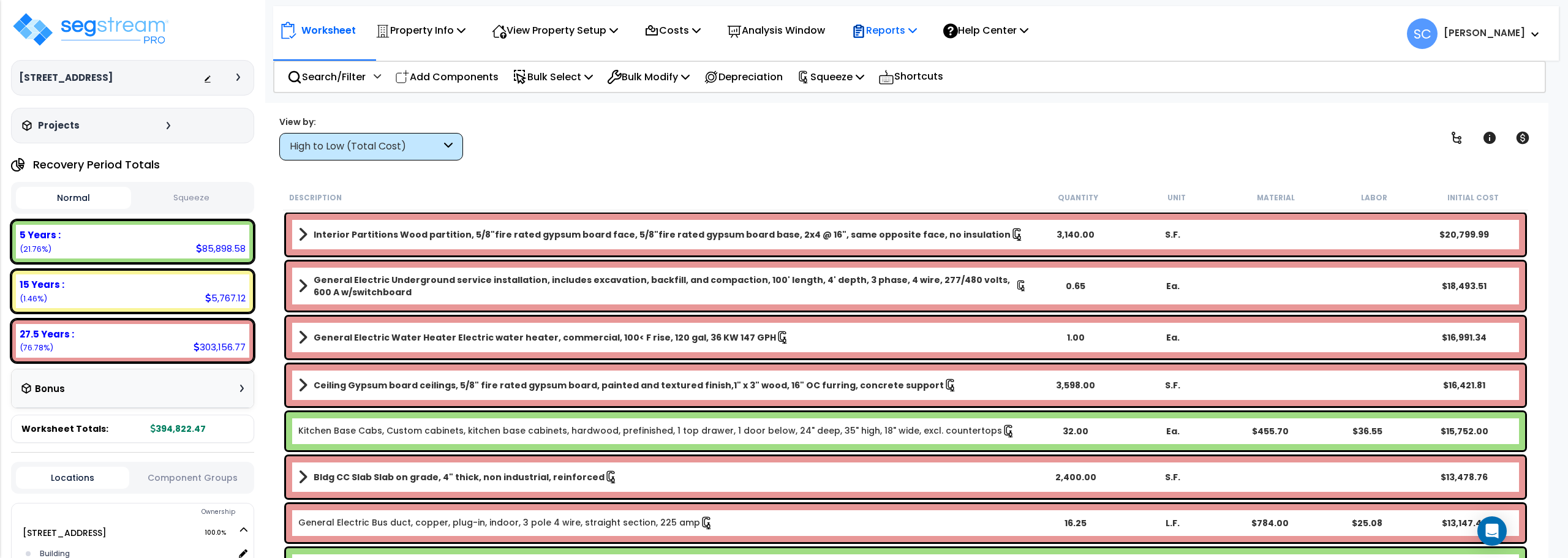
click at [891, 24] on p "Reports" at bounding box center [884, 30] width 65 height 17
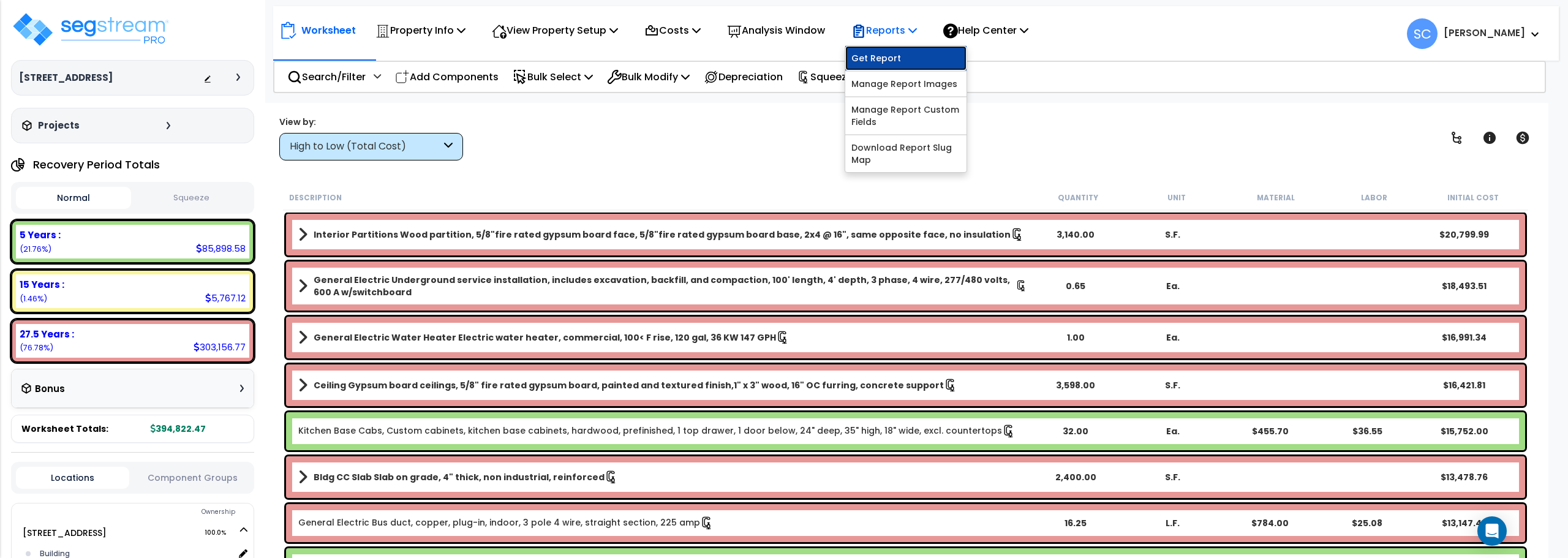
click at [902, 65] on link "Get Report" at bounding box center [906, 58] width 121 height 24
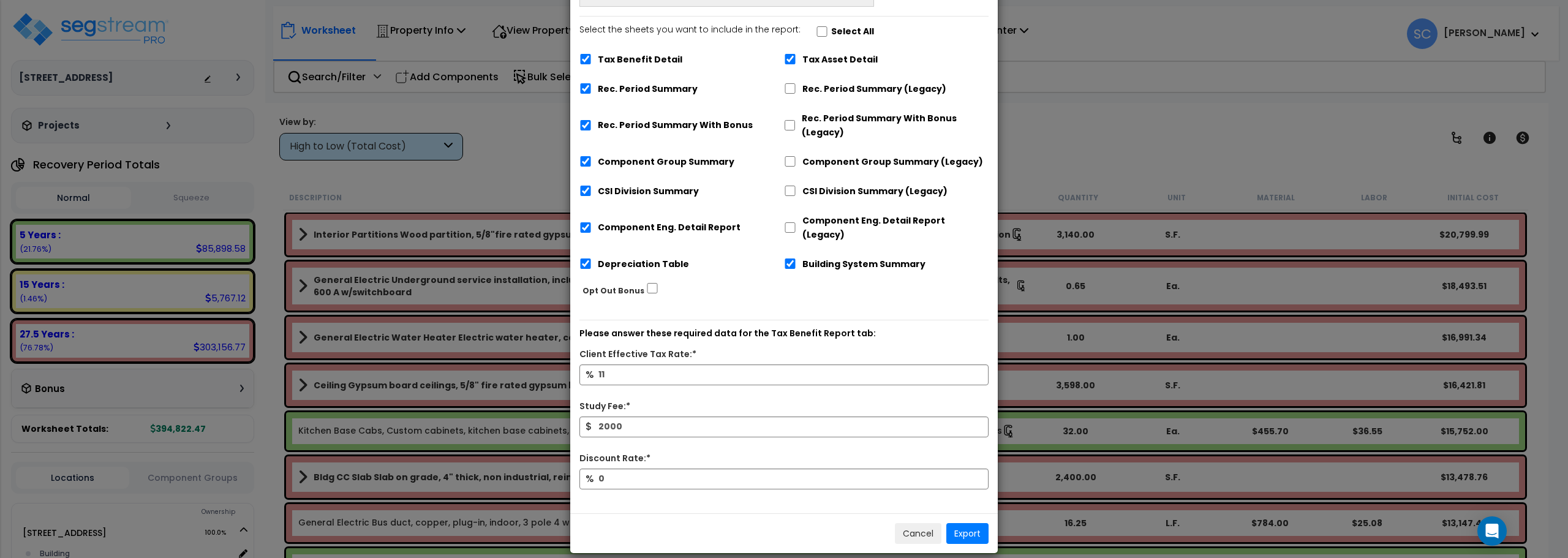
scroll to position [0, 0]
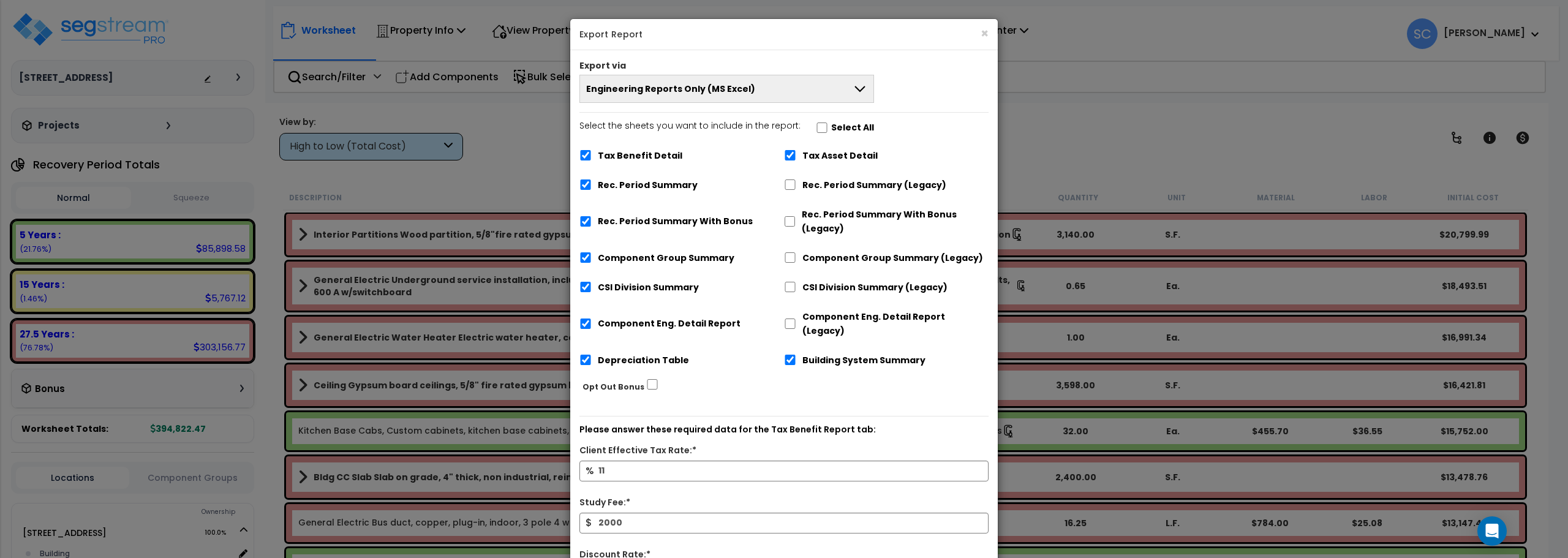
click at [843, 89] on button "Engineering Reports Only (MS Excel)" at bounding box center [726, 89] width 294 height 28
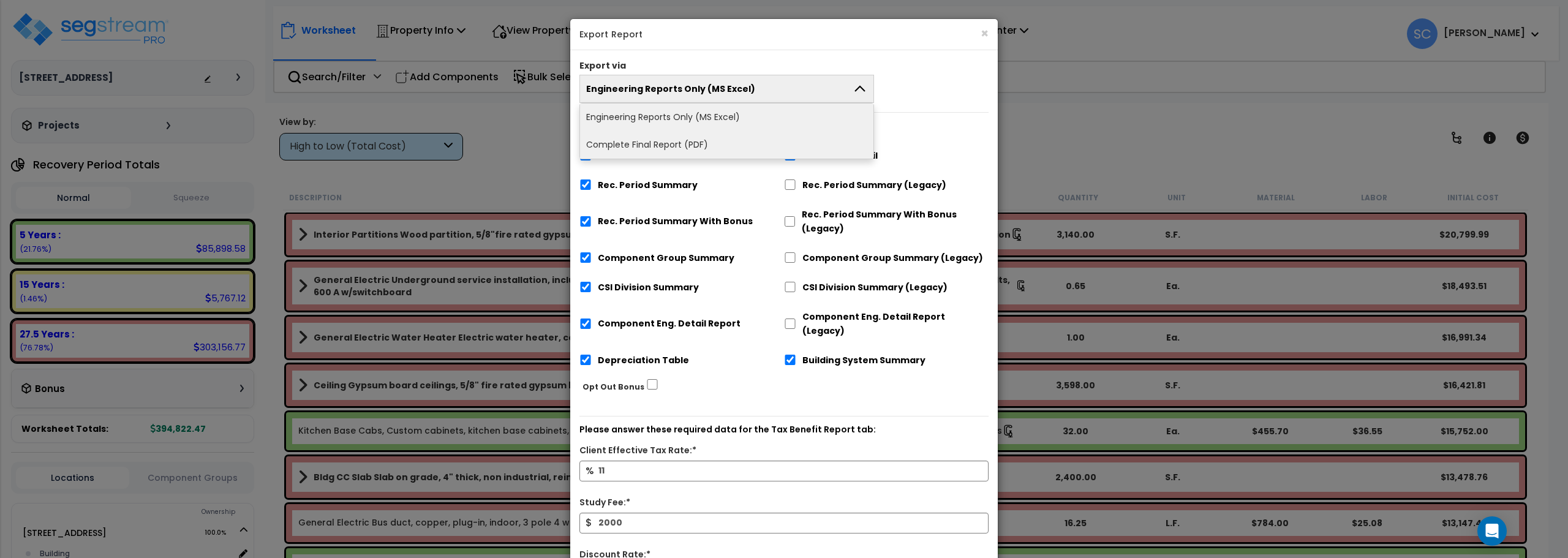
click at [762, 151] on li "Complete Final Report (PDF)" at bounding box center [727, 145] width 294 height 28
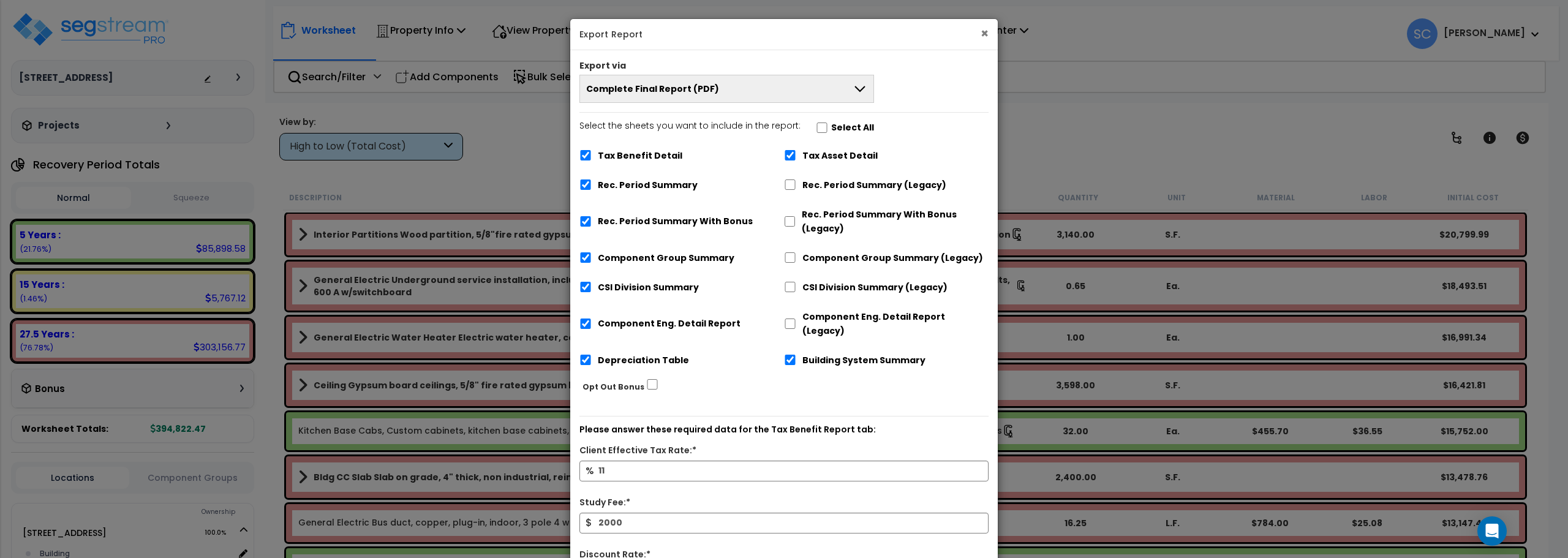
click at [984, 30] on button "×" at bounding box center [985, 33] width 8 height 13
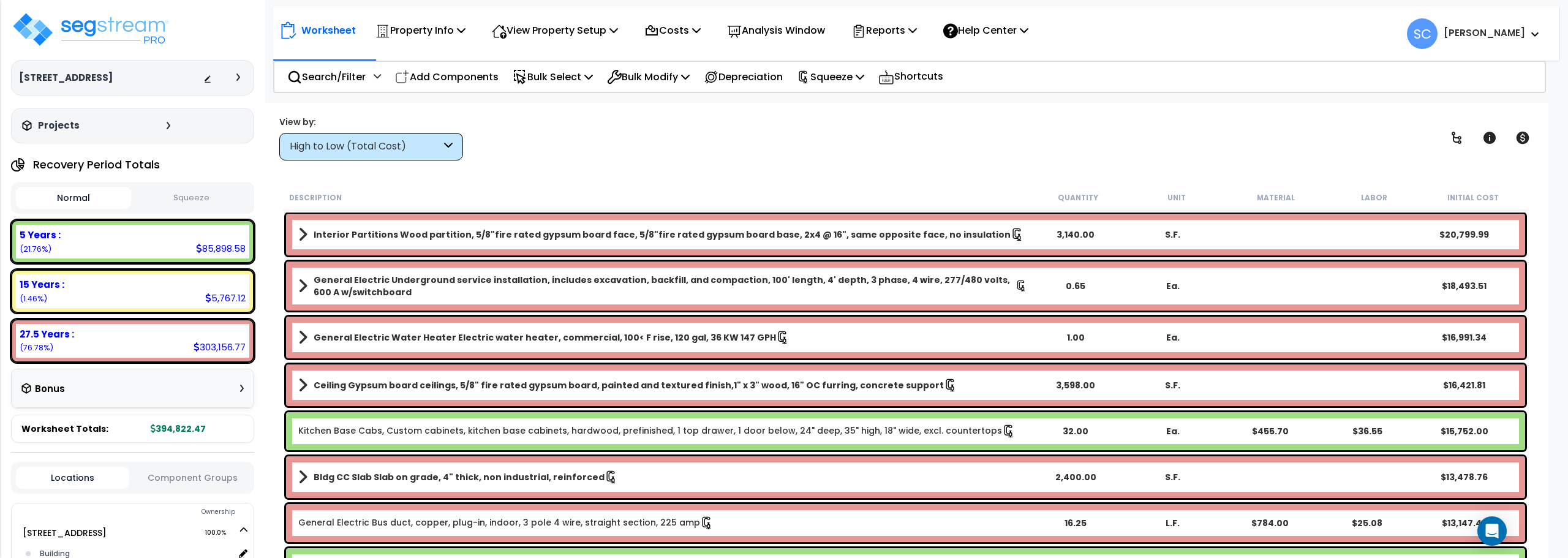
click at [1500, 32] on b "[PERSON_NAME]" at bounding box center [1484, 32] width 81 height 13
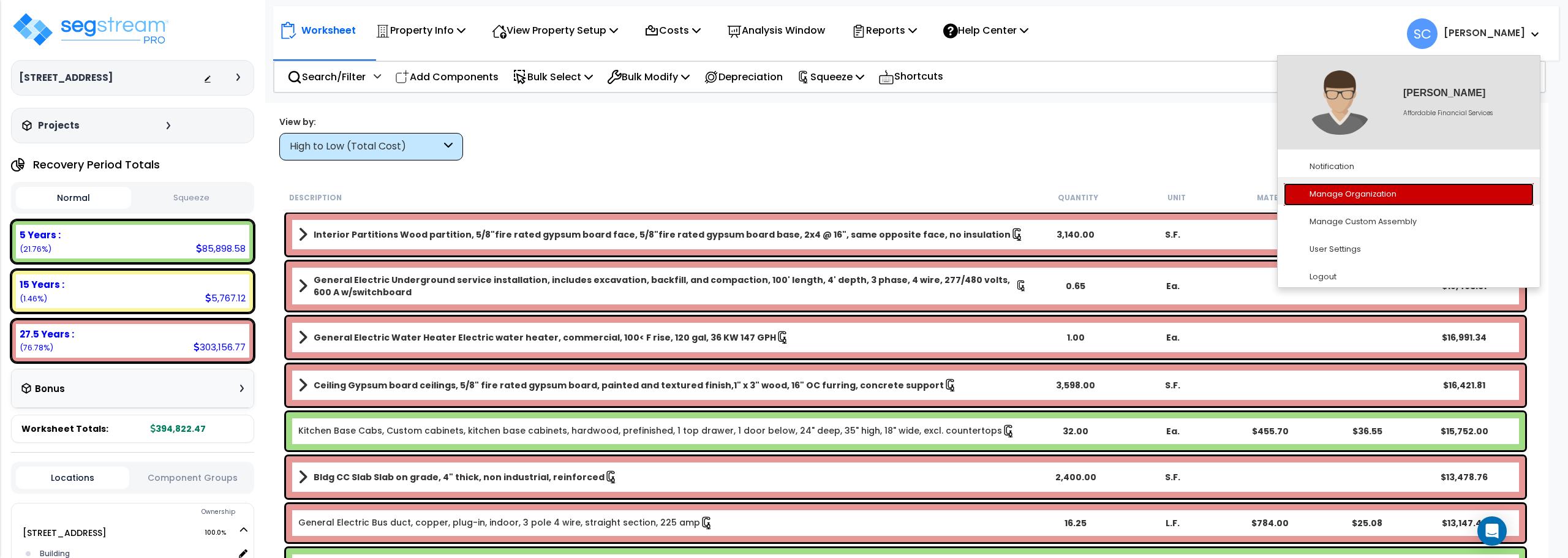
click at [1371, 199] on link "Manage Organization" at bounding box center [1408, 195] width 250 height 23
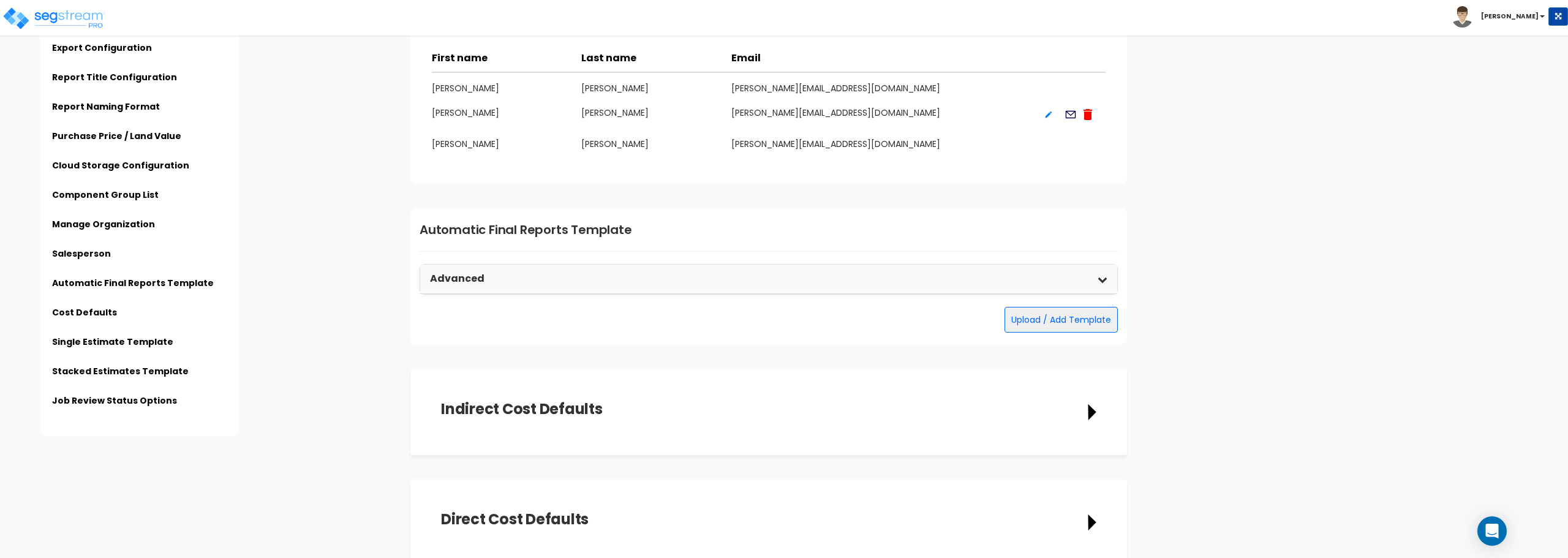
scroll to position [2265, 0]
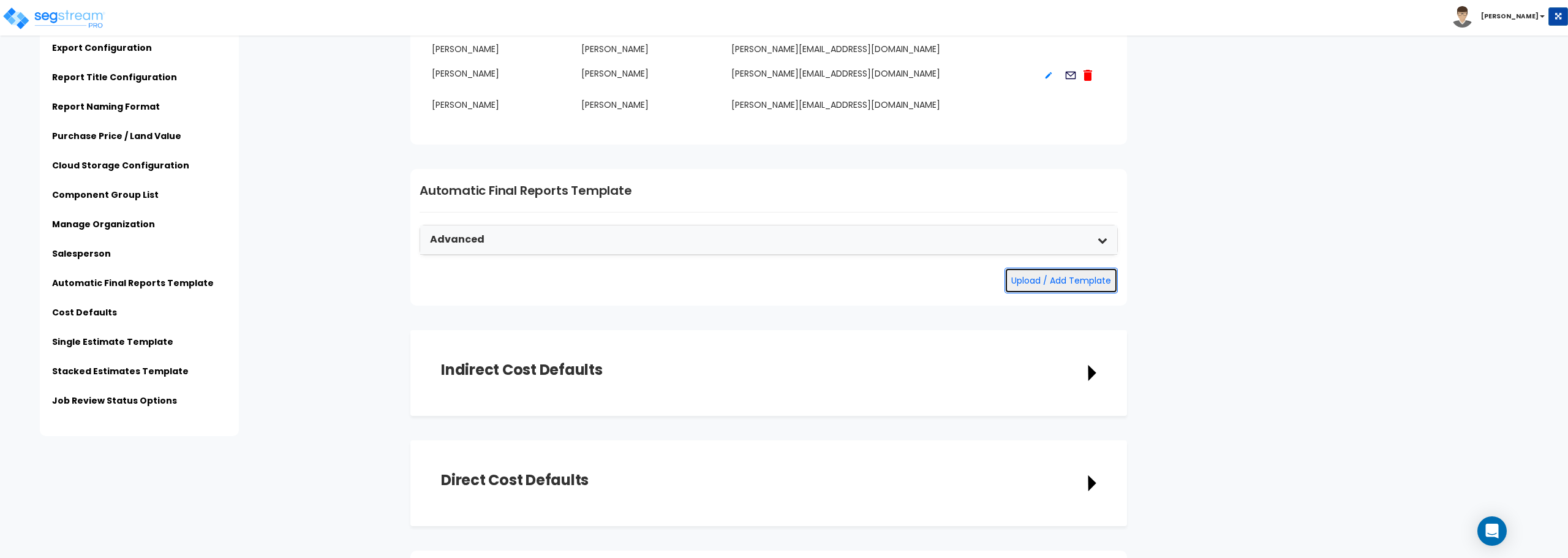
click at [1042, 282] on button "Upload / Add Template" at bounding box center [1061, 280] width 113 height 26
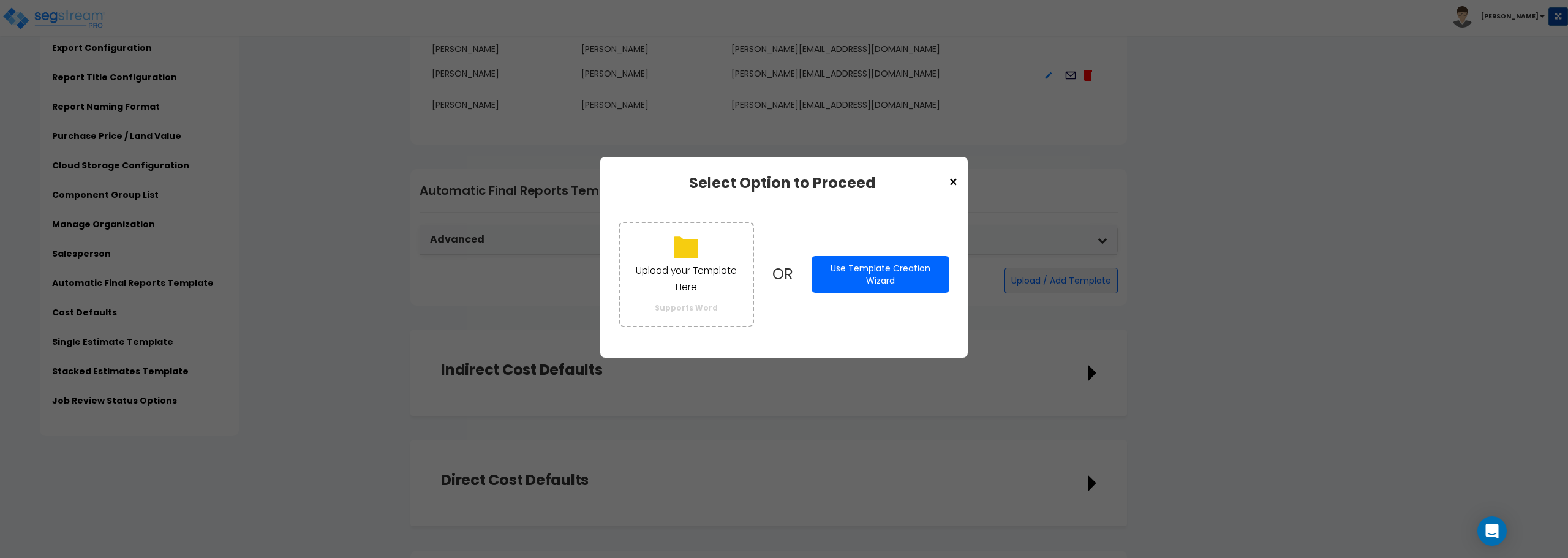
click at [956, 180] on span "×" at bounding box center [953, 182] width 10 height 21
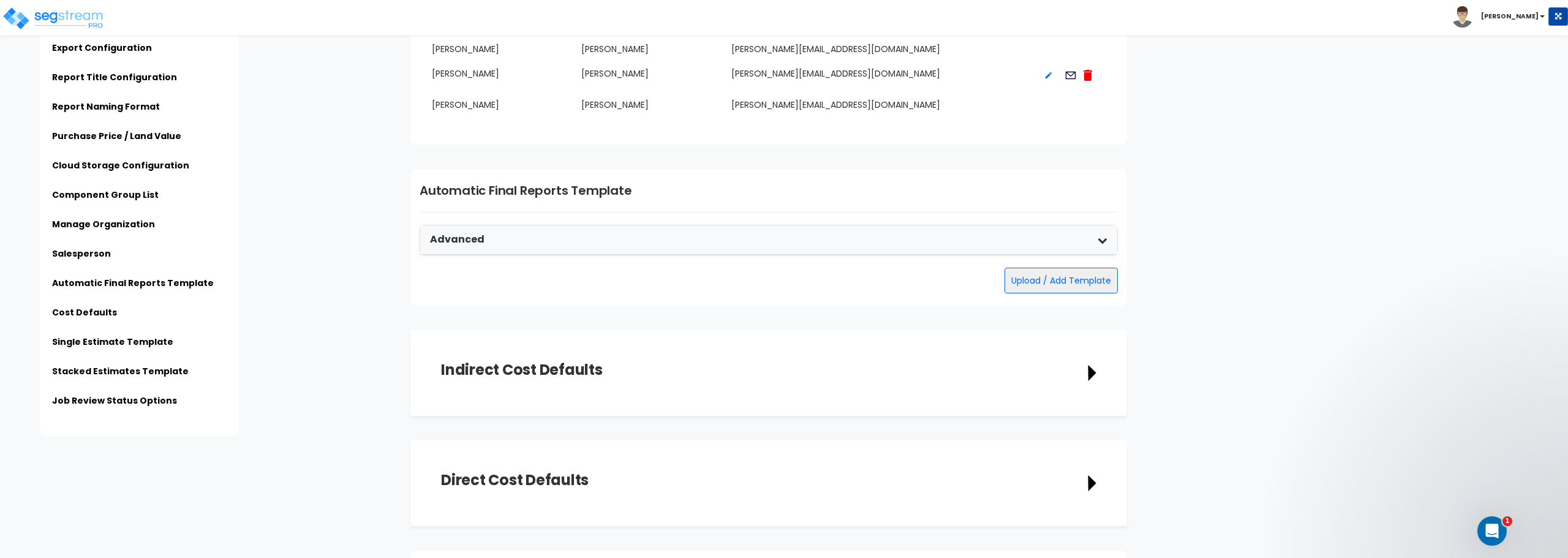
scroll to position [0, 0]
click at [1105, 240] on icon at bounding box center [1103, 240] width 10 height 10
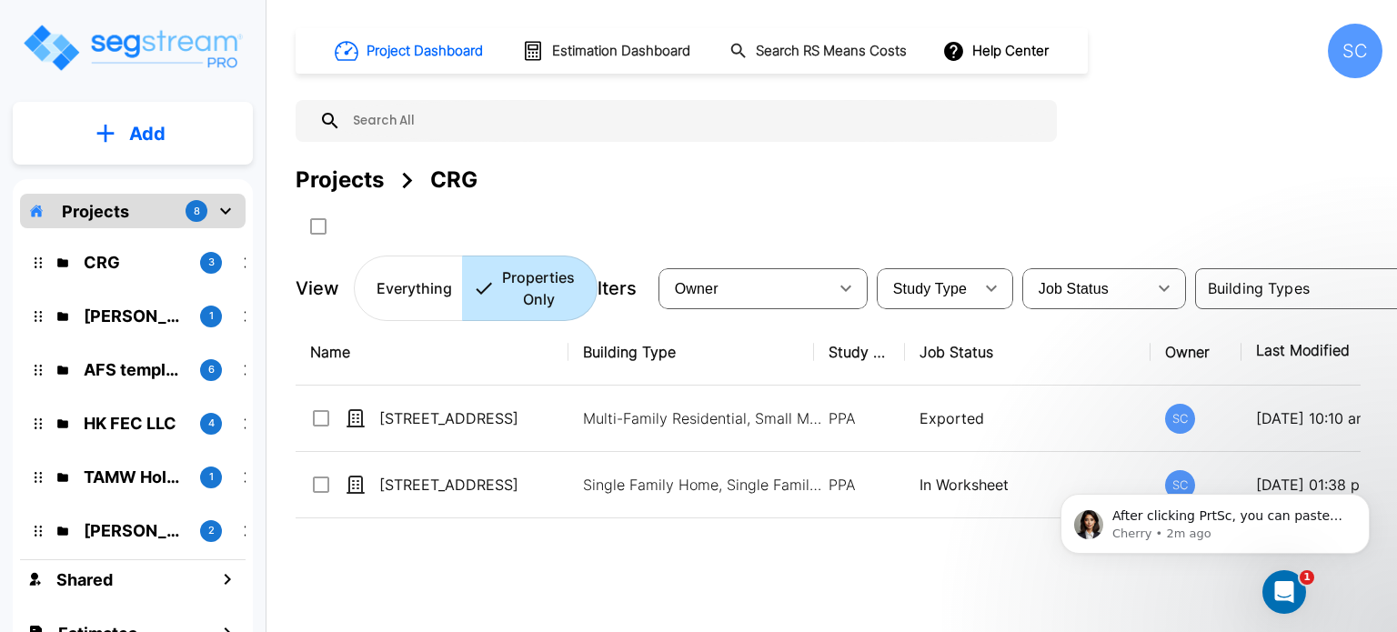
click at [1358, 47] on div "SC" at bounding box center [1355, 51] width 55 height 55
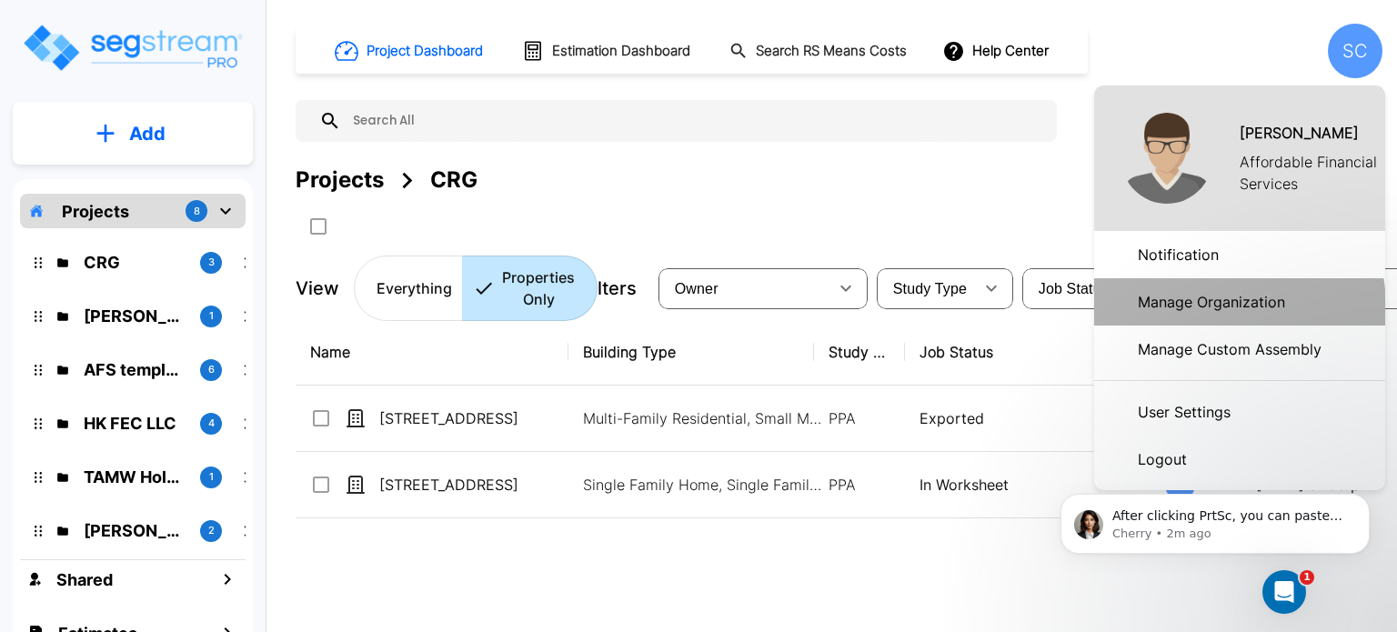
click at [1210, 307] on p "Manage Organization" at bounding box center [1212, 302] width 162 height 36
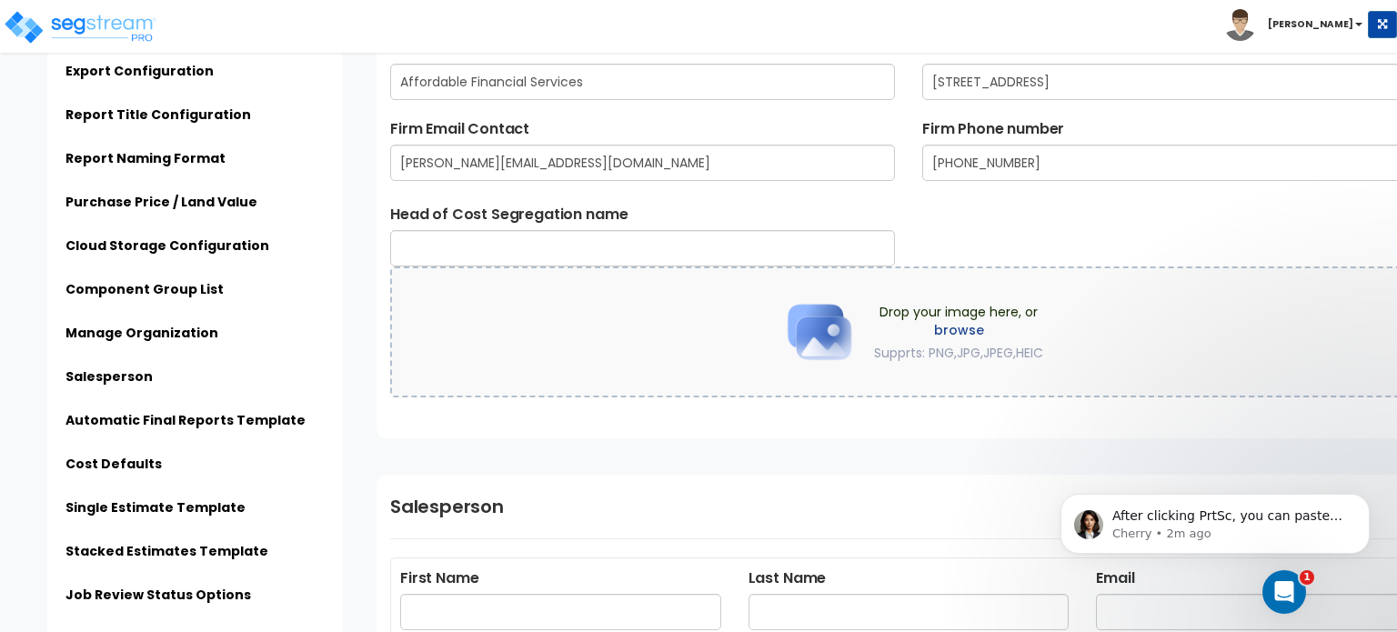
scroll to position [2638, 0]
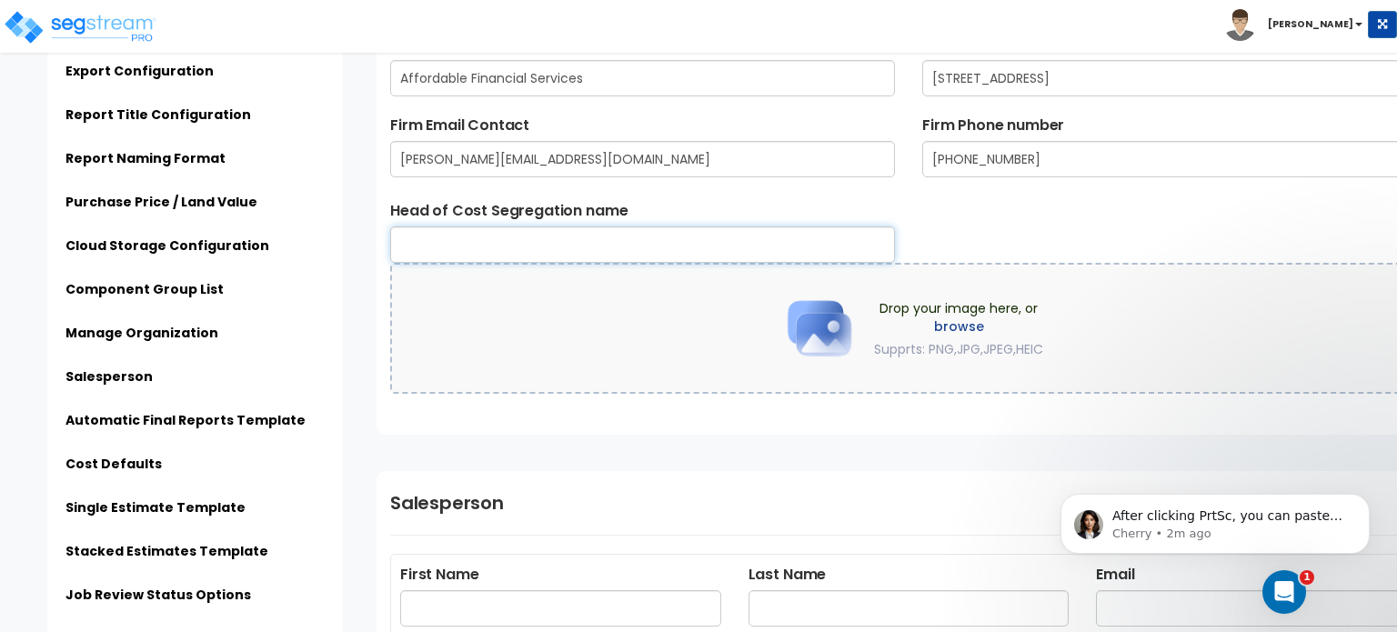
click at [665, 246] on input "text" at bounding box center [642, 244] width 505 height 36
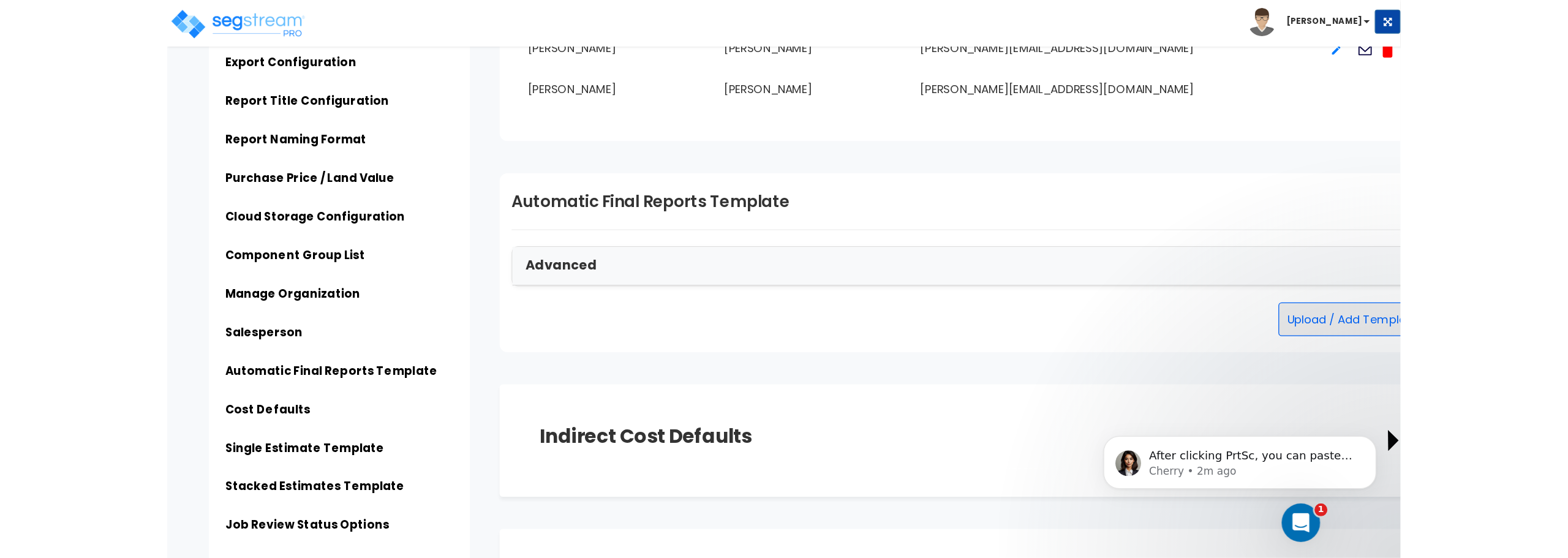
scroll to position [2387, 0]
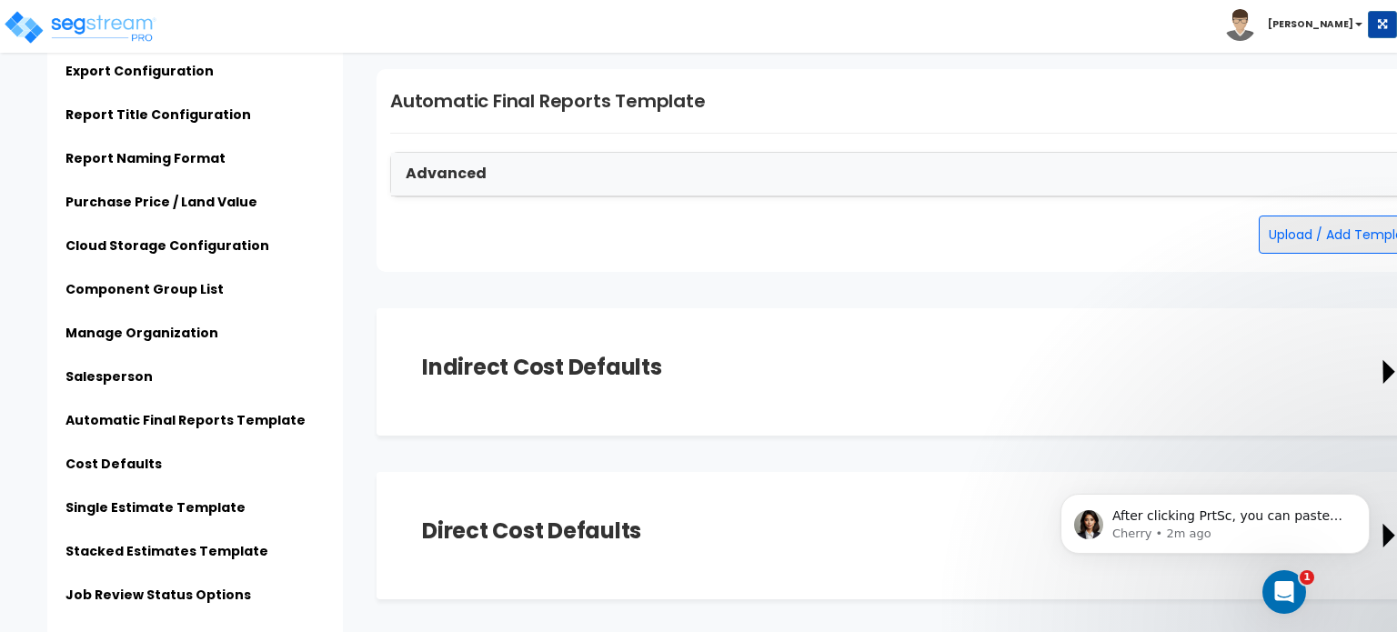
type input "[PERSON_NAME]"
click at [1295, 243] on button "Upload / Add Template" at bounding box center [1343, 235] width 168 height 38
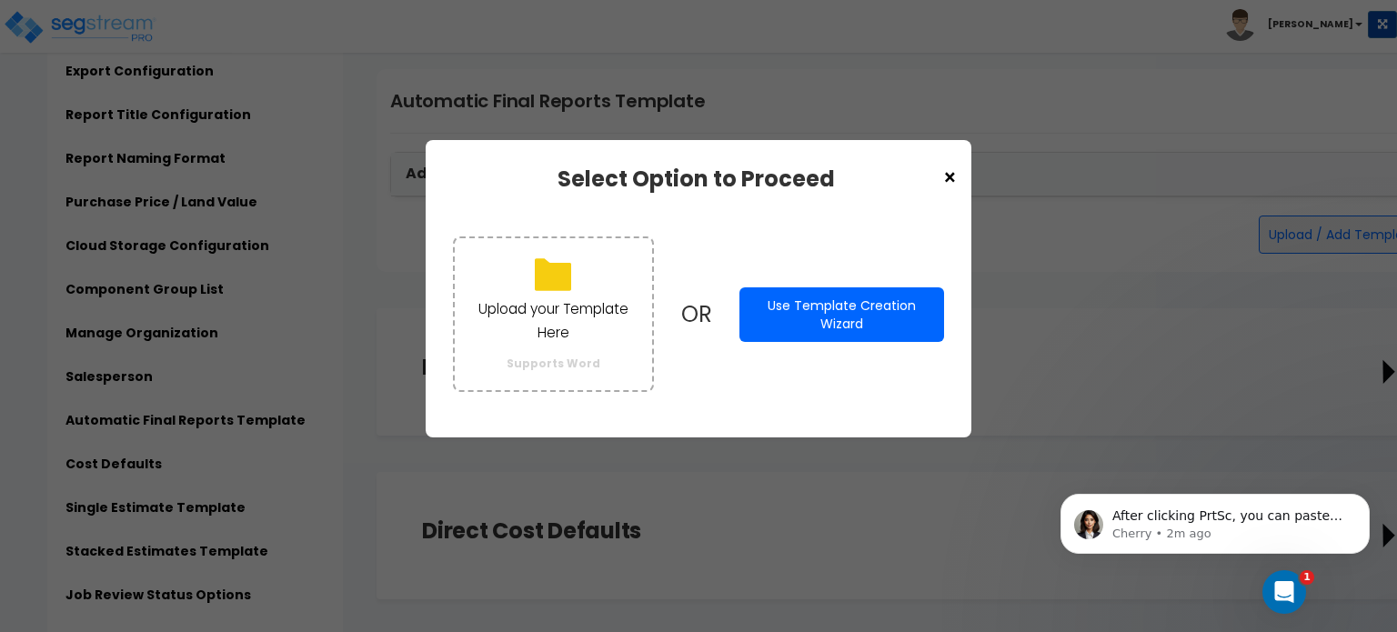
click at [1127, 289] on div "× Select Option to Proceed Upload your Template Here Supports Word OR Use Templ…" at bounding box center [698, 316] width 1397 height 632
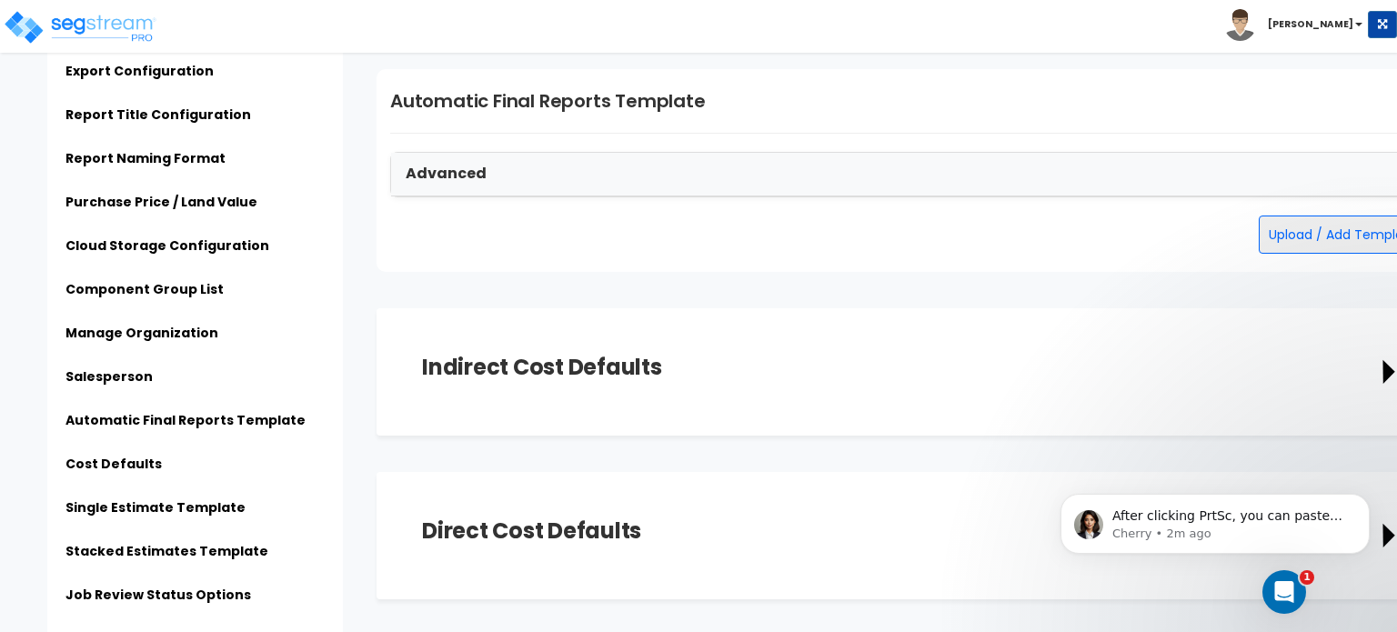
drag, startPoint x: 1042, startPoint y: 171, endPoint x: 1026, endPoint y: 175, distance: 16.8
click at [1026, 175] on div "Advanced" at bounding box center [908, 175] width 1035 height 44
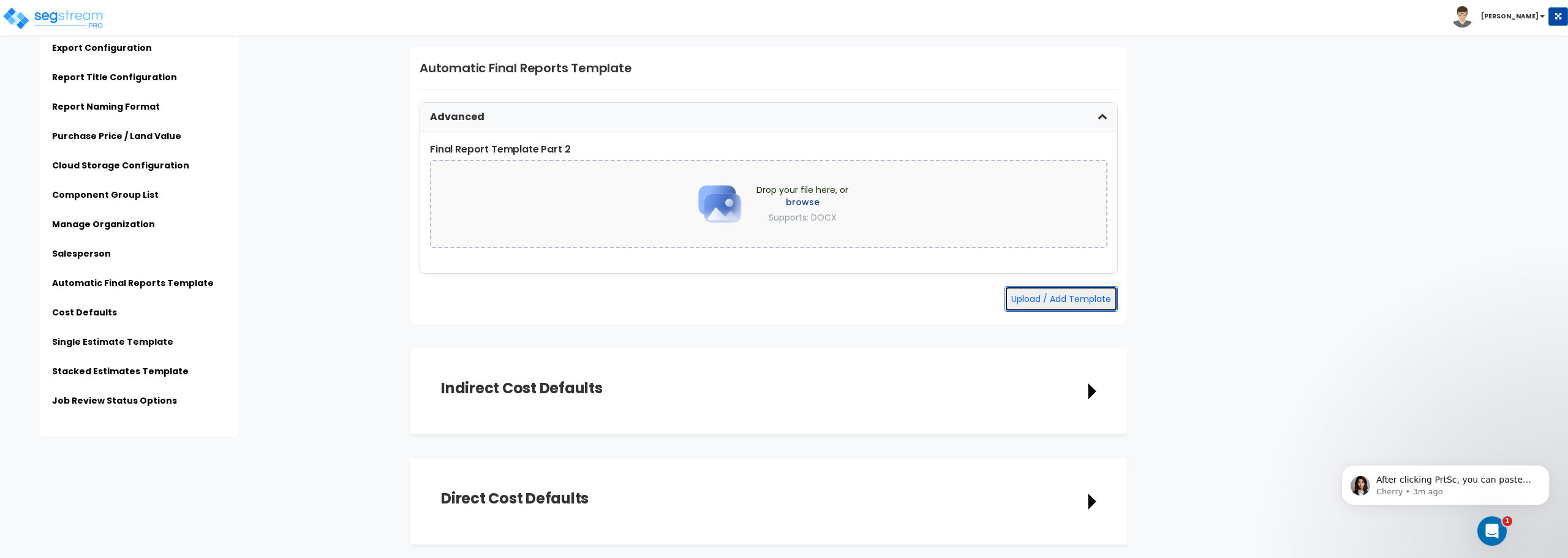
click at [940, 295] on button "Upload / Add Template" at bounding box center [1061, 299] width 113 height 26
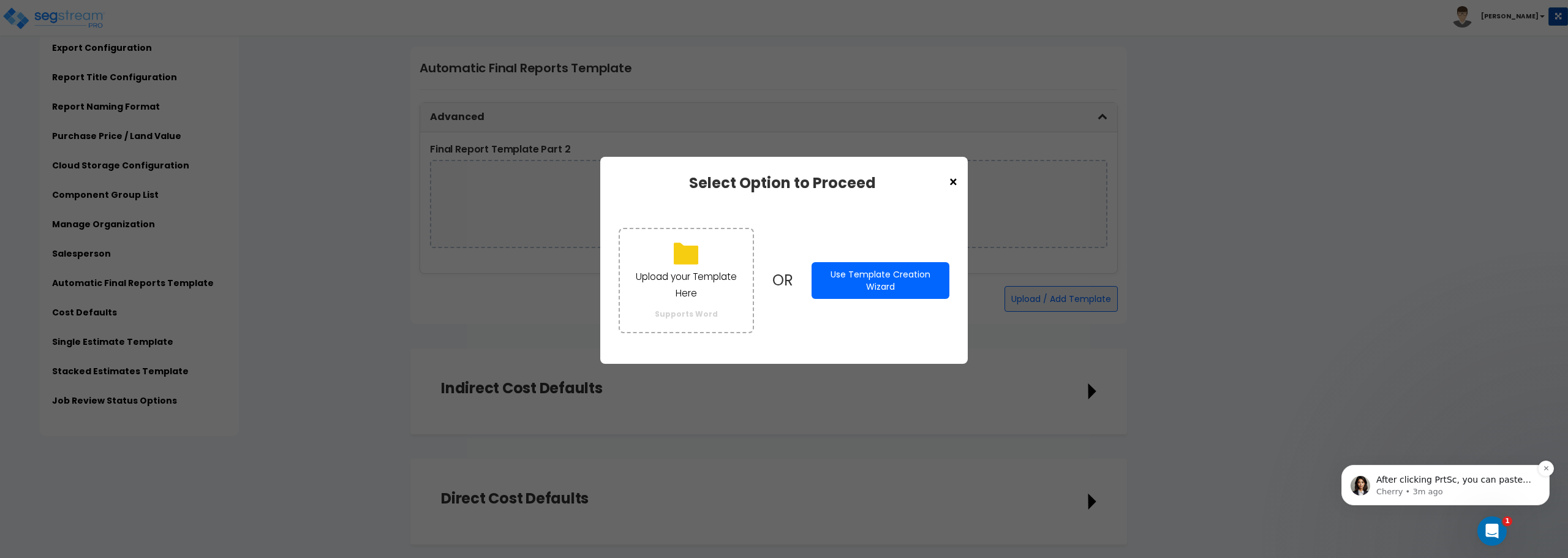
click at [940, 425] on p "After clicking PrtSc, you can paste here in this chat" at bounding box center [1456, 480] width 158 height 12
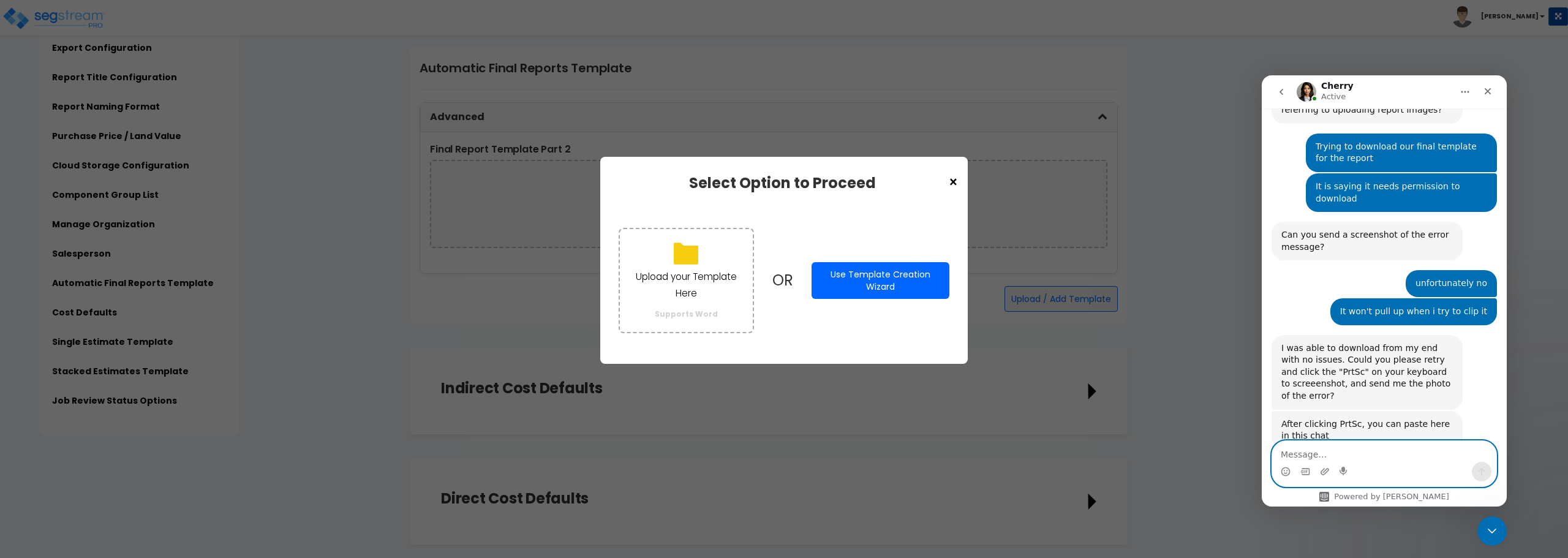
scroll to position [608, 0]
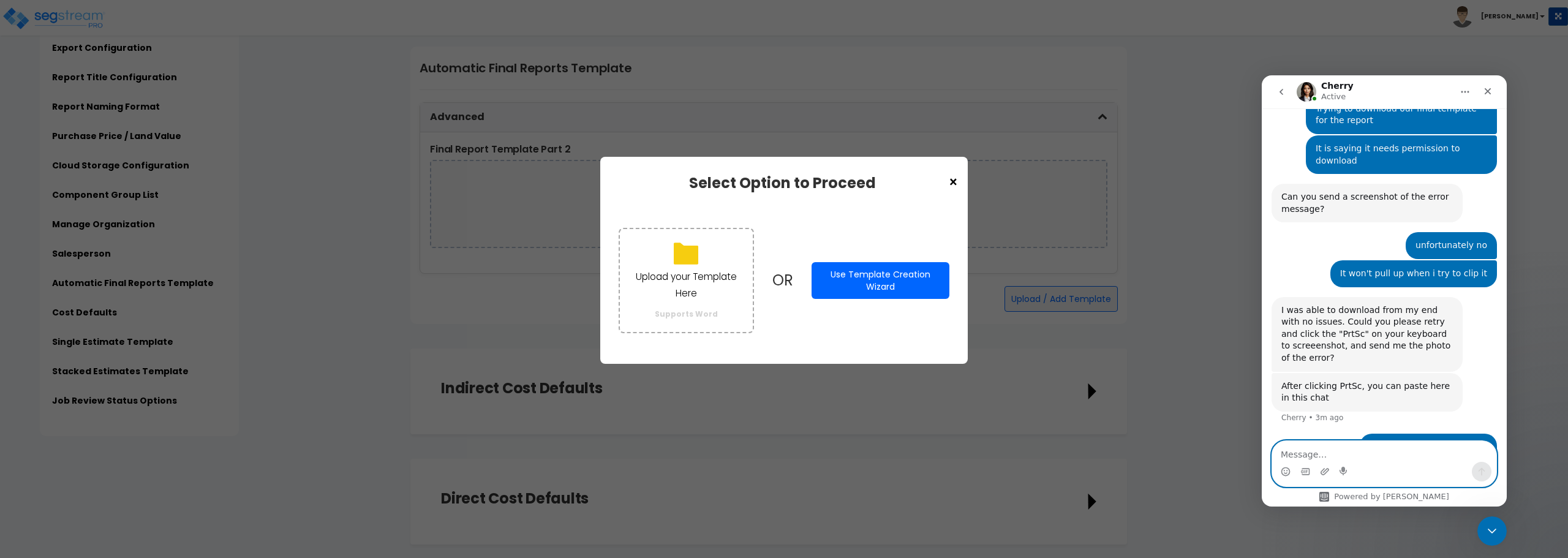
click at [940, 425] on textarea "Message…" at bounding box center [1384, 451] width 224 height 21
type textarea "It won't let me drop this into the folder"
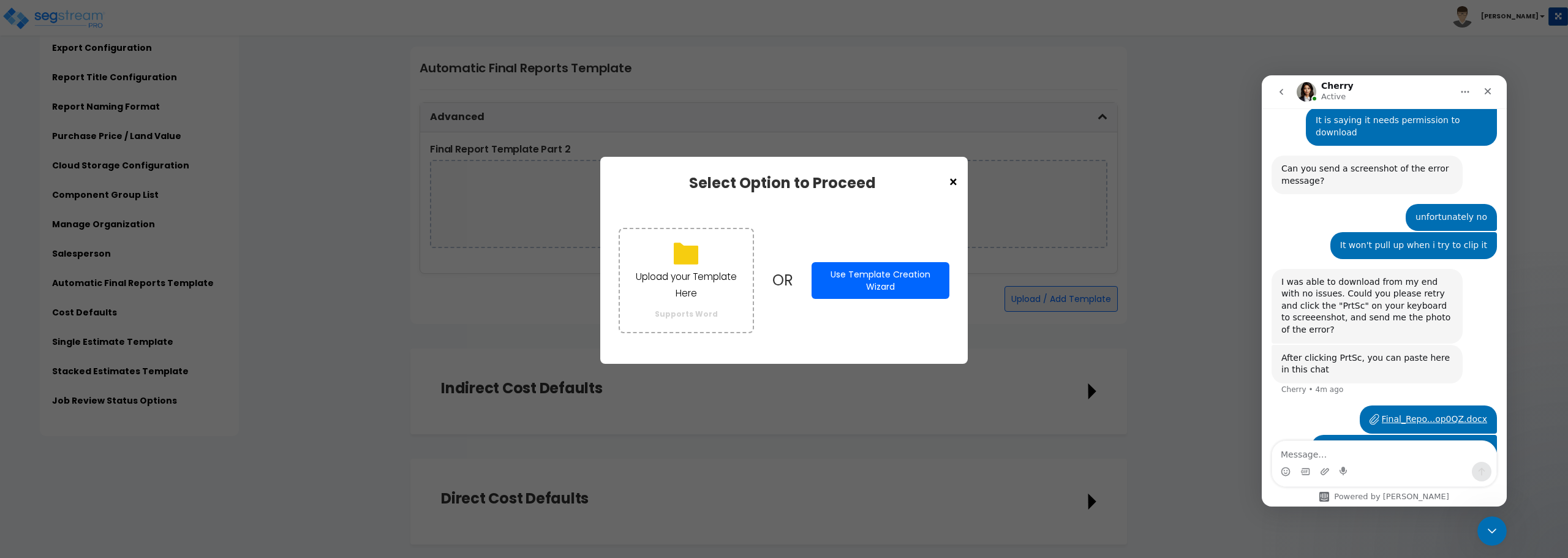
click at [940, 182] on span "×" at bounding box center [953, 182] width 10 height 21
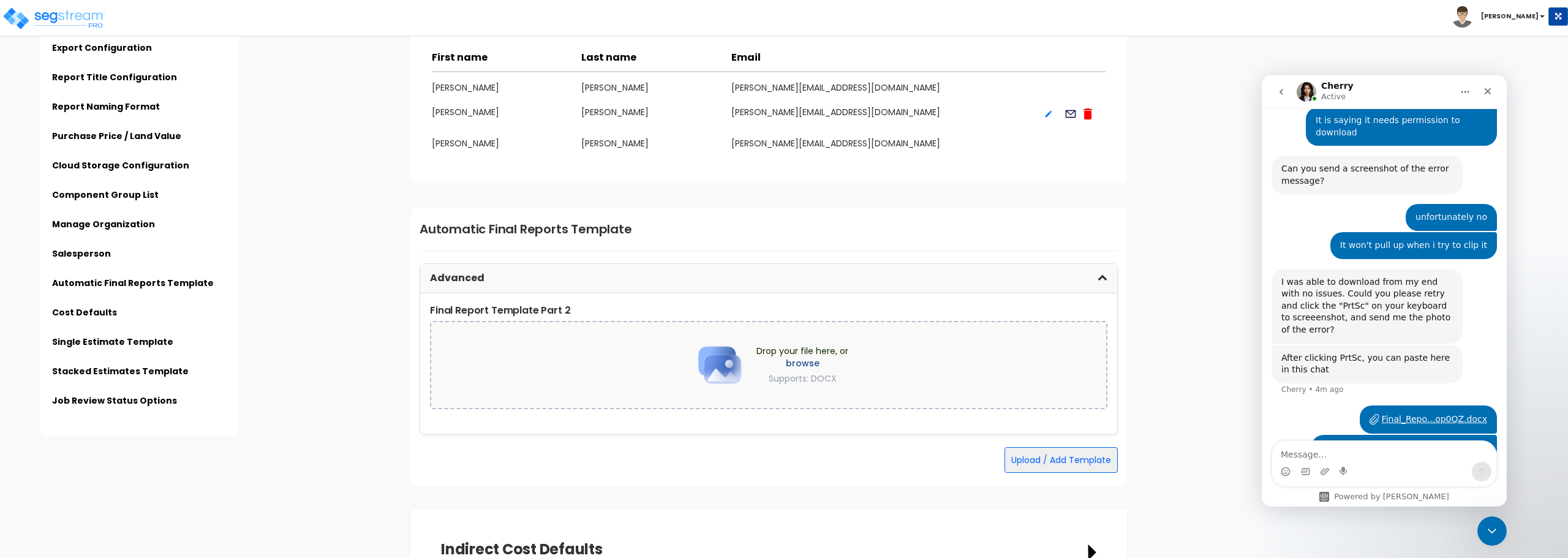
scroll to position [2204, 0]
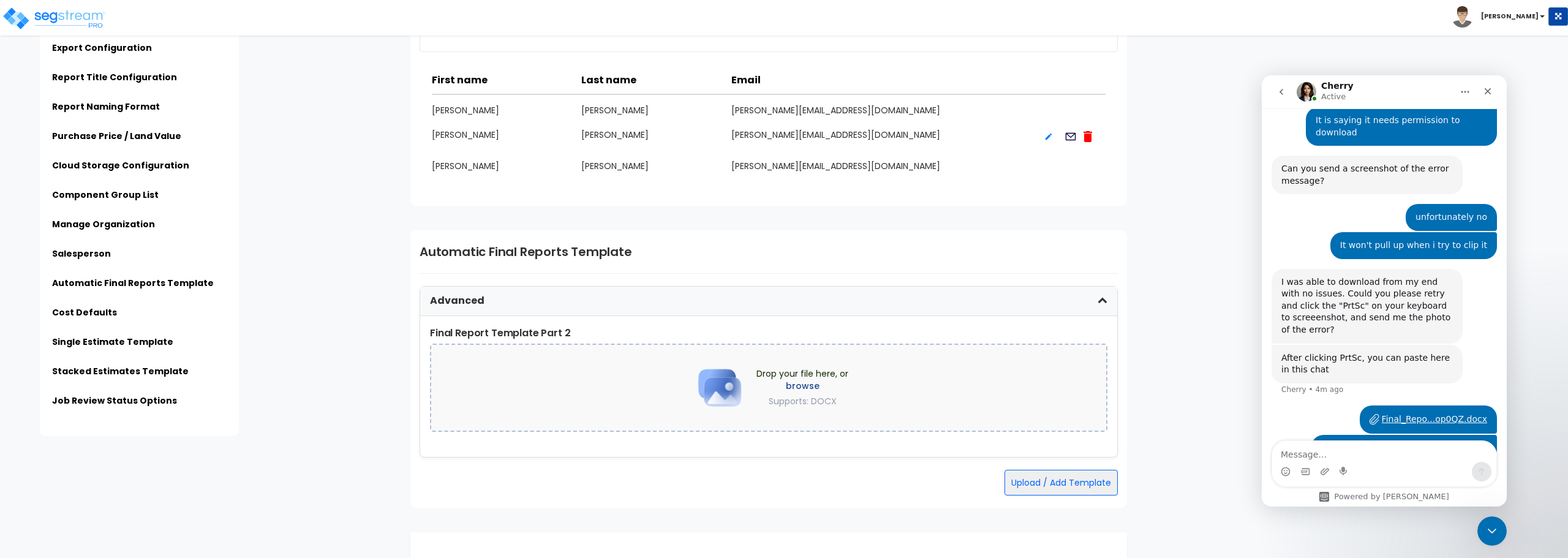
click at [707, 290] on div "Advanced" at bounding box center [769, 302] width 697 height 30
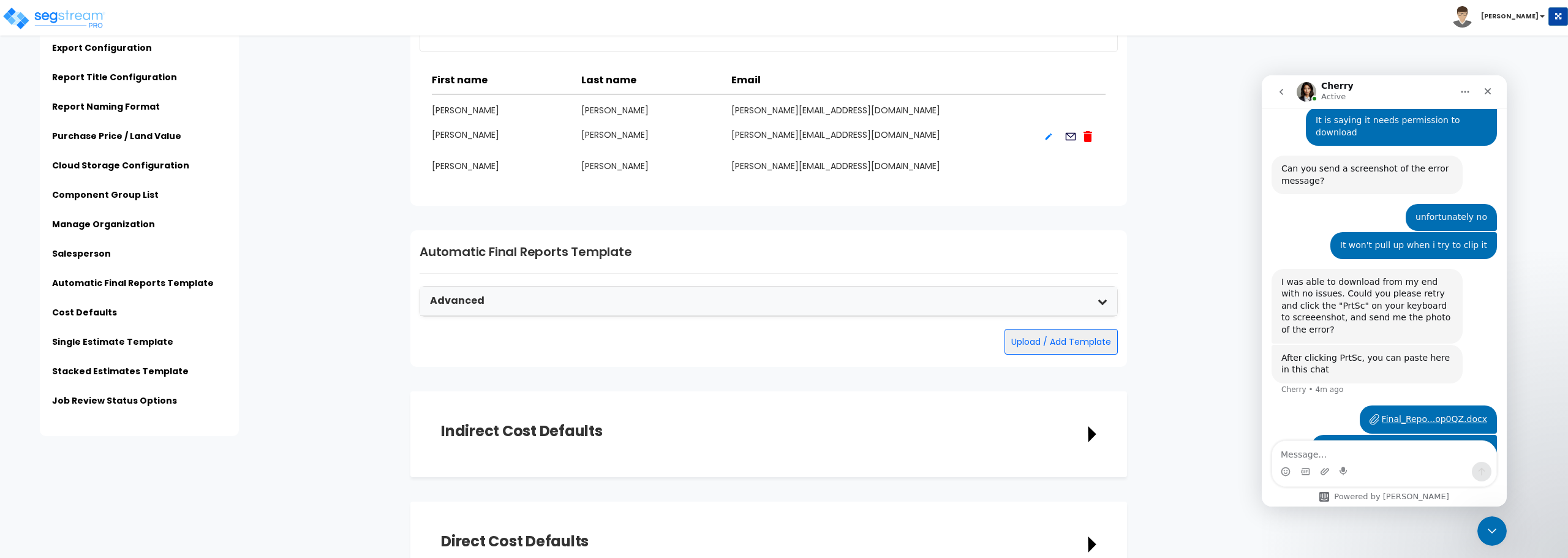
click at [606, 308] on div "Advanced" at bounding box center [769, 302] width 697 height 30
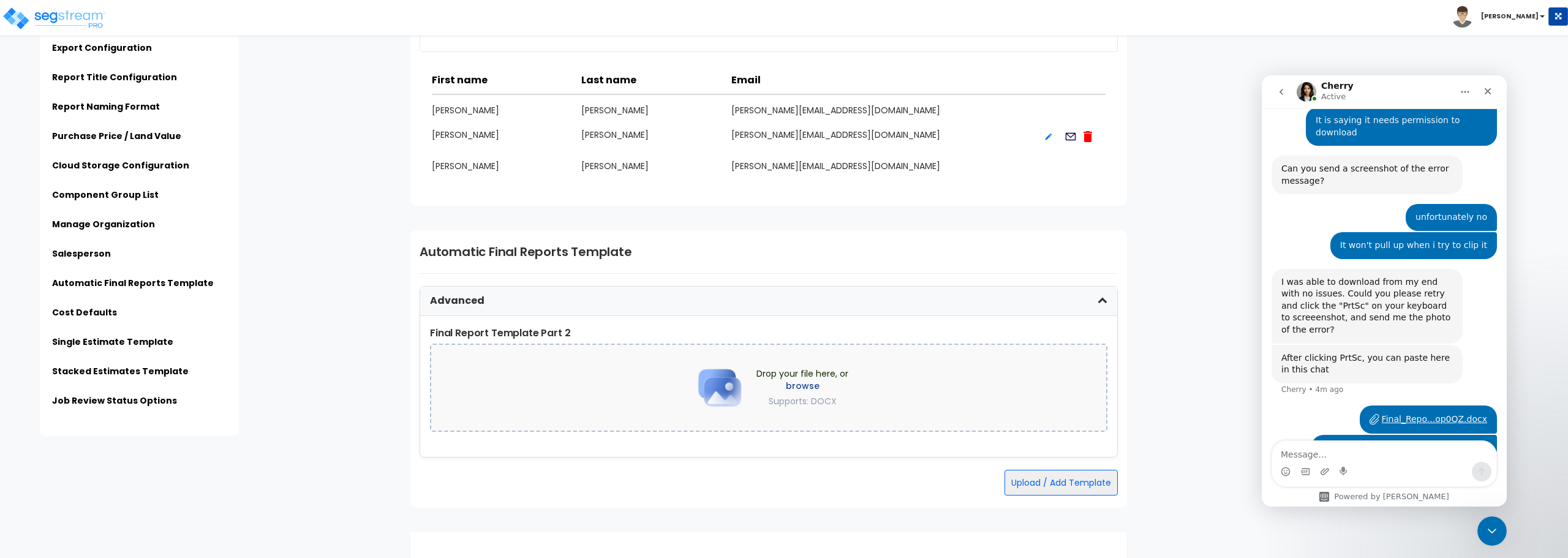
click at [723, 262] on div "Automatic Final Reports Template Advanced Final Report Template Part 2 Drop you…" at bounding box center [769, 369] width 717 height 277
click at [865, 247] on h1 "Automatic Final Reports Template" at bounding box center [769, 251] width 698 height 18
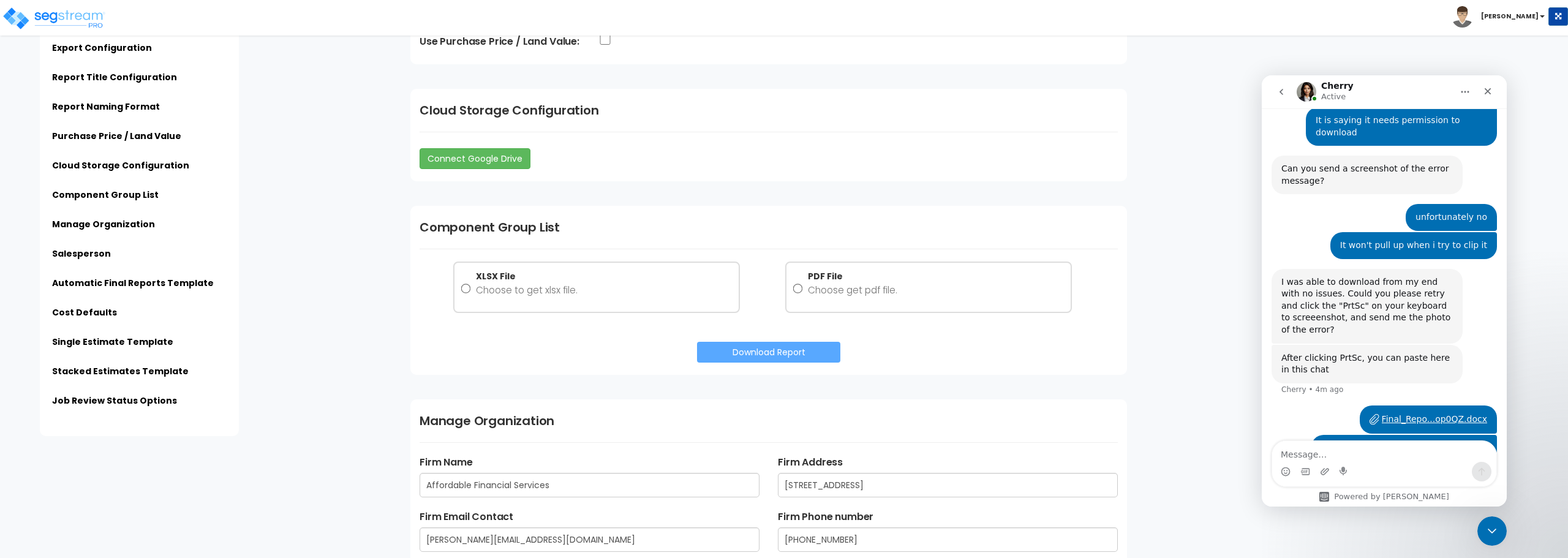
scroll to position [1331, 0]
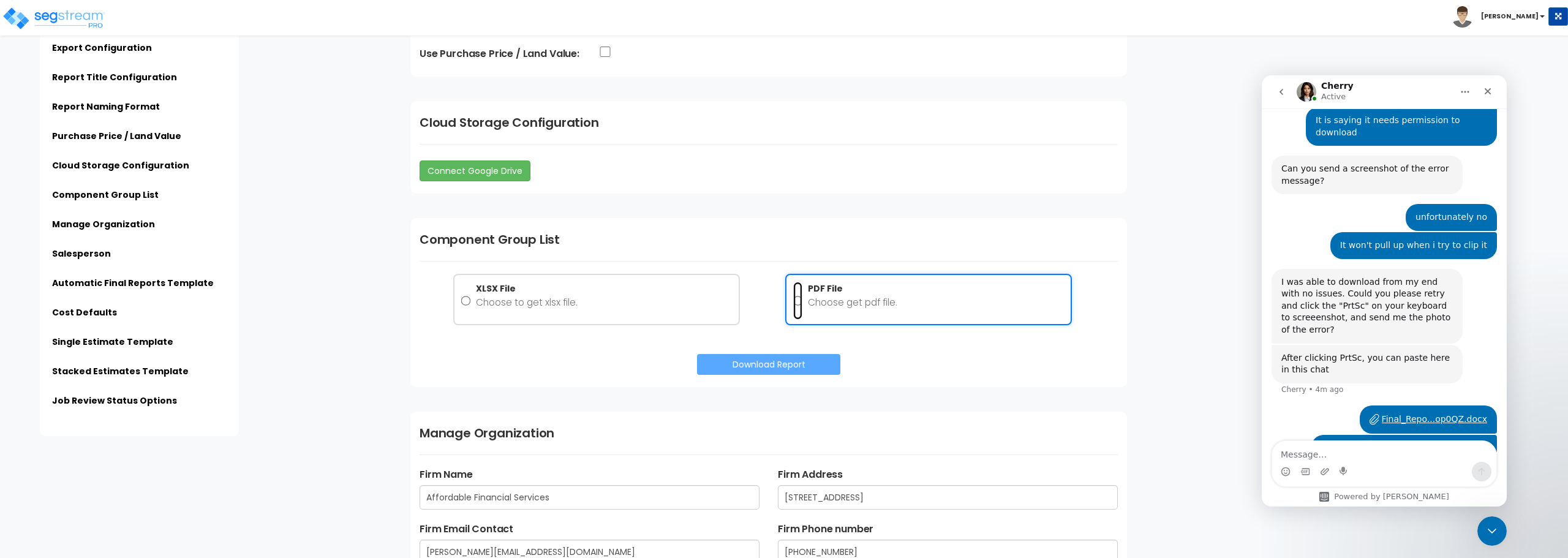
click at [795, 301] on input "PDF File Choose get pdf file." at bounding box center [798, 300] width 10 height 38
radio input "true"
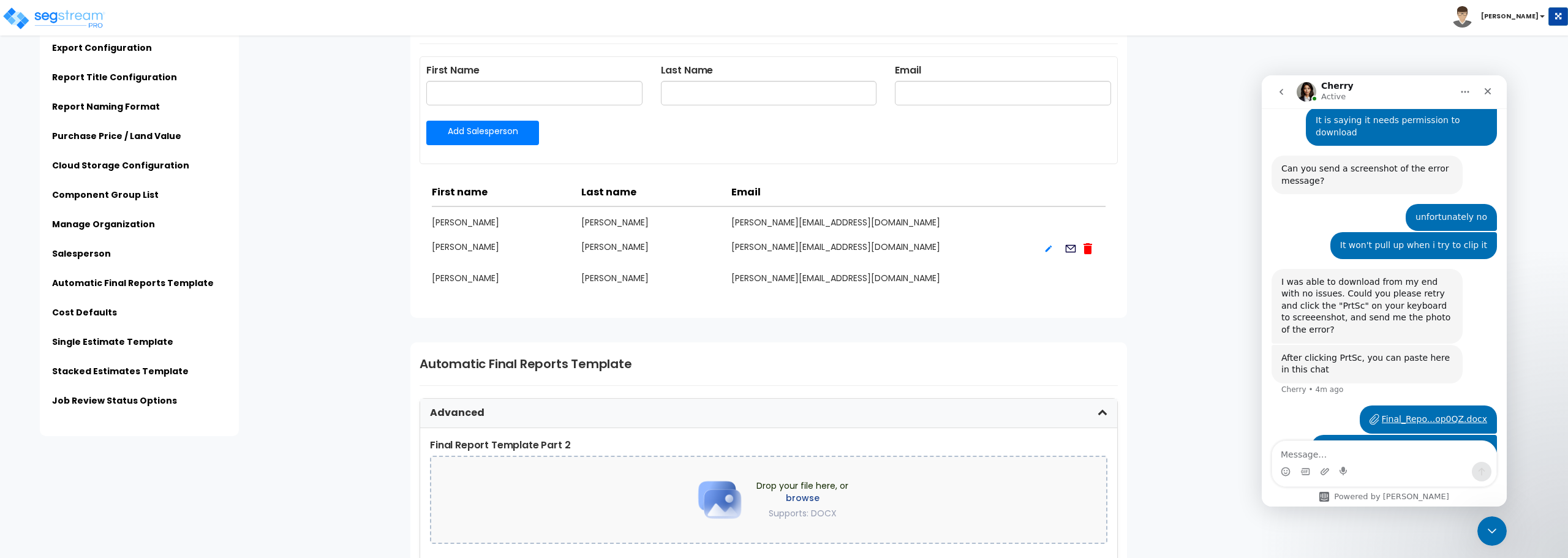
scroll to position [2142, 0]
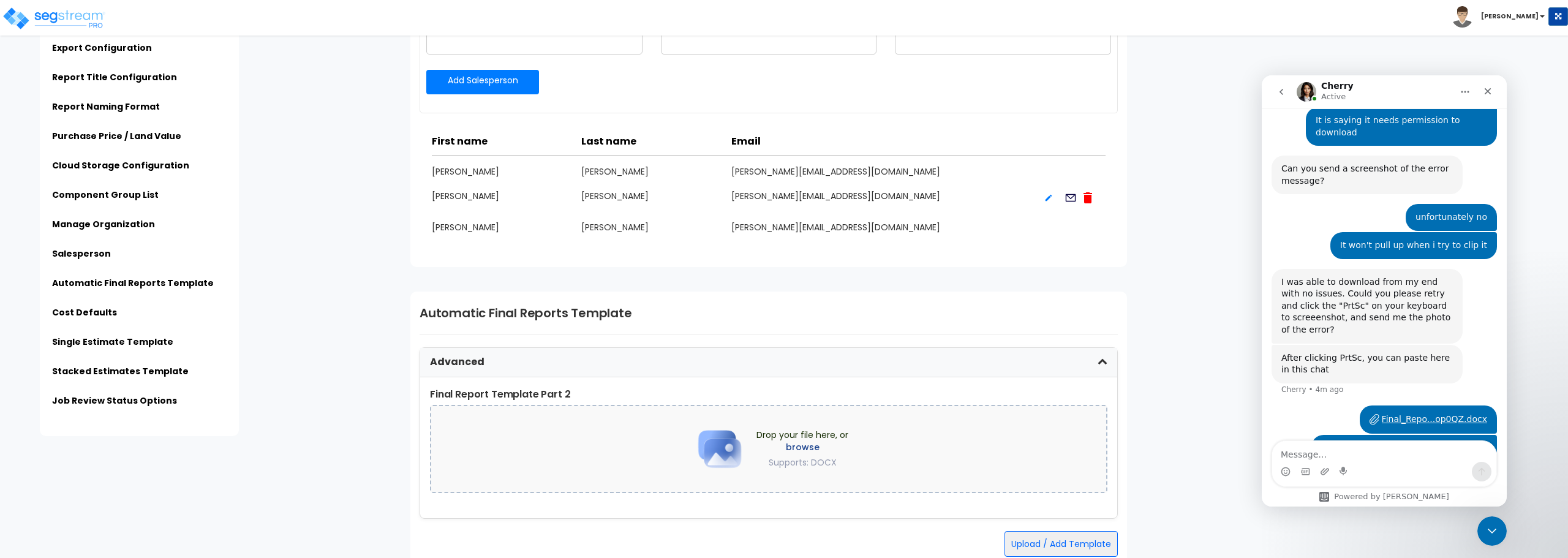
click at [721, 326] on div "Automatic Final Reports Template Advanced Final Report Template Part 2 Drop you…" at bounding box center [769, 430] width 717 height 277
click at [733, 425] on img at bounding box center [719, 448] width 61 height 61
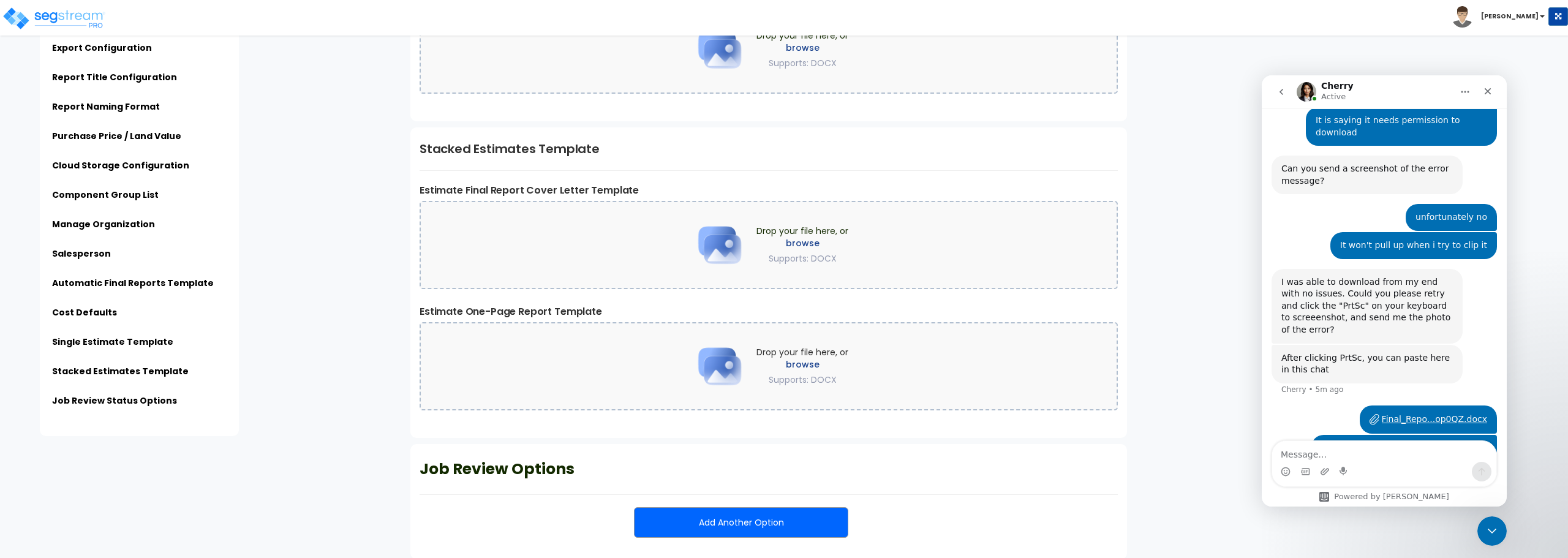
scroll to position [3075, 0]
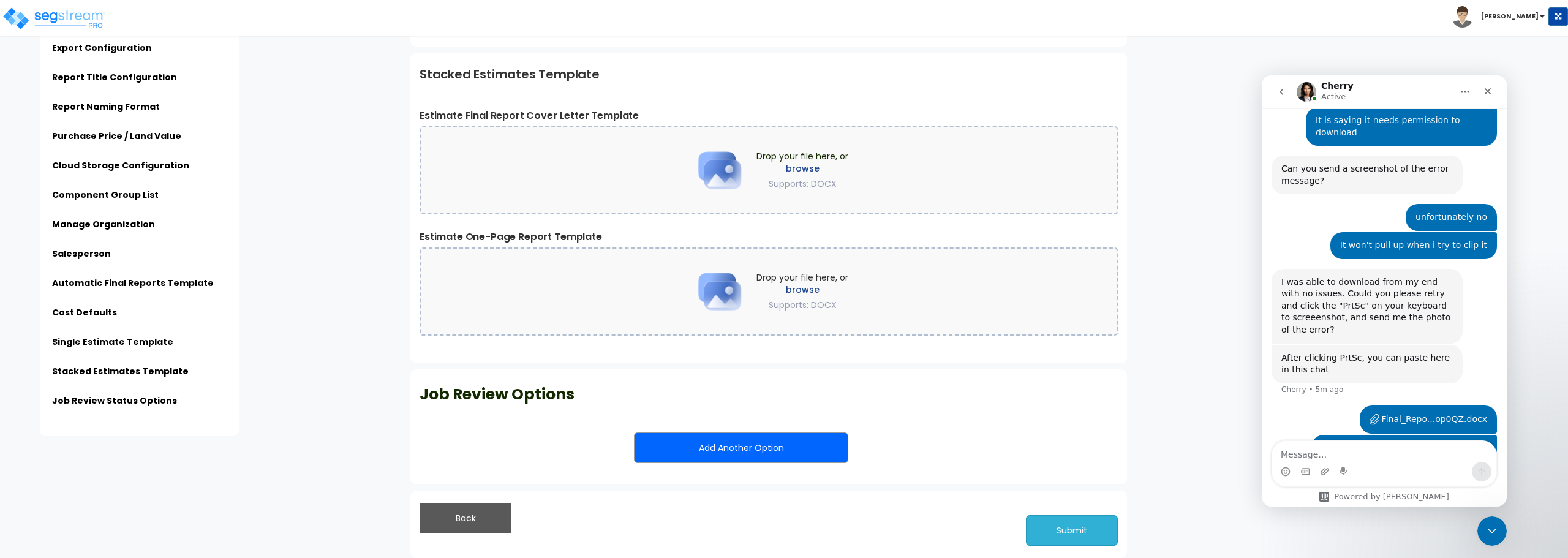
click at [940, 425] on button "Submit" at bounding box center [1072, 530] width 92 height 30
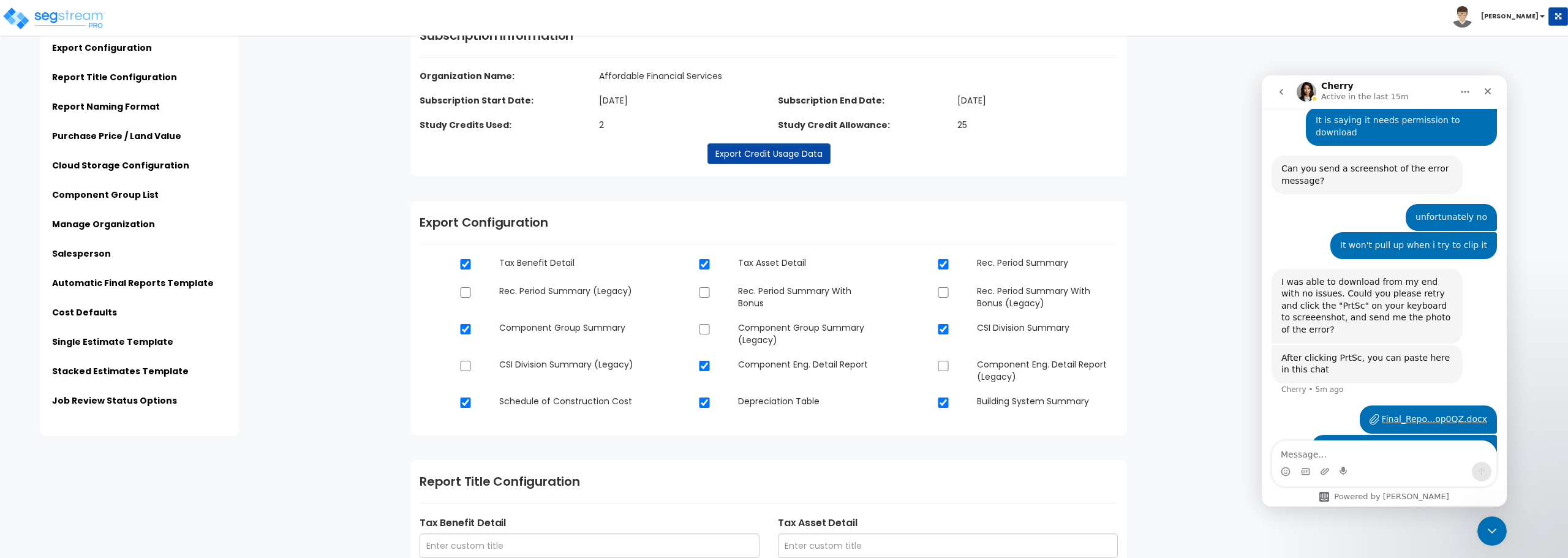
scroll to position [0, 0]
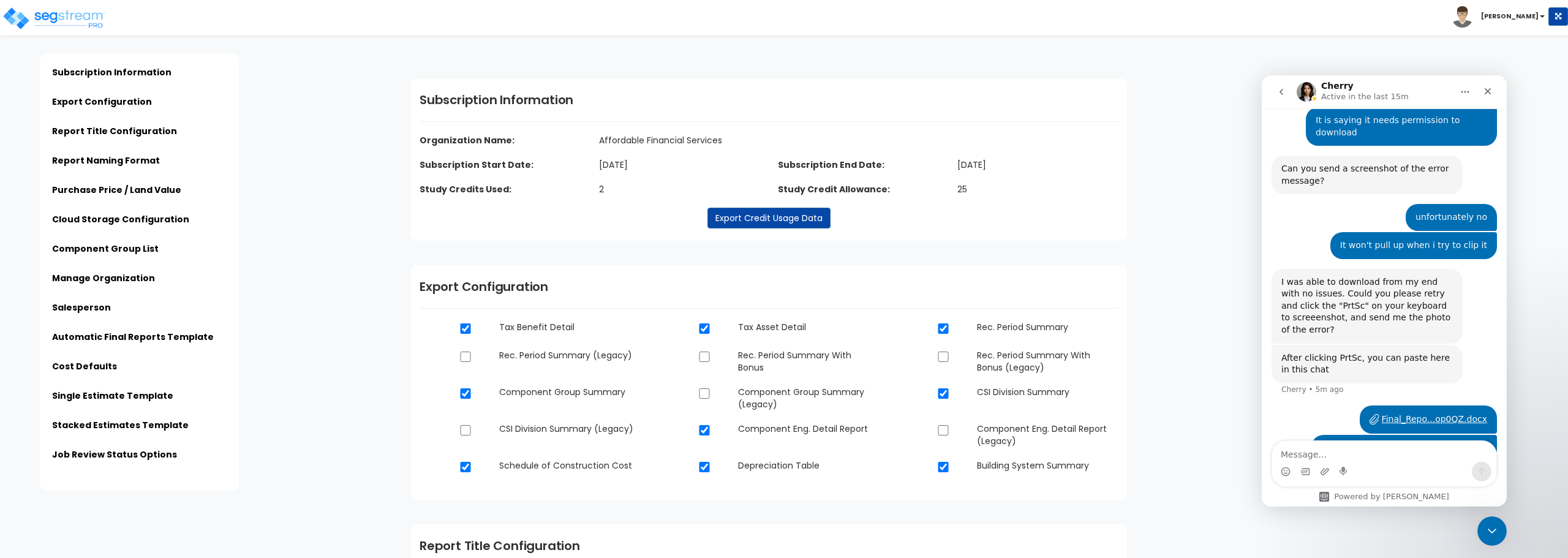
click at [68, 15] on div "Click to return on the top page" at bounding box center [61, 7] width 117 height 15
click at [940, 92] on div "Close" at bounding box center [1488, 91] width 22 height 22
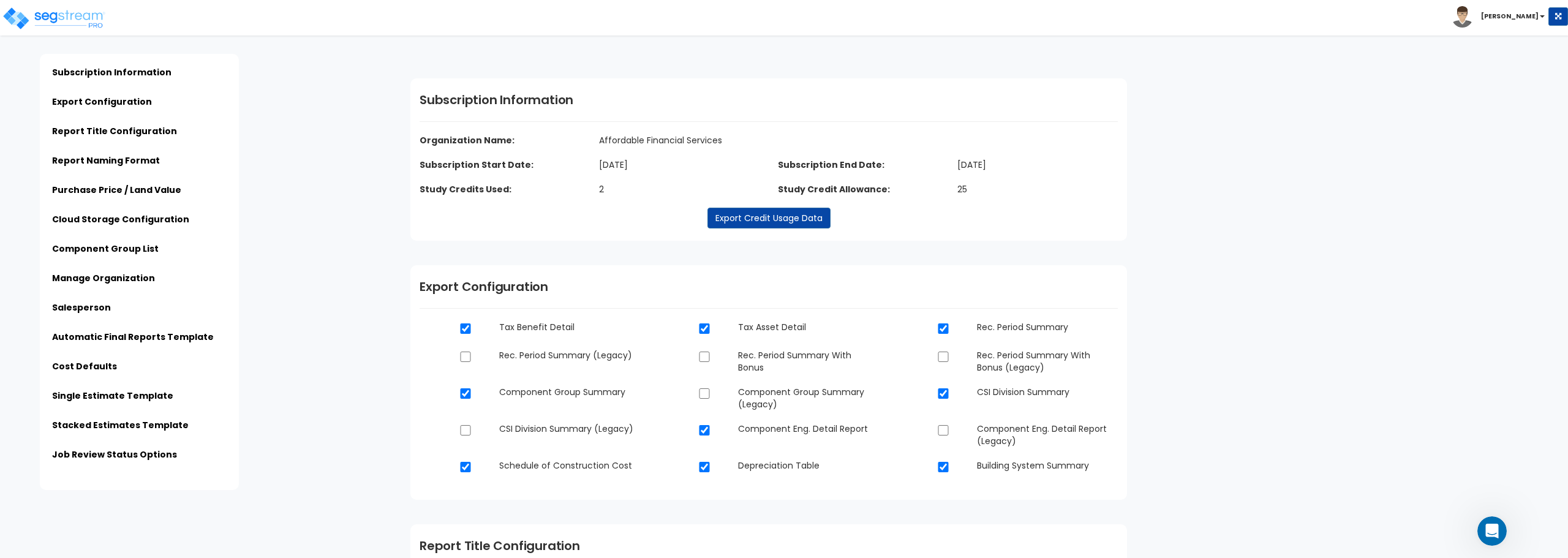
scroll to position [636, 0]
click at [91, 22] on img at bounding box center [54, 18] width 104 height 24
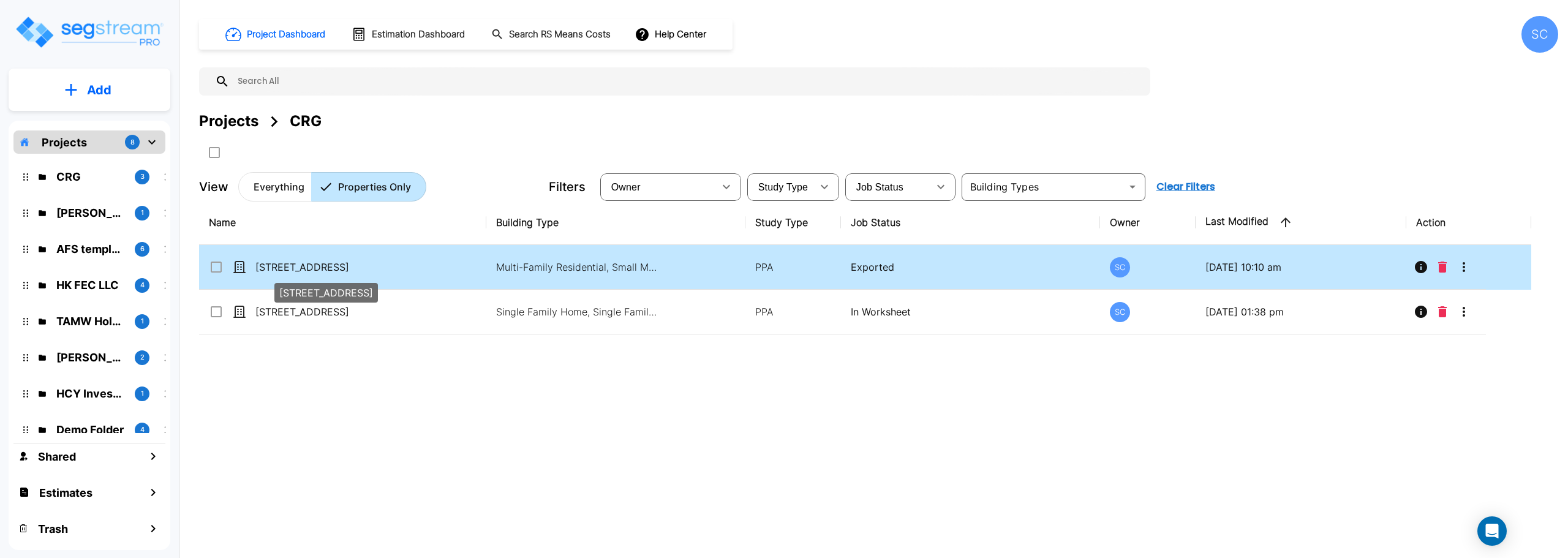
click at [330, 265] on p "[STREET_ADDRESS]" at bounding box center [317, 267] width 123 height 15
checkbox input "true"
click at [329, 265] on p "[STREET_ADDRESS]" at bounding box center [317, 267] width 123 height 15
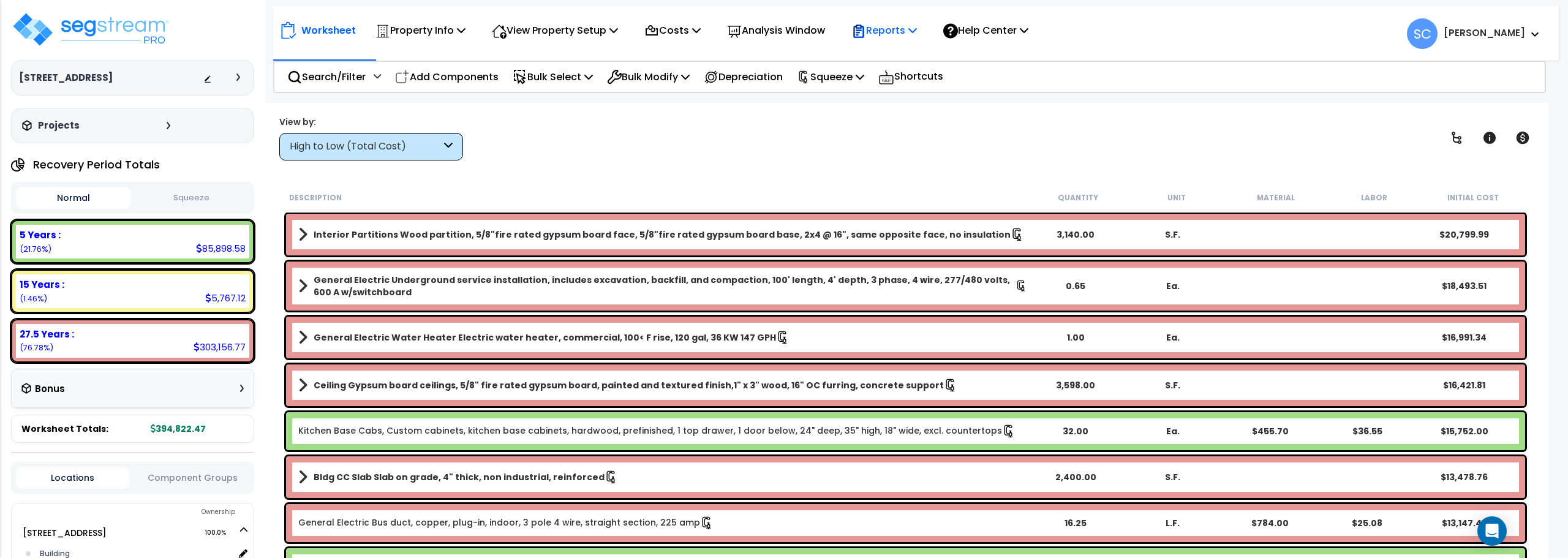
click at [891, 28] on p "Reports" at bounding box center [884, 30] width 65 height 17
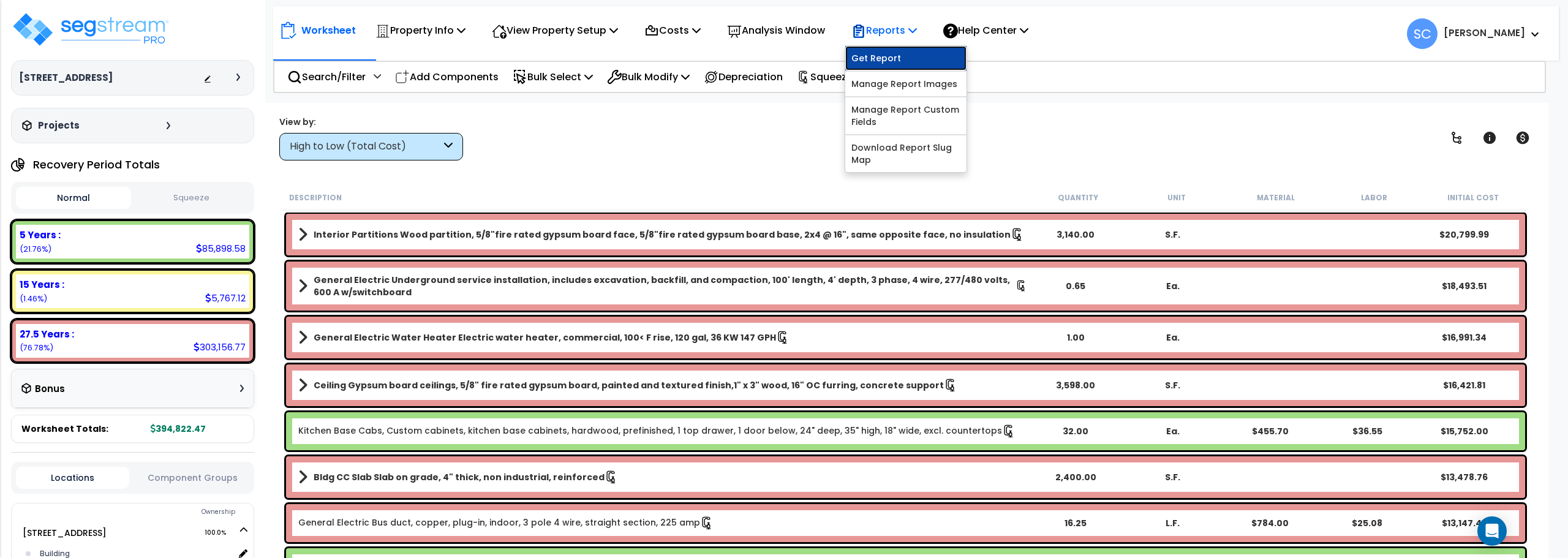
click at [897, 57] on link "Get Report" at bounding box center [906, 58] width 121 height 24
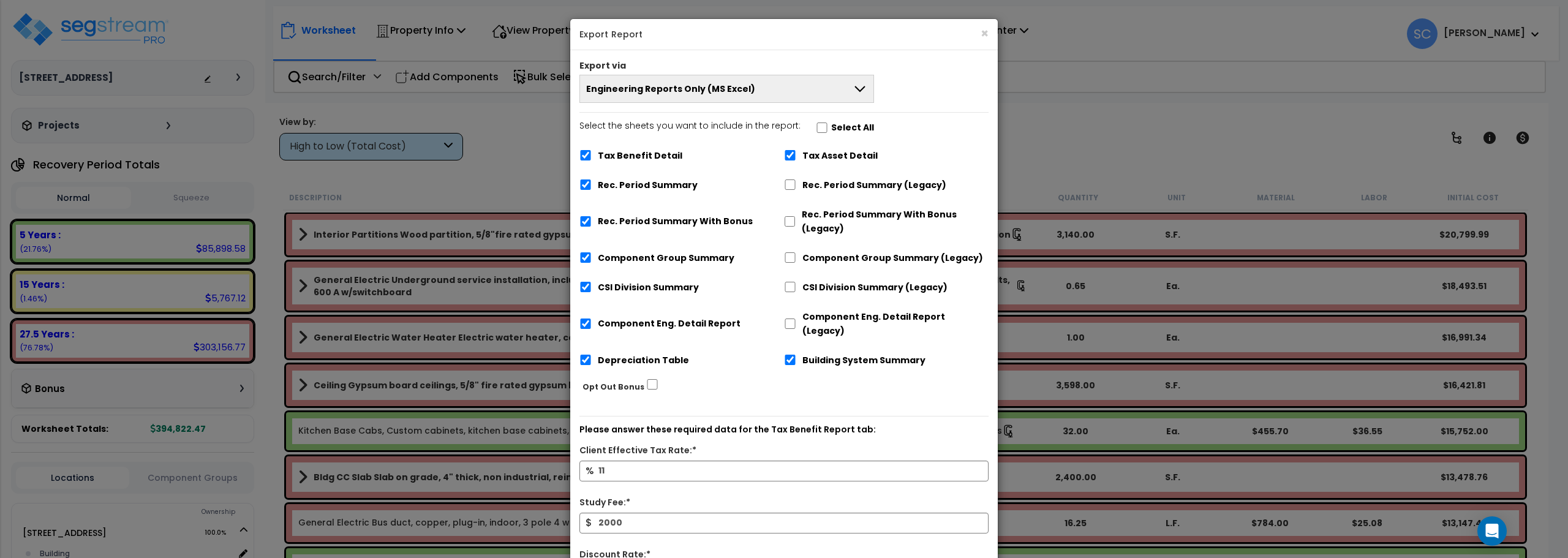
click at [798, 80] on button "Engineering Reports Only (MS Excel)" at bounding box center [726, 89] width 294 height 28
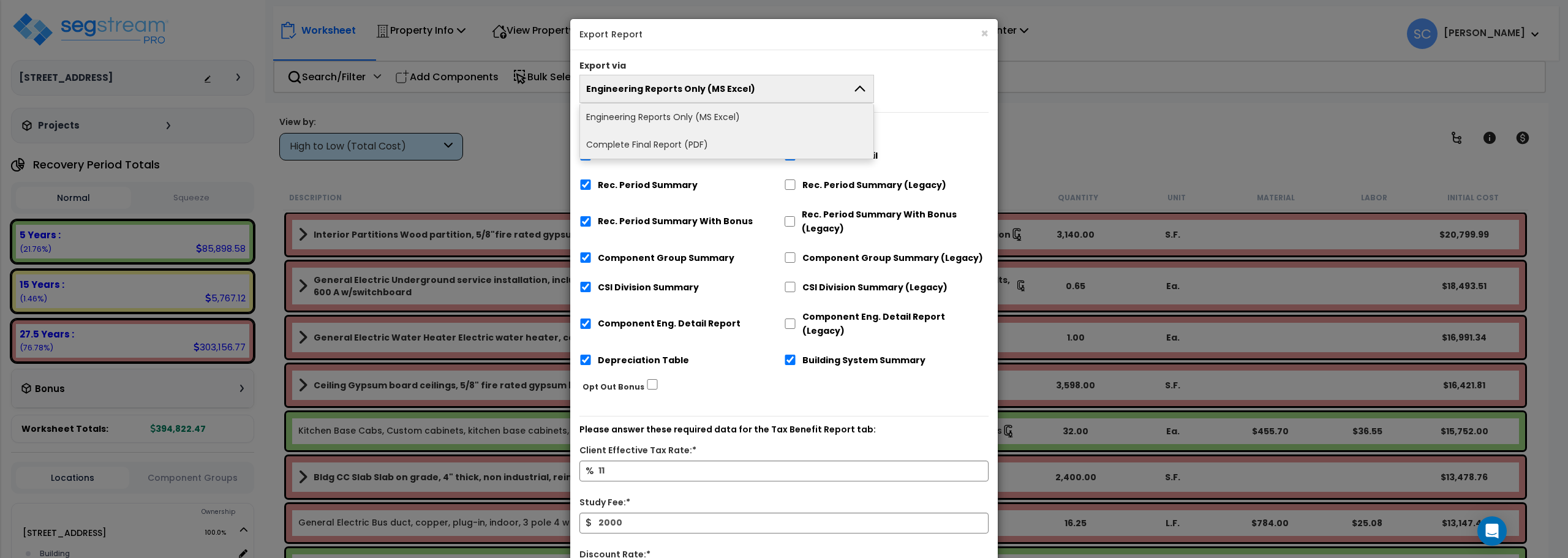
click at [757, 137] on li "Complete Final Report (PDF)" at bounding box center [727, 145] width 294 height 28
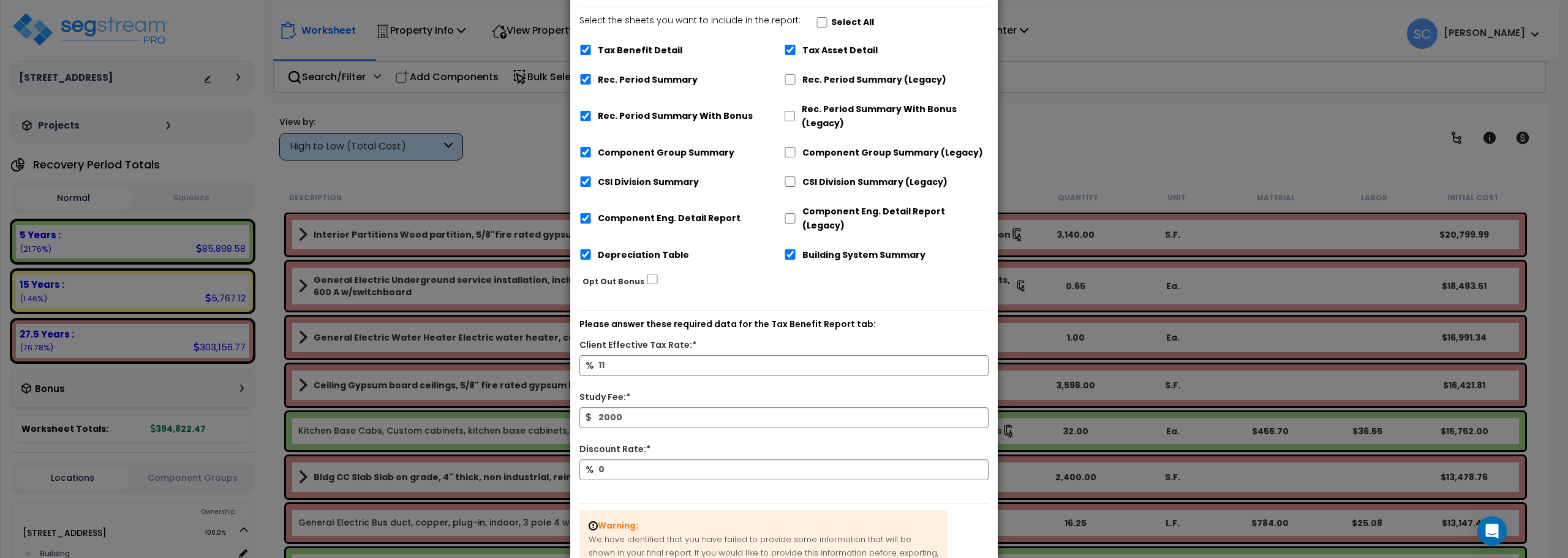
scroll to position [232, 0]
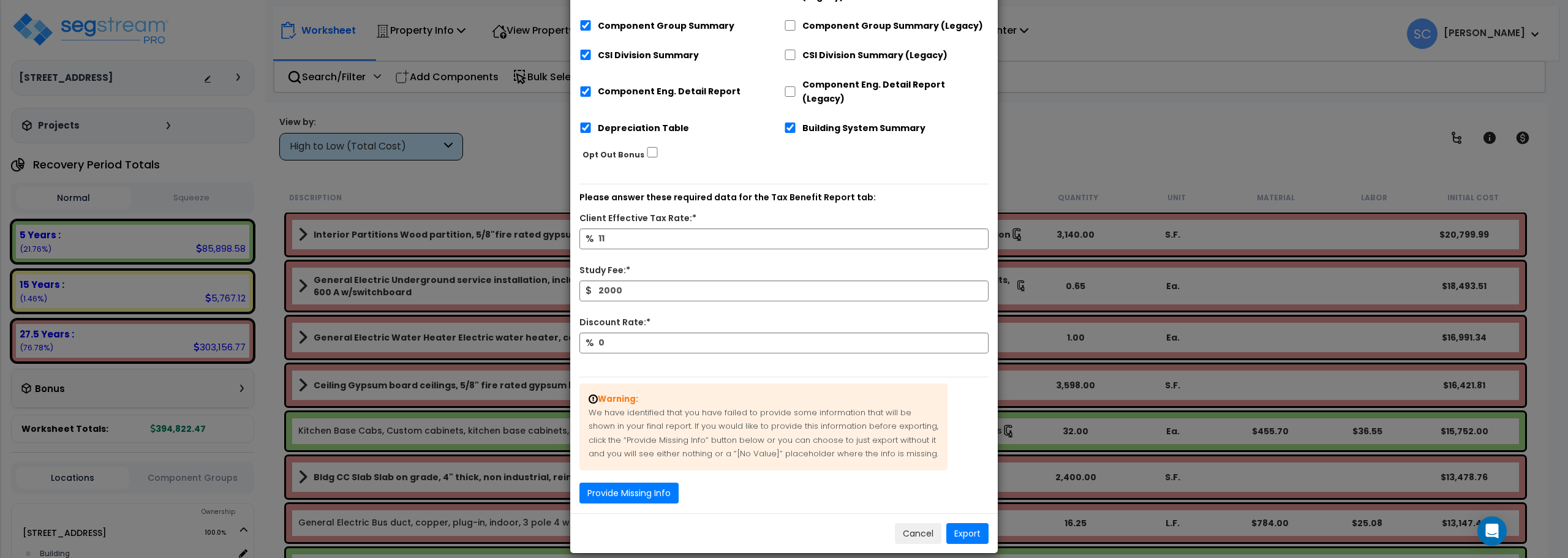
click at [684, 410] on p "Warning: We have identified that you have failed to provide some information th…" at bounding box center [763, 426] width 368 height 87
click at [628, 483] on button "Provide Missing Info" at bounding box center [628, 492] width 99 height 21
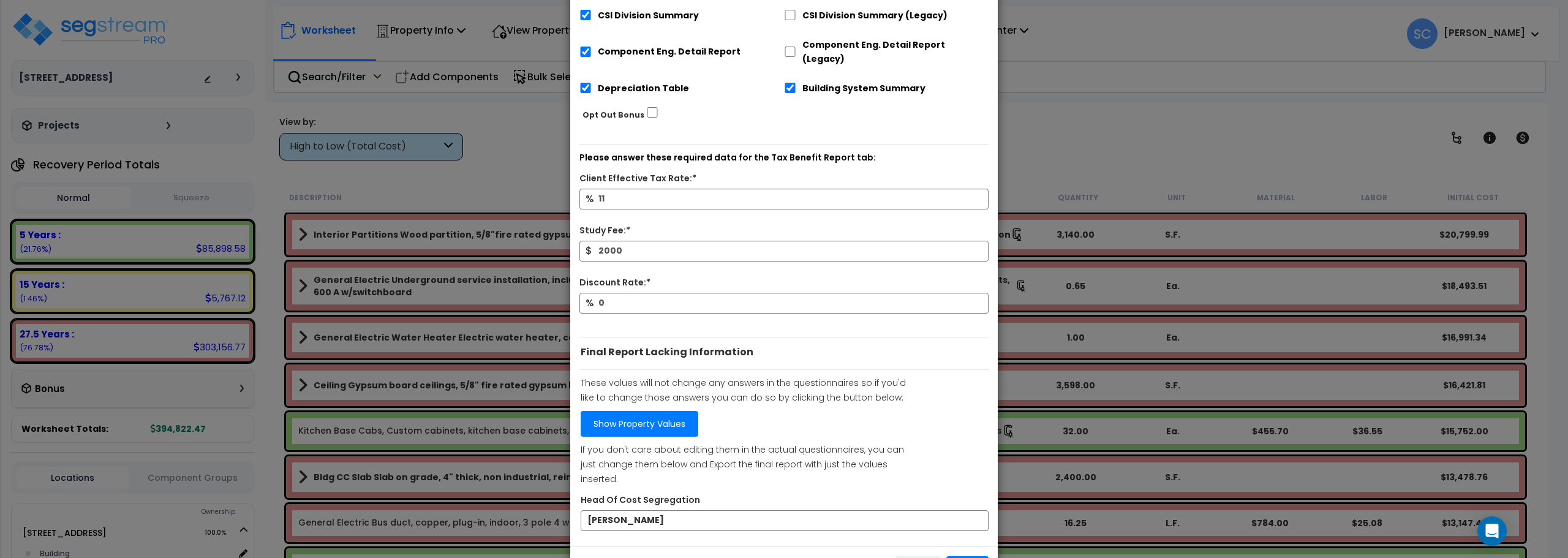
scroll to position [290, 0]
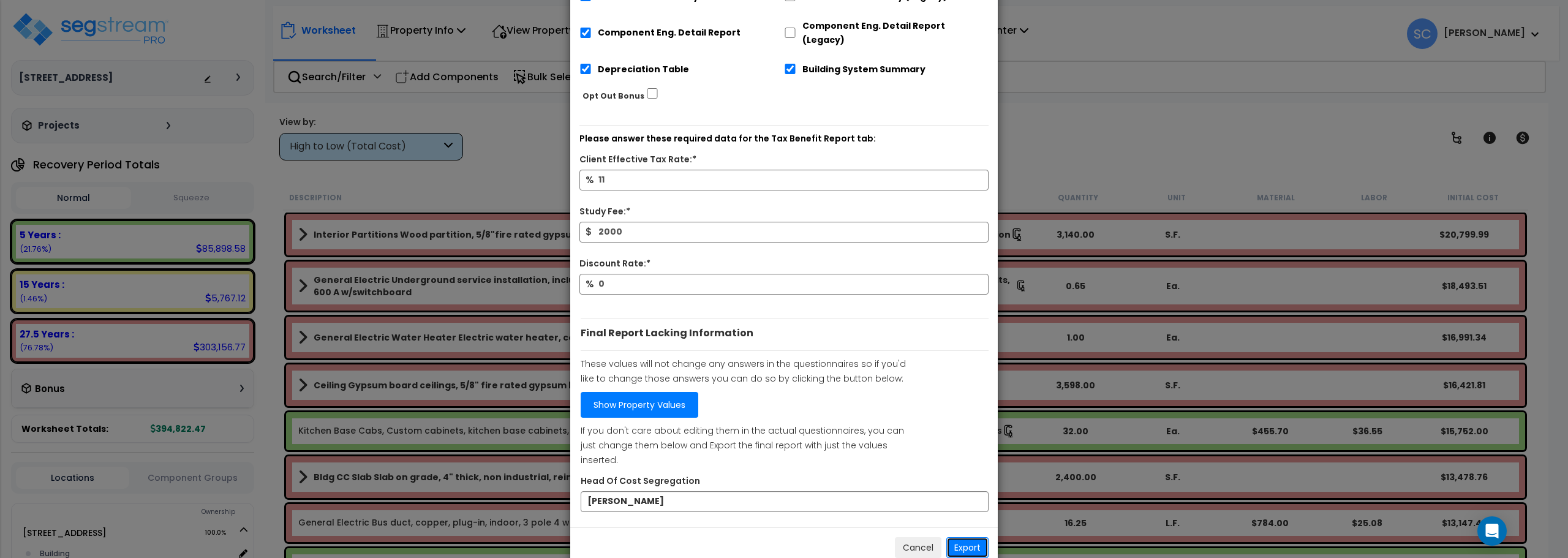
click at [965, 537] on button "Export" at bounding box center [967, 547] width 42 height 21
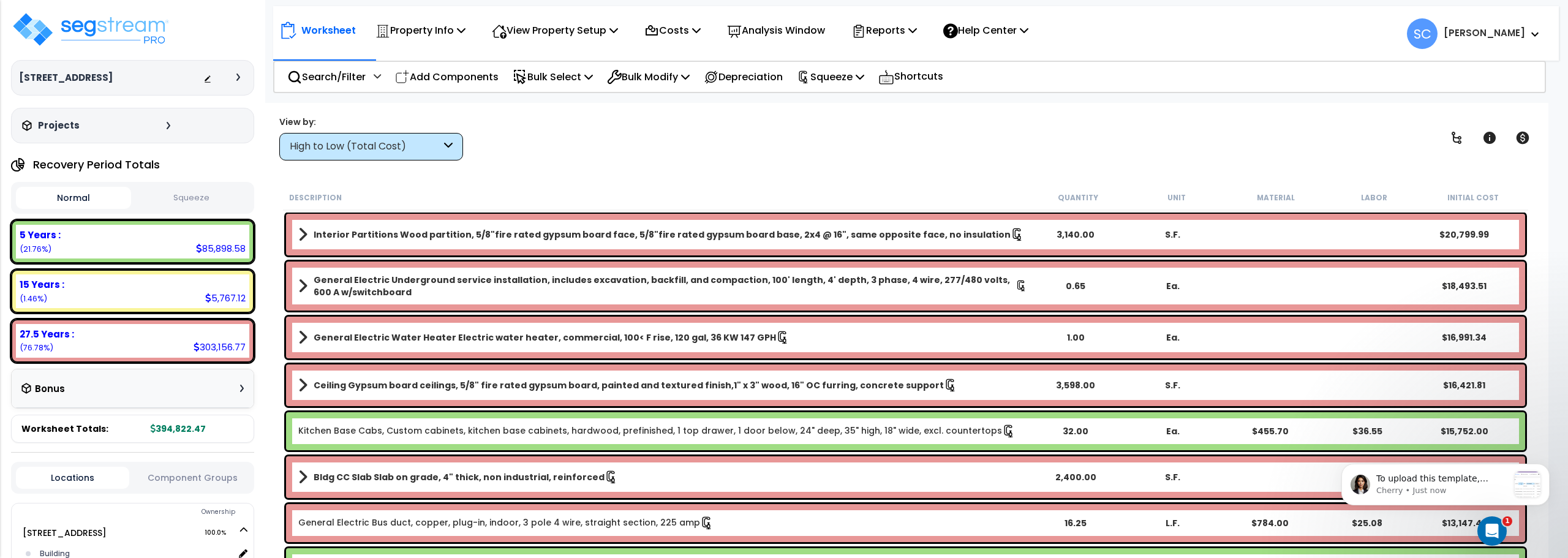
scroll to position [0, 0]
click at [917, 30] on p "Reports" at bounding box center [884, 30] width 65 height 17
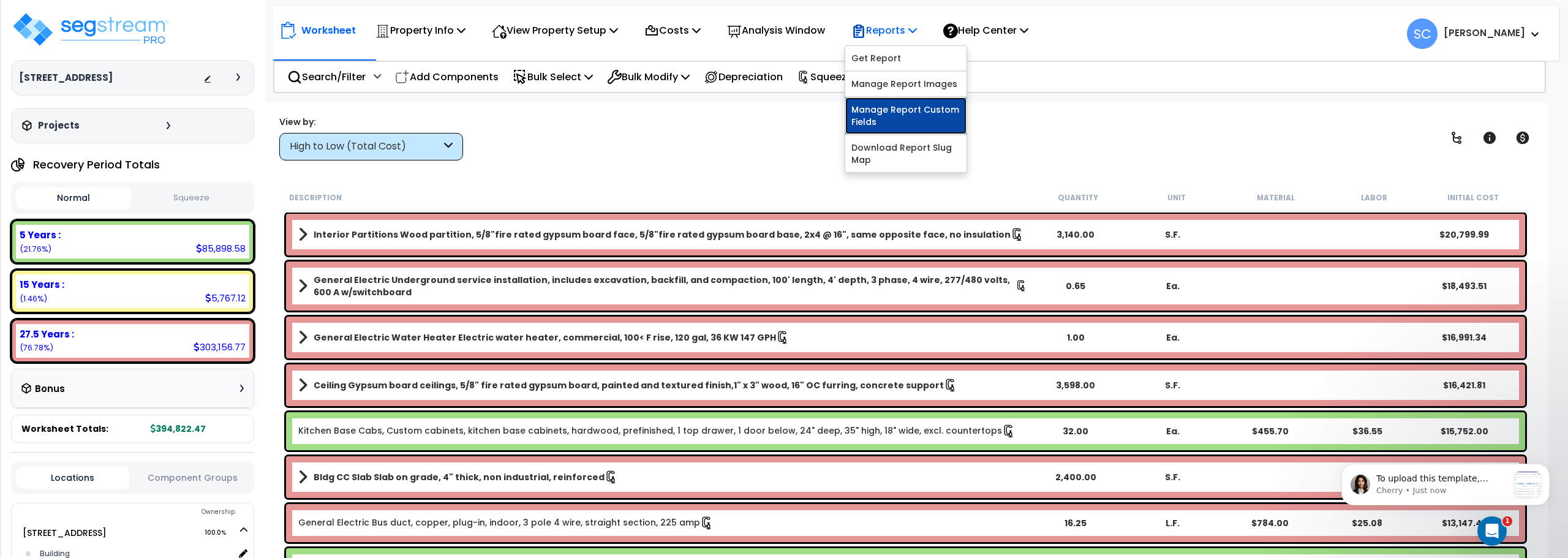
click at [896, 113] on link "Manage Report Custom Fields" at bounding box center [906, 116] width 121 height 37
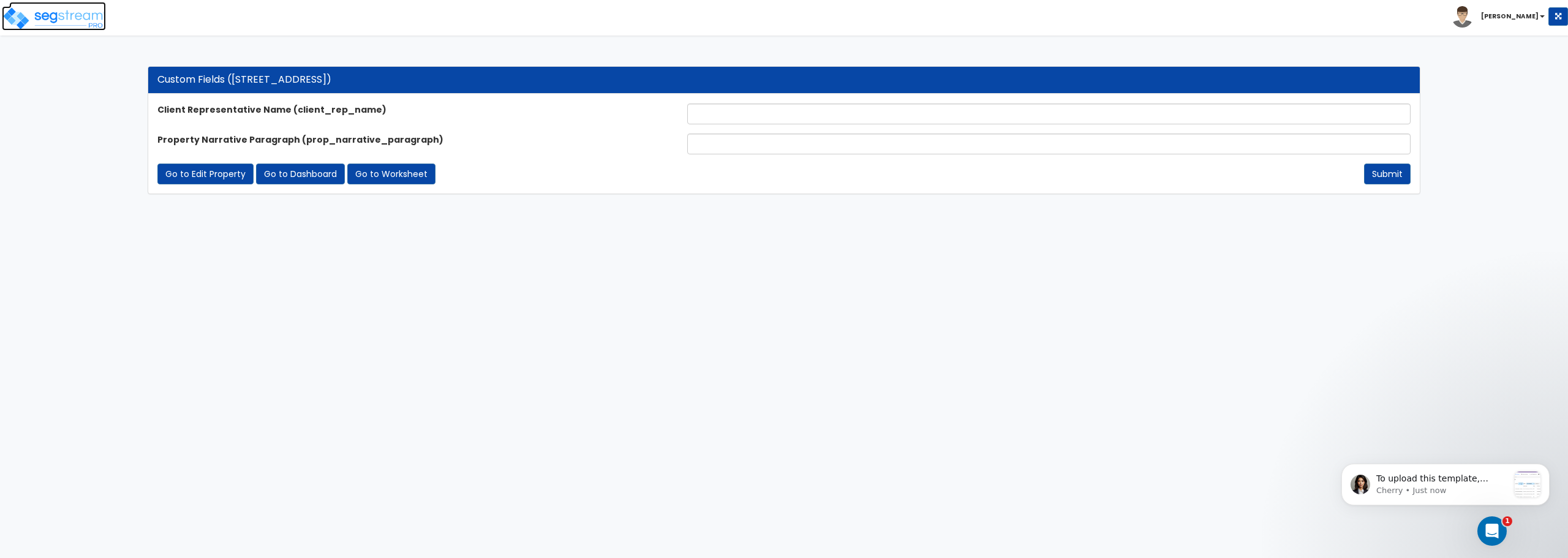
click at [51, 17] on img at bounding box center [54, 18] width 104 height 24
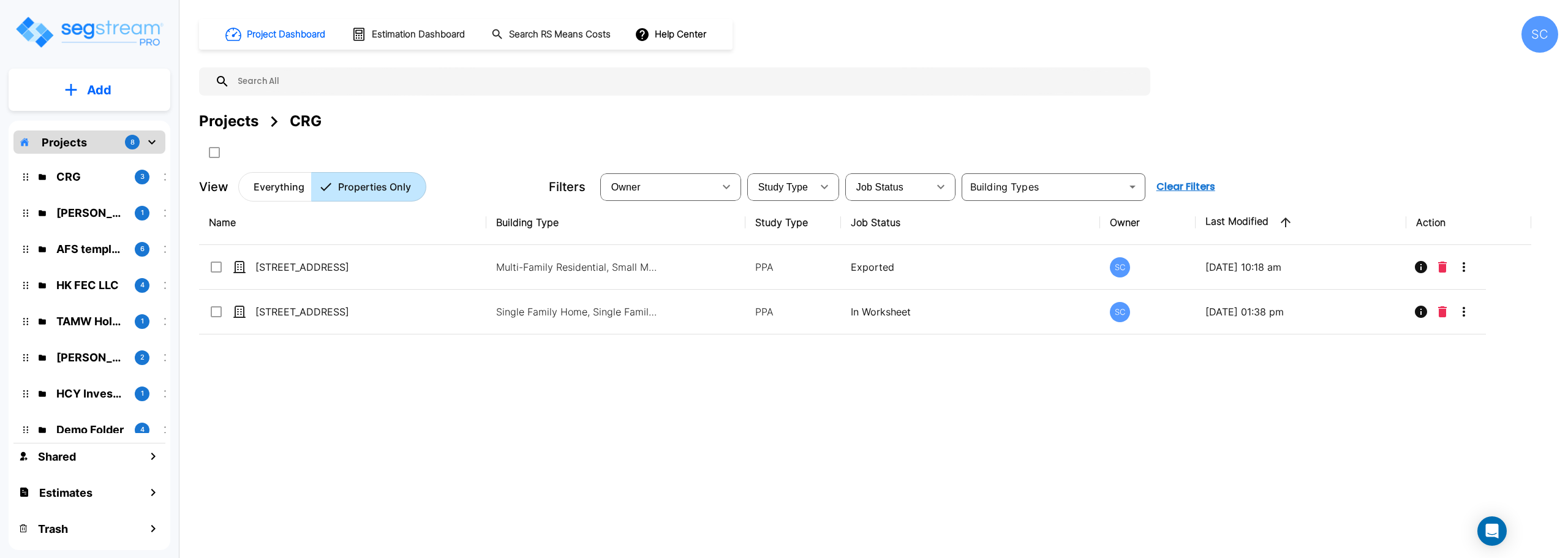
click at [1548, 44] on div "SC" at bounding box center [1540, 34] width 37 height 37
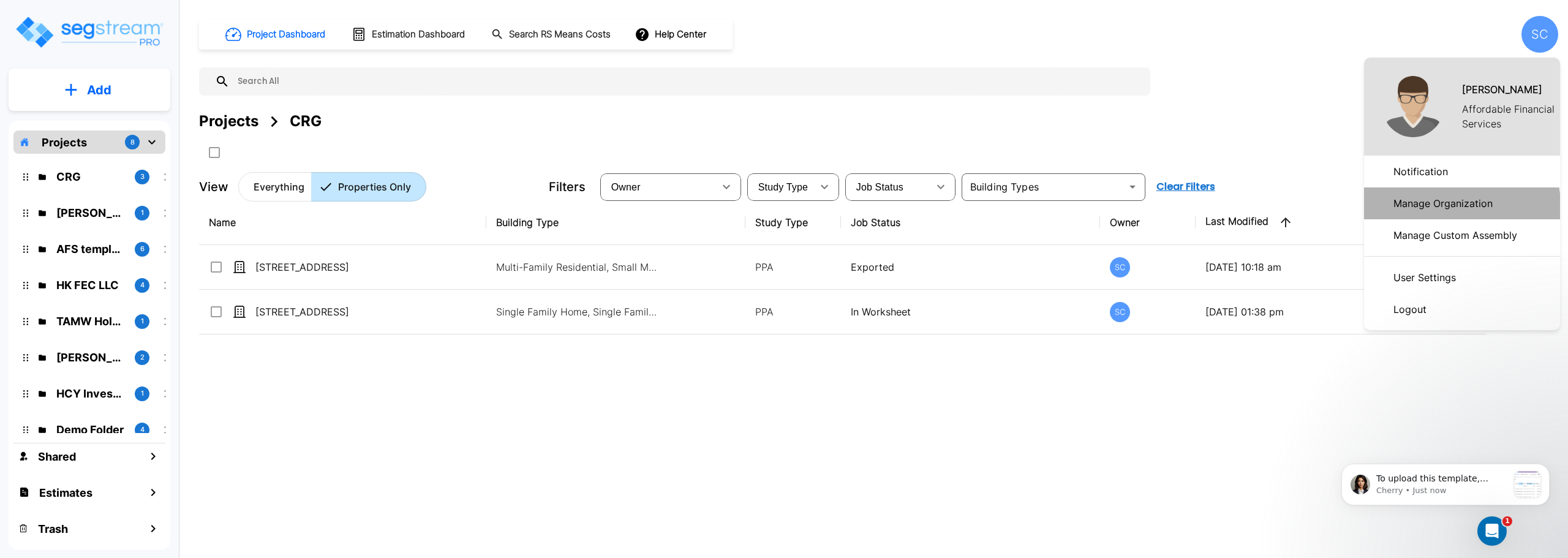
click at [1441, 207] on p "Manage Organization" at bounding box center [1443, 203] width 109 height 24
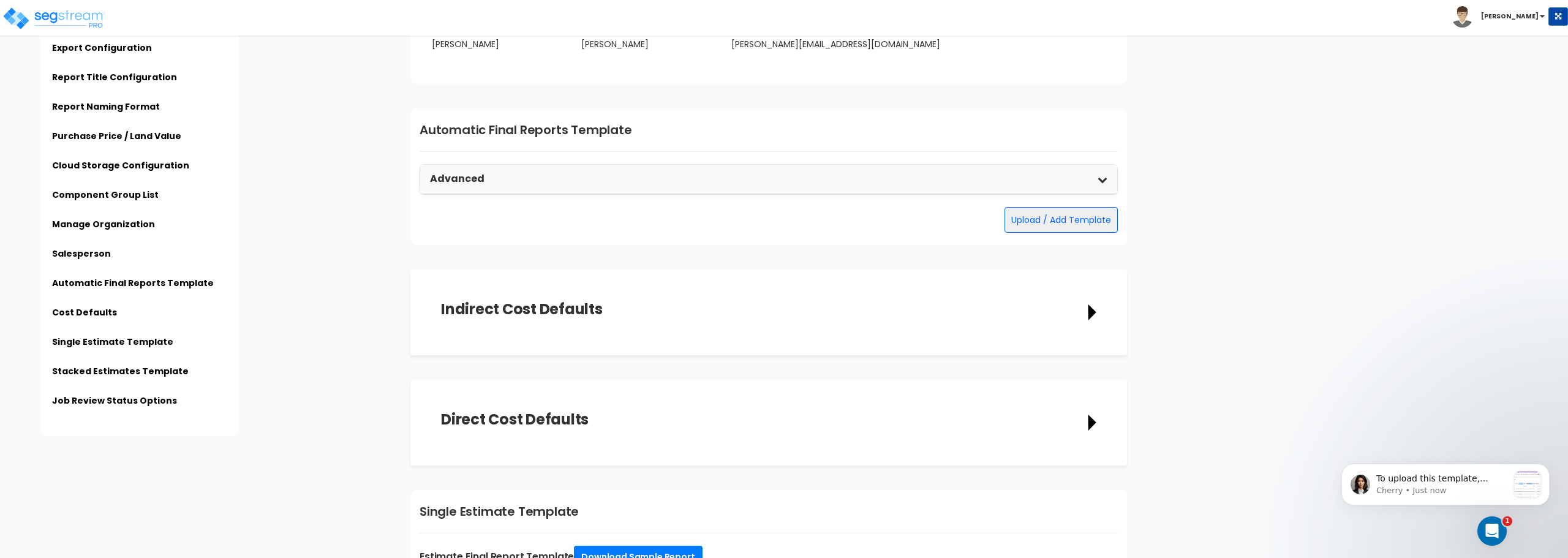
scroll to position [2326, 0]
click at [1438, 481] on p "To upload this template, please click User Icon&gt;Manage Organization" at bounding box center [1443, 479] width 132 height 12
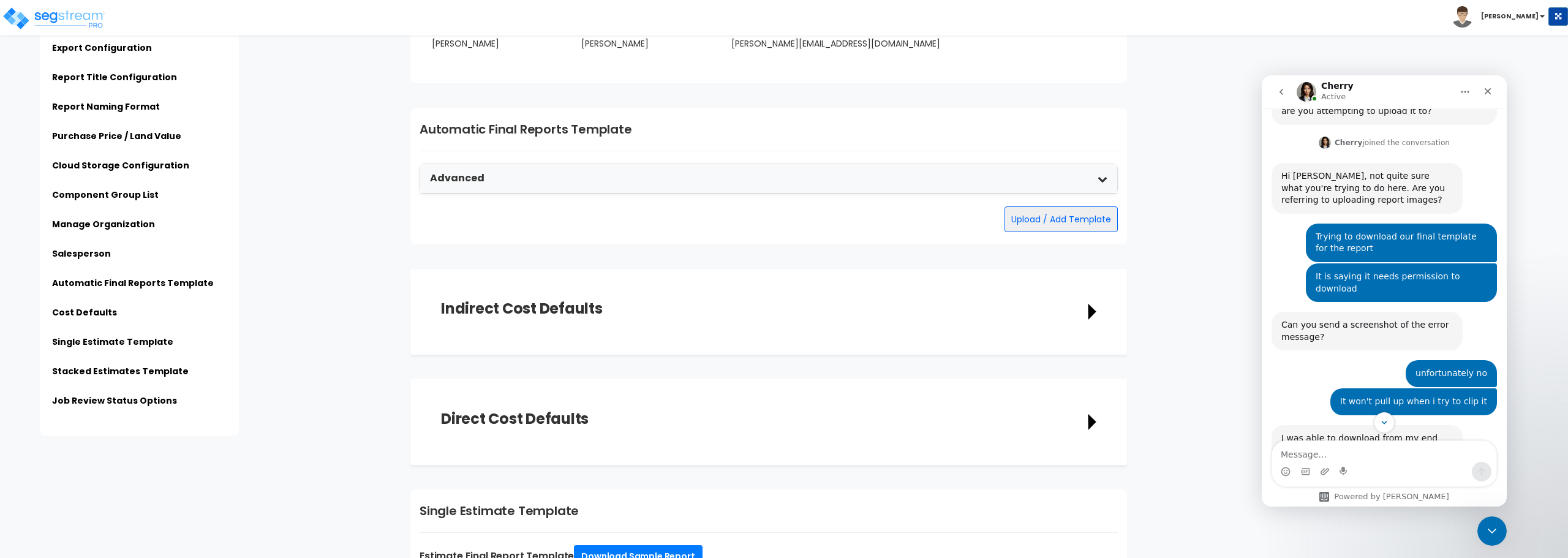
scroll to position [809, 0]
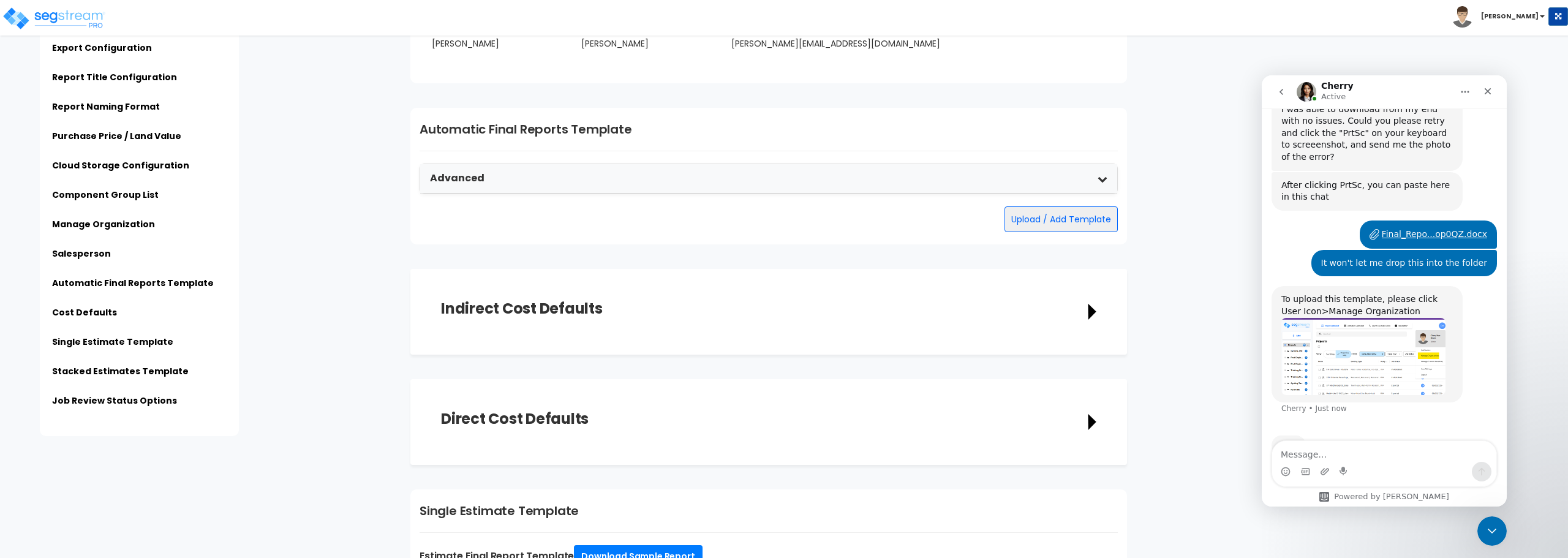
click at [1363, 455] on textarea "Message…" at bounding box center [1384, 451] width 224 height 21
type textarea "T"
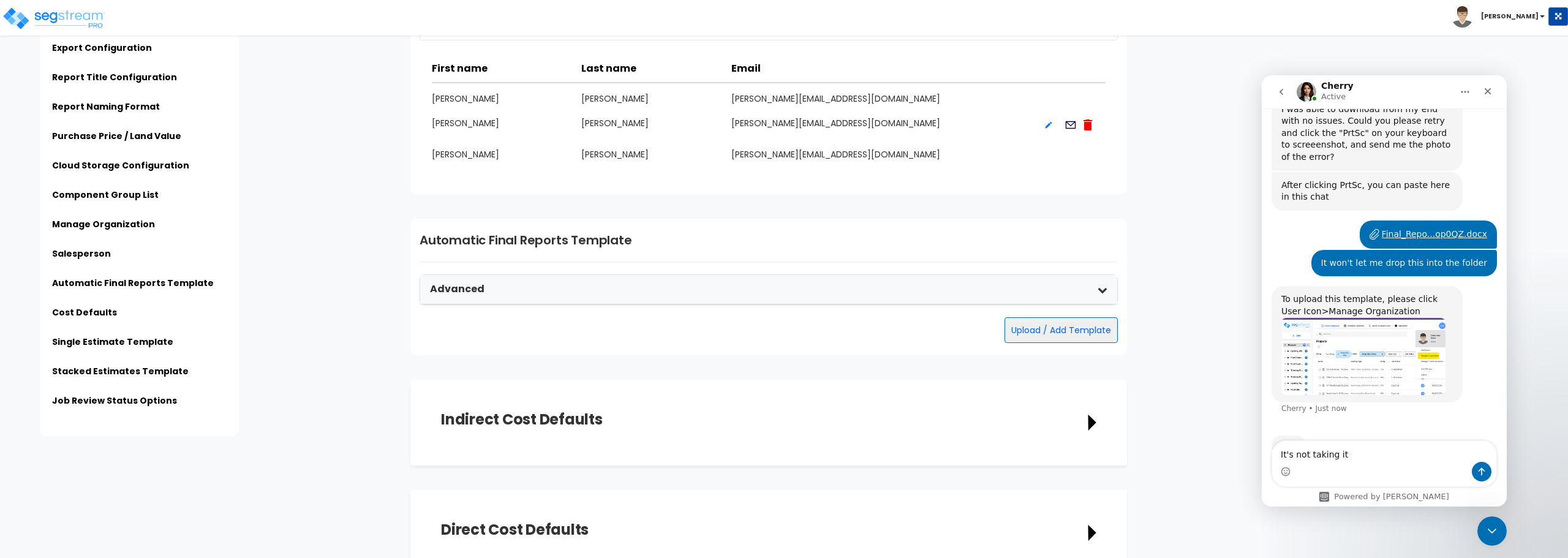
scroll to position [2204, 0]
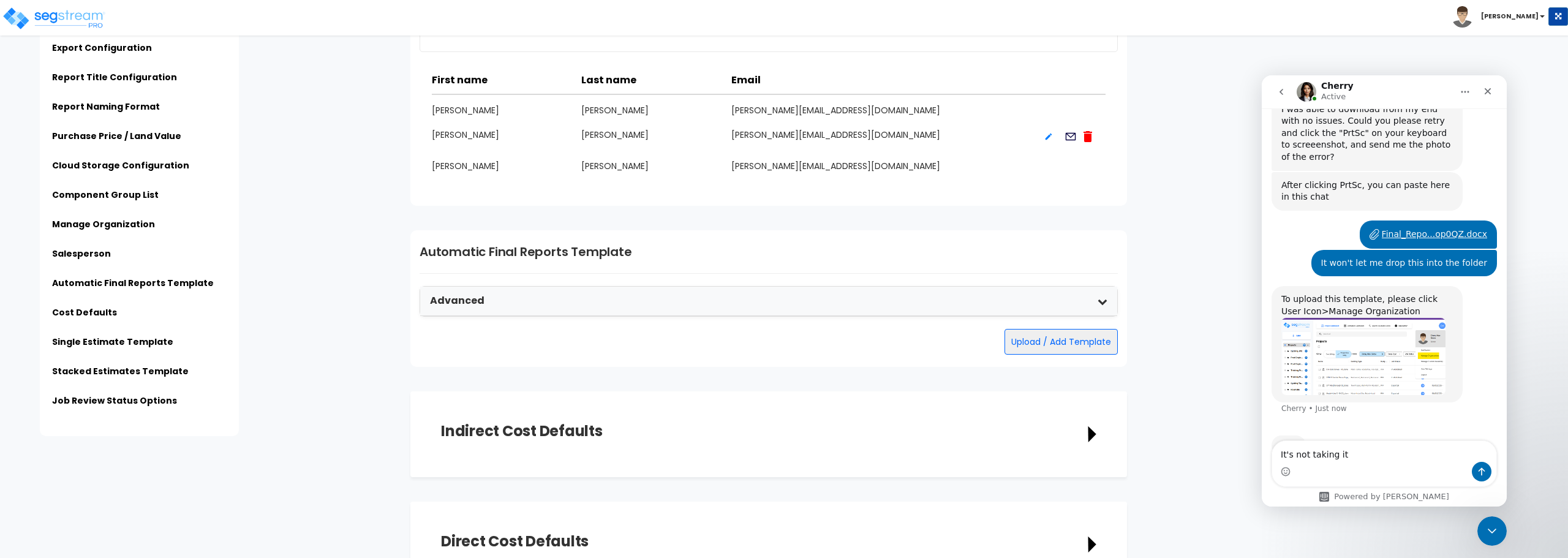
type textarea "It's not taking it"
click at [1042, 345] on button "Upload / Add Template" at bounding box center [1061, 341] width 113 height 26
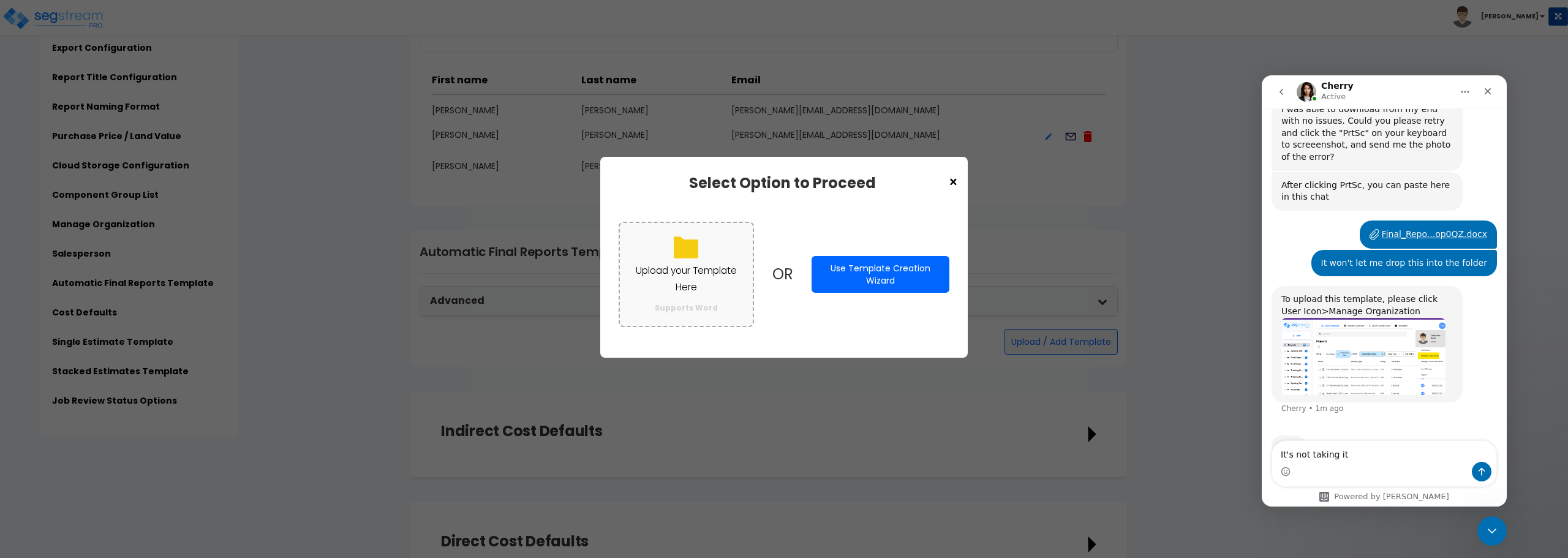
click at [688, 278] on p "Upload your Template Here" at bounding box center [686, 278] width 108 height 32
click at [0, 0] on input "Upload your Template Here Supports Word" at bounding box center [0, 0] width 0 height 0
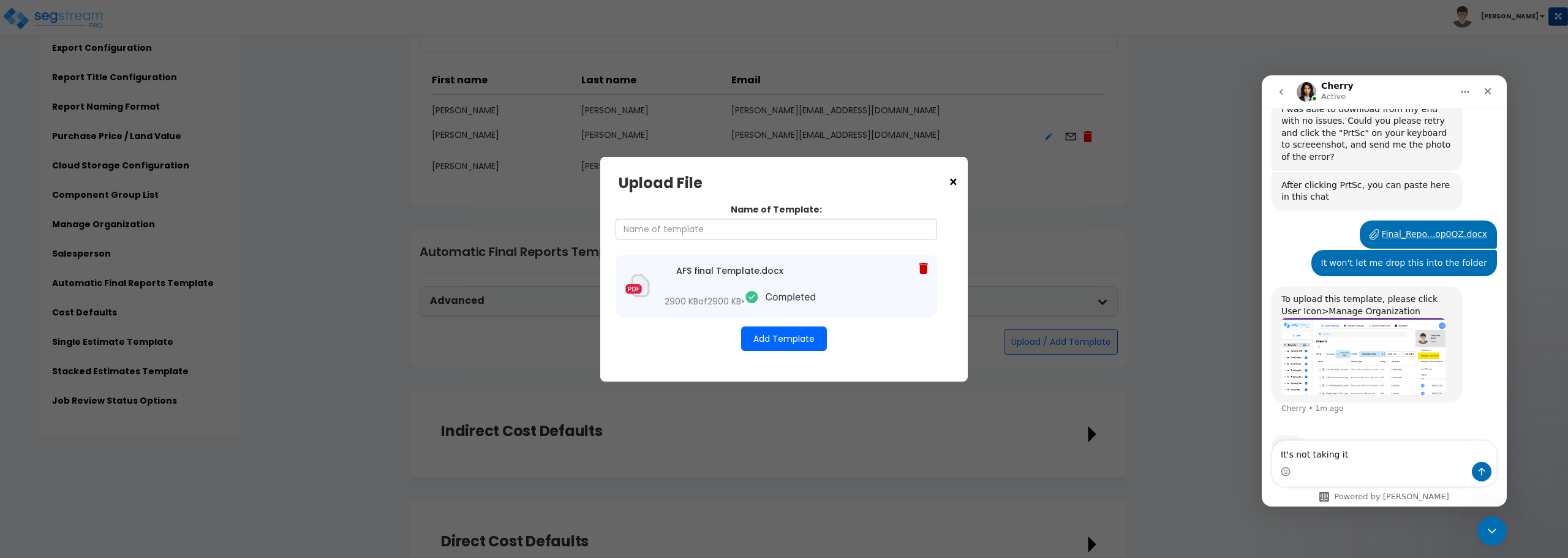
click at [795, 351] on button "Add Template" at bounding box center [784, 339] width 86 height 24
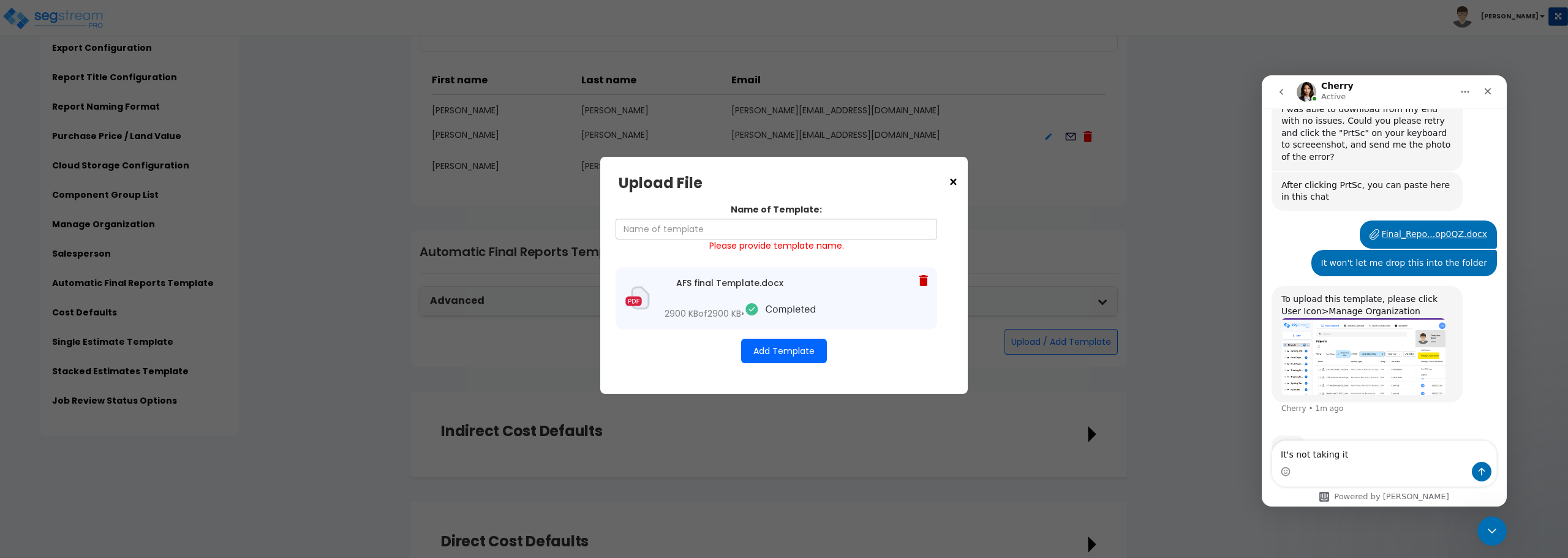
scroll to position [761, 0]
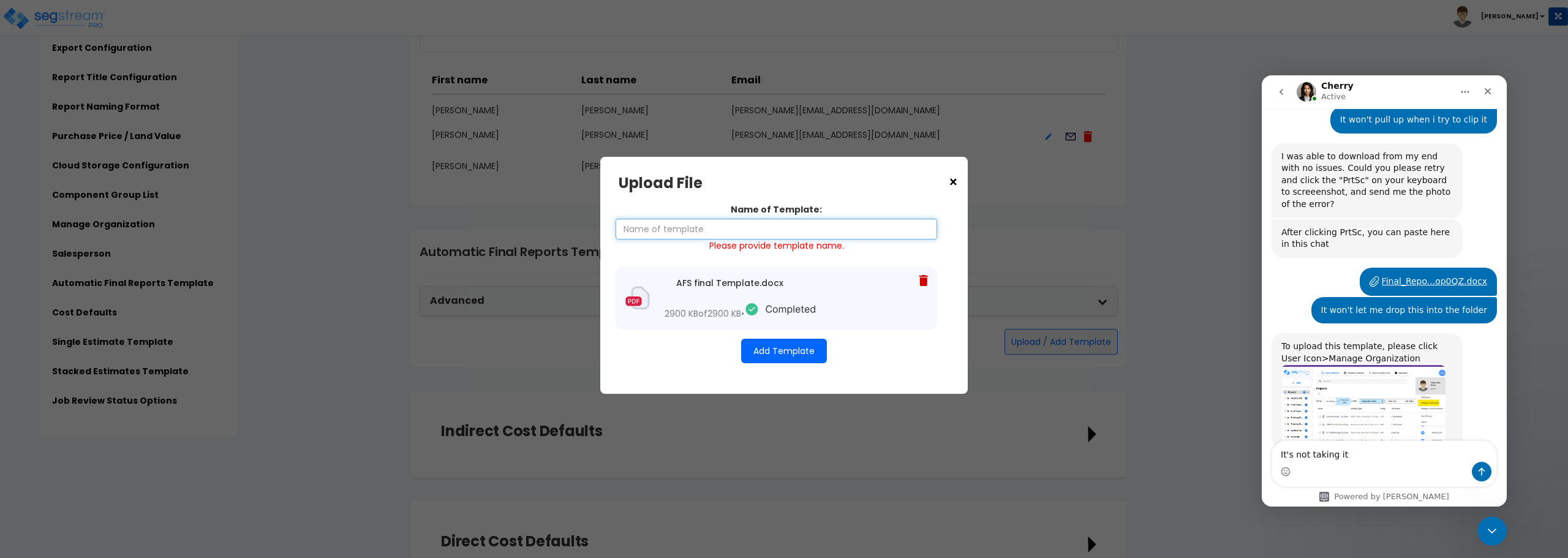
click at [690, 228] on input "Name of Template:" at bounding box center [777, 229] width 322 height 21
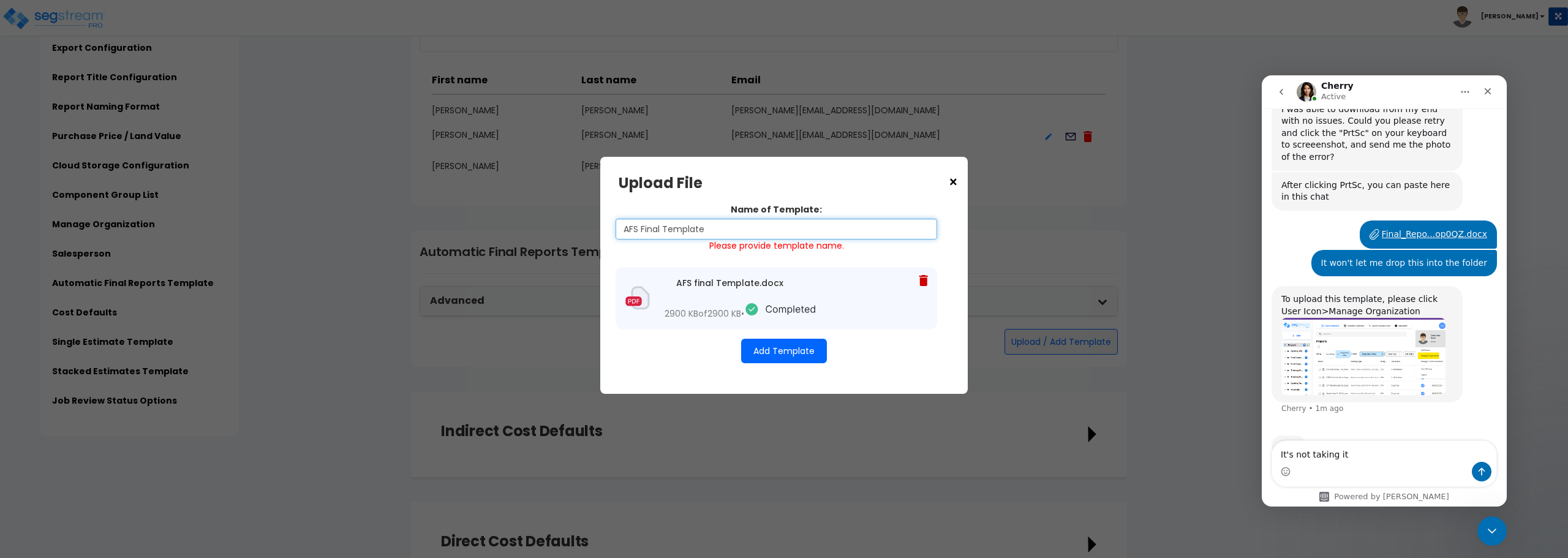
type input "AFS Final Template"
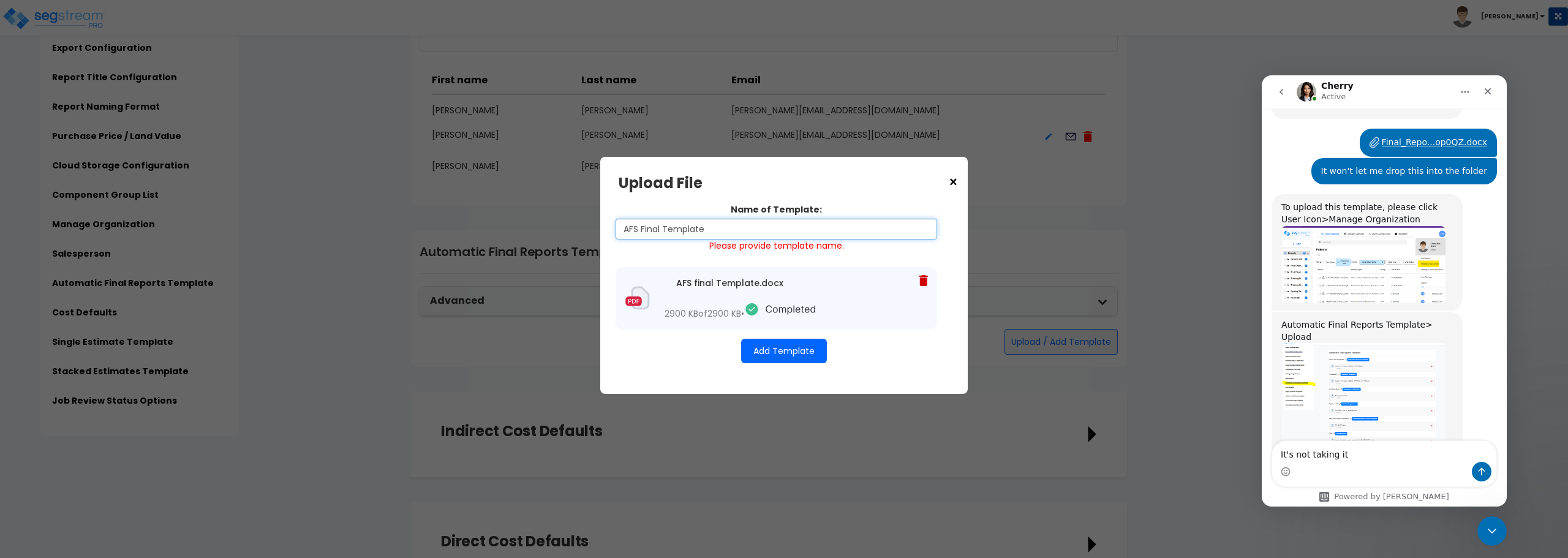
scroll to position [912, 0]
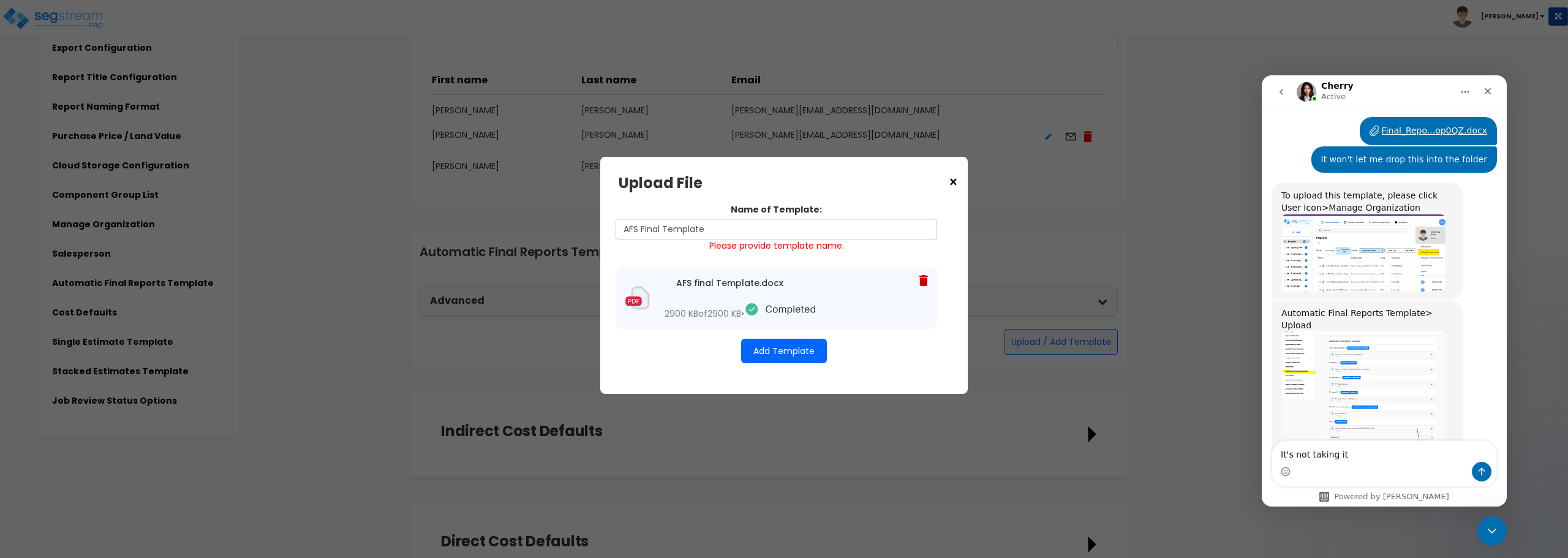
click at [798, 363] on button "Add Template" at bounding box center [784, 351] width 86 height 24
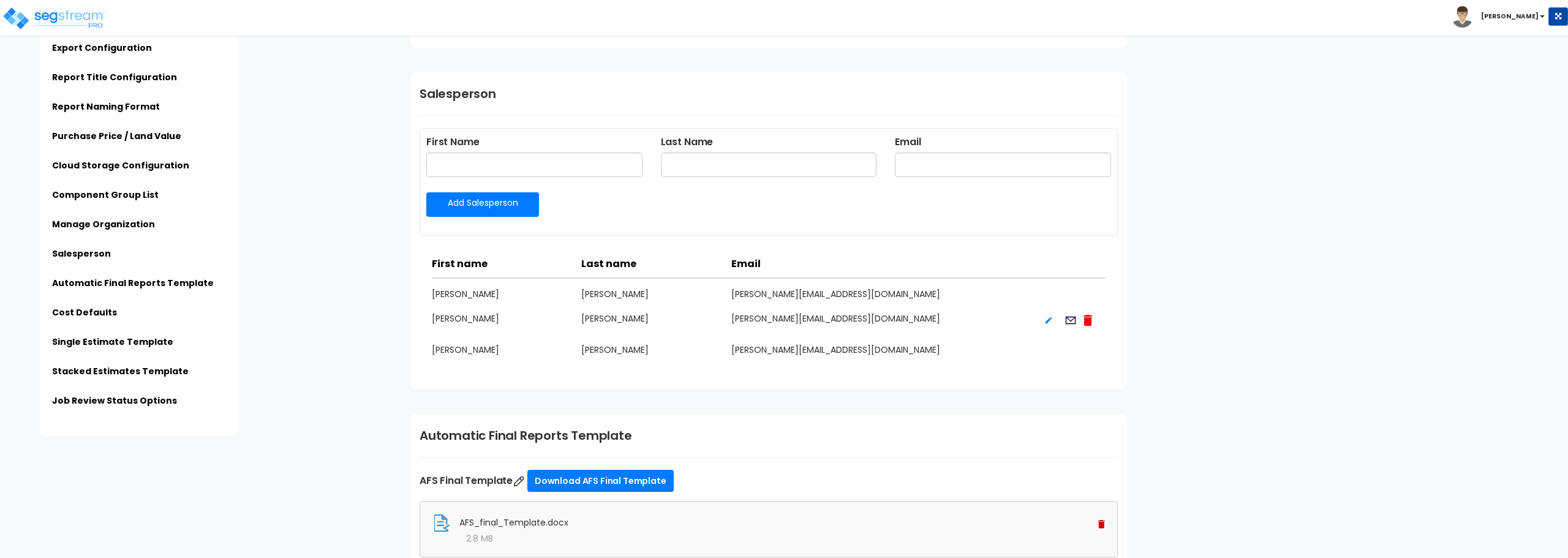
type input "Engineering Report - Cost Segregation - $CLIENT_NAME - $STREET_ADDRESS"
type input "Final Report - Cost Segregation - $CLIENT_NAME - $STREET_ADDRESS"
type input "Estimate Report - Cost Segregation - $CLIENT_NAME - $STREET_ADDRESS"
type input "Affordable Financial Services"
type input "[STREET_ADDRESS]"
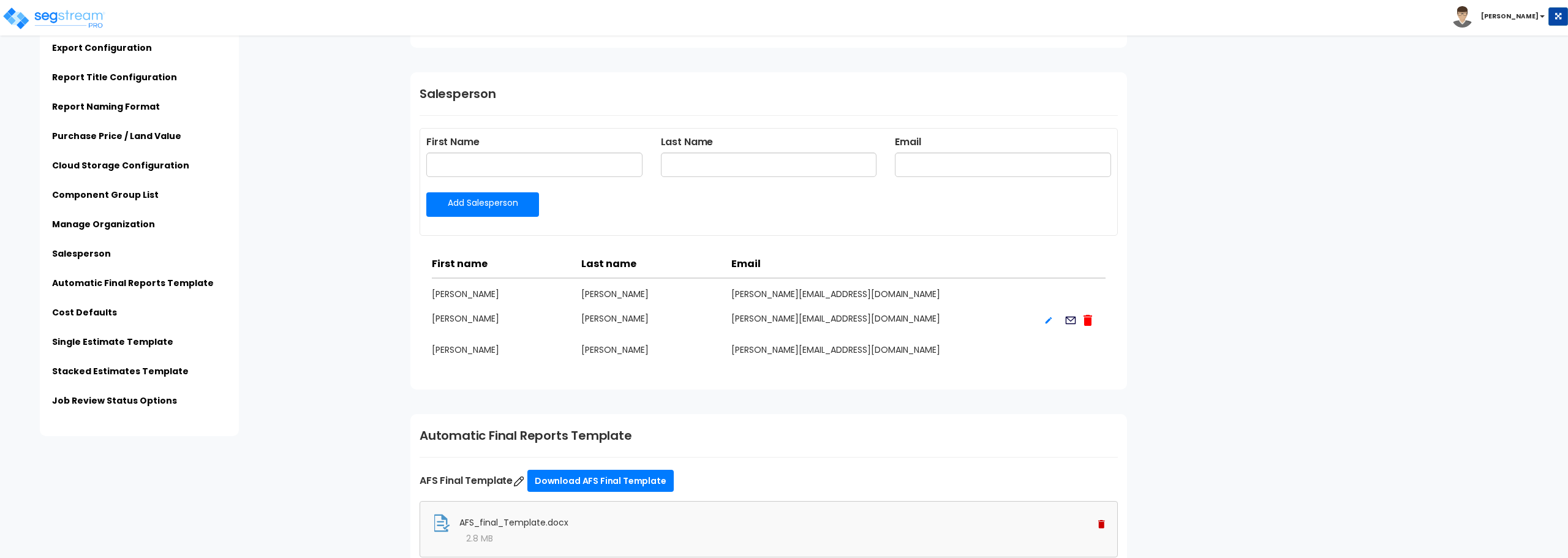
type input "[PERSON_NAME][EMAIL_ADDRESS][DOMAIN_NAME]"
type input "[PHONE_NUMBER]"
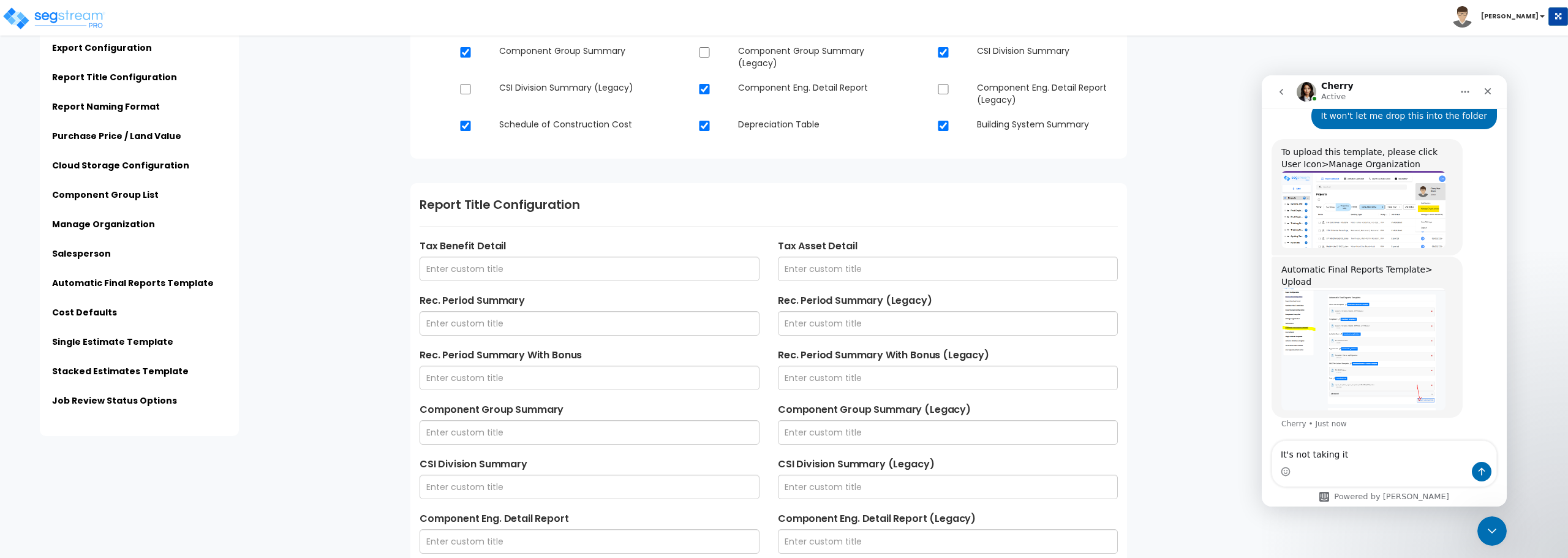
scroll to position [959, 0]
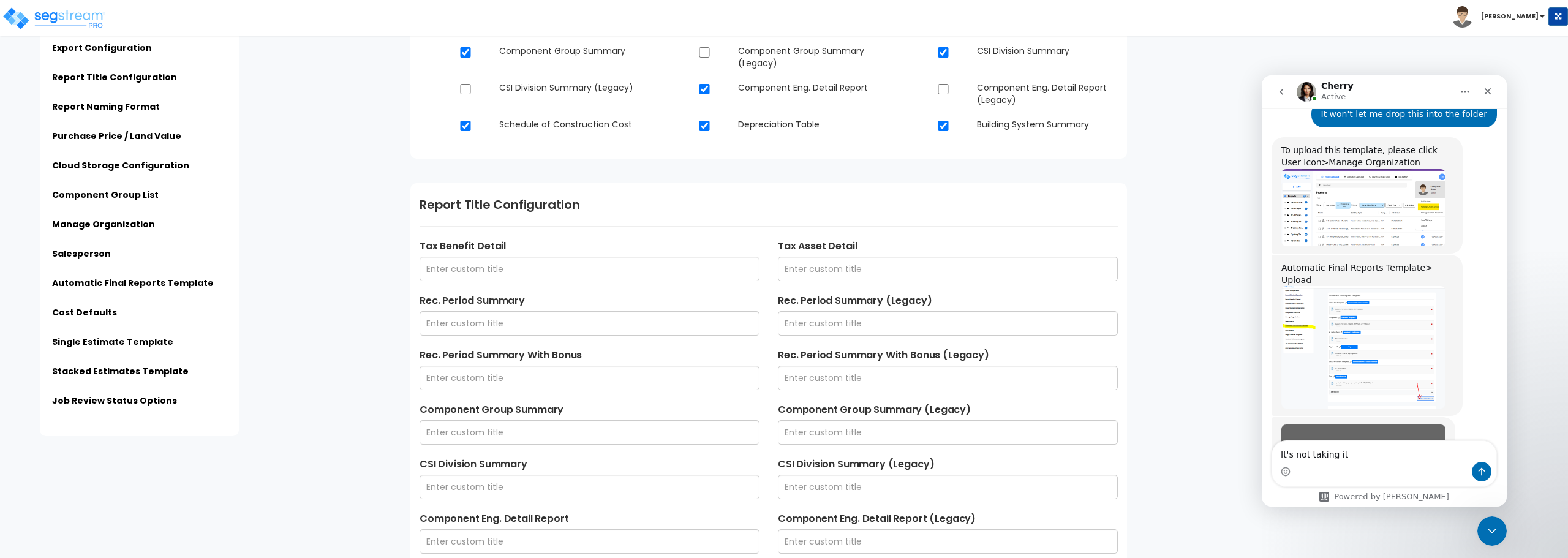
click at [1365, 324] on img "Cherry says…" at bounding box center [1364, 347] width 164 height 123
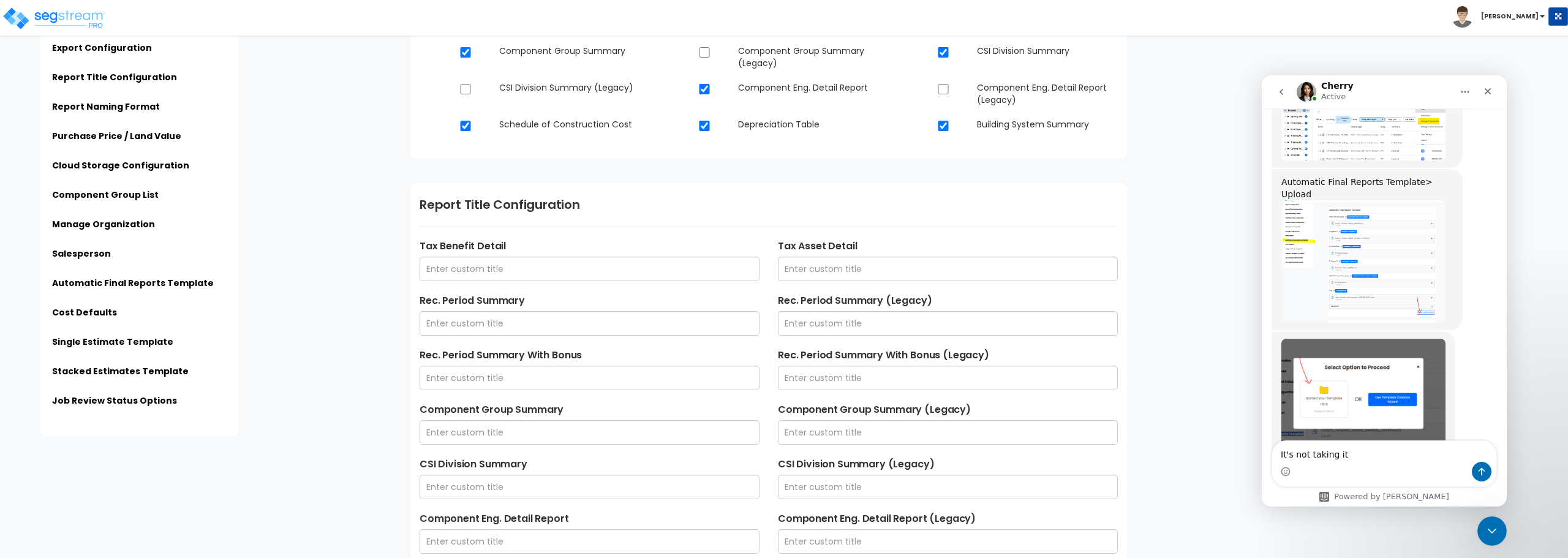
scroll to position [0, 0]
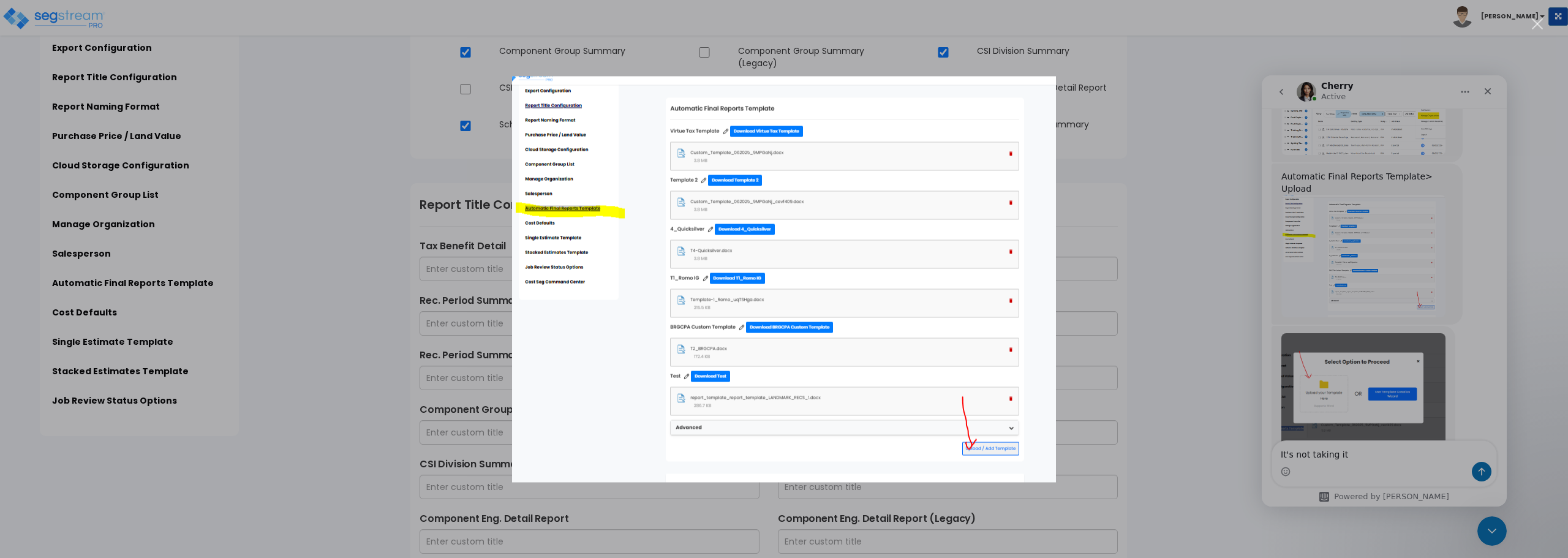
click at [1487, 85] on div "Intercom messenger" at bounding box center [784, 279] width 1568 height 558
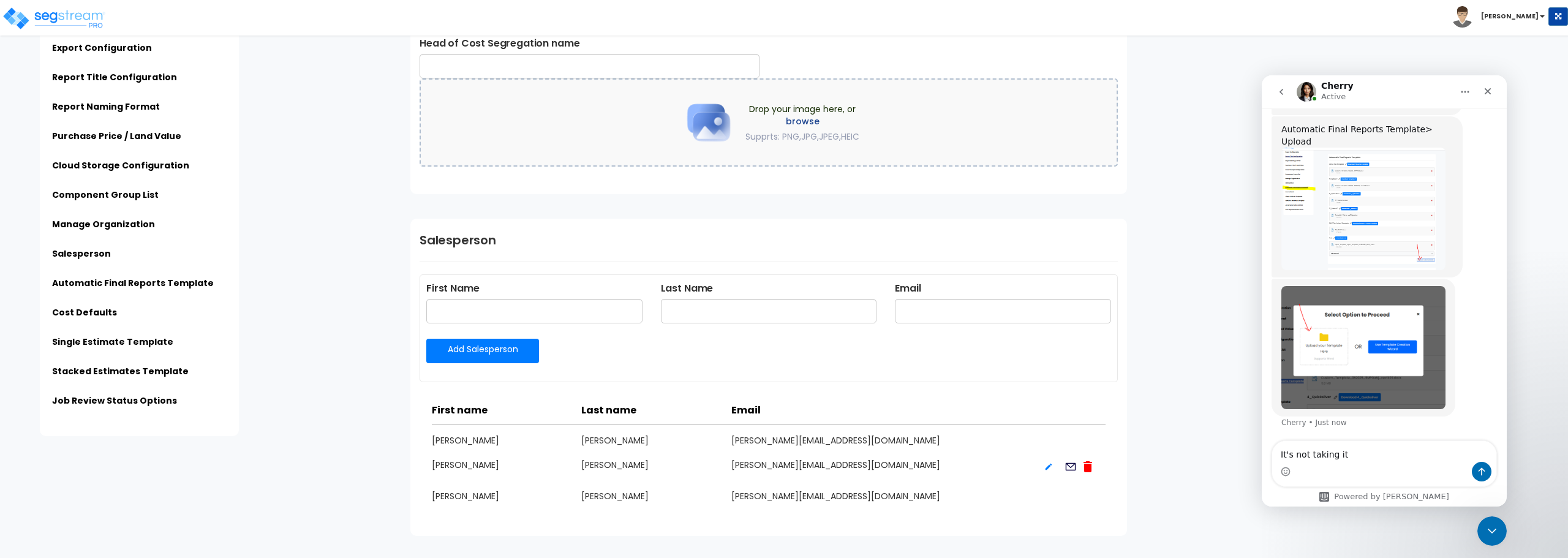
scroll to position [1871, 0]
click at [530, 310] on input "text" at bounding box center [534, 313] width 216 height 24
type input "S"
click at [564, 63] on input "text" at bounding box center [589, 69] width 340 height 24
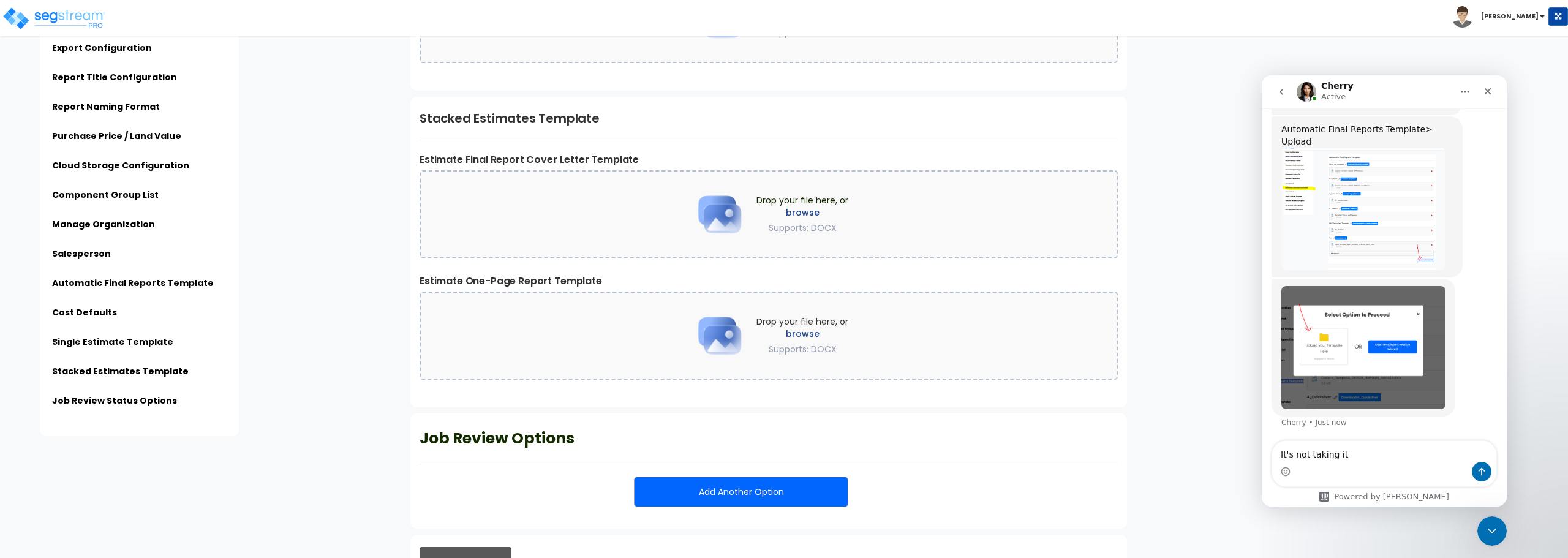
scroll to position [3063, 0]
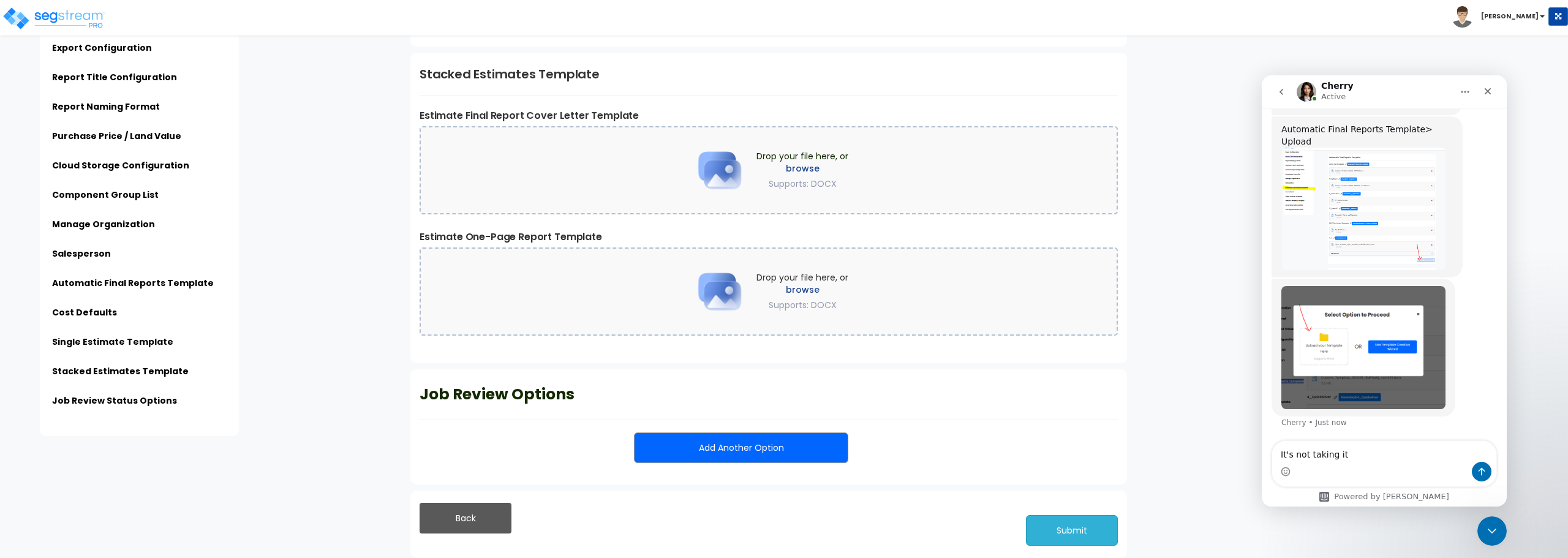
type input "Stephen Chavez"
click at [1070, 531] on button "Submit" at bounding box center [1072, 530] width 92 height 30
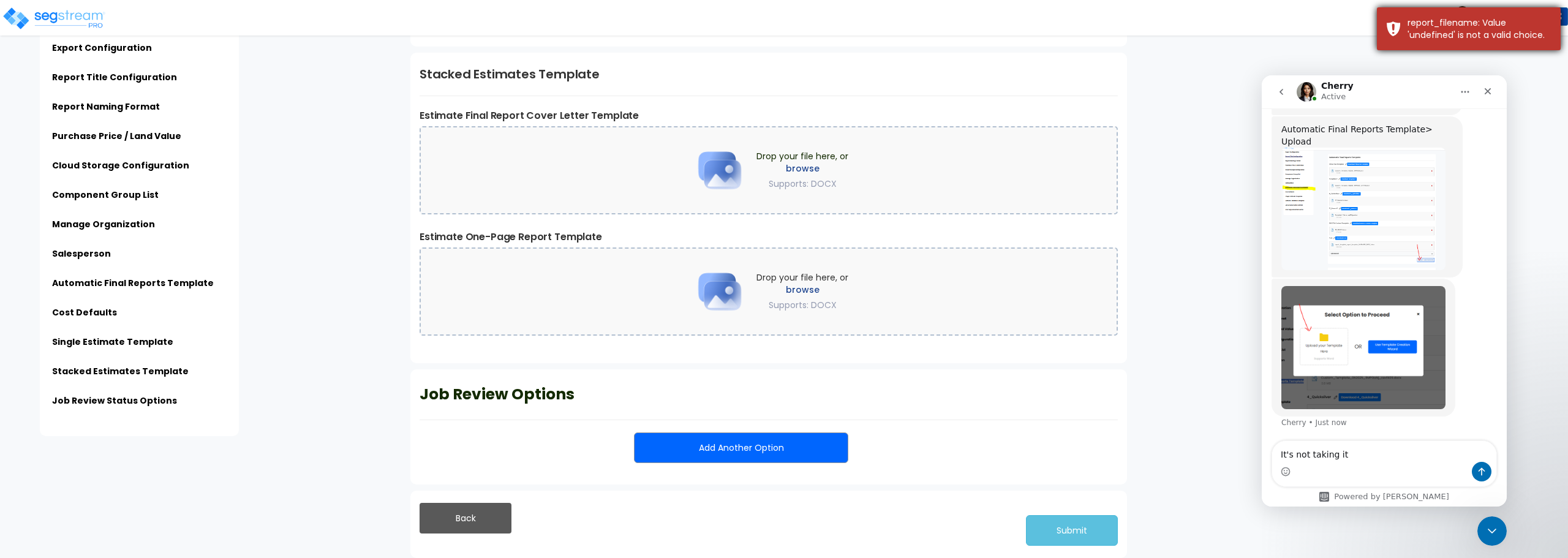
click at [1497, 36] on div "report_filename: Value 'undefined' is not a valid choice." at bounding box center [1480, 29] width 144 height 24
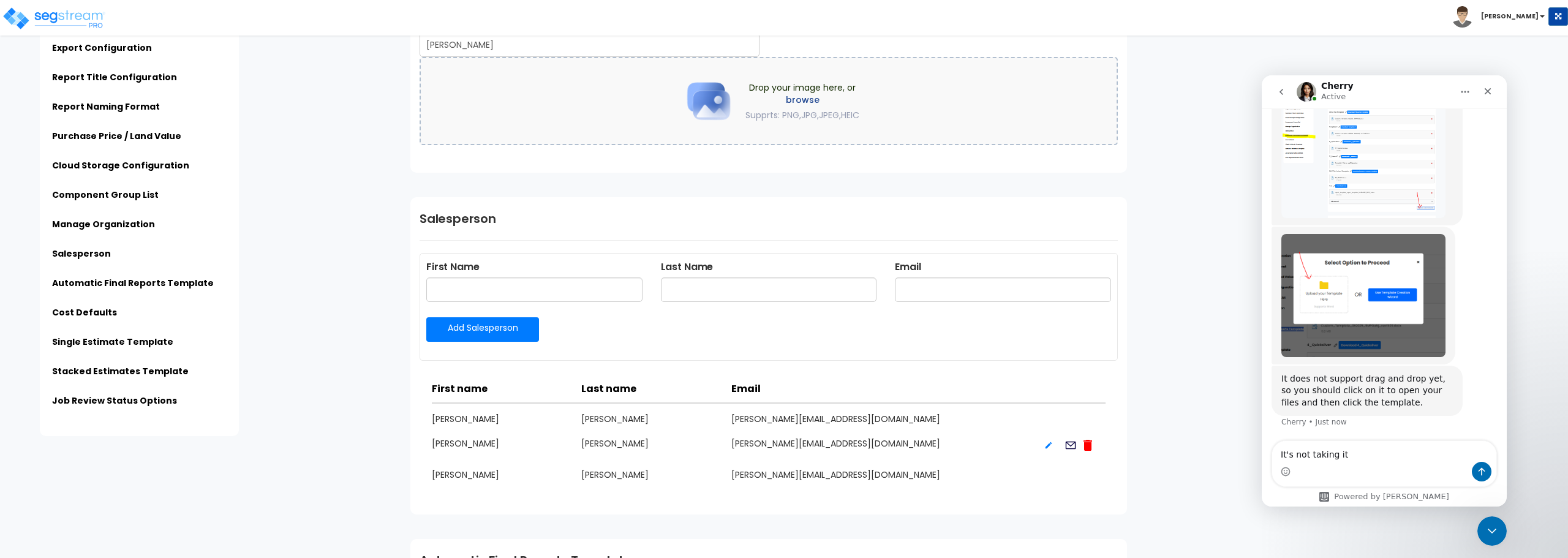
scroll to position [1899, 0]
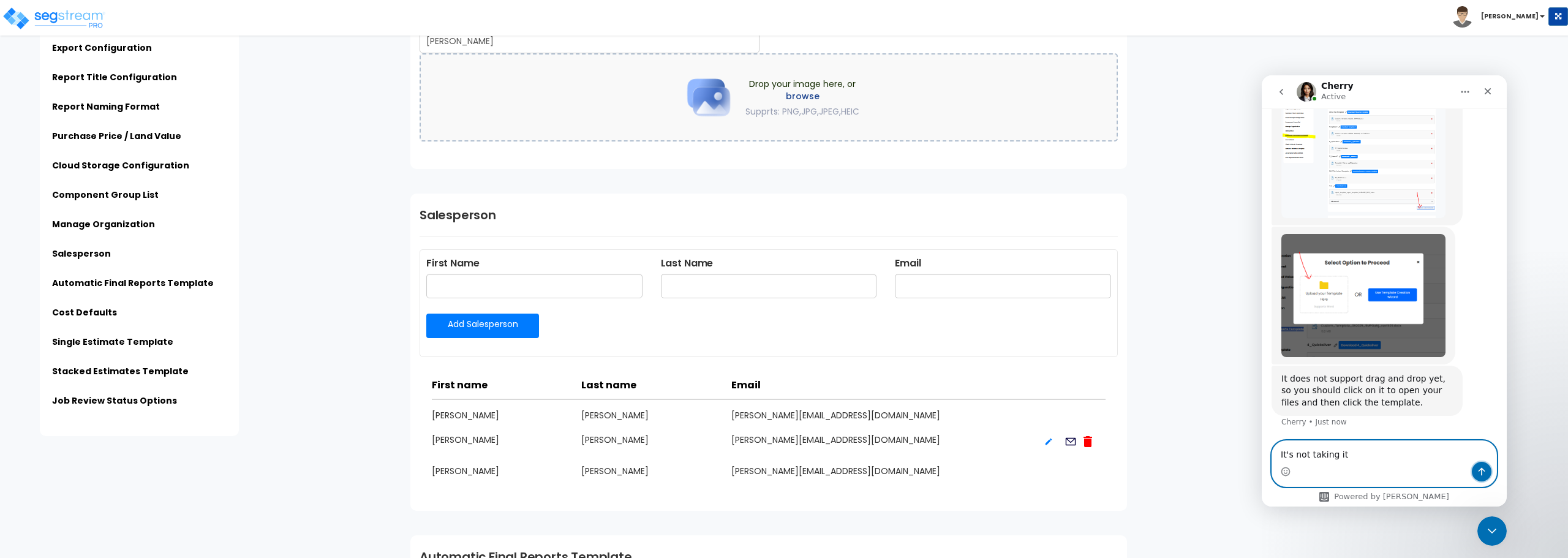
click at [1485, 475] on icon "Send a message…" at bounding box center [1482, 471] width 10 height 10
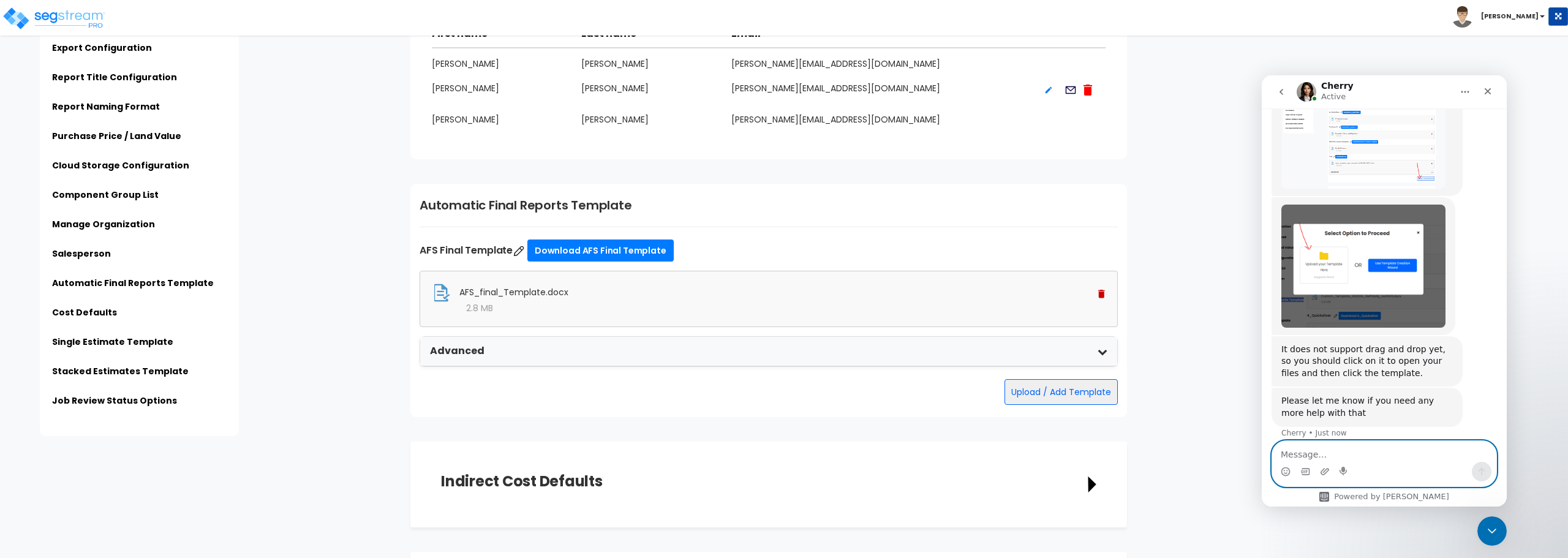
scroll to position [2266, 0]
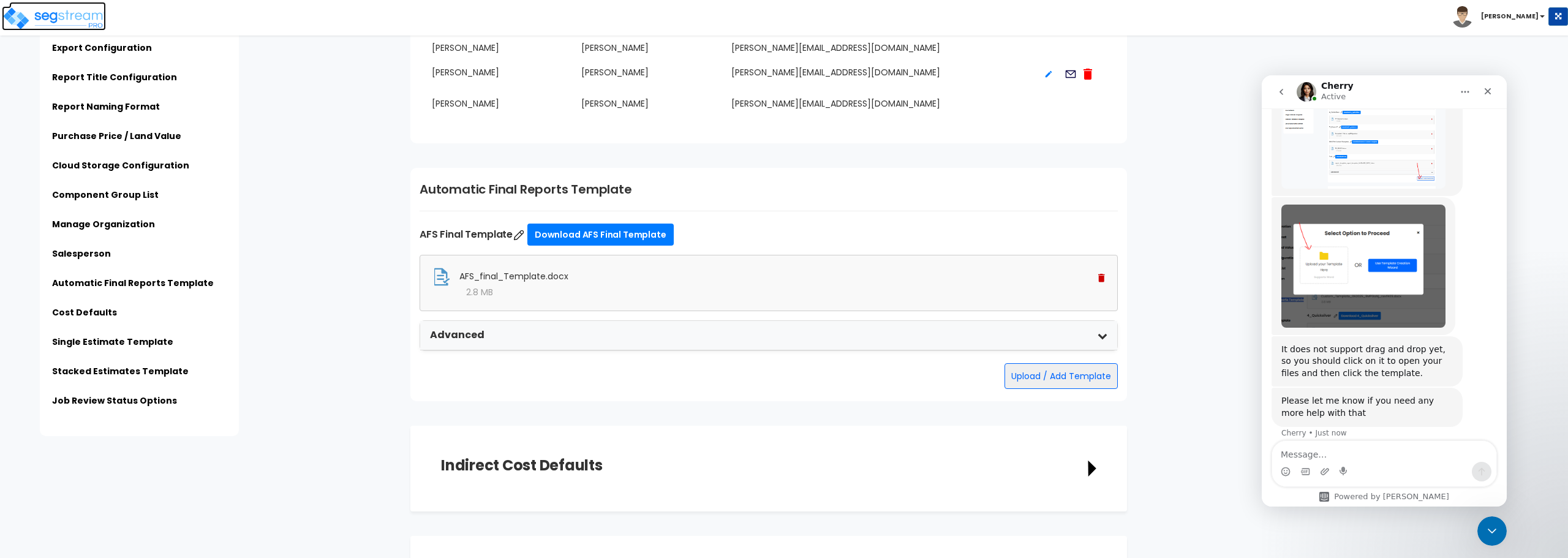
click at [71, 19] on img at bounding box center [54, 18] width 104 height 24
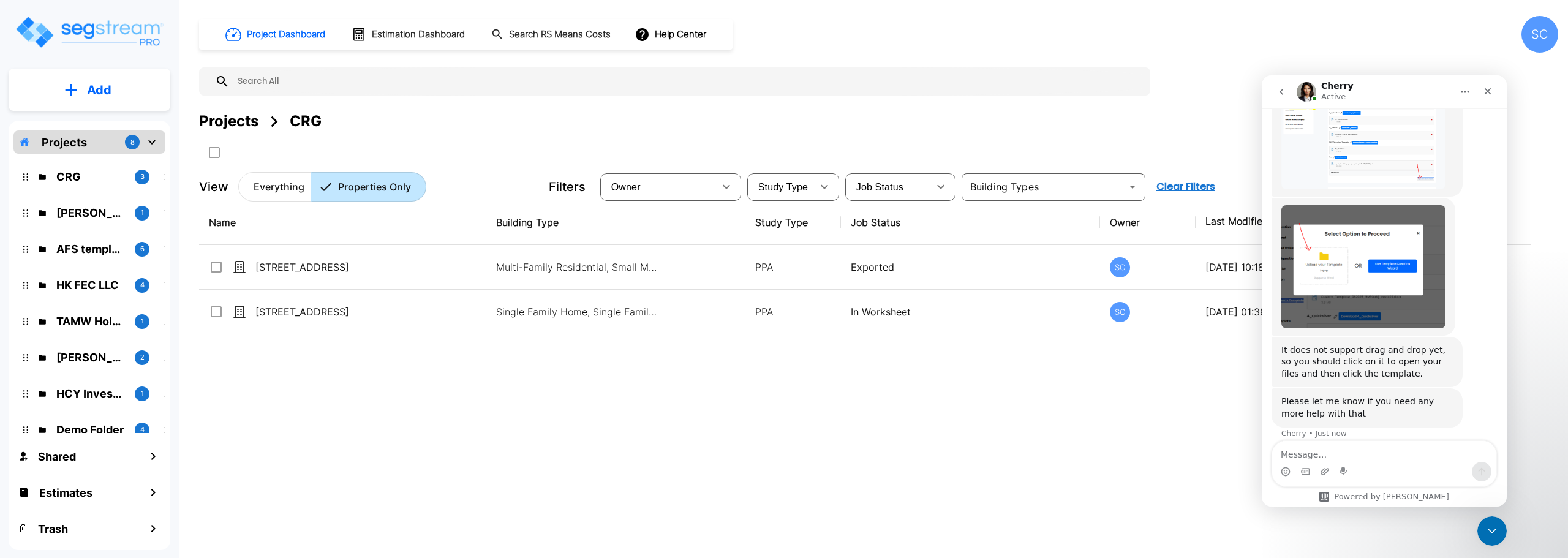
scroll to position [1179, 0]
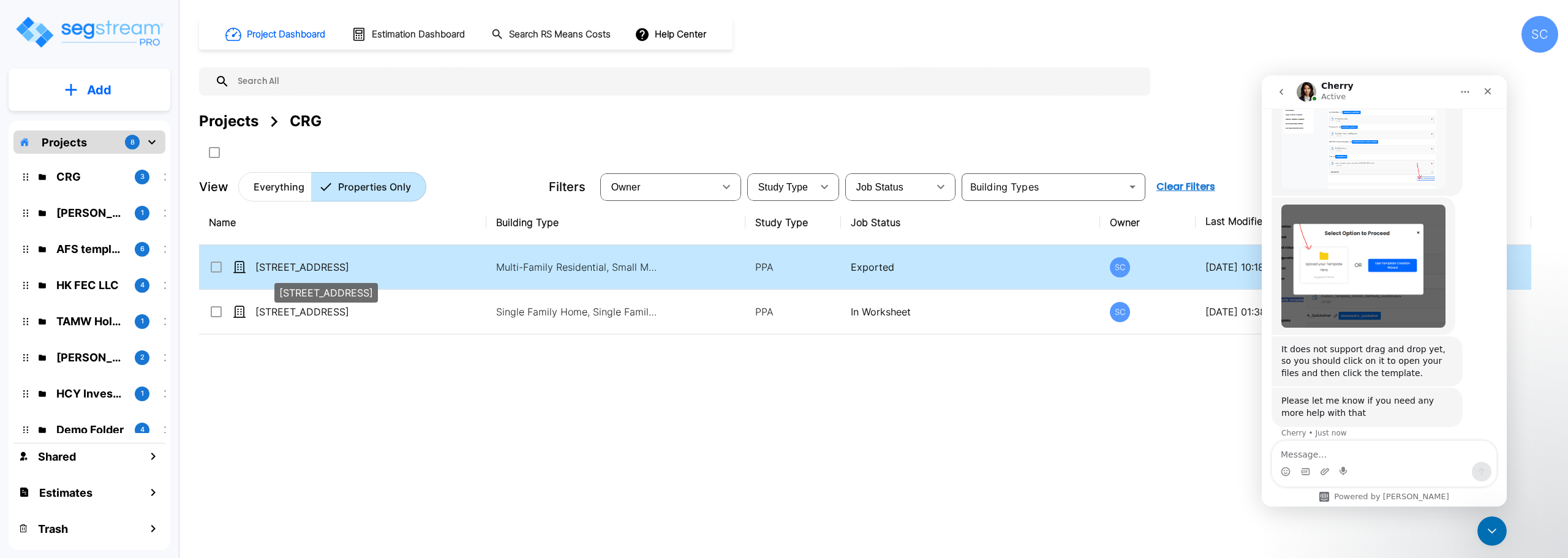
click at [289, 264] on p "222 Eagle Circle" at bounding box center [317, 267] width 123 height 15
checkbox input "true"
click at [289, 264] on p "222 Eagle Circle" at bounding box center [317, 267] width 123 height 15
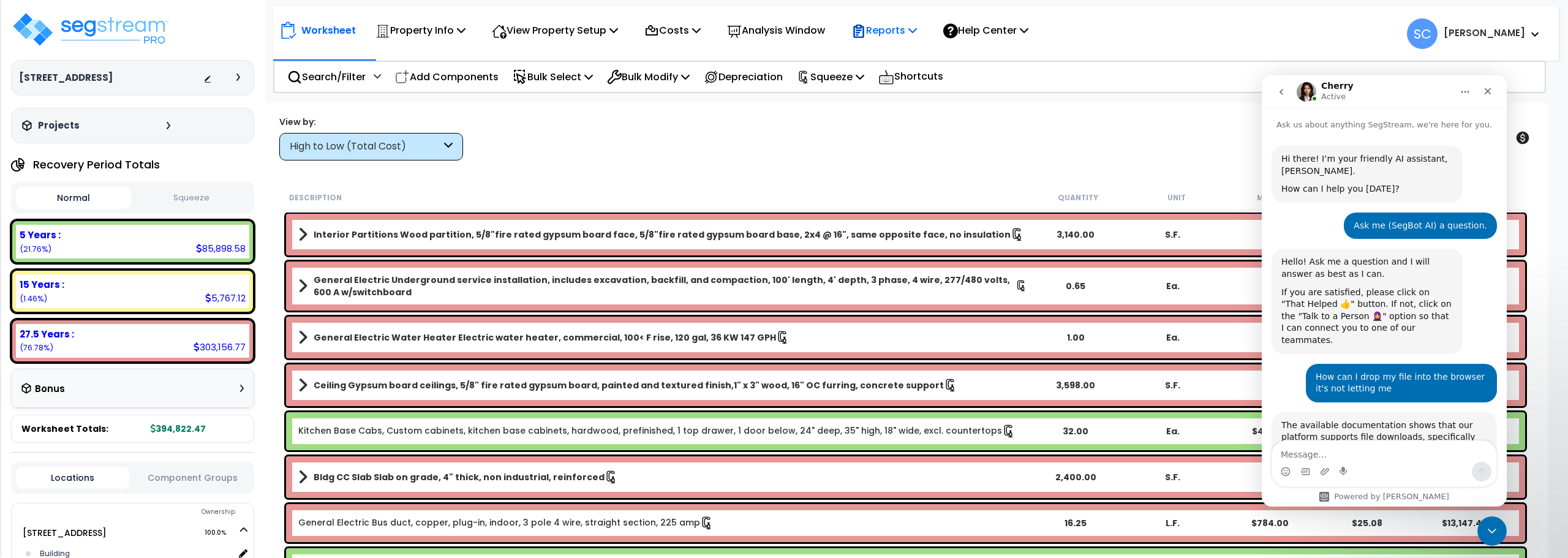
scroll to position [706, 0]
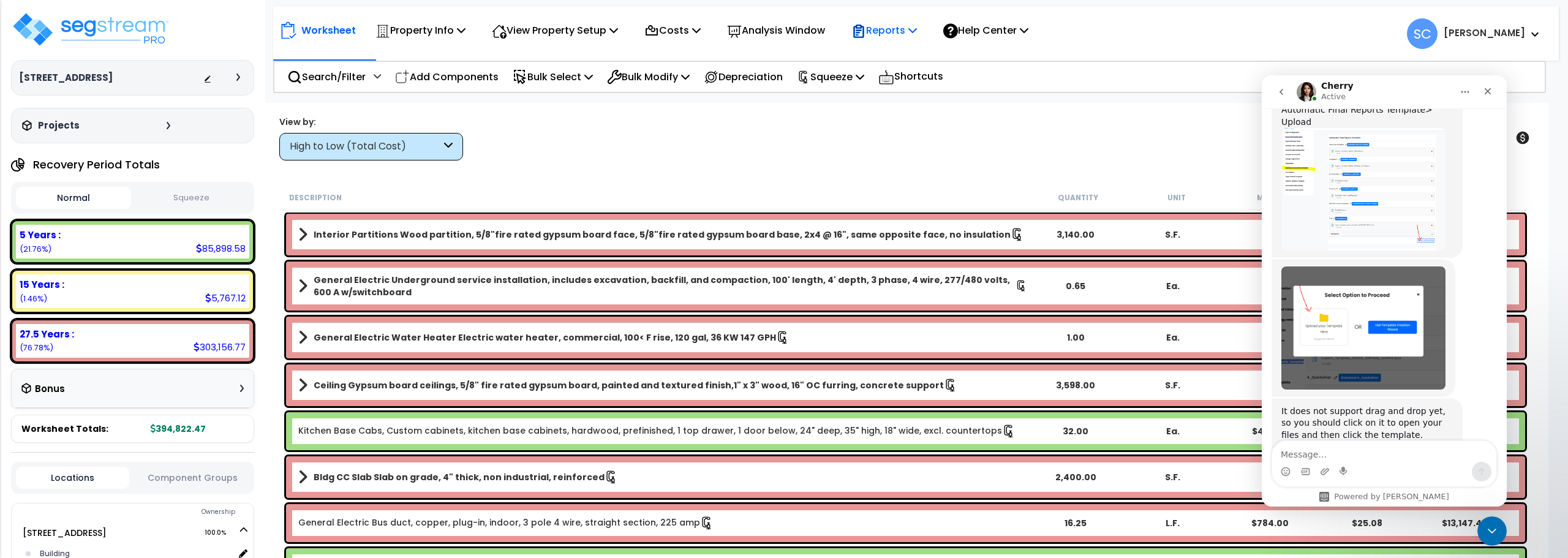
click at [915, 31] on p "Reports" at bounding box center [884, 30] width 65 height 17
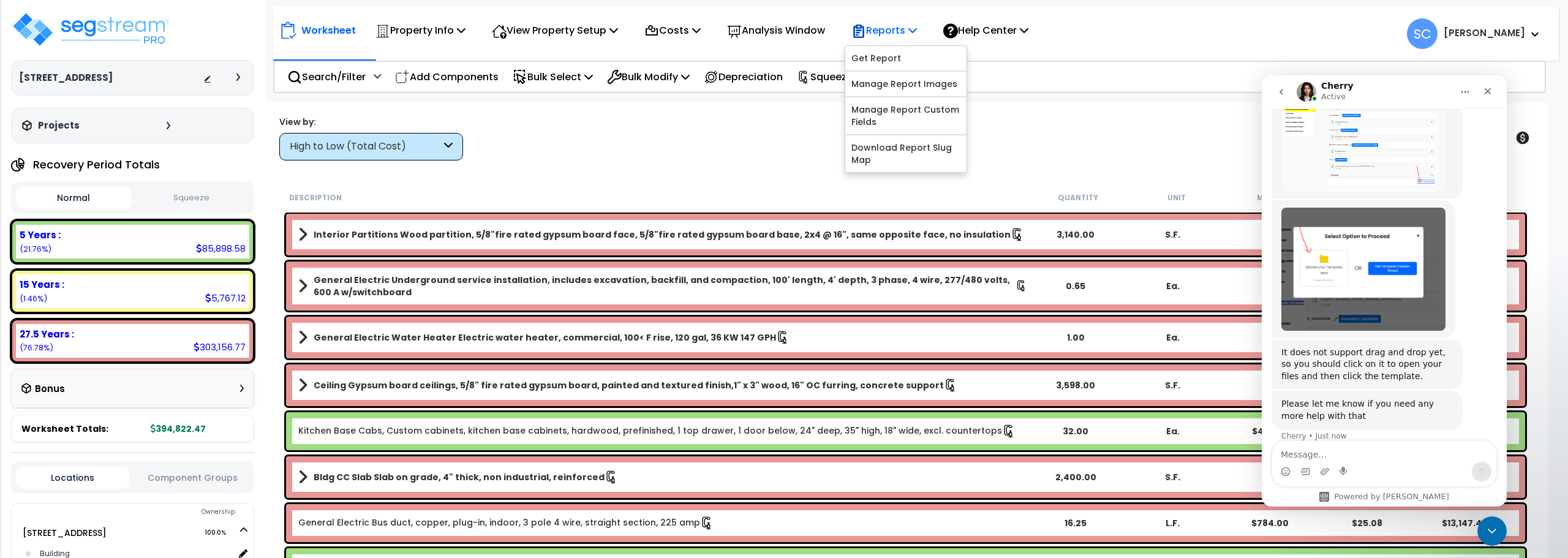
scroll to position [1179, 0]
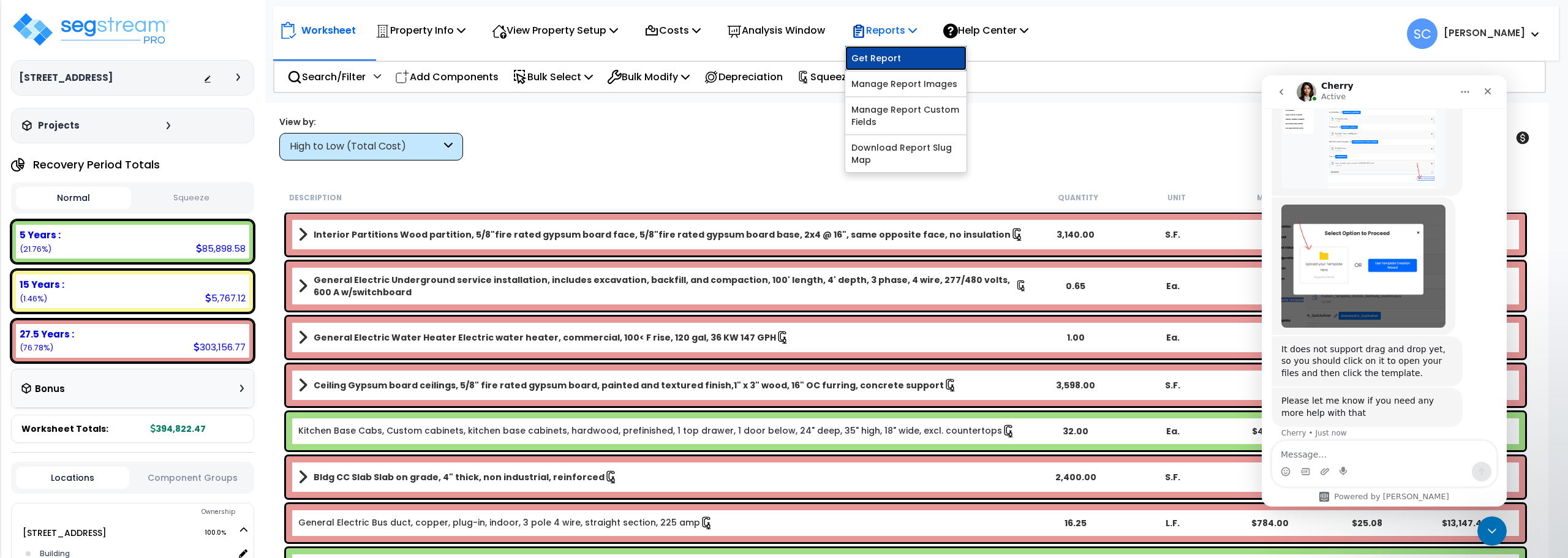
click at [903, 66] on link "Get Report" at bounding box center [906, 58] width 121 height 24
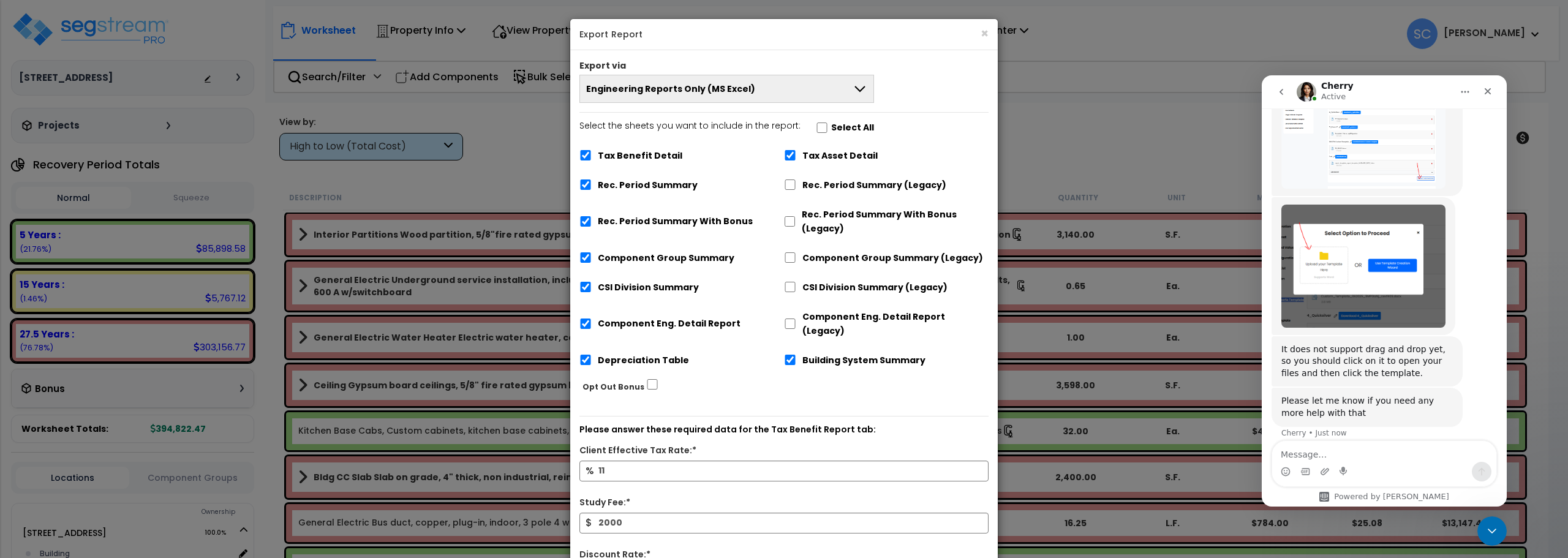
click at [826, 100] on button "Engineering Reports Only (MS Excel)" at bounding box center [726, 89] width 294 height 28
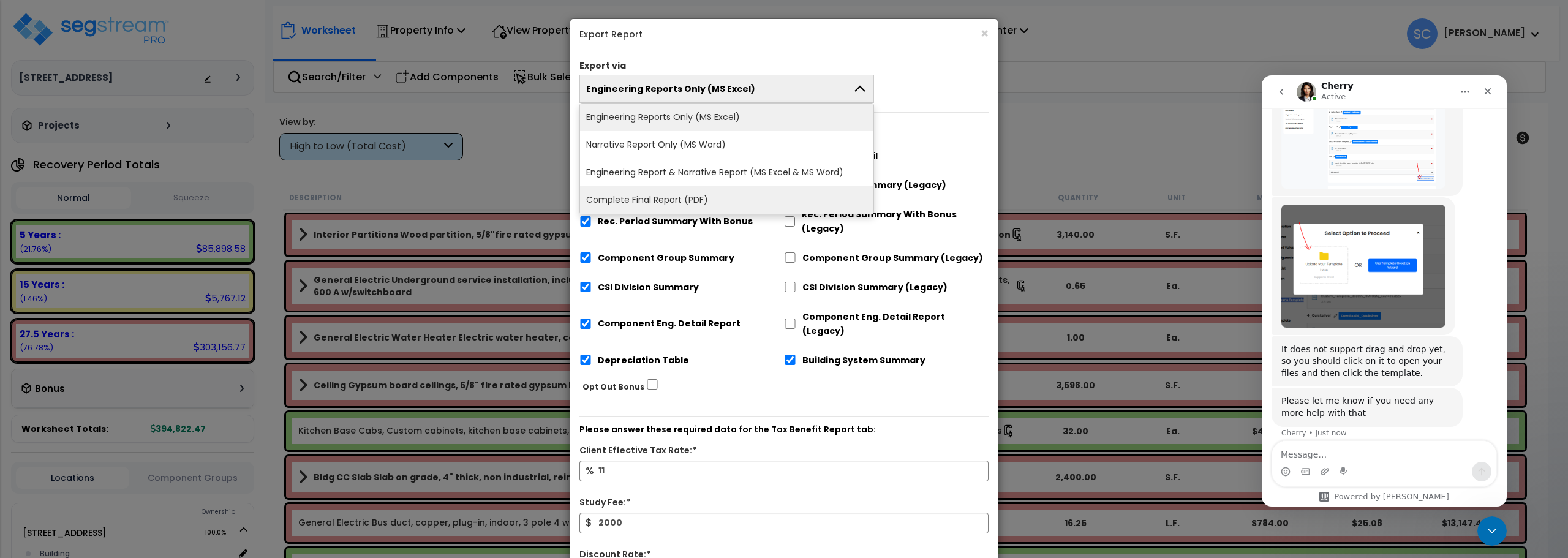
click at [776, 193] on li "Complete Final Report (PDF)" at bounding box center [727, 200] width 294 height 28
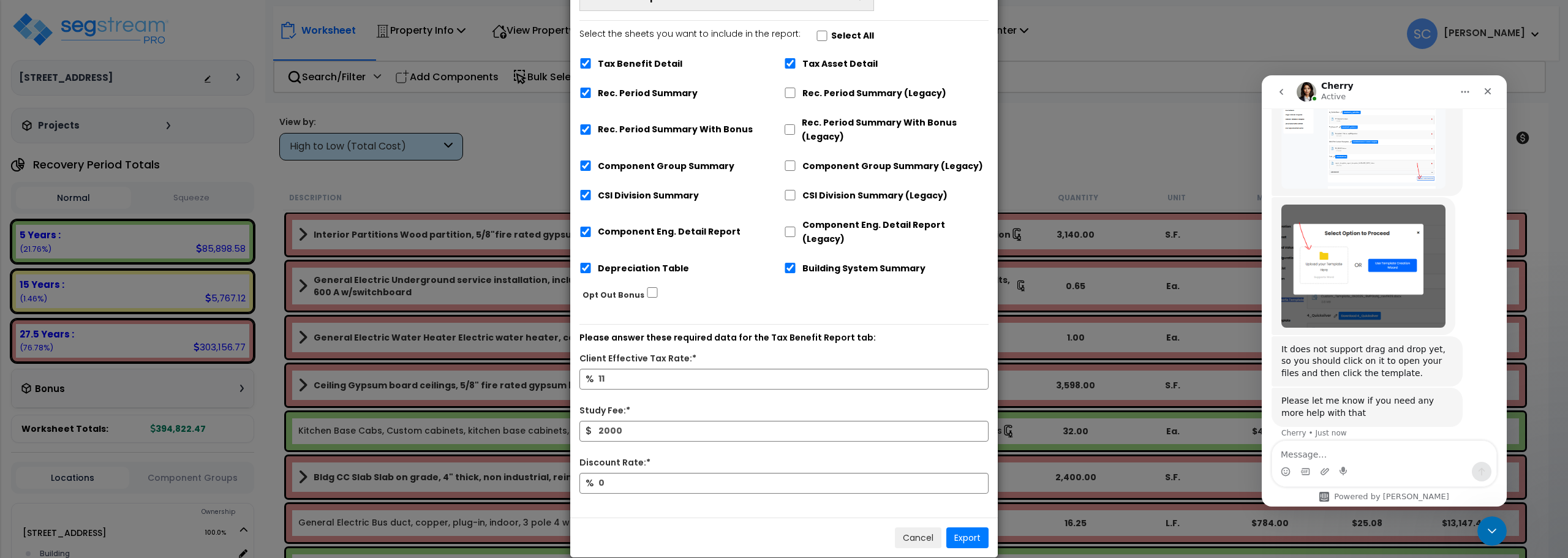
scroll to position [131, 0]
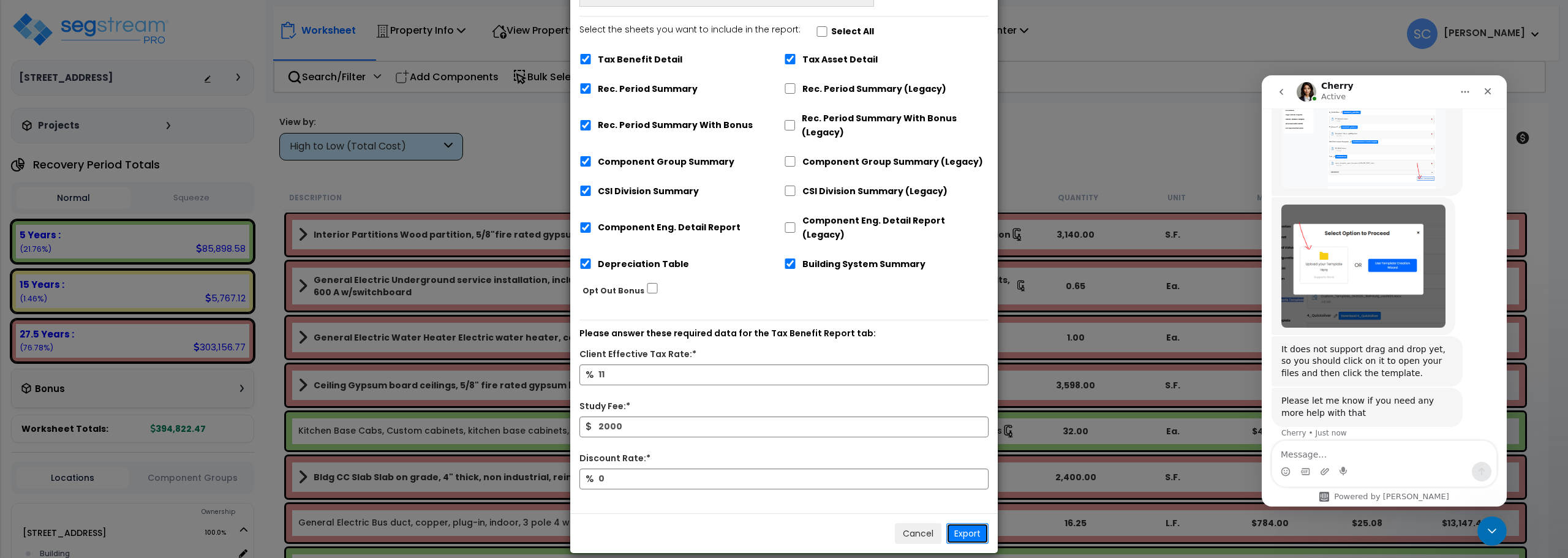
click at [969, 524] on button "Export" at bounding box center [967, 533] width 42 height 21
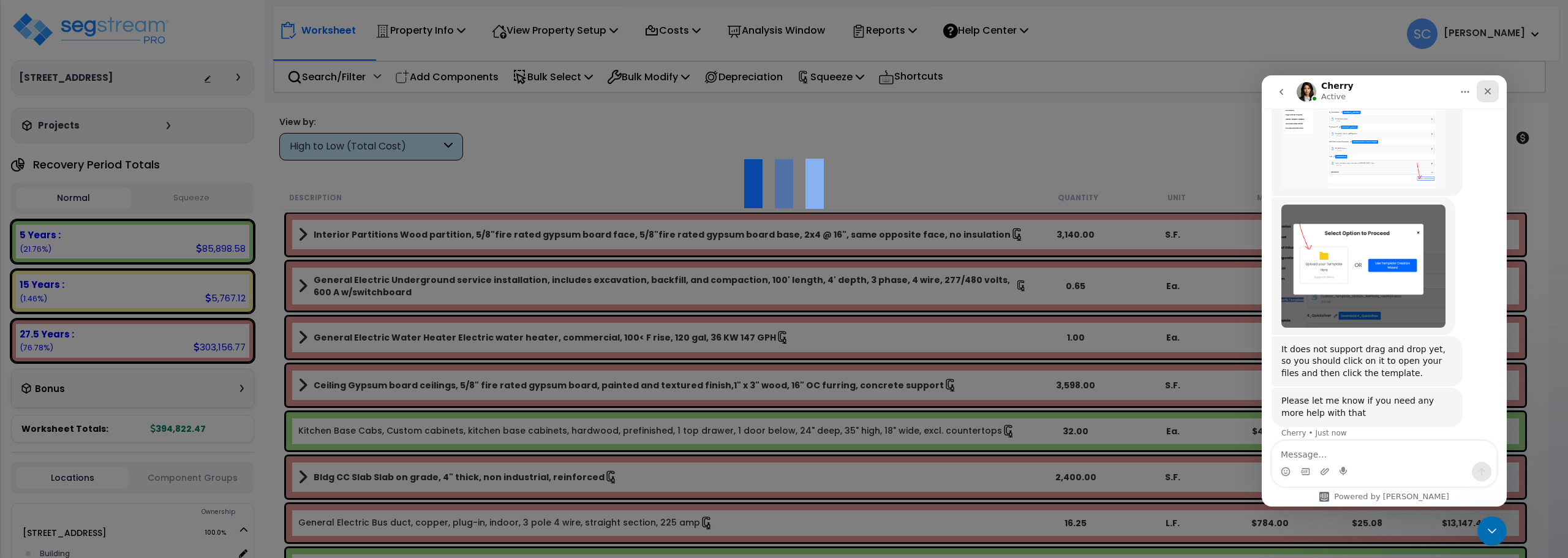
click at [1486, 91] on icon "Close" at bounding box center [1488, 91] width 10 height 10
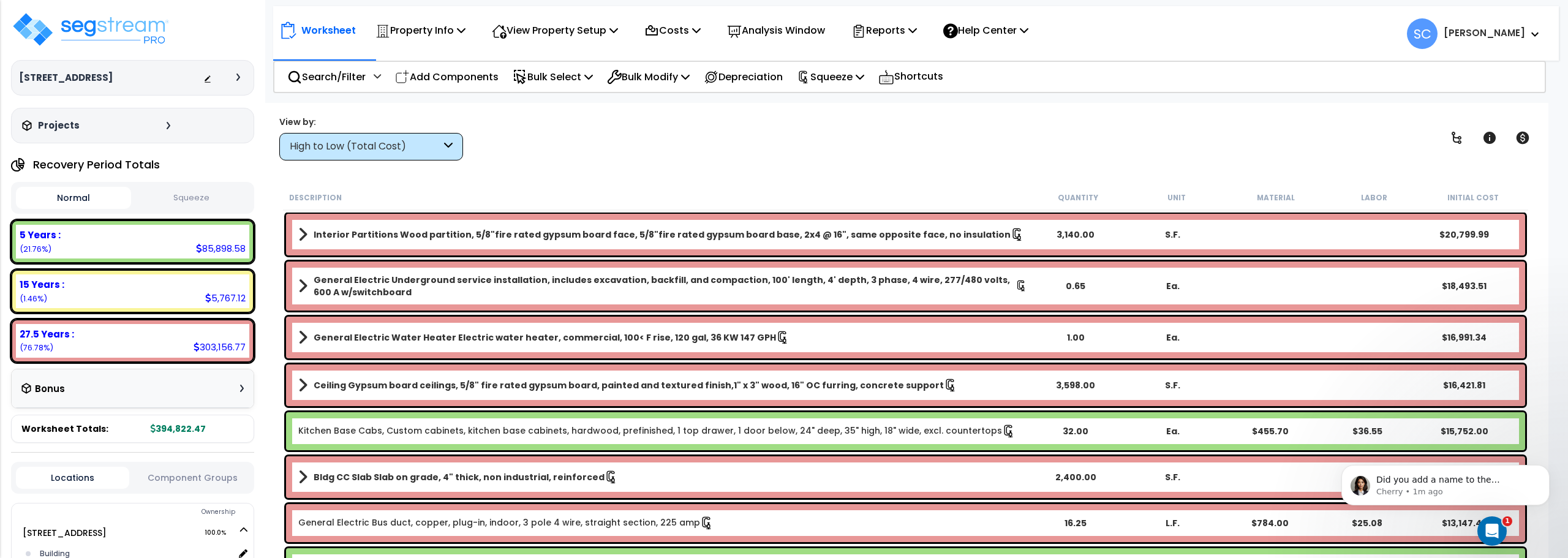
scroll to position [1255, 0]
click at [125, 25] on img at bounding box center [90, 29] width 159 height 37
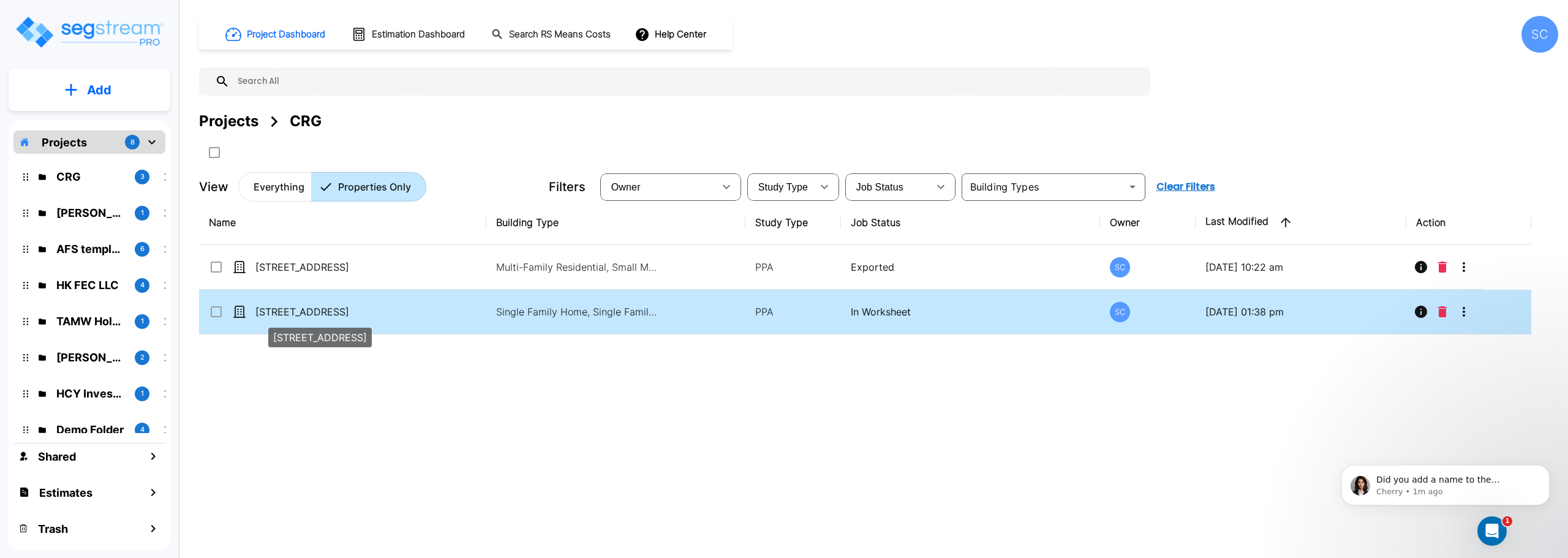
click at [288, 316] on p "[STREET_ADDRESS]" at bounding box center [317, 312] width 123 height 15
checkbox input "true"
click at [288, 316] on p "[STREET_ADDRESS]" at bounding box center [317, 312] width 123 height 15
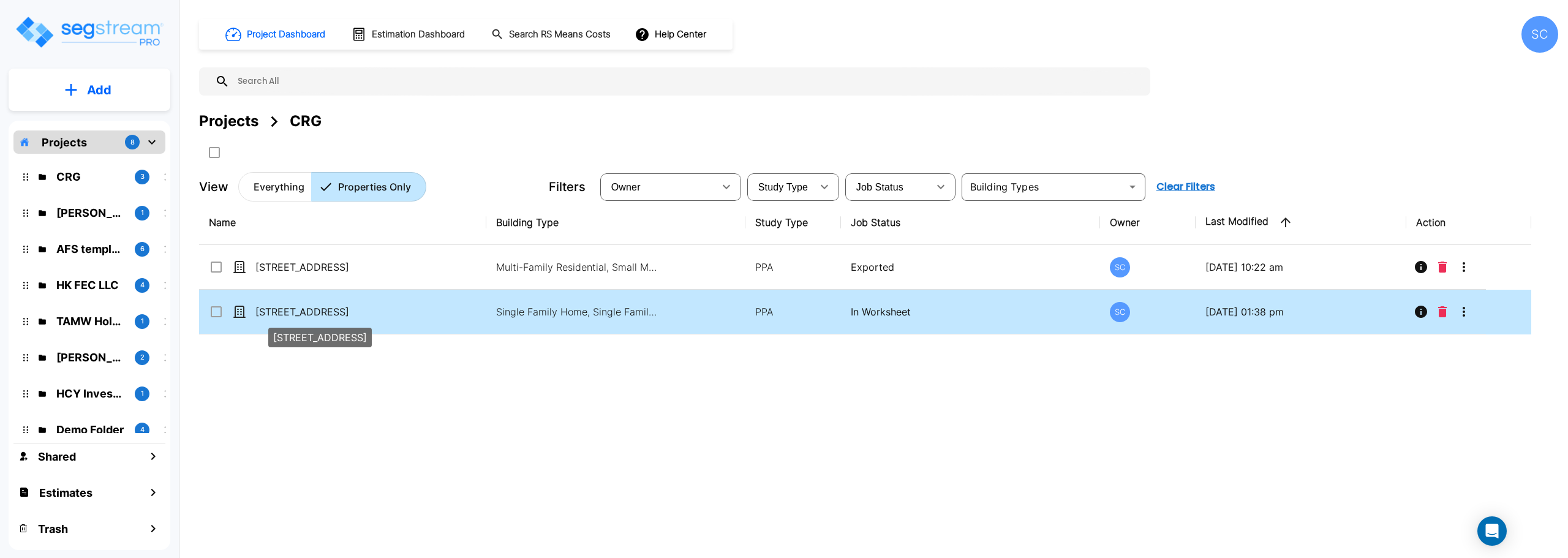
click at [300, 310] on p "[STREET_ADDRESS]" at bounding box center [317, 312] width 123 height 15
checkbox input "true"
click at [300, 310] on p "[STREET_ADDRESS]" at bounding box center [317, 312] width 123 height 15
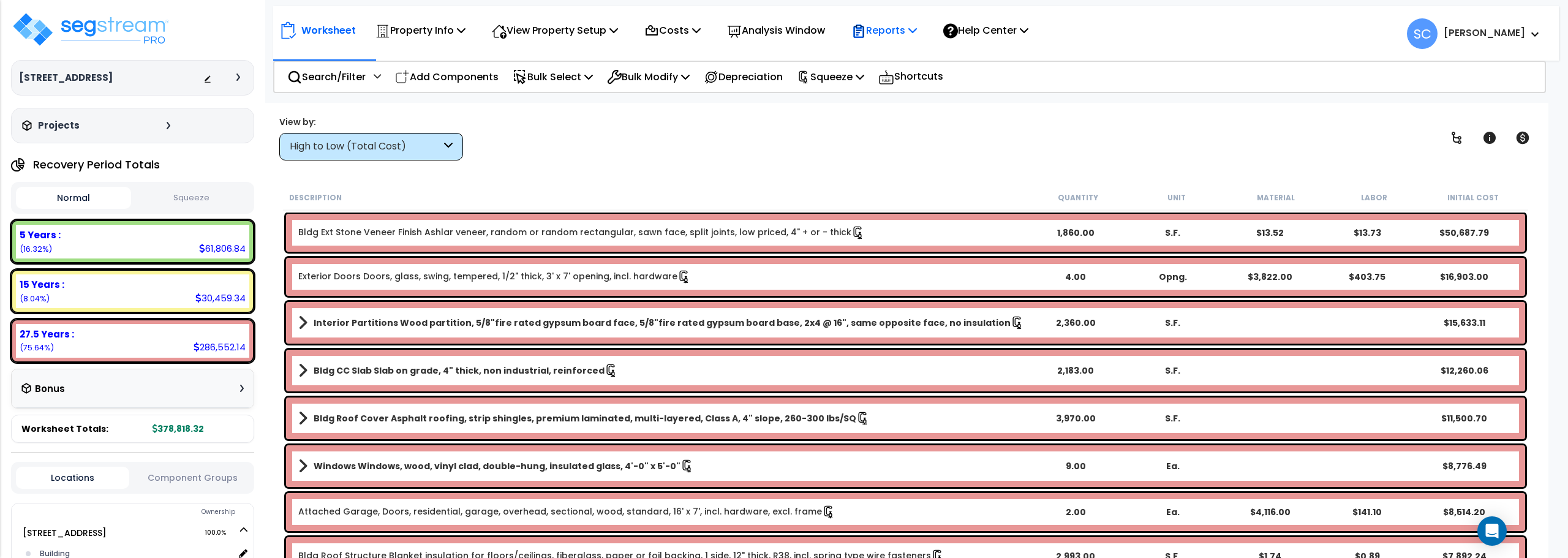
click at [896, 28] on p "Reports" at bounding box center [884, 30] width 65 height 17
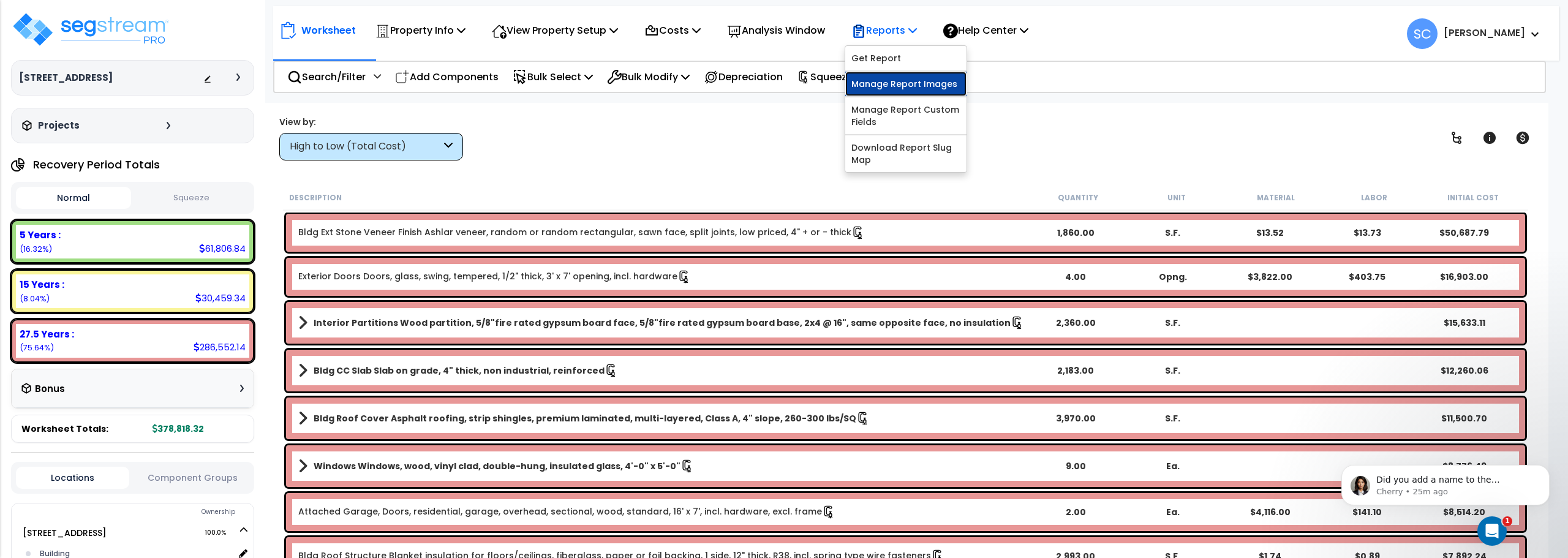
click at [900, 85] on link "Manage Report Images" at bounding box center [906, 83] width 121 height 24
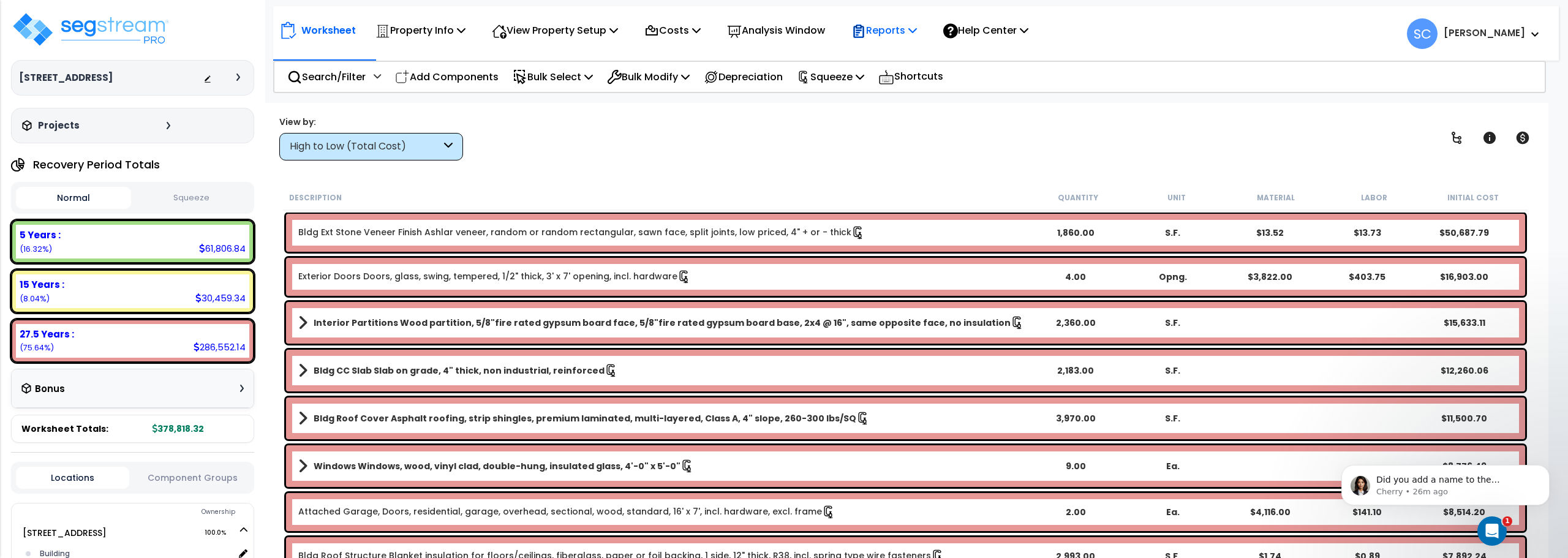
click at [911, 32] on p "Reports" at bounding box center [884, 30] width 65 height 17
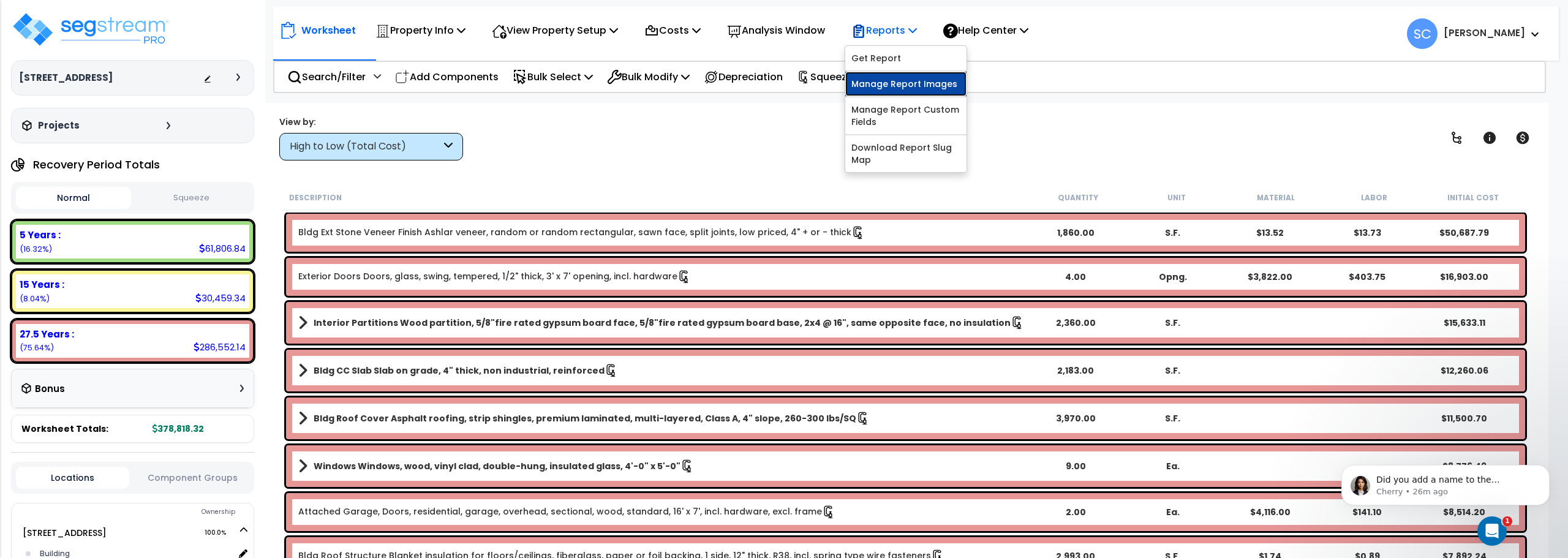
click at [889, 87] on link "Manage Report Images" at bounding box center [906, 83] width 121 height 24
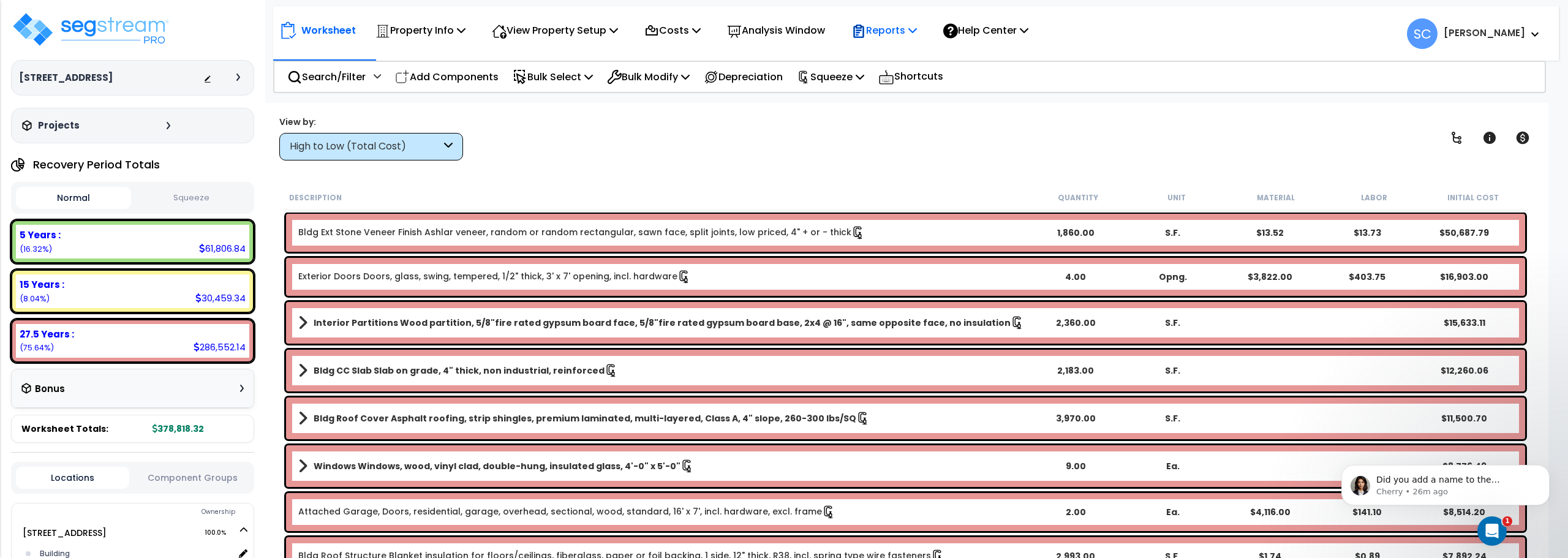
click at [897, 32] on p "Reports" at bounding box center [884, 30] width 65 height 17
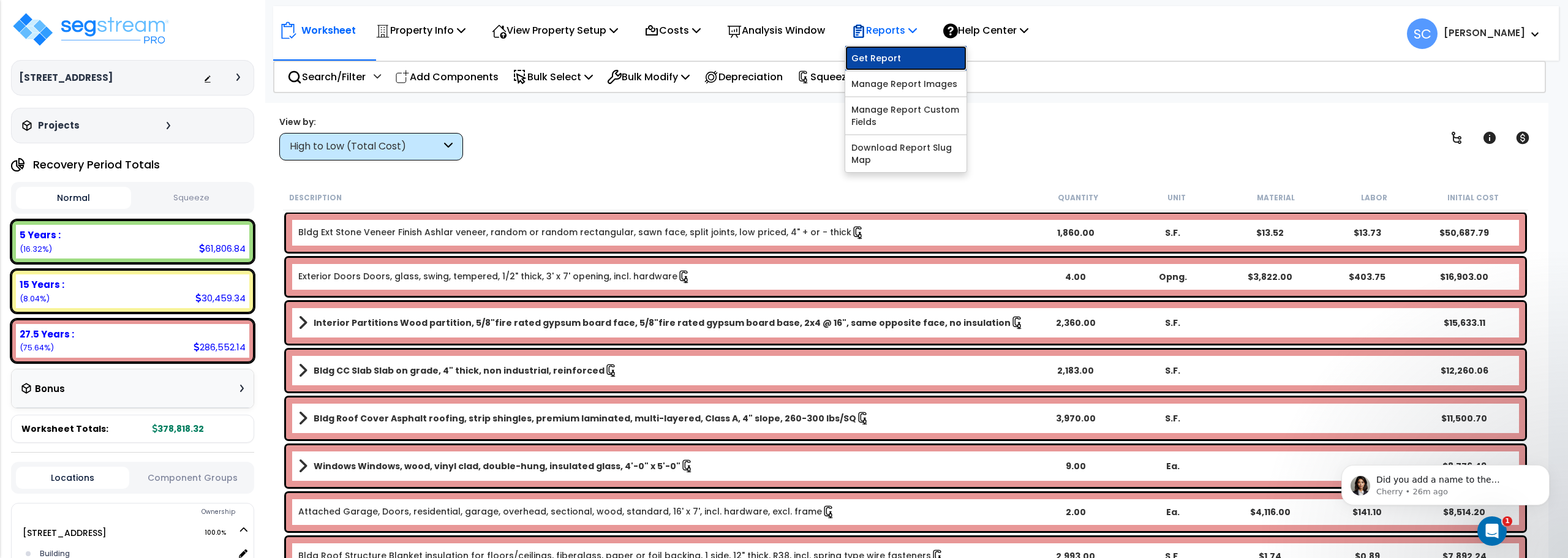
click at [888, 57] on link "Get Report" at bounding box center [906, 58] width 121 height 24
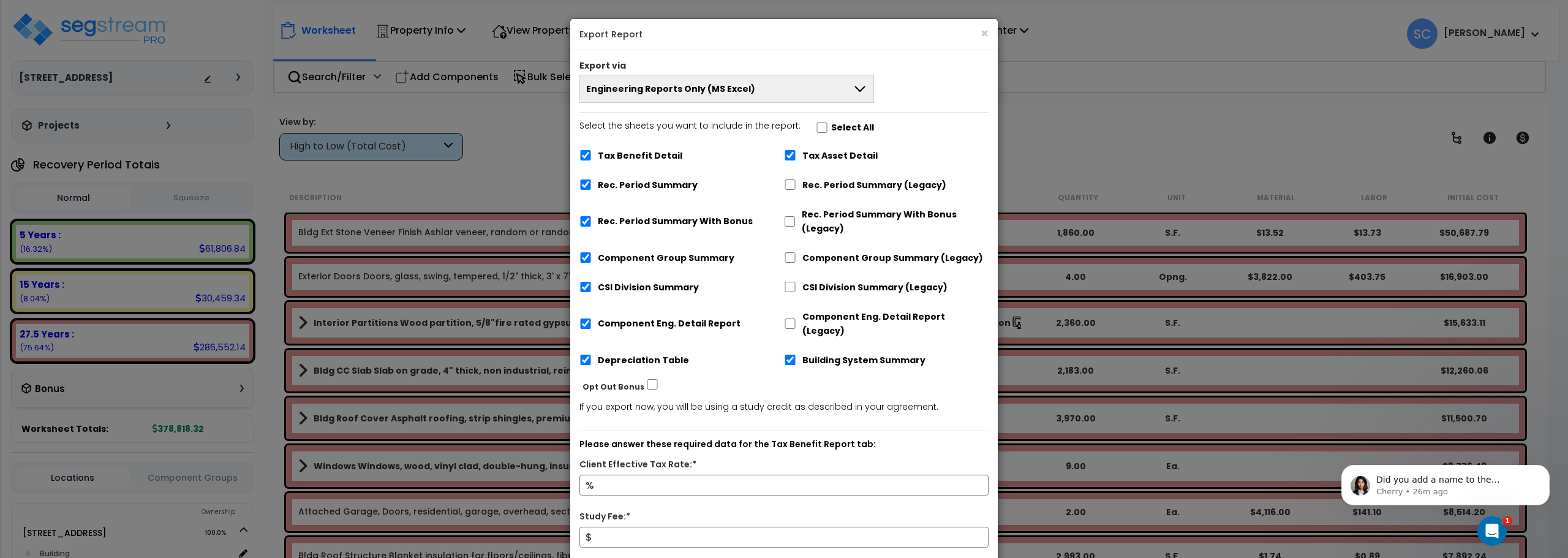
click at [853, 88] on icon at bounding box center [860, 89] width 15 height 15
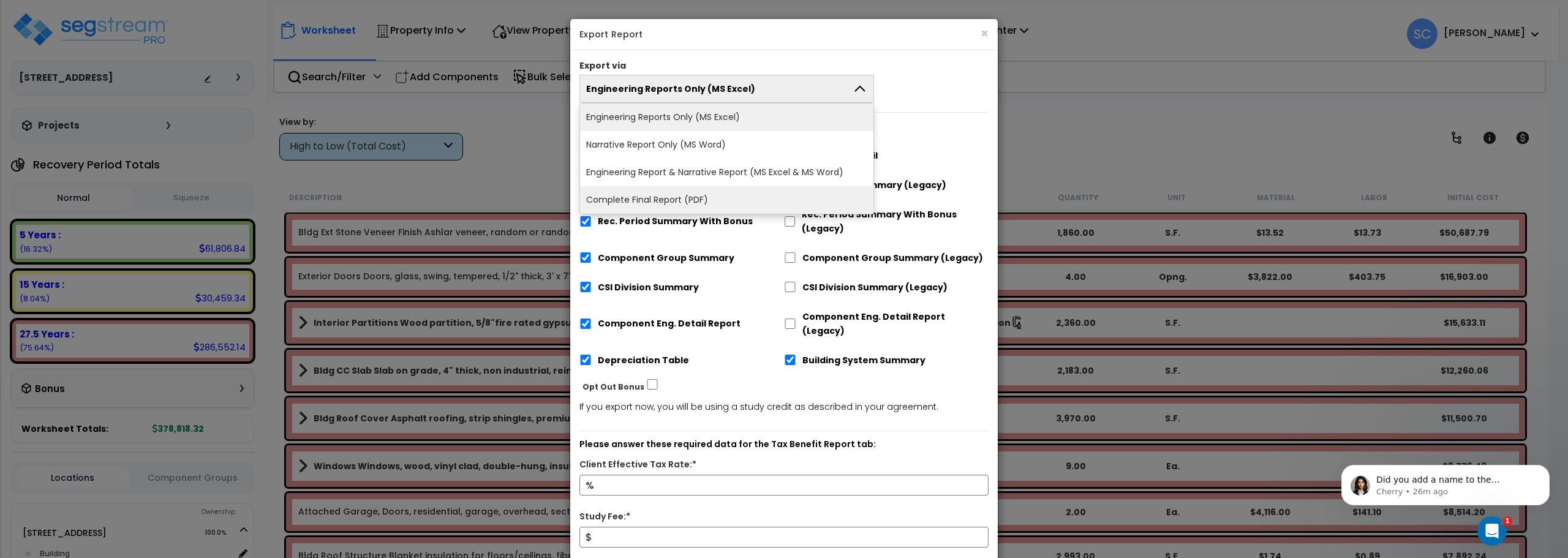
click at [764, 197] on li "Complete Final Report (PDF)" at bounding box center [727, 200] width 294 height 28
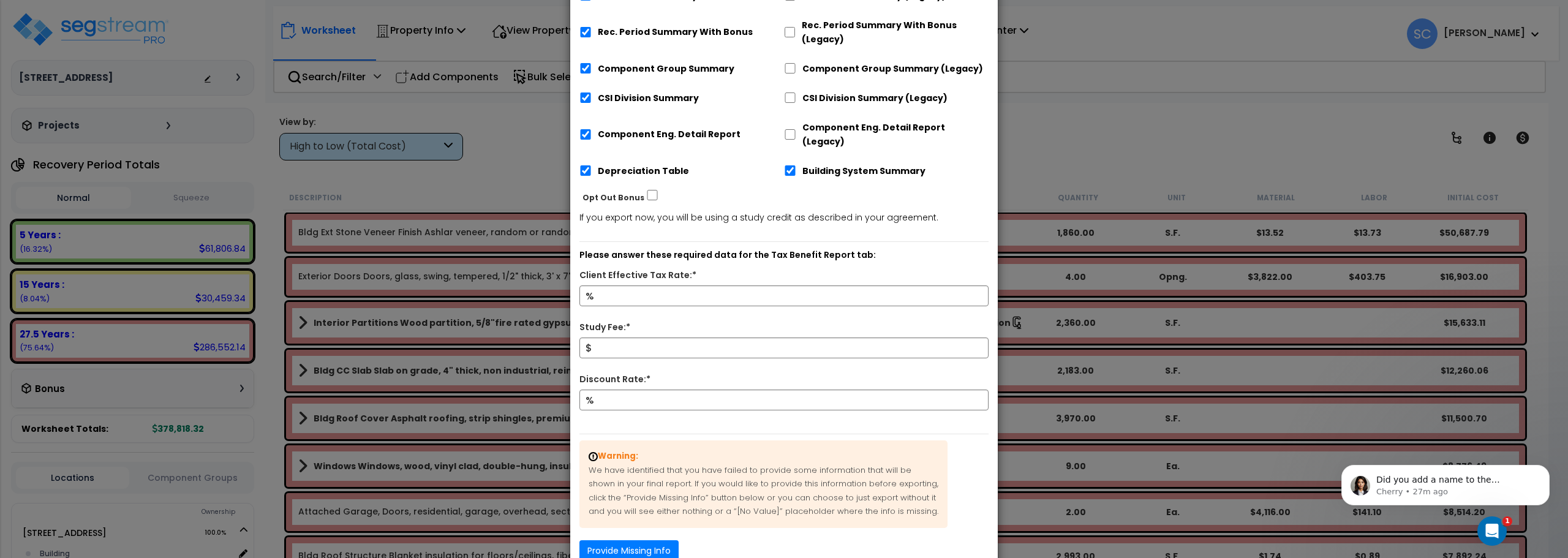
scroll to position [245, 0]
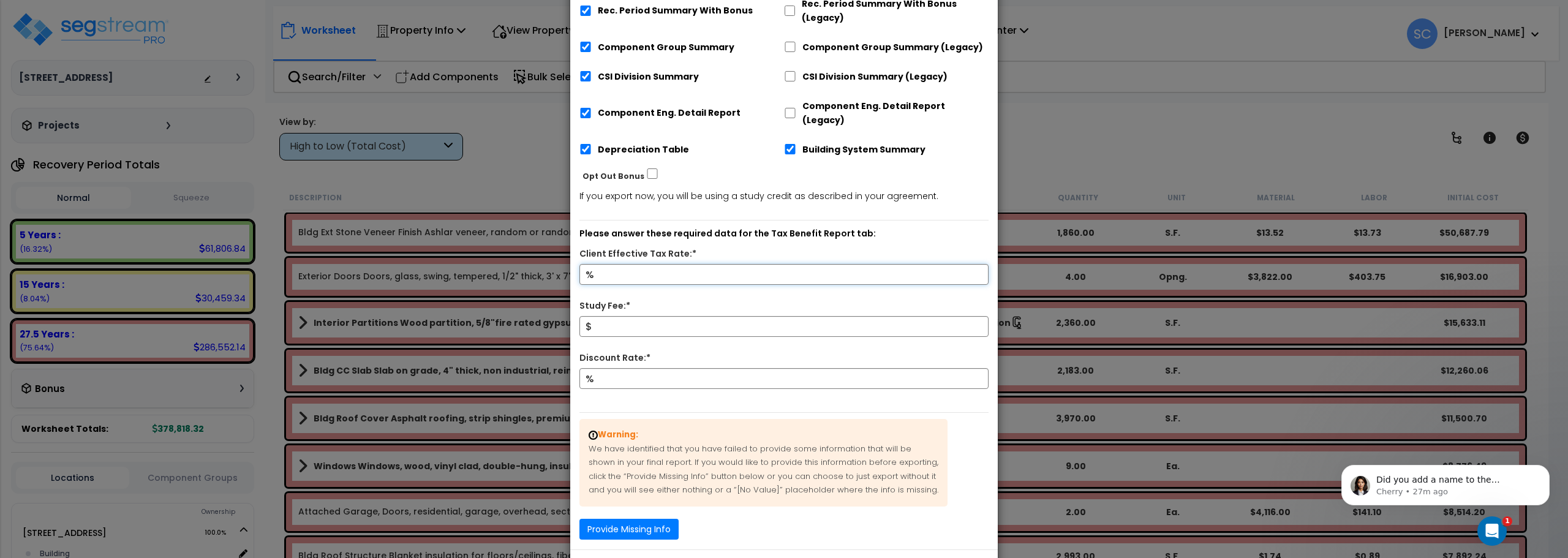
click at [617, 264] on input "Client Effective Tax Rate:*" at bounding box center [784, 274] width 410 height 21
type input "11"
click at [629, 316] on input "Study Fee:*" at bounding box center [784, 326] width 410 height 21
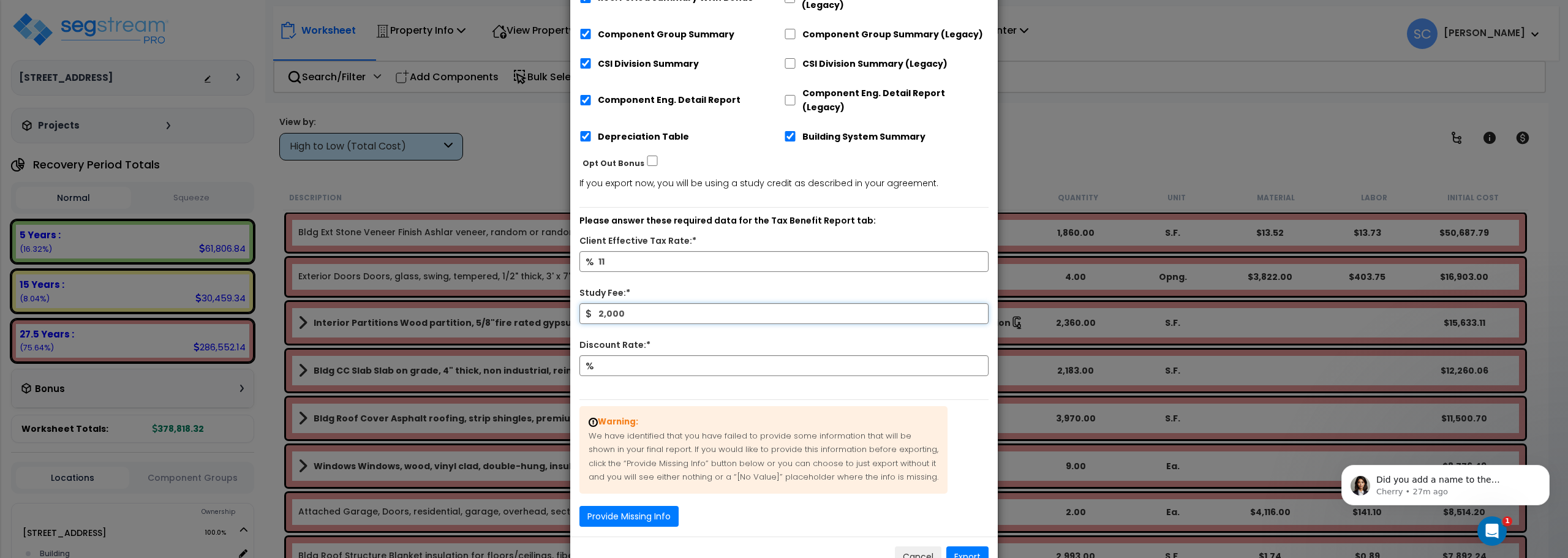
scroll to position [281, 0]
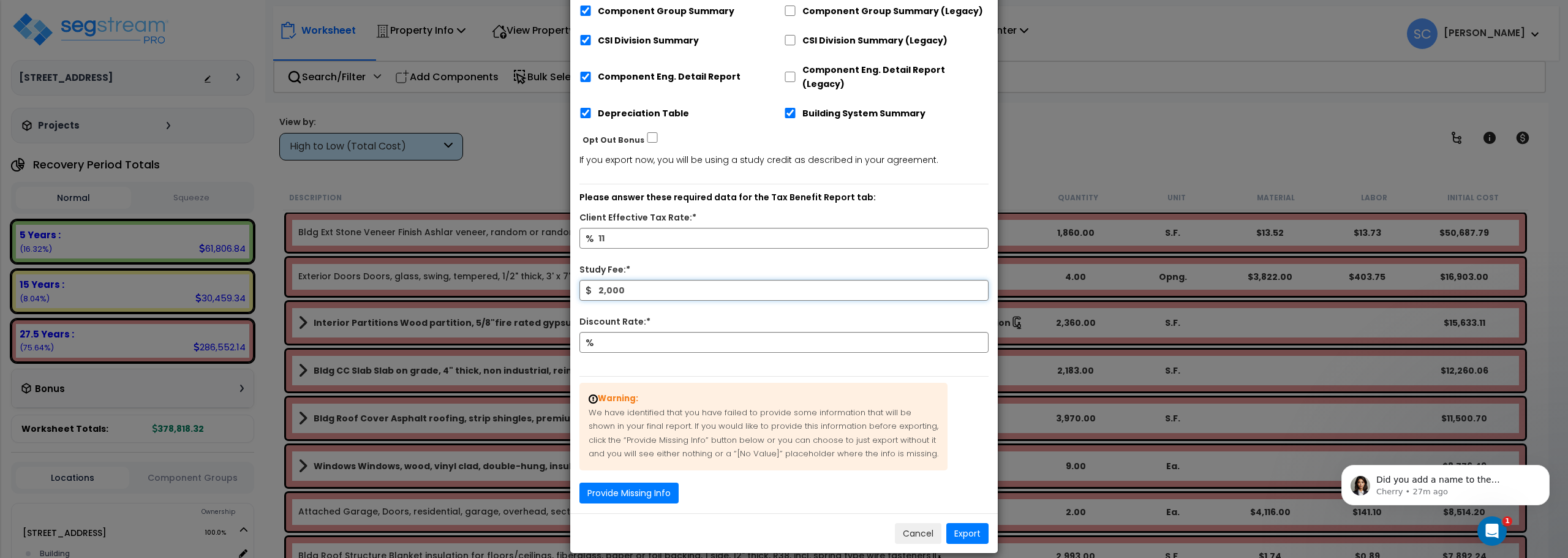
type input "2,000"
click at [635, 483] on button "Provide Missing Info" at bounding box center [628, 493] width 99 height 21
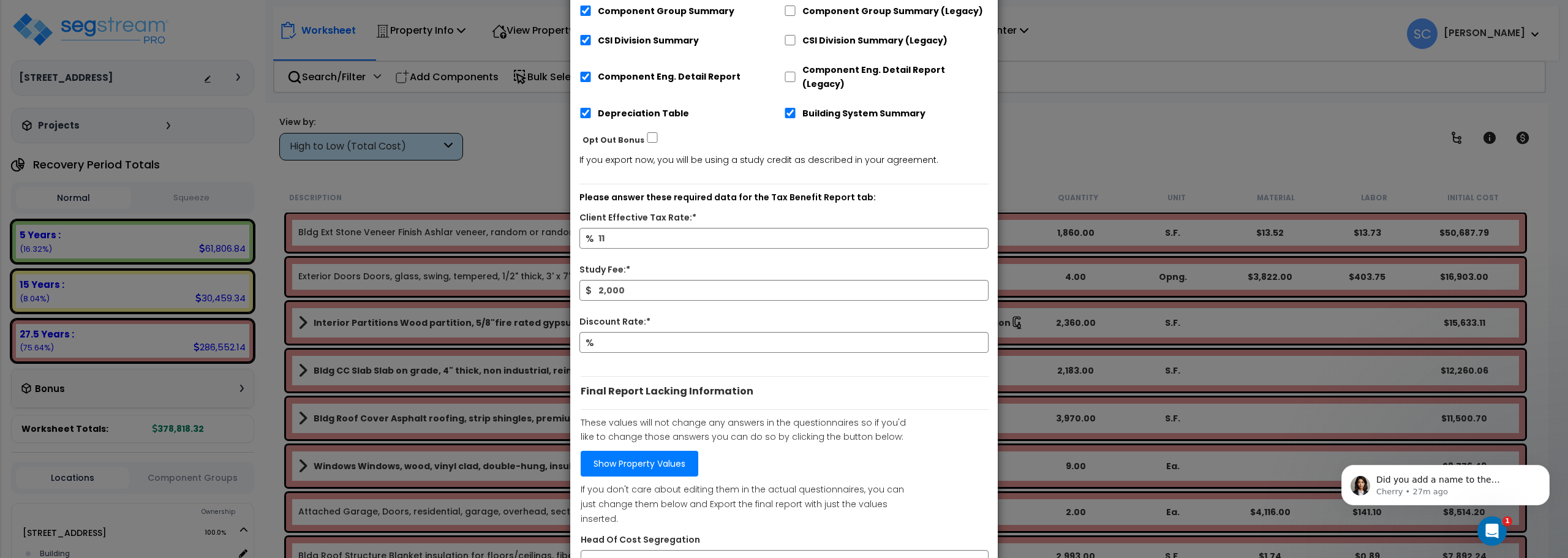
scroll to position [339, 0]
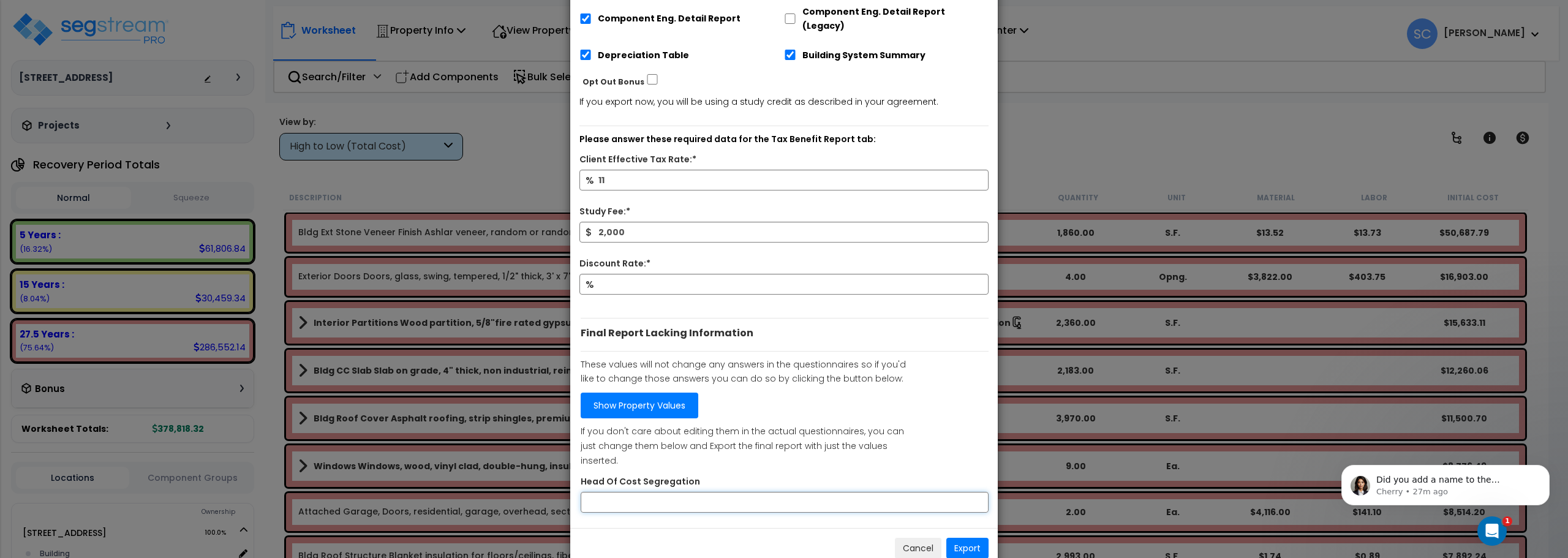
click at [653, 491] on input "Head Of Cost Segregation" at bounding box center [785, 501] width 408 height 21
type input "[PERSON_NAME]"
click at [969, 538] on button "Export" at bounding box center [967, 548] width 42 height 21
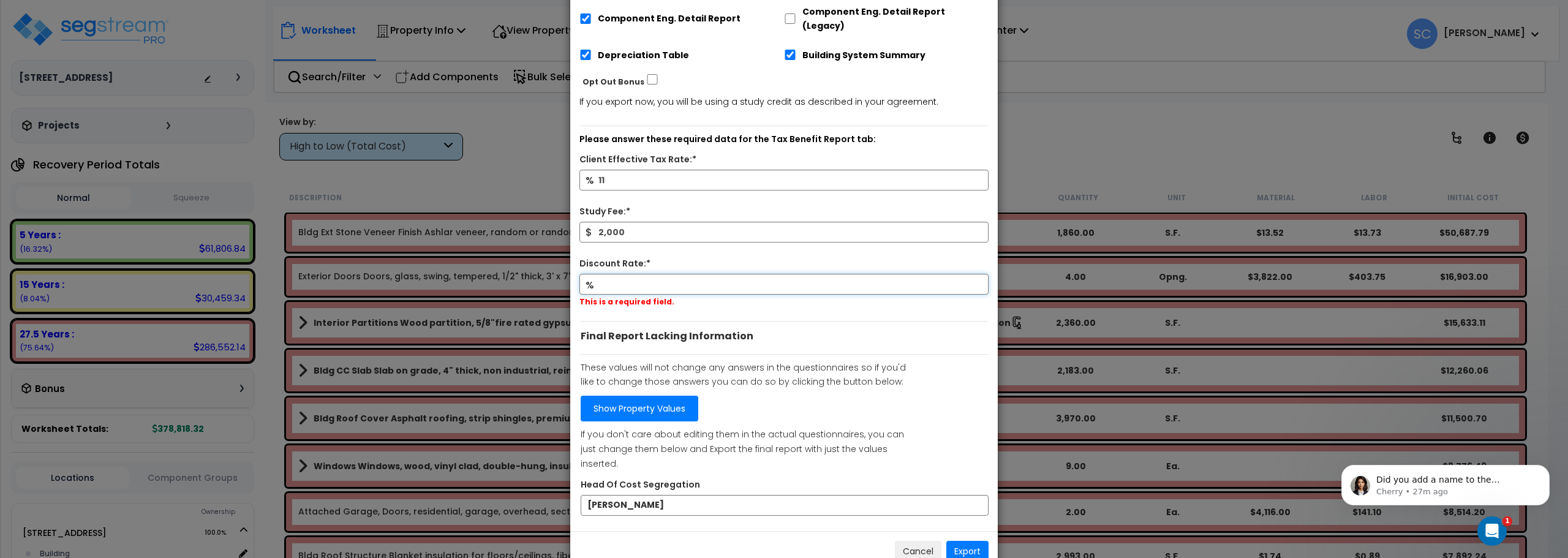
click at [604, 274] on input "Discount Rate:*" at bounding box center [784, 284] width 410 height 21
type input "0"
click at [969, 540] on button "Export" at bounding box center [967, 551] width 42 height 21
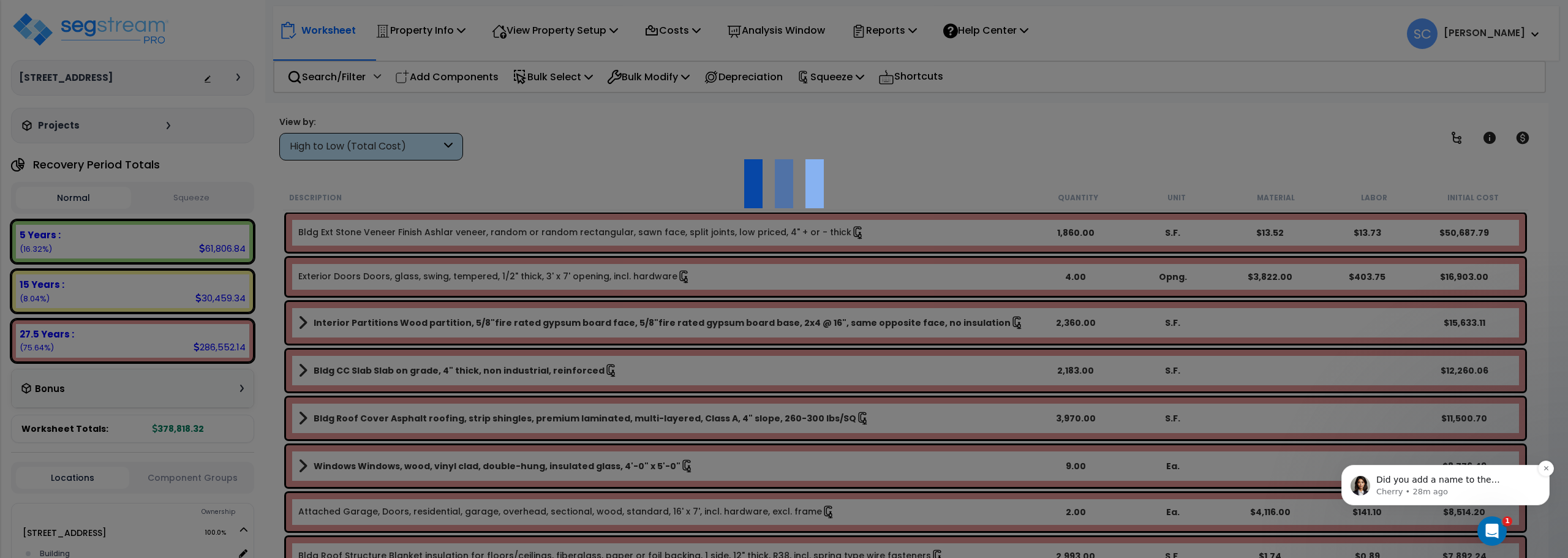
click at [1497, 477] on p "Did you add a name to the template?" at bounding box center [1456, 480] width 158 height 12
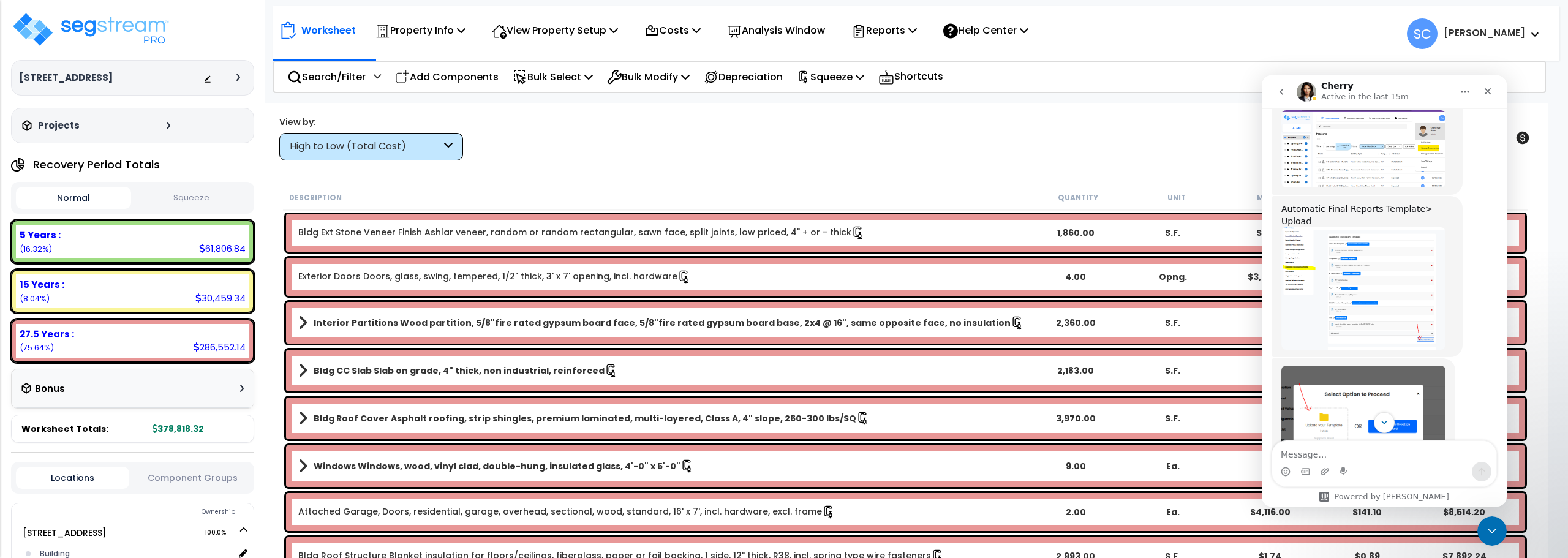
scroll to position [1255, 0]
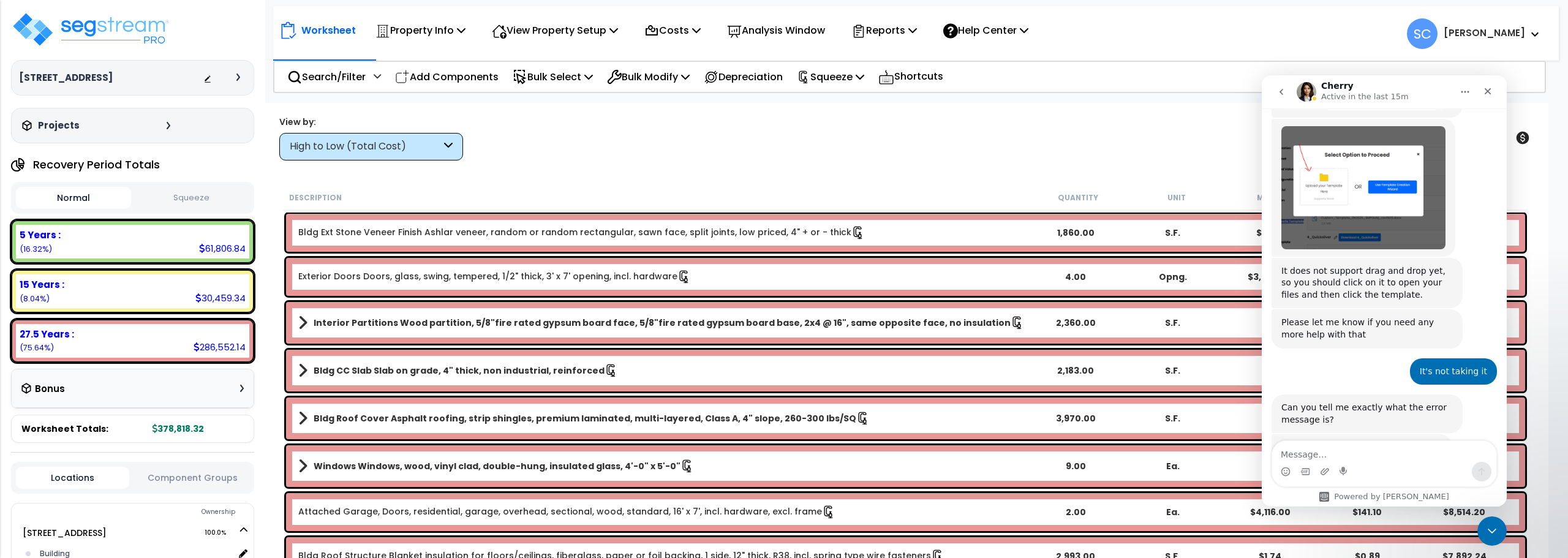
click at [1375, 457] on textarea "Message…" at bounding box center [1384, 451] width 224 height 21
type textarea "yes"
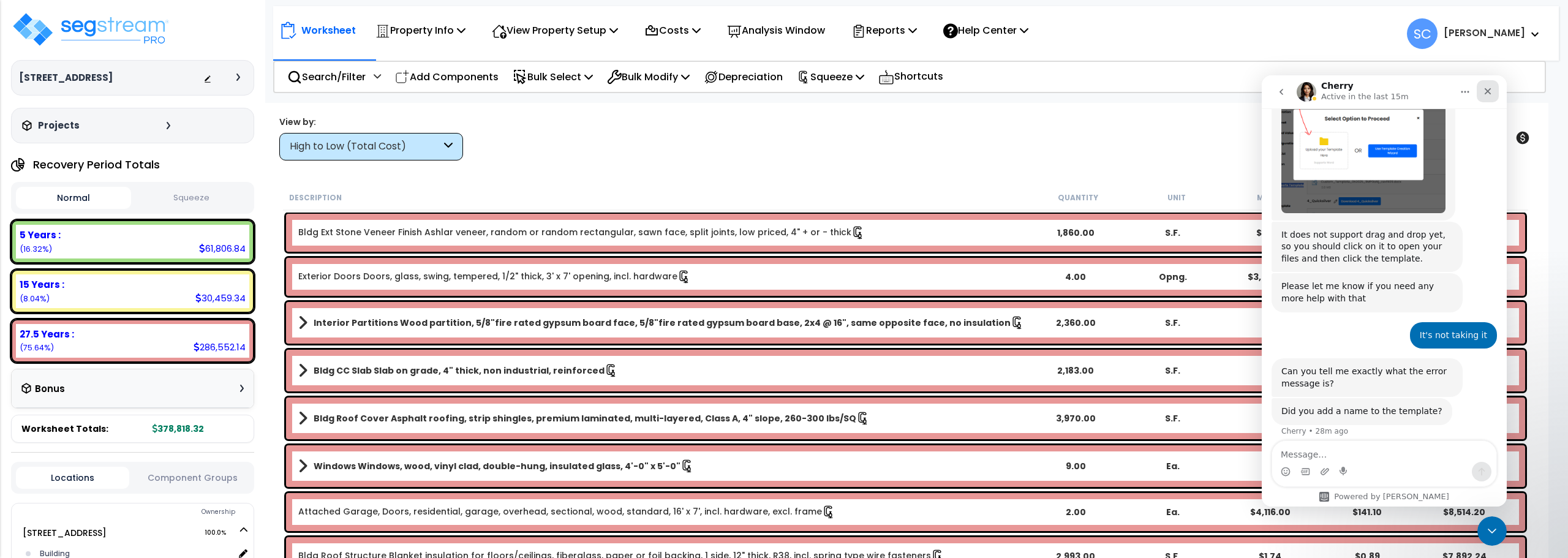
click at [1487, 91] on icon "Close" at bounding box center [1489, 92] width 7 height 7
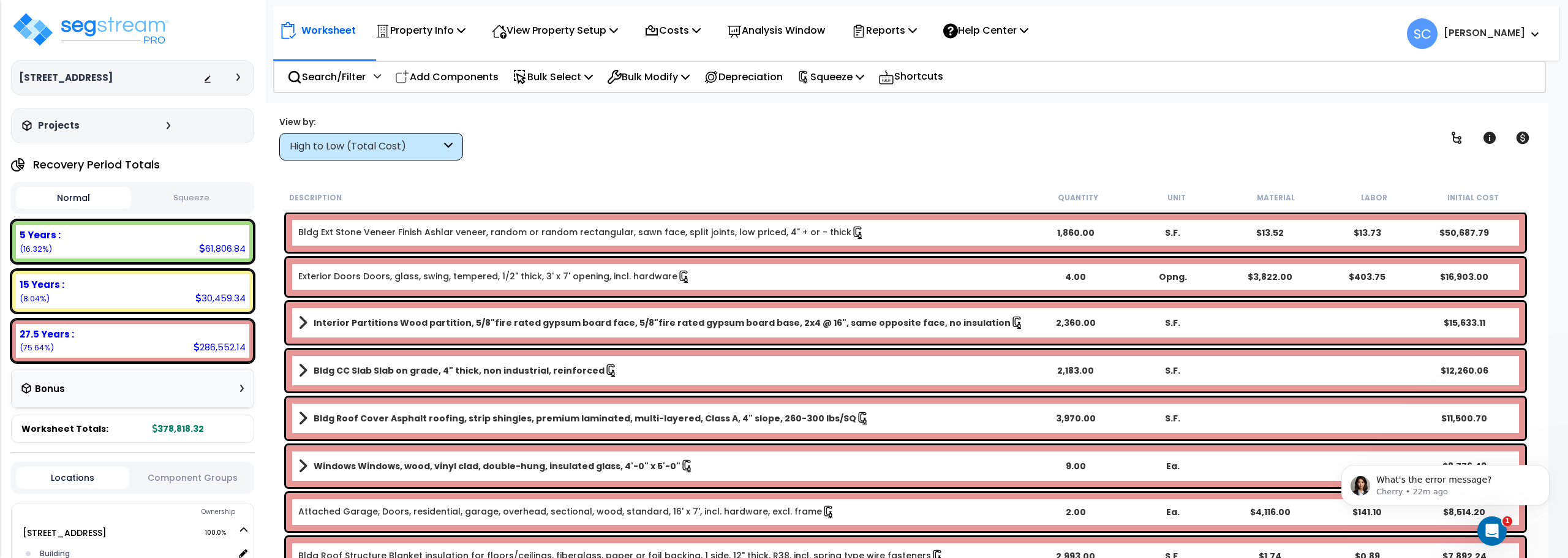
scroll to position [1329, 0]
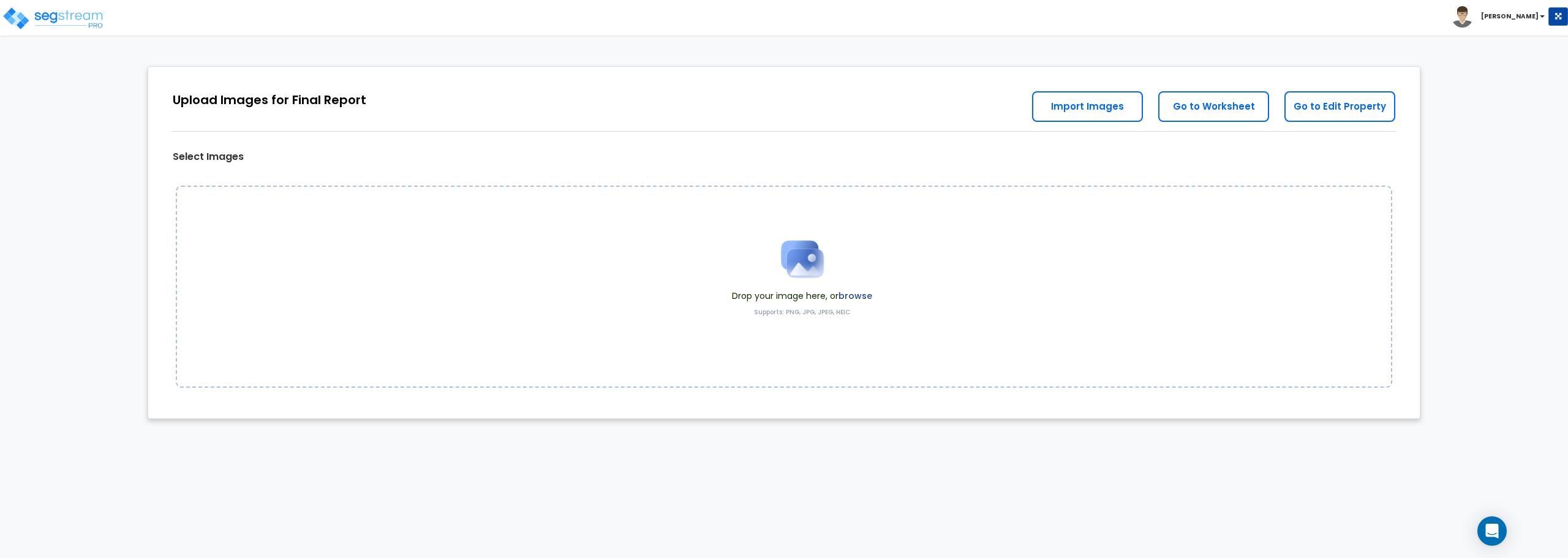
click at [807, 273] on img at bounding box center [802, 258] width 61 height 61
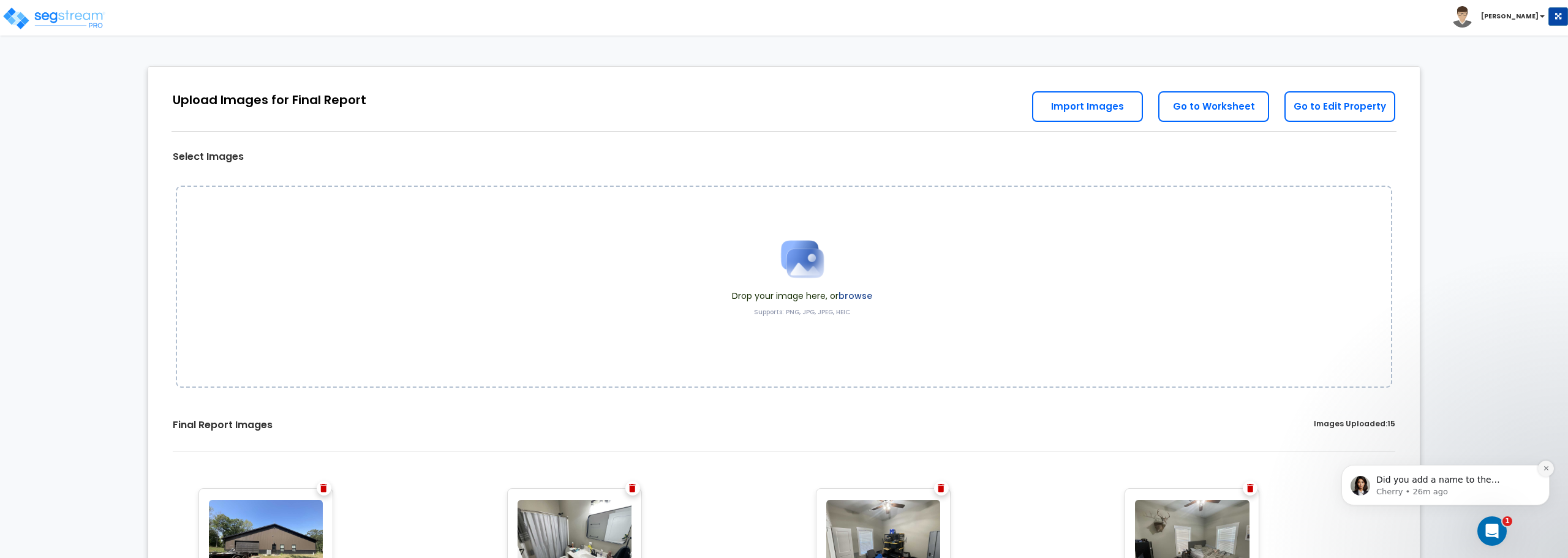
click at [1546, 466] on icon "Dismiss notification" at bounding box center [1546, 468] width 7 height 7
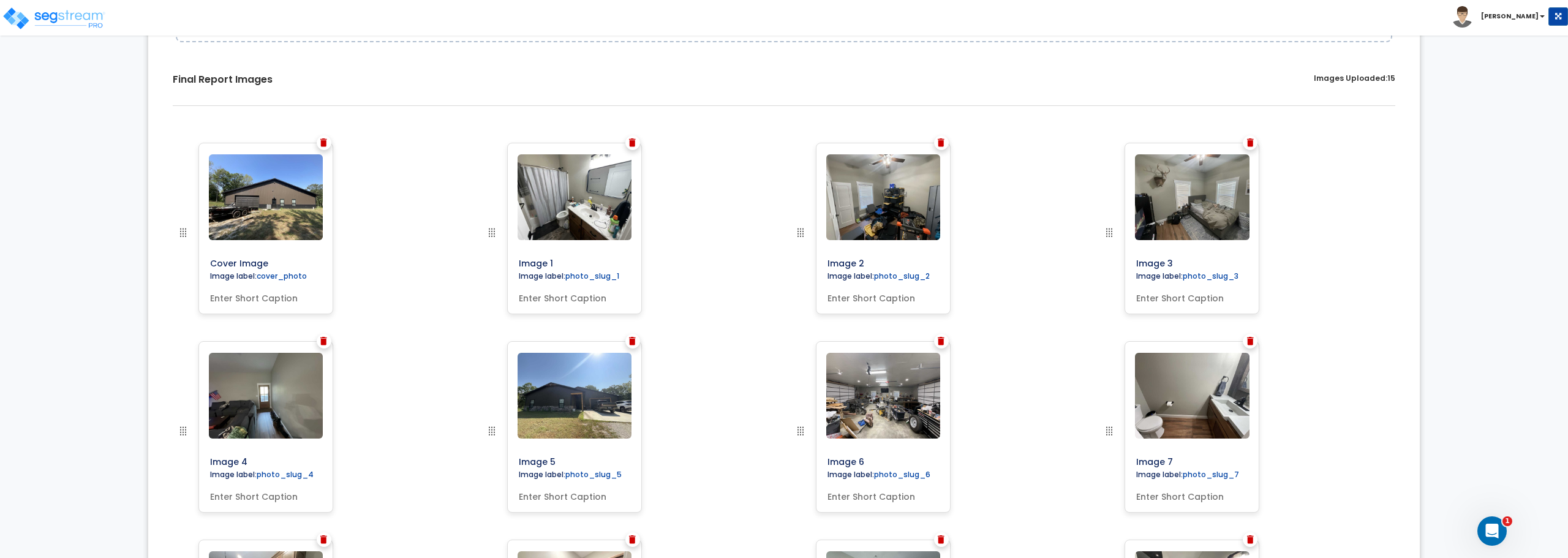
scroll to position [345, 0]
click at [573, 387] on img at bounding box center [575, 396] width 115 height 85
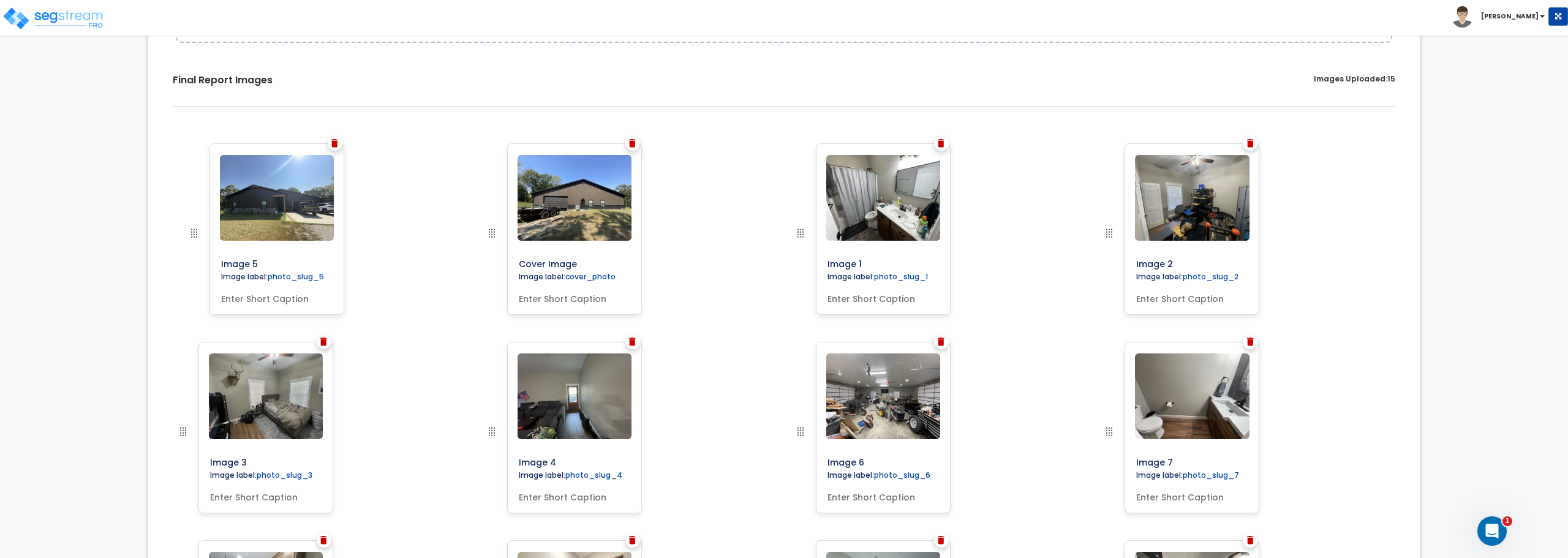
drag, startPoint x: 488, startPoint y: 429, endPoint x: 190, endPoint y: 200, distance: 375.8
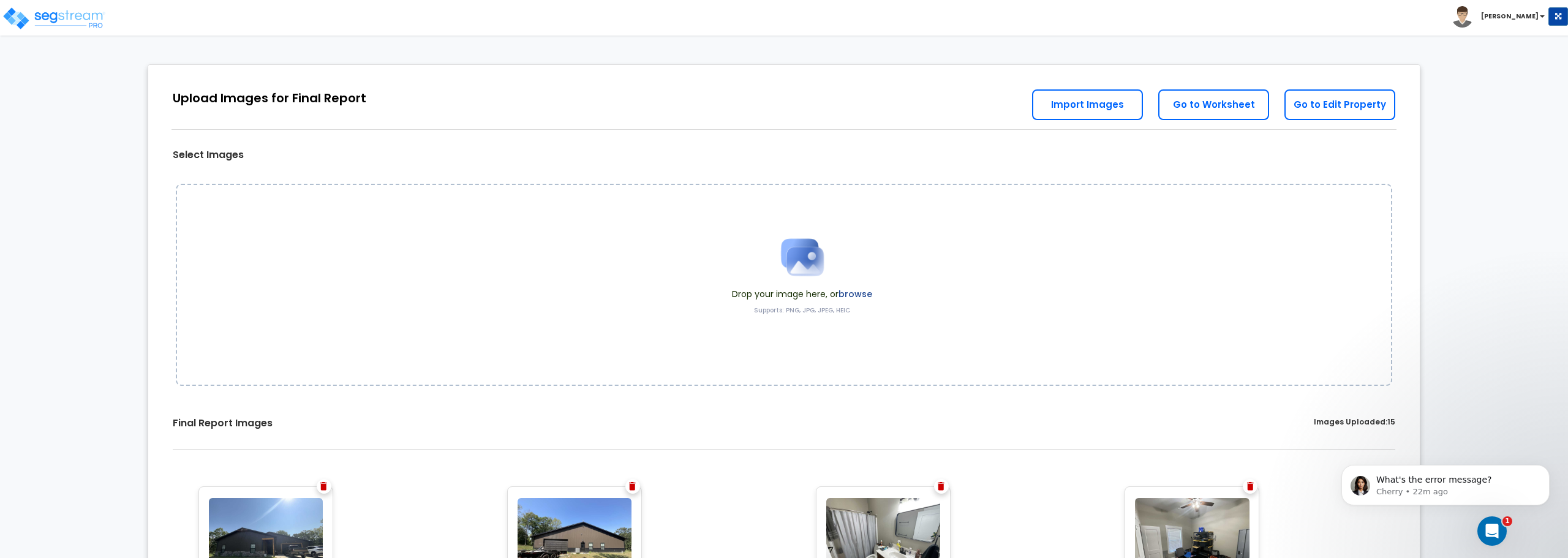
scroll to position [0, 0]
